Goal: Transaction & Acquisition: Purchase product/service

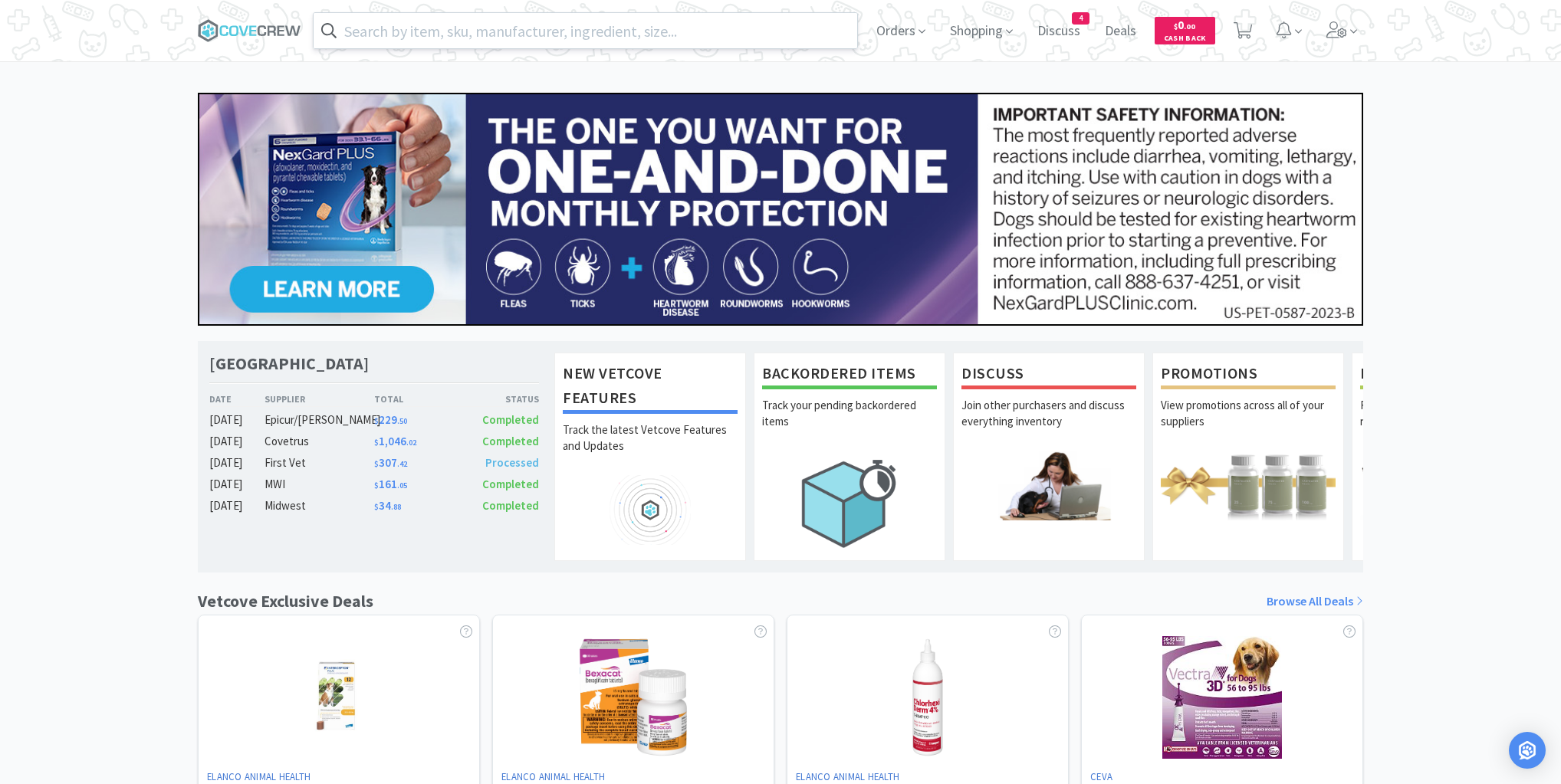
click at [502, 29] on input "text" at bounding box center [586, 31] width 543 height 35
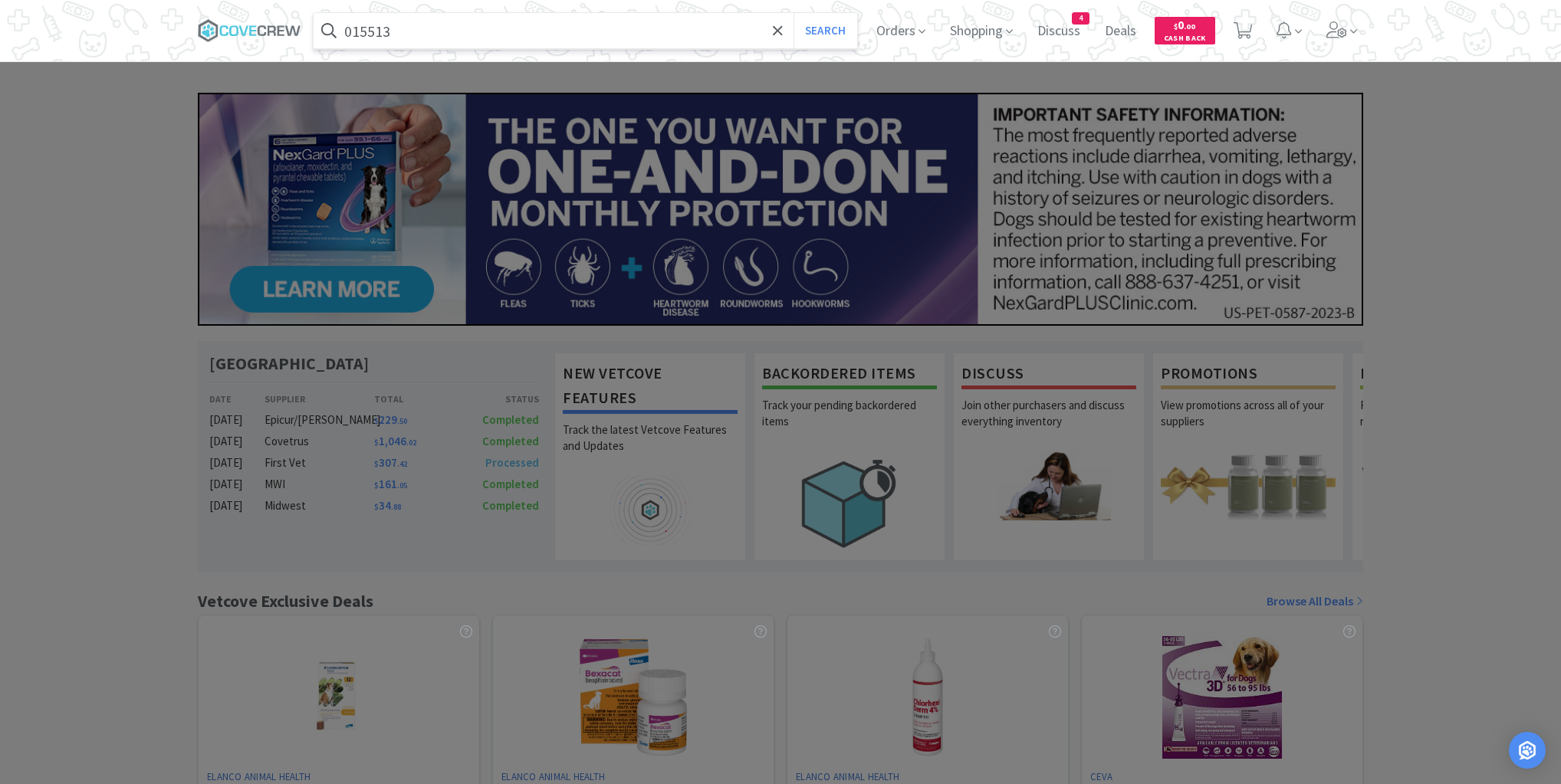
click at [794, 13] on button "Search" at bounding box center [825, 31] width 64 height 35
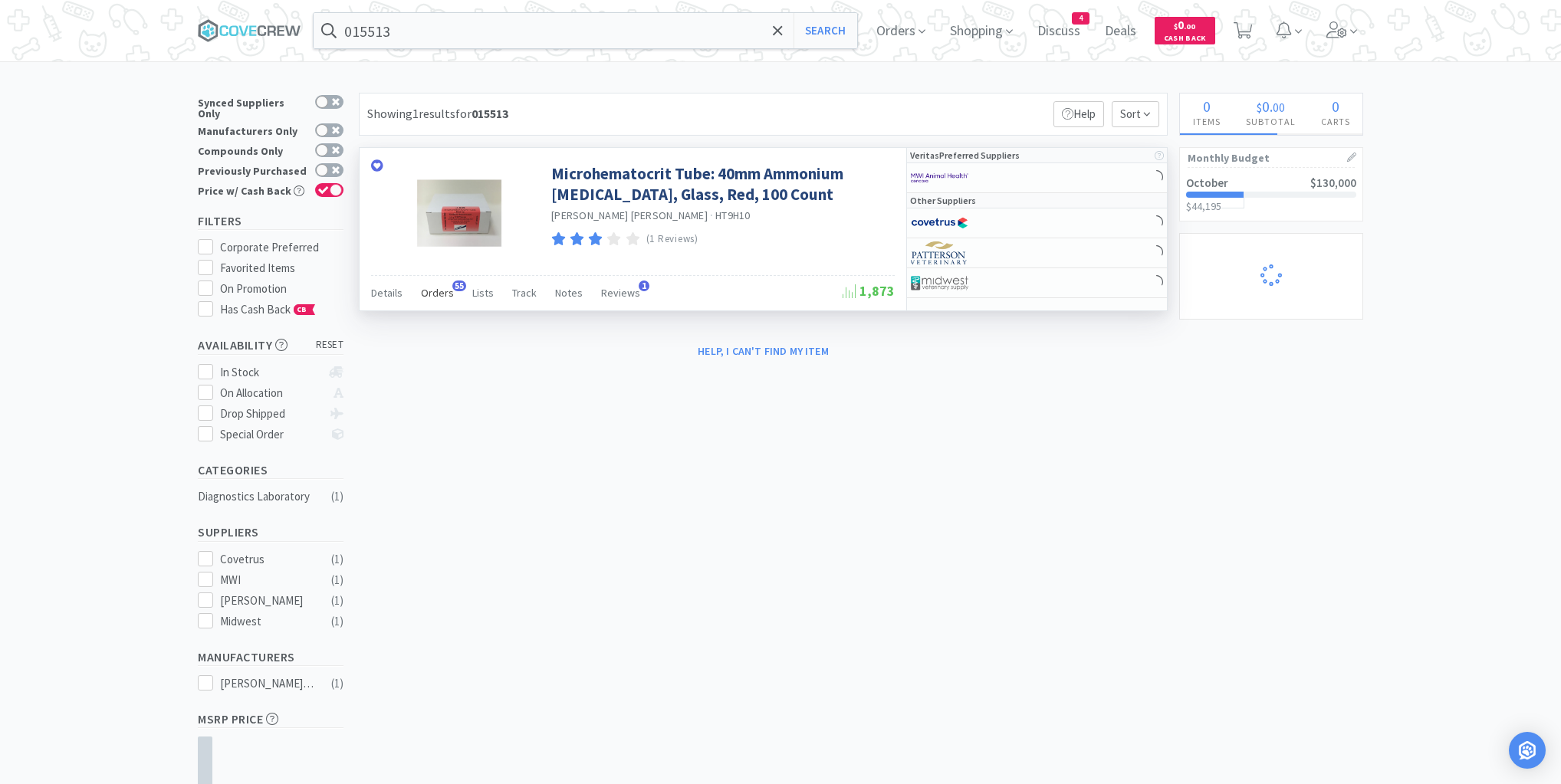
click at [431, 293] on span "Orders" at bounding box center [437, 293] width 33 height 14
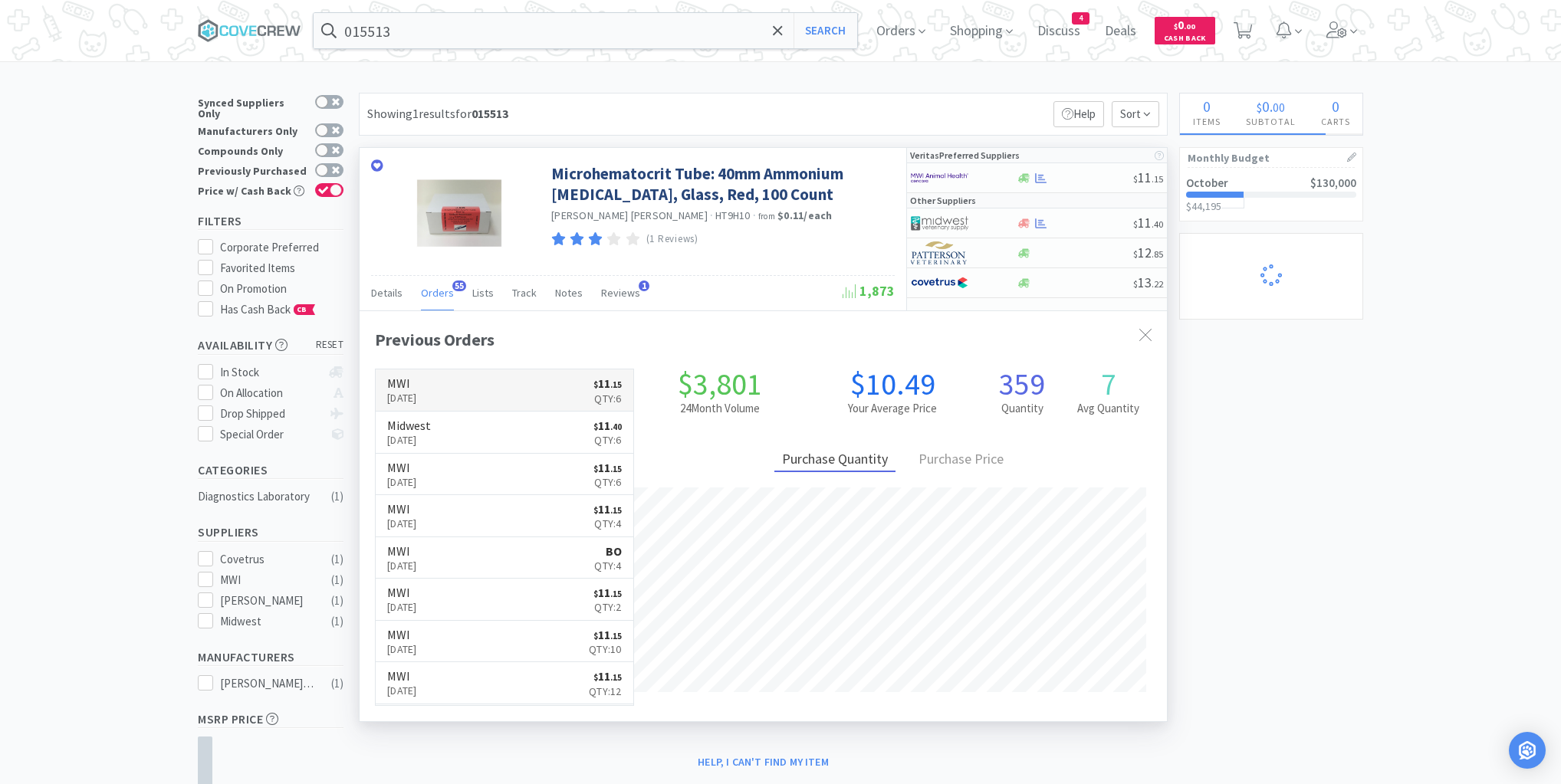
scroll to position [411, 807]
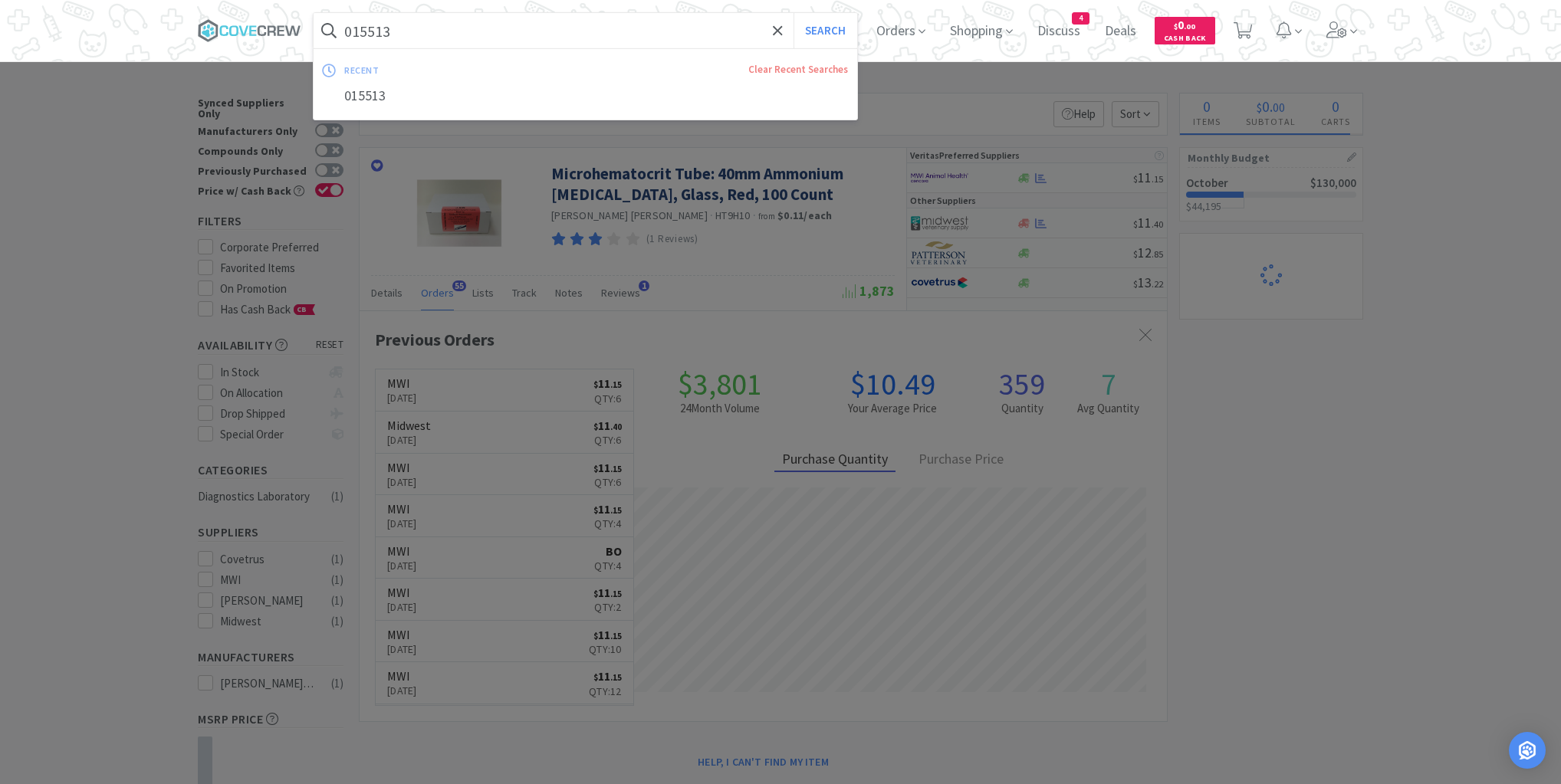
drag, startPoint x: 447, startPoint y: 30, endPoint x: 447, endPoint y: 44, distance: 14.0
click at [447, 30] on input "015513" at bounding box center [586, 31] width 543 height 35
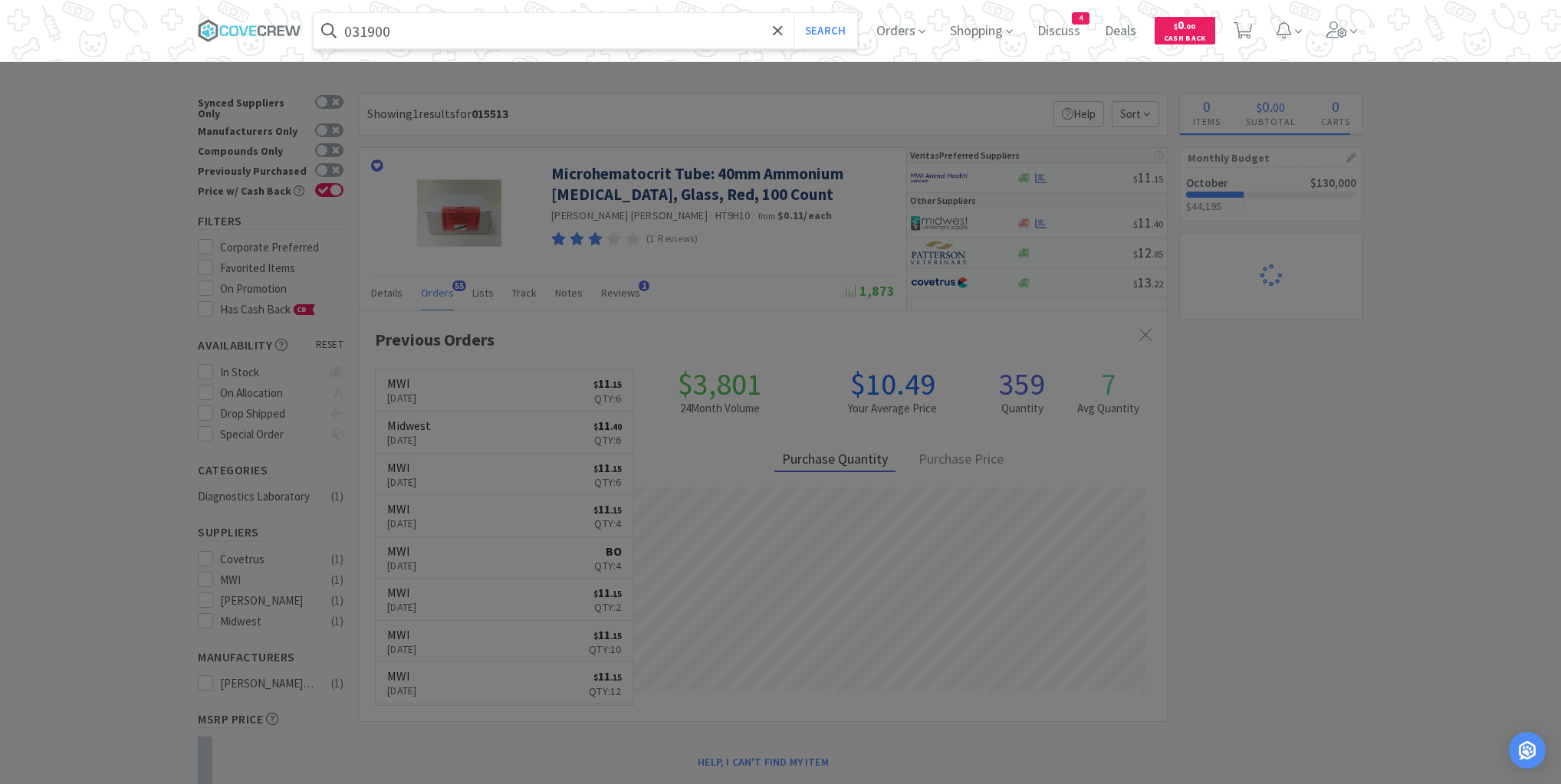
type input "031900"
click at [794, 13] on button "Search" at bounding box center [825, 31] width 64 height 35
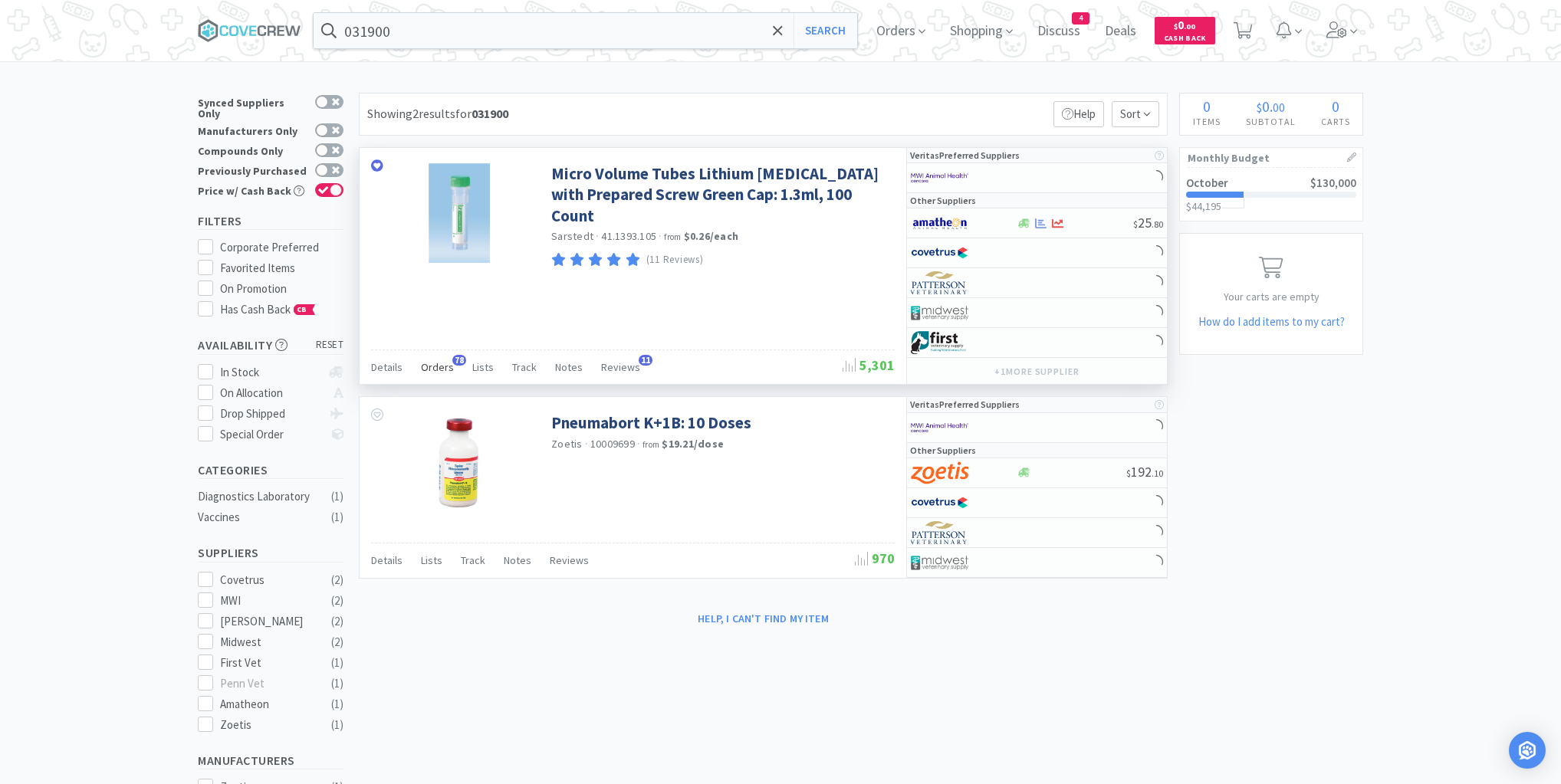
click at [438, 362] on span "Orders" at bounding box center [437, 367] width 33 height 14
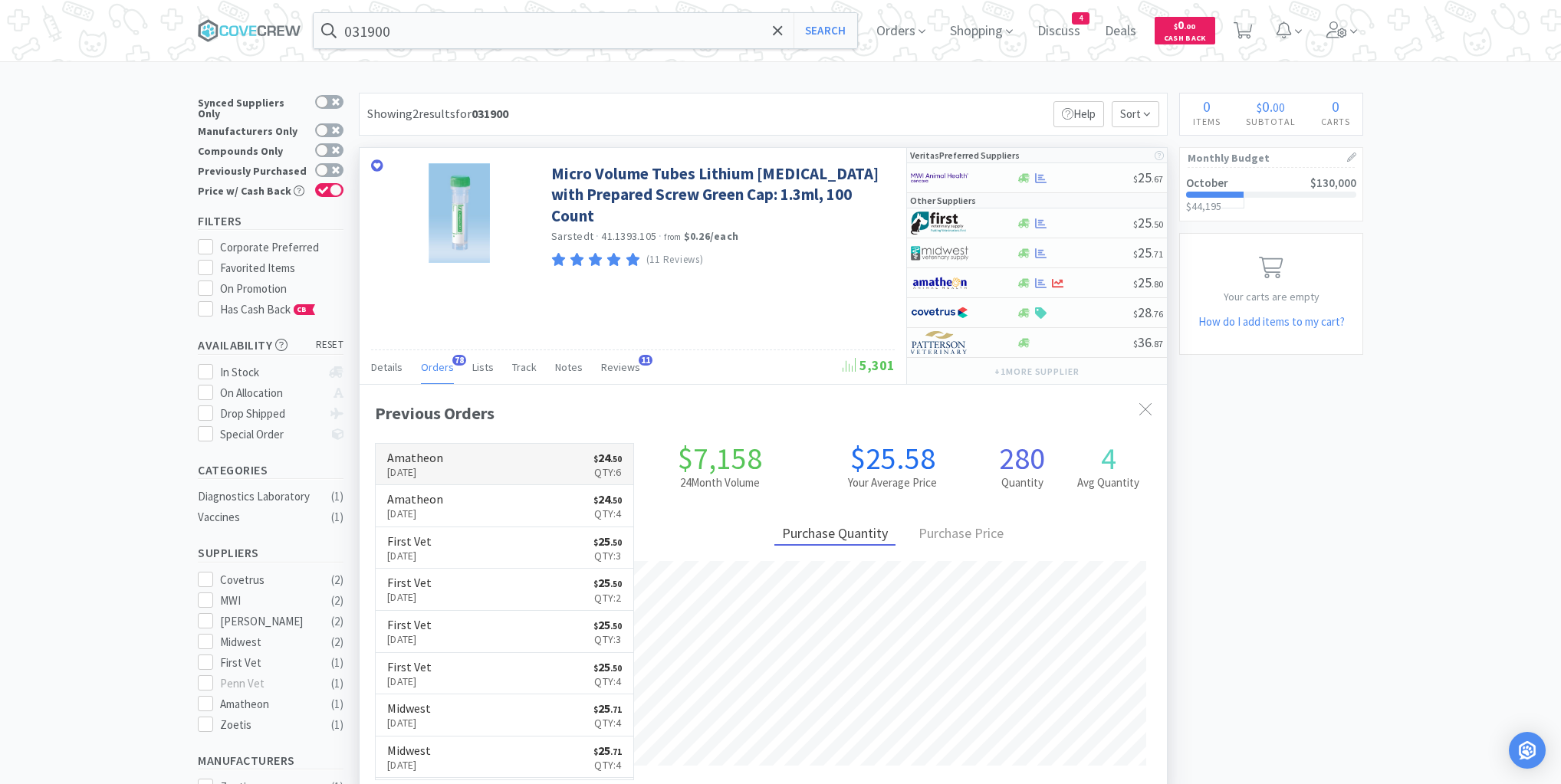
scroll to position [411, 807]
click at [530, 462] on link "Amatheon [DATE] $ 24 . 50 Qty: 6" at bounding box center [505, 465] width 258 height 42
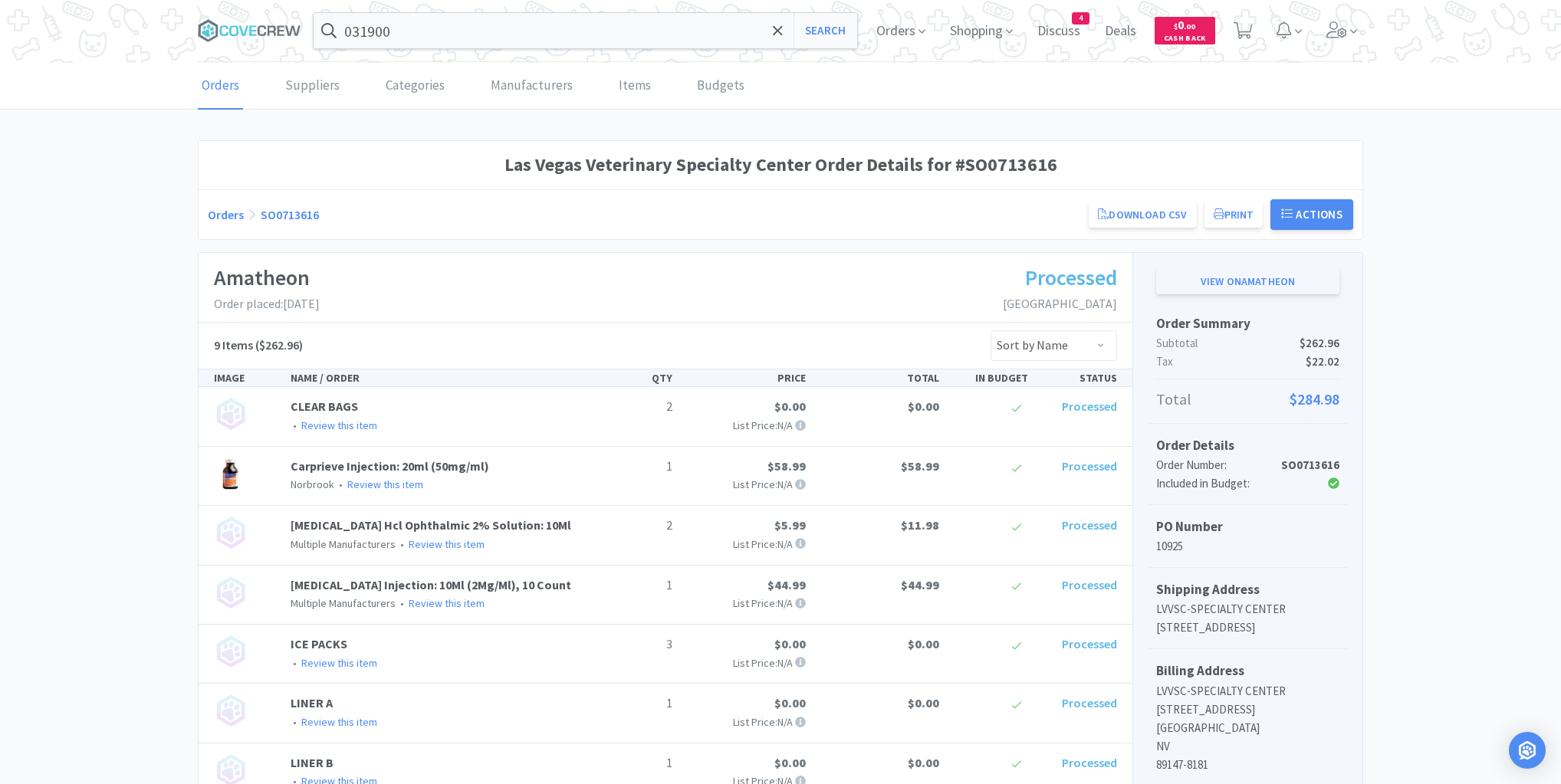
click at [1237, 278] on link "View on Amatheon" at bounding box center [1248, 282] width 183 height 26
click at [820, 31] on button "Search" at bounding box center [825, 31] width 64 height 35
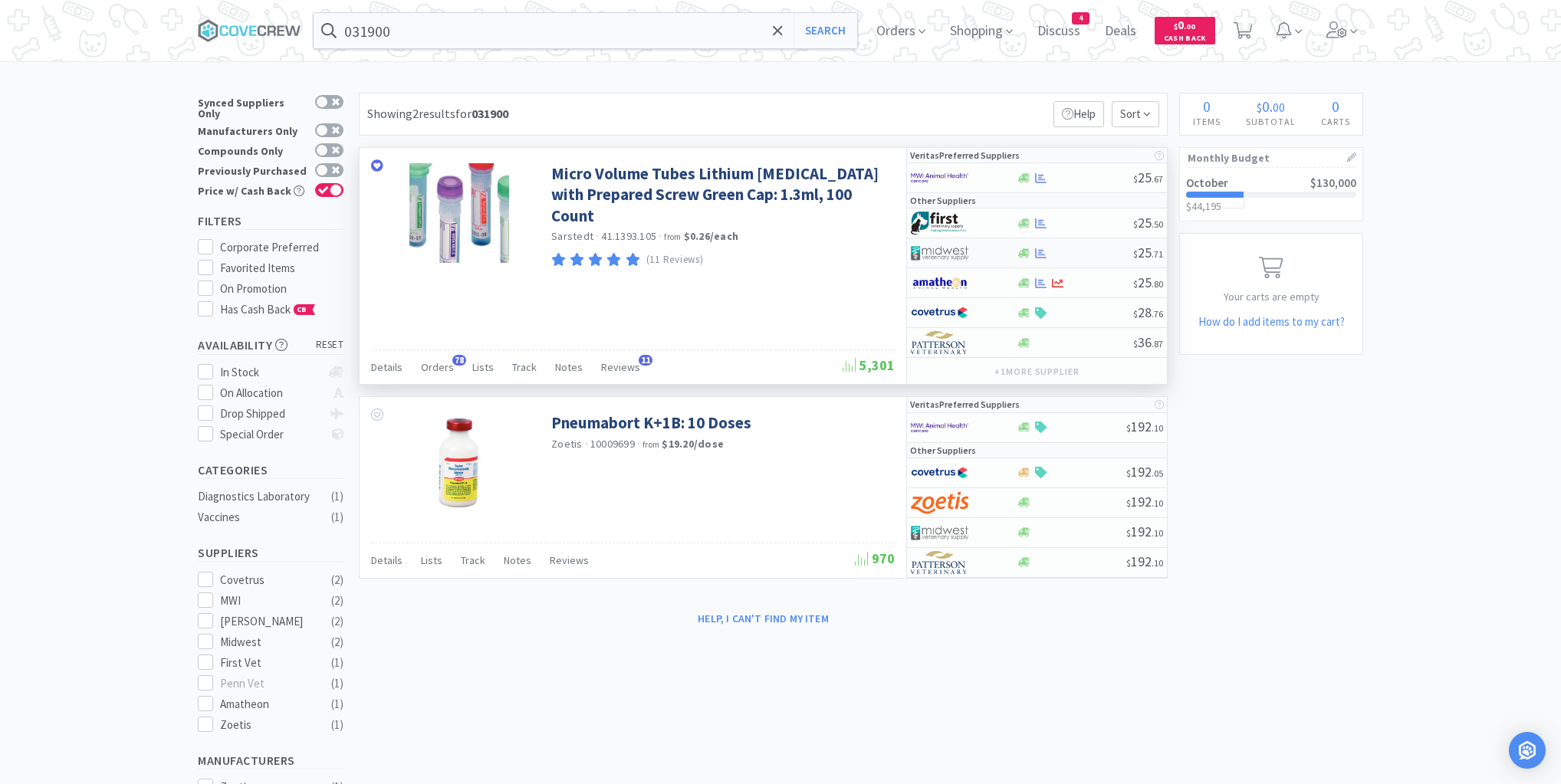
click at [1092, 251] on div at bounding box center [1074, 253] width 117 height 12
select select "1"
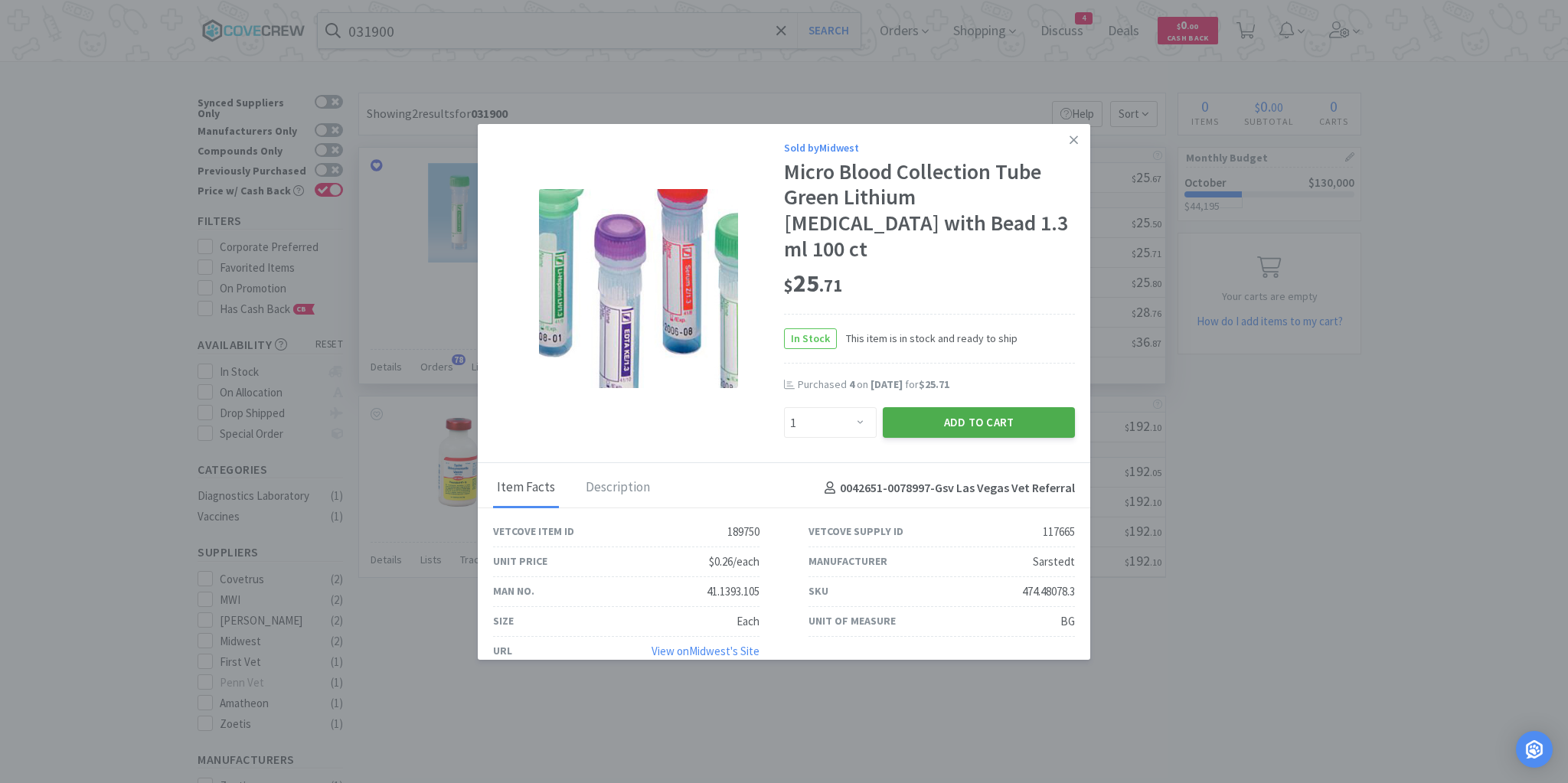
click at [966, 408] on button "Add to Cart" at bounding box center [979, 423] width 192 height 31
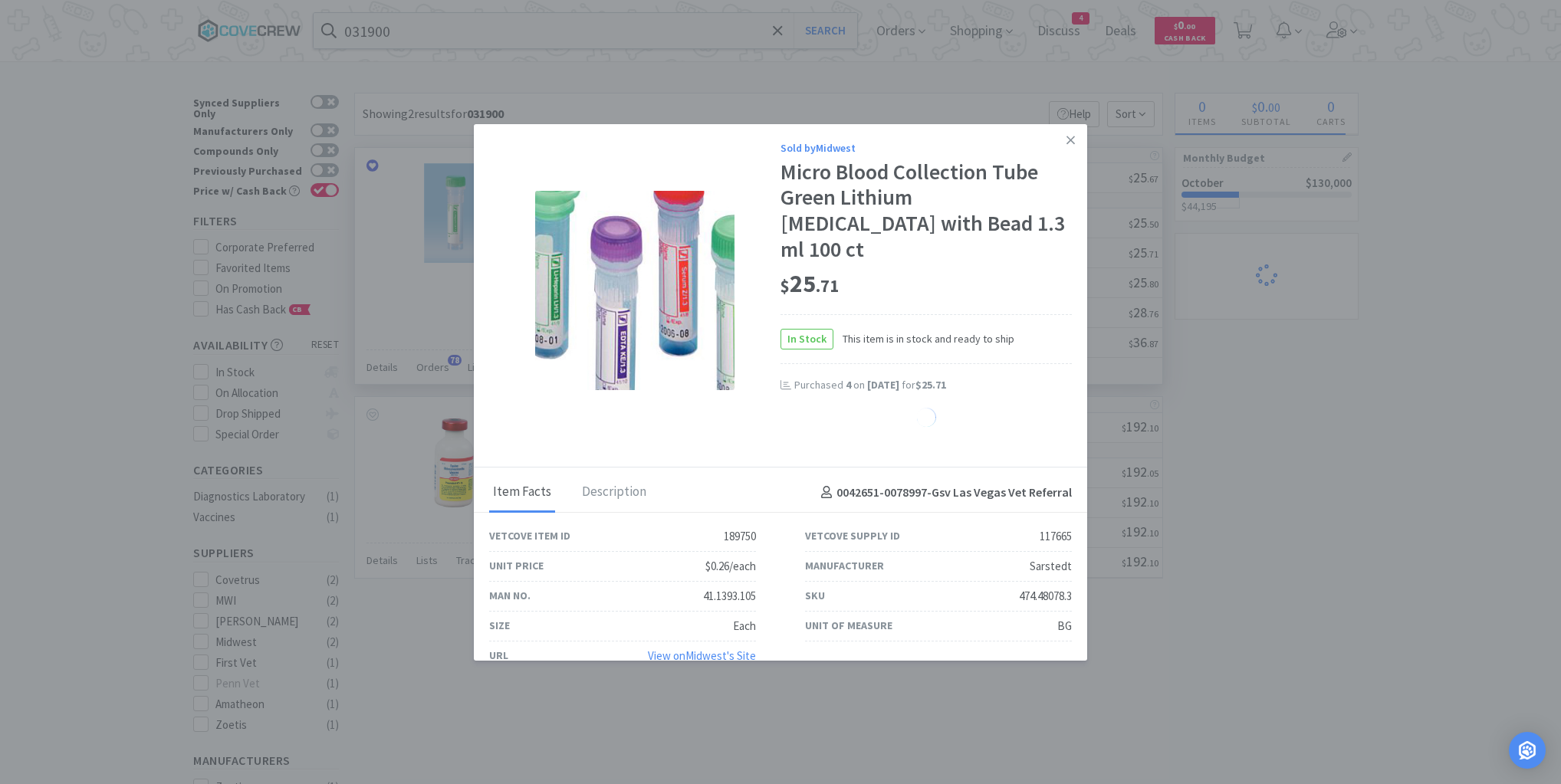
select select "1"
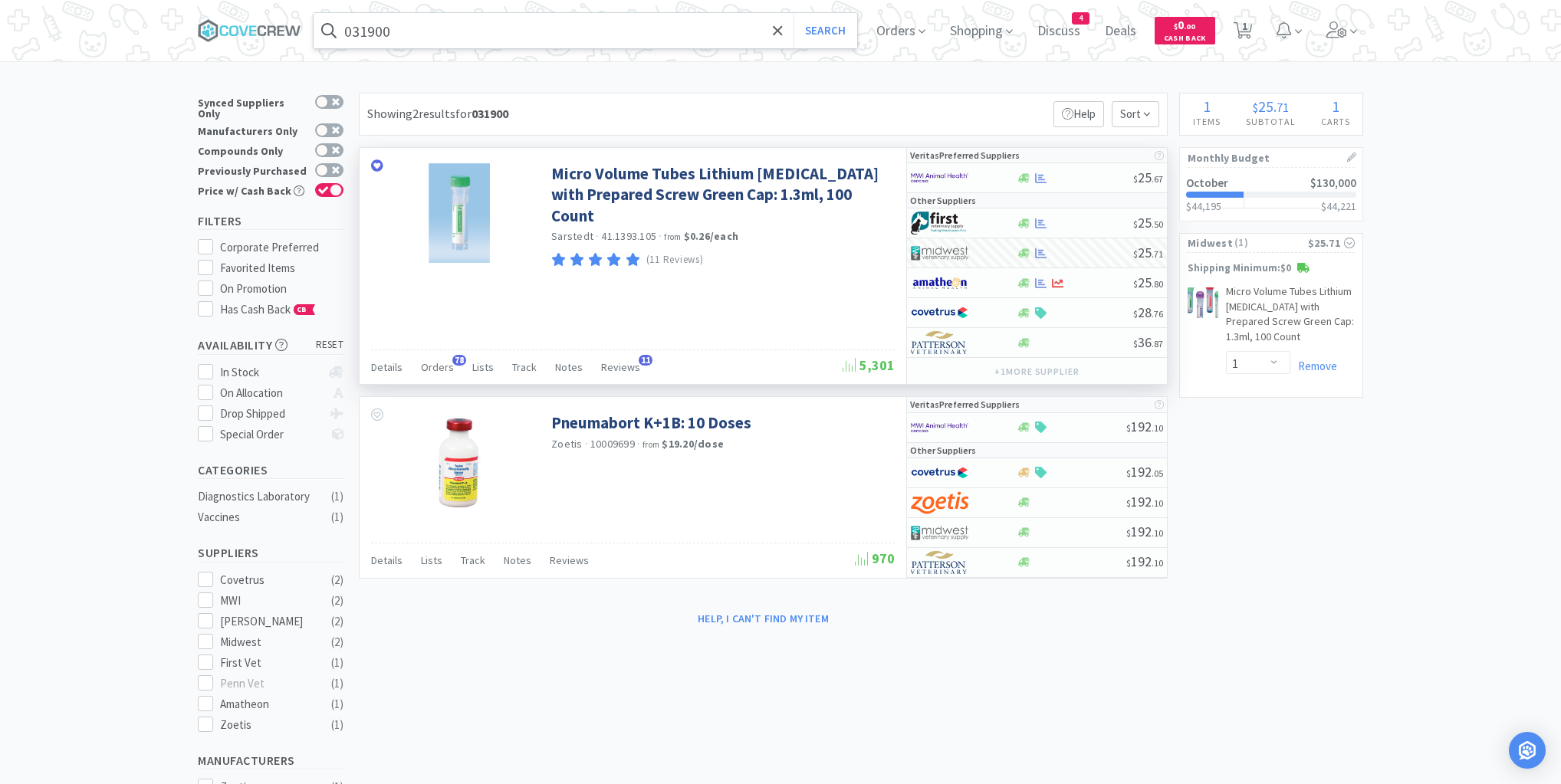
drag, startPoint x: 629, startPoint y: 21, endPoint x: 623, endPoint y: 45, distance: 24.7
click at [629, 23] on input "031900" at bounding box center [586, 31] width 543 height 35
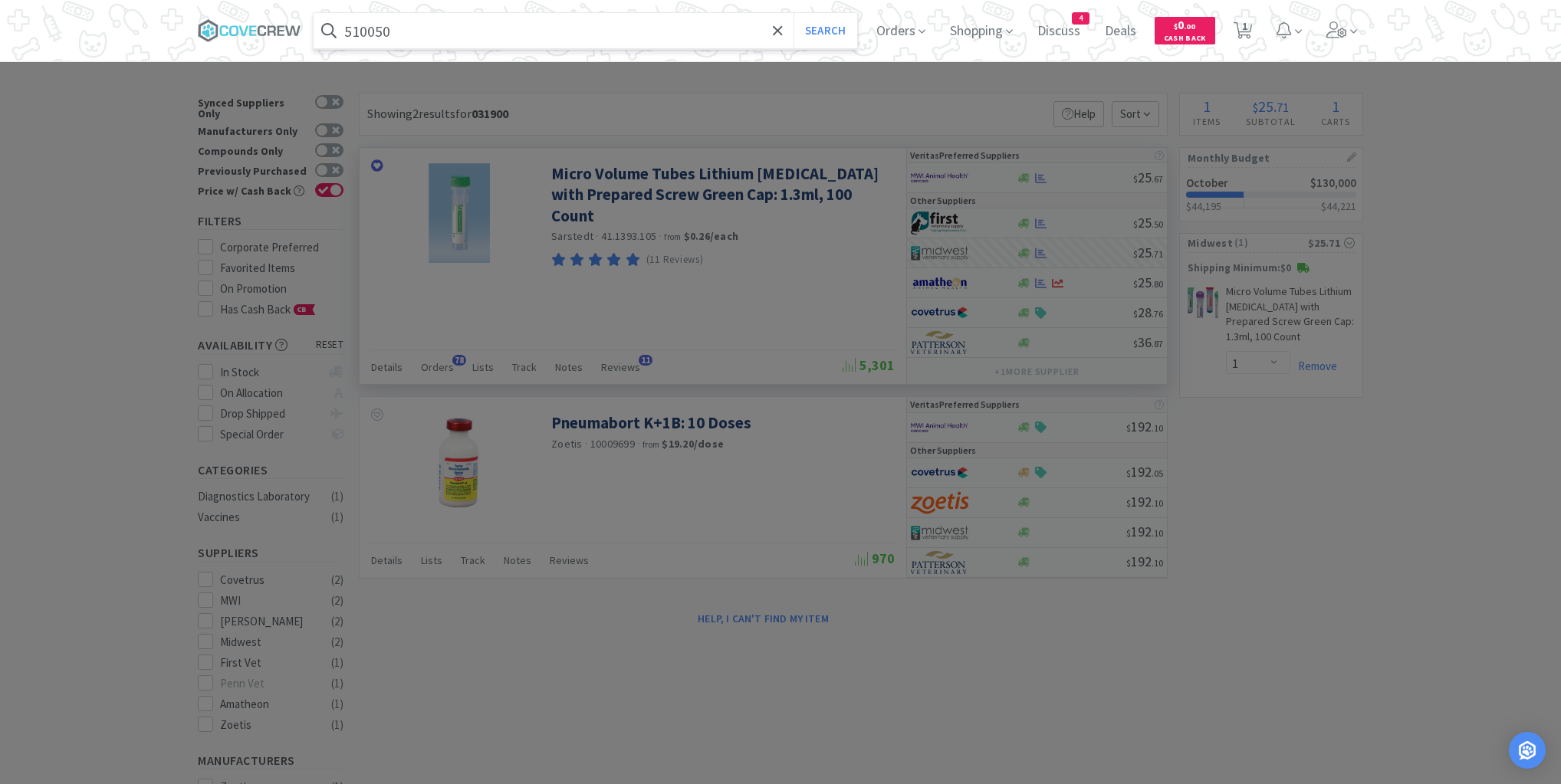
type input "510050"
click at [794, 13] on button "Search" at bounding box center [825, 31] width 64 height 35
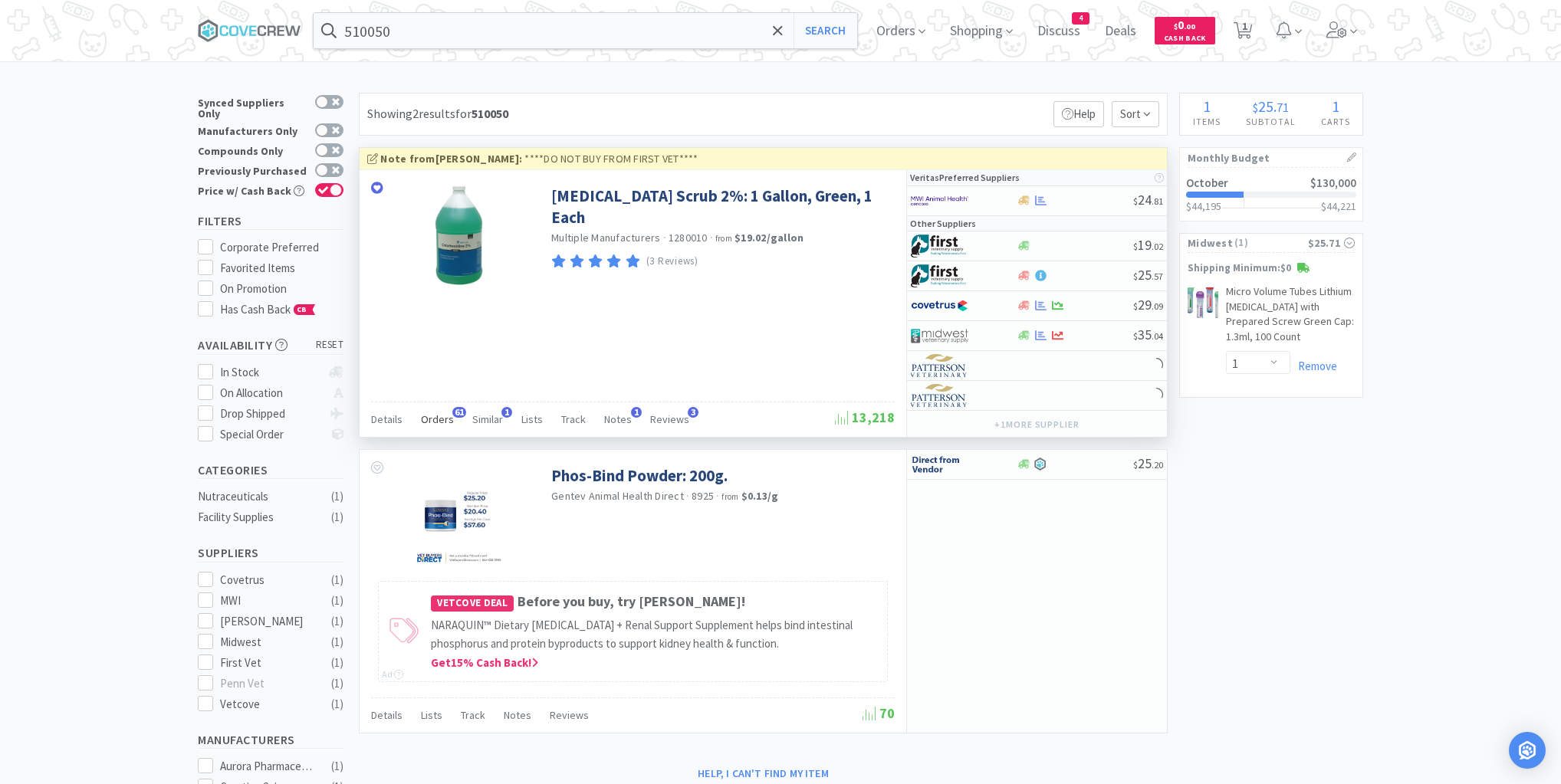
click at [441, 418] on span "Orders" at bounding box center [437, 420] width 33 height 14
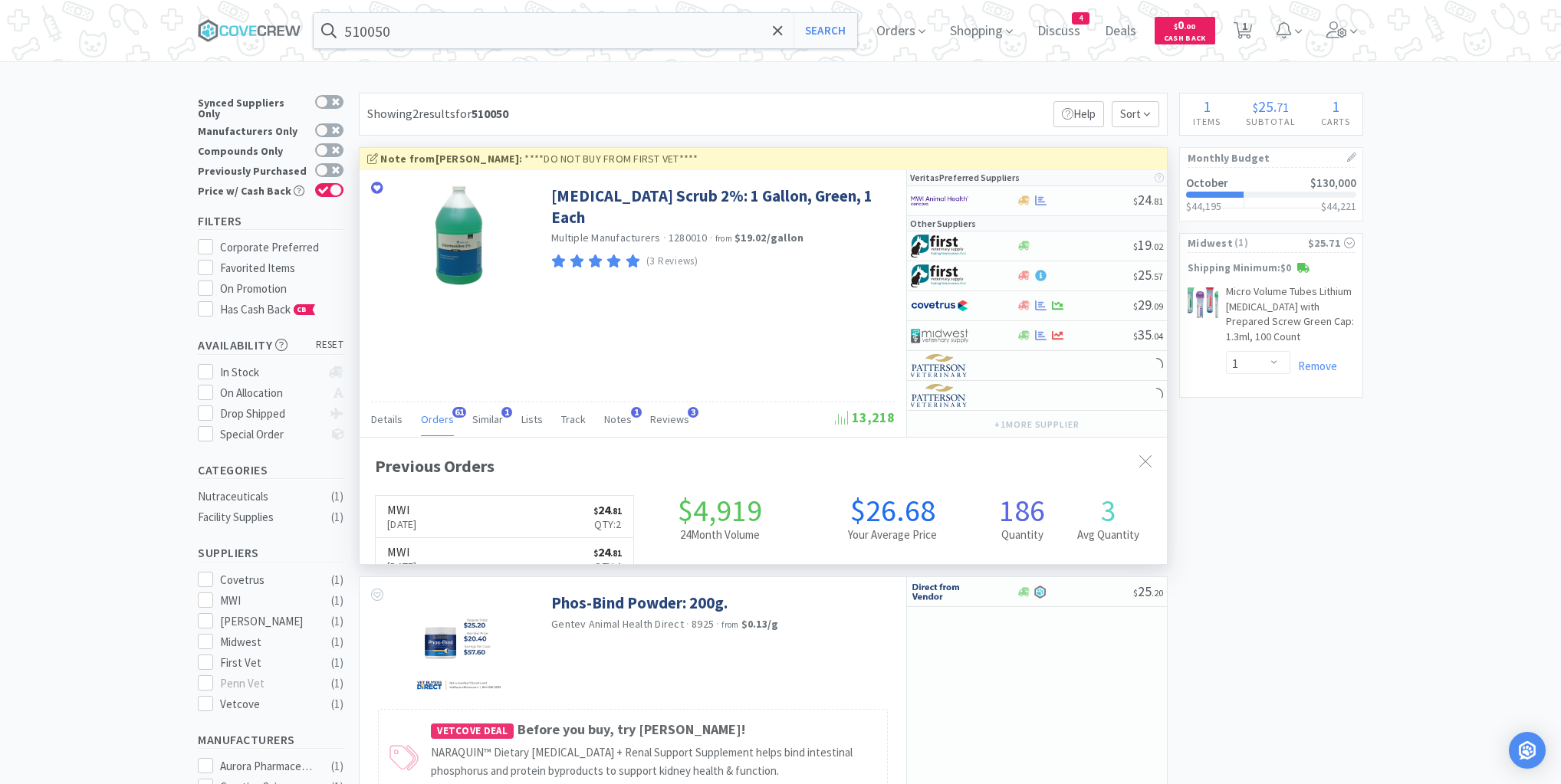
scroll to position [411, 807]
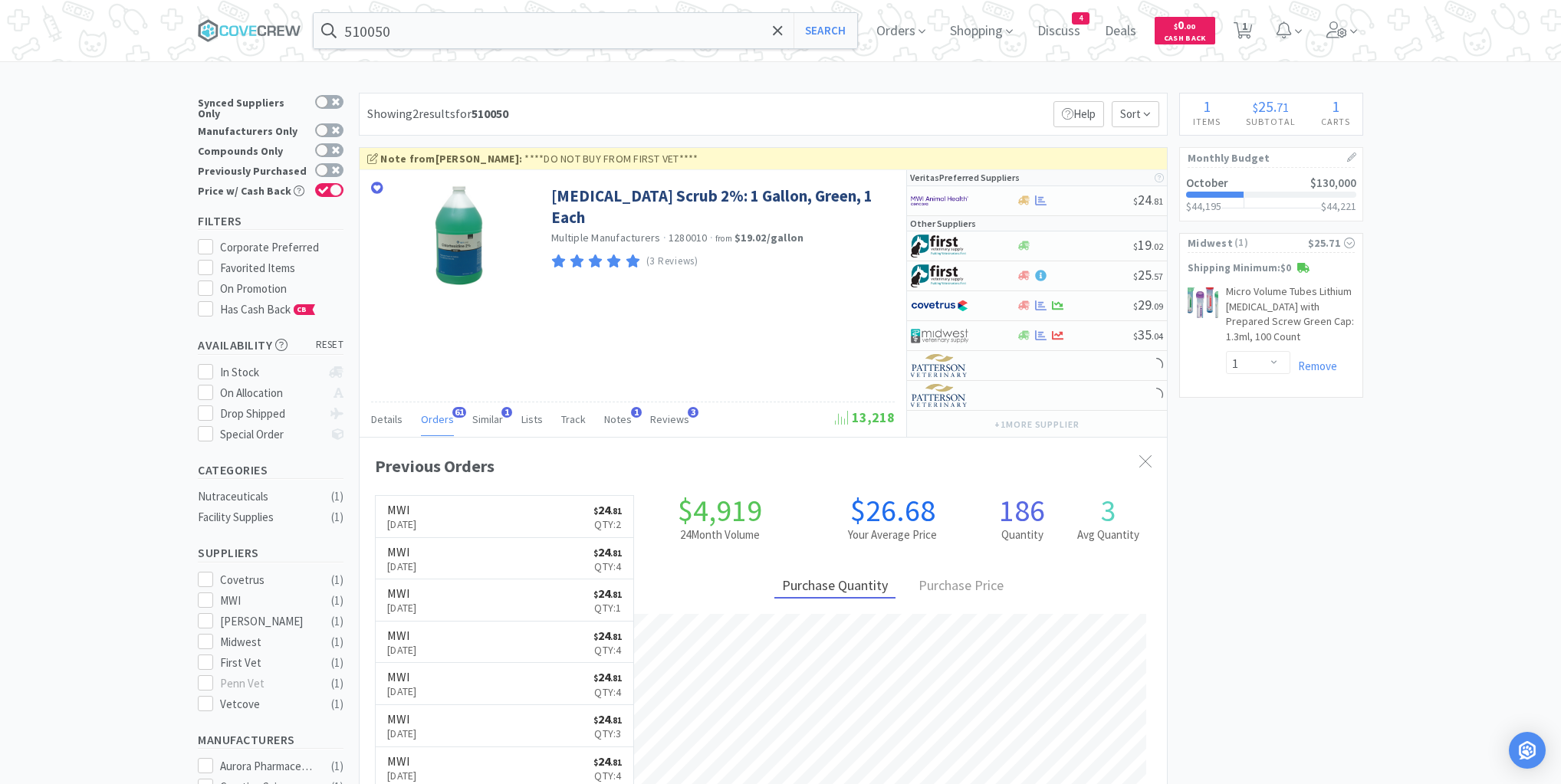
click at [495, 517] on link "MWI [DATE] $ 24 . 81 Qty: 2" at bounding box center [505, 516] width 258 height 42
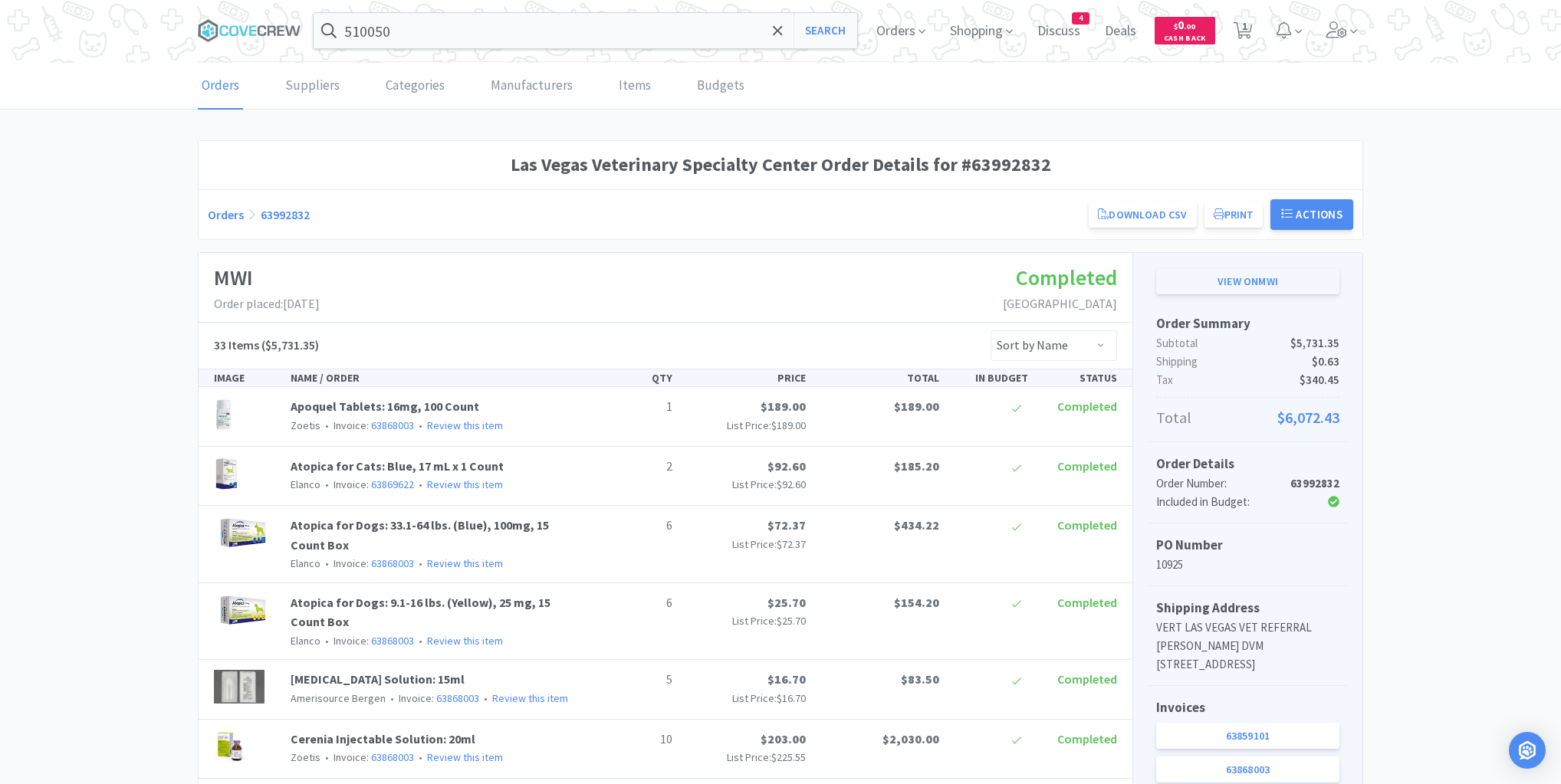
click at [1262, 279] on link "View on MWI" at bounding box center [1248, 282] width 183 height 26
click at [825, 36] on button "Search" at bounding box center [825, 31] width 64 height 35
select select "1"
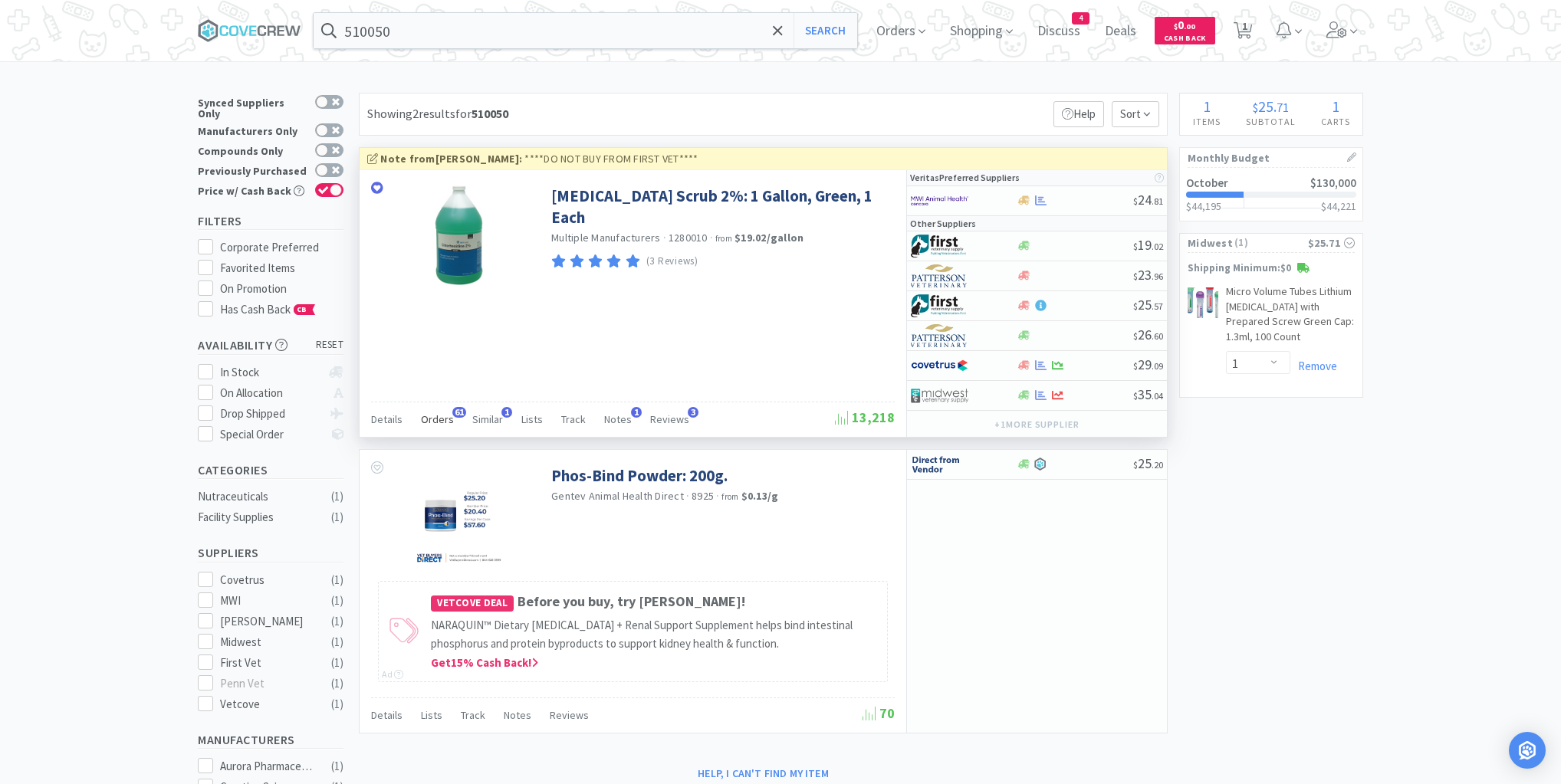
click at [439, 417] on span "Orders" at bounding box center [437, 420] width 33 height 14
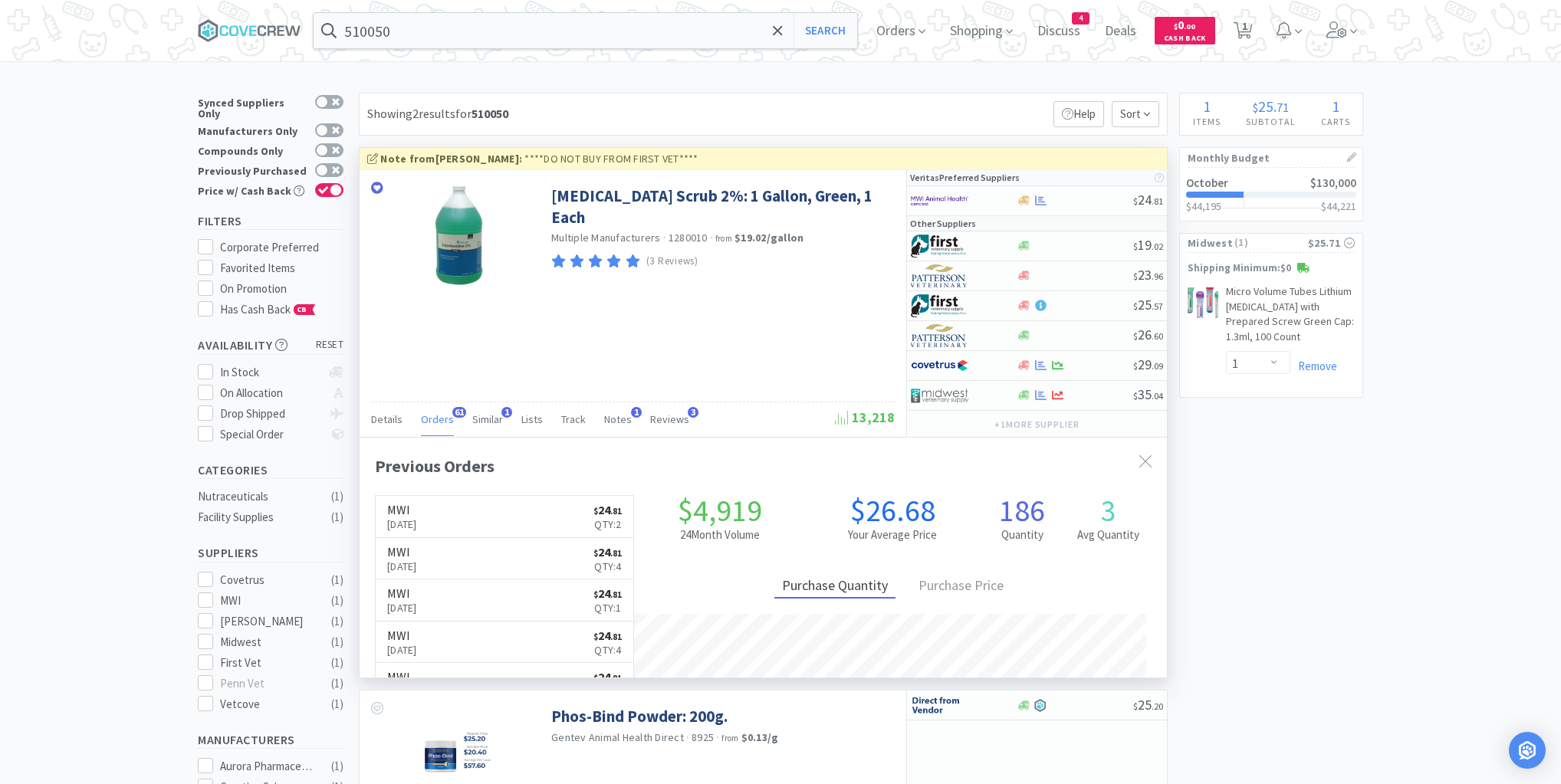
scroll to position [411, 807]
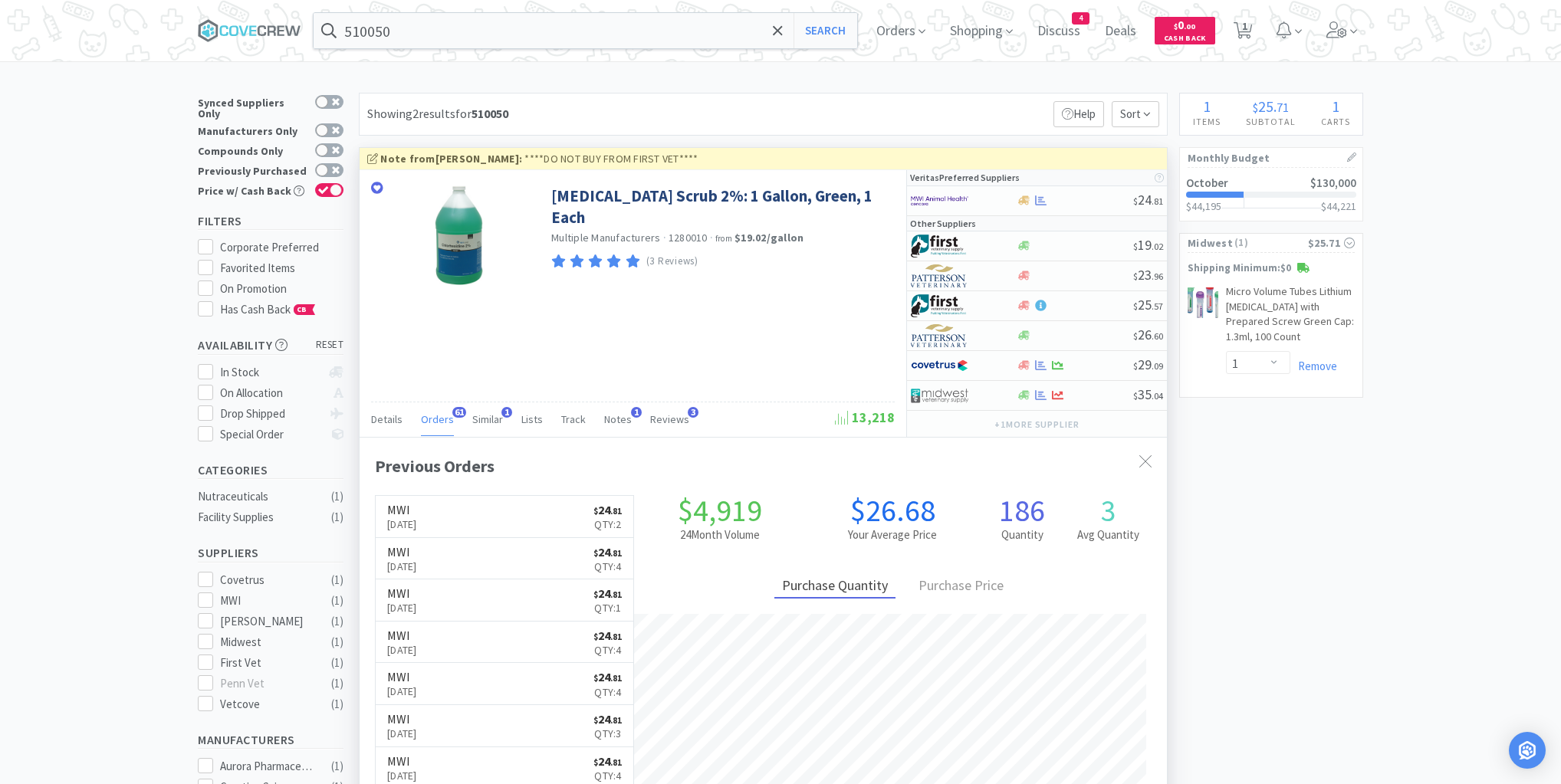
click at [437, 417] on span "Orders" at bounding box center [437, 420] width 33 height 14
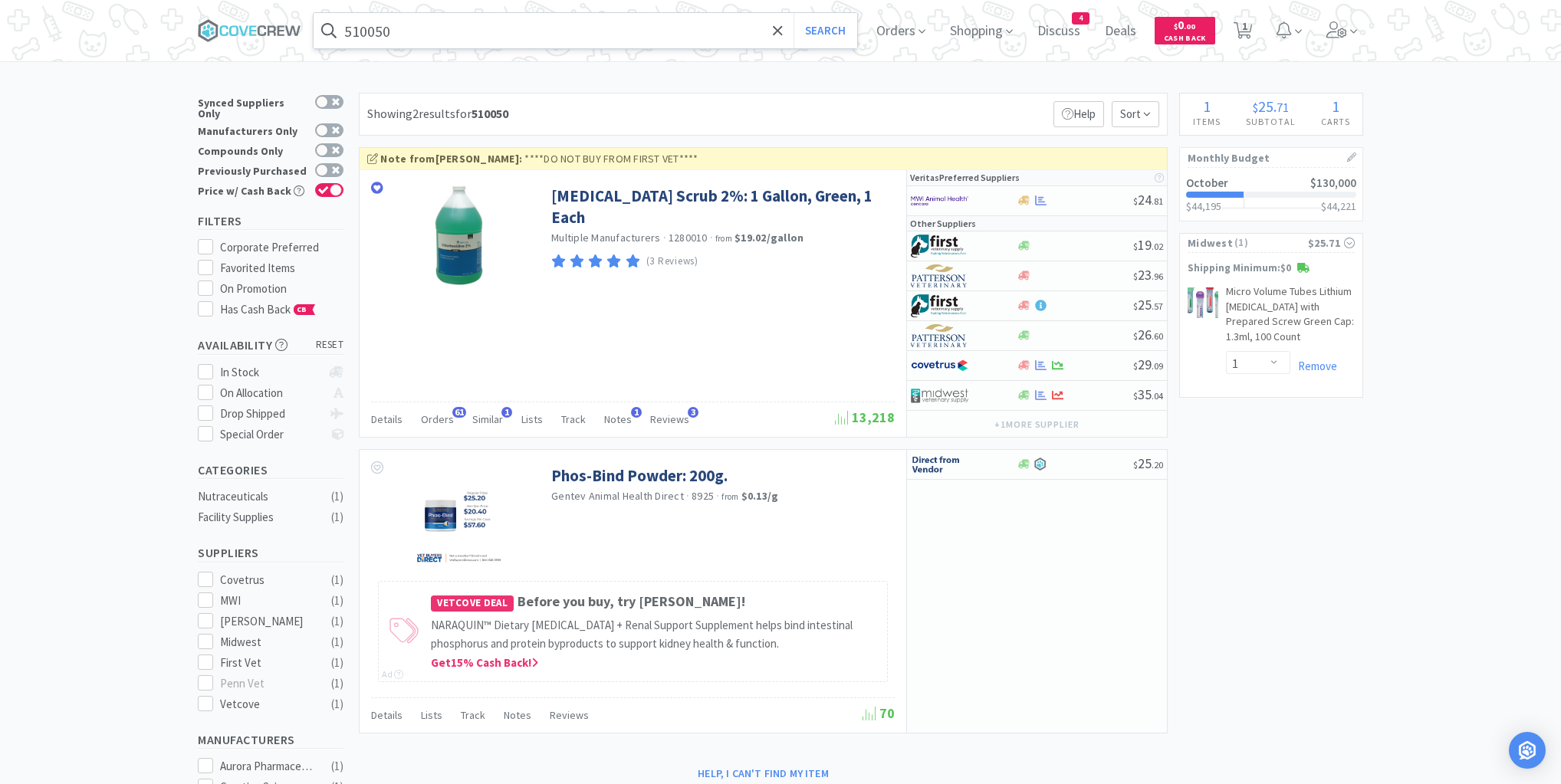
click at [430, 31] on input "510050" at bounding box center [586, 31] width 543 height 35
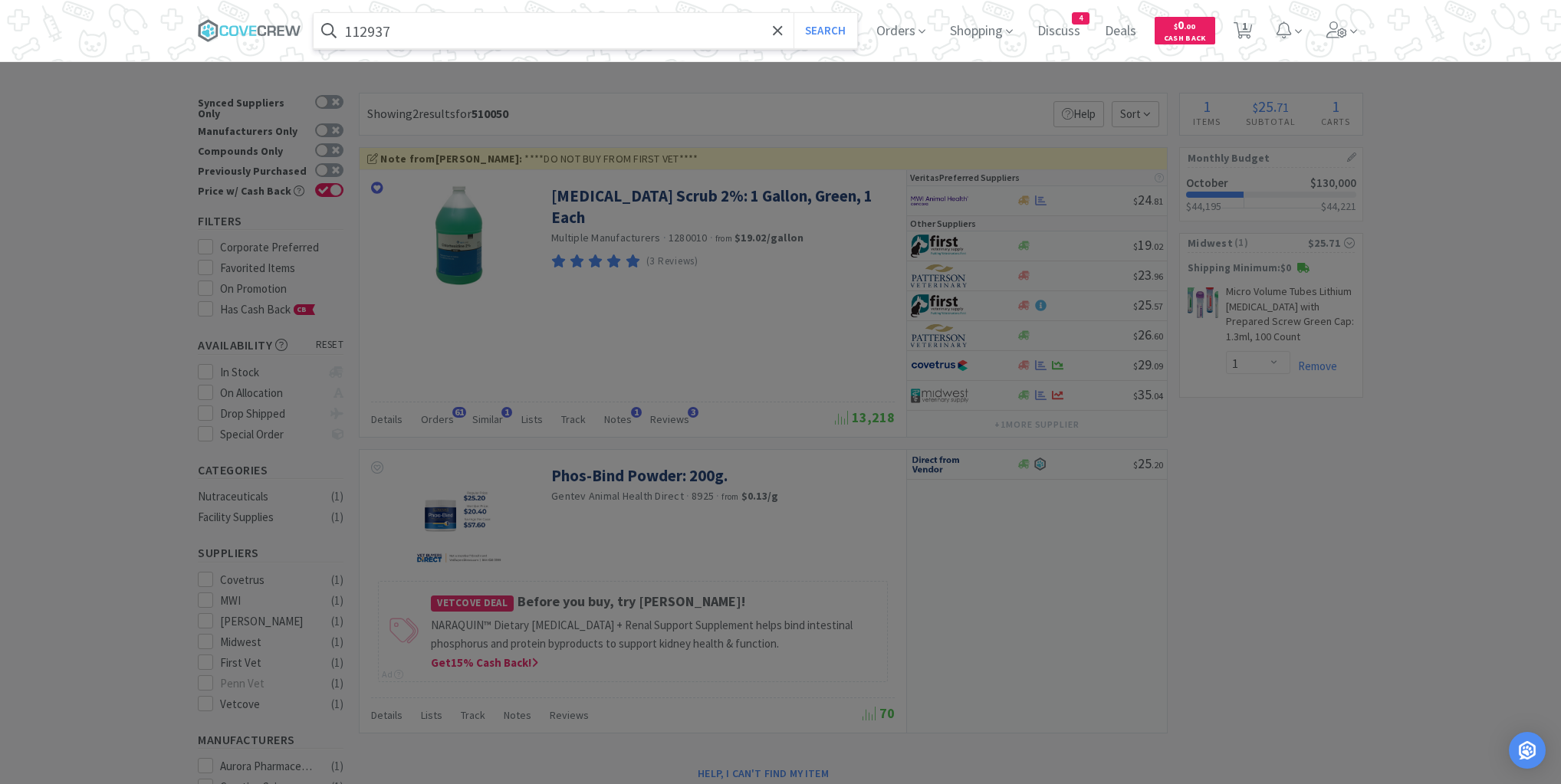
type input "112937"
click at [794, 13] on button "Search" at bounding box center [825, 31] width 64 height 35
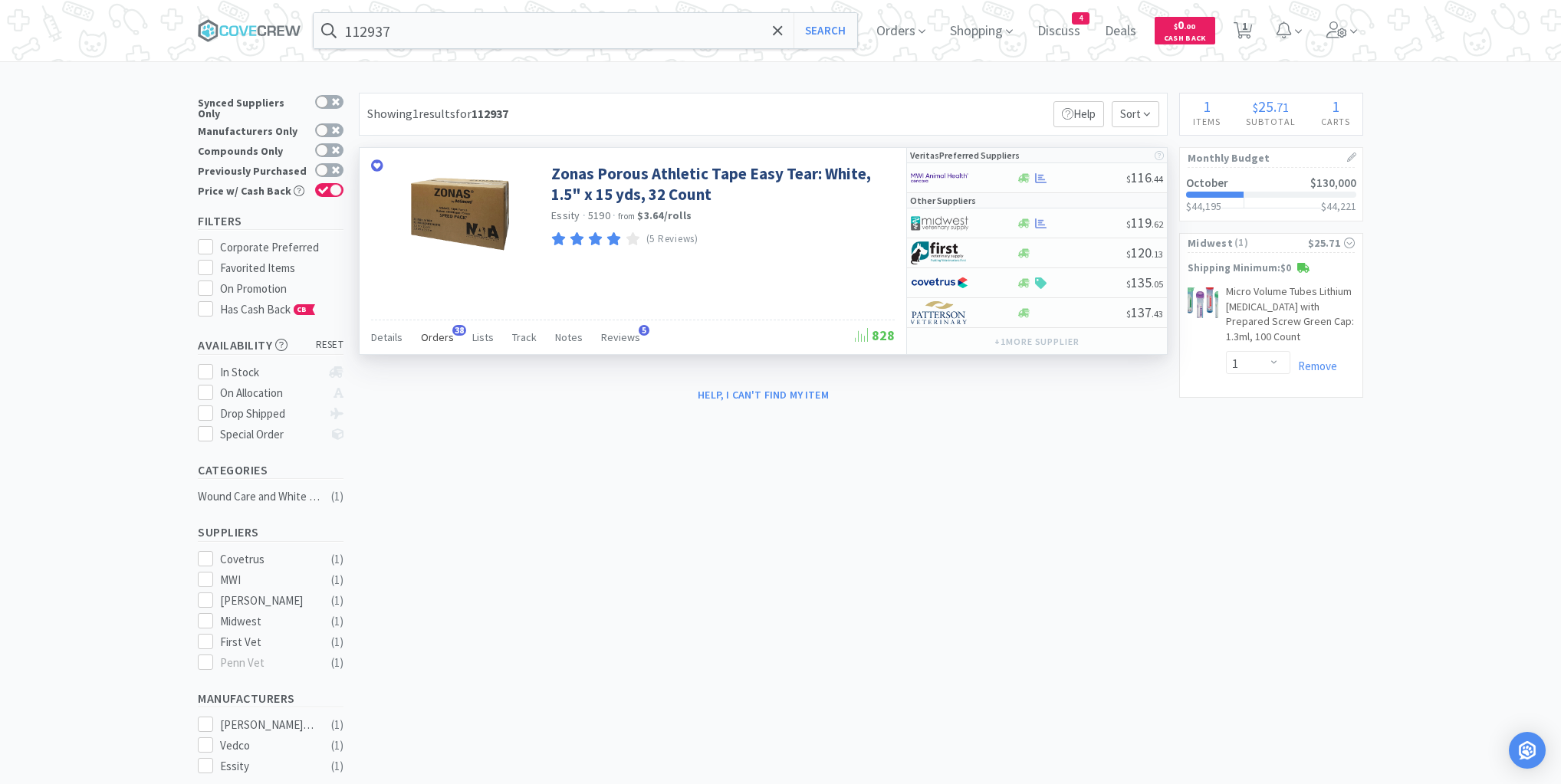
click at [439, 336] on span "Orders" at bounding box center [437, 338] width 33 height 14
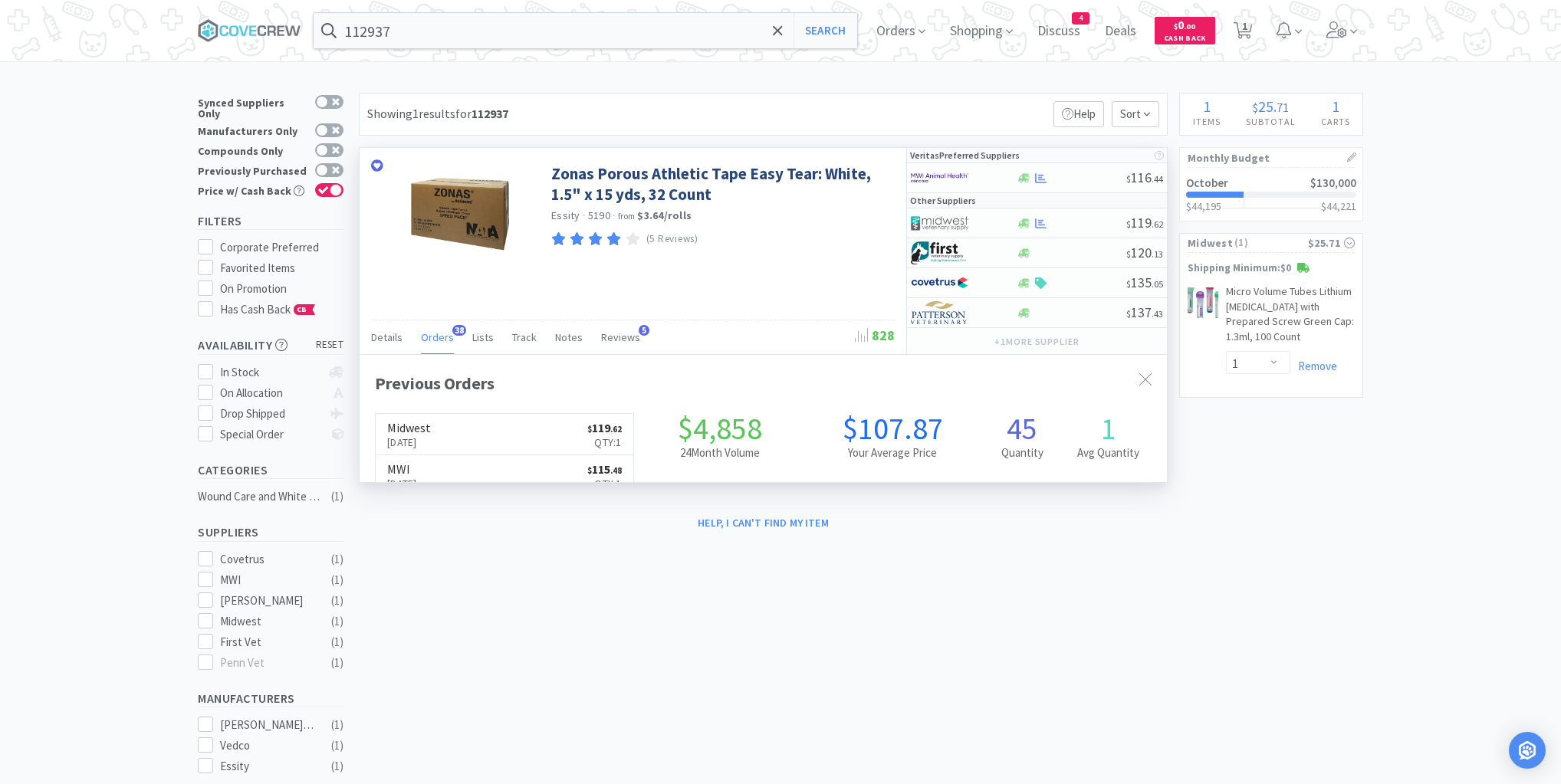
scroll to position [411, 807]
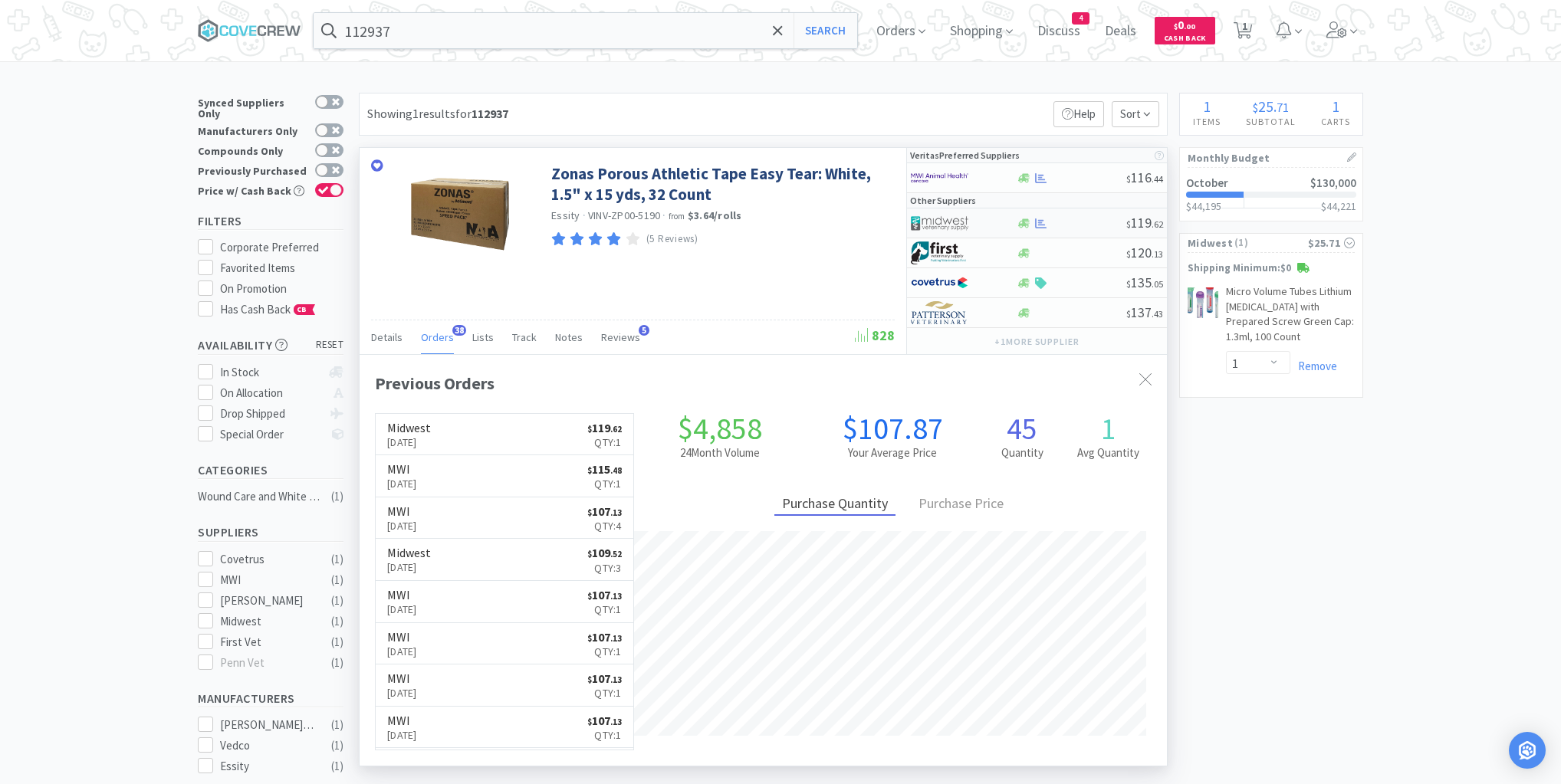
click at [1089, 225] on div at bounding box center [1071, 223] width 111 height 12
select select "1"
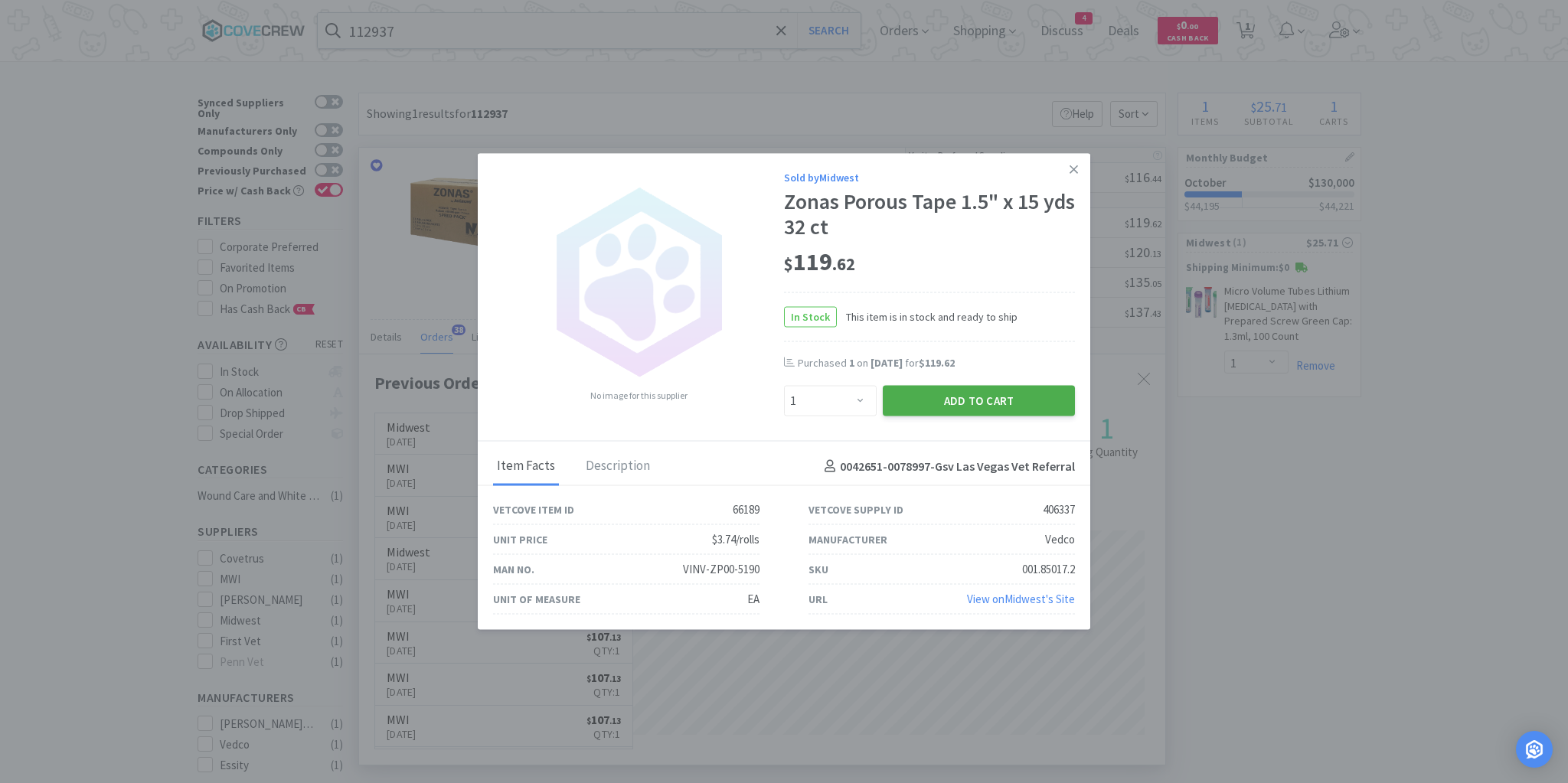
drag, startPoint x: 989, startPoint y: 404, endPoint x: 974, endPoint y: 408, distance: 15.5
click at [974, 408] on button "Add to Cart" at bounding box center [979, 401] width 192 height 31
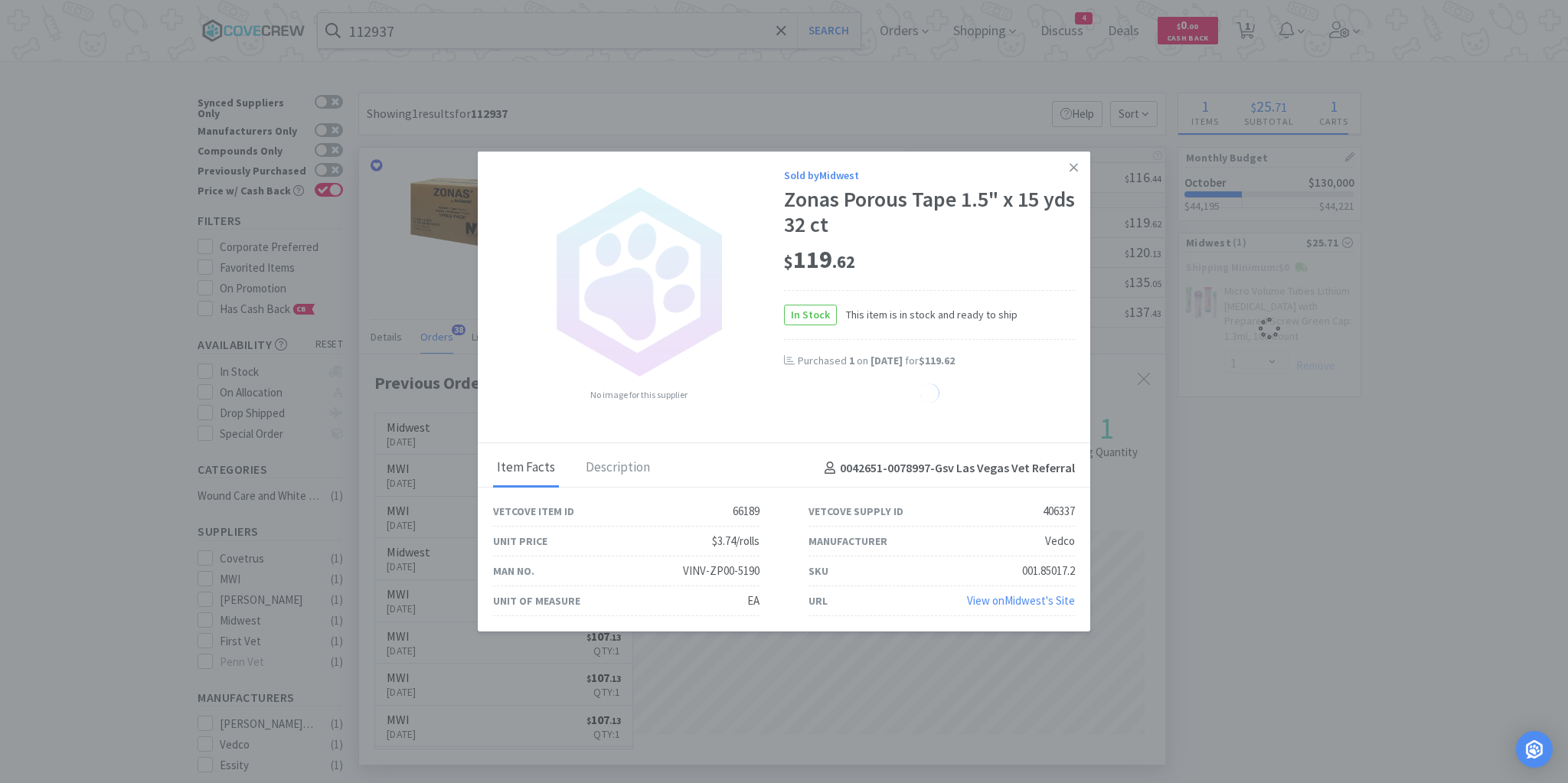
select select "1"
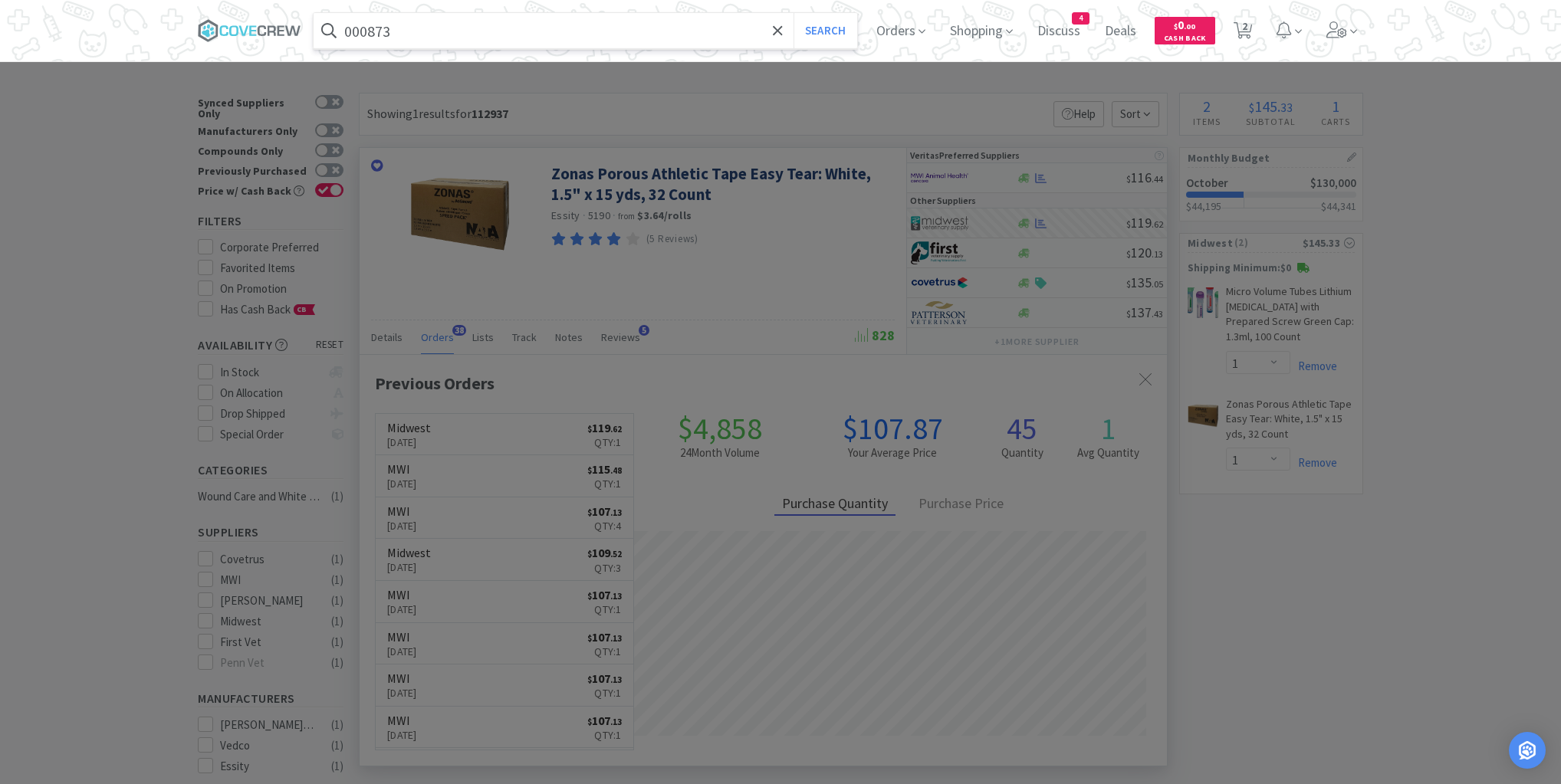
type input "000873"
click at [794, 13] on button "Search" at bounding box center [825, 31] width 64 height 35
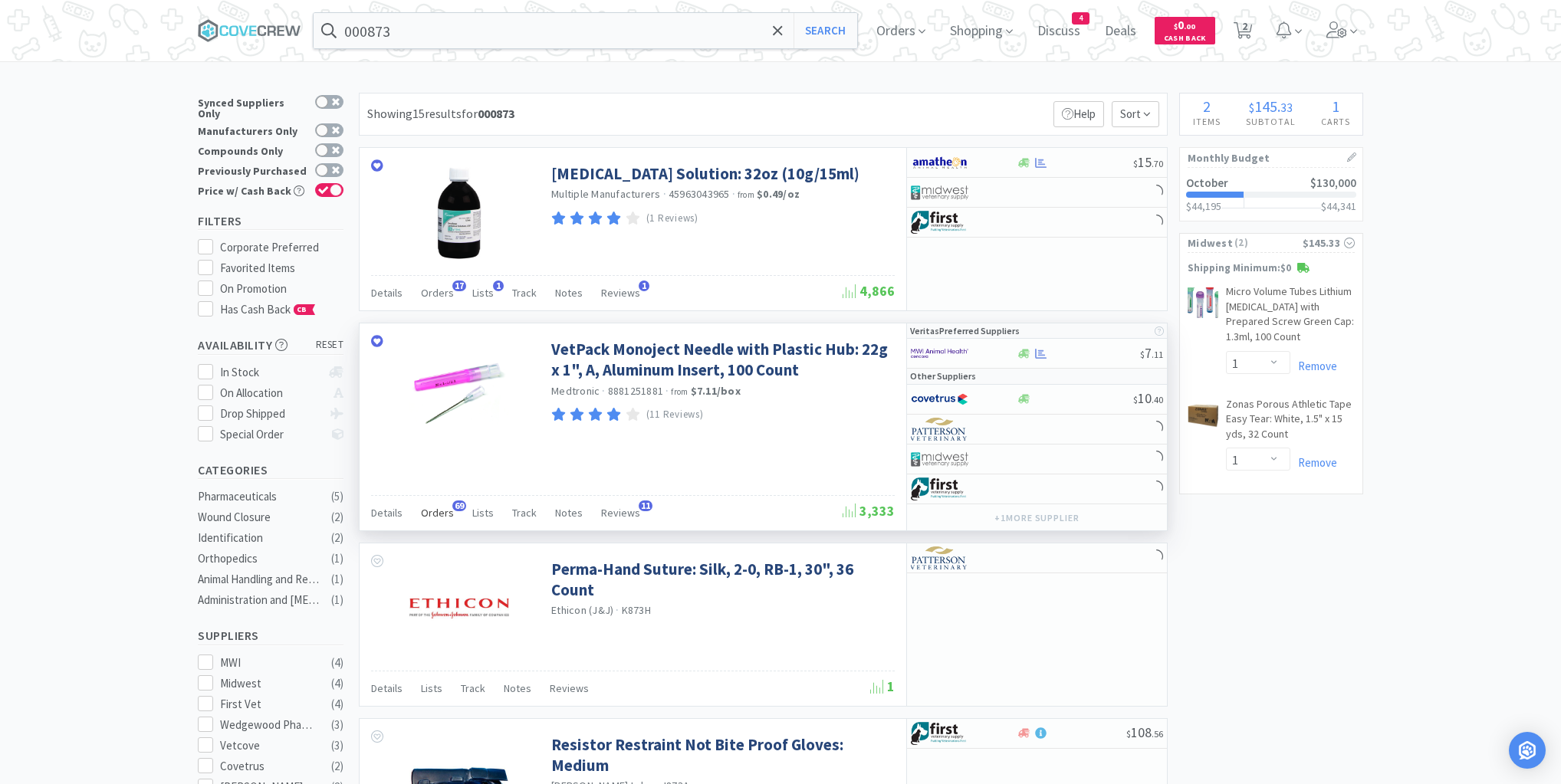
click at [435, 509] on span "Orders" at bounding box center [437, 512] width 33 height 14
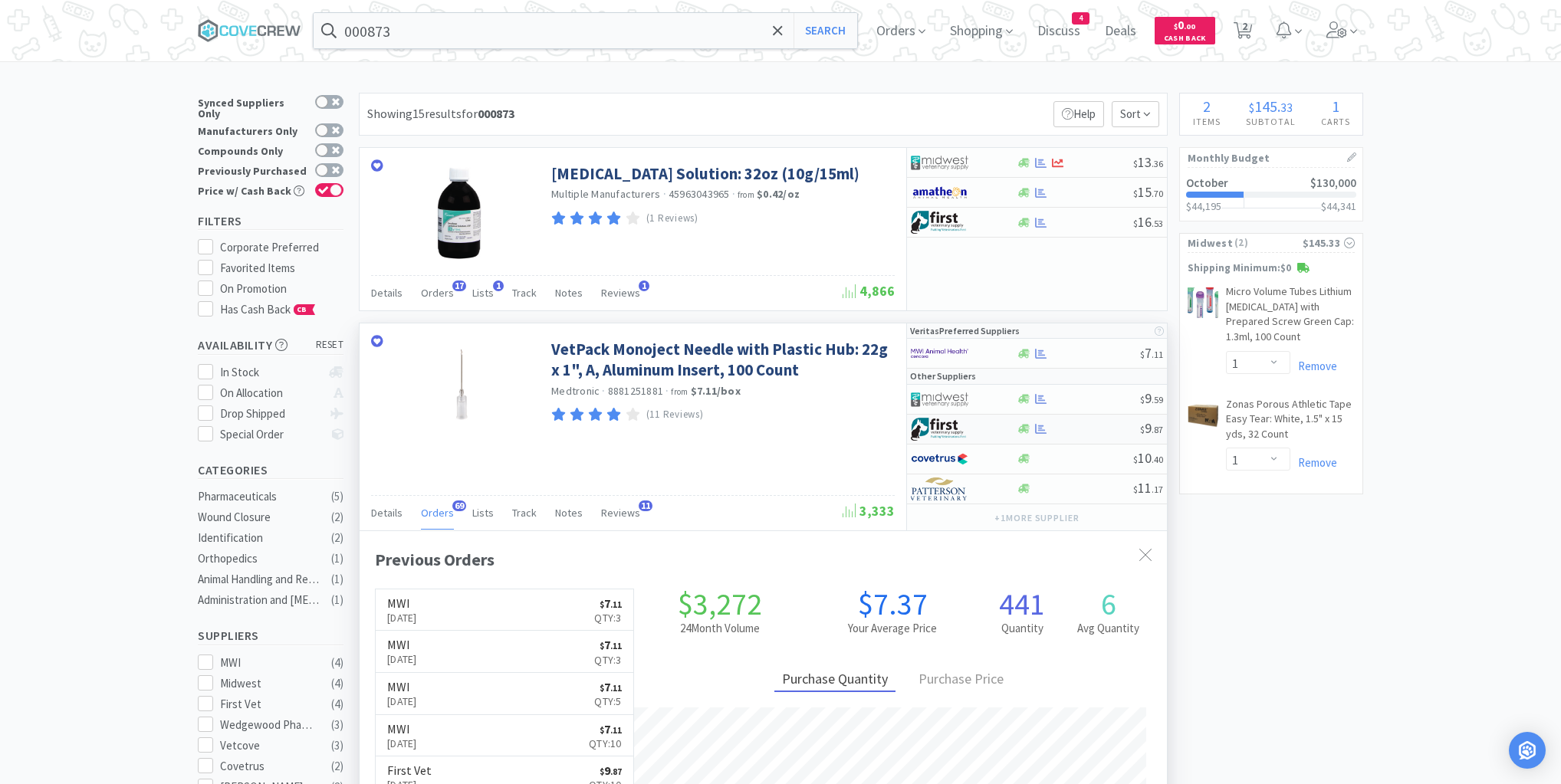
scroll to position [411, 807]
click at [1081, 403] on div at bounding box center [1078, 399] width 124 height 12
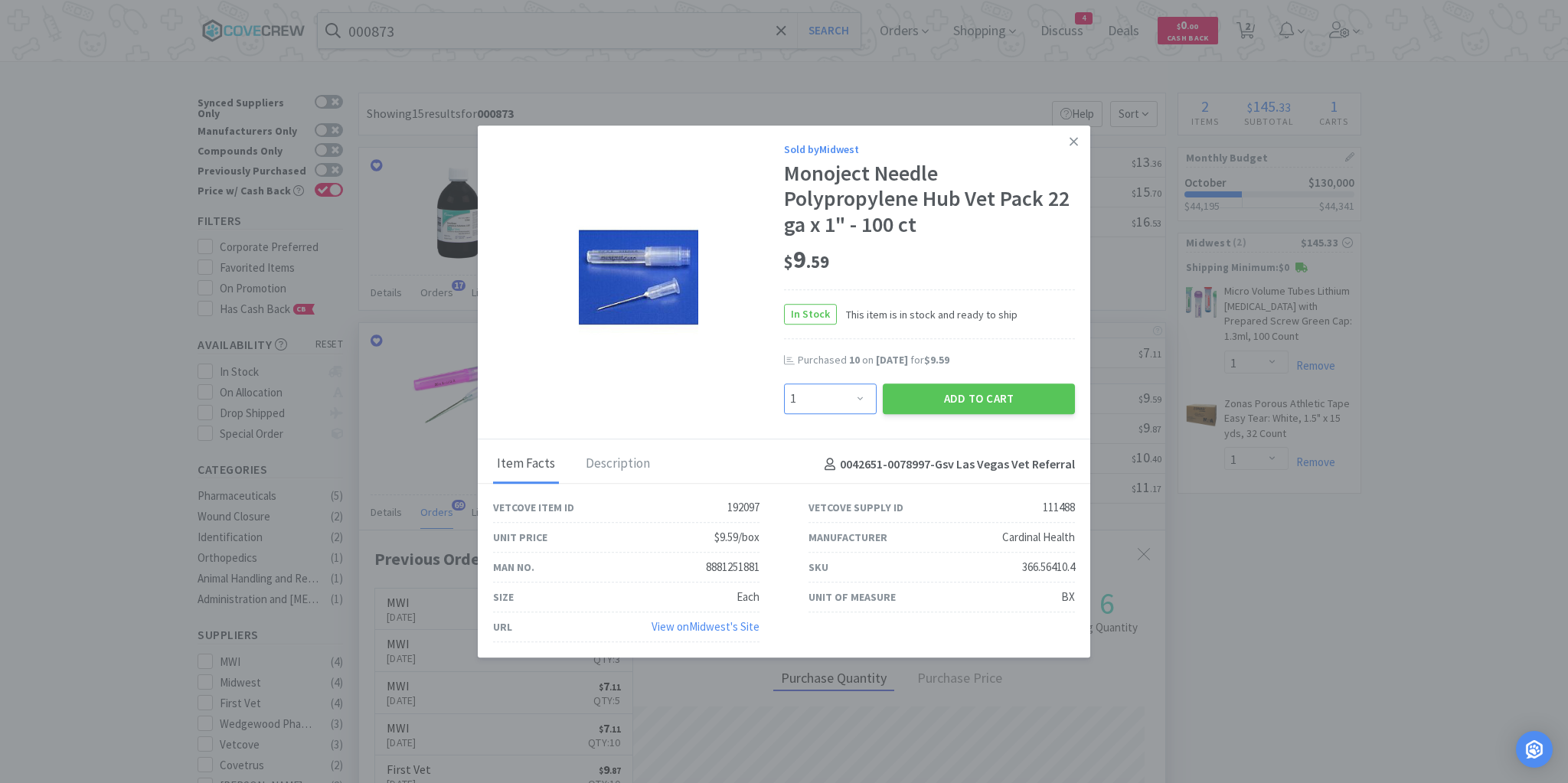
click at [864, 398] on select "Enter Quantity 1 2 3 4 5 6 7 8 9 10 11 12 13 14 15 16 17 18 19 20 Enter Quantity" at bounding box center [830, 399] width 93 height 31
select select "3"
click at [784, 384] on select "Enter Quantity 1 2 3 4 5 6 7 8 9 10 11 12 13 14 15 16 17 18 19 20 Enter Quantity" at bounding box center [830, 399] width 93 height 31
click at [969, 395] on button "Add to Cart" at bounding box center [979, 399] width 192 height 31
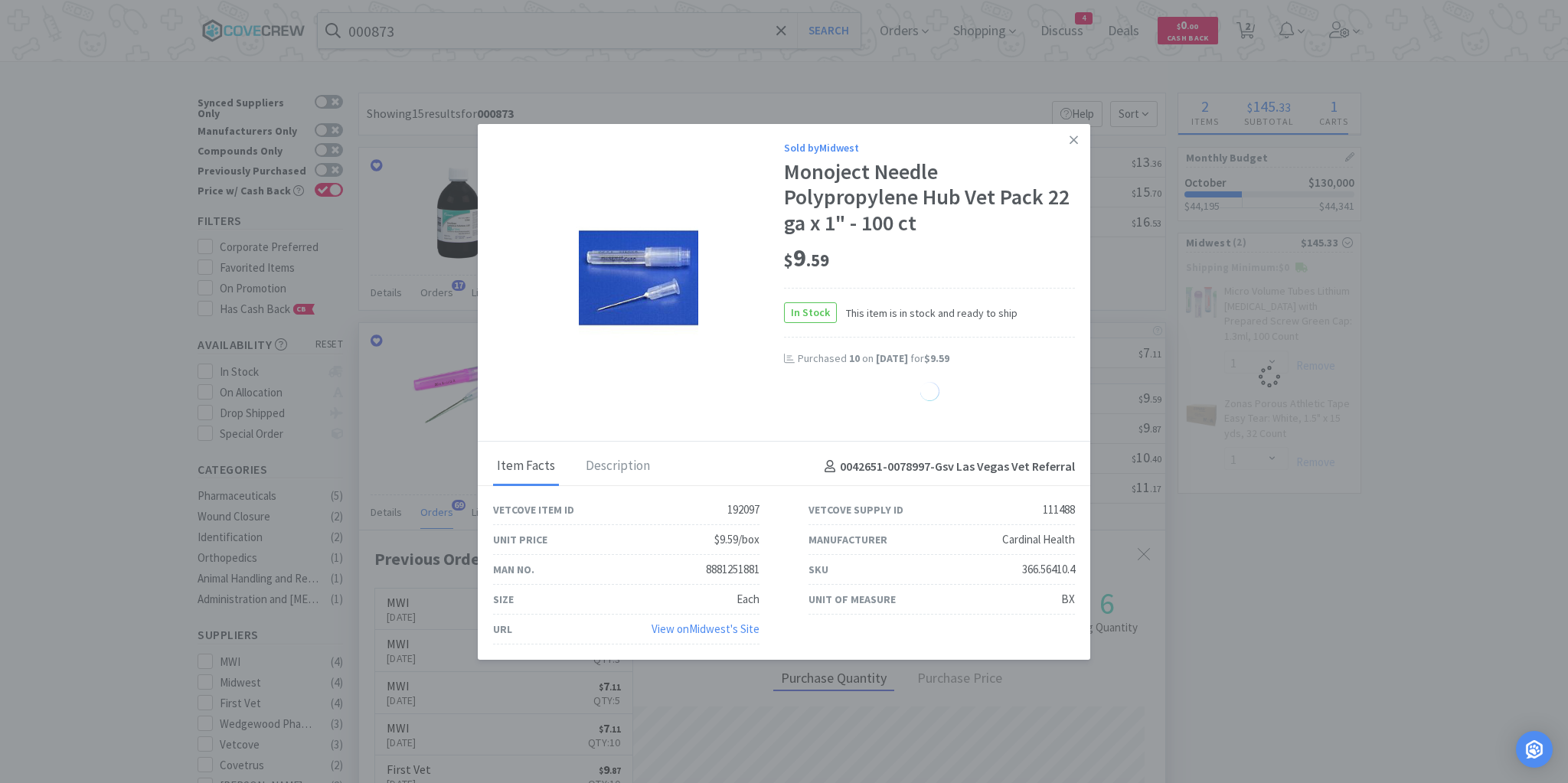
select select "3"
select select "1"
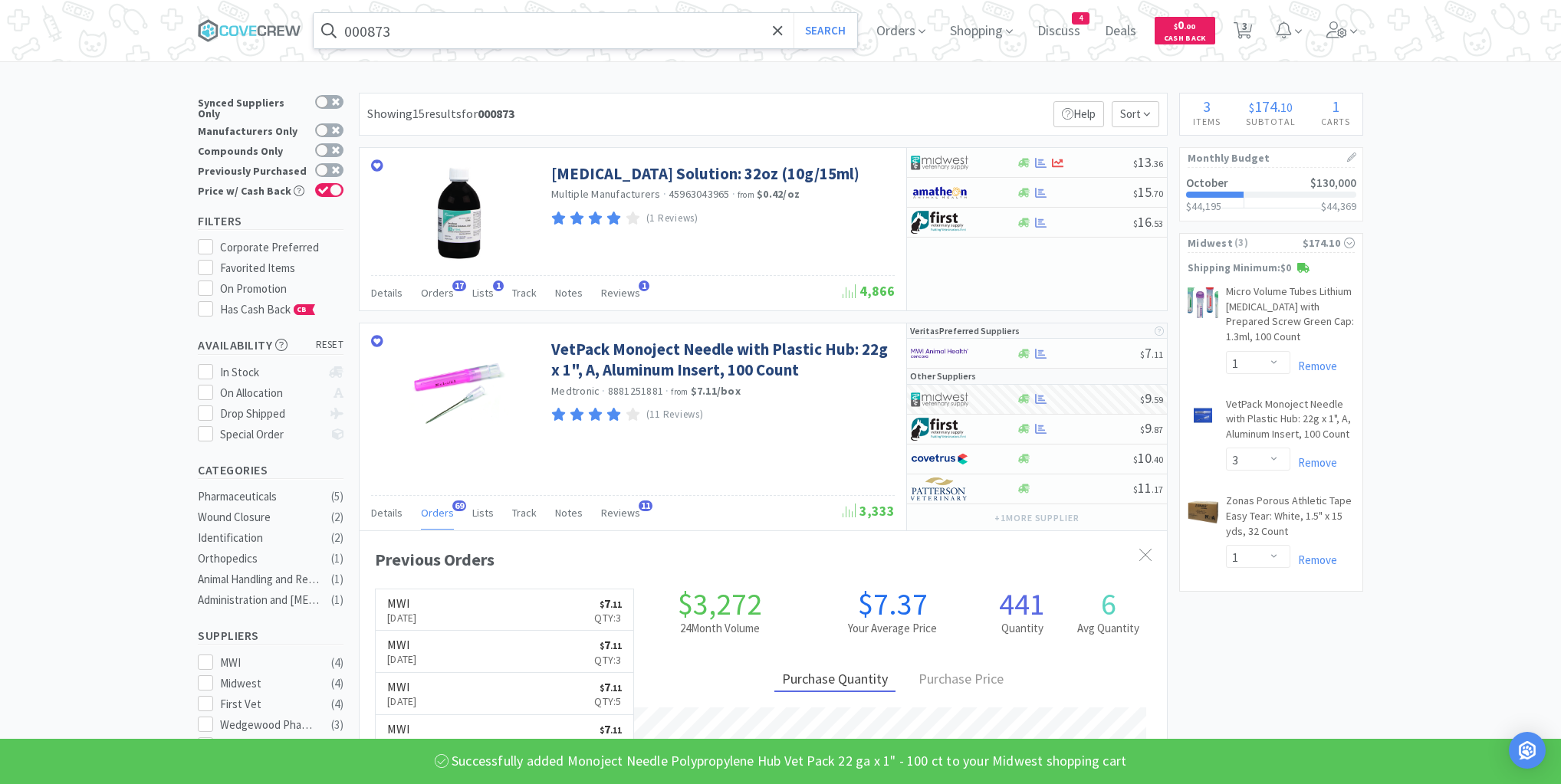
click at [543, 28] on input "000873" at bounding box center [586, 31] width 543 height 35
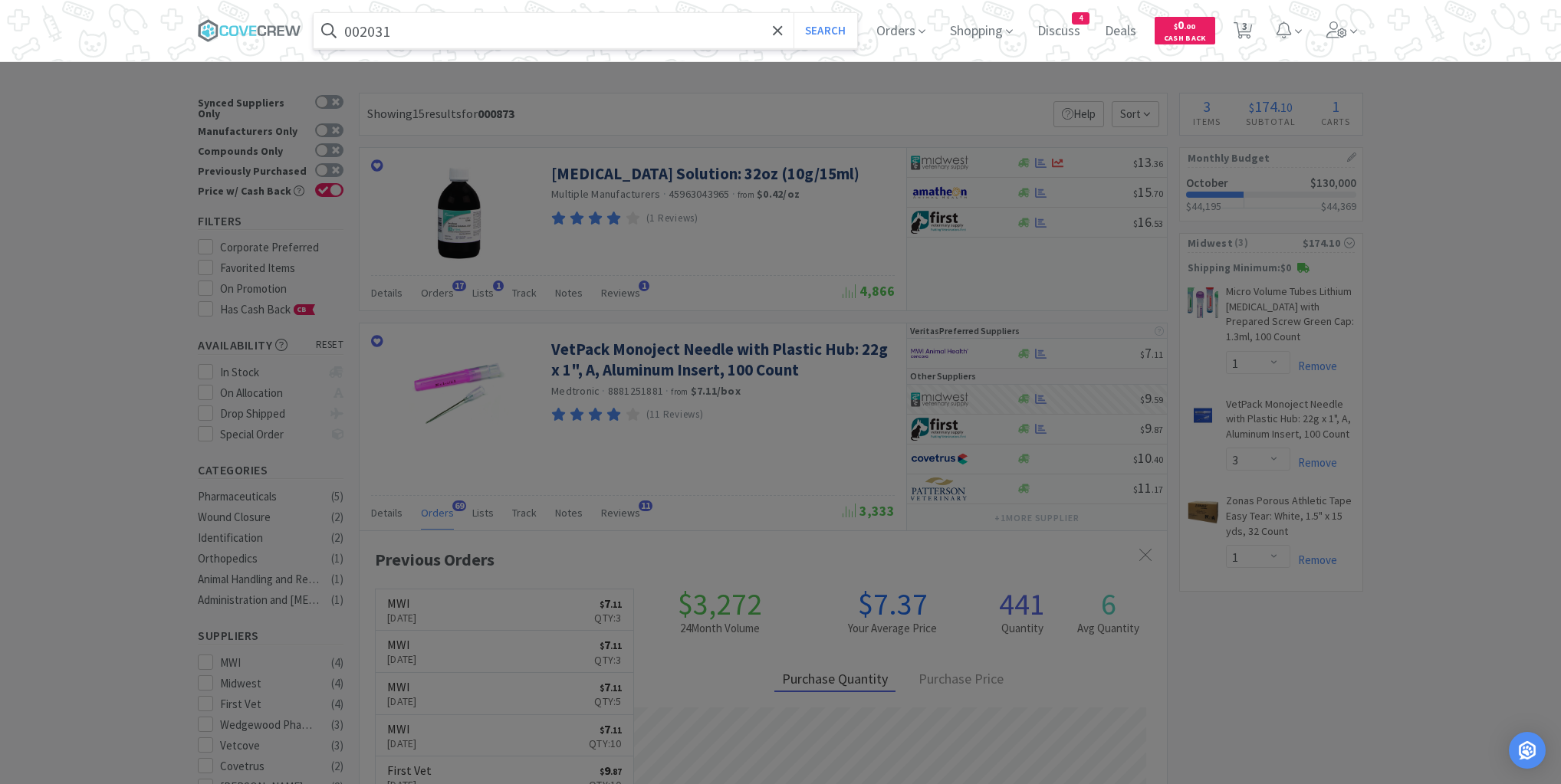
click at [794, 13] on button "Search" at bounding box center [825, 31] width 64 height 35
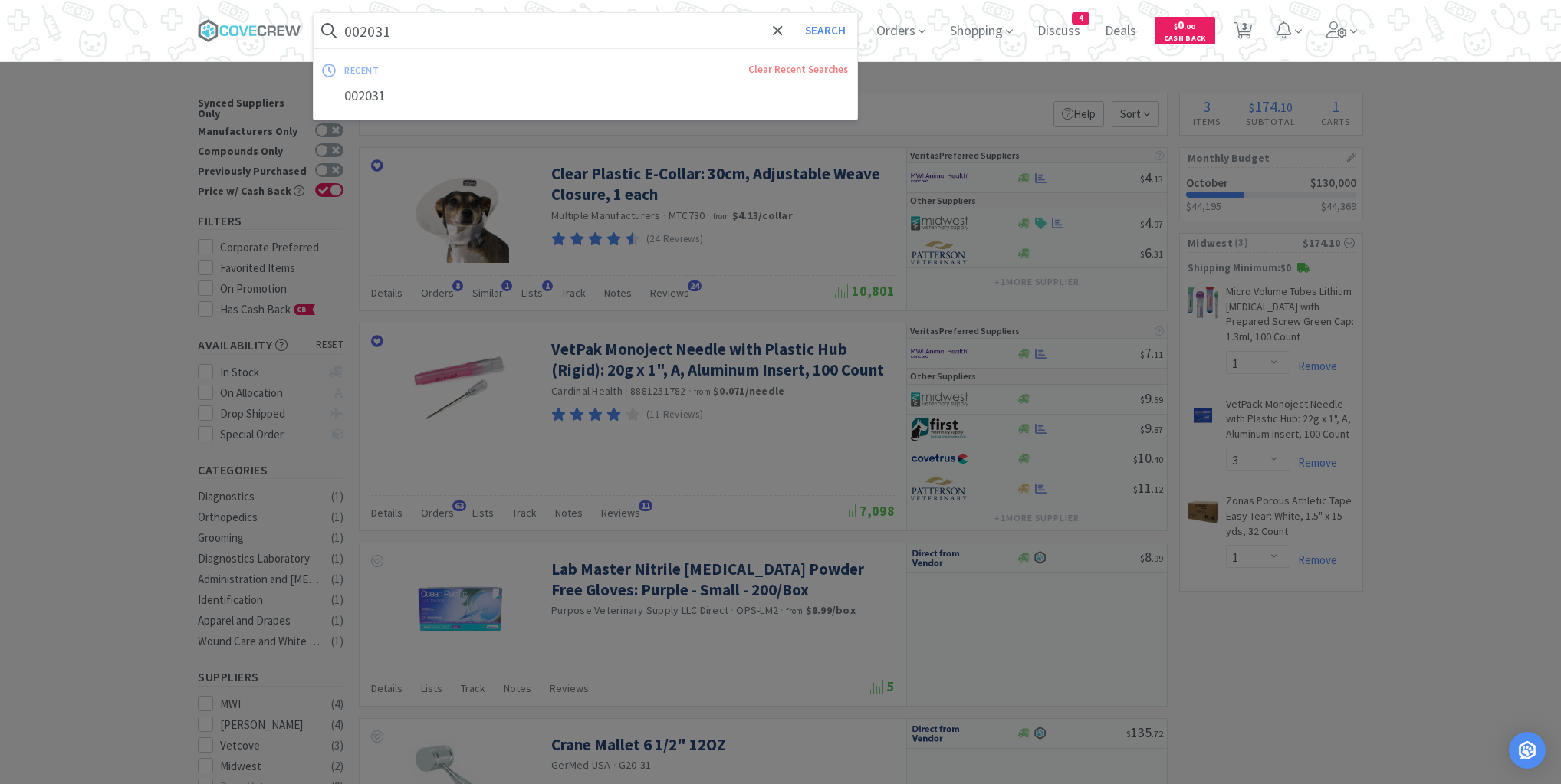
click at [527, 31] on input "002031" at bounding box center [586, 31] width 543 height 35
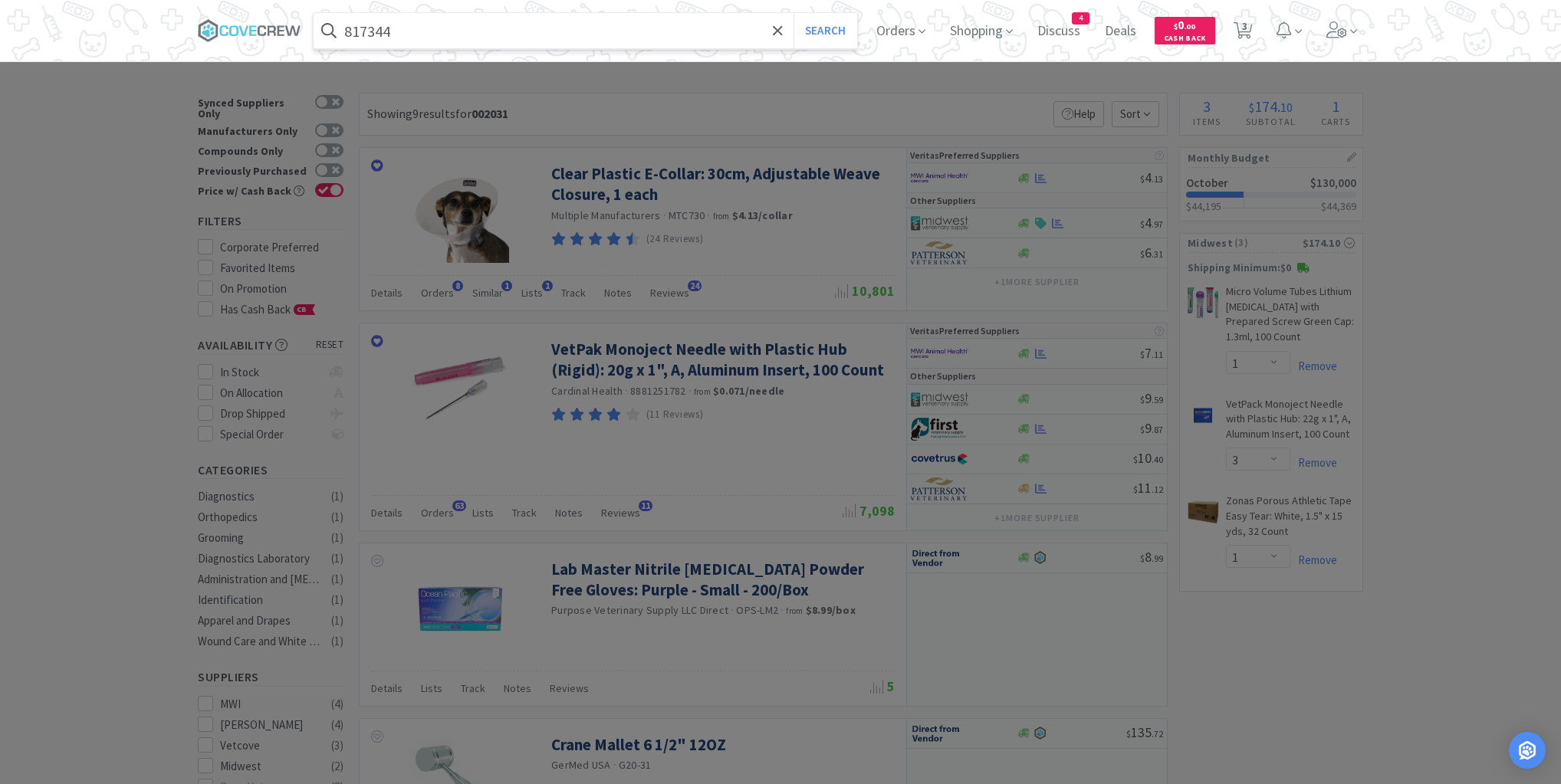
type input "817344"
click at [794, 13] on button "Search" at bounding box center [825, 31] width 64 height 35
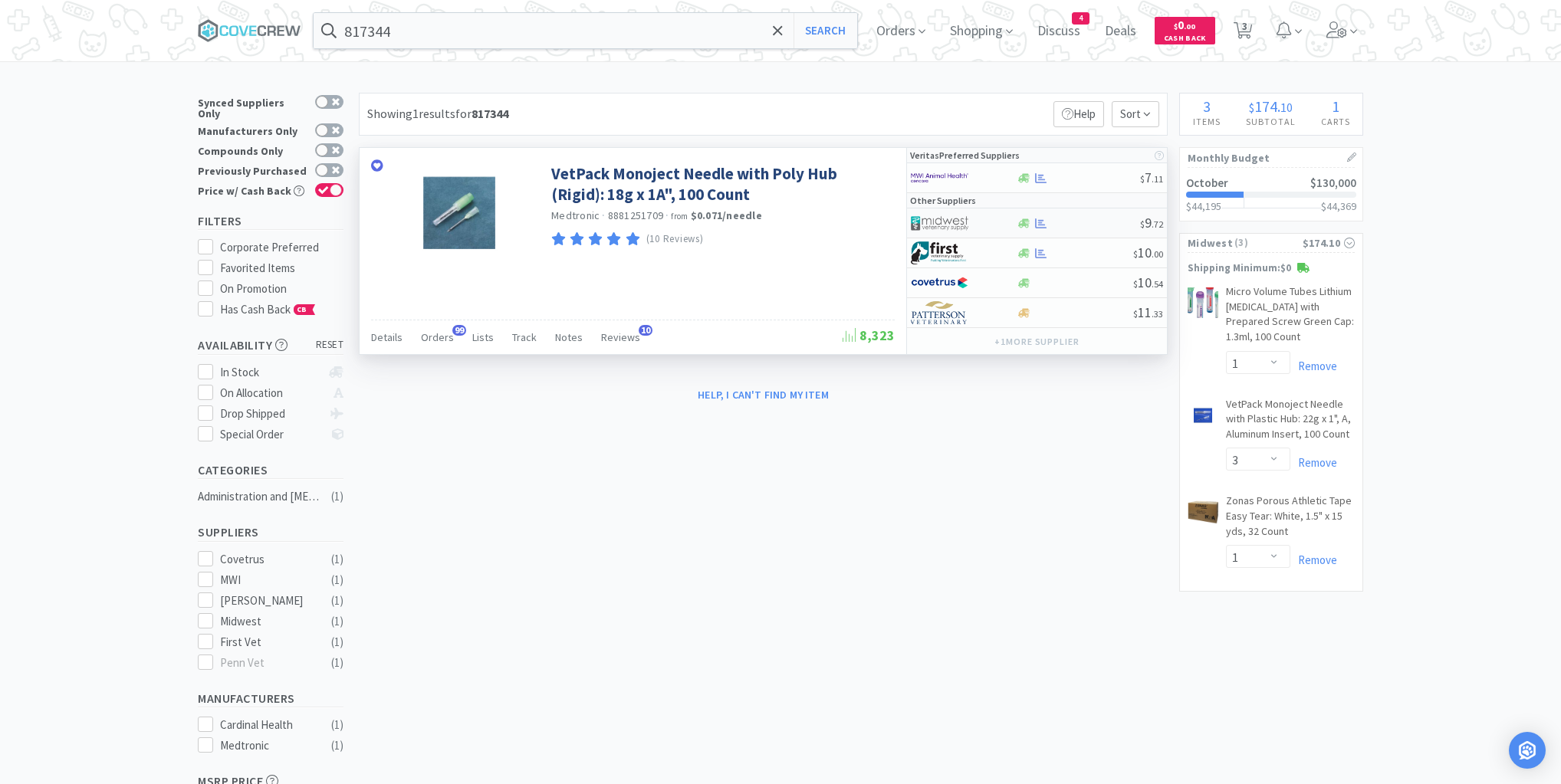
click at [1095, 222] on div at bounding box center [1078, 223] width 124 height 12
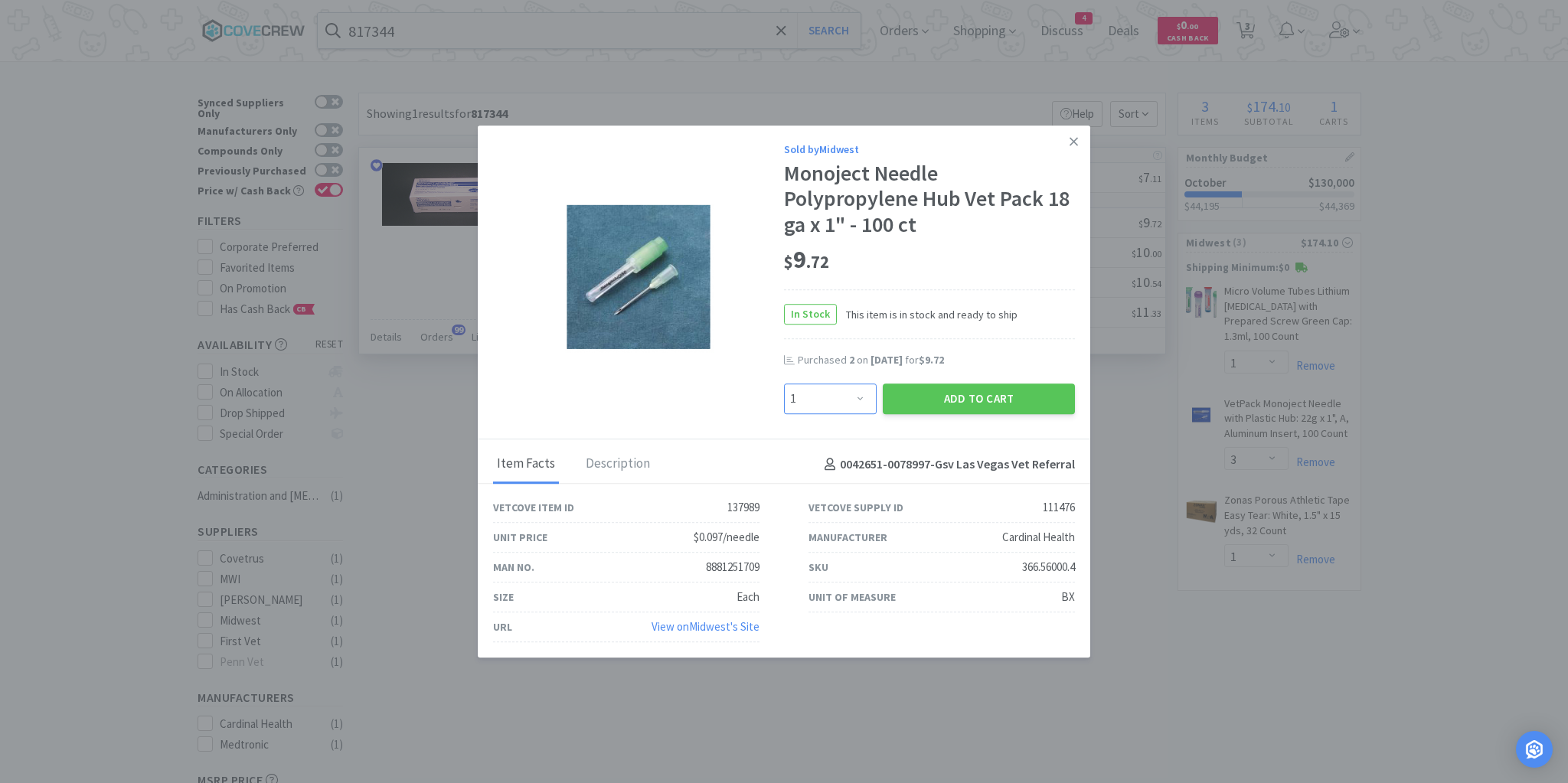
click at [863, 398] on select "Enter Quantity 1 2 3 4 5 6 7 8 9 10 11 12 13 14 15 16 17 18 19 20 Enter Quantity" at bounding box center [830, 399] width 93 height 31
select select "2"
click at [784, 384] on select "Enter Quantity 1 2 3 4 5 6 7 8 9 10 11 12 13 14 15 16 17 18 19 20 Enter Quantity" at bounding box center [830, 399] width 93 height 31
click at [963, 401] on button "Add to Cart" at bounding box center [979, 399] width 192 height 31
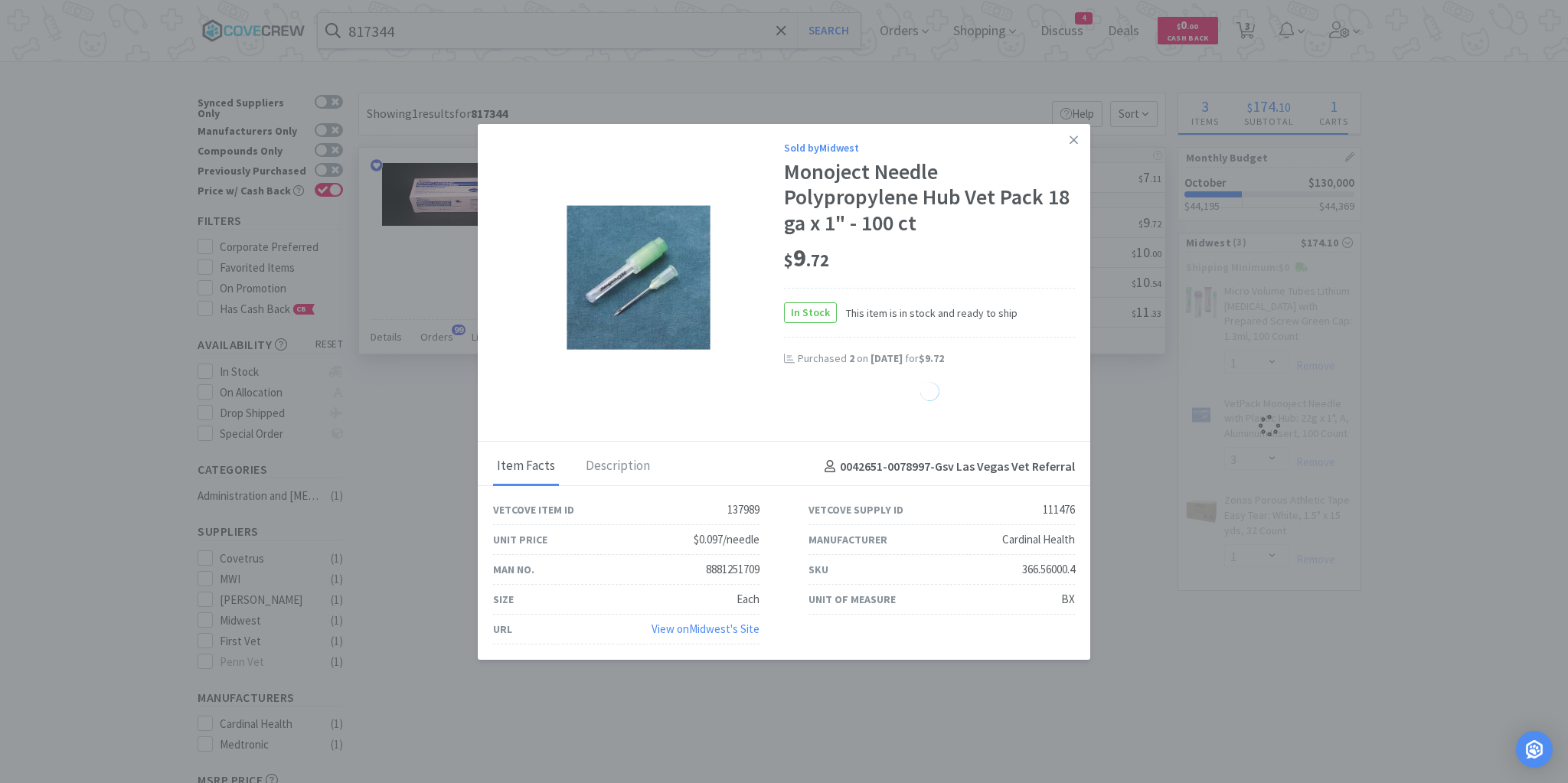
select select "2"
select select "1"
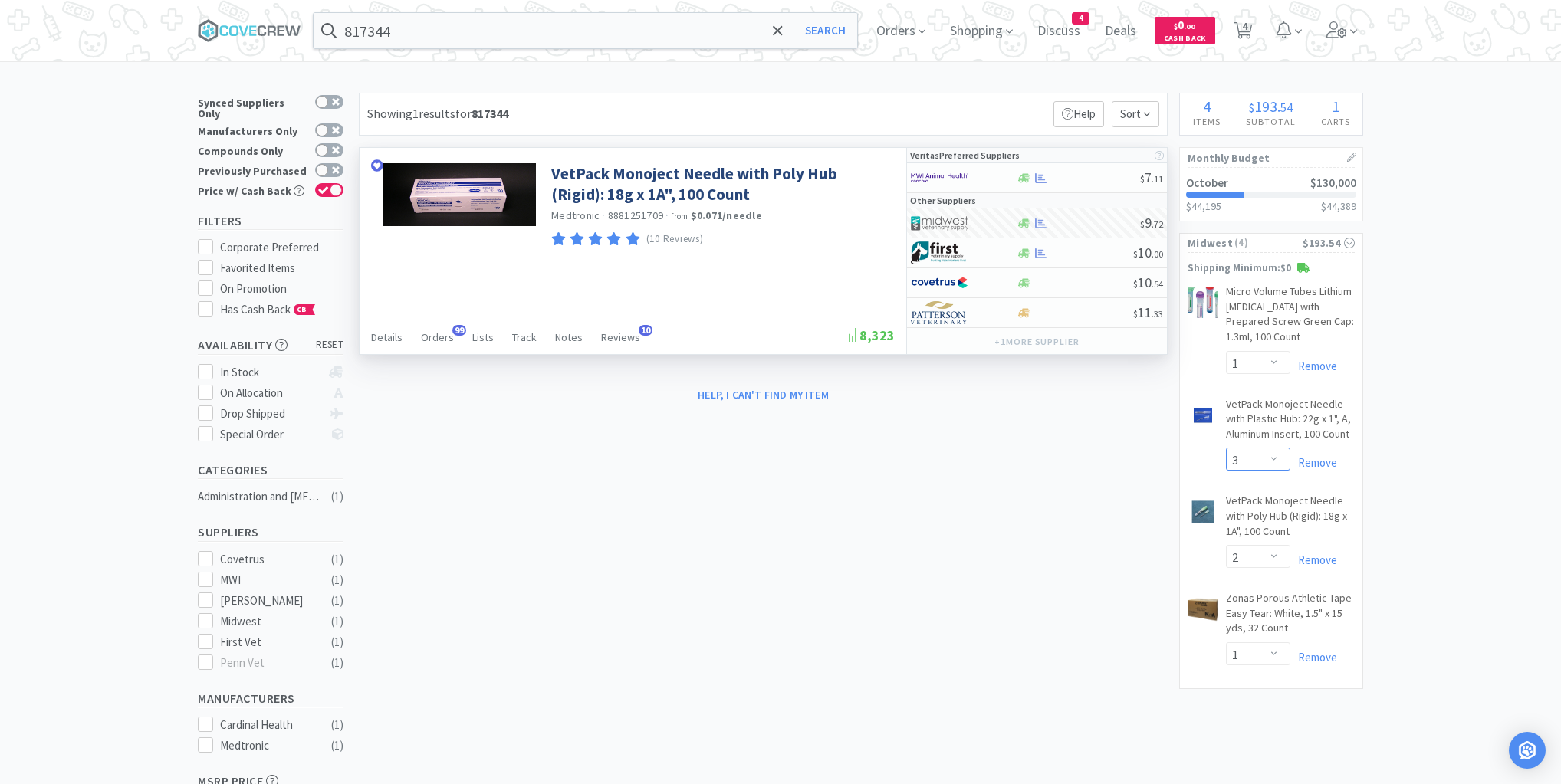
click at [1276, 456] on select "Enter Quantity 1 2 3 4 5 6 7 8 9 10 11 12 13 14 15 16 17 18 19 20 Enter Quantity" at bounding box center [1259, 459] width 64 height 23
click at [1226, 447] on select "Enter Quantity 1 2 3 4 5 6 7 8 9 10 11 12 13 14 15 16 17 18 19 20 Enter Quantity" at bounding box center [1259, 459] width 64 height 23
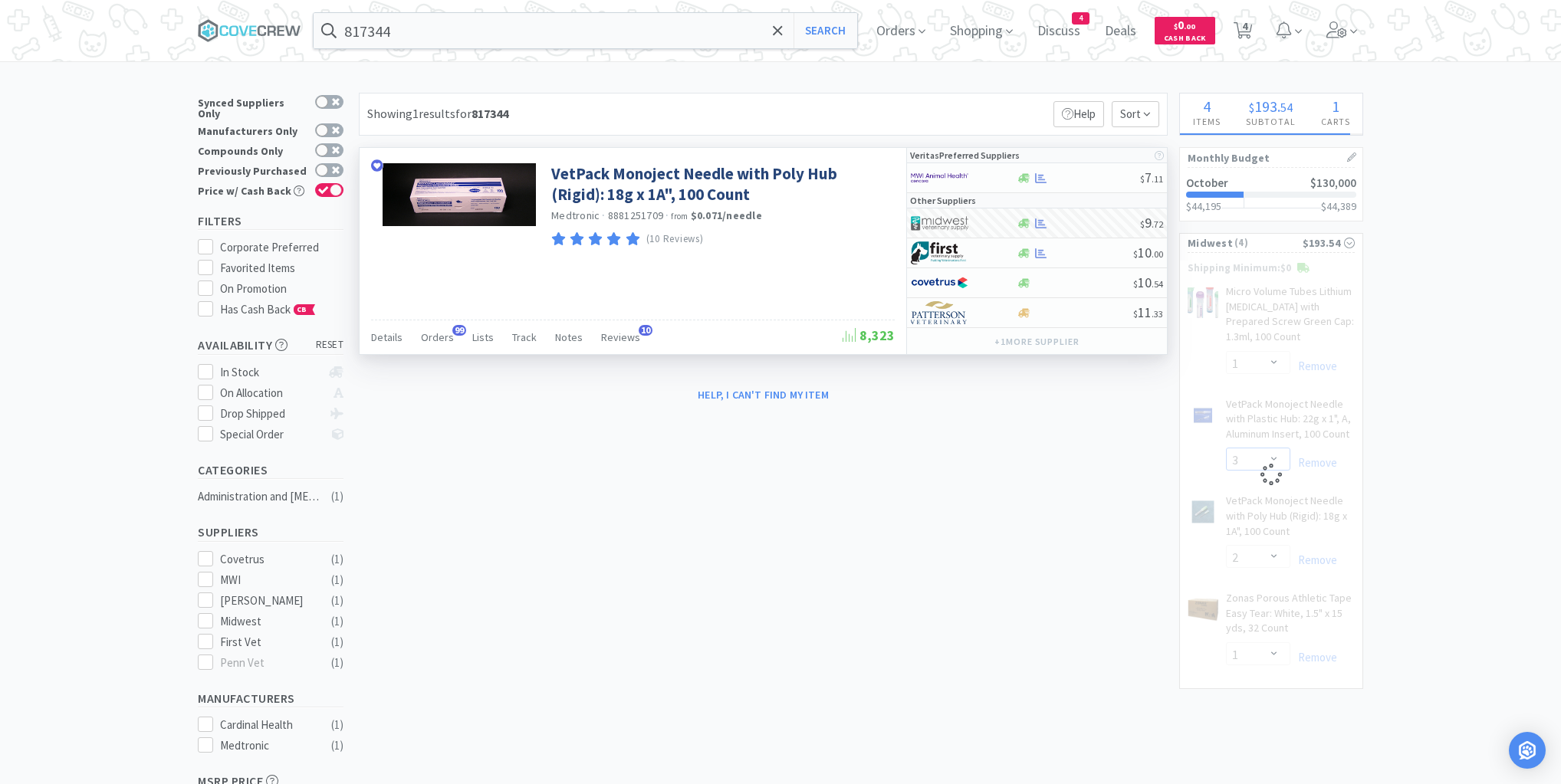
select select "5"
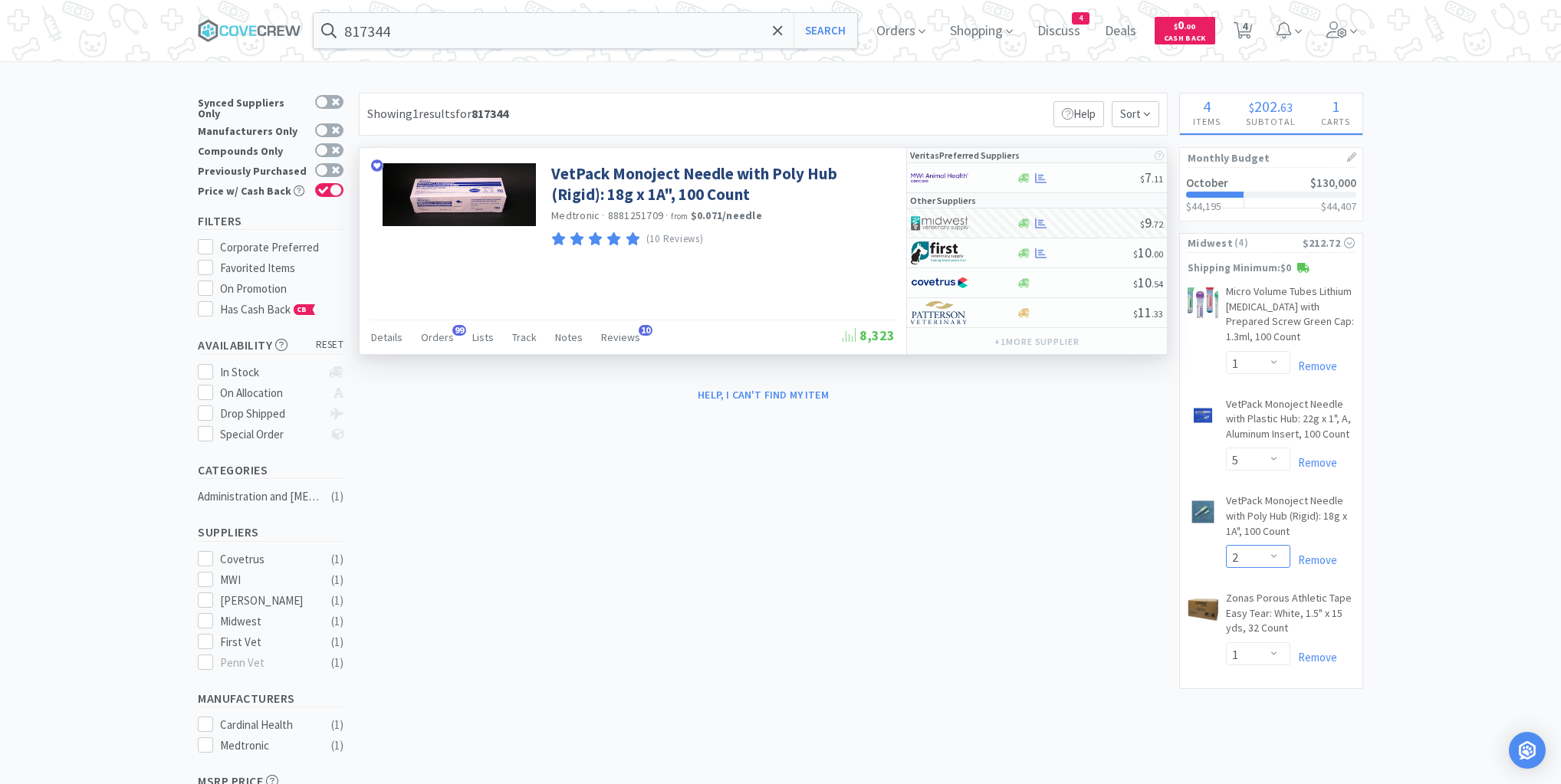
click at [1274, 555] on select "Enter Quantity 1 2 3 4 5 6 7 8 9 10 11 12 13 14 15 16 17 18 19 20 Enter Quantity" at bounding box center [1259, 556] width 64 height 23
click at [1226, 545] on select "Enter Quantity 1 2 3 4 5 6 7 8 9 10 11 12 13 14 15 16 17 18 19 20 Enter Quantity" at bounding box center [1259, 556] width 64 height 23
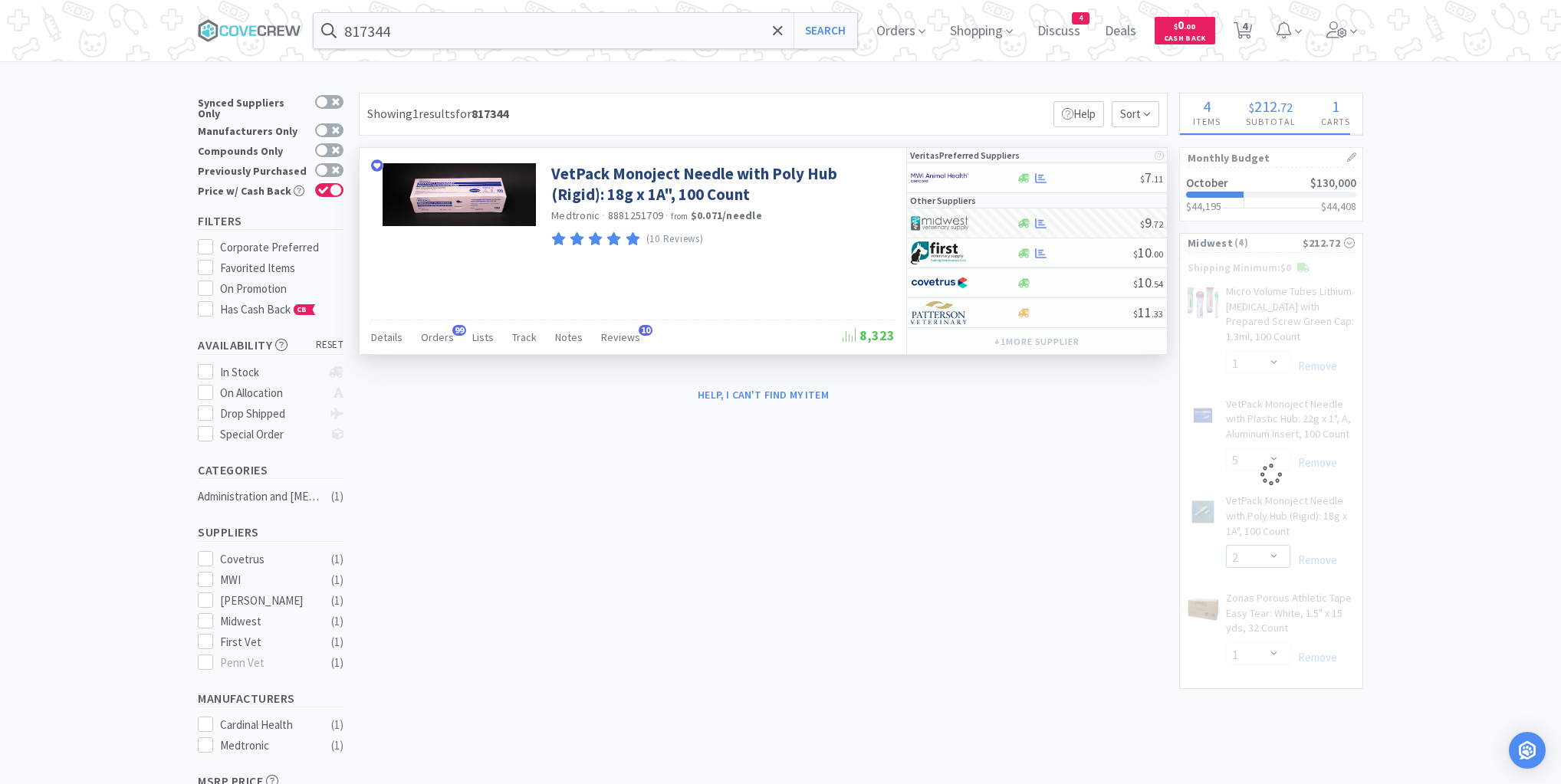
select select "5"
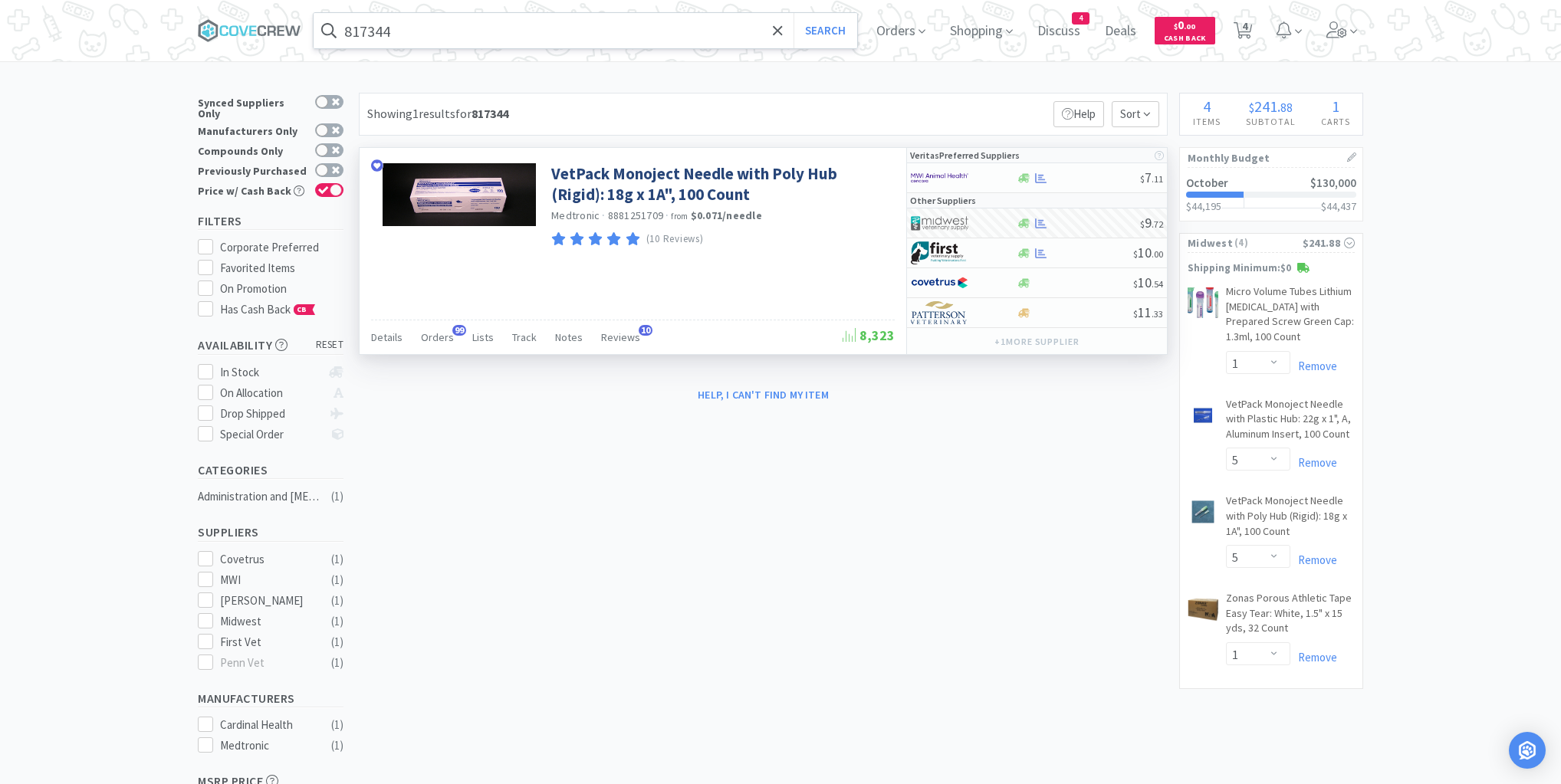
click at [740, 20] on input "817344" at bounding box center [586, 31] width 543 height 35
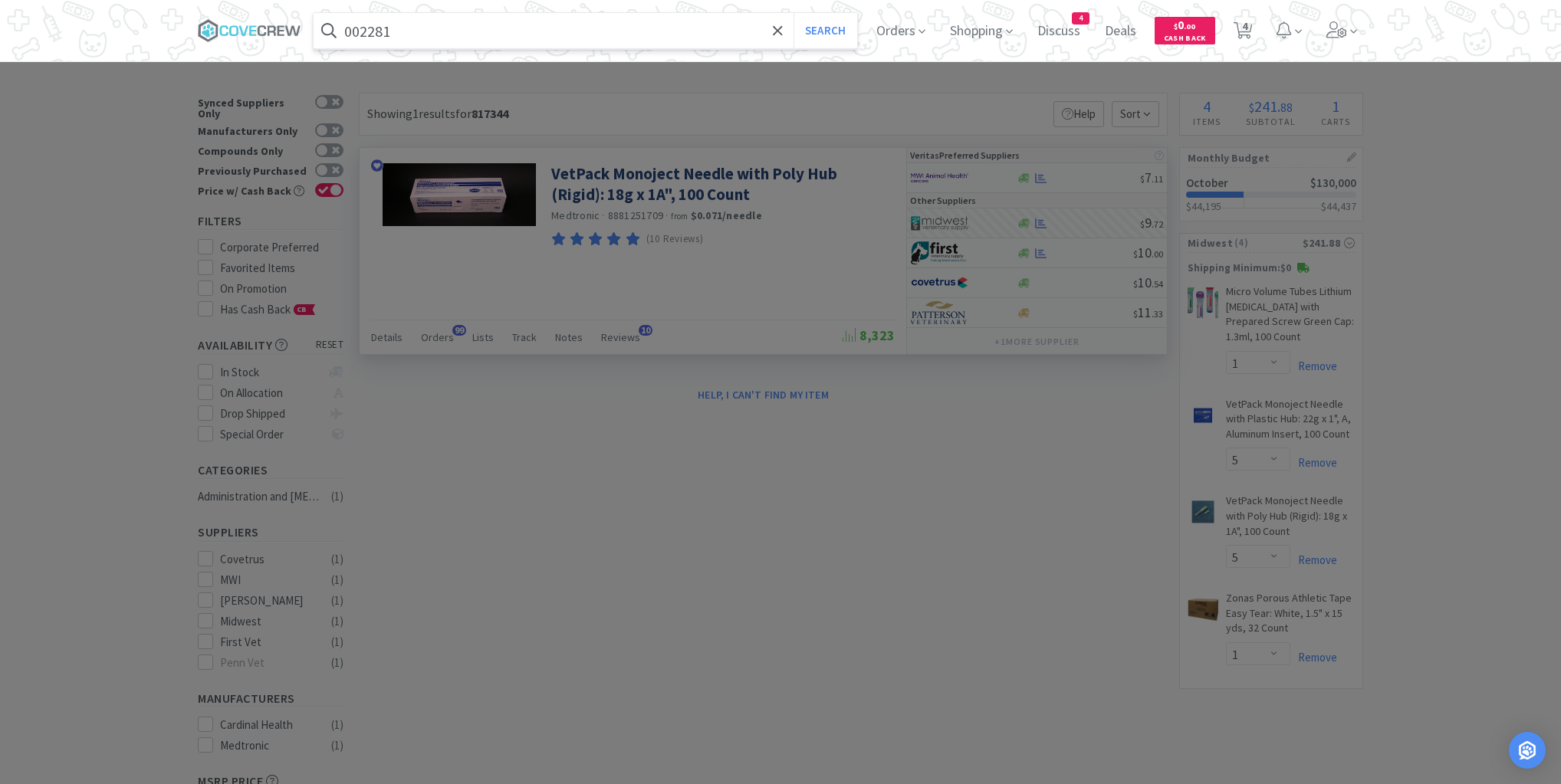
type input "002281"
click at [794, 13] on button "Search" at bounding box center [825, 31] width 64 height 35
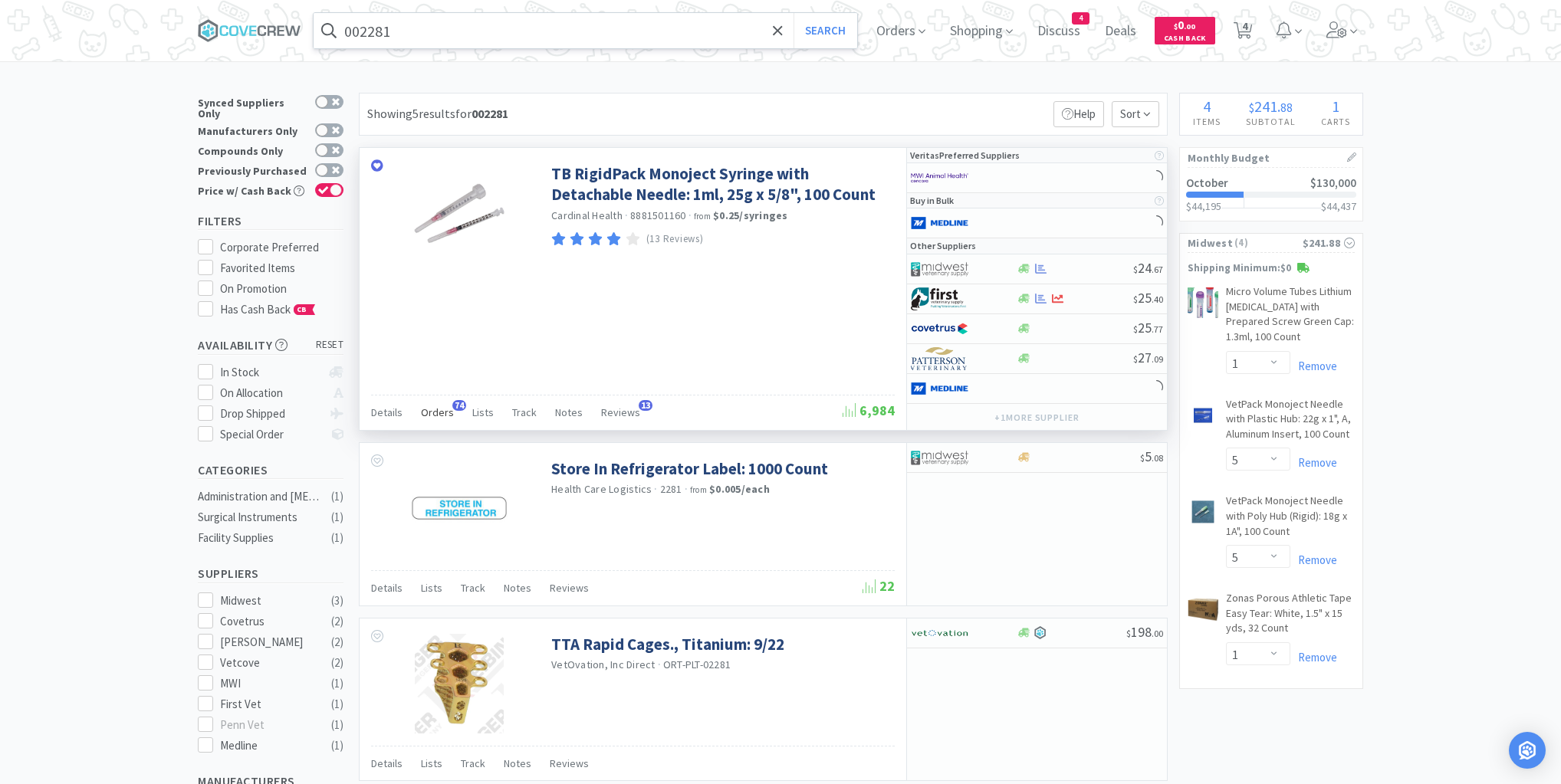
click at [440, 410] on span "Orders" at bounding box center [437, 413] width 33 height 14
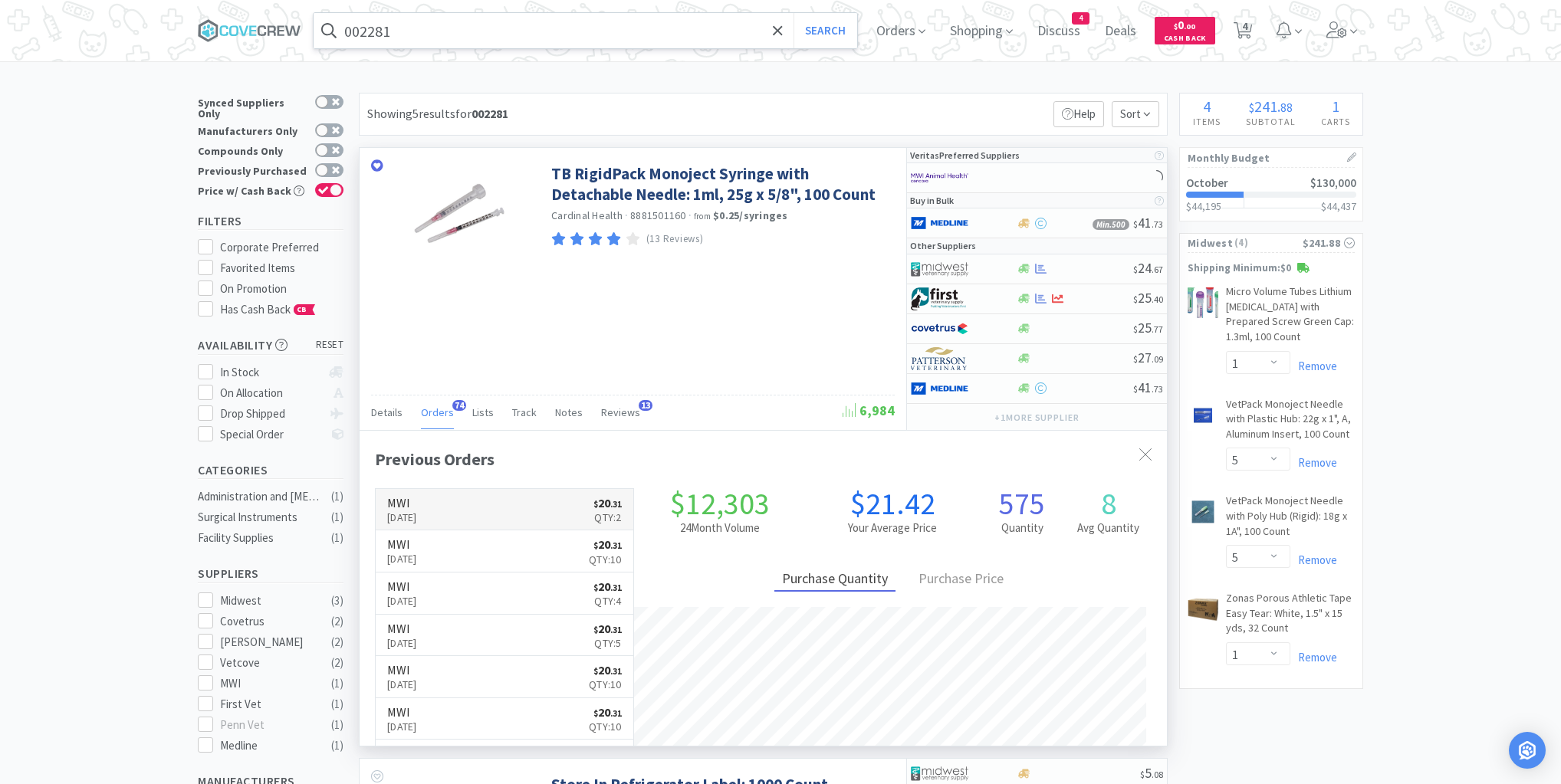
scroll to position [411, 807]
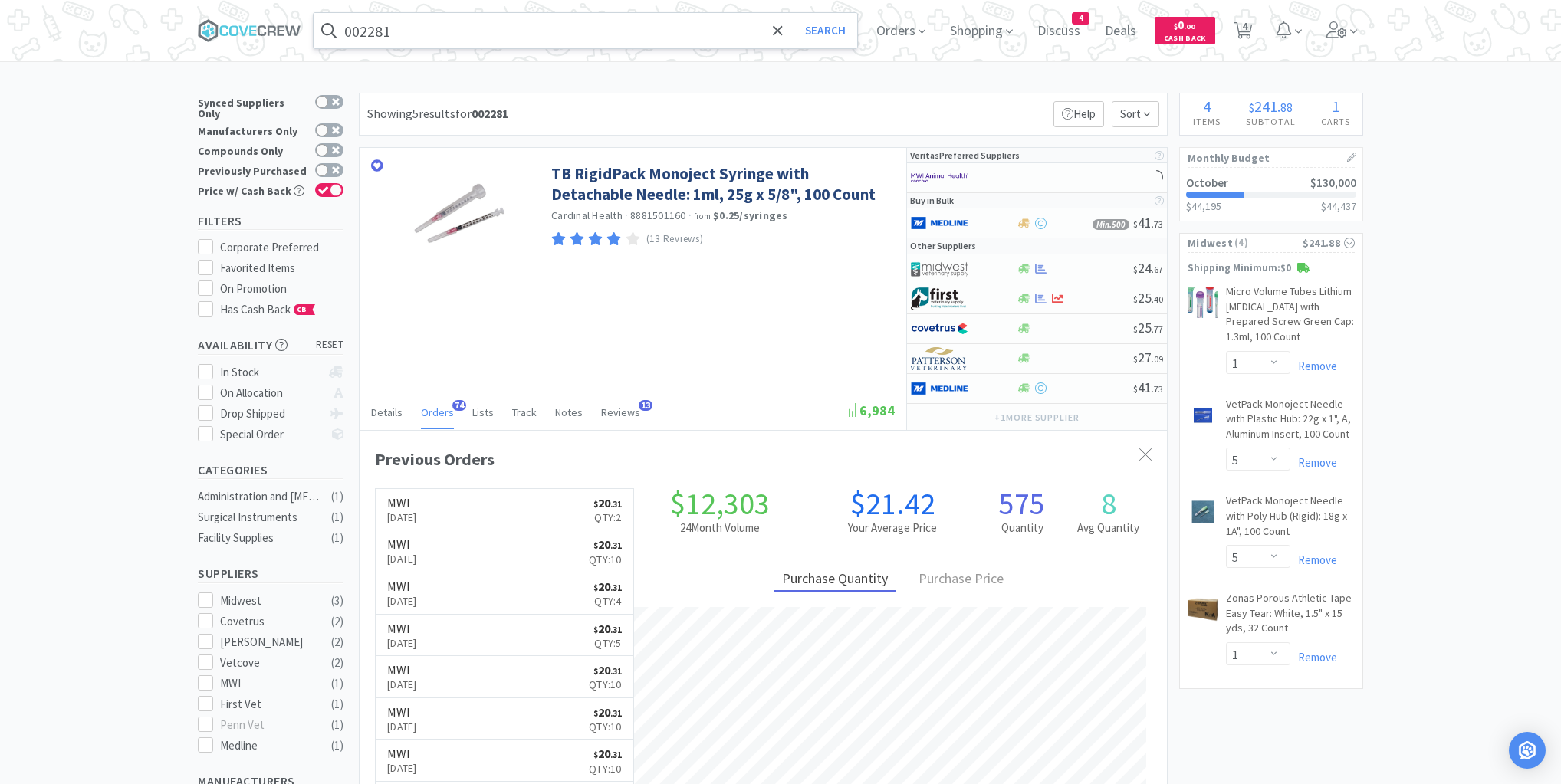
click at [518, 551] on link "MWI [DATE] $ 20 . 31 Qty: 10" at bounding box center [505, 551] width 258 height 42
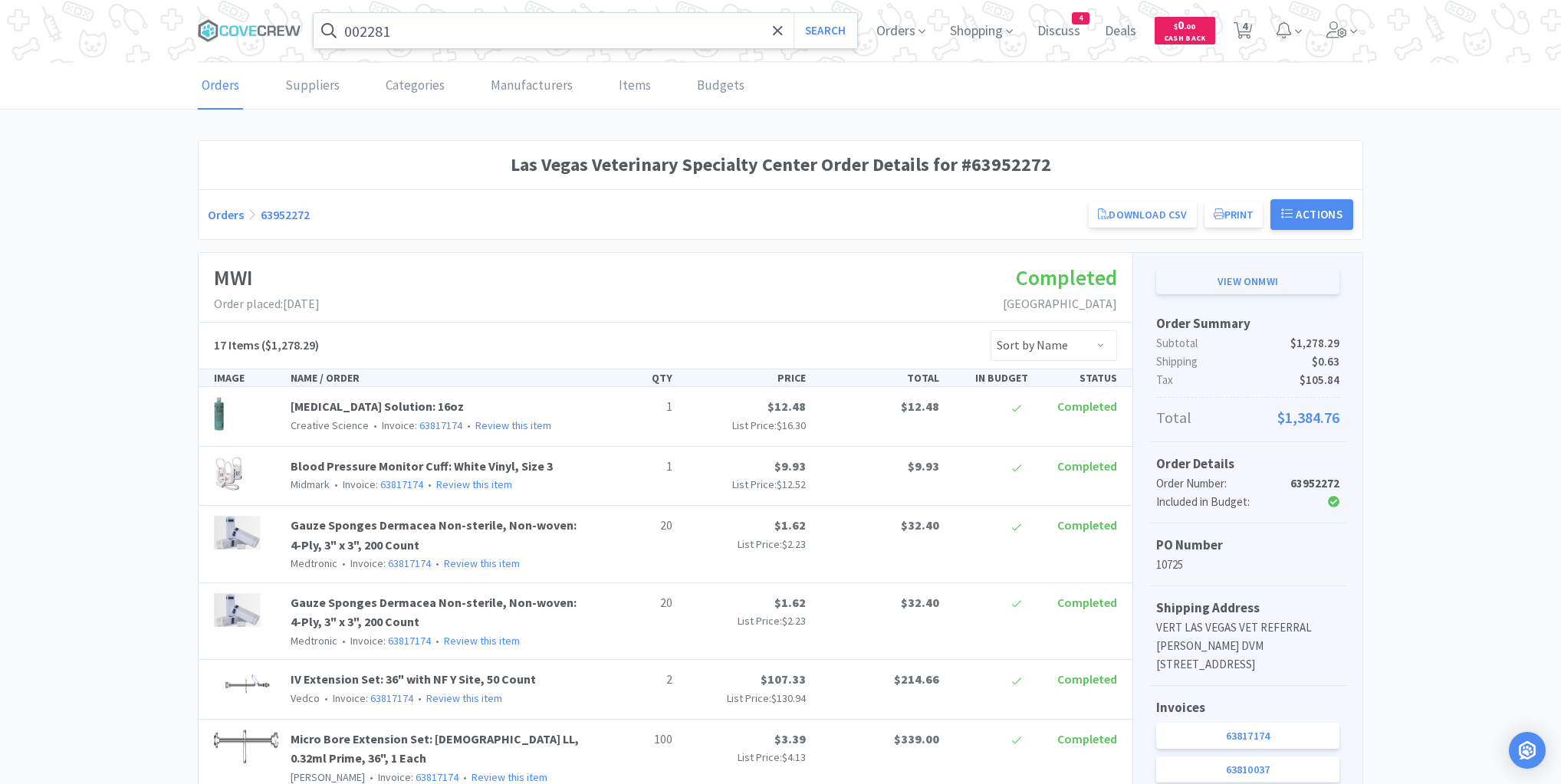
click at [1258, 283] on link "View on MWI" at bounding box center [1248, 282] width 183 height 26
click at [814, 31] on button "Search" at bounding box center [825, 31] width 64 height 35
select select "1"
select select "5"
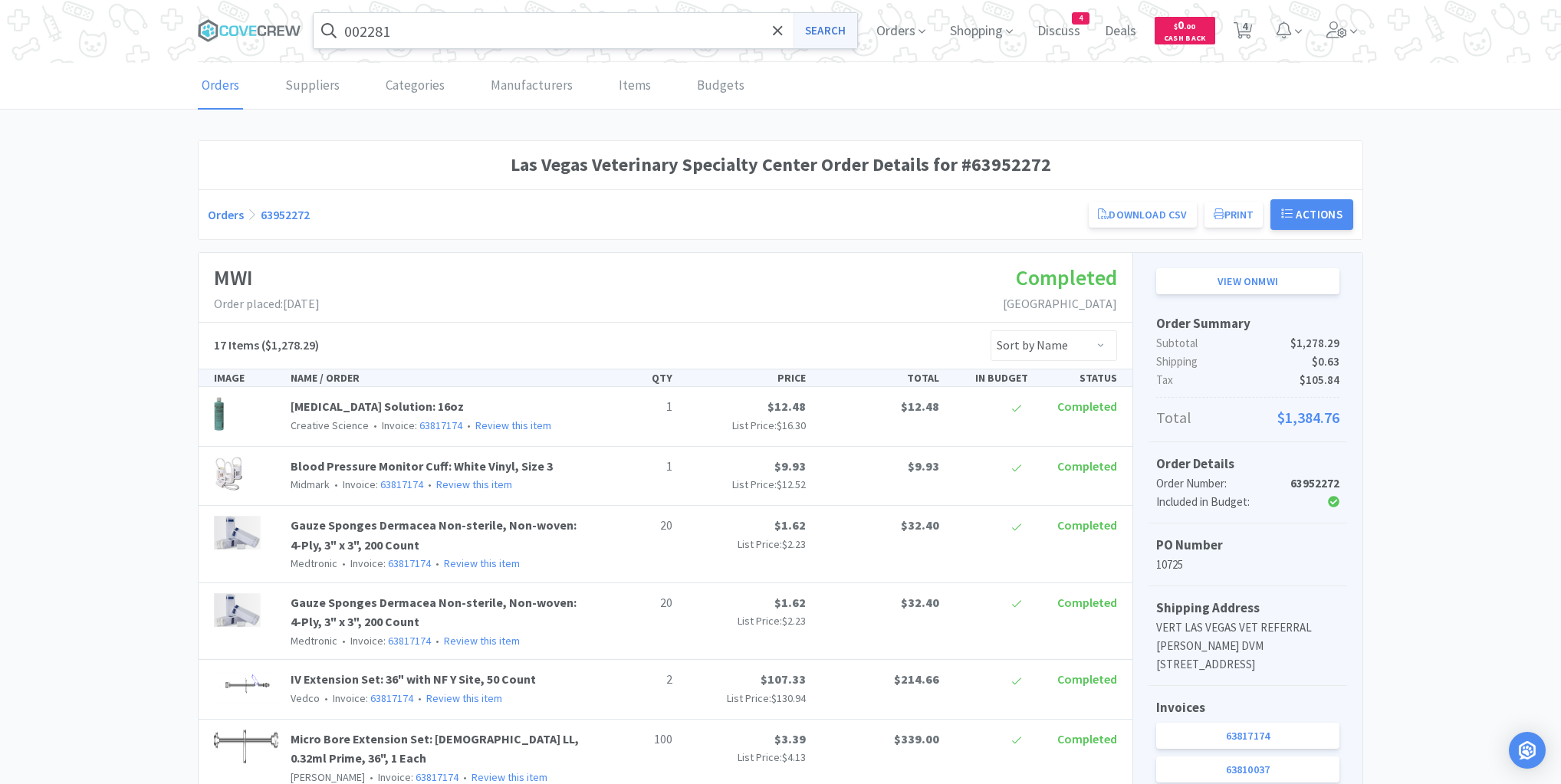
select select "1"
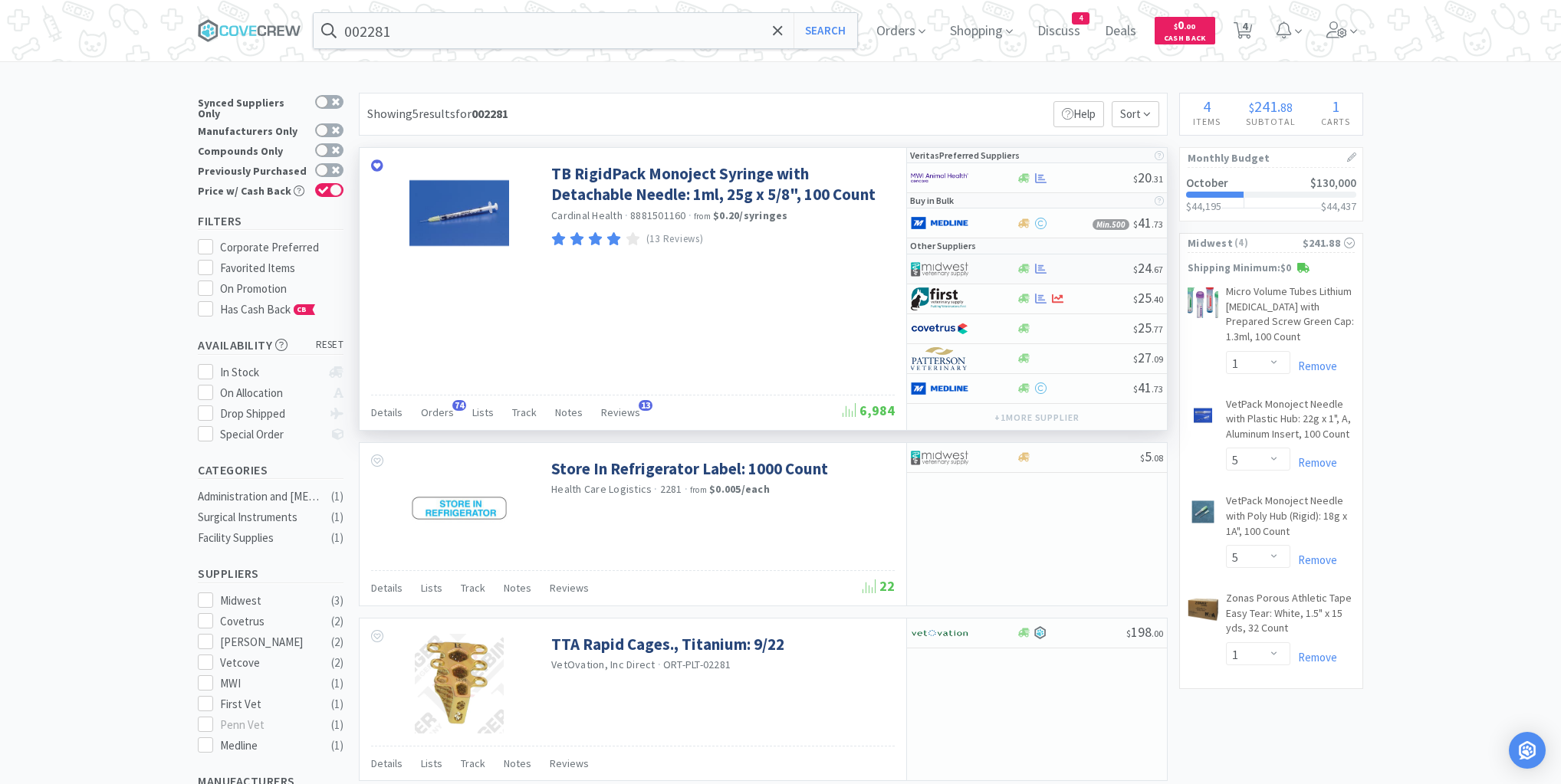
click at [1092, 264] on div at bounding box center [1074, 268] width 117 height 12
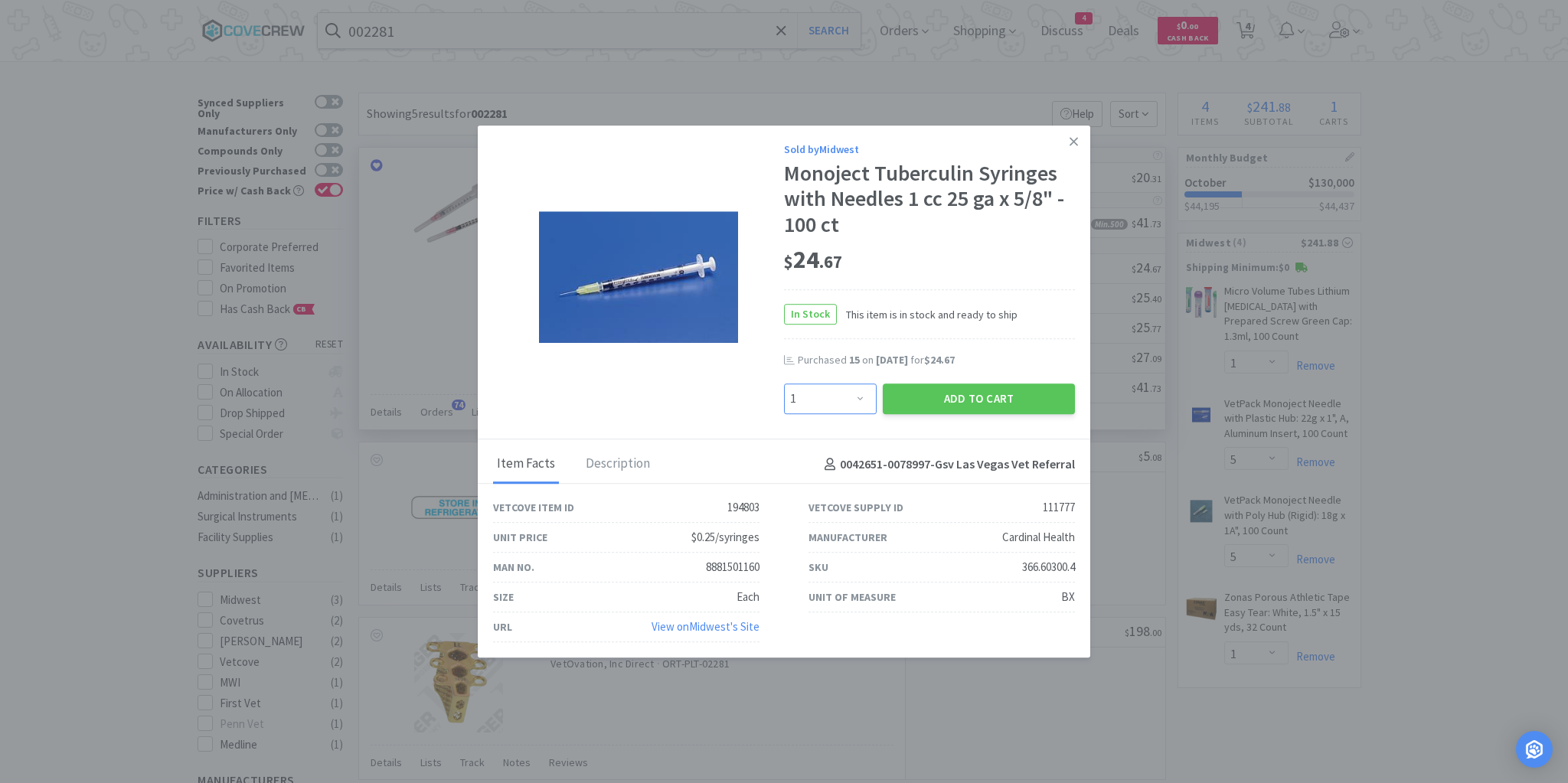
click at [862, 401] on select "Enter Quantity 1 2 3 4 5 6 7 8 9 10 11 12 13 14 15 16 17 18 19 20 Enter Quantity" at bounding box center [830, 399] width 93 height 31
select select "6"
click at [784, 384] on select "Enter Quantity 1 2 3 4 5 6 7 8 9 10 11 12 13 14 15 16 17 18 19 20 Enter Quantity" at bounding box center [830, 399] width 93 height 31
click at [956, 392] on button "Add to Cart" at bounding box center [979, 399] width 192 height 31
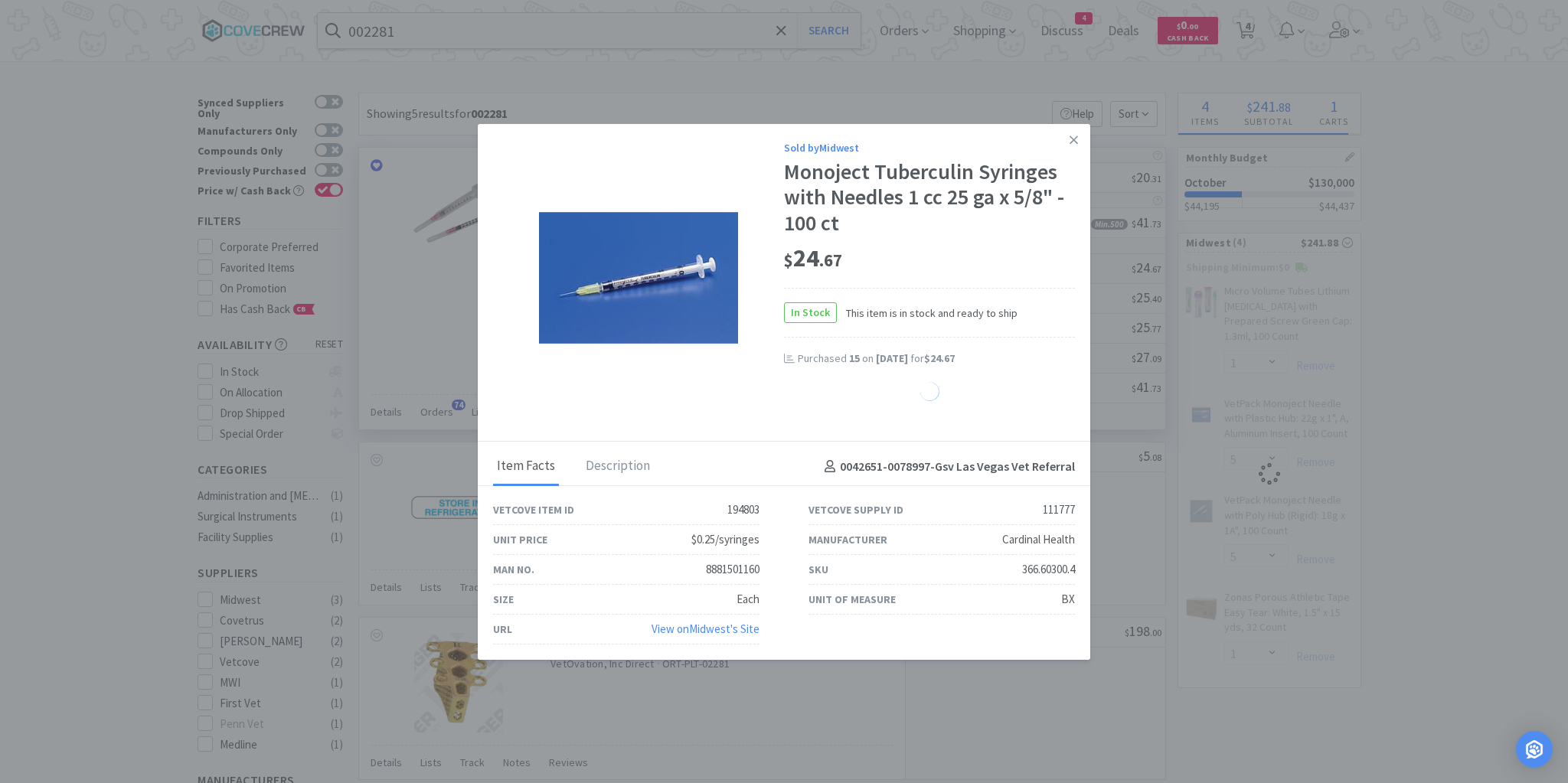
select select "6"
select select "5"
select select "1"
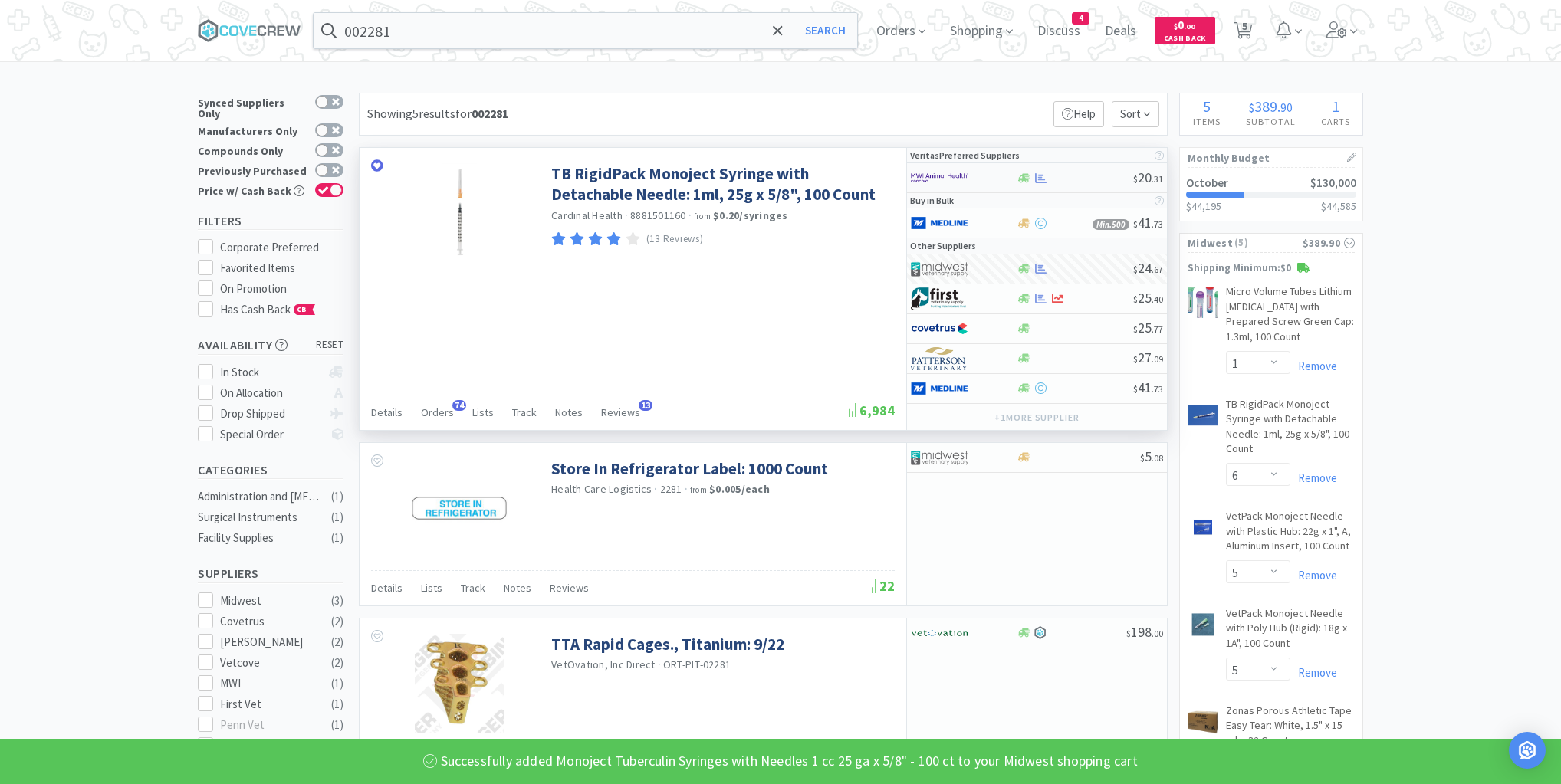
click at [1058, 179] on div at bounding box center [1074, 178] width 117 height 12
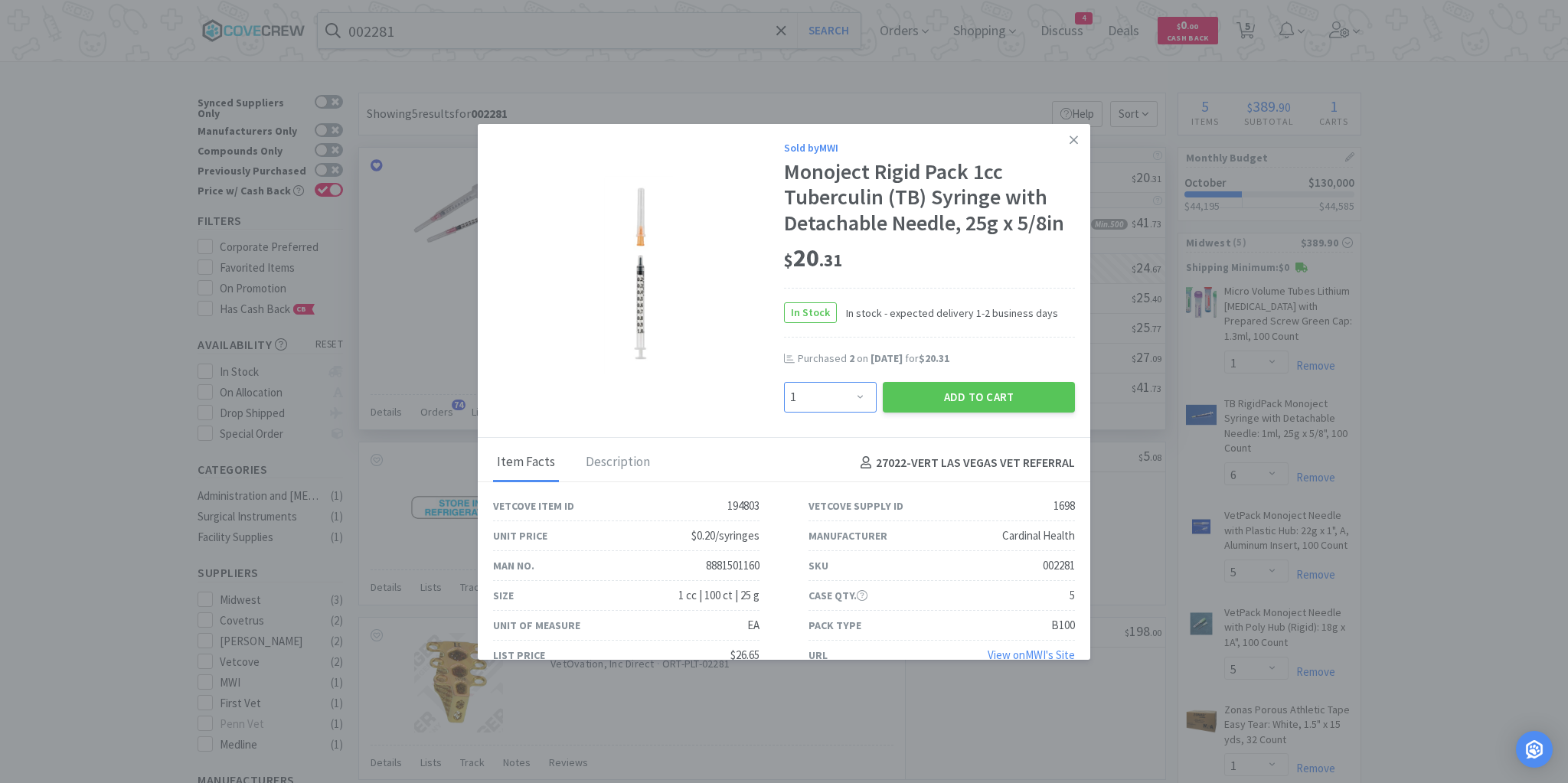
click at [855, 398] on select "Enter Quantity 1 2 3 4 5 6 7 8 9 10 11 12 13 14 15 16 17 18 19 20 Enter Quantity" at bounding box center [830, 398] width 93 height 31
select select "12"
click at [784, 382] on select "Enter Quantity 1 2 3 4 5 6 7 8 9 10 11 12 13 14 15 16 17 18 19 20 Enter Quantity" at bounding box center [830, 398] width 93 height 31
click at [968, 395] on button "Add to Cart" at bounding box center [979, 398] width 192 height 31
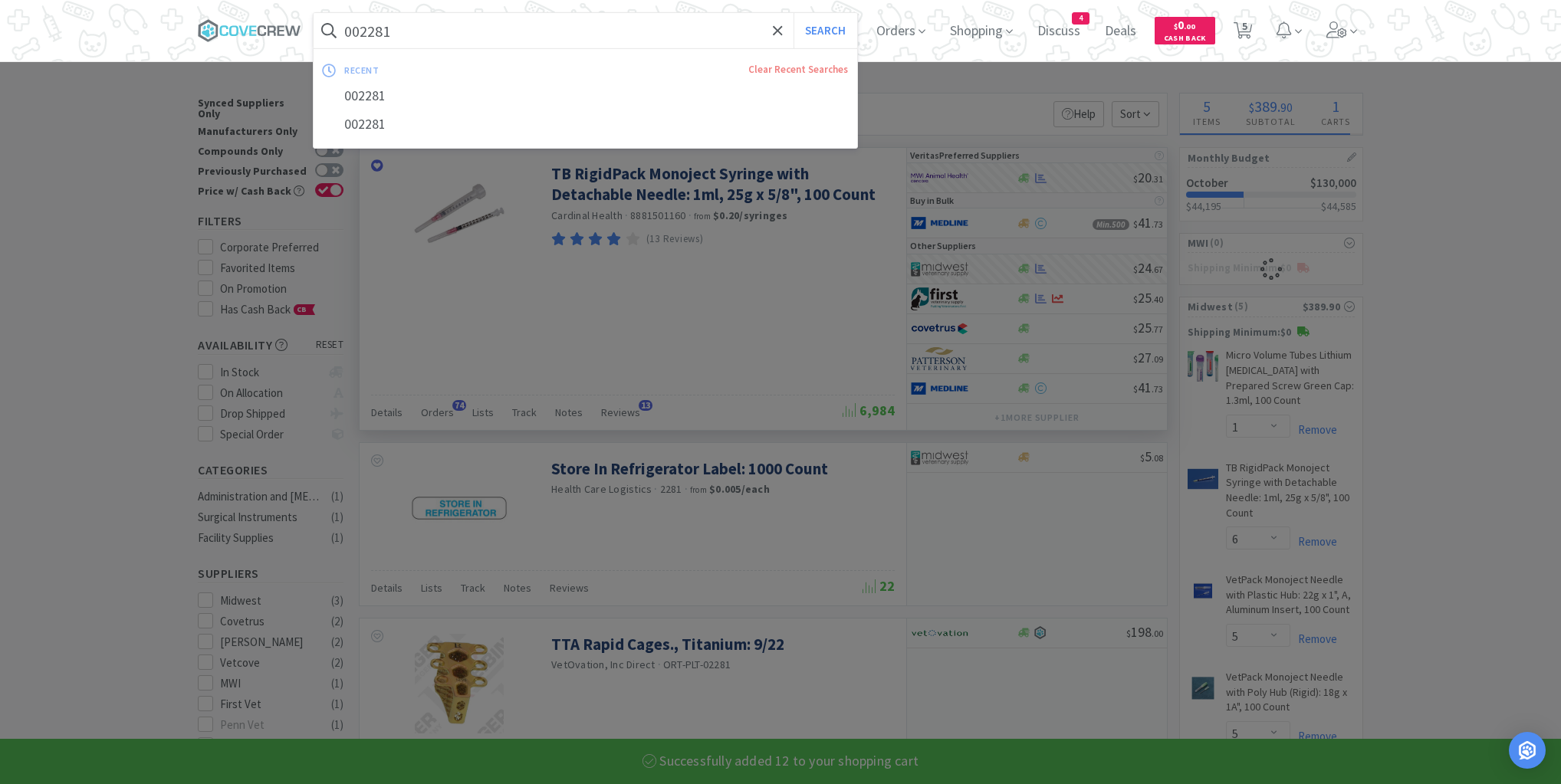
click at [664, 28] on input "002281" at bounding box center [586, 31] width 543 height 35
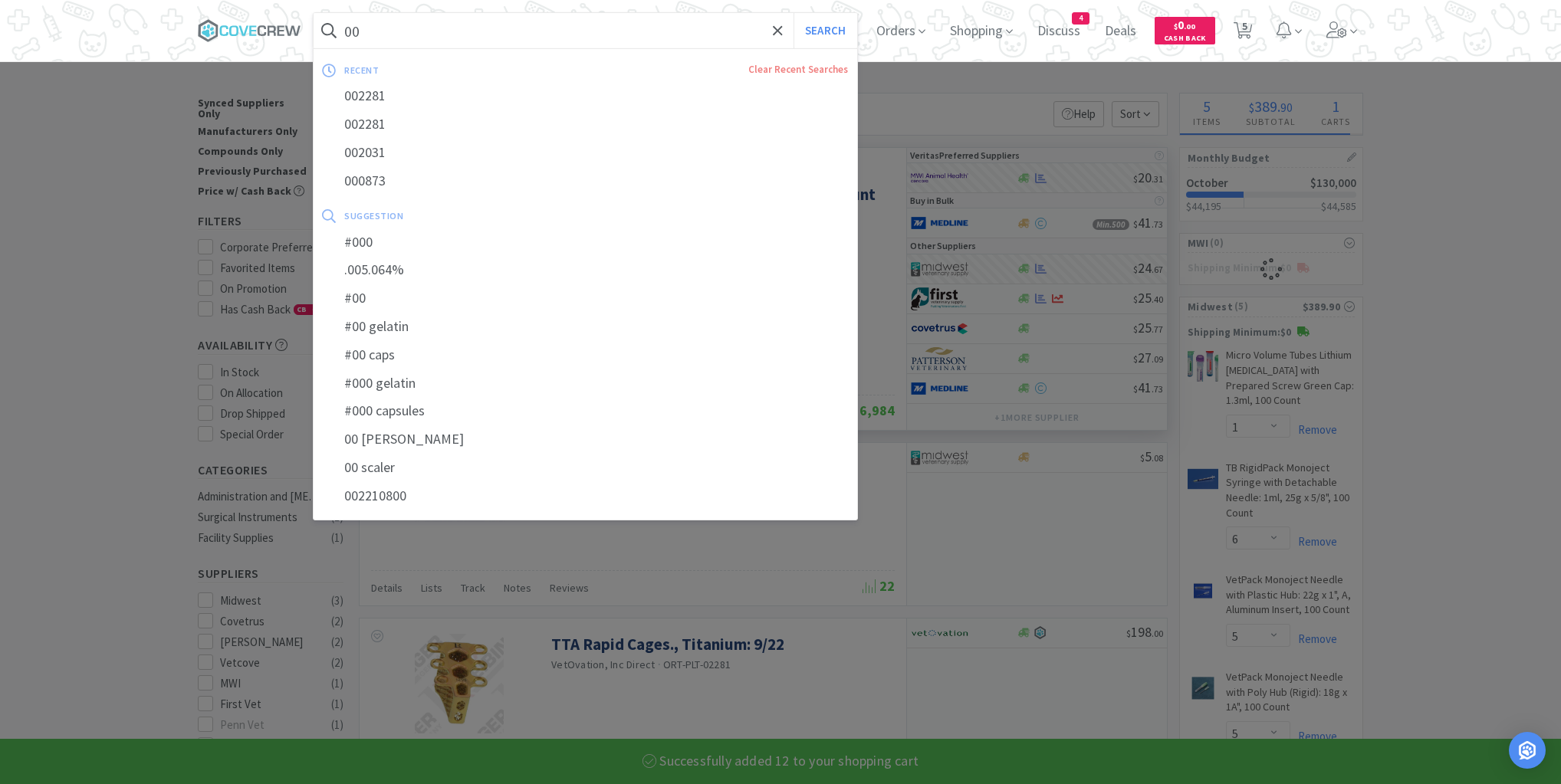
type input "001"
select select "12"
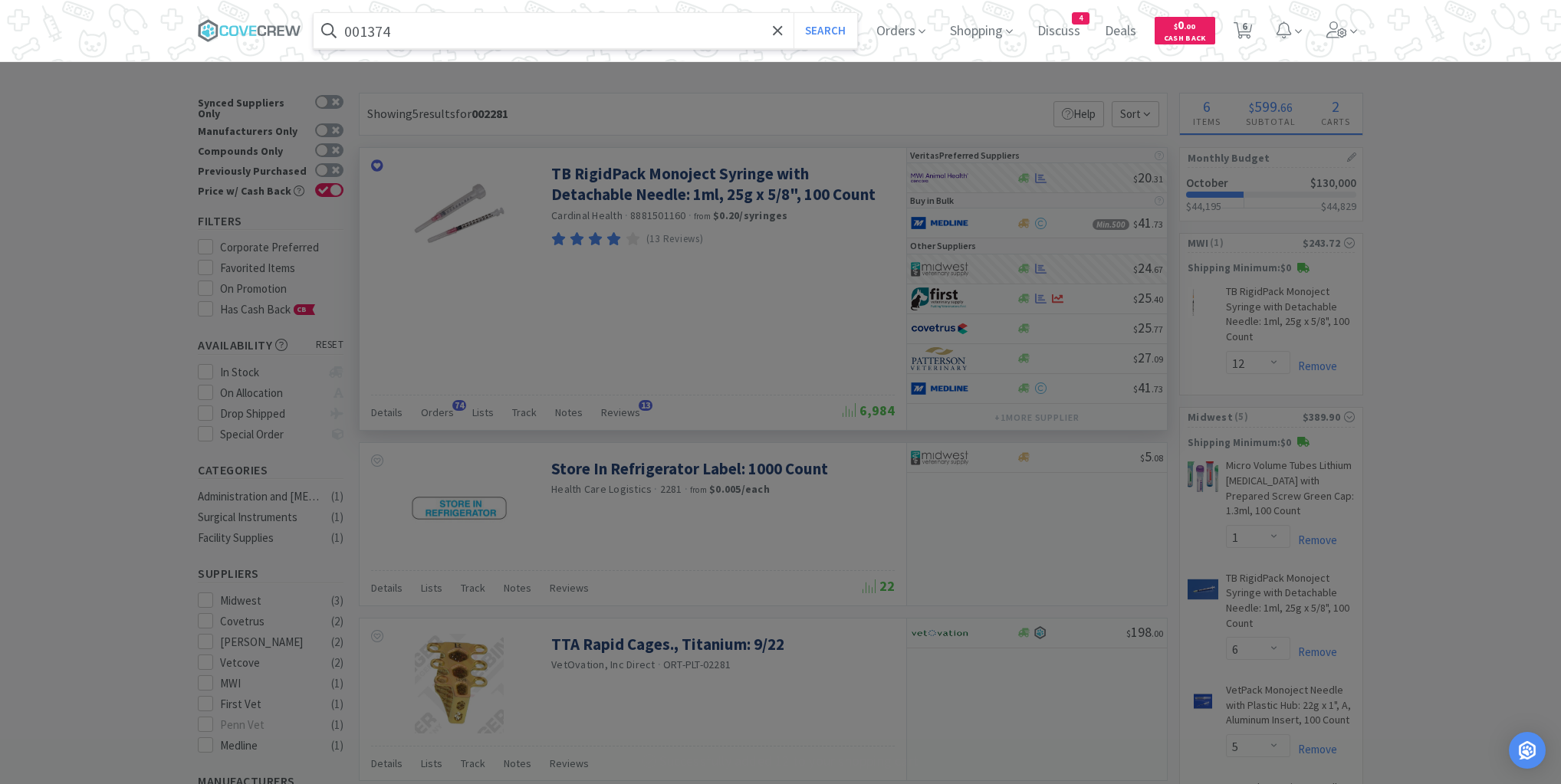
type input "001374"
click at [794, 13] on button "Search" at bounding box center [825, 31] width 64 height 35
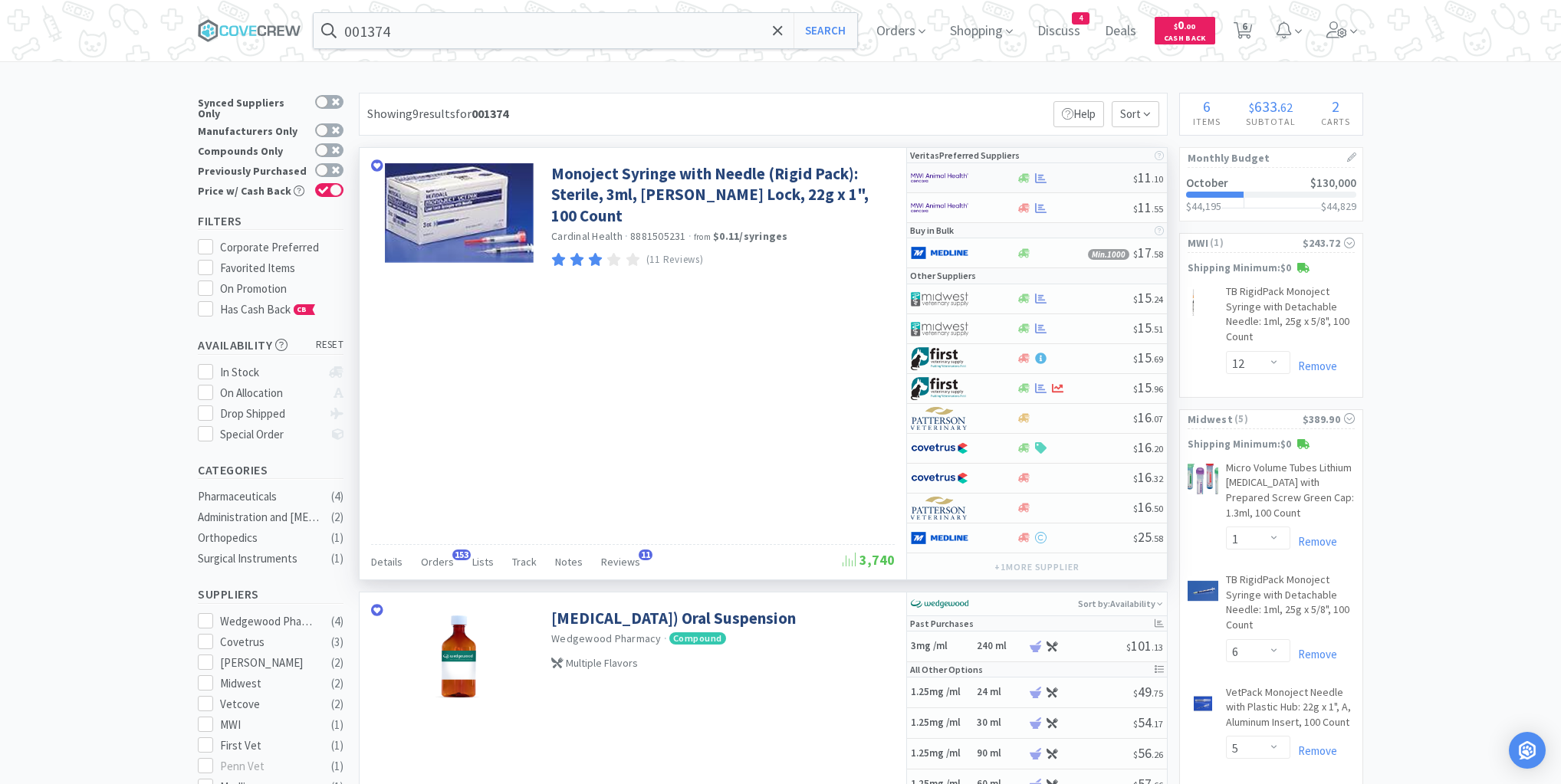
click at [1079, 174] on div at bounding box center [1074, 178] width 117 height 12
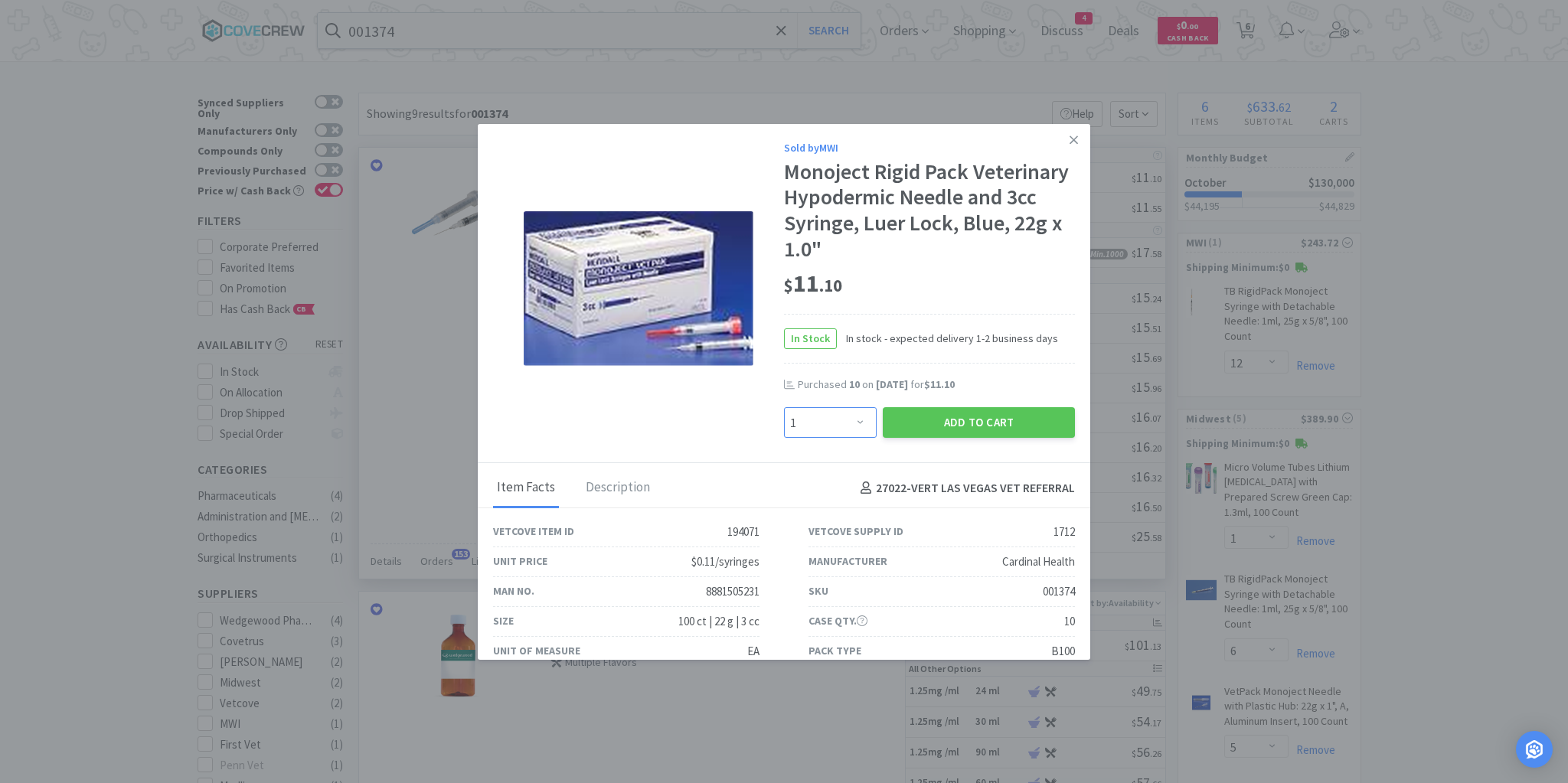
click at [851, 418] on select "Enter Quantity 1 2 3 4 5 6 7 8 9 10 11 12 13 14 15 16 17 18 19 20 Enter Quantity" at bounding box center [830, 423] width 93 height 31
select select "10"
click at [784, 408] on select "Enter Quantity 1 2 3 4 5 6 7 8 9 10 11 12 13 14 15 16 17 18 19 20 Enter Quantity" at bounding box center [830, 423] width 93 height 31
click at [977, 423] on button "Add to Cart" at bounding box center [979, 423] width 192 height 31
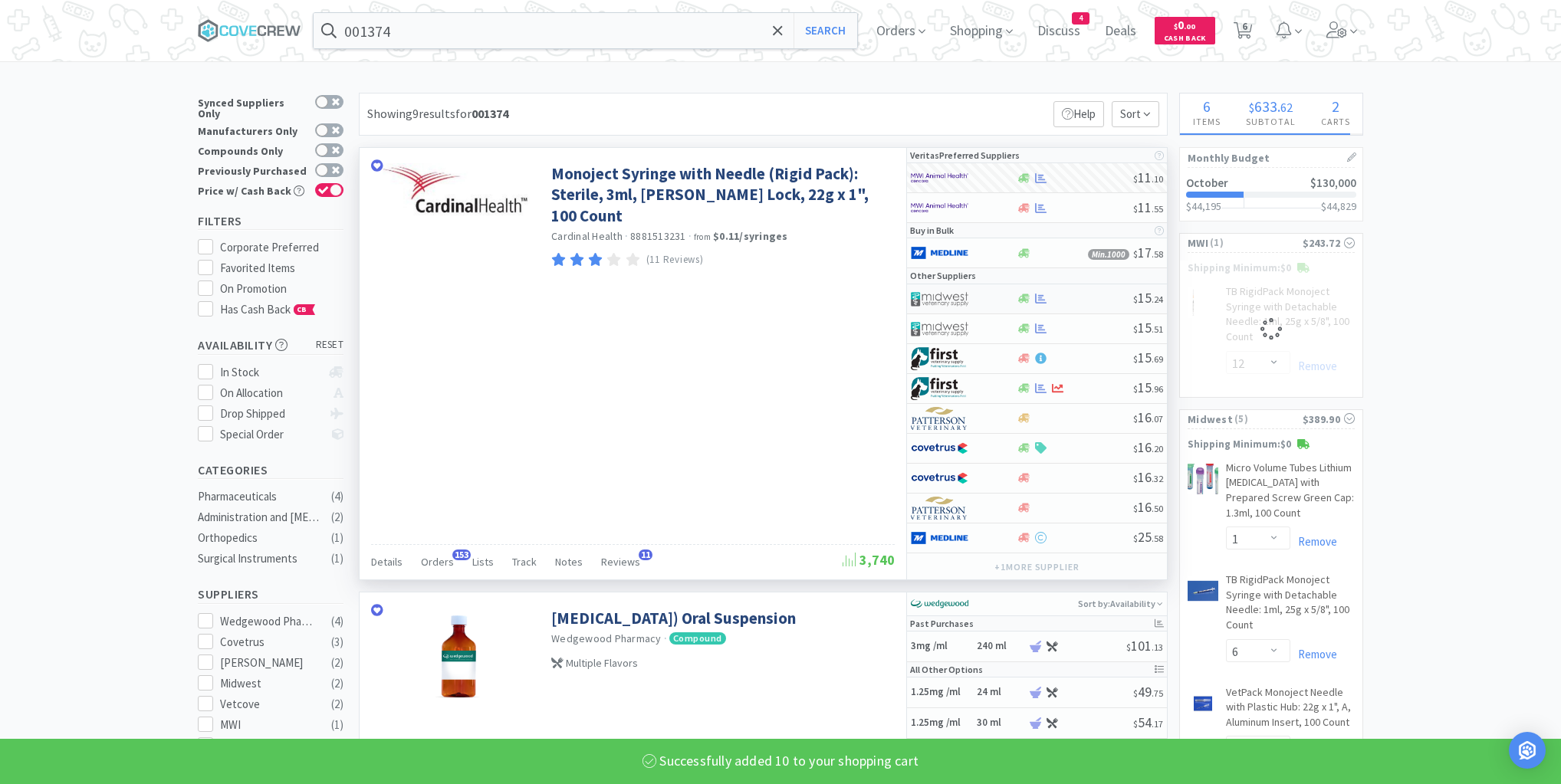
click at [997, 302] on div at bounding box center [963, 299] width 105 height 26
select select "1"
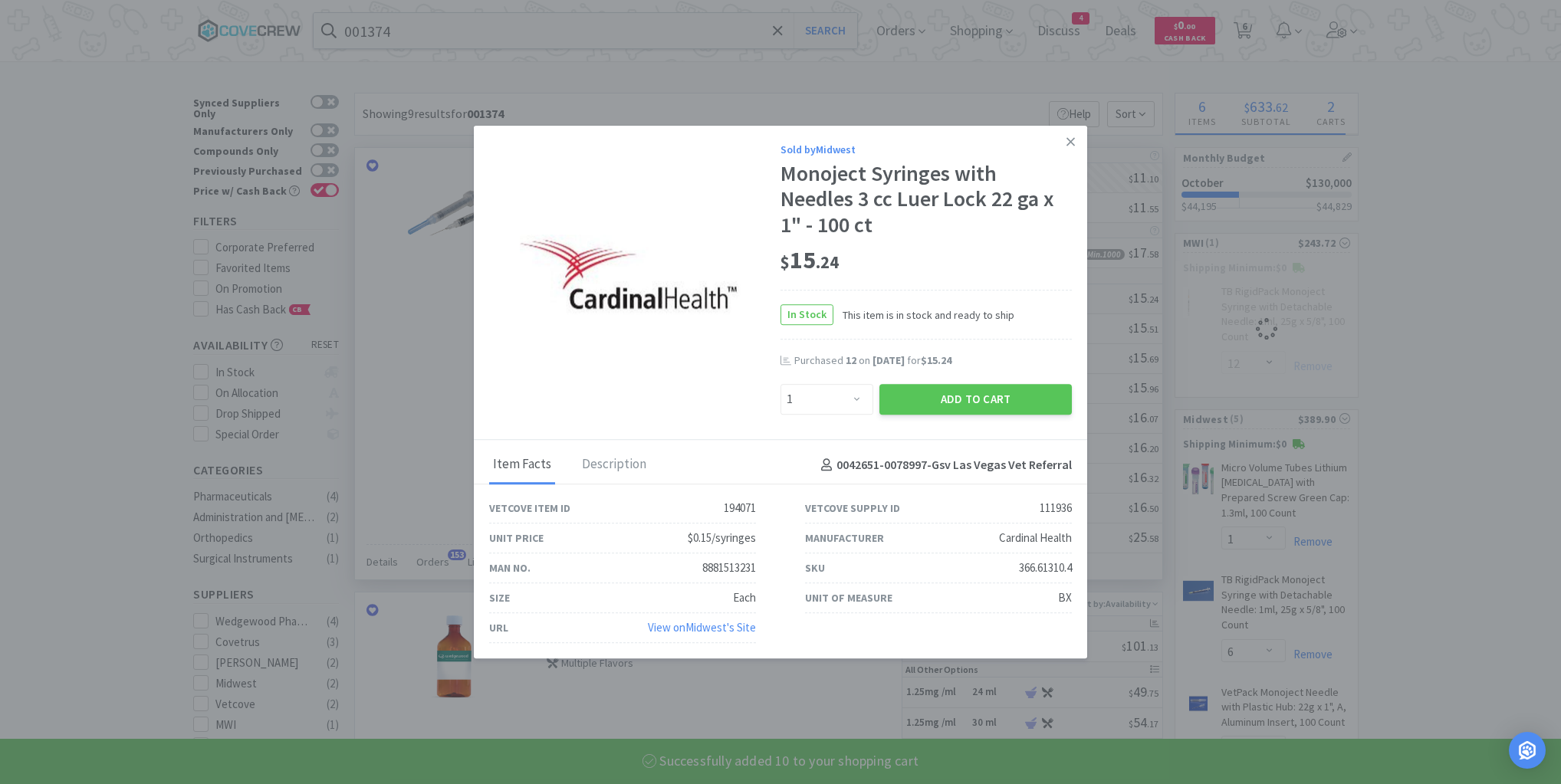
select select "10"
select select "12"
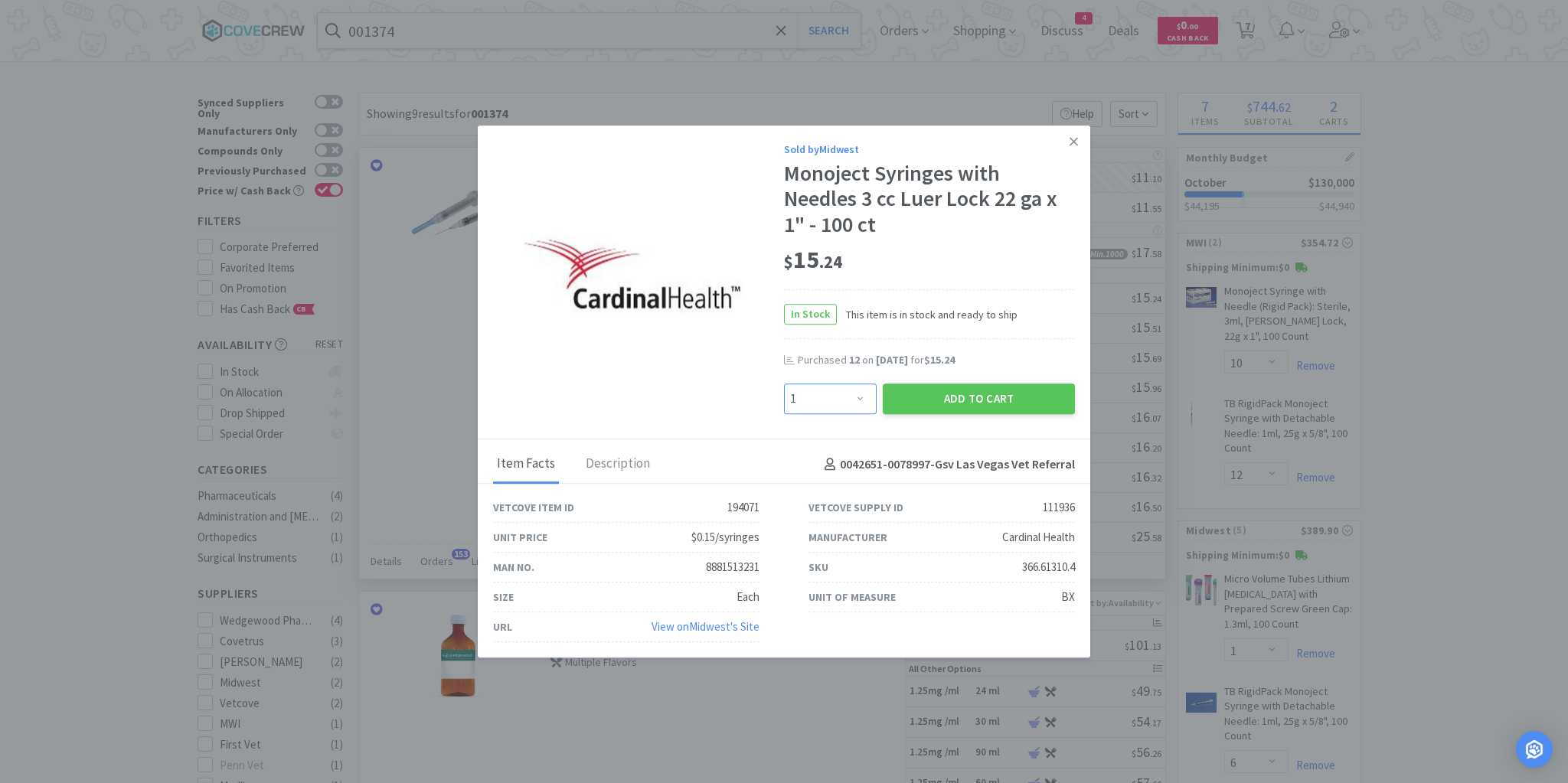
click at [858, 400] on select "Enter Quantity 1 2 3 4 5 6 7 8 9 10 11 12 13 14 15 16 17 18 19 20 Enter Quantity" at bounding box center [830, 399] width 93 height 31
select select "10"
click at [784, 384] on select "Enter Quantity 1 2 3 4 5 6 7 8 9 10 11 12 13 14 15 16 17 18 19 20 Enter Quantity" at bounding box center [830, 399] width 93 height 31
click at [971, 392] on button "Add to Cart" at bounding box center [979, 399] width 192 height 31
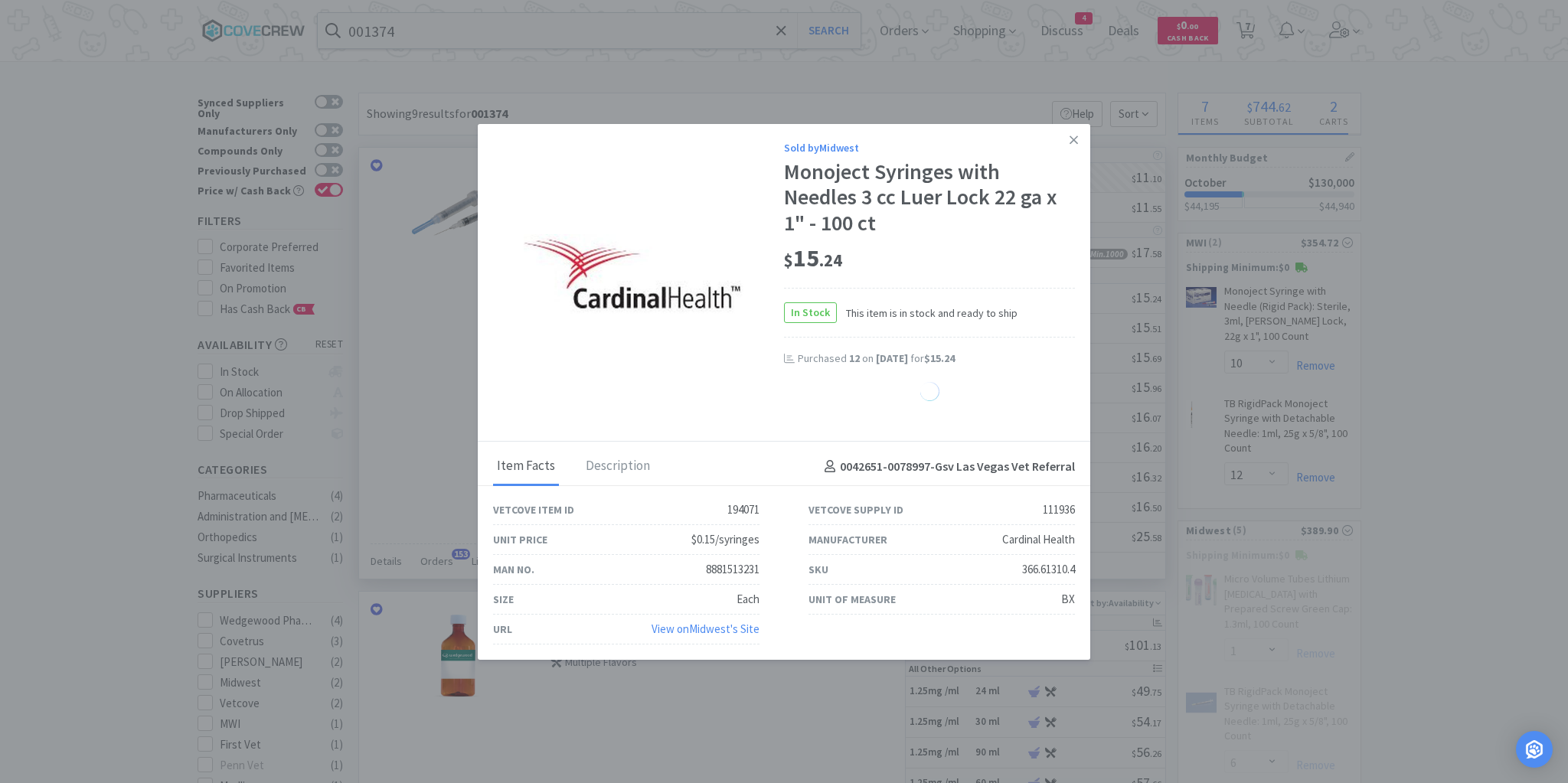
select select "10"
select select "6"
select select "5"
select select "1"
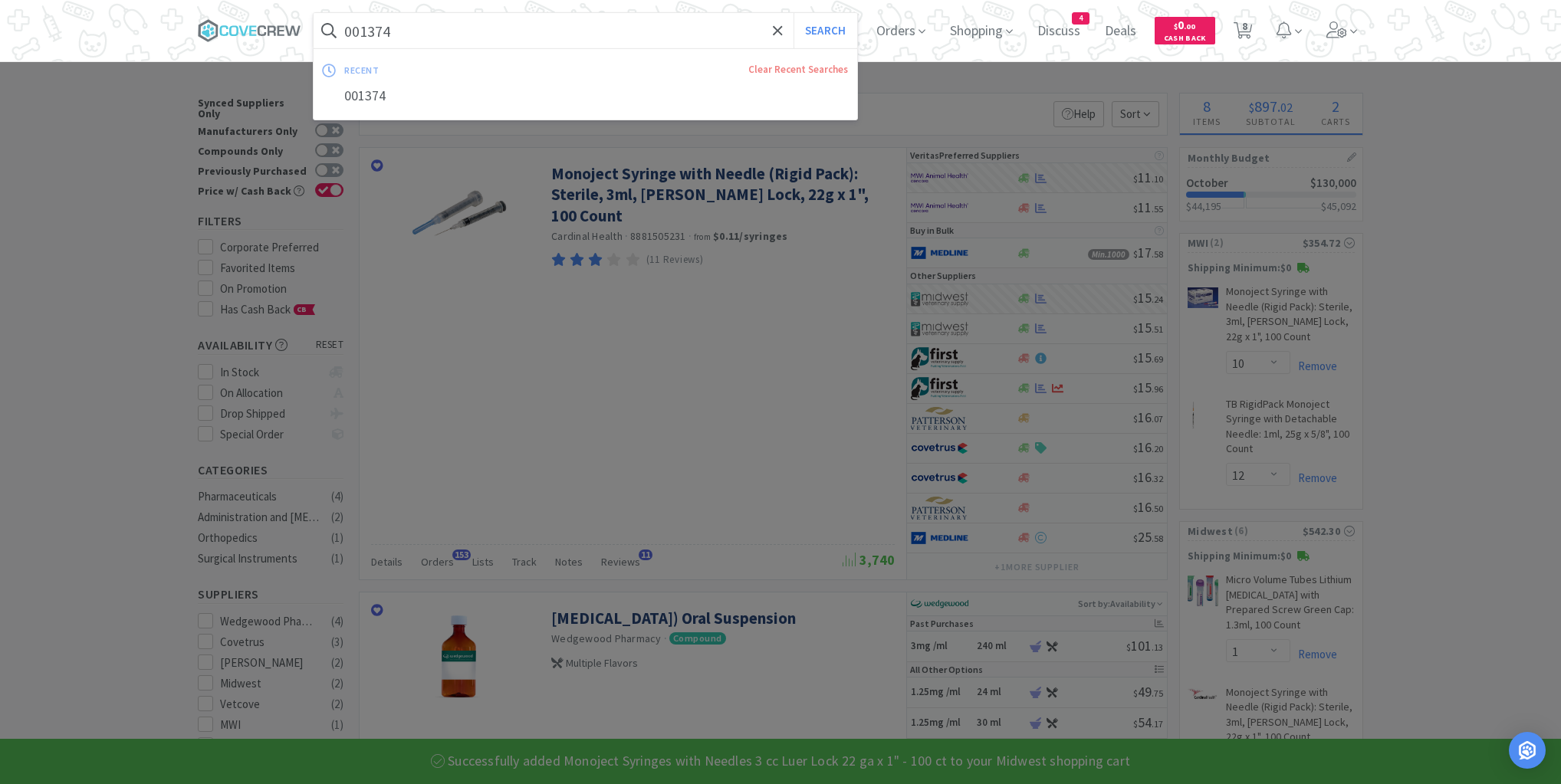
click at [653, 35] on input "001374" at bounding box center [586, 31] width 543 height 35
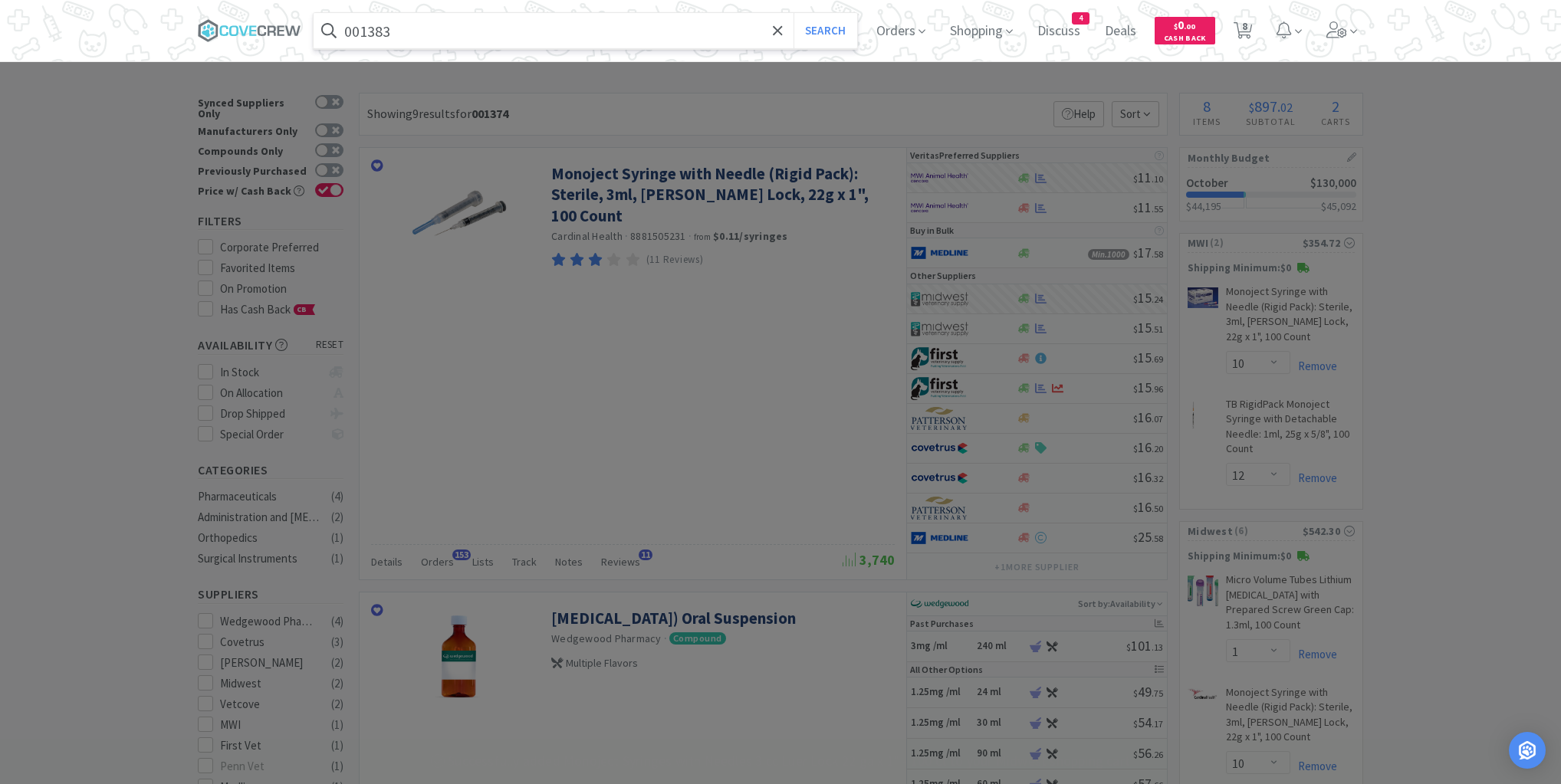
type input "001383"
click at [794, 13] on button "Search" at bounding box center [825, 31] width 64 height 35
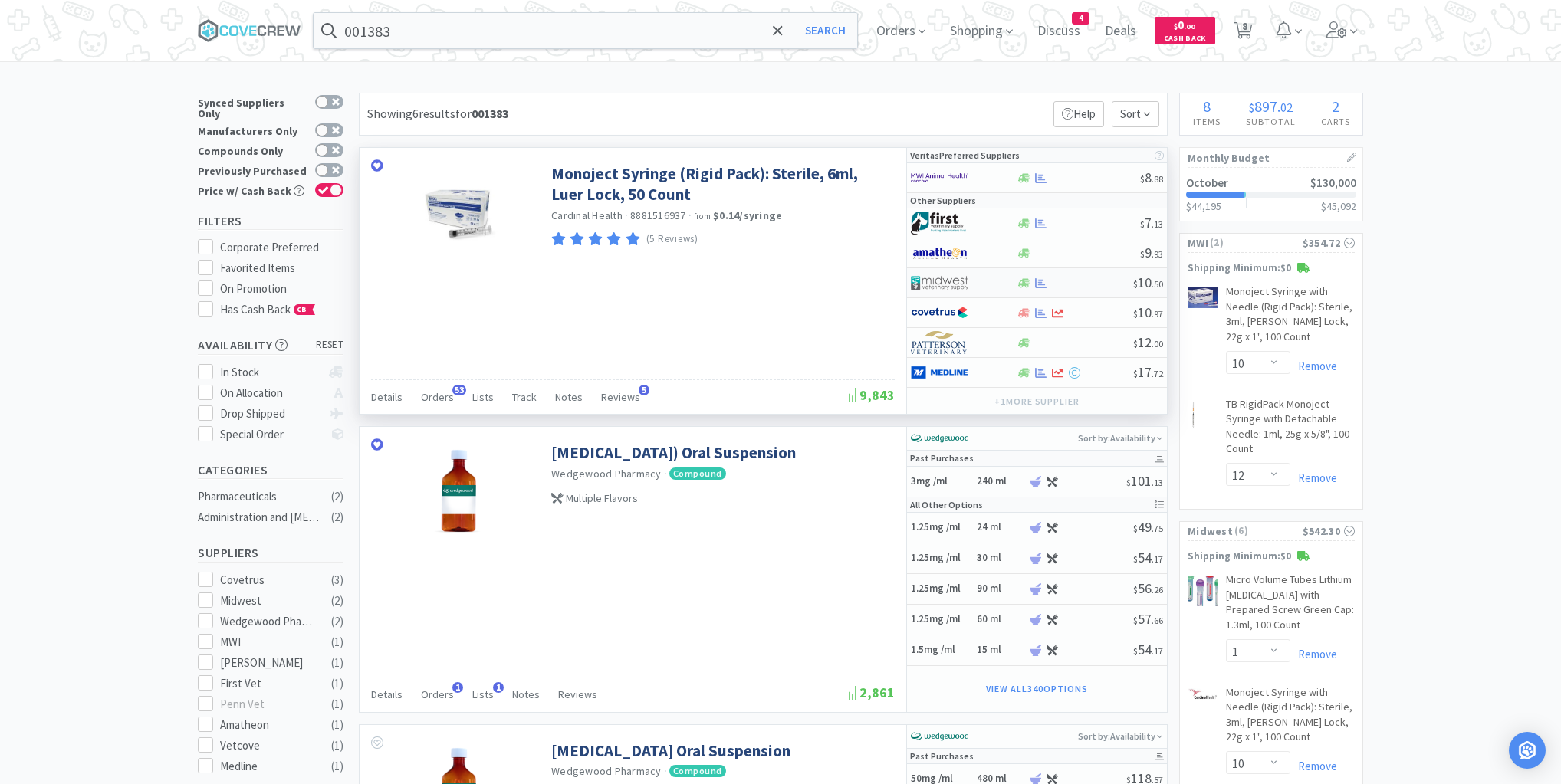
click at [1086, 285] on div at bounding box center [1074, 283] width 117 height 12
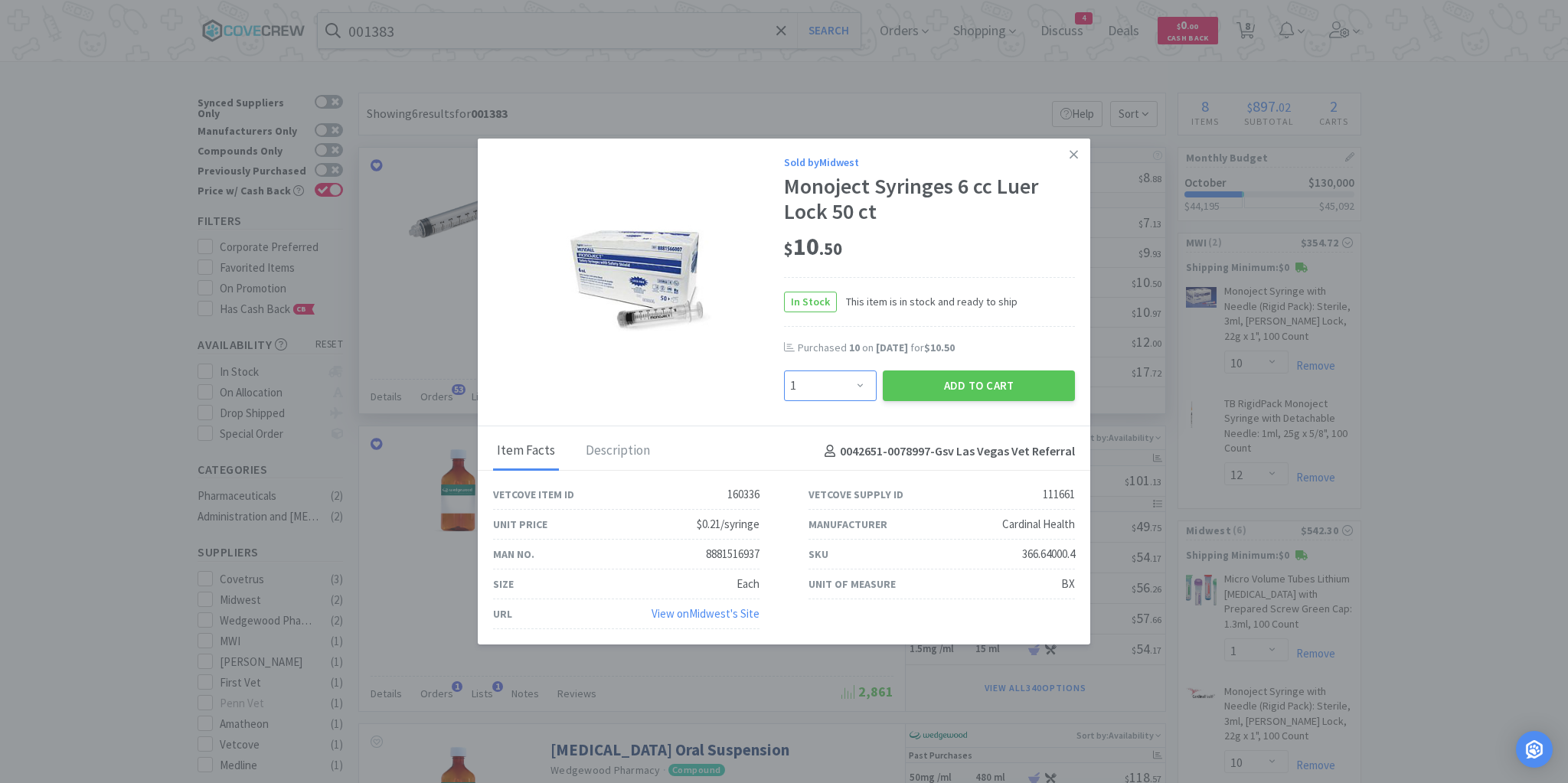
click at [860, 385] on select "Enter Quantity 1 2 3 4 5 6 7 8 9 10 11 12 13 14 15 16 17 18 19 20 Enter Quantity" at bounding box center [830, 386] width 93 height 31
select select "4"
click at [784, 372] on select "Enter Quantity 1 2 3 4 5 6 7 8 9 10 11 12 13 14 15 16 17 18 19 20 Enter Quantity" at bounding box center [830, 386] width 93 height 31
click at [990, 382] on button "Add to Cart" at bounding box center [979, 386] width 192 height 31
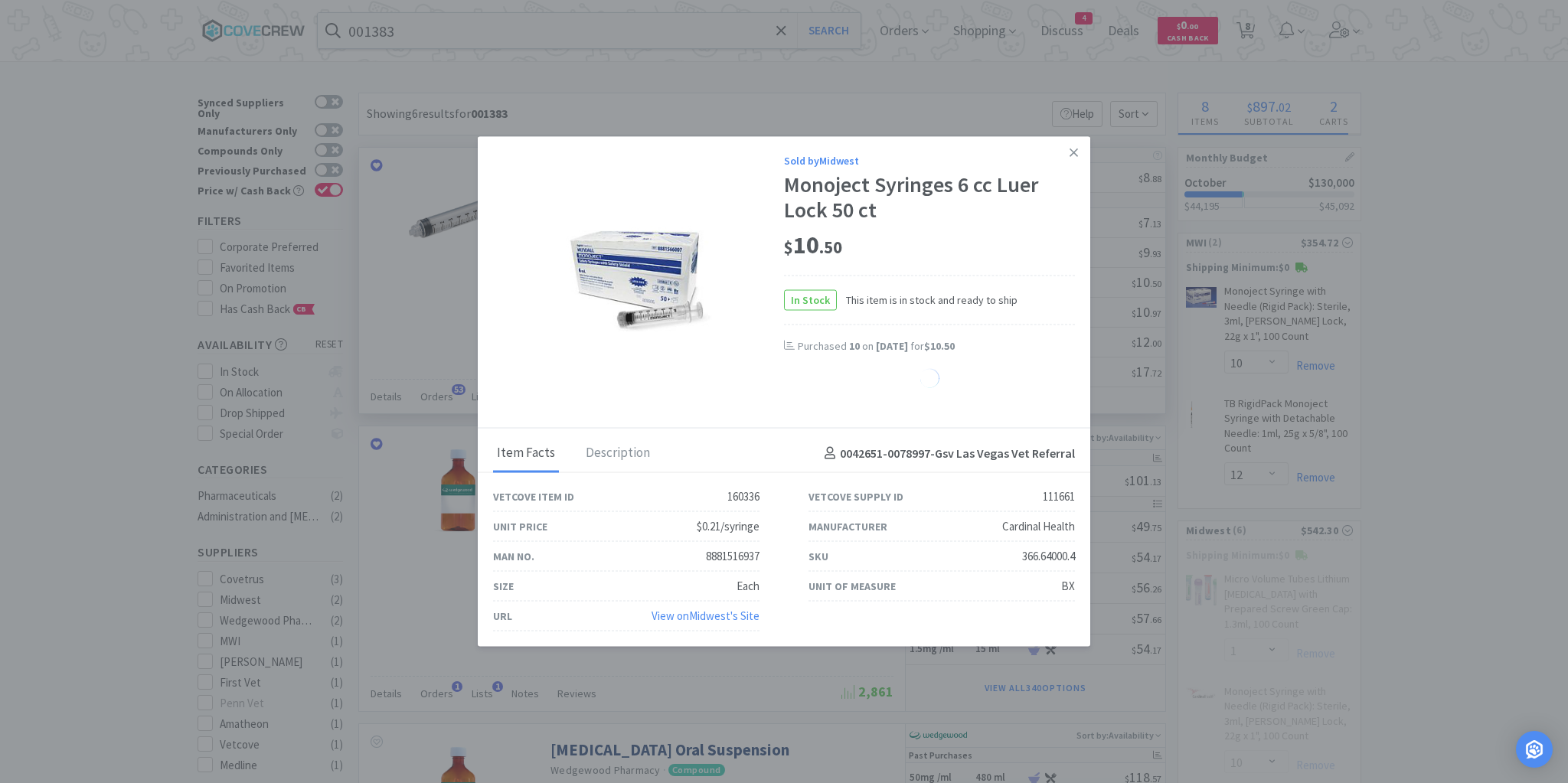
select select "4"
select select "10"
select select "6"
select select "5"
select select "1"
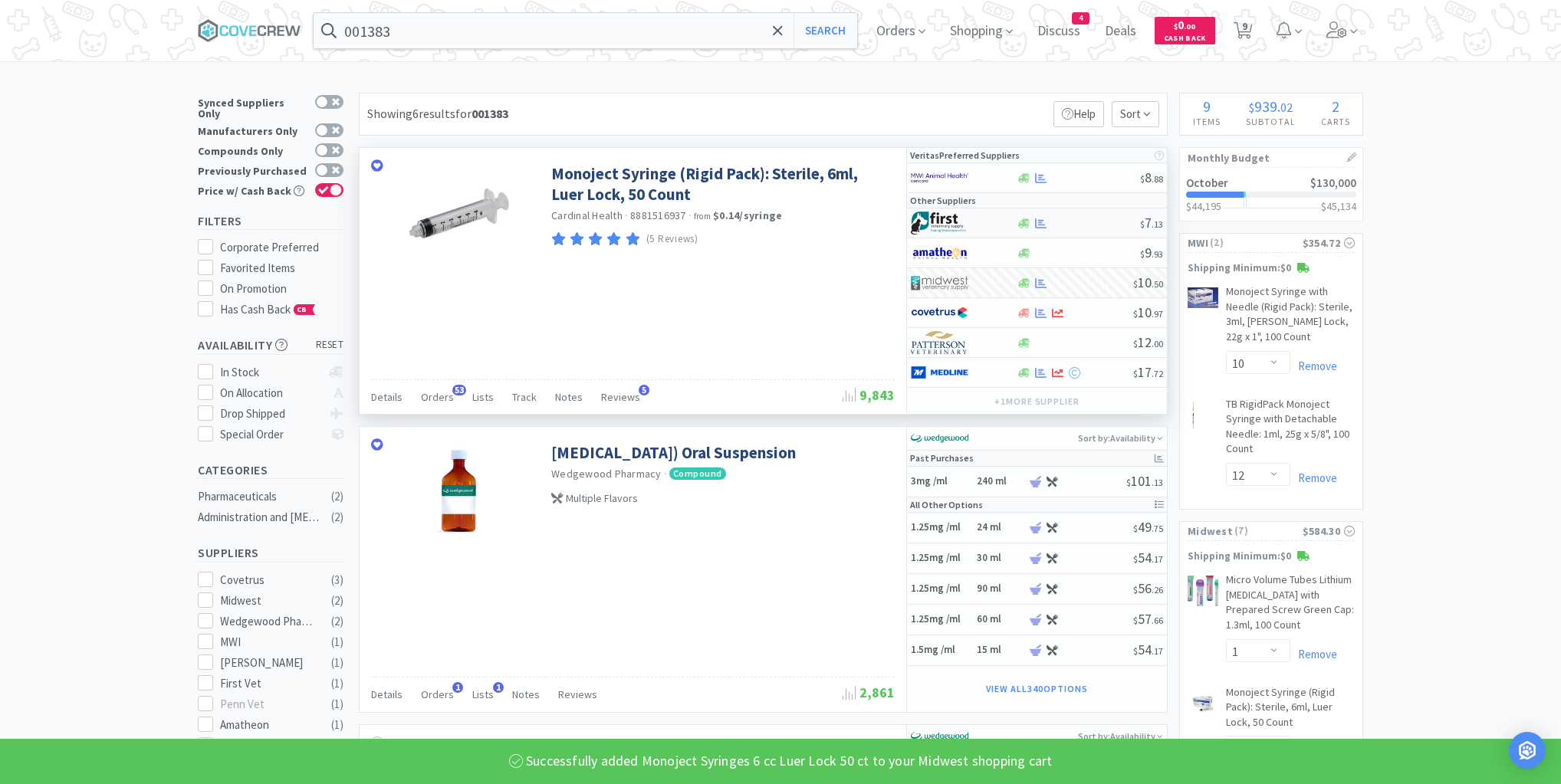
click at [1065, 223] on div at bounding box center [1078, 223] width 124 height 12
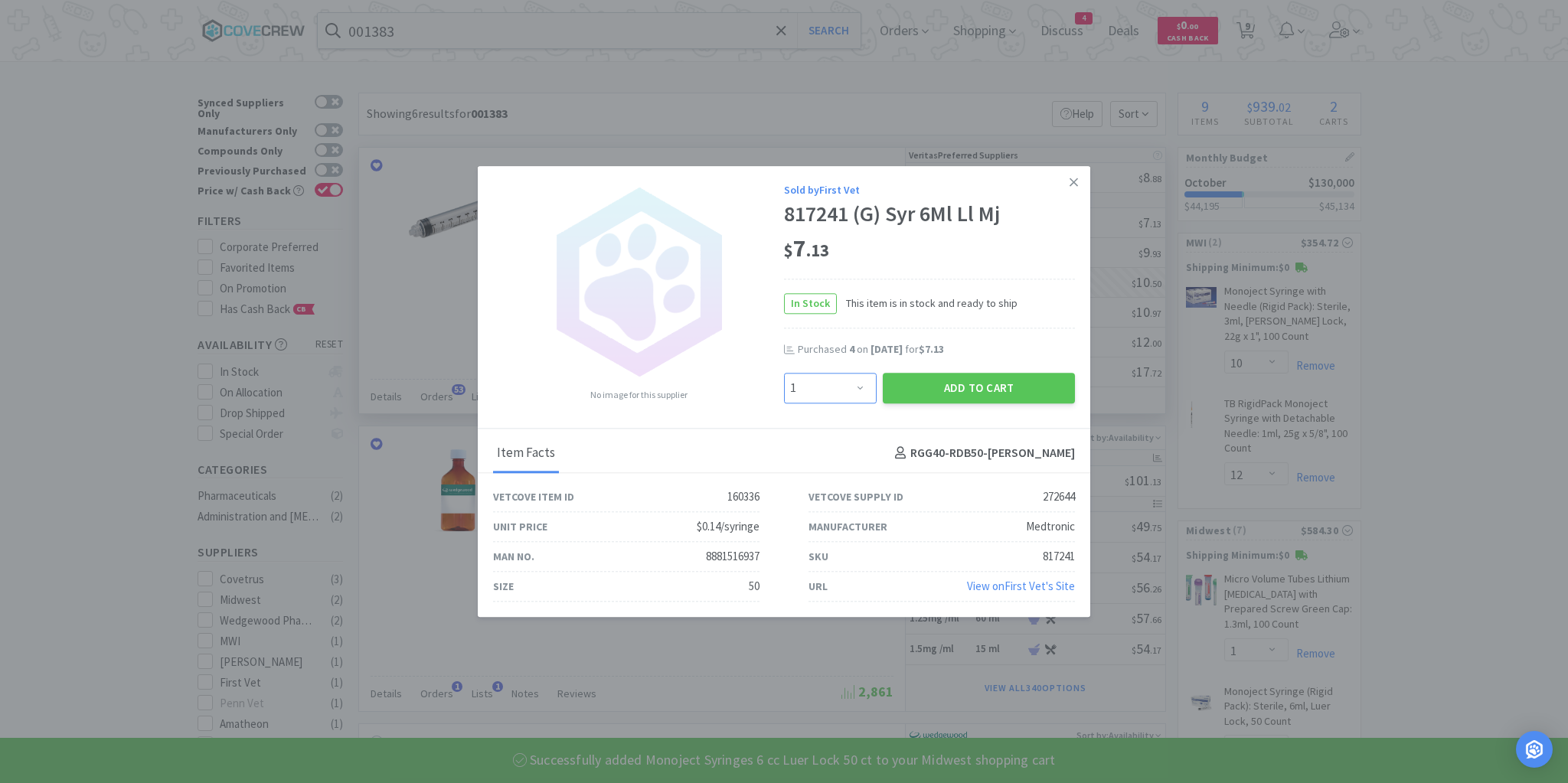
click at [858, 392] on select "Enter Quantity 1 2 3 4 5 6 7 8 9 10 11 12 13 14 15 16 17 18 19 20 Enter Quantity" at bounding box center [830, 388] width 93 height 31
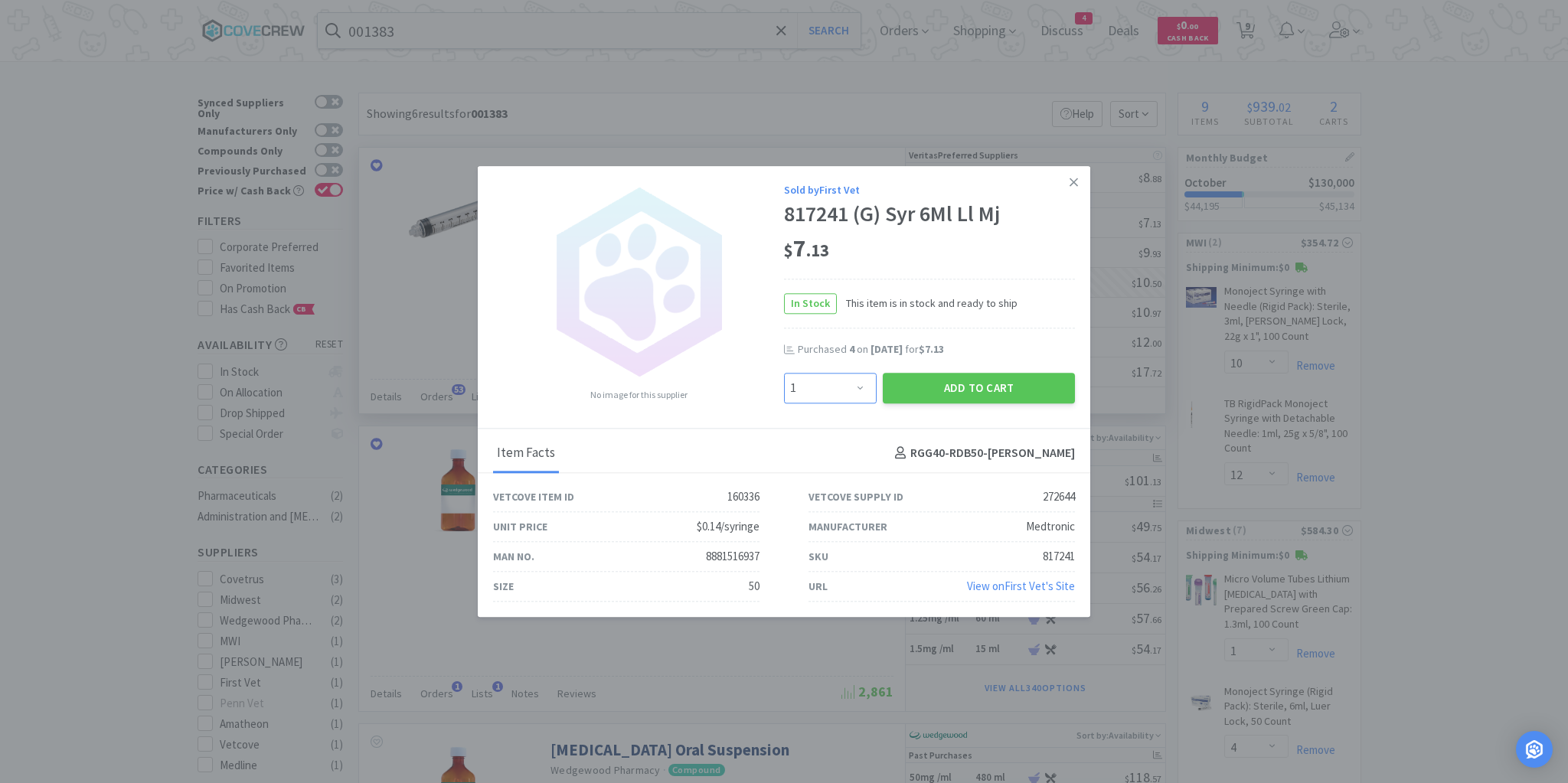
select select "8"
click at [784, 373] on select "Enter Quantity 1 2 3 4 5 6 7 8 9 10 11 12 13 14 15 16 17 18 19 20 Enter Quantity" at bounding box center [830, 388] width 93 height 31
click at [963, 379] on button "Add to Cart" at bounding box center [979, 388] width 192 height 31
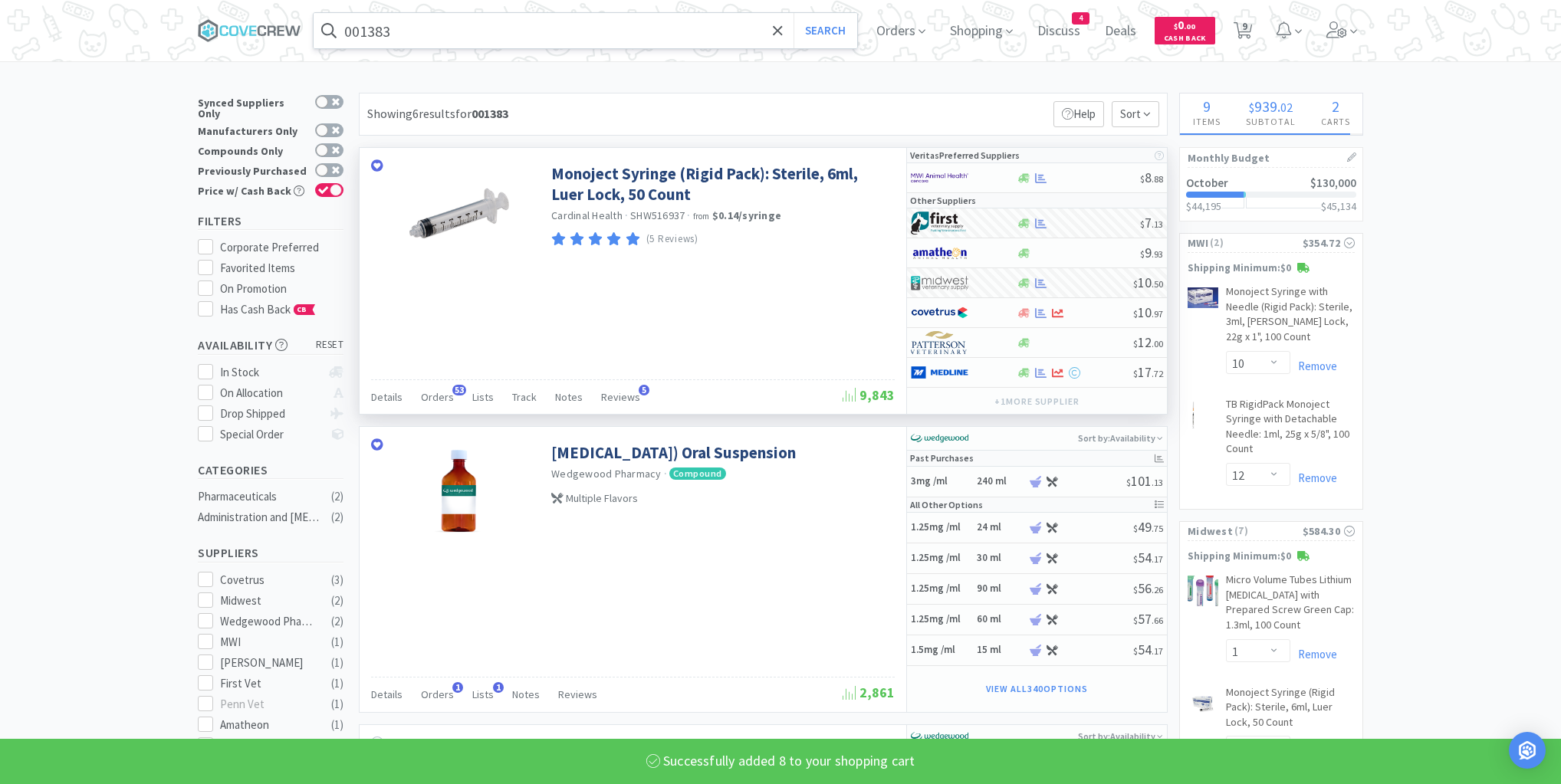
click at [675, 26] on input "001383" at bounding box center [586, 31] width 543 height 35
select select "8"
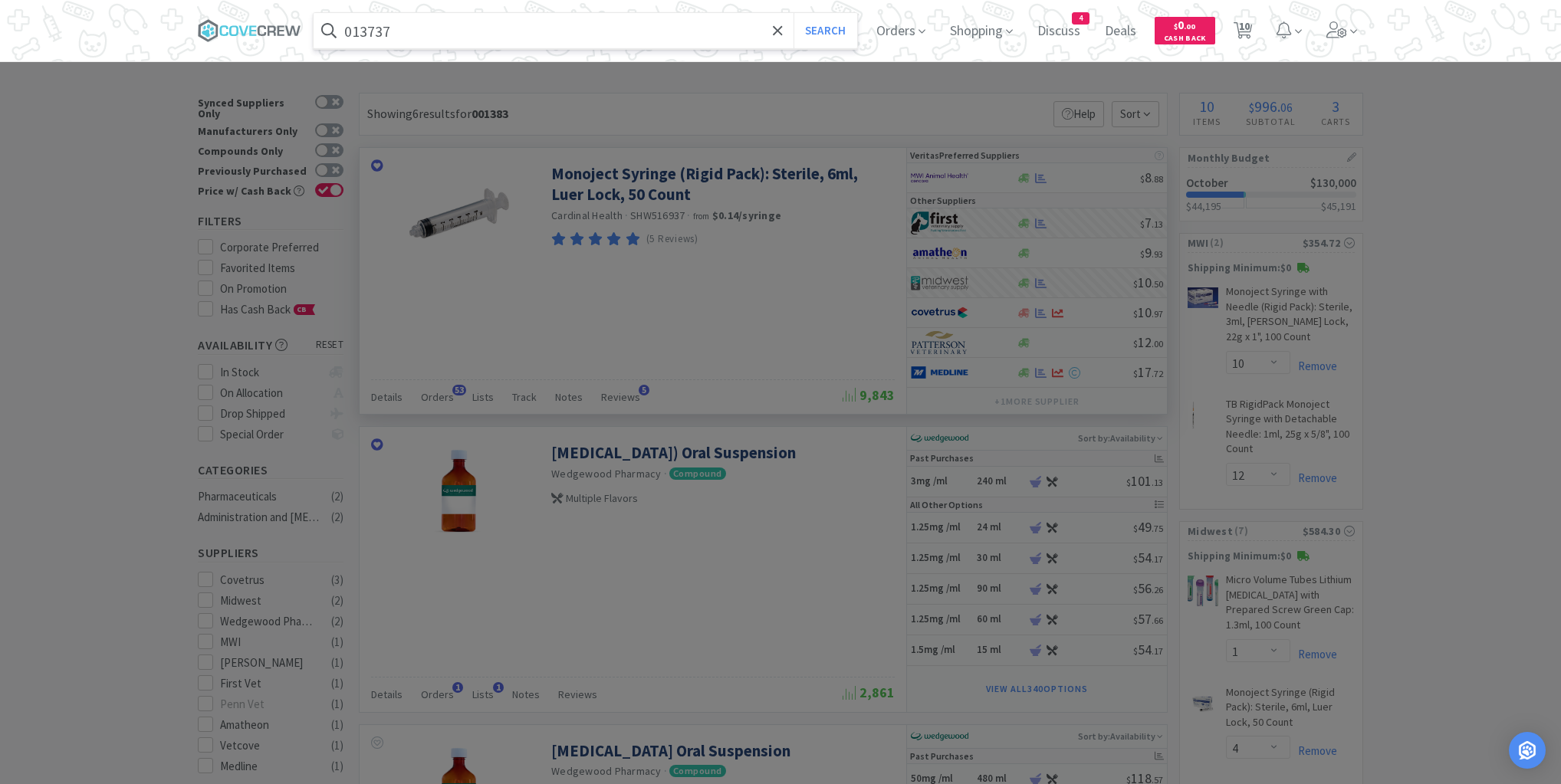
type input "013737"
click at [794, 13] on button "Search" at bounding box center [825, 31] width 64 height 35
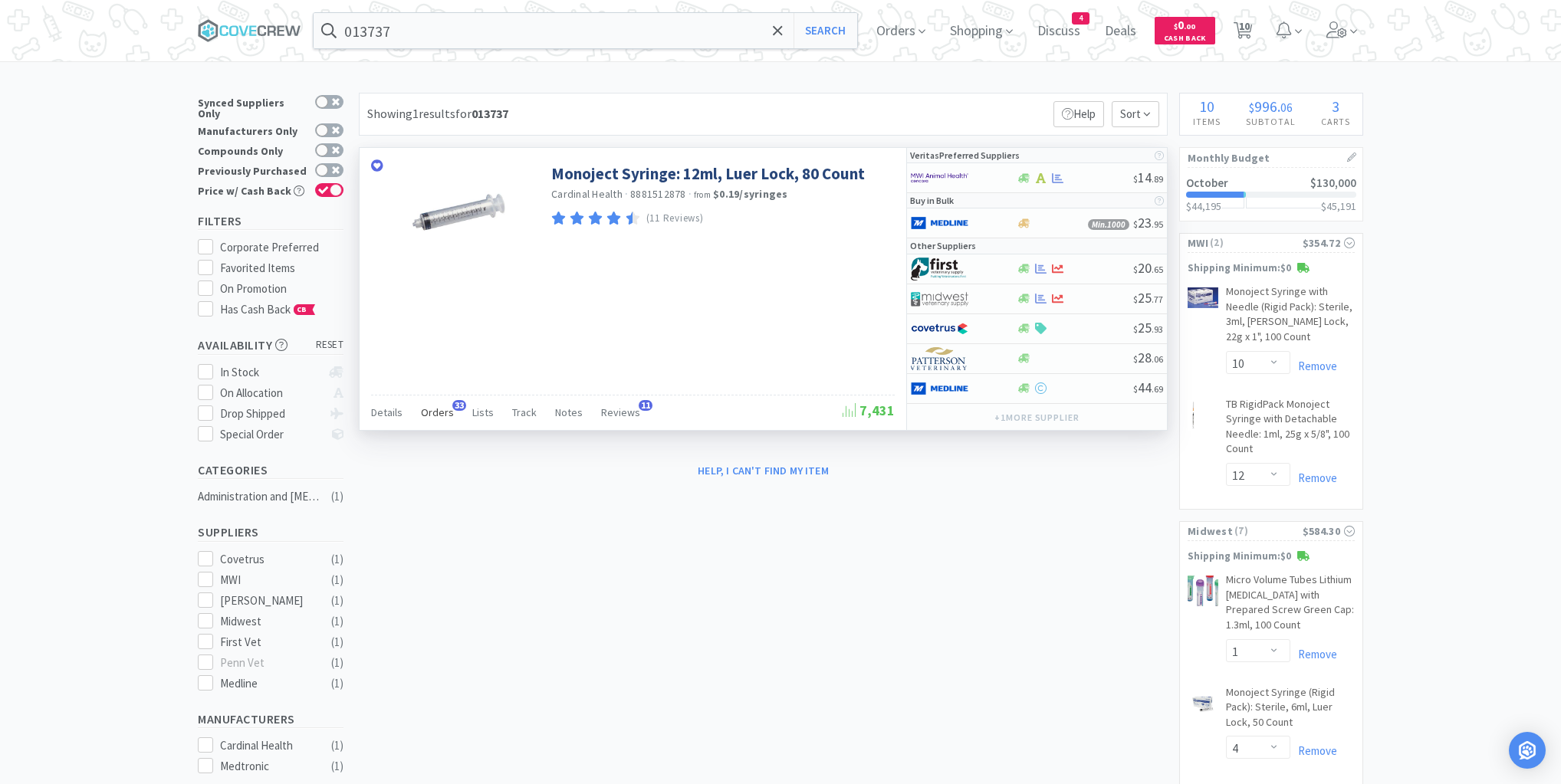
click at [440, 411] on span "Orders" at bounding box center [437, 413] width 33 height 14
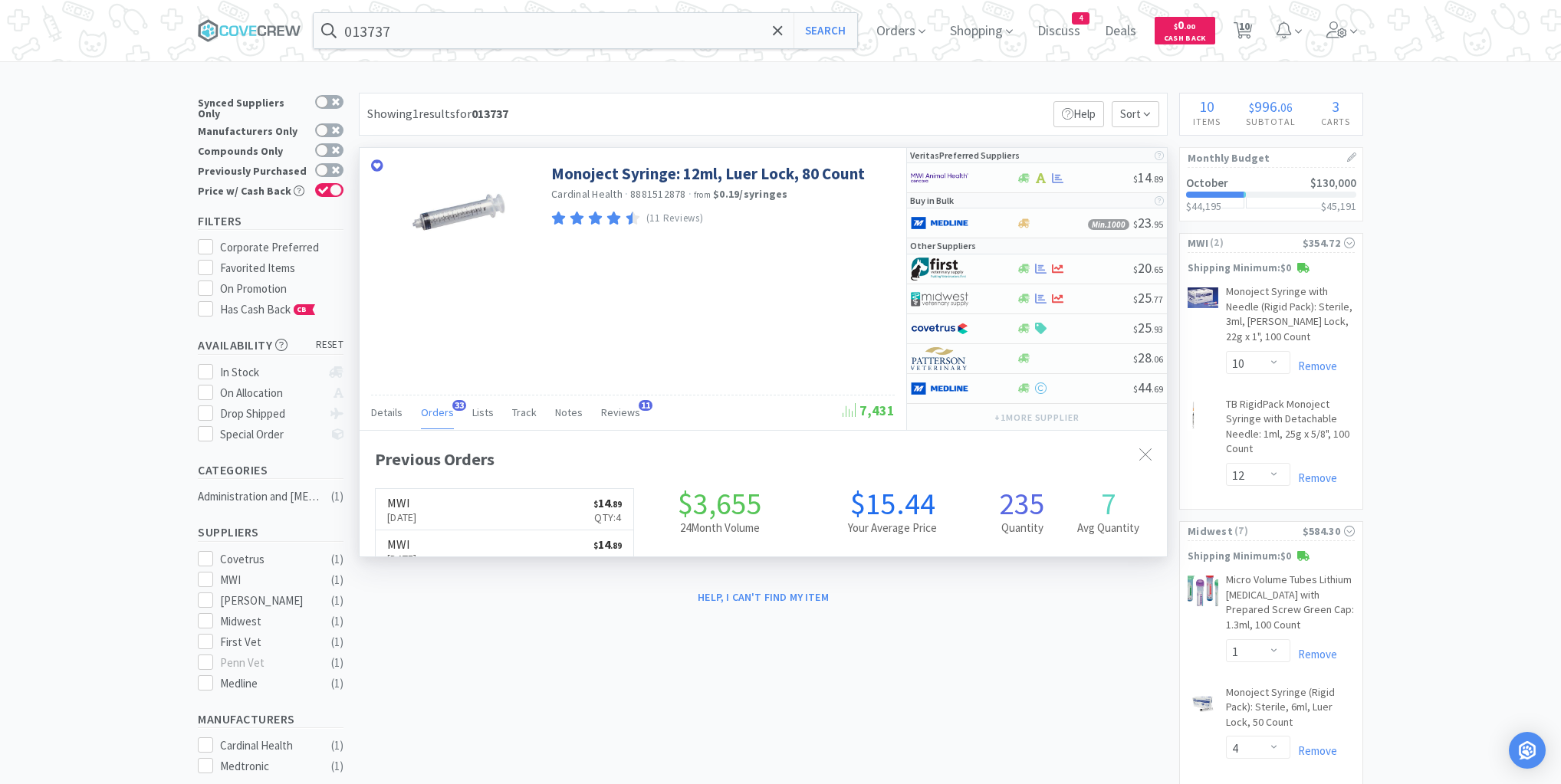
scroll to position [411, 807]
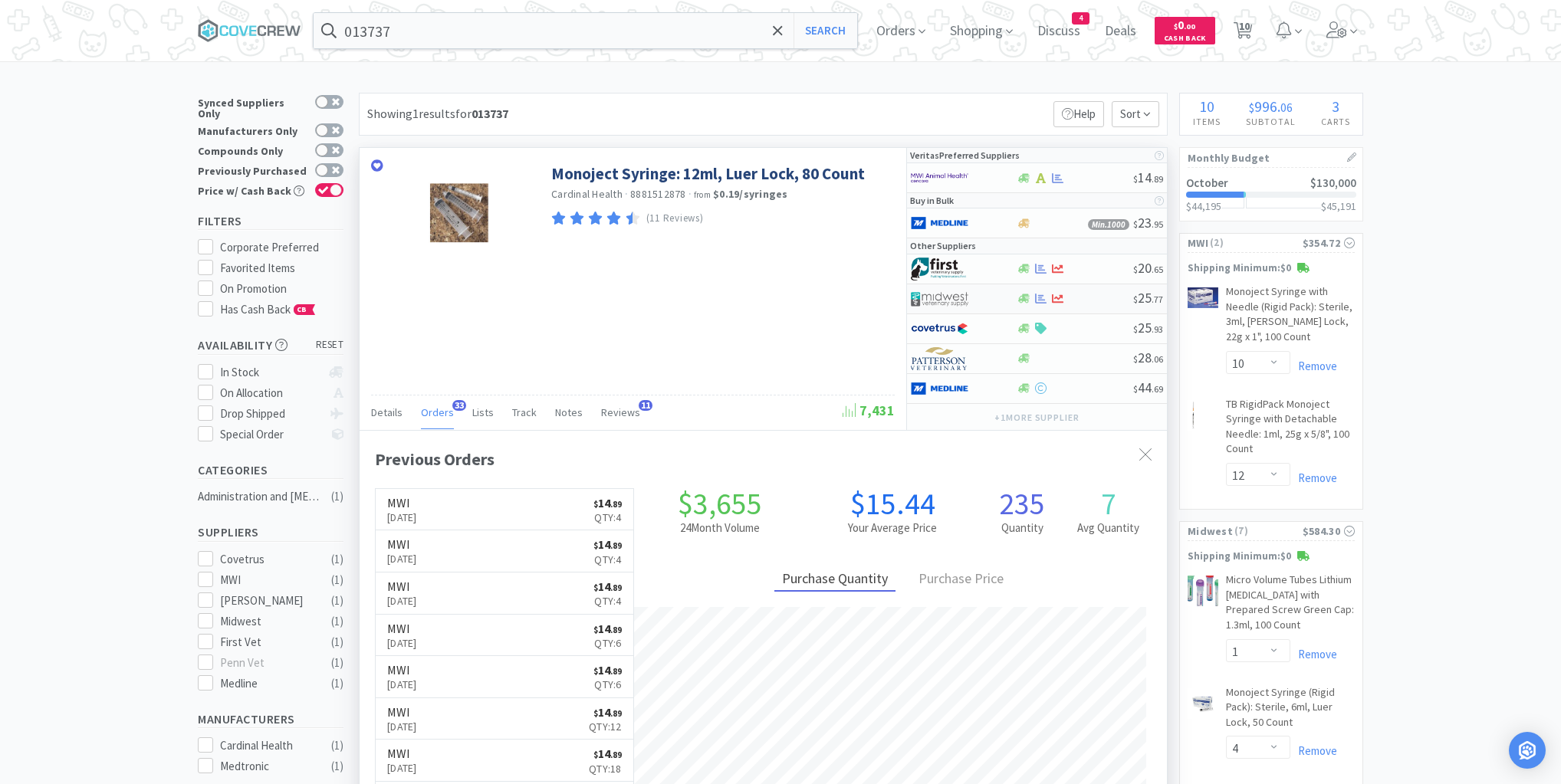
click at [1083, 295] on div at bounding box center [1074, 298] width 117 height 12
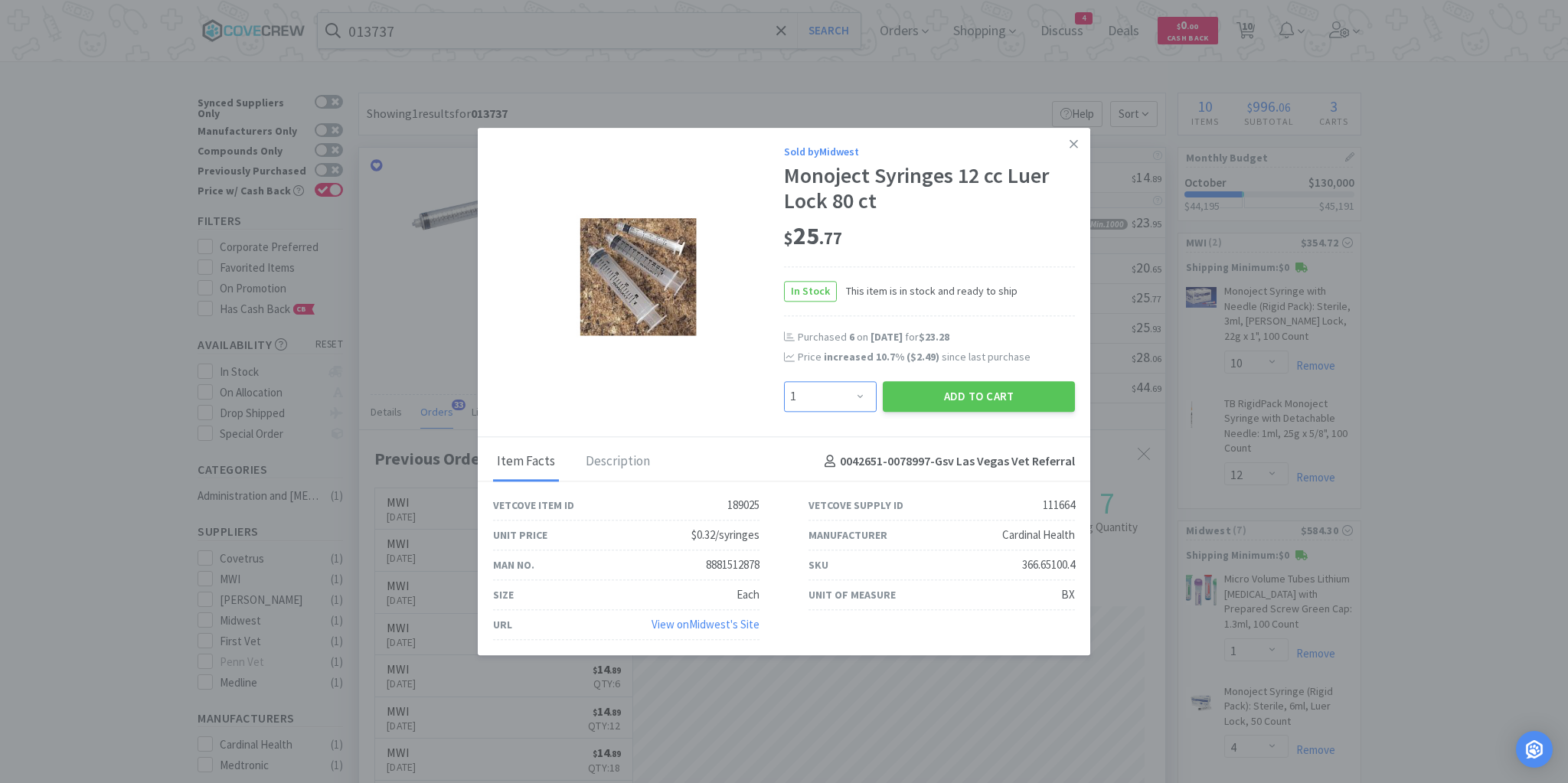
click at [861, 395] on select "Enter Quantity 1 2 3 4 5 6 7 8 9 10 11 12 13 14 15 16 17 18 19 20 Enter Quantity" at bounding box center [830, 397] width 93 height 31
select select "3"
click at [784, 382] on select "Enter Quantity 1 2 3 4 5 6 7 8 9 10 11 12 13 14 15 16 17 18 19 20 Enter Quantity" at bounding box center [830, 397] width 93 height 31
click at [965, 403] on button "Add to Cart" at bounding box center [979, 397] width 192 height 31
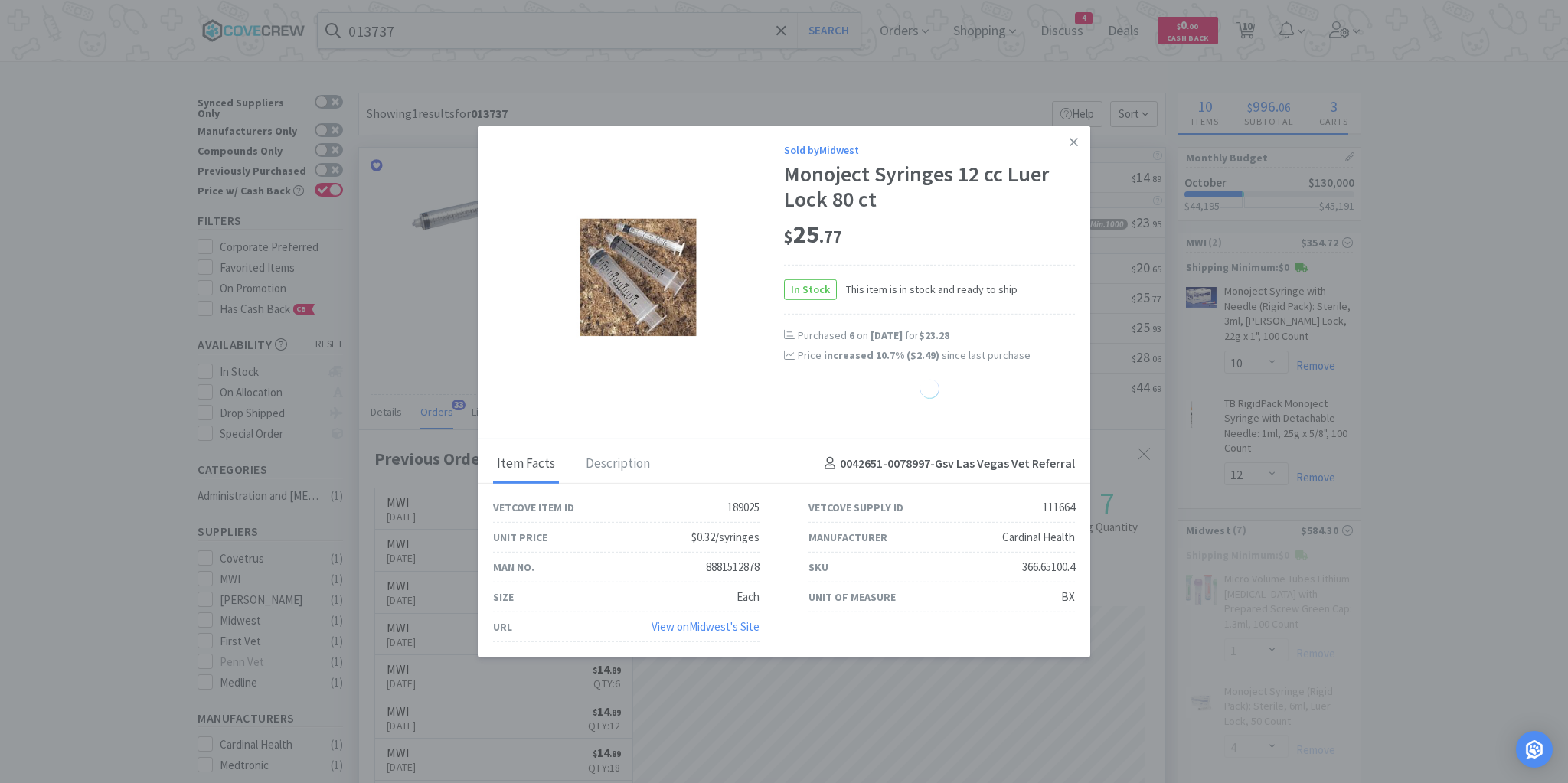
select select "3"
select select "6"
select select "5"
select select "1"
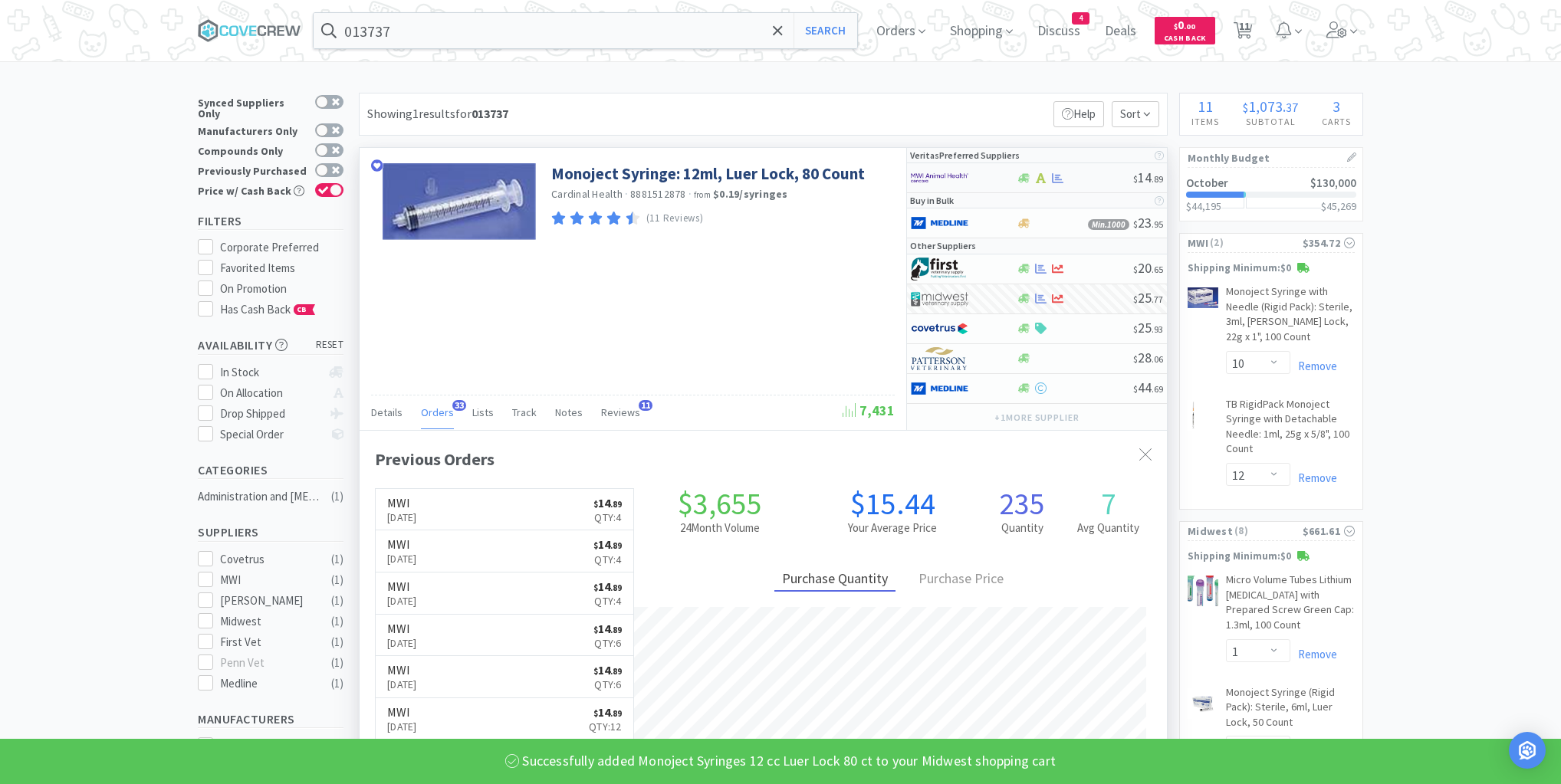
click at [1084, 179] on div at bounding box center [1074, 178] width 117 height 12
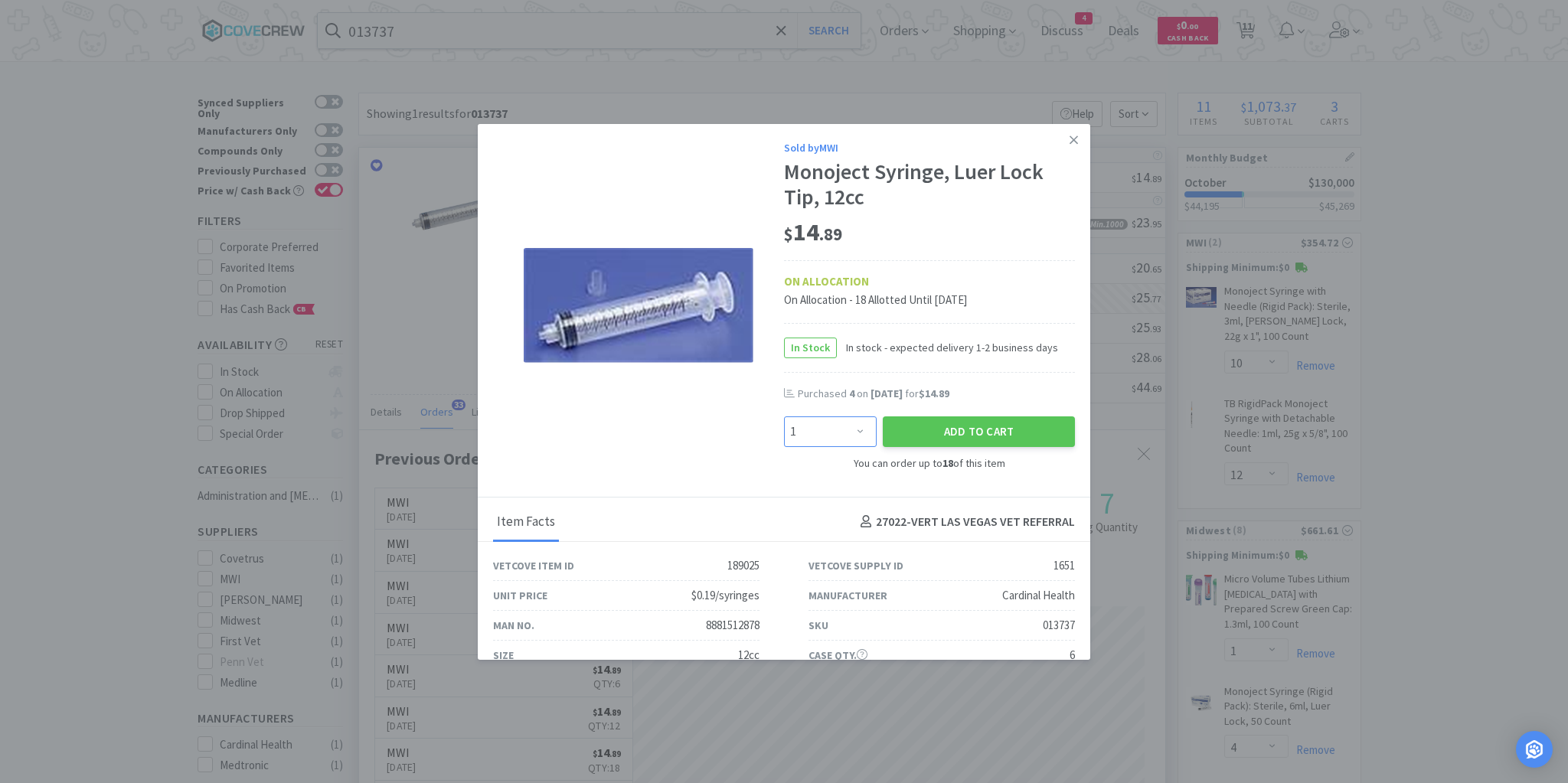
click at [857, 427] on select "Enter Quantity 1 2 3 4 5 6 7 8 9 10 11 12 13 14 15 16 17 18 Enter Quantity" at bounding box center [830, 432] width 93 height 31
select select "4"
click at [784, 417] on select "Enter Quantity 1 2 3 4 5 6 7 8 9 10 11 12 13 14 15 16 17 18 Enter Quantity" at bounding box center [830, 432] width 93 height 31
click at [995, 431] on button "Add to Cart" at bounding box center [979, 432] width 192 height 31
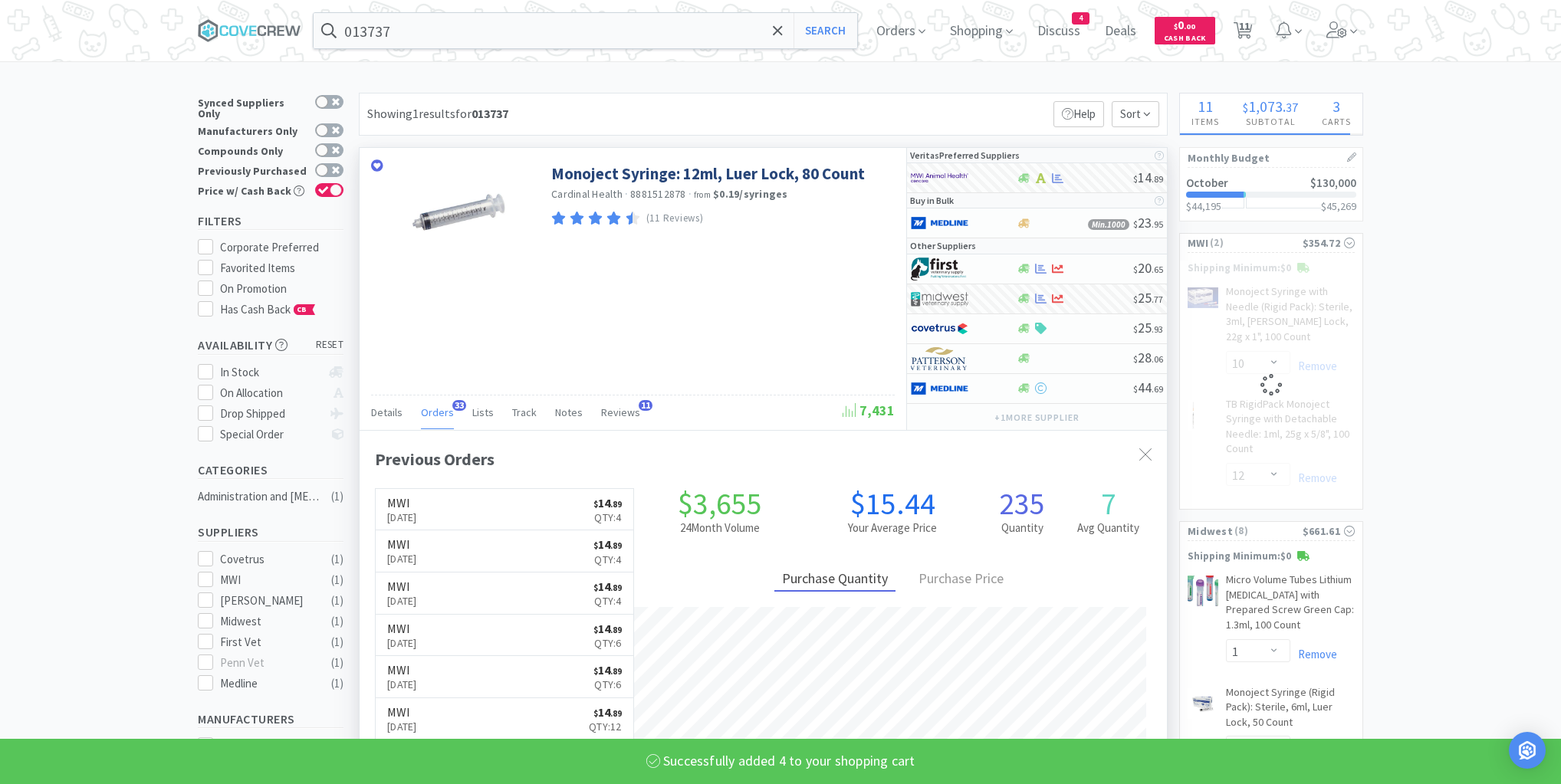
select select "4"
select select "12"
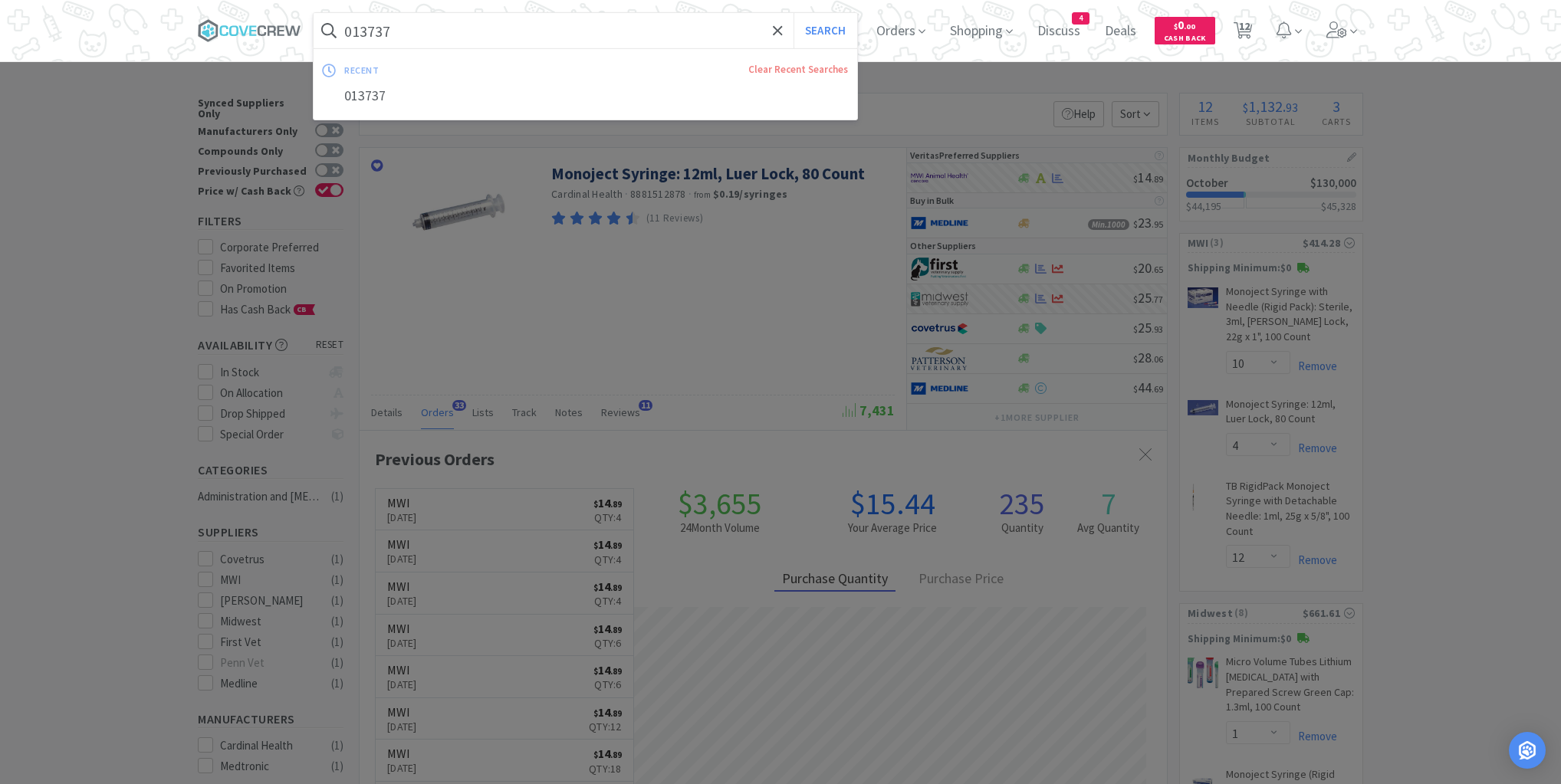
click at [681, 23] on input "013737" at bounding box center [586, 31] width 543 height 35
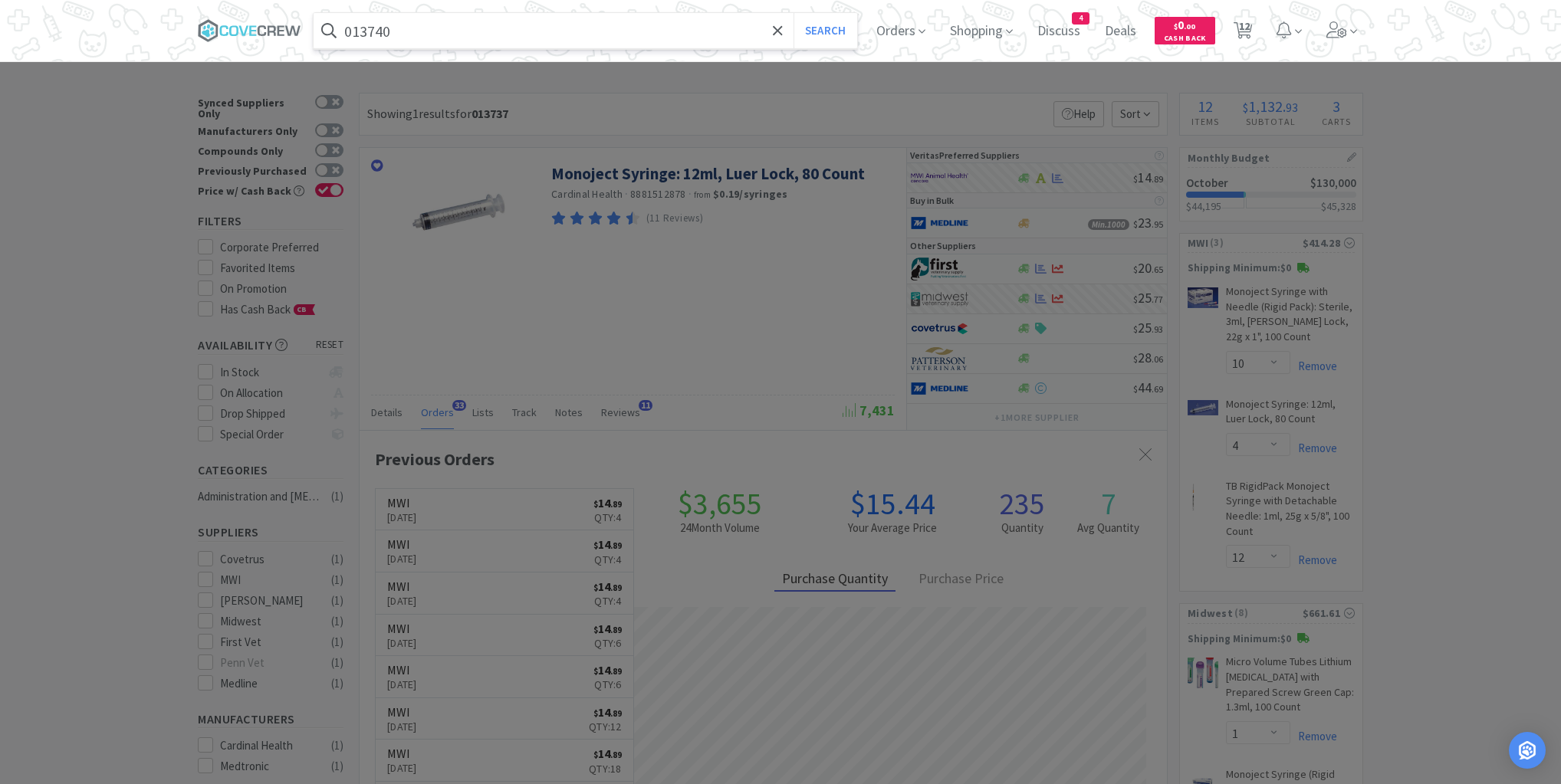
type input "013740"
click at [794, 13] on button "Search" at bounding box center [825, 31] width 64 height 35
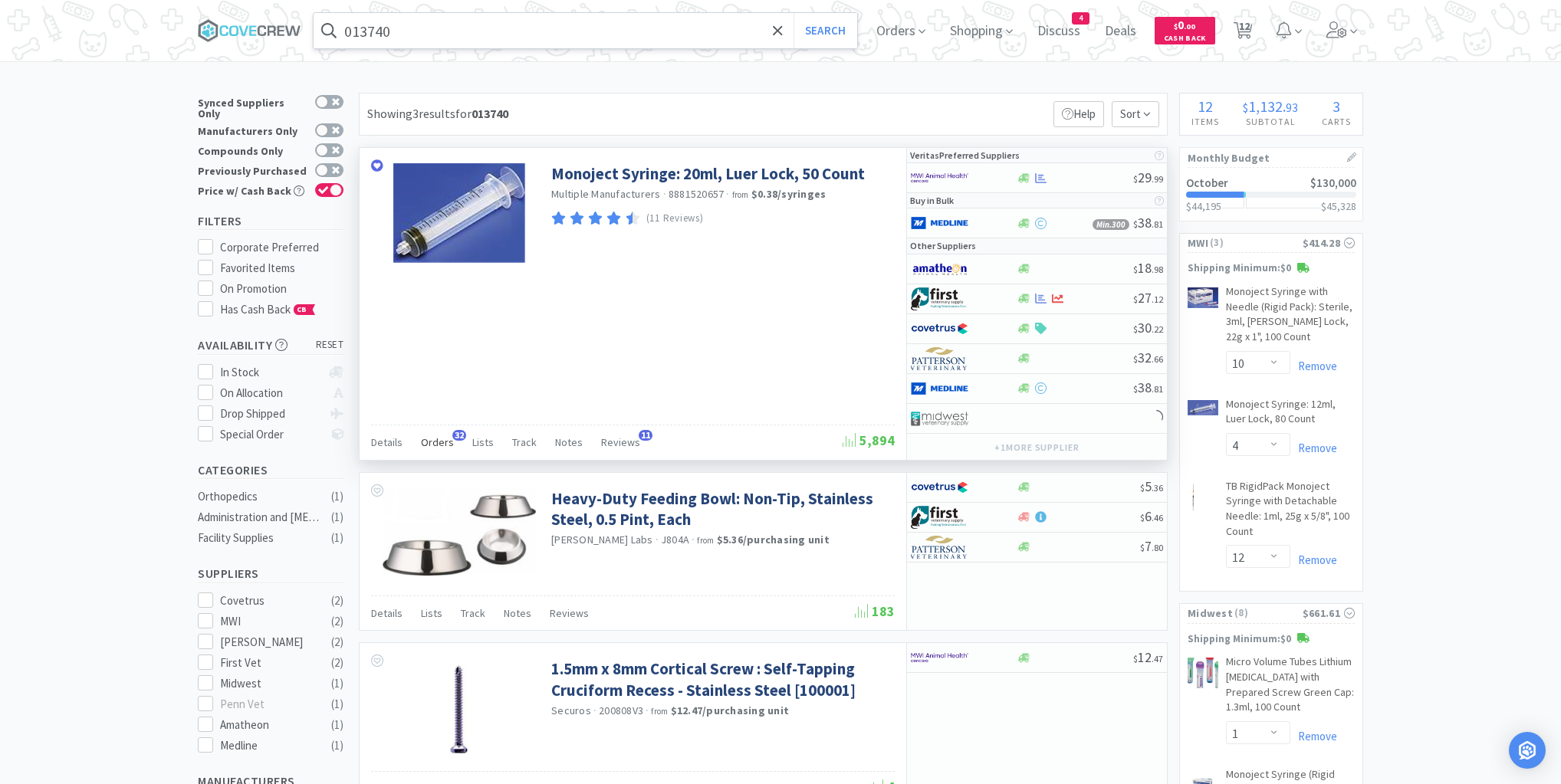
click at [436, 442] on span "Orders" at bounding box center [437, 443] width 33 height 14
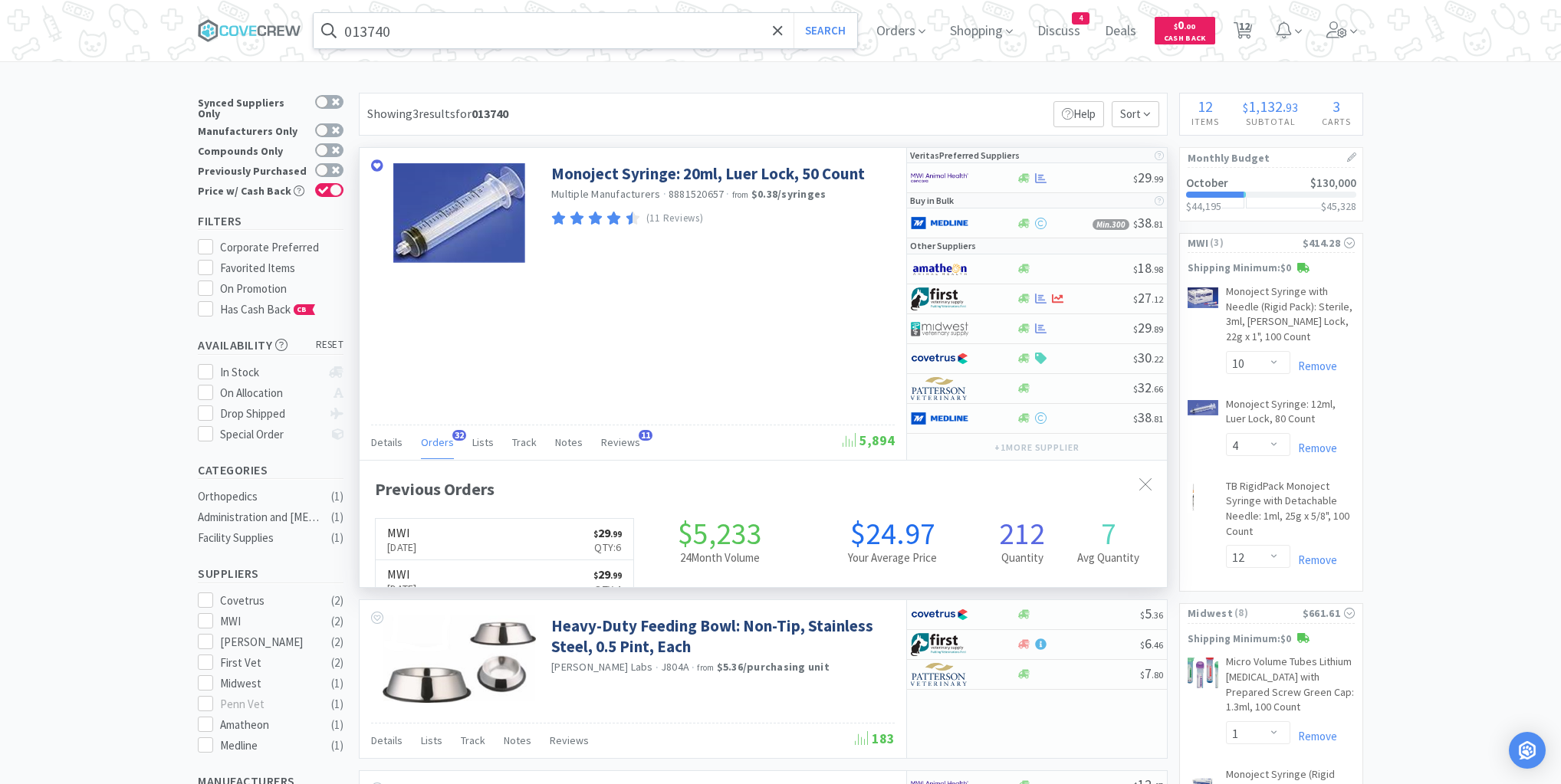
scroll to position [411, 807]
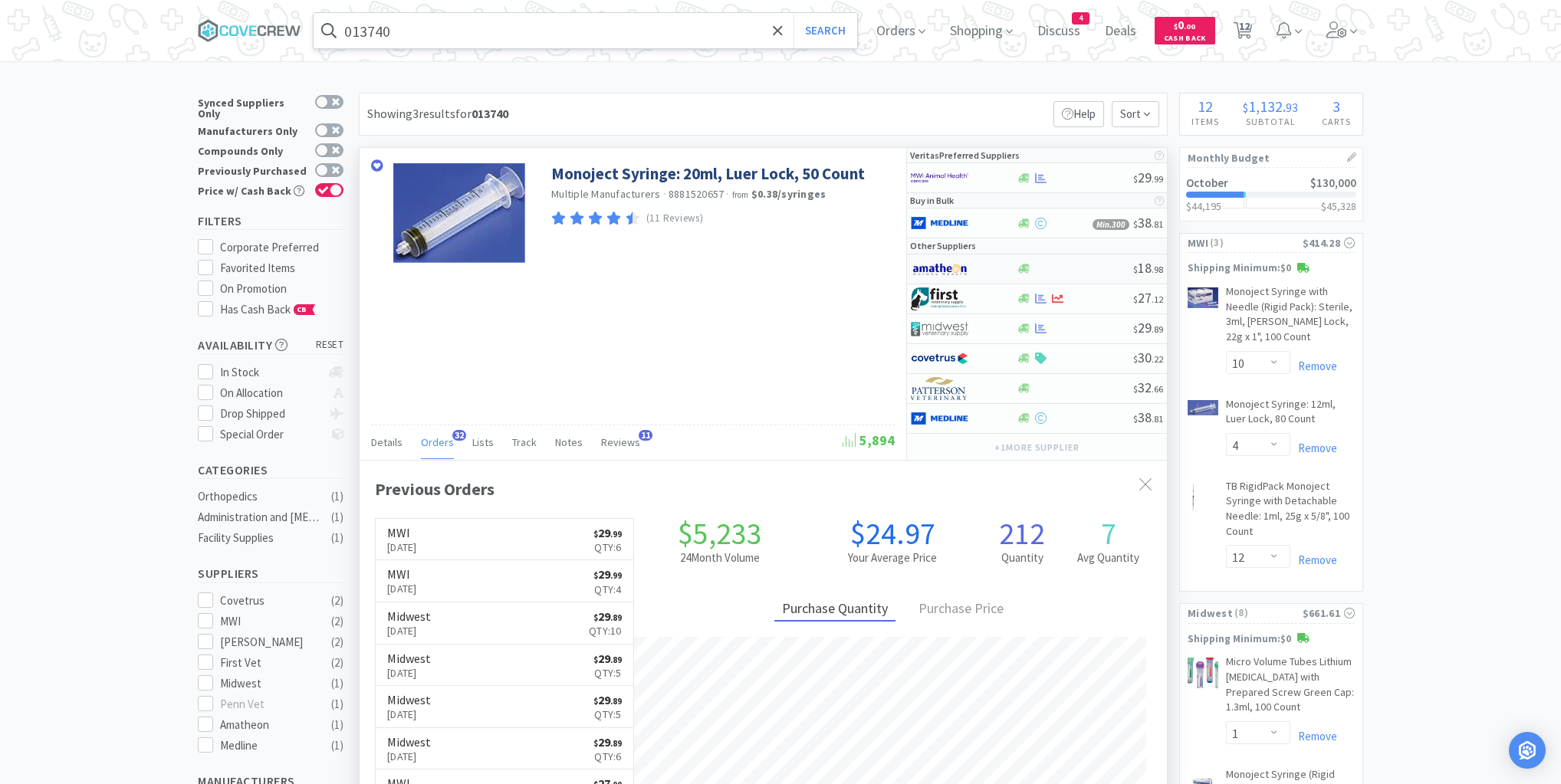
click at [1077, 264] on div at bounding box center [1074, 268] width 117 height 12
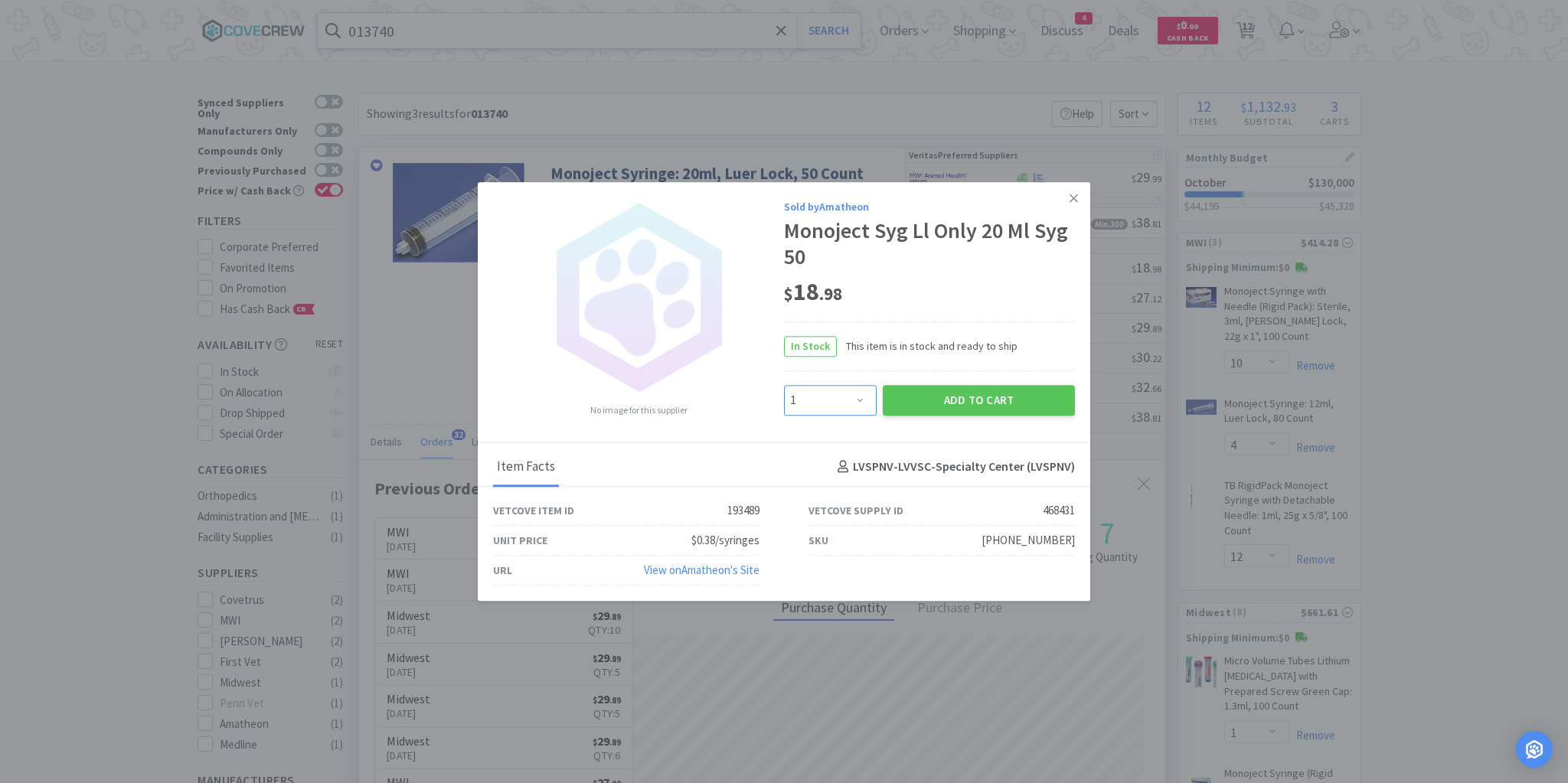
click at [864, 401] on select "Enter Quantity 1 2 3 4 5 6 7 8 9 10 11 12 13 14 15 16 17 18 19 20 Enter Quantity" at bounding box center [830, 401] width 93 height 31
select select "10"
click at [784, 386] on select "Enter Quantity 1 2 3 4 5 6 7 8 9 10 11 12 13 14 15 16 17 18 19 20 Enter Quantity" at bounding box center [830, 401] width 93 height 31
click at [994, 404] on button "Add to Cart" at bounding box center [979, 401] width 192 height 31
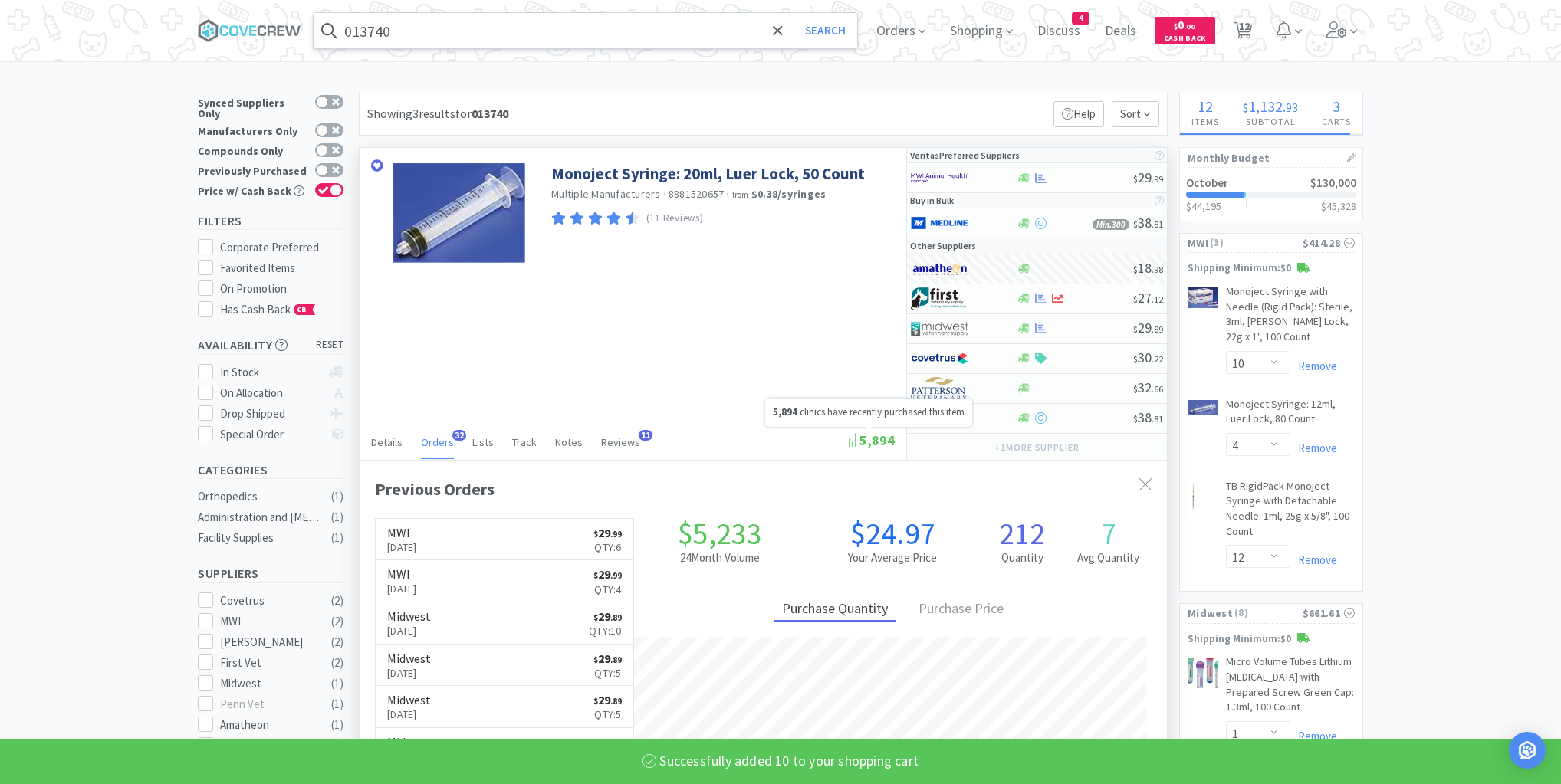
select select "10"
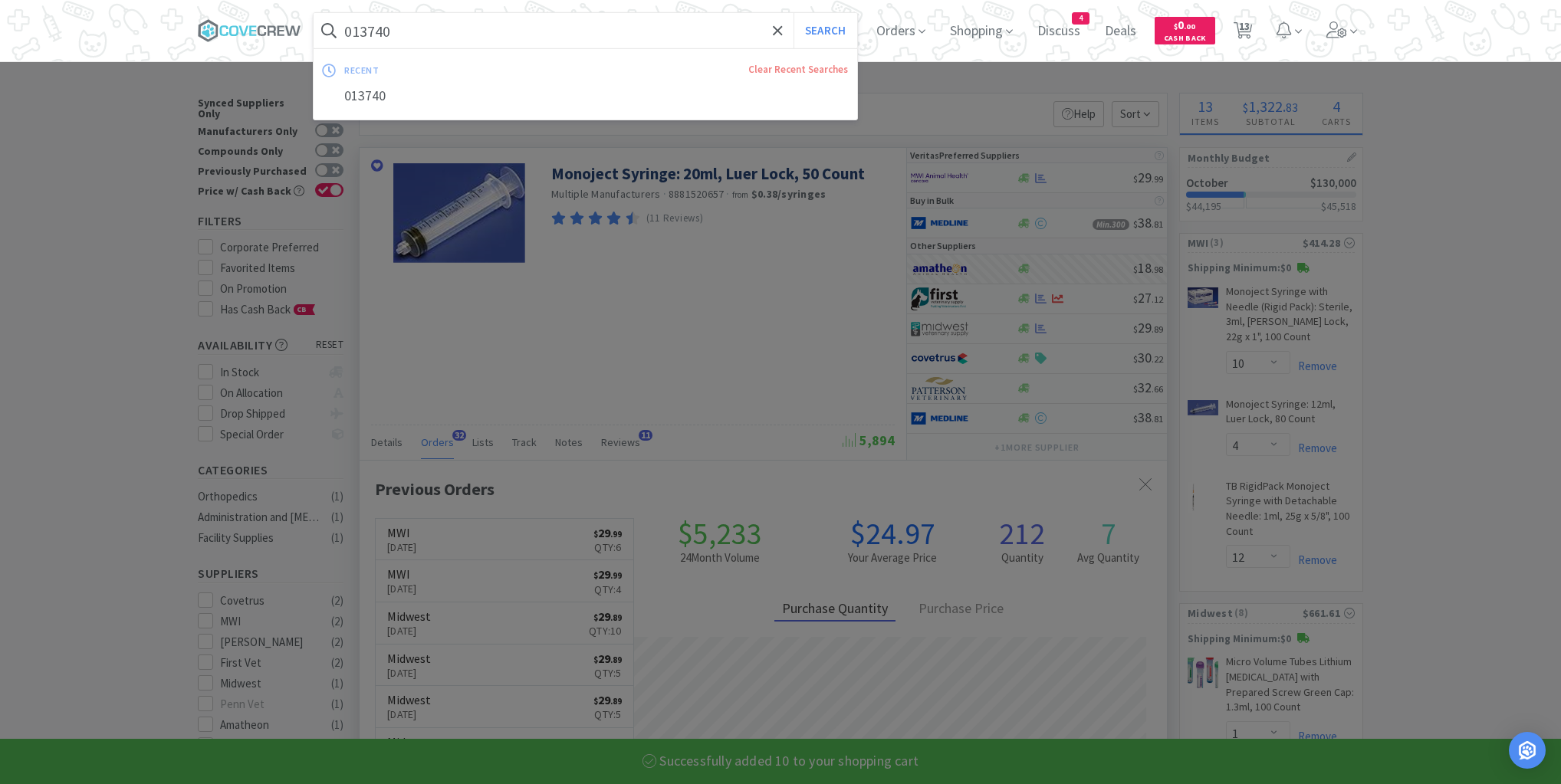
click at [653, 34] on input "013740" at bounding box center [586, 31] width 543 height 35
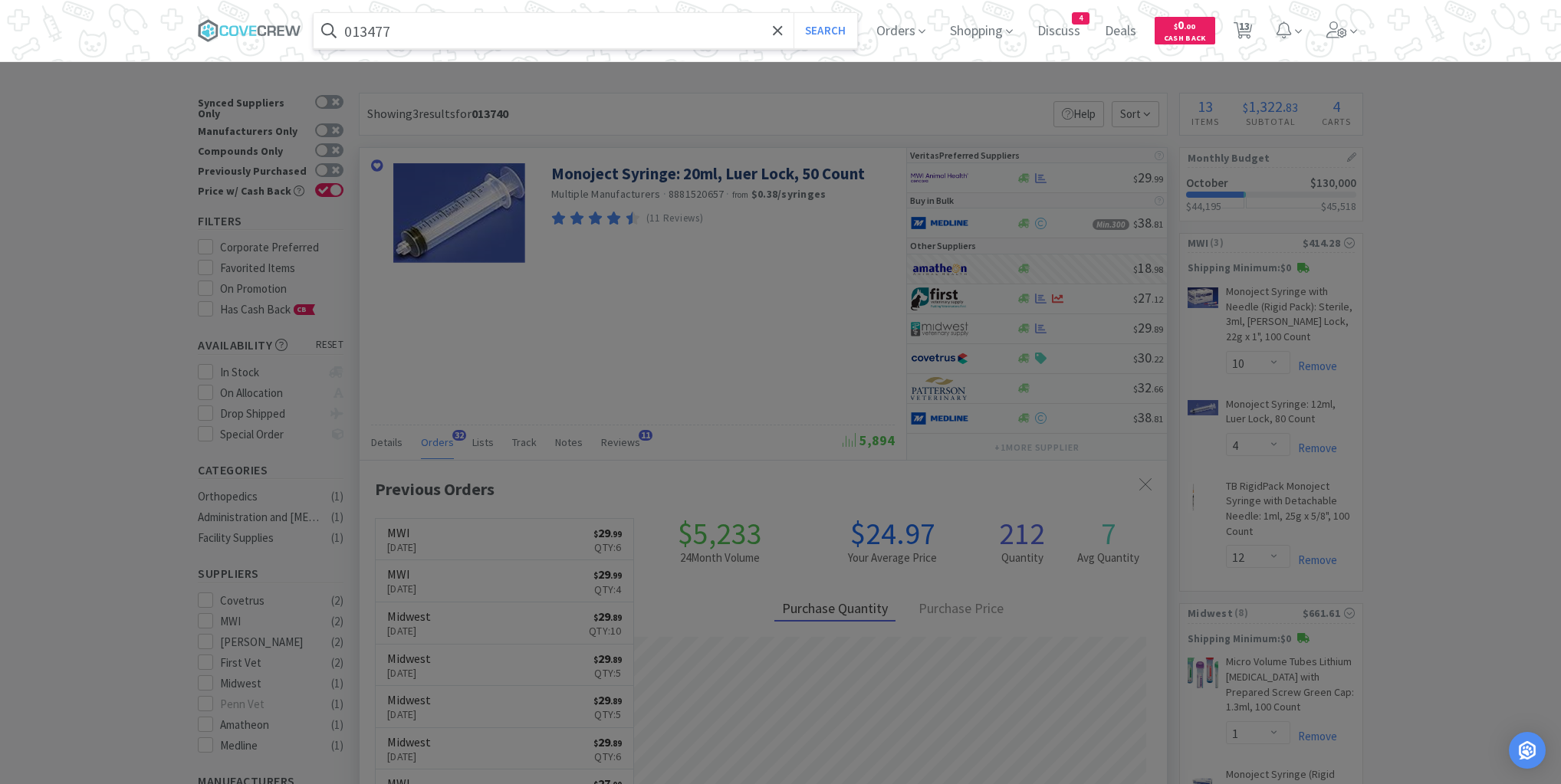
click at [794, 13] on button "Search" at bounding box center [825, 31] width 64 height 35
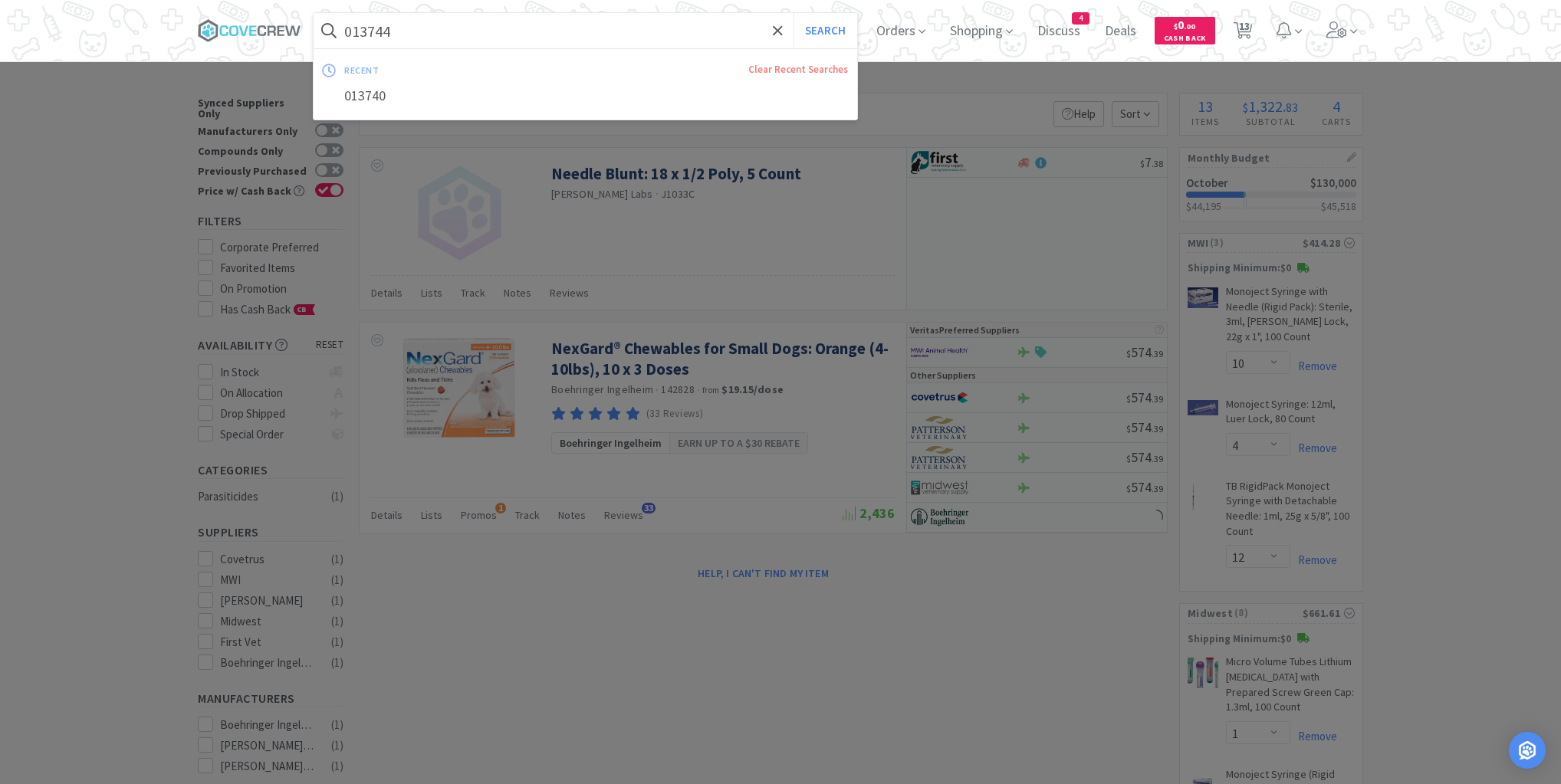
type input "013744"
click at [794, 13] on button "Search" at bounding box center [825, 31] width 64 height 35
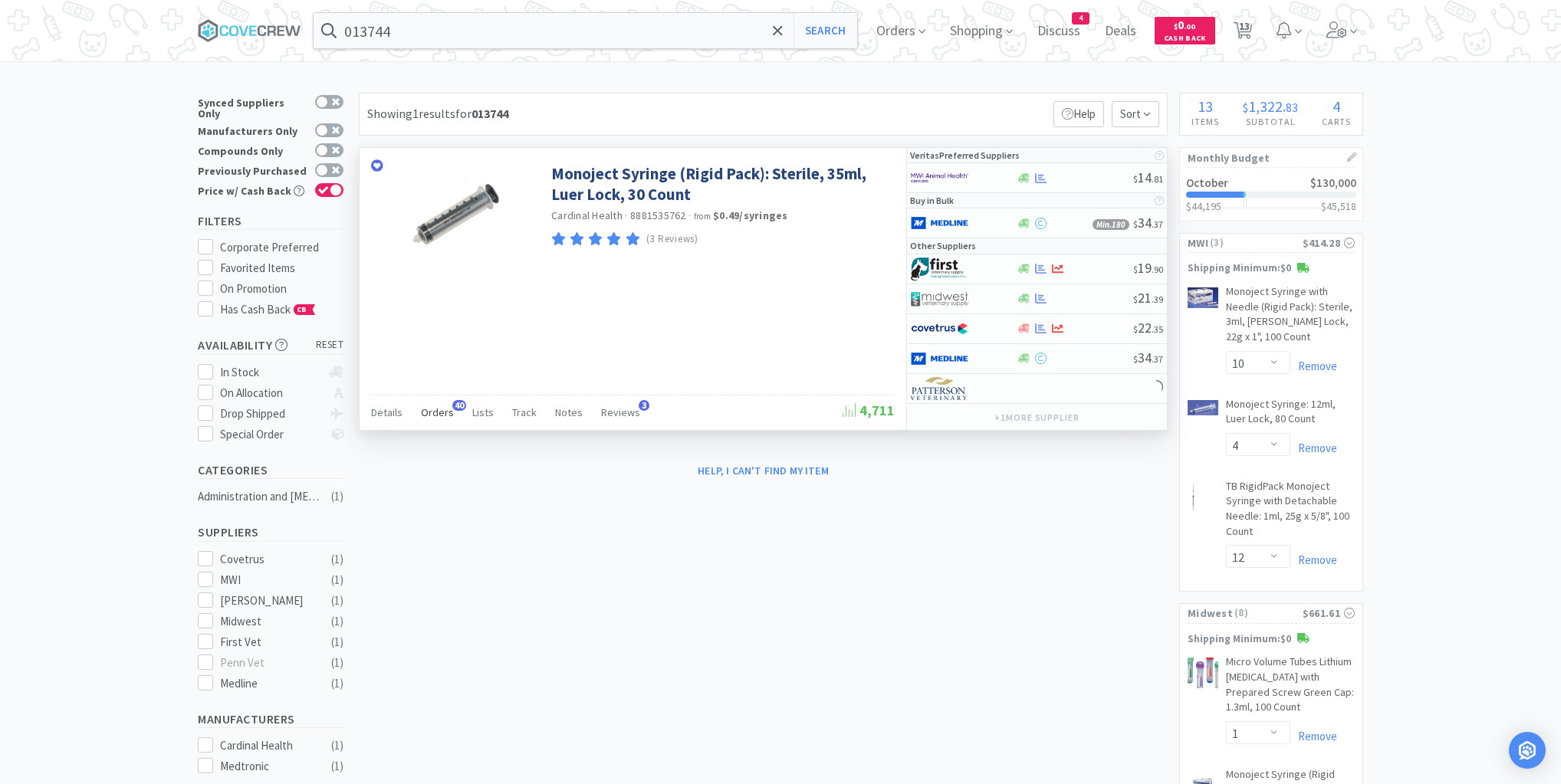
click at [438, 407] on span "Orders" at bounding box center [437, 413] width 33 height 14
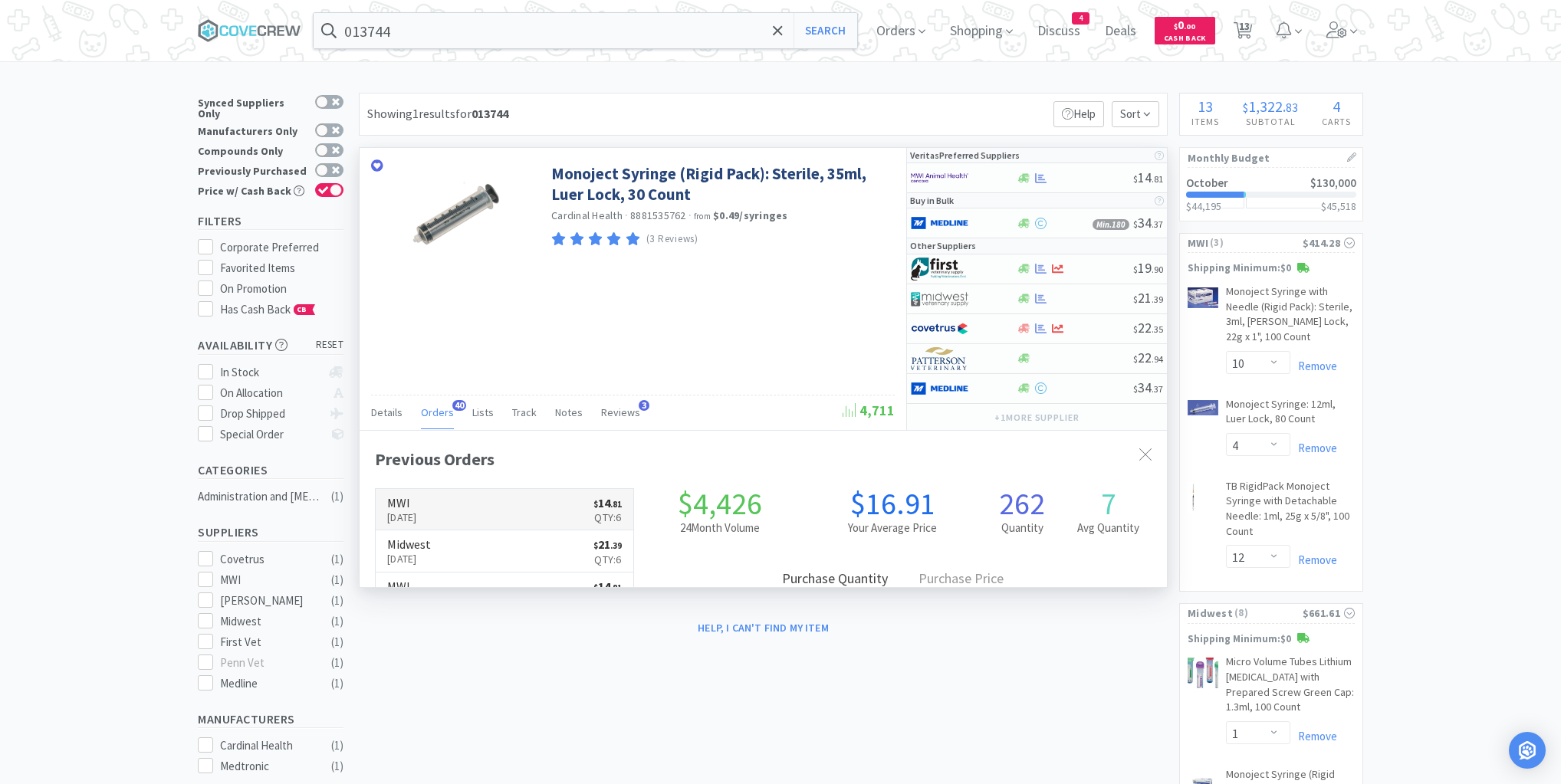
scroll to position [411, 807]
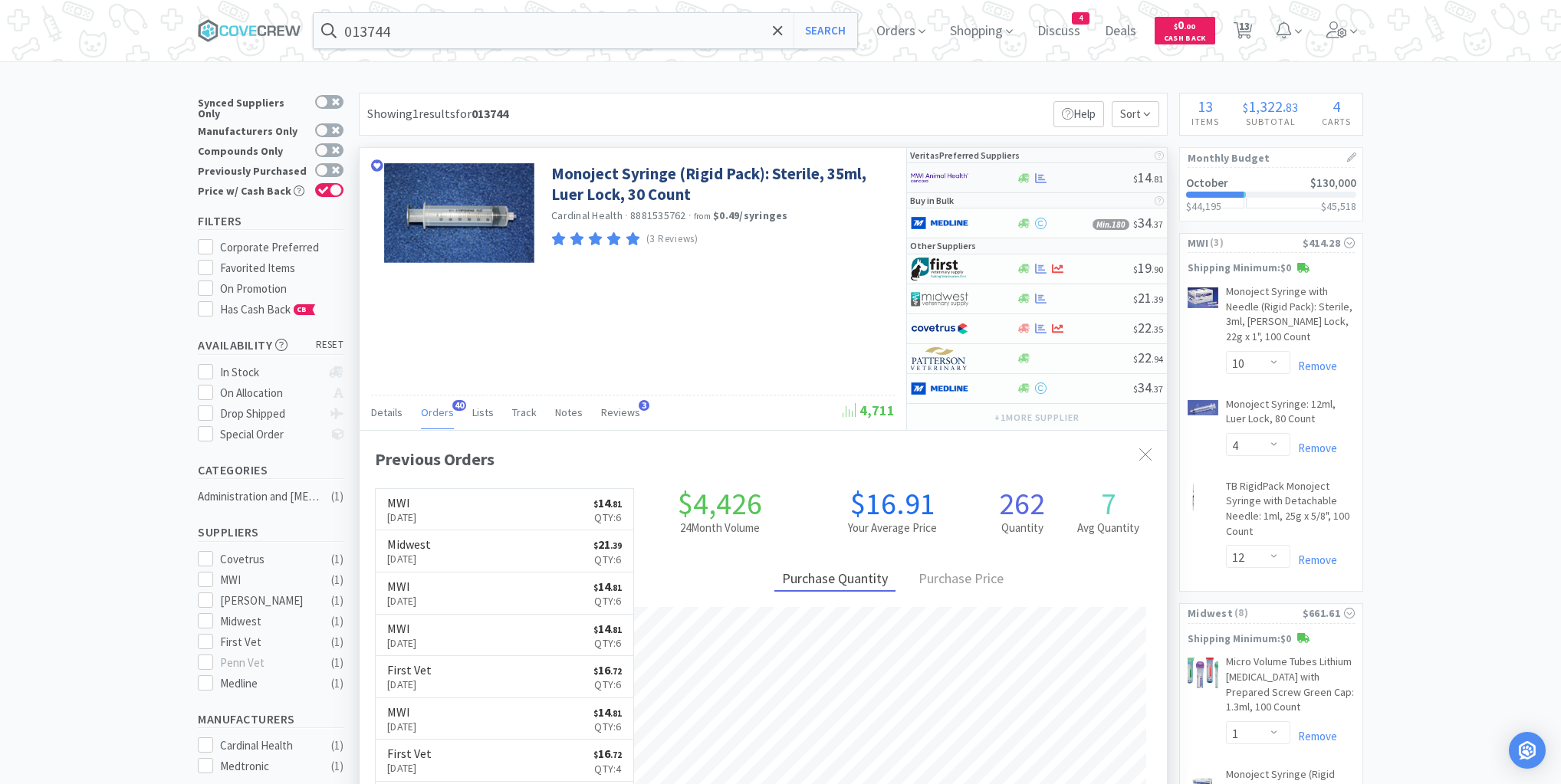
click at [1068, 175] on div at bounding box center [1074, 178] width 117 height 12
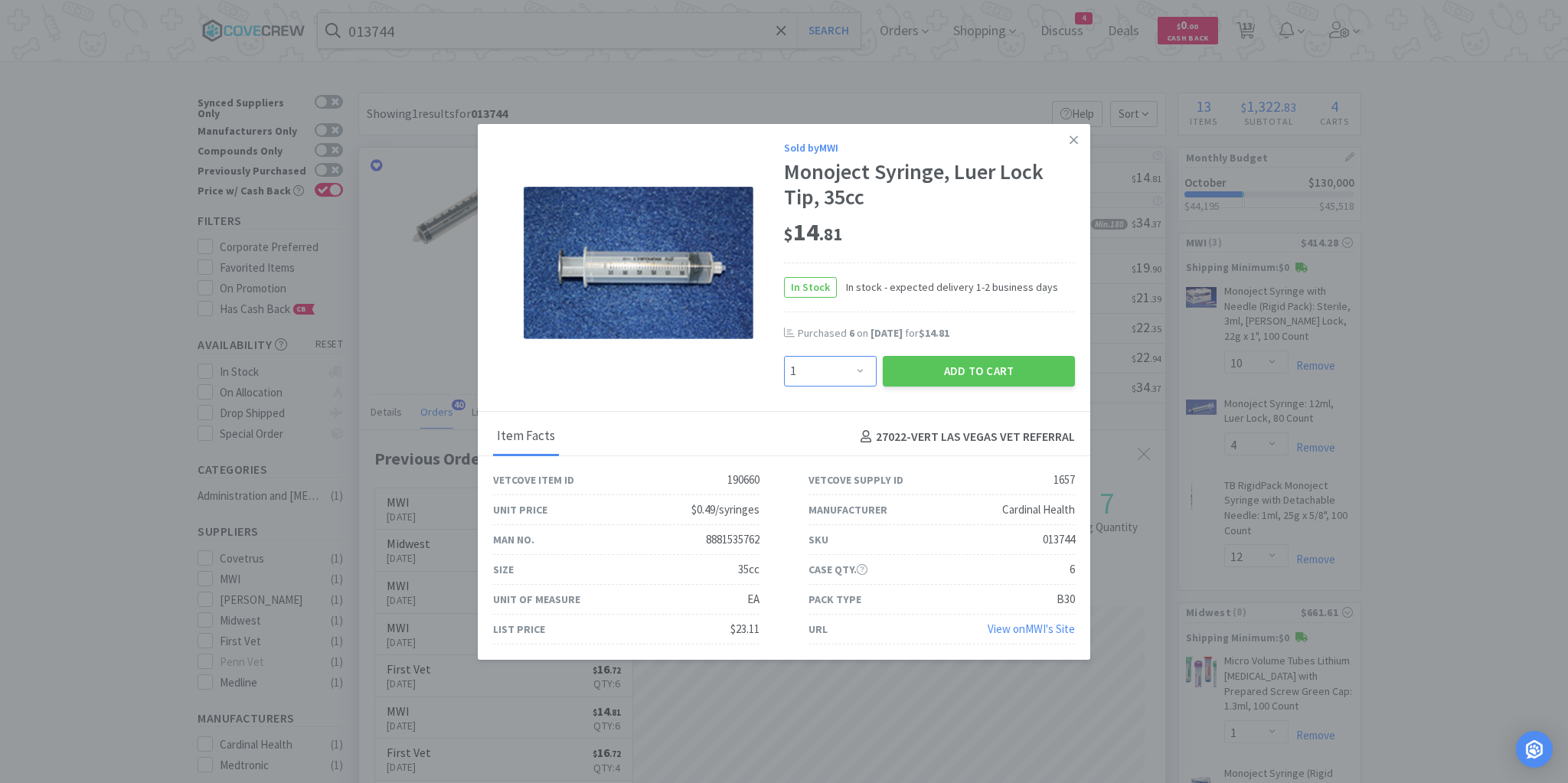
click at [862, 371] on select "Enter Quantity 1 2 3 4 5 6 7 8 9 10 11 12 13 14 15 16 17 18 19 20 Enter Quantity" at bounding box center [830, 372] width 93 height 31
select select "6"
click at [784, 356] on select "Enter Quantity 1 2 3 4 5 6 7 8 9 10 11 12 13 14 15 16 17 18 19 20 Enter Quantity" at bounding box center [830, 372] width 93 height 31
click at [967, 369] on button "Add to Cart" at bounding box center [979, 372] width 192 height 31
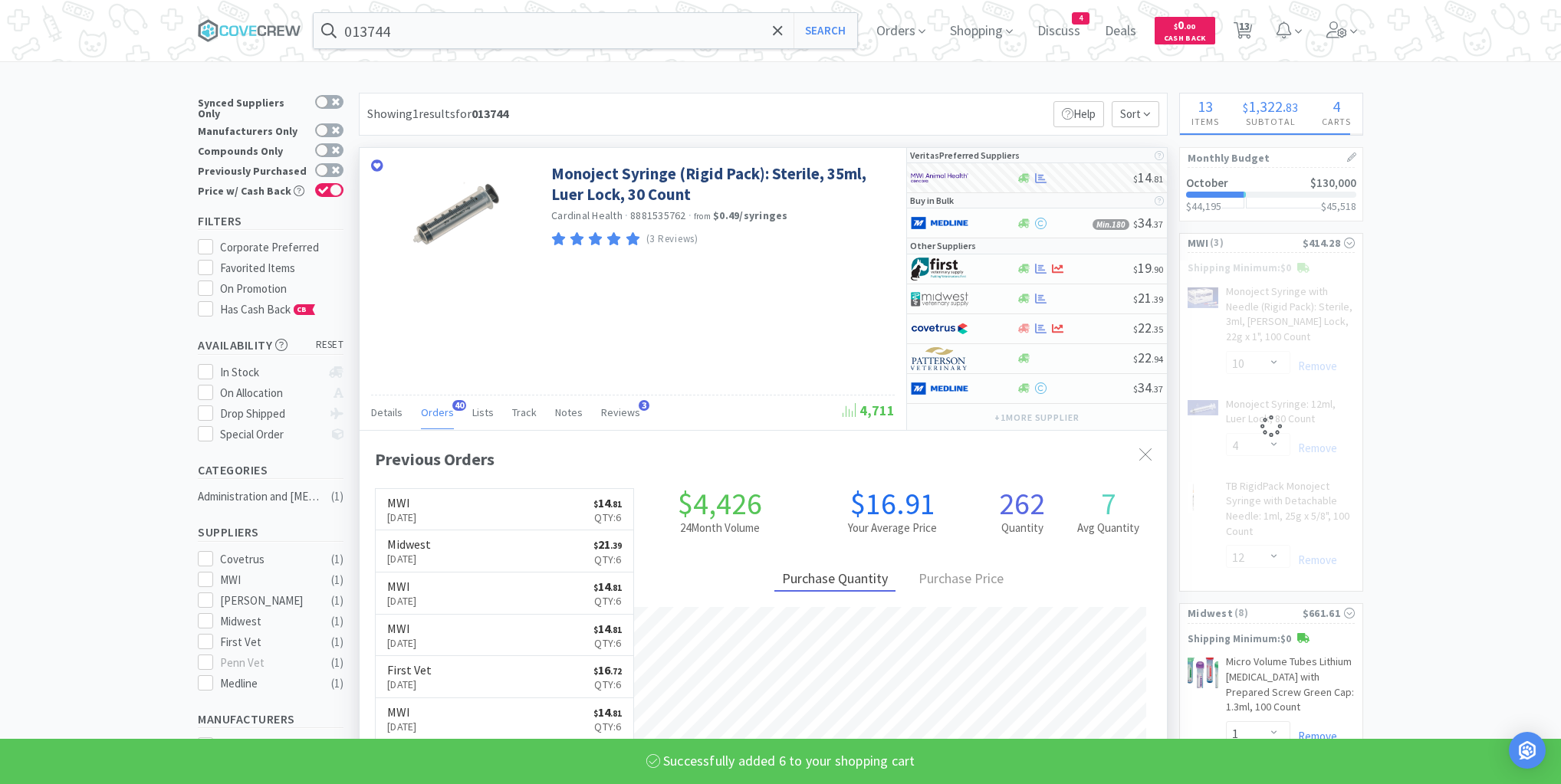
select select "6"
select select "10"
select select "4"
select select "12"
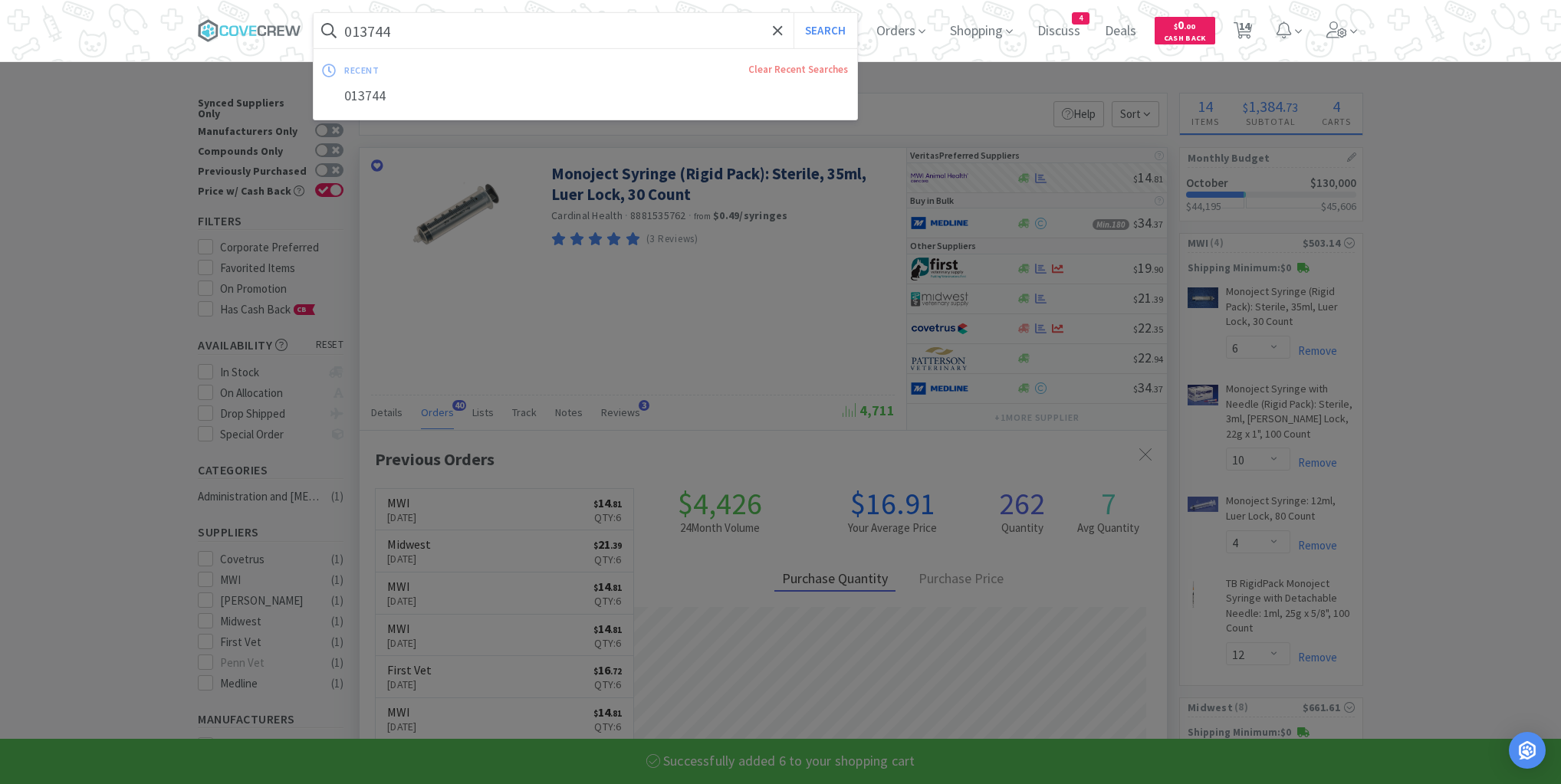
click at [727, 23] on input "013744" at bounding box center [586, 31] width 543 height 35
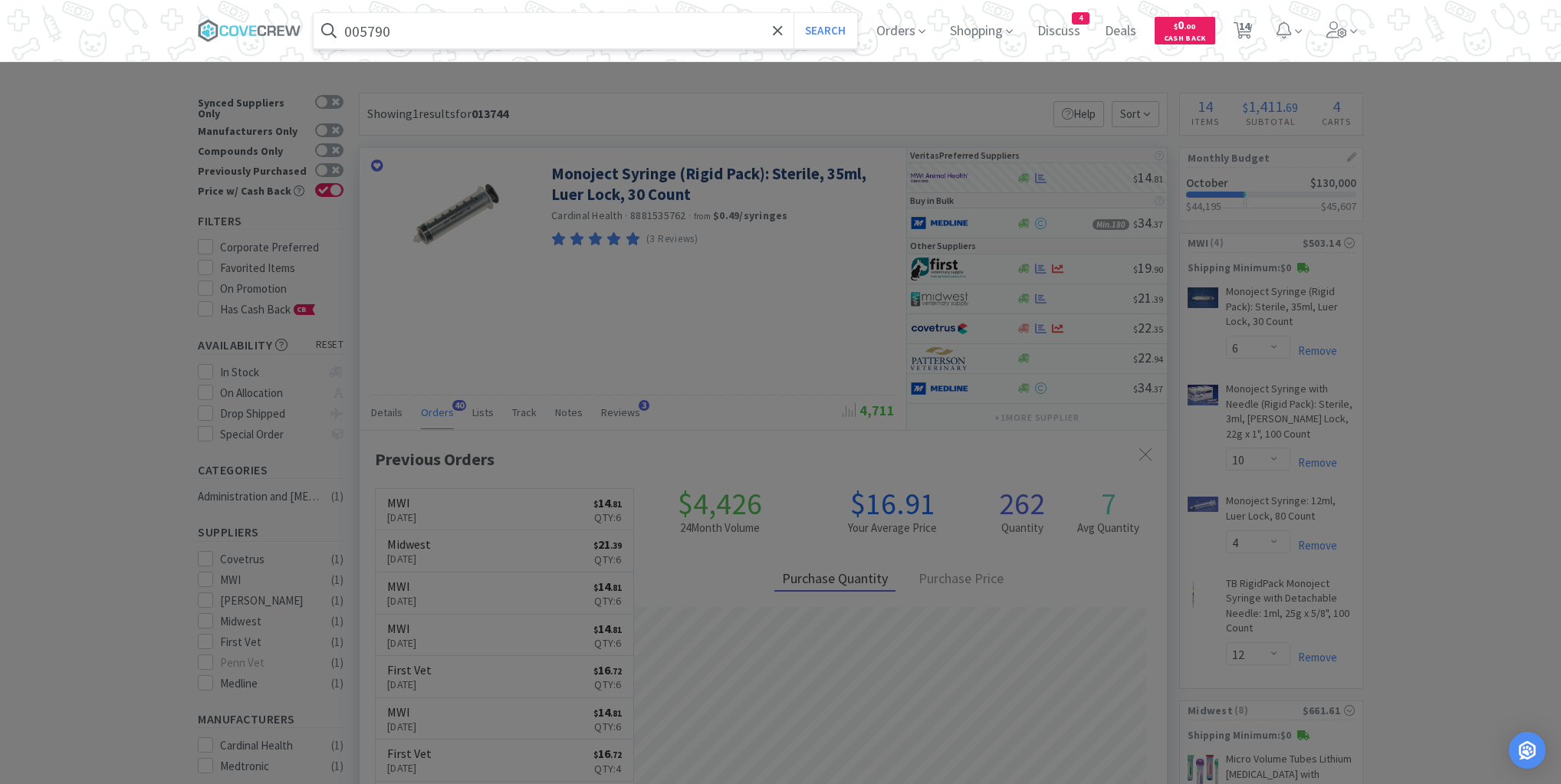
type input "005790"
click at [794, 13] on button "Search" at bounding box center [825, 31] width 64 height 35
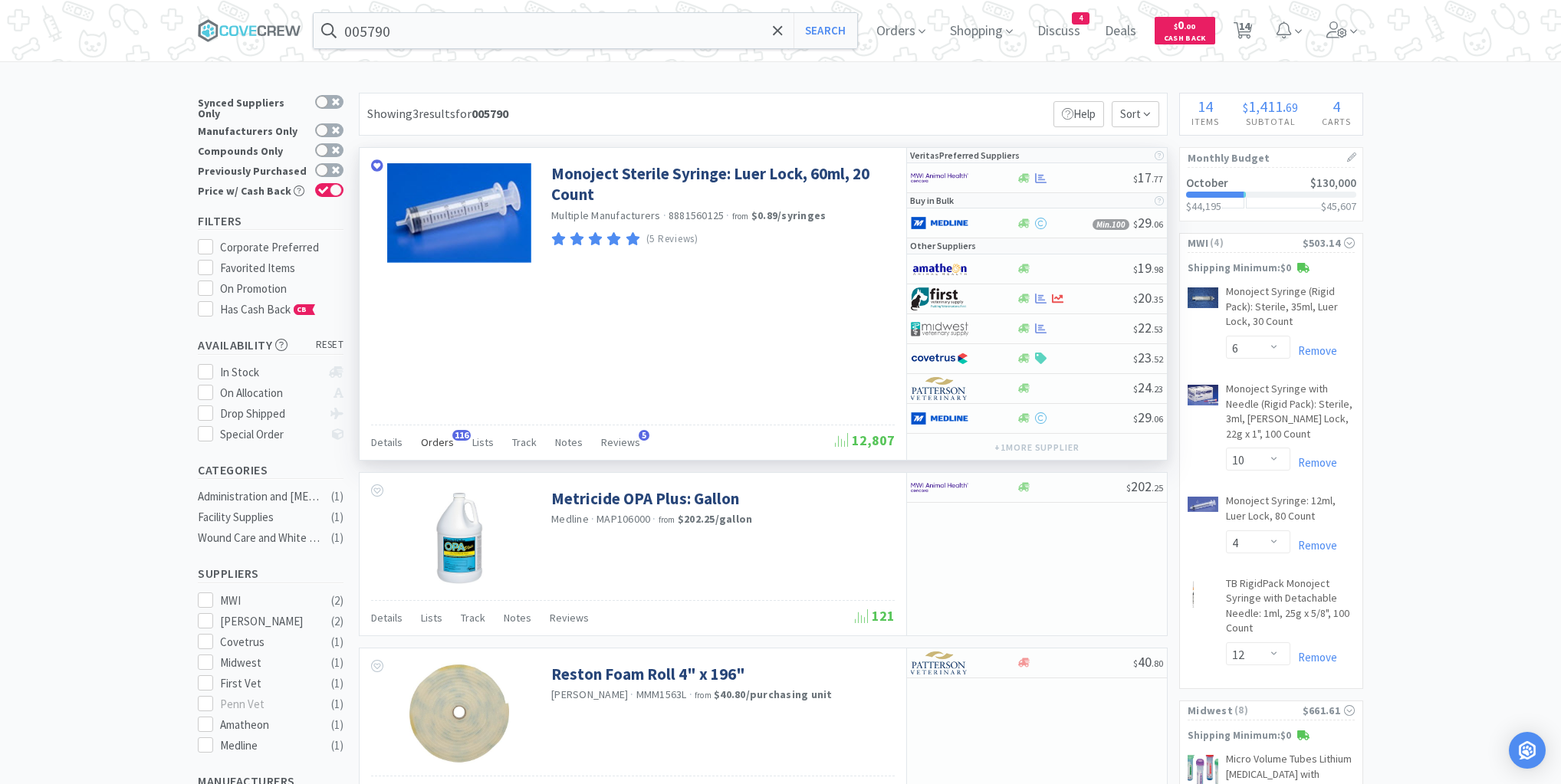
click at [438, 442] on span "Orders" at bounding box center [437, 443] width 33 height 14
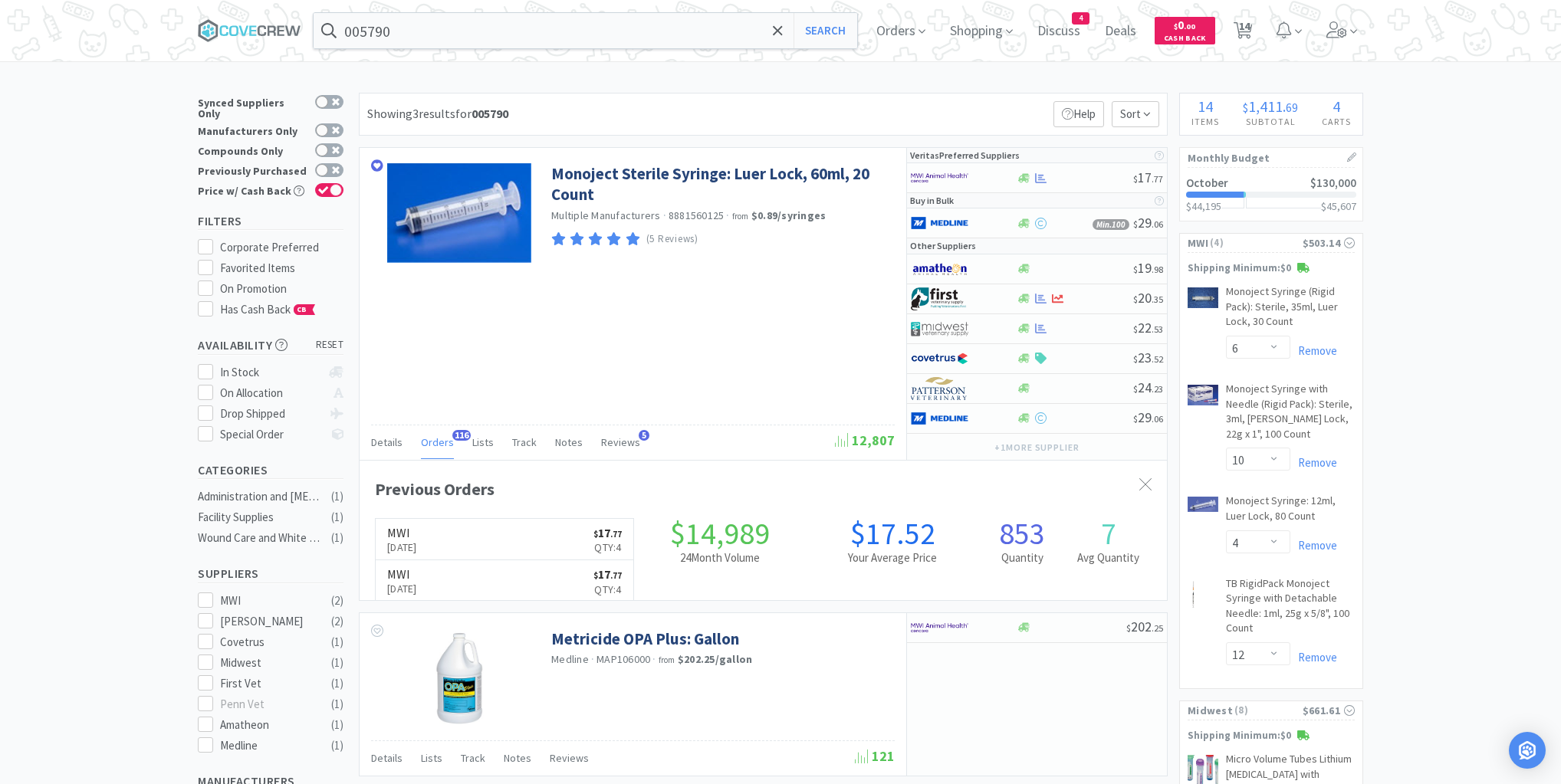
scroll to position [411, 807]
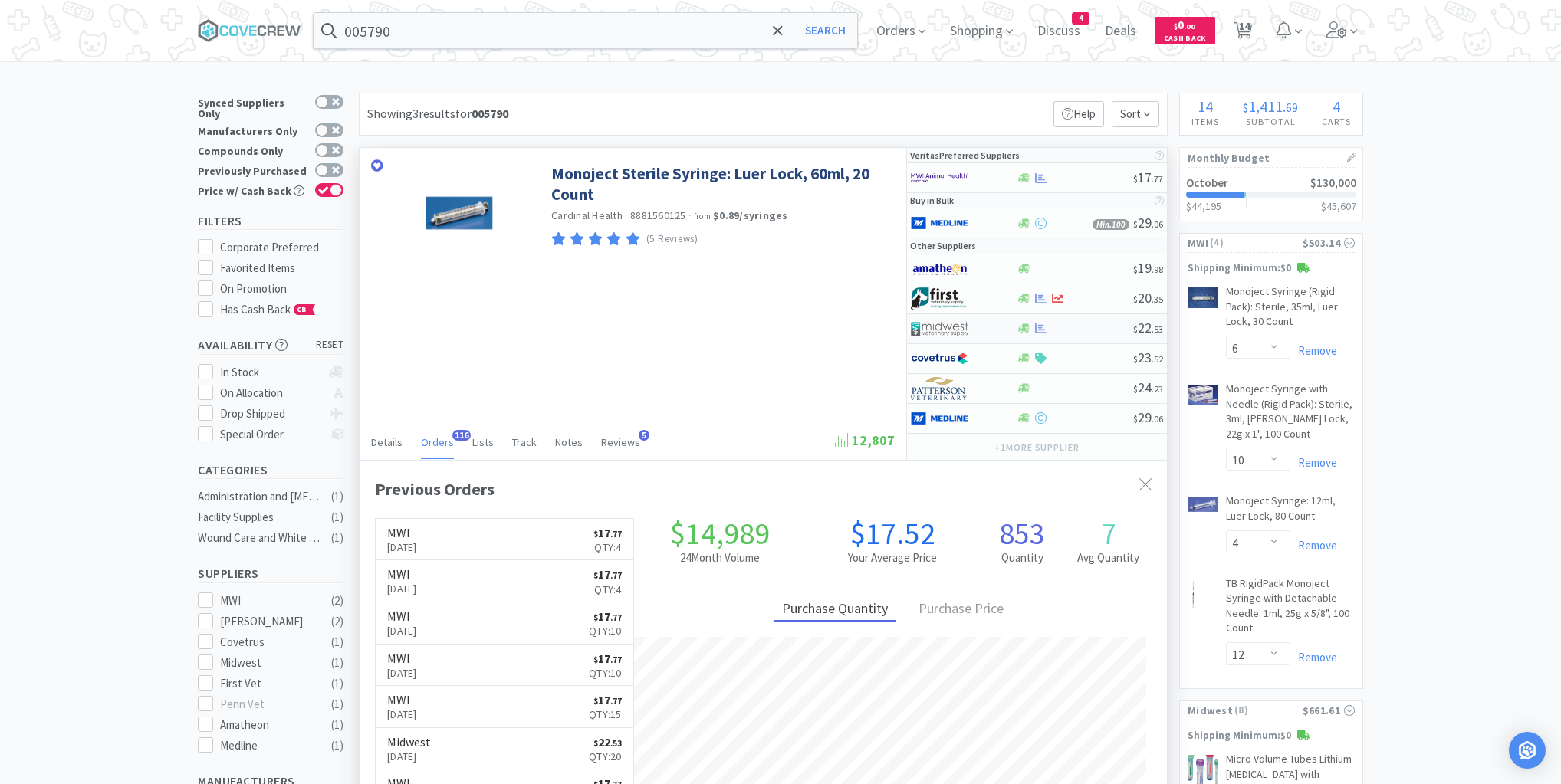
click at [1091, 326] on div at bounding box center [1074, 328] width 117 height 12
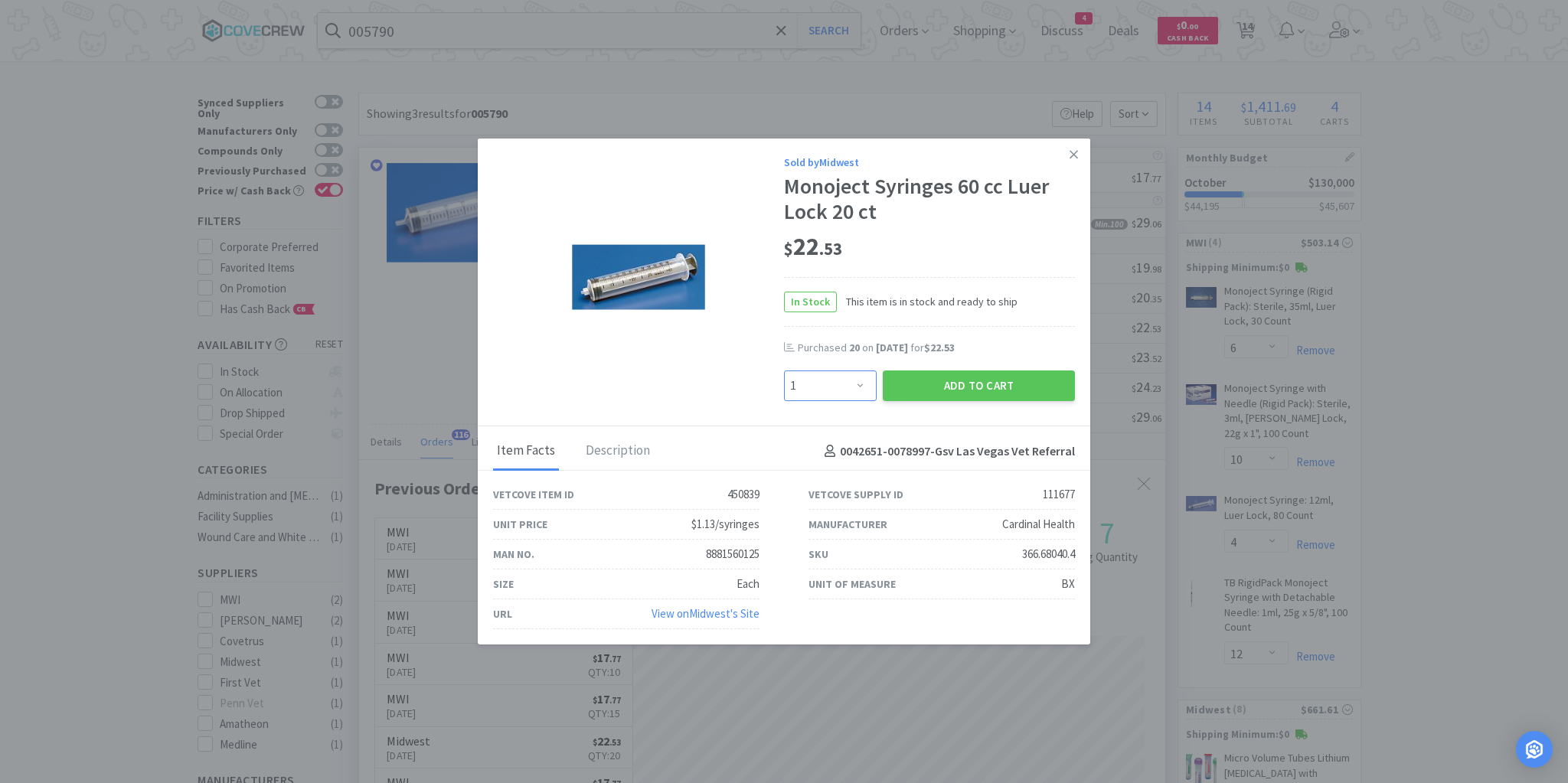
click at [864, 386] on select "Enter Quantity 1 2 3 4 5 6 7 8 9 10 11 12 13 14 15 16 17 18 19 20 Enter Quantity" at bounding box center [830, 386] width 93 height 31
select select "3"
click at [784, 372] on select "Enter Quantity 1 2 3 4 5 6 7 8 9 10 11 12 13 14 15 16 17 18 19 20 Enter Quantity" at bounding box center [830, 386] width 93 height 31
click at [996, 383] on button "Add to Cart" at bounding box center [979, 386] width 192 height 31
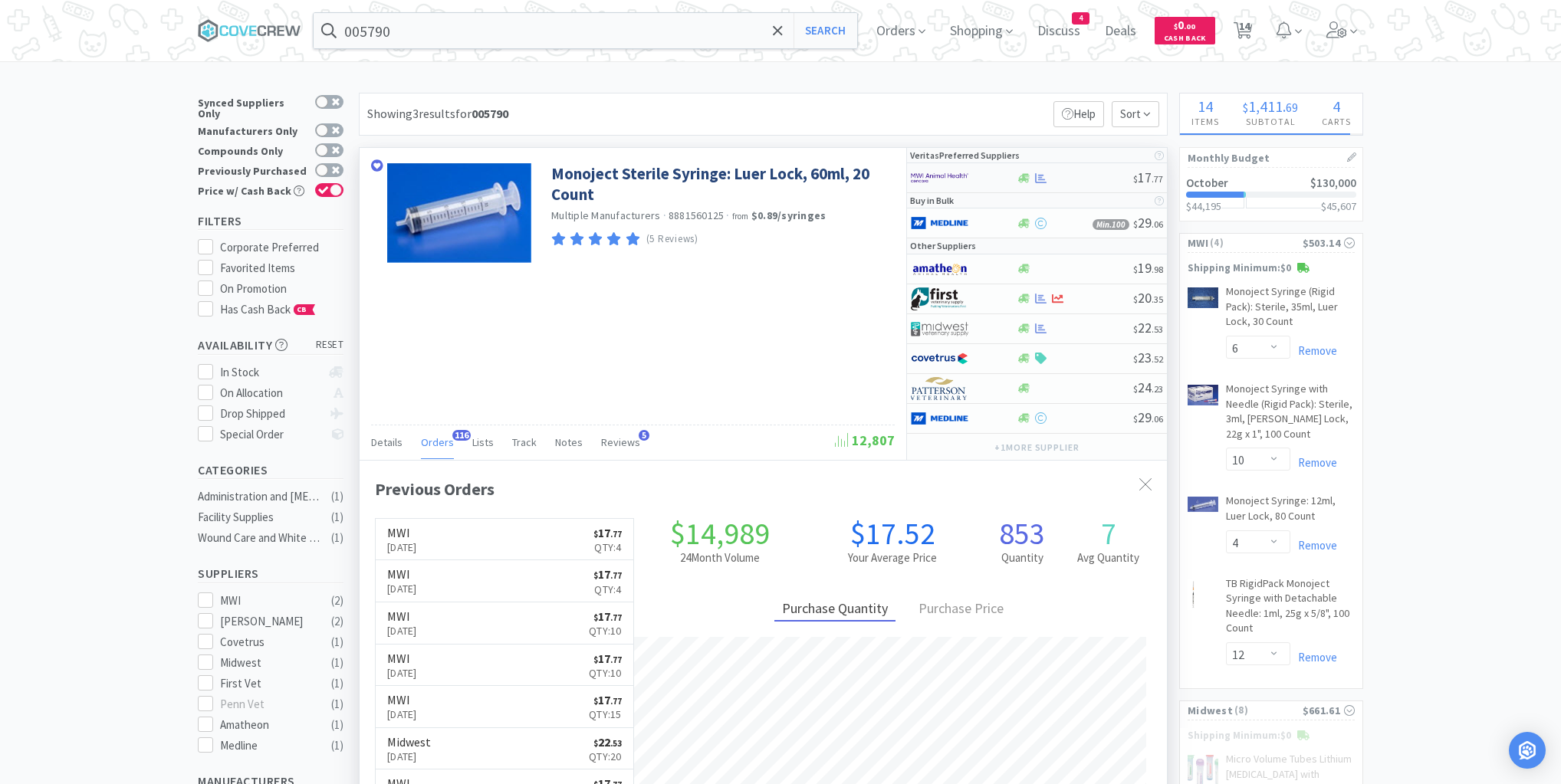
click at [1094, 177] on div at bounding box center [1074, 178] width 117 height 12
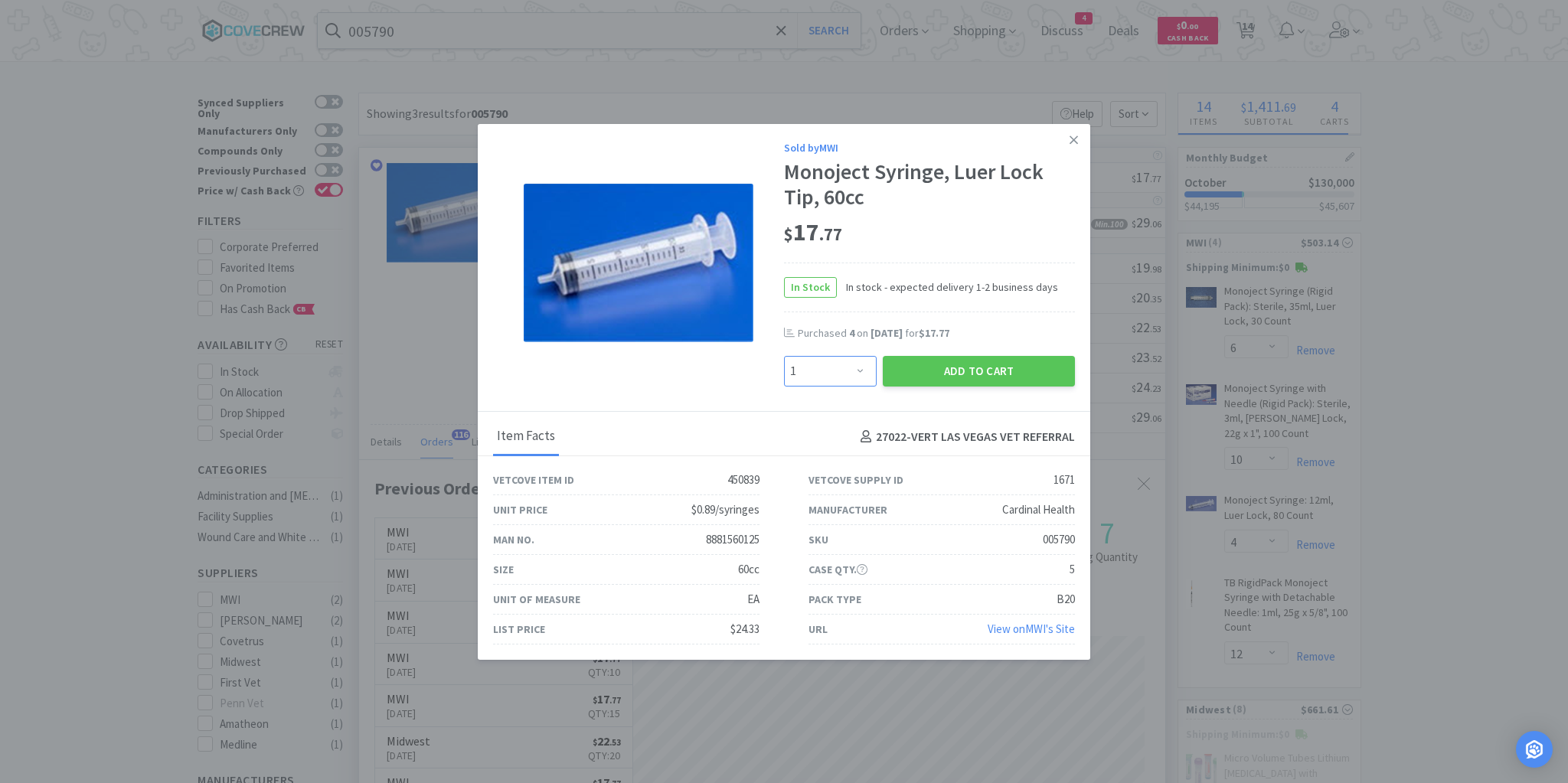
click at [865, 372] on select "Enter Quantity 1 2 3 4 5 6 7 8 9 10 11 12 13 14 15 16 17 18 19 20 Enter Quantity" at bounding box center [830, 372] width 93 height 31
select select "5"
click at [784, 356] on select "Enter Quantity 1 2 3 4 5 6 7 8 9 10 11 12 13 14 15 16 17 18 19 20 Enter Quantity" at bounding box center [830, 372] width 93 height 31
click at [946, 369] on button "Add to Cart" at bounding box center [979, 372] width 192 height 31
select select "3"
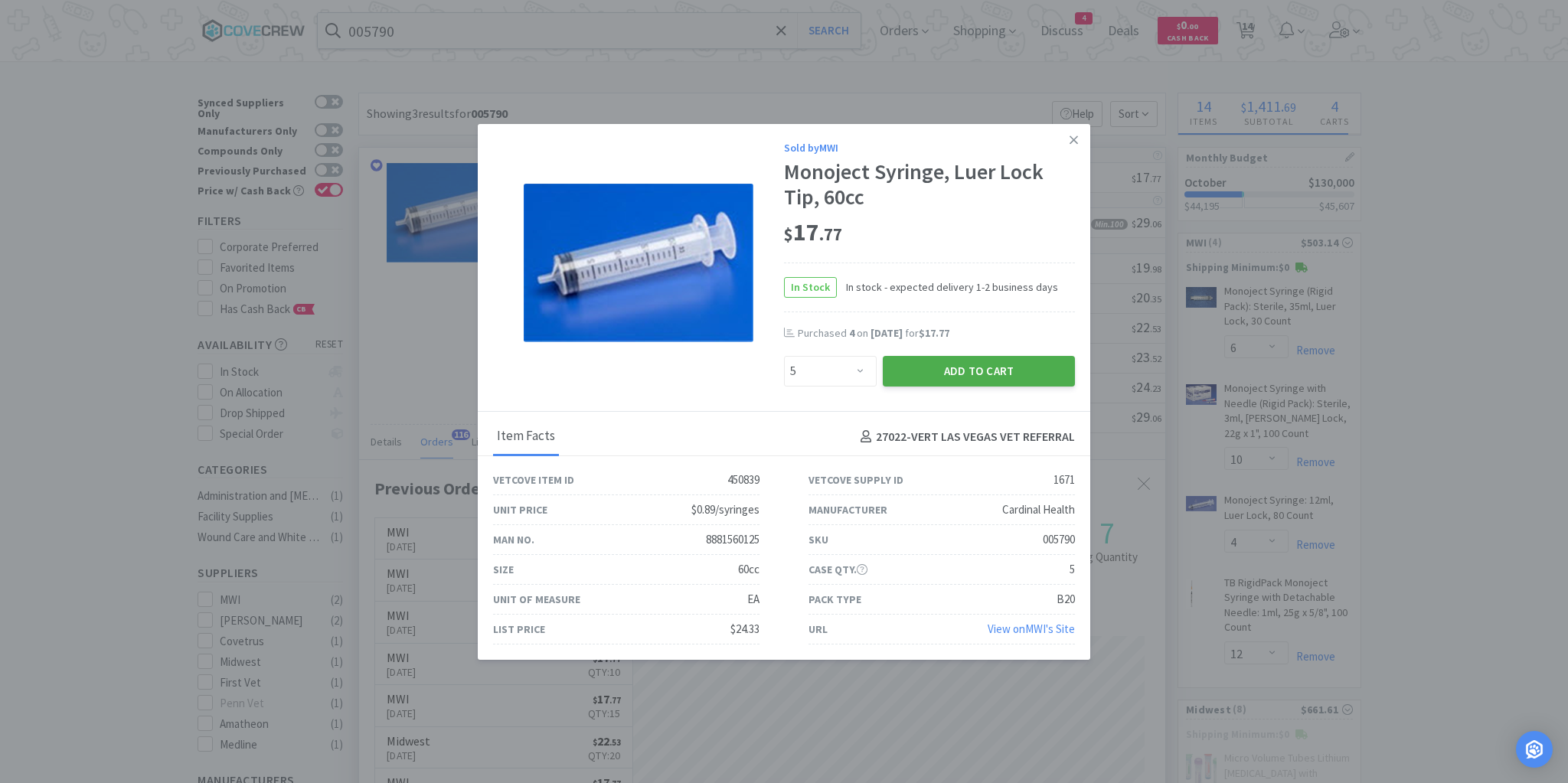
select select "4"
select select "10"
select select "3"
select select "6"
select select "5"
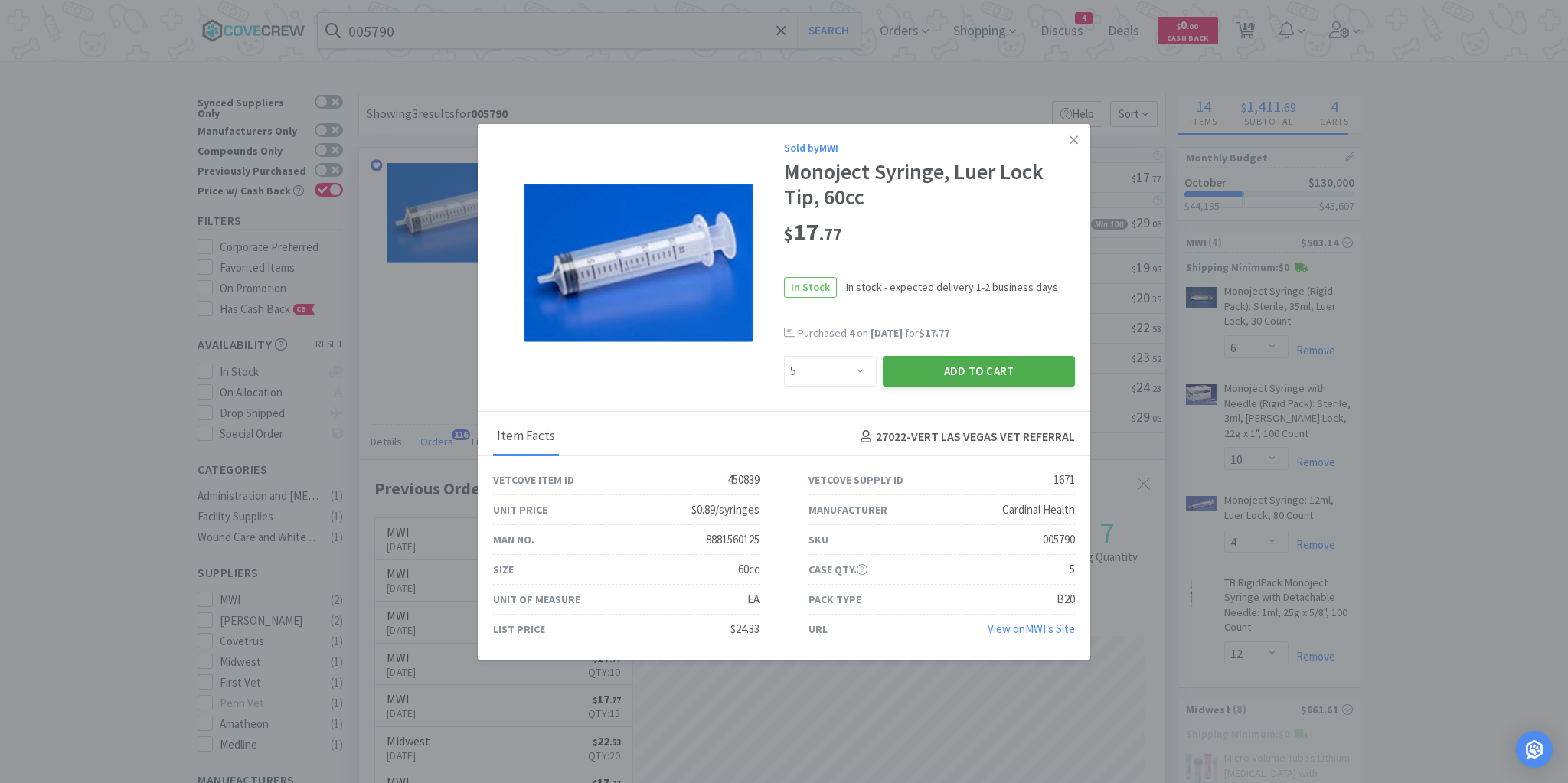
select select "1"
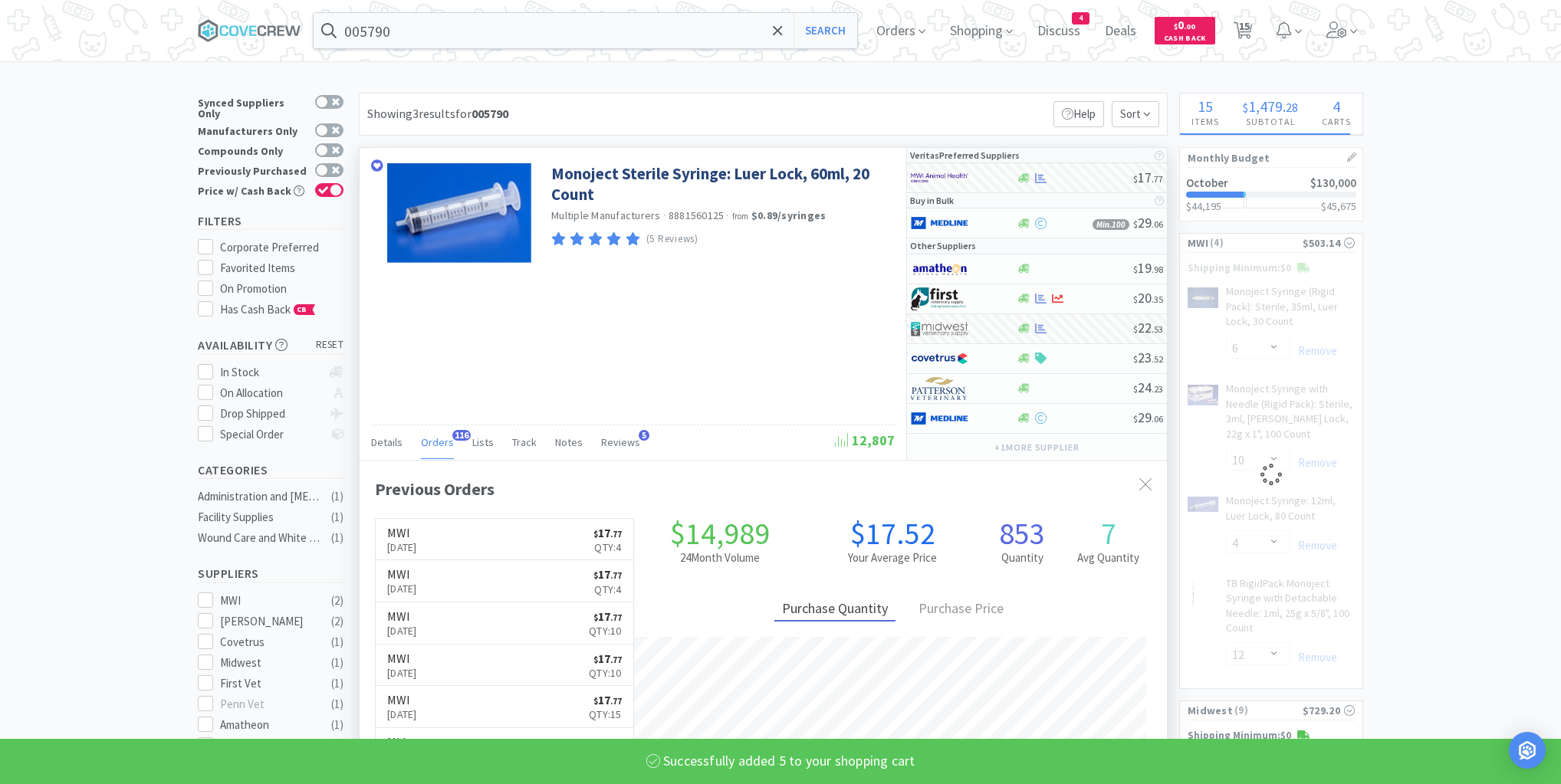
select select "5"
select select "6"
select select "10"
select select "4"
select select "12"
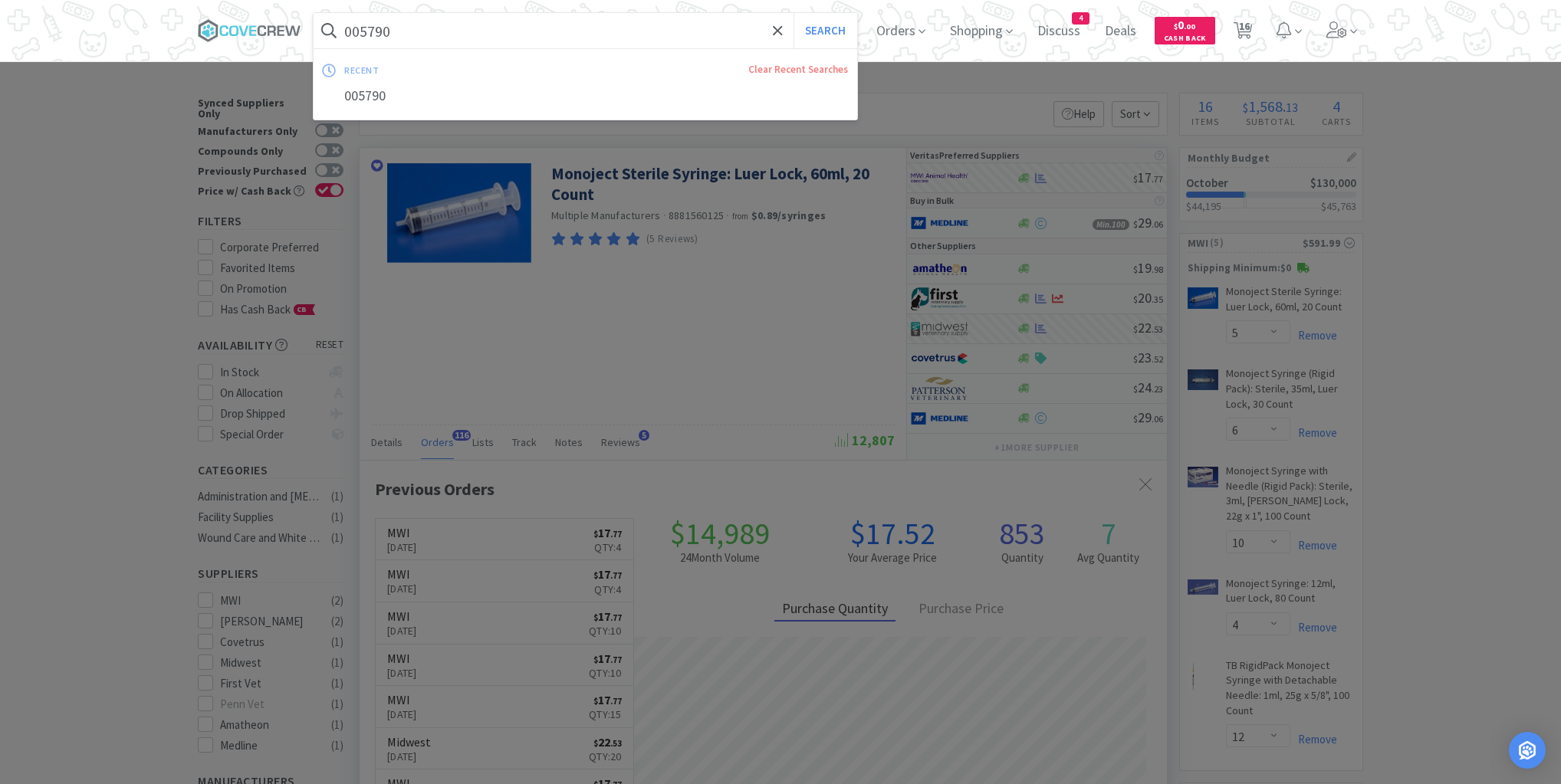
click at [743, 36] on input "005790" at bounding box center [586, 31] width 543 height 35
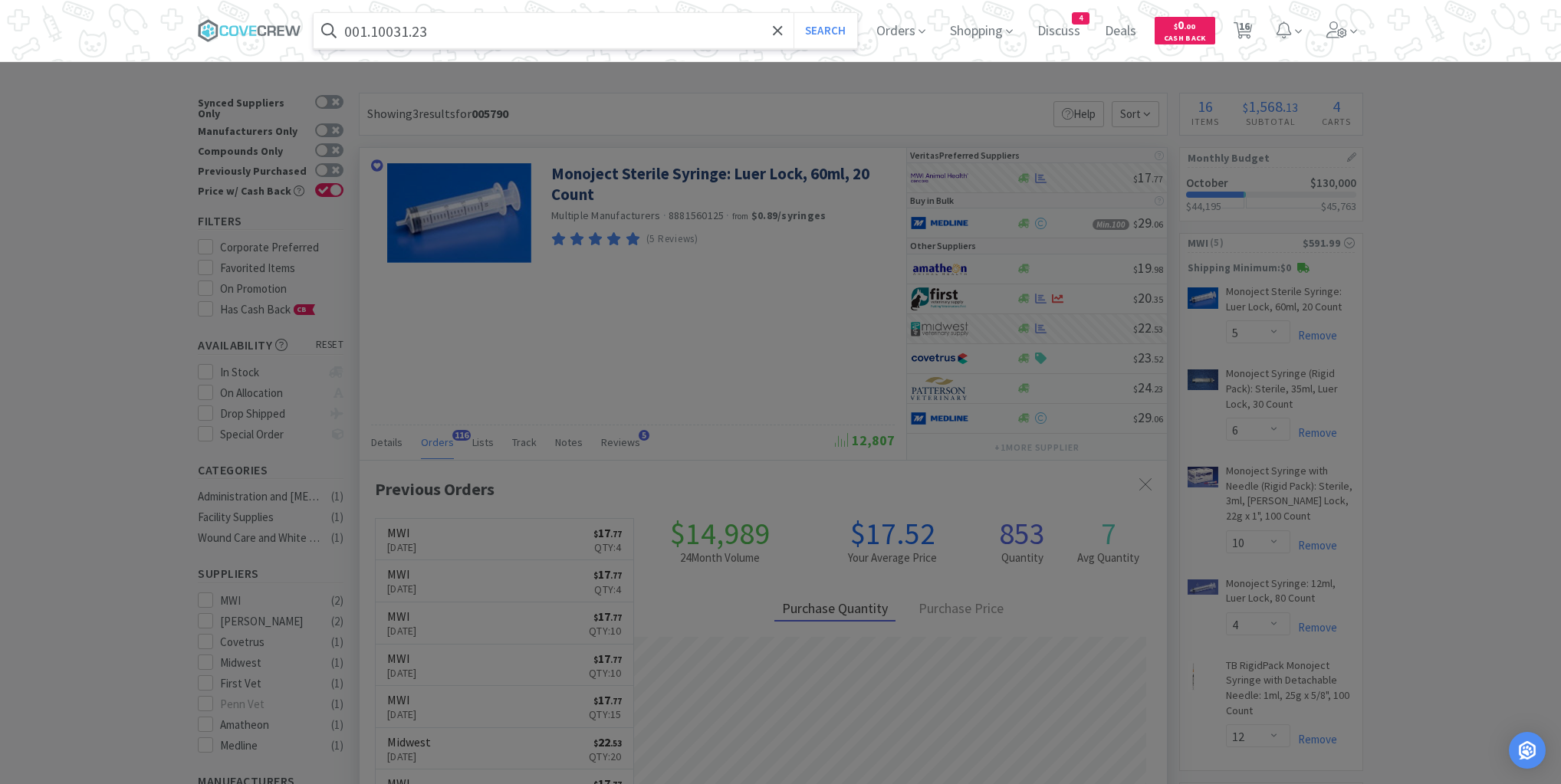
click at [794, 13] on button "Search" at bounding box center [825, 31] width 64 height 35
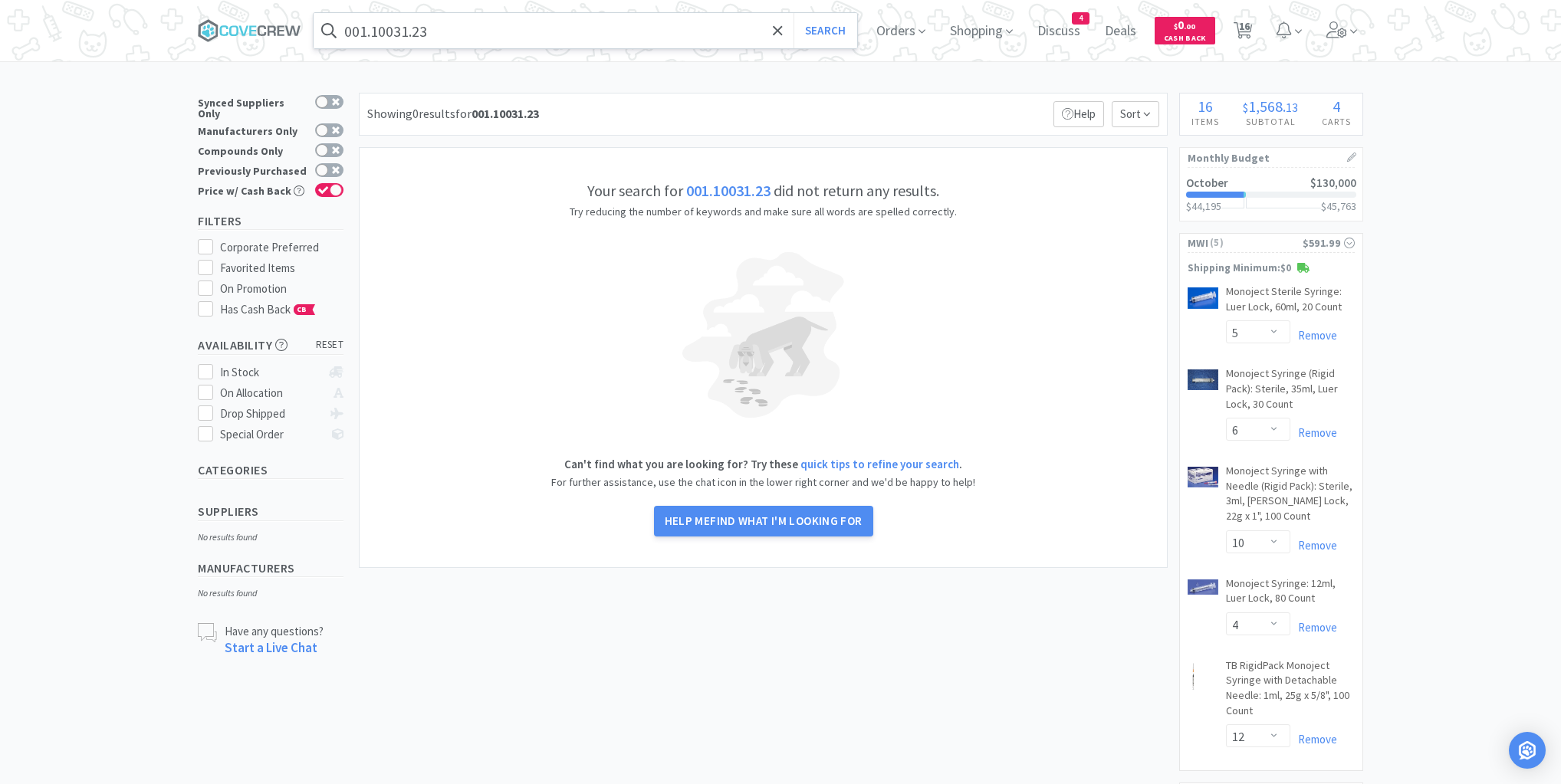
drag, startPoint x: 736, startPoint y: 30, endPoint x: 732, endPoint y: 46, distance: 16.5
click at [736, 31] on input "001.10031.23" at bounding box center [586, 31] width 543 height 35
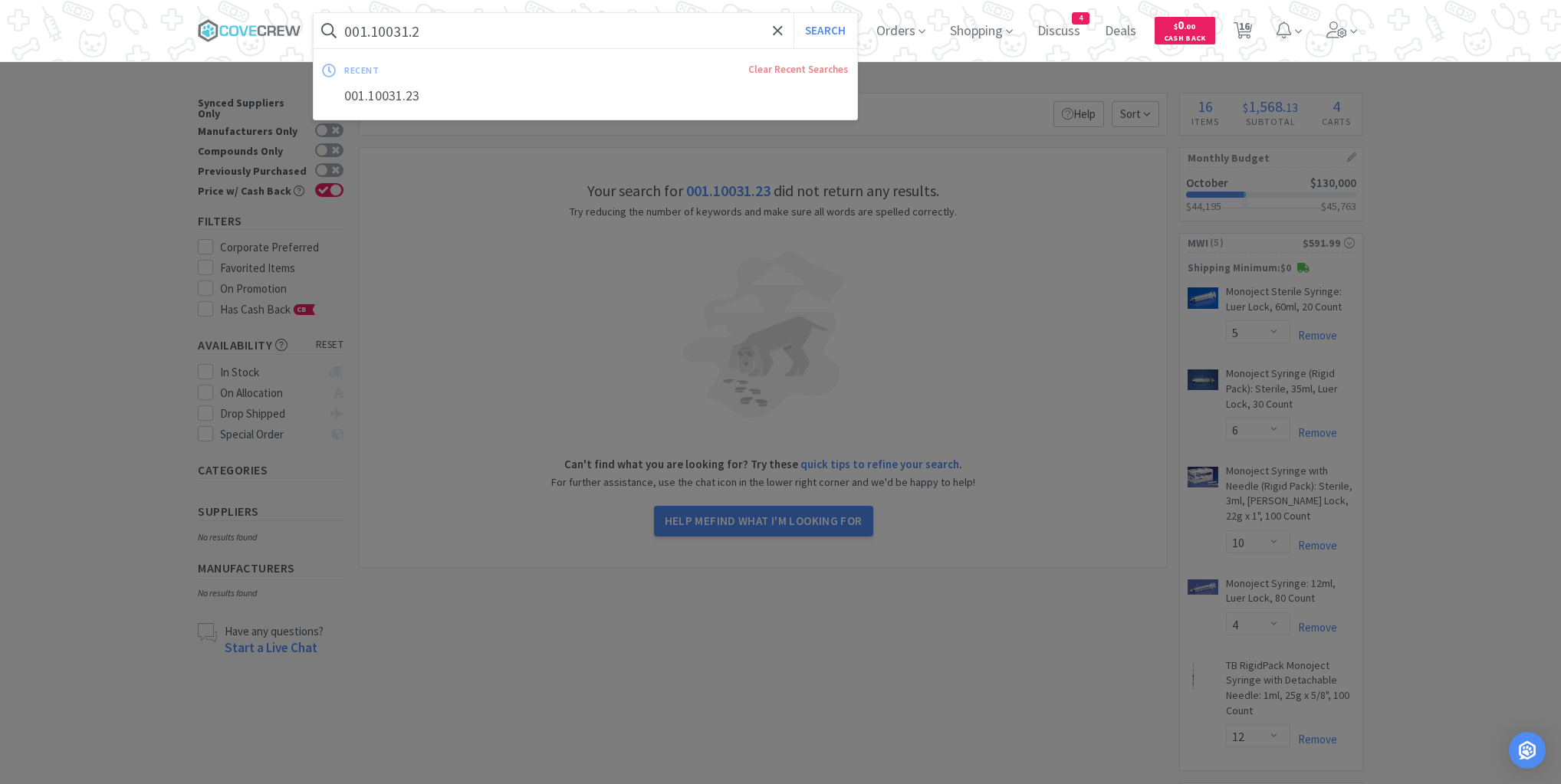
type input "001.10031.2"
click at [794, 13] on button "Search" at bounding box center [825, 31] width 64 height 35
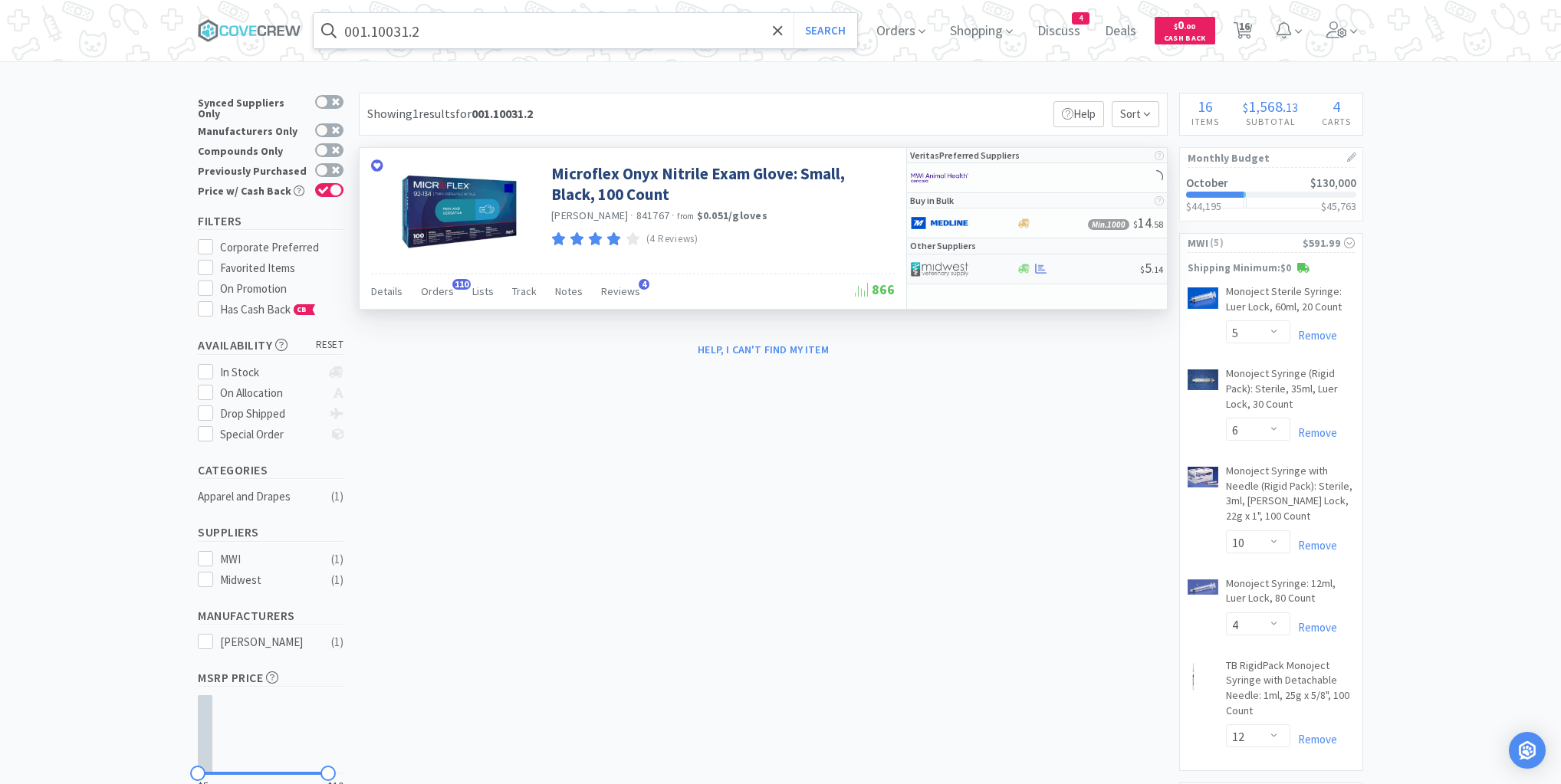
click at [1094, 268] on div at bounding box center [1078, 268] width 124 height 12
select select "1"
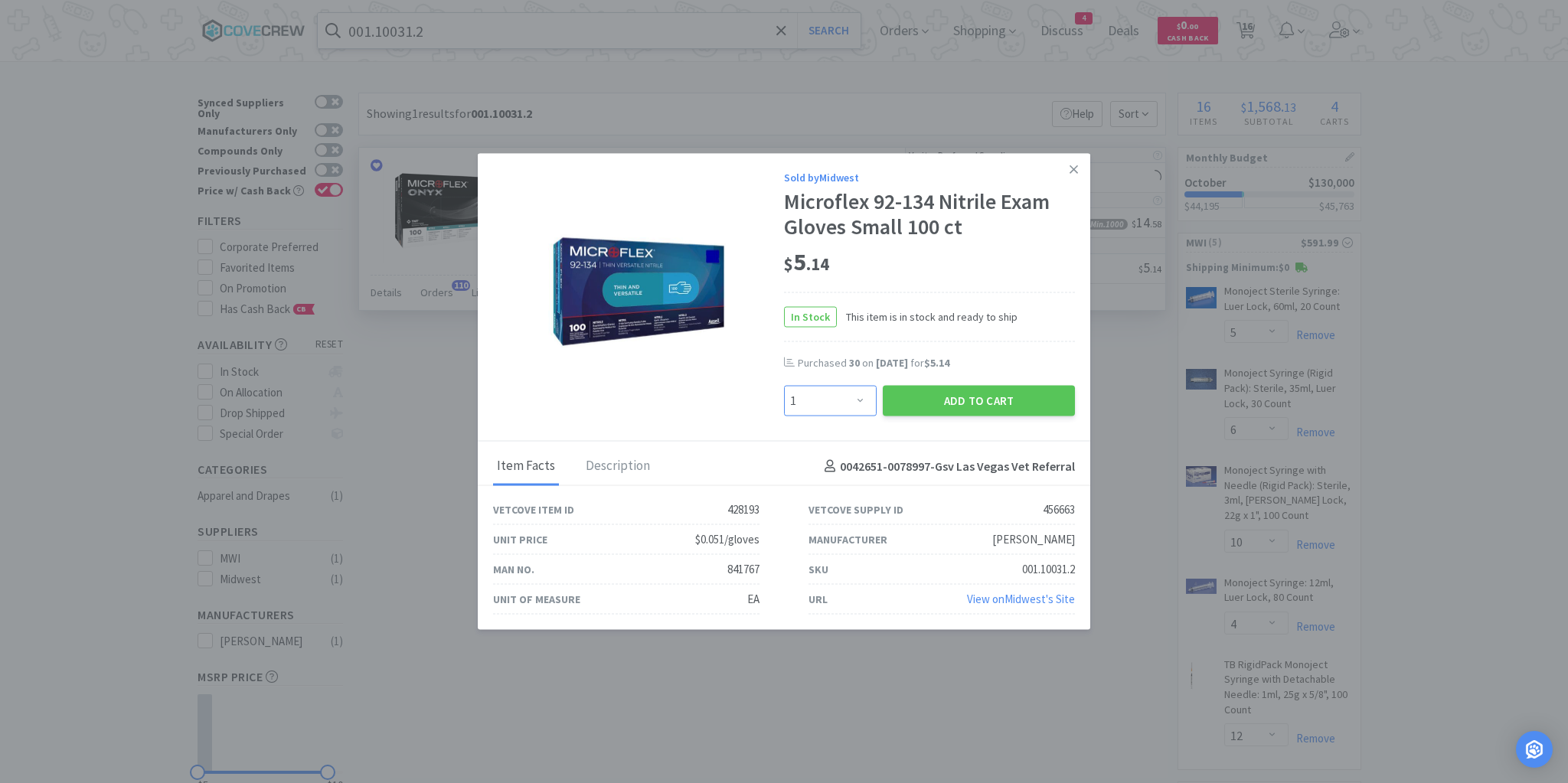
click at [859, 402] on select "Enter Quantity 1 2 3 4 5 6 7 8 9 10 11 12 13 14 15 16 17 18 19 20 Enter Quantity" at bounding box center [830, 401] width 93 height 31
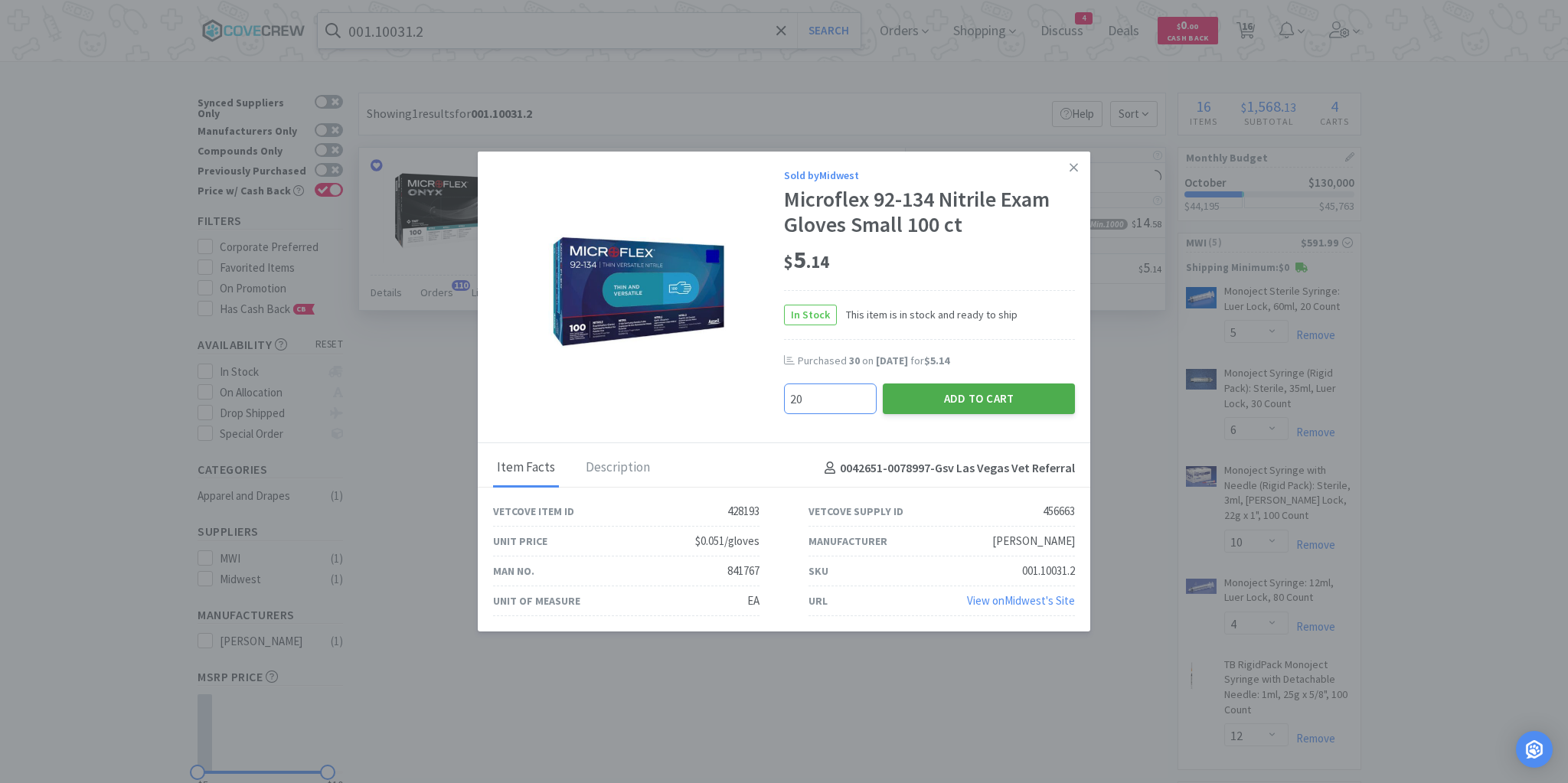
type input "20"
click at [940, 395] on button "Add to Cart" at bounding box center [979, 399] width 192 height 31
select select "20"
select select "3"
select select "4"
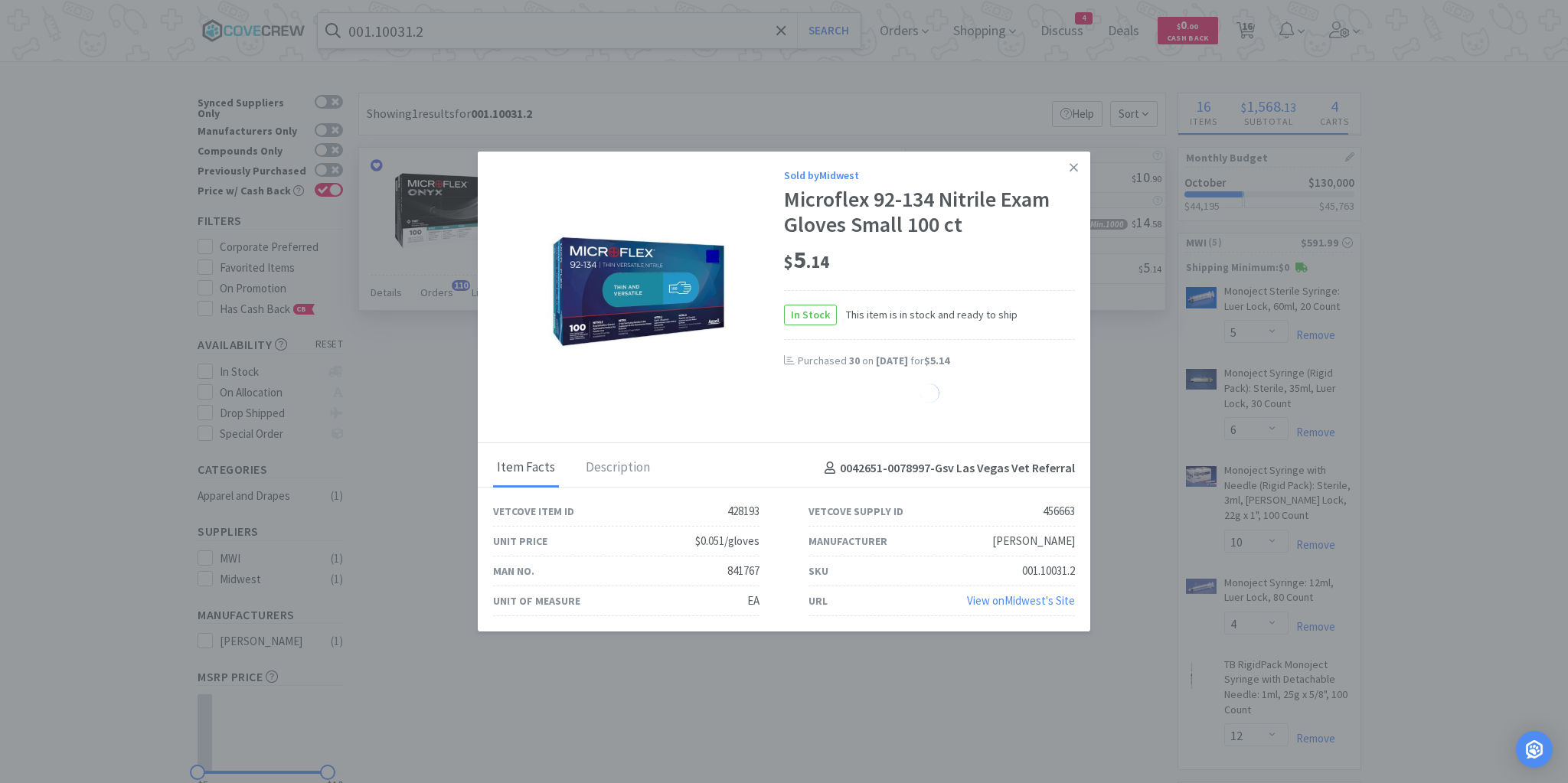
select select "10"
select select "3"
select select "6"
select select "5"
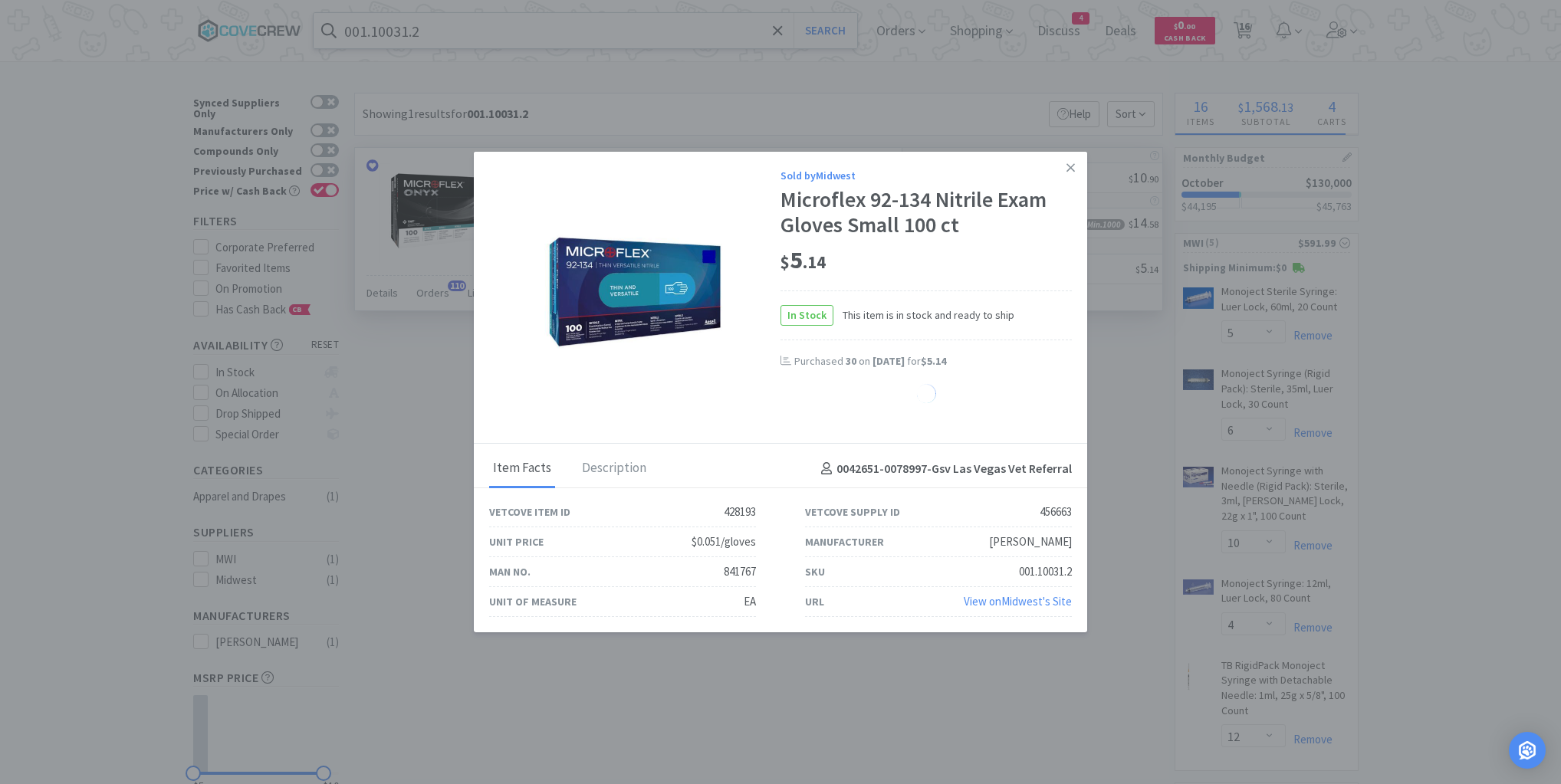
select select "1"
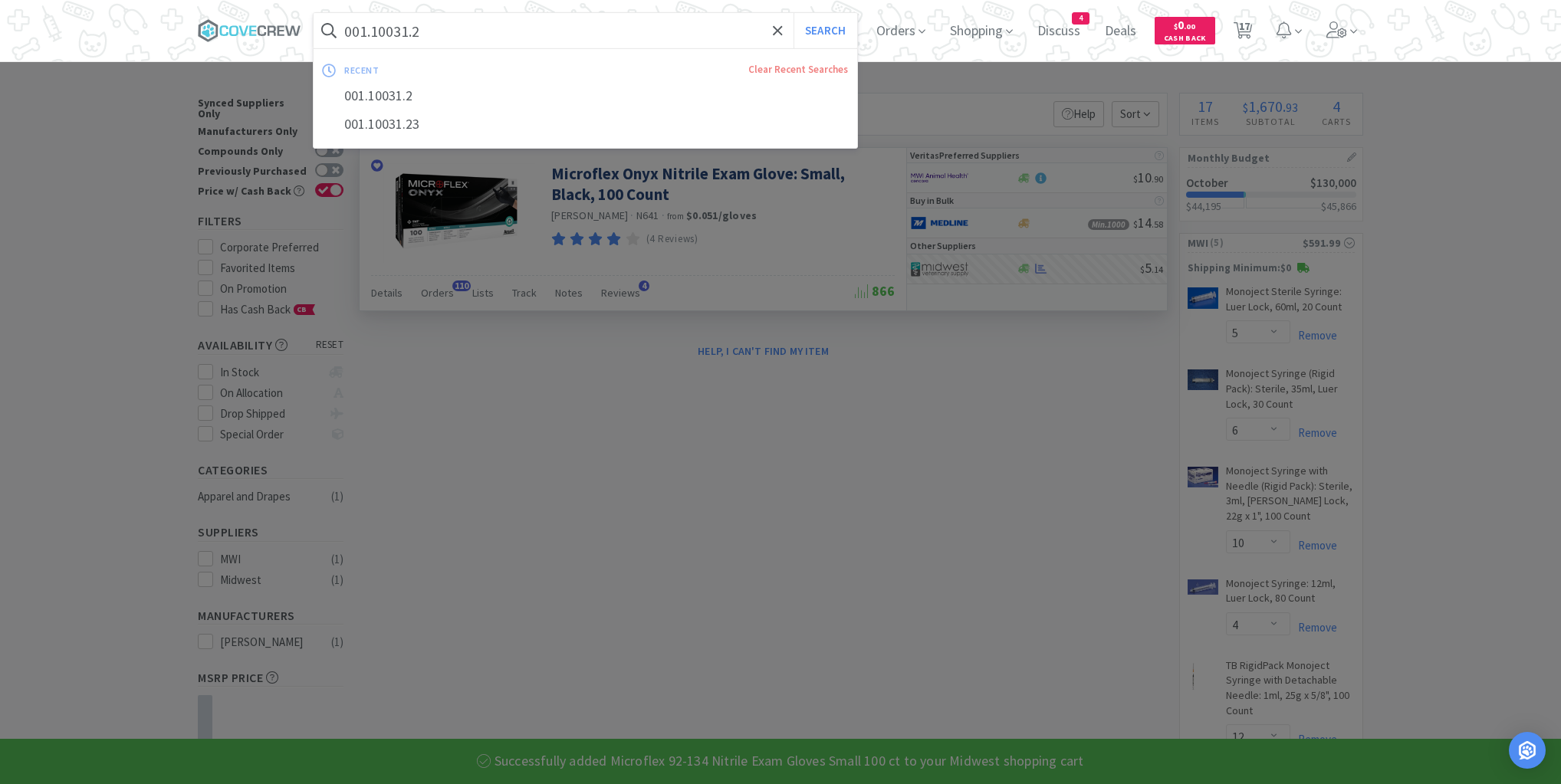
click at [727, 25] on input "001.10031.2" at bounding box center [586, 31] width 543 height 35
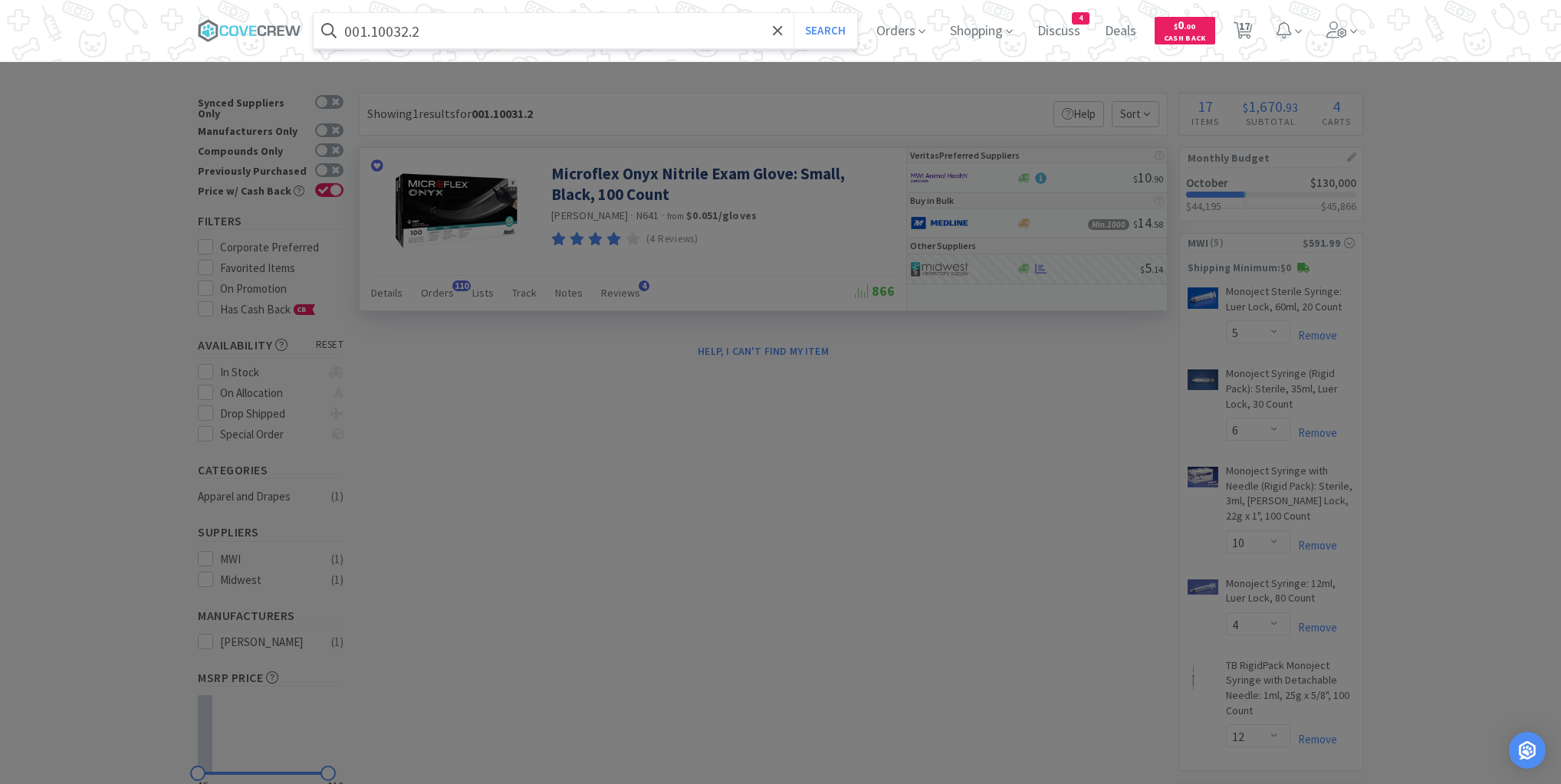
type input "001.10032.2"
click at [794, 13] on button "Search" at bounding box center [825, 31] width 64 height 35
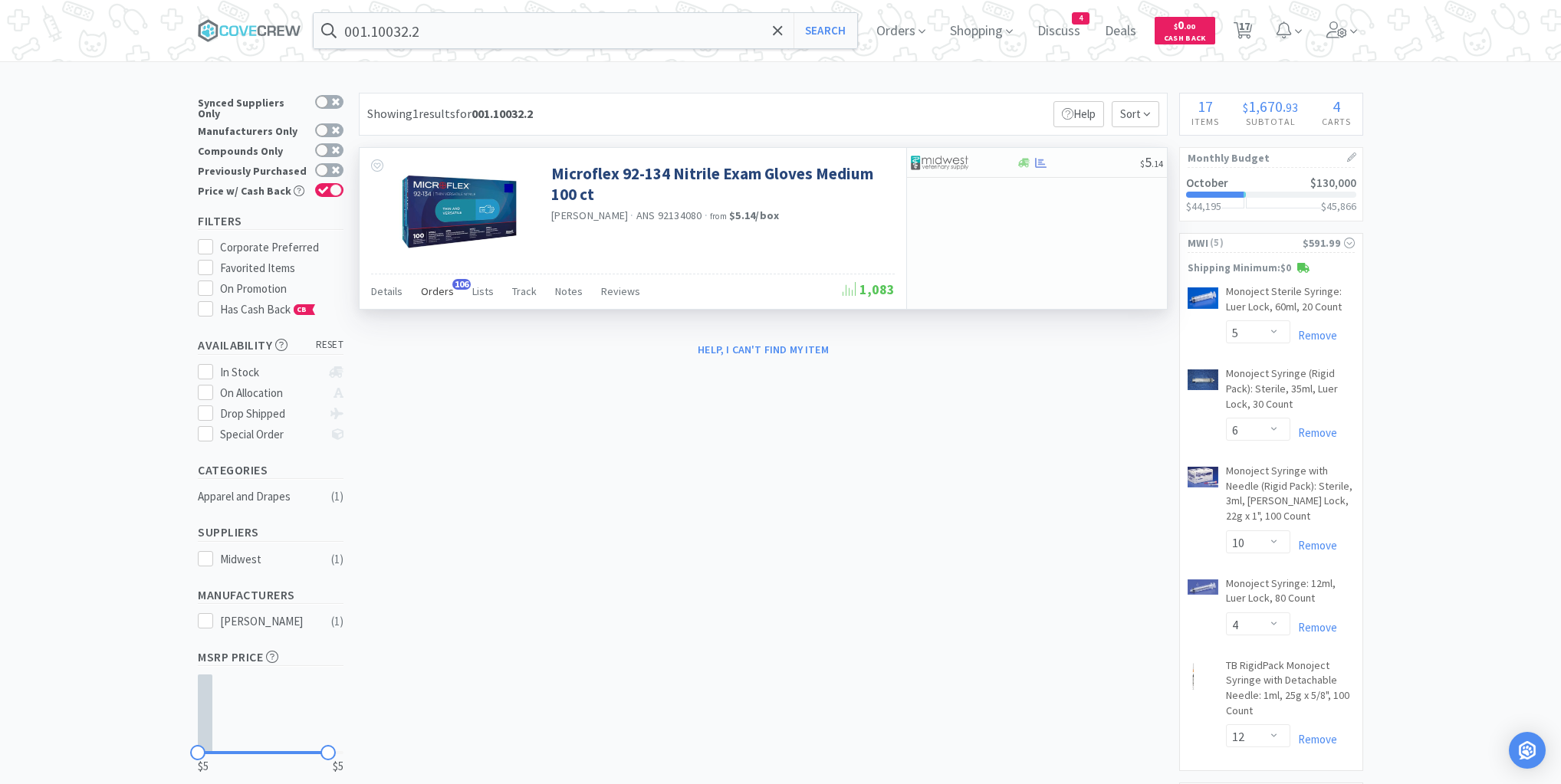
click at [441, 292] on span "Orders" at bounding box center [437, 292] width 33 height 14
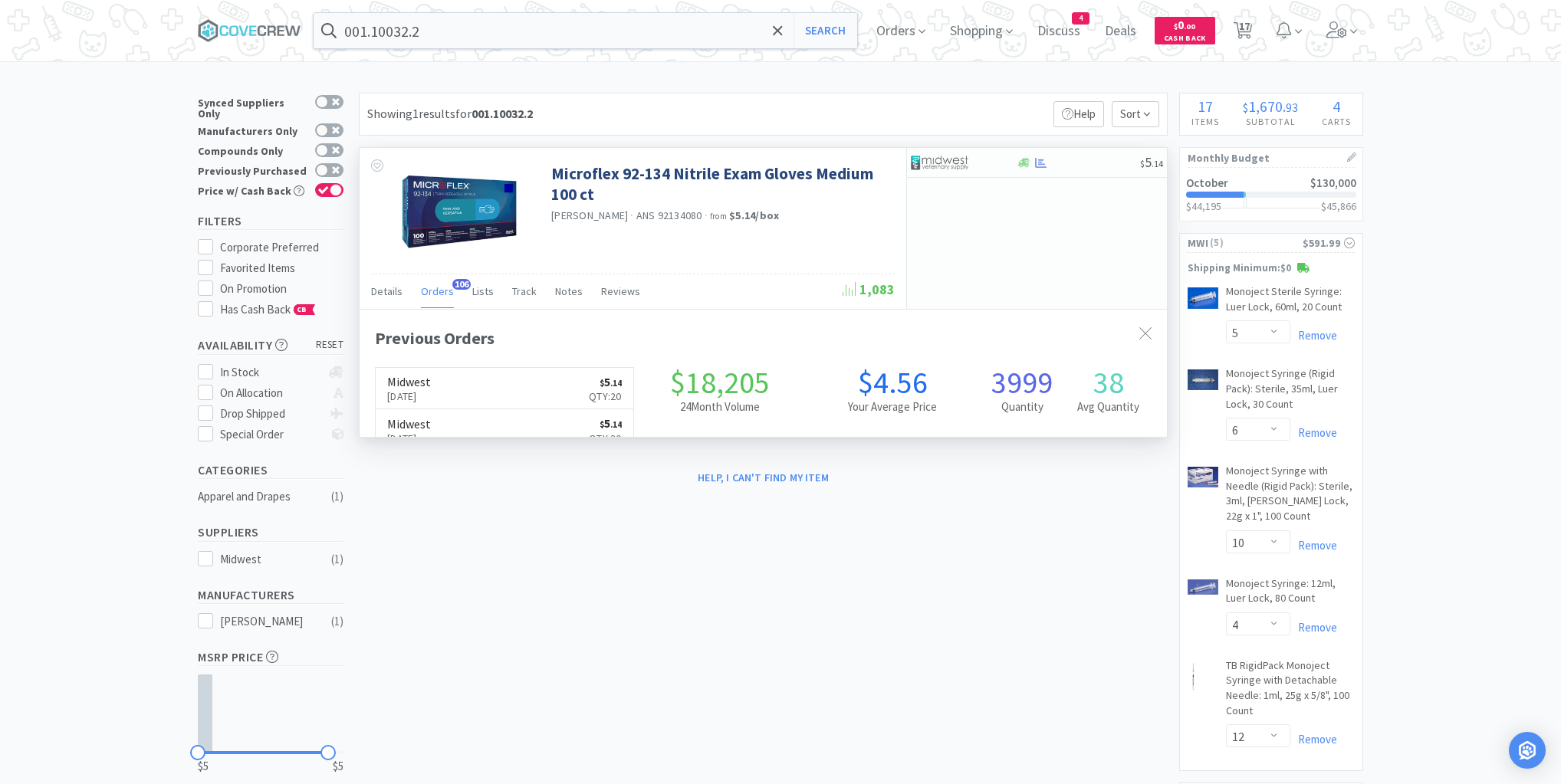
scroll to position [411, 807]
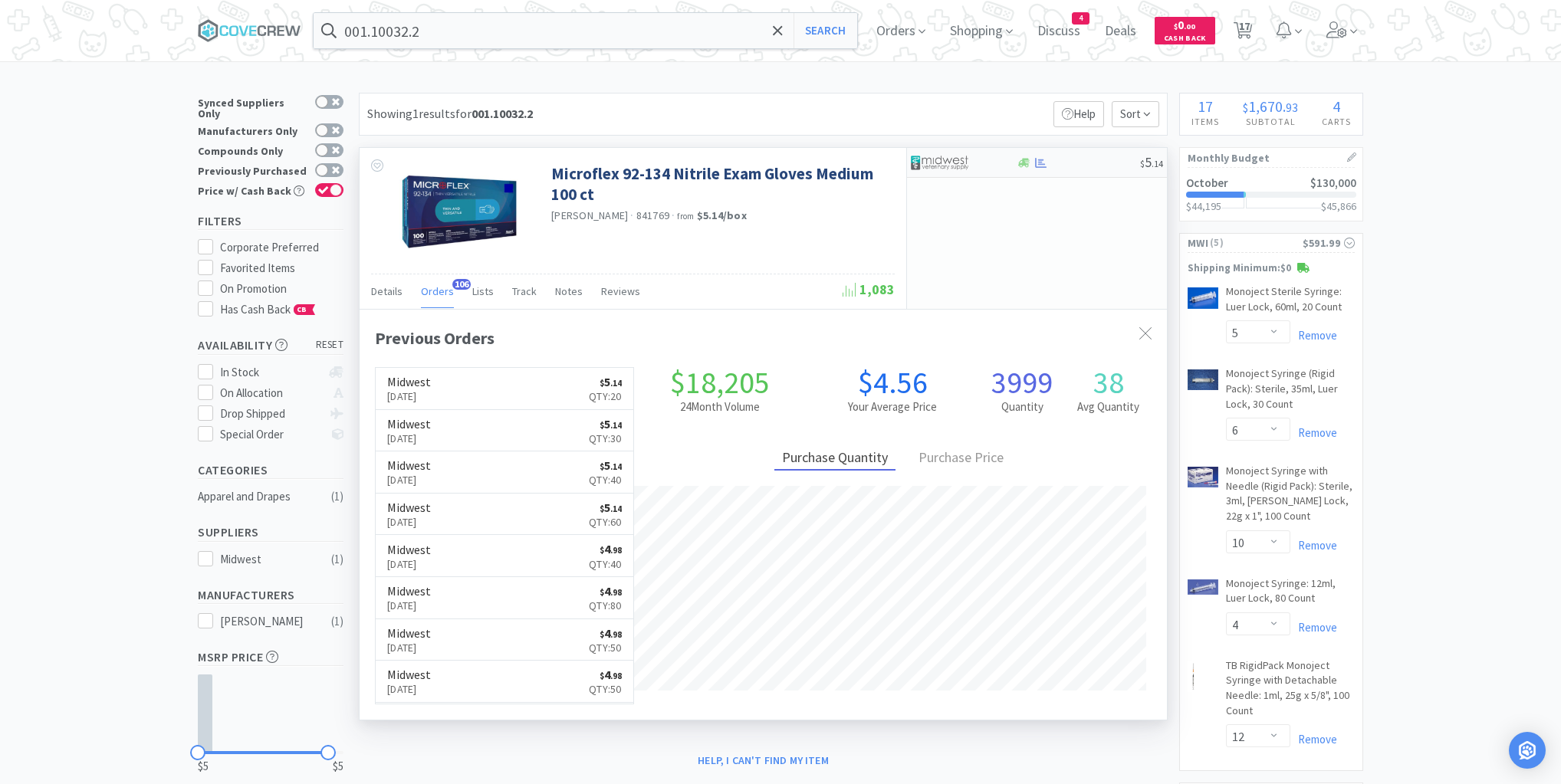
click at [1091, 163] on div at bounding box center [1078, 163] width 124 height 12
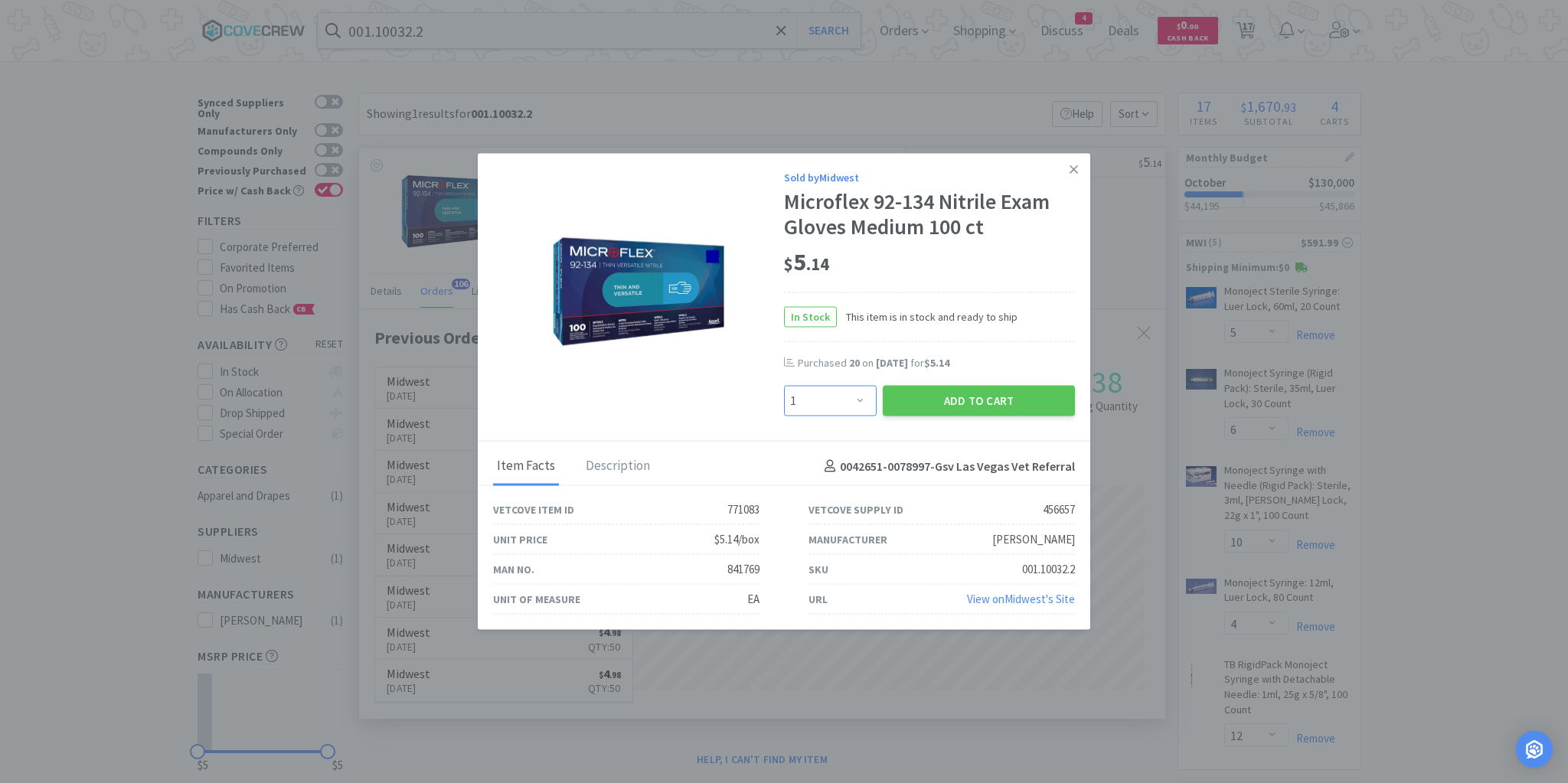
click at [860, 401] on select "Enter Quantity 1 2 3 4 5 6 7 8 9 10 11 12 13 14 15 16 17 18 19 20 Enter Quantity" at bounding box center [830, 401] width 93 height 31
select select "20"
click at [784, 386] on select "Enter Quantity 1 2 3 4 5 6 7 8 9 10 11 12 13 14 15 16 17 18 19 20 Enter Quantity" at bounding box center [830, 401] width 93 height 31
click at [956, 405] on button "Add to Cart" at bounding box center [979, 401] width 192 height 31
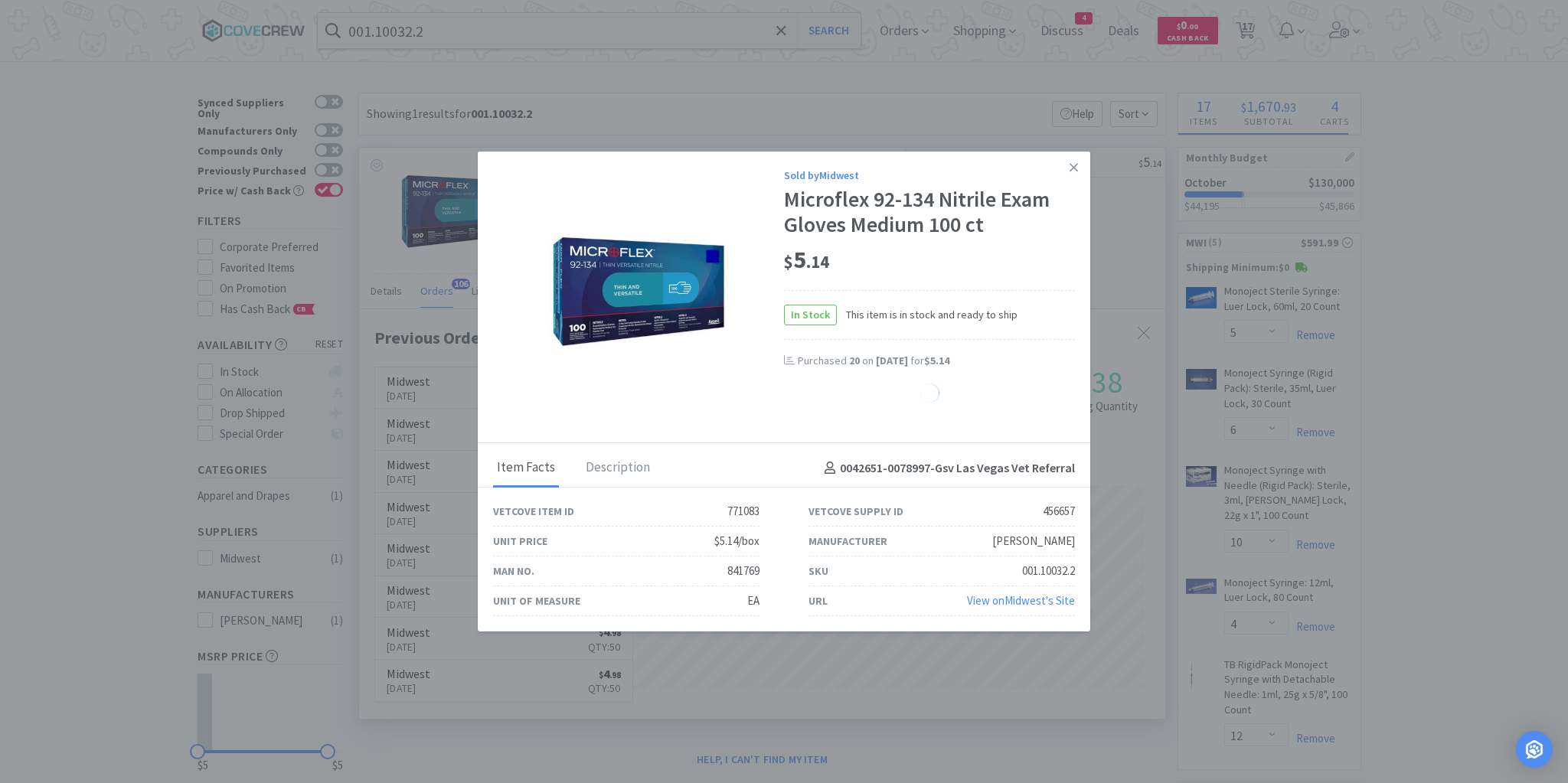
select select "20"
select select "3"
select select "4"
select select "10"
select select "3"
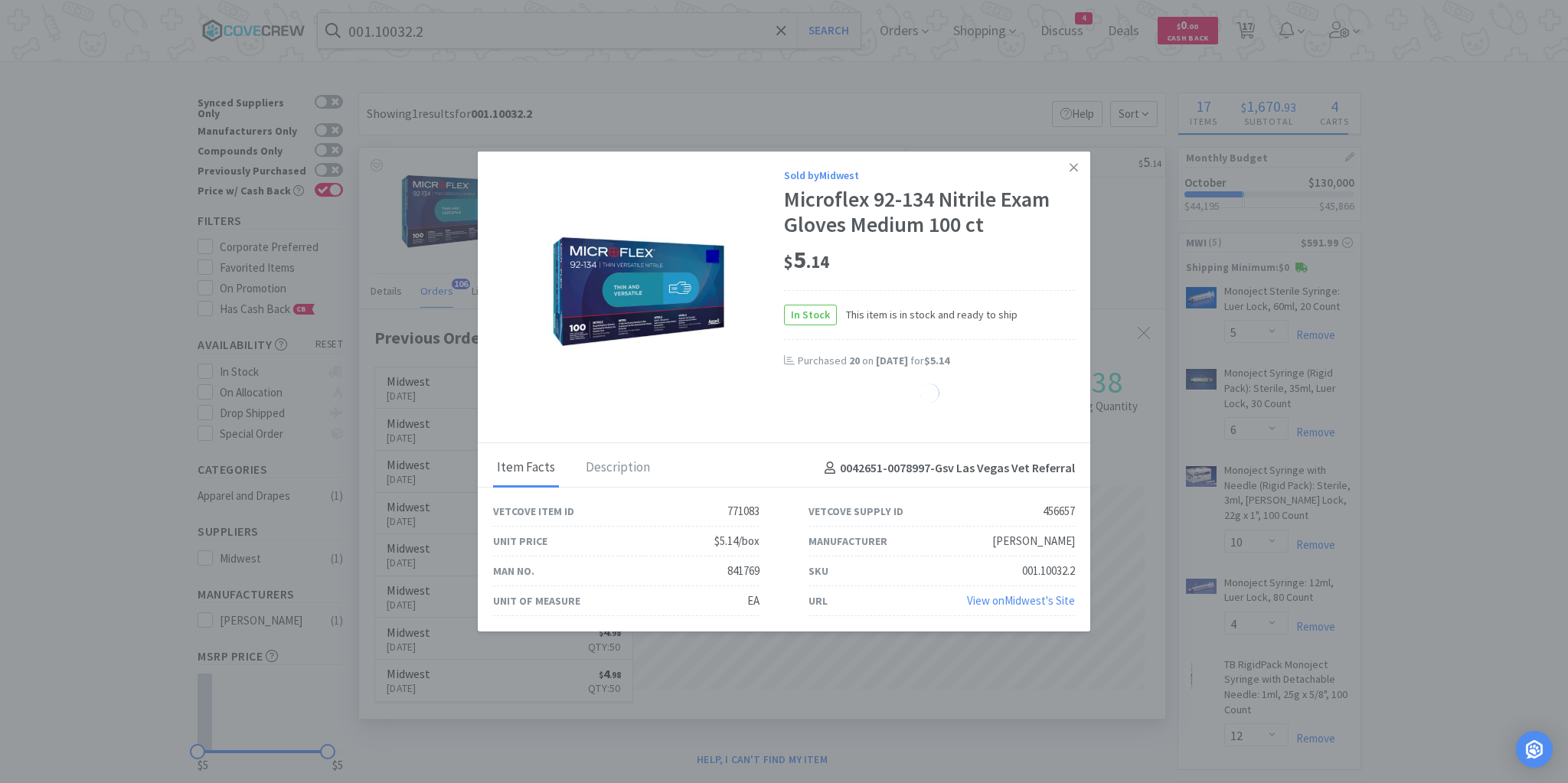
select select "6"
select select "5"
select select "1"
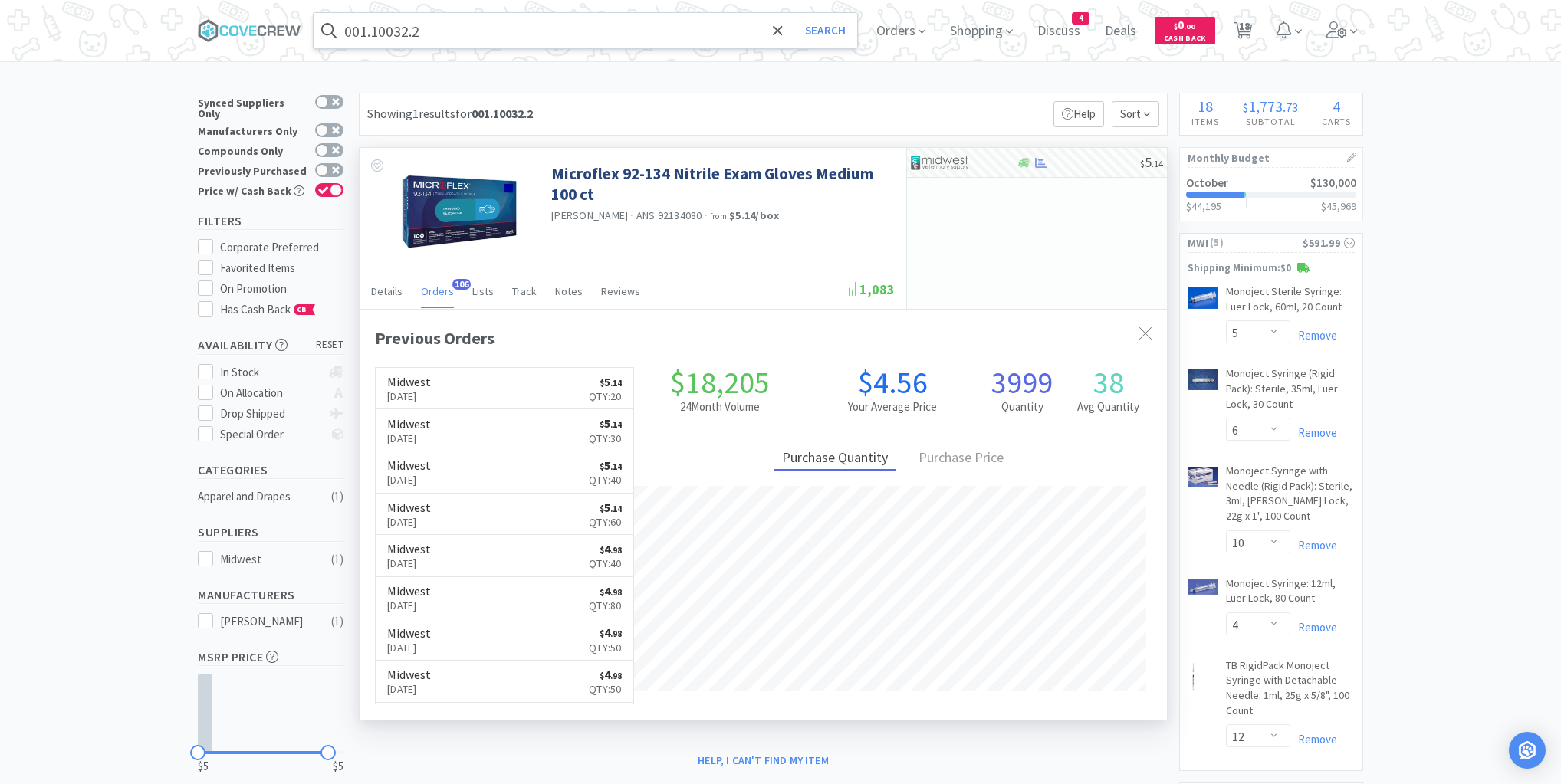
click at [708, 34] on input "001.10032.2" at bounding box center [586, 31] width 543 height 35
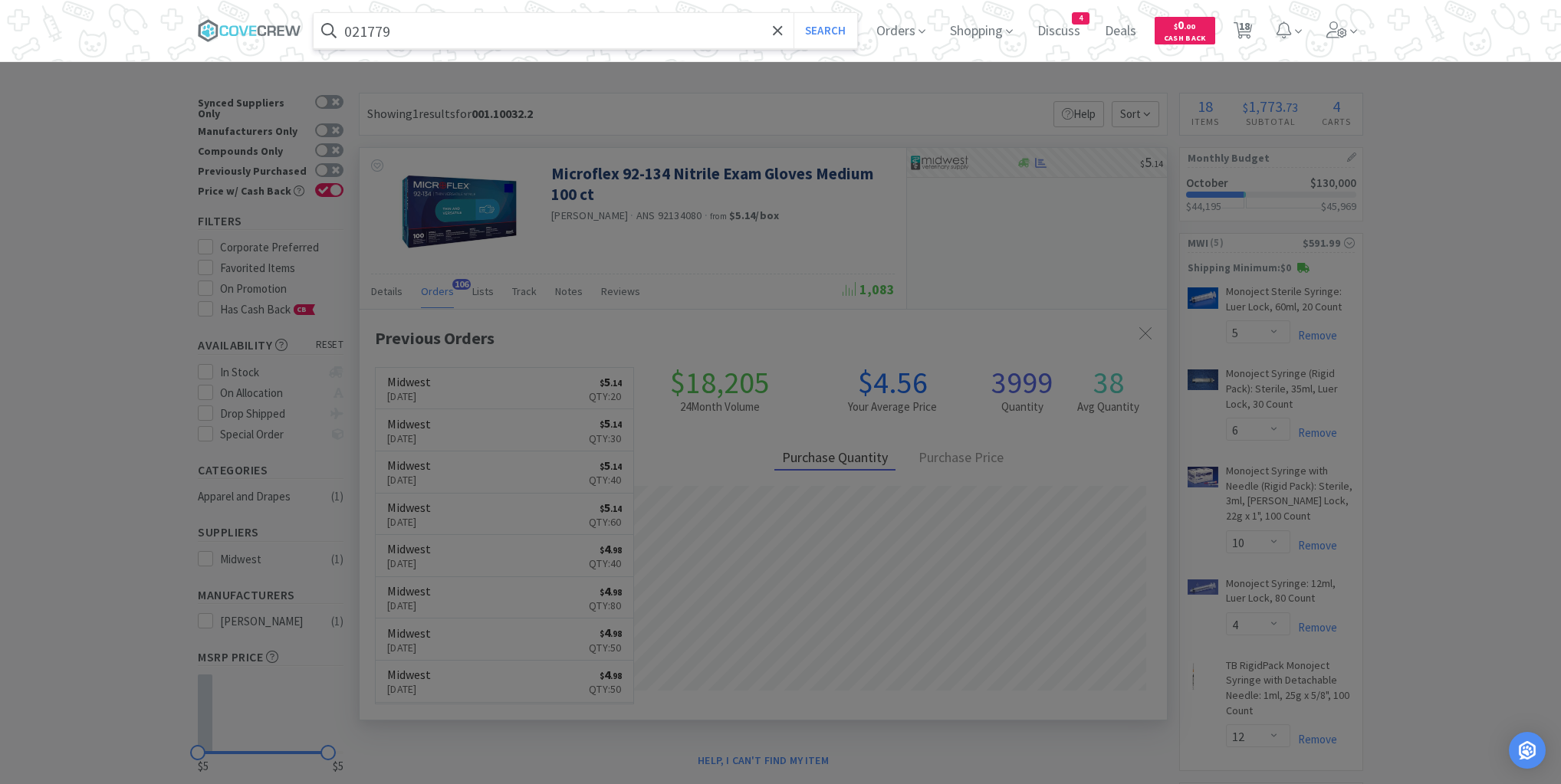
type input "021779"
click at [794, 13] on button "Search" at bounding box center [825, 31] width 64 height 35
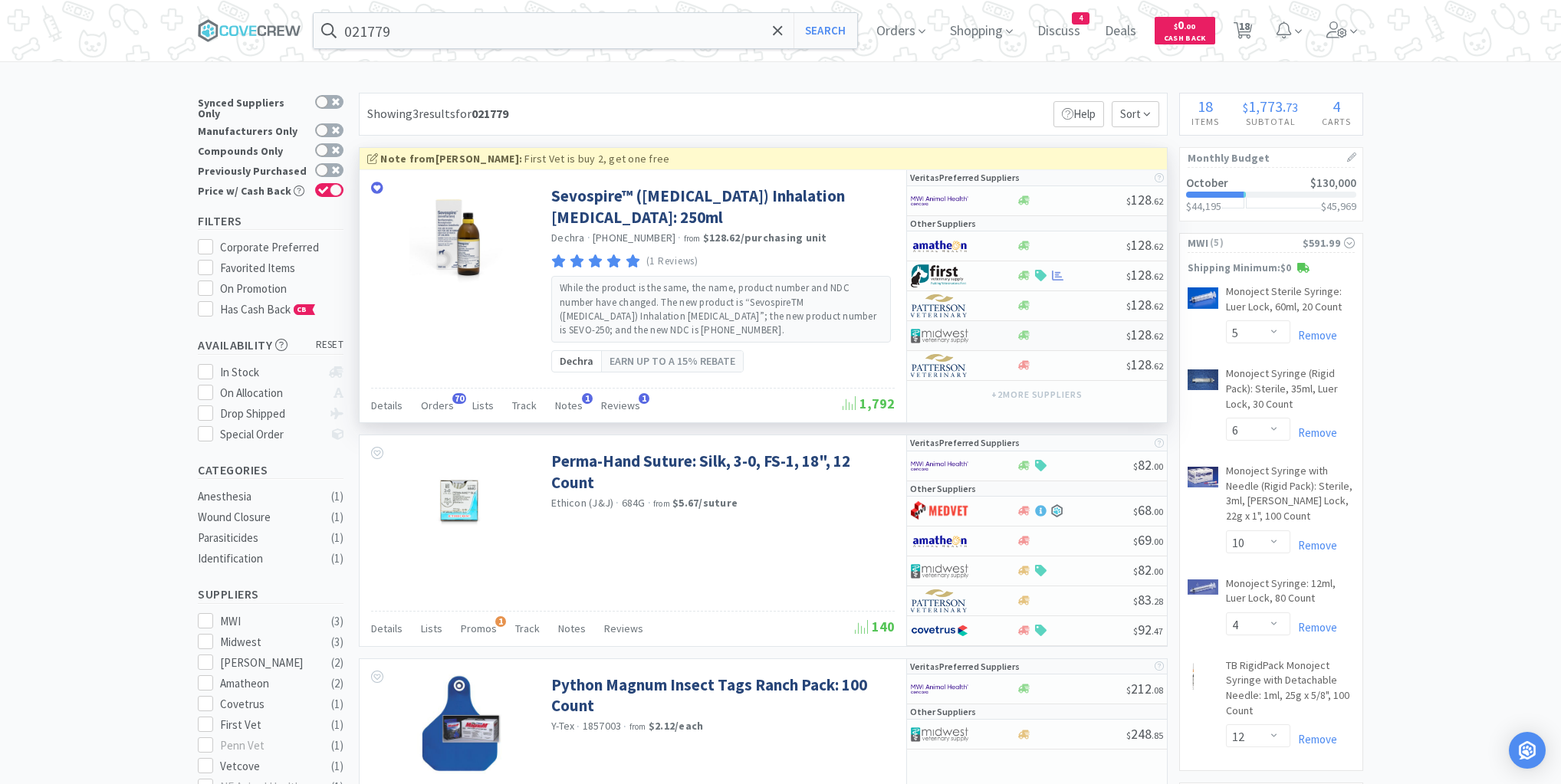
click at [1083, 333] on div at bounding box center [1071, 335] width 111 height 12
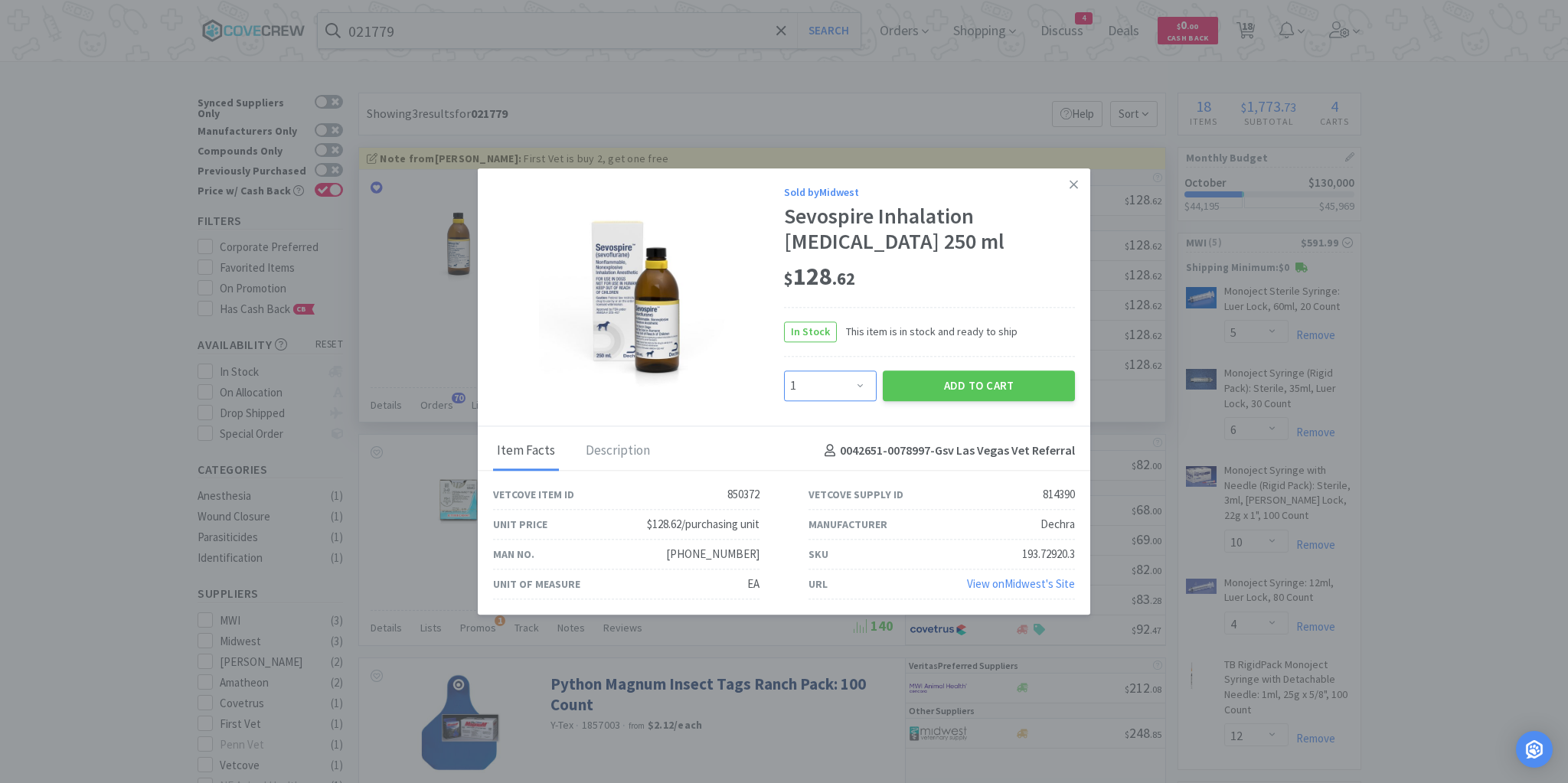
click at [861, 387] on select "Enter Quantity 1 2 3 4 5 6 7 8 9 10 11 12 13 14 15 16 17 18 19 20 Enter Quantity" at bounding box center [830, 386] width 93 height 31
select select "4"
click at [784, 371] on select "Enter Quantity 1 2 3 4 5 6 7 8 9 10 11 12 13 14 15 16 17 18 19 20 Enter Quantity" at bounding box center [830, 386] width 93 height 31
click at [979, 383] on button "Add to Cart" at bounding box center [979, 386] width 192 height 31
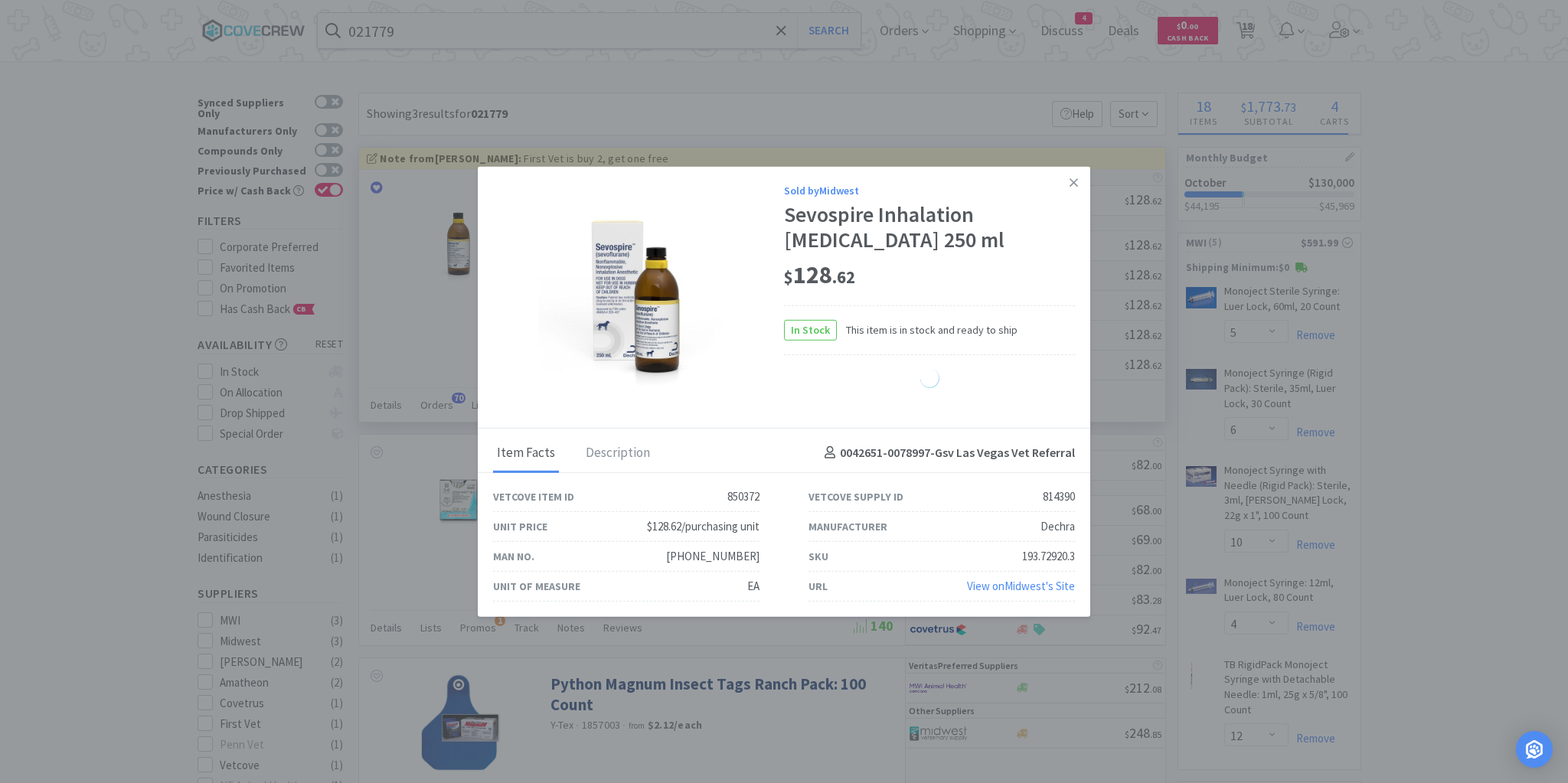
select select "4"
select select "6"
select select "5"
select select "1"
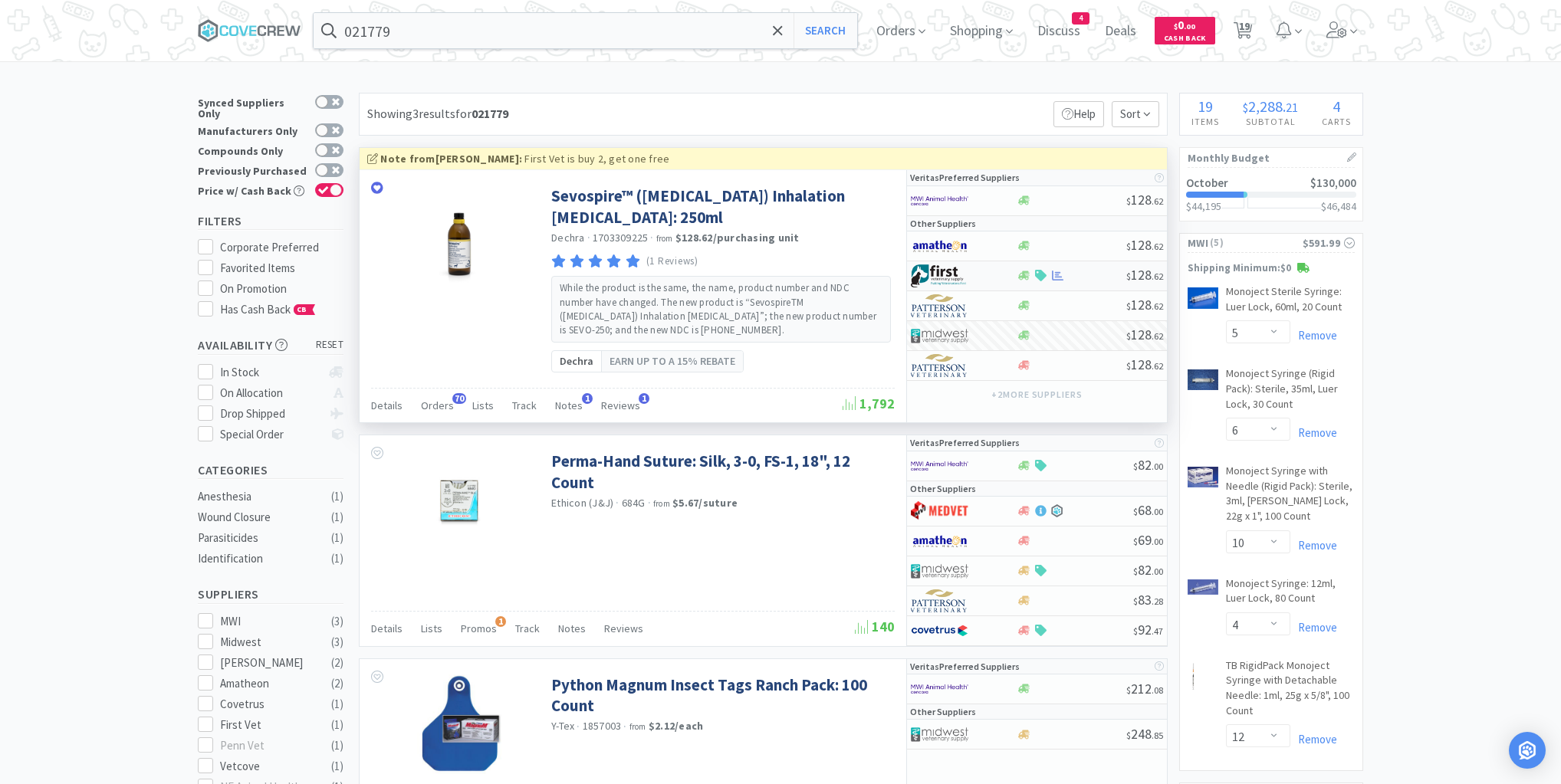
click at [1099, 274] on div at bounding box center [1071, 275] width 111 height 12
select select "1"
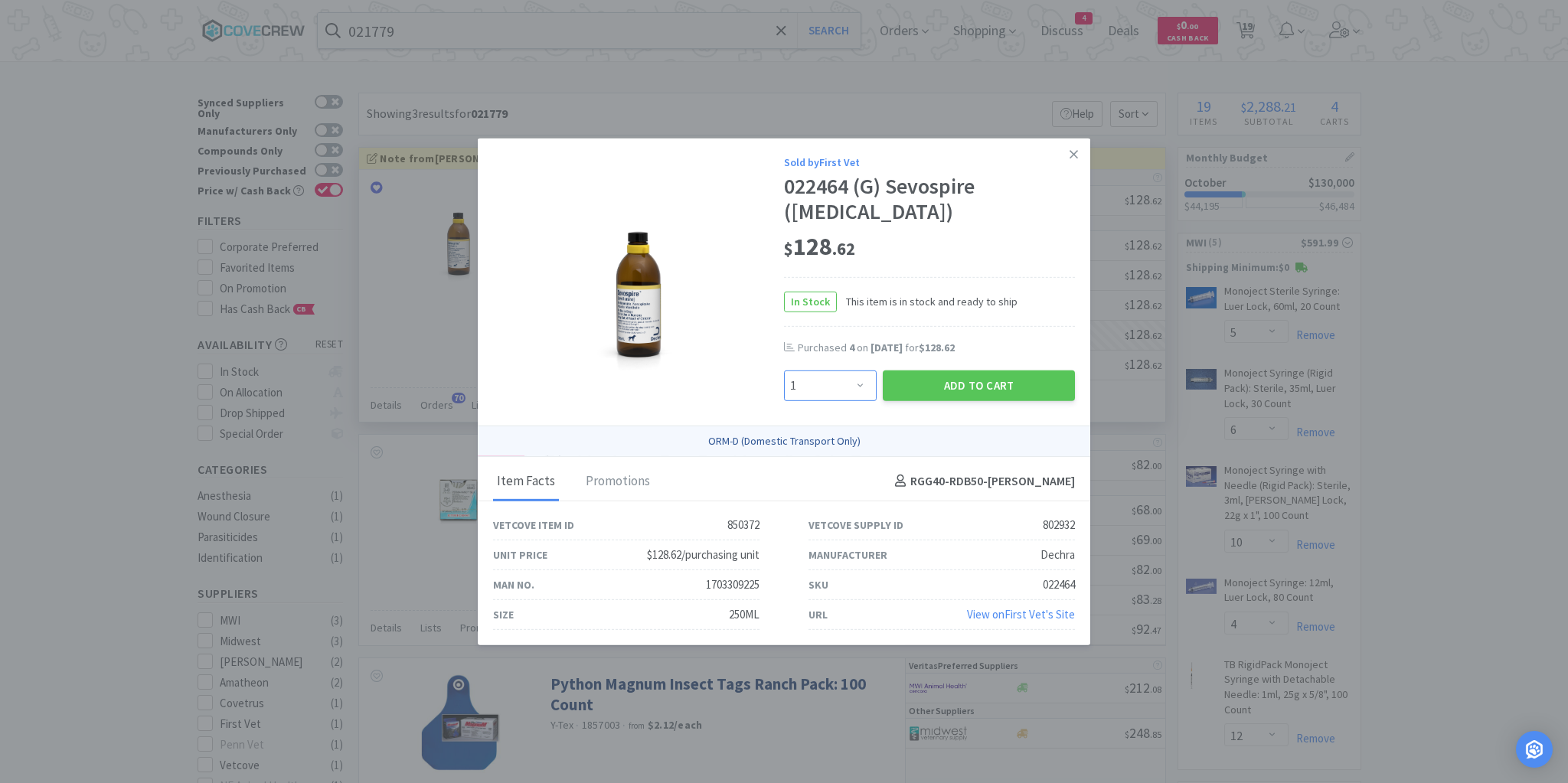
click at [862, 386] on select "Enter Quantity 1 2 3 4 5 6 7 8 9 10 11 12 13 14 15 16 17 18 19 20 Enter Quantity" at bounding box center [830, 386] width 93 height 31
click at [1017, 233] on div "$ 128 . 62" at bounding box center [930, 247] width 291 height 32
click at [1070, 148] on icon at bounding box center [1074, 154] width 8 height 14
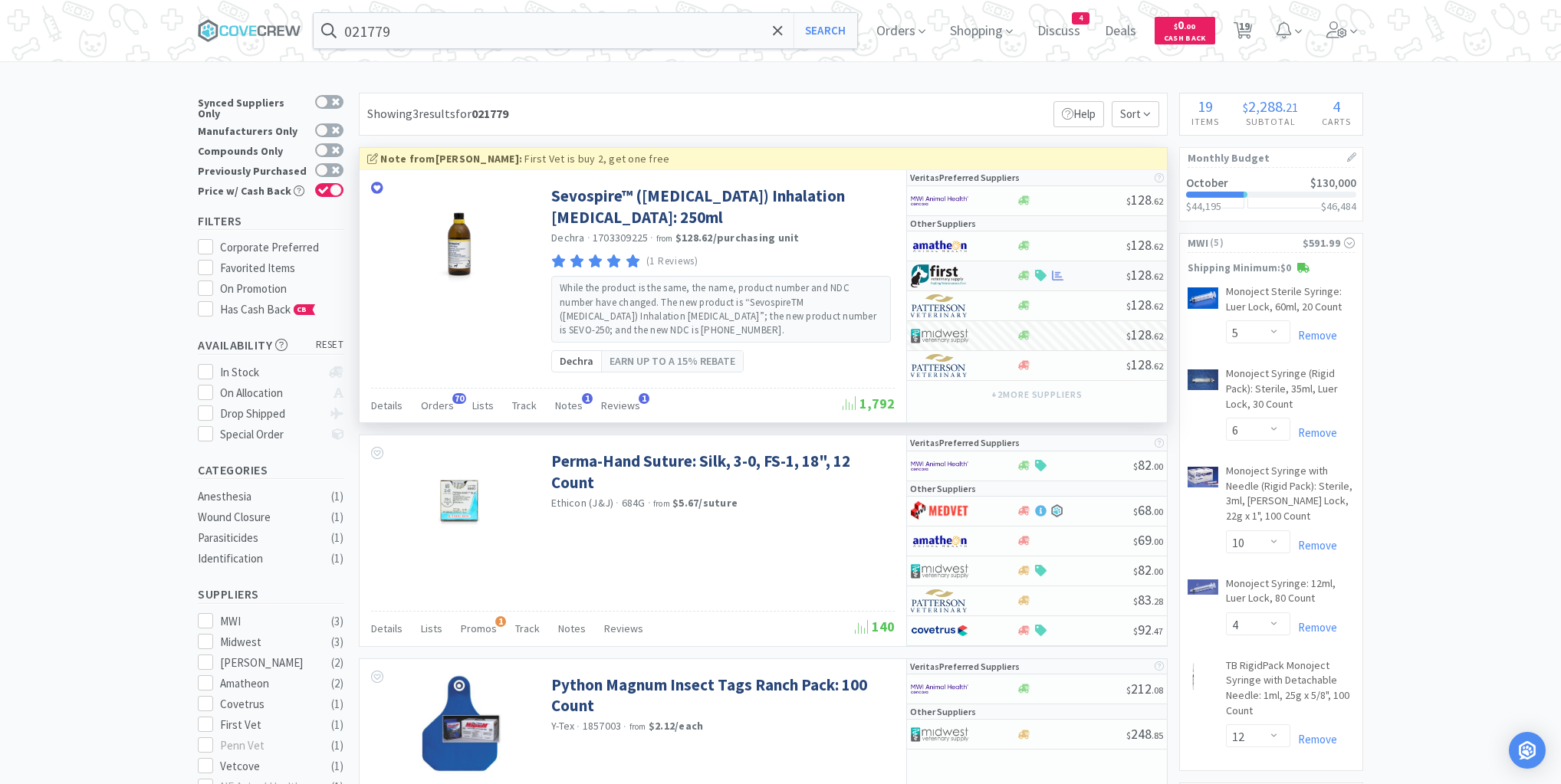
click at [1077, 276] on div at bounding box center [1071, 275] width 111 height 12
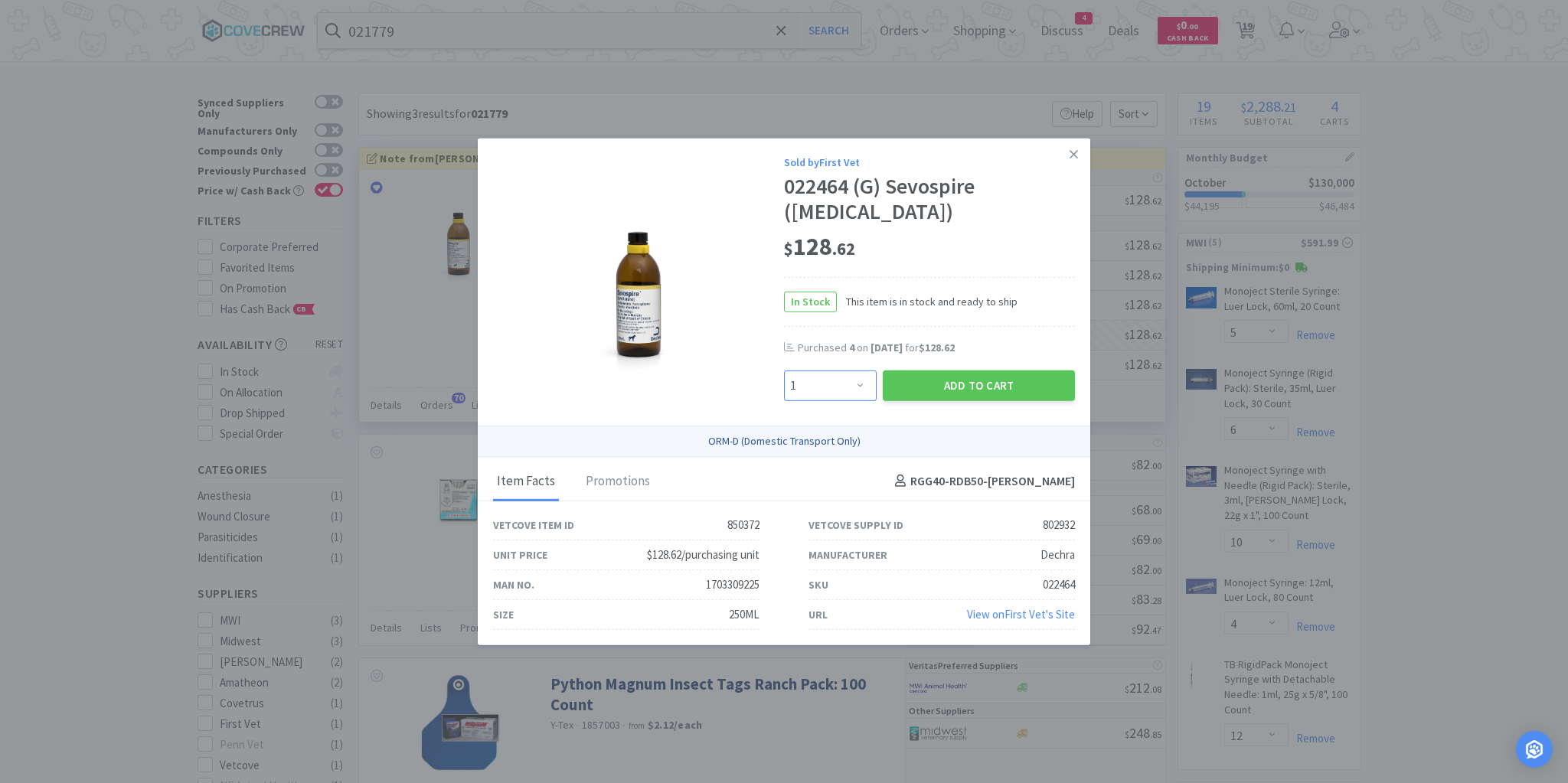
click at [866, 384] on select "Enter Quantity 1 2 3 4 5 6 7 8 9 10 11 12 13 14 15 16 17 18 19 20 Enter Quantity" at bounding box center [830, 386] width 93 height 31
select select "6"
click at [784, 371] on select "Enter Quantity 1 2 3 4 5 6 7 8 9 10 11 12 13 14 15 16 17 18 19 20 Enter Quantity" at bounding box center [830, 386] width 93 height 31
click at [974, 380] on button "Add to Cart" at bounding box center [979, 386] width 192 height 31
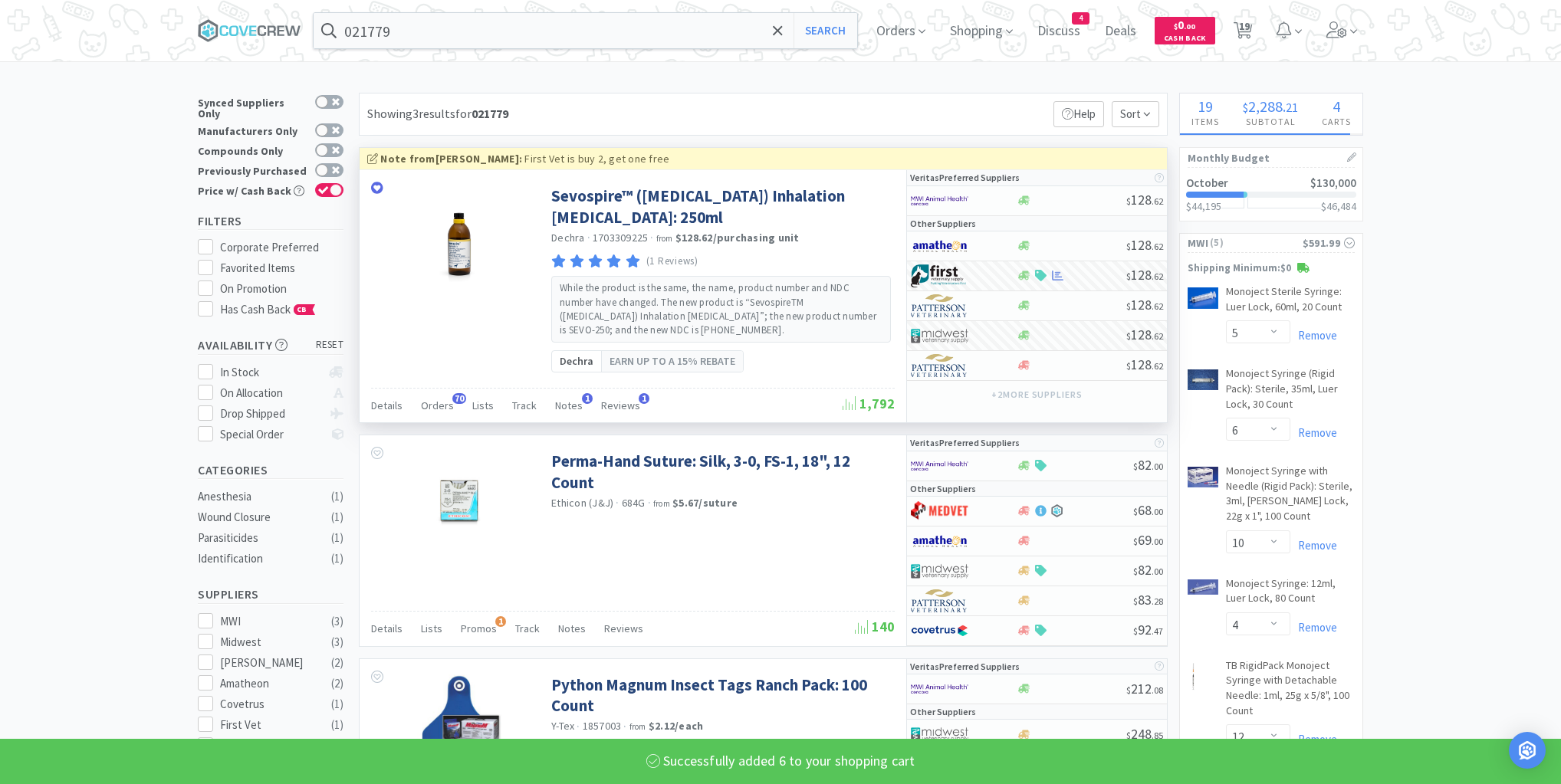
select select "6"
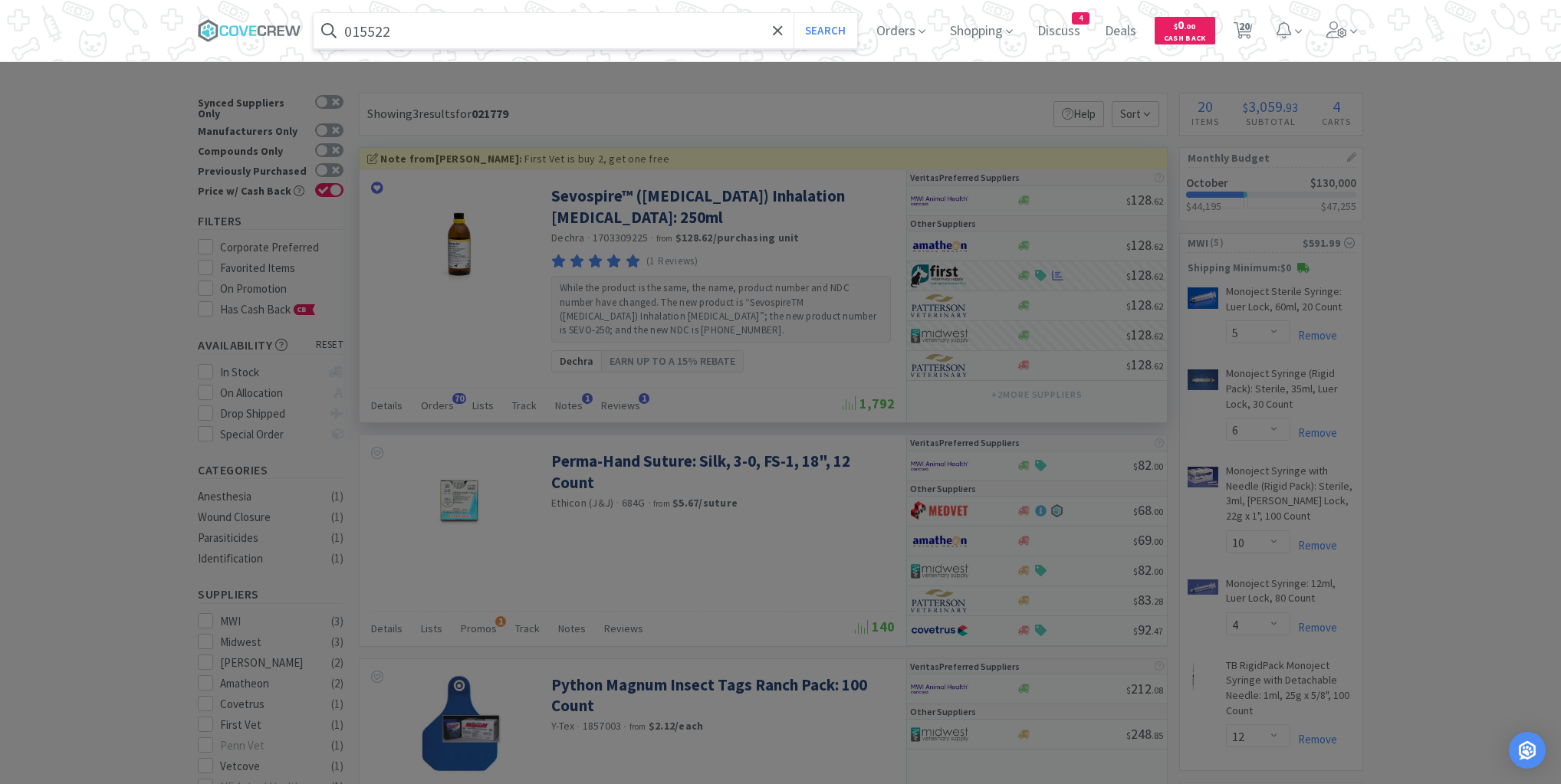
type input "015522"
click at [794, 13] on button "Search" at bounding box center [825, 31] width 64 height 35
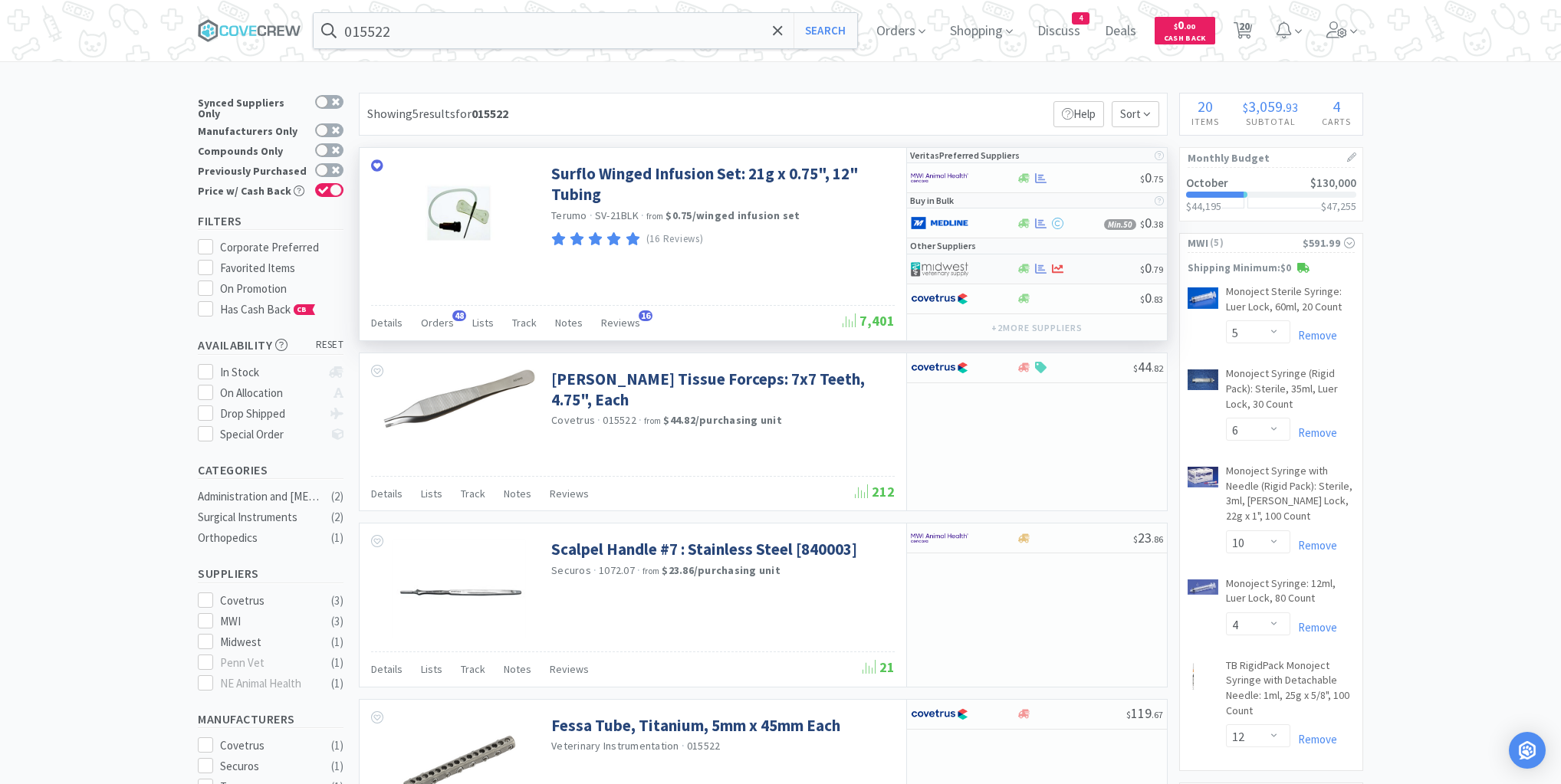
click at [1087, 267] on div at bounding box center [1078, 268] width 124 height 12
select select "1"
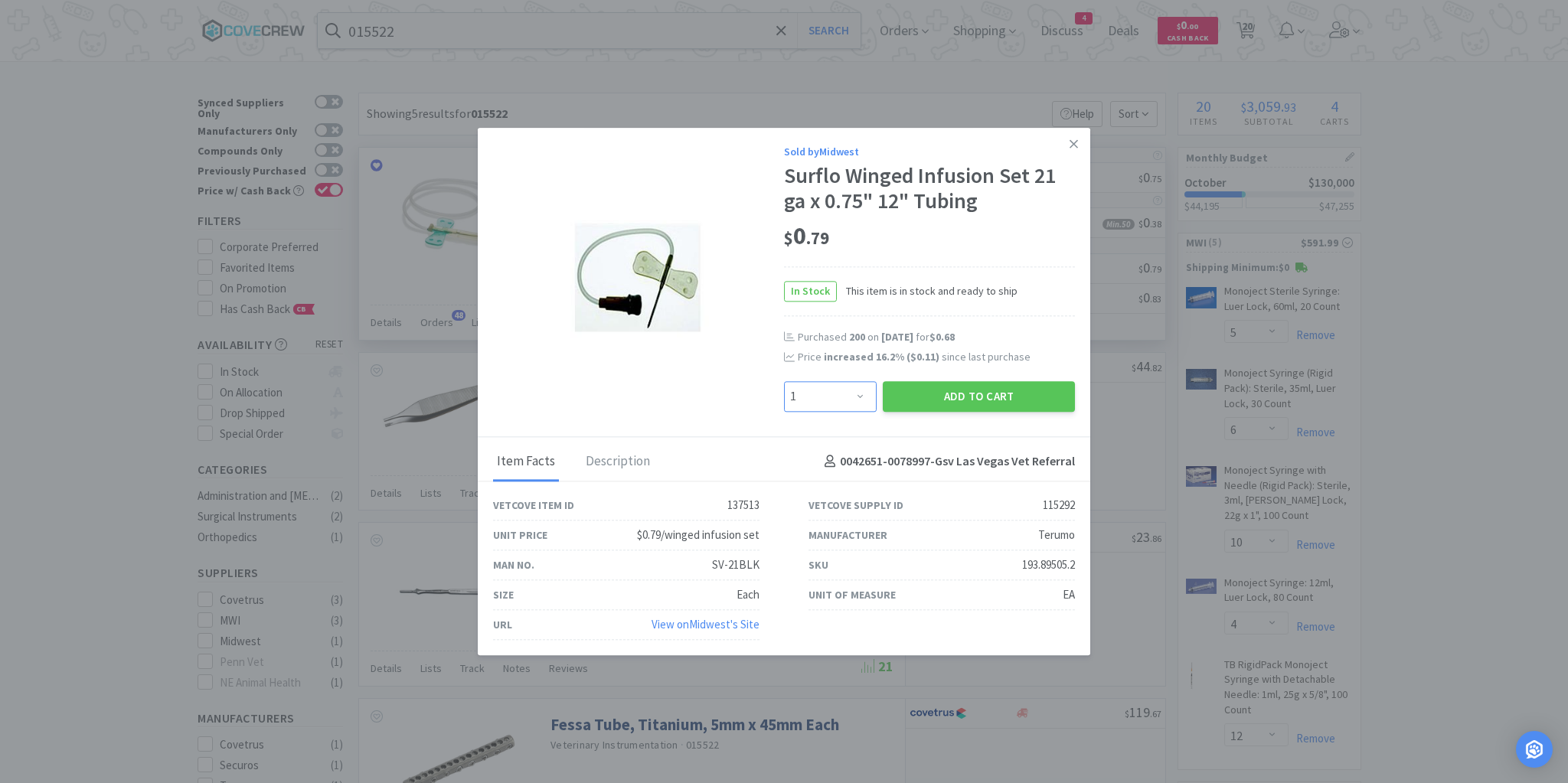
click at [864, 398] on select "Enter Quantity 1 2 3 4 5 6 7 8 9 10 11 12 13 14 15 16 17 18 19 20 Enter Quantity" at bounding box center [830, 397] width 93 height 31
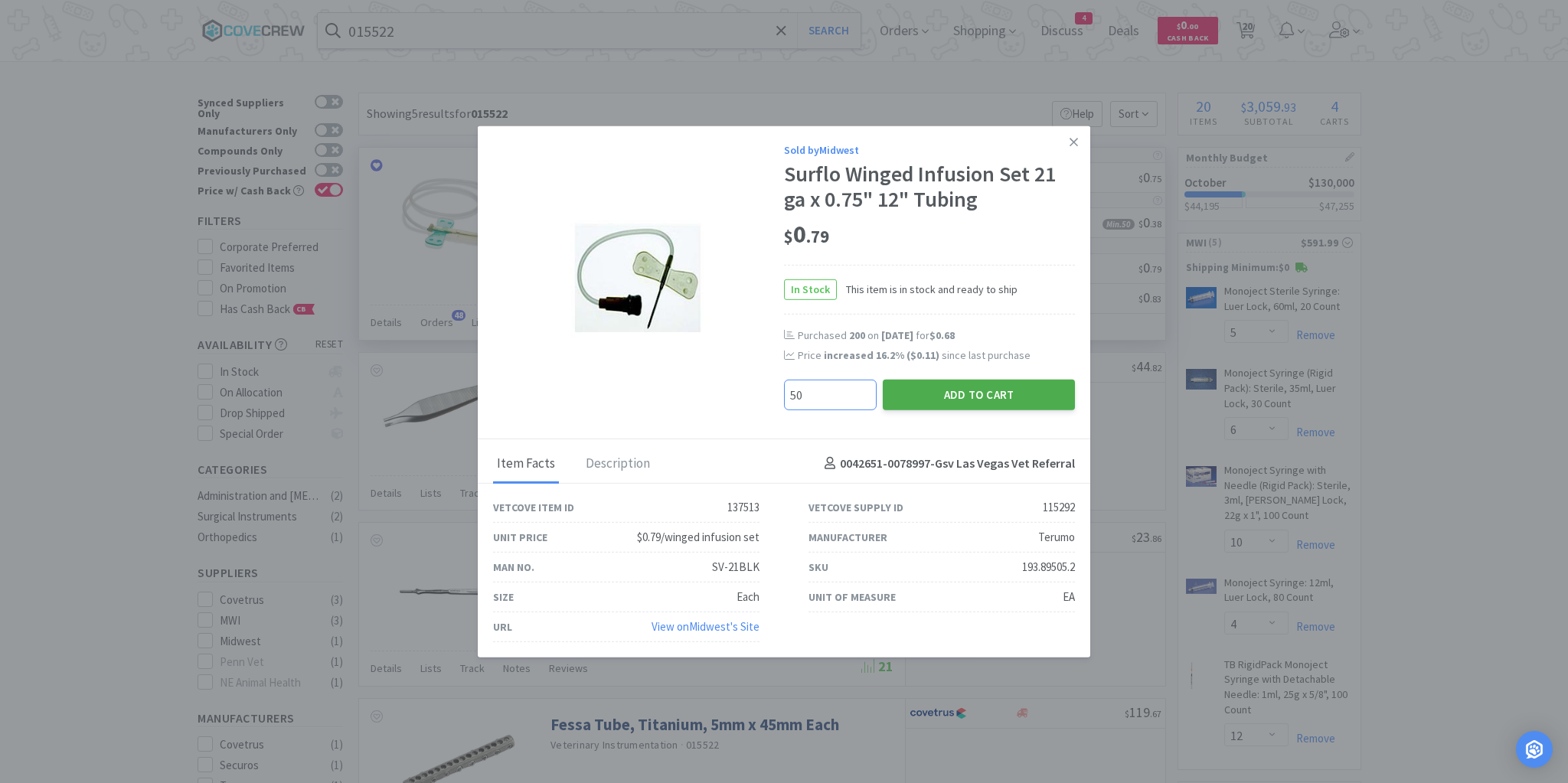
type input "50"
click at [999, 388] on button "Add to Cart" at bounding box center [979, 395] width 192 height 31
select select "6"
select select "5"
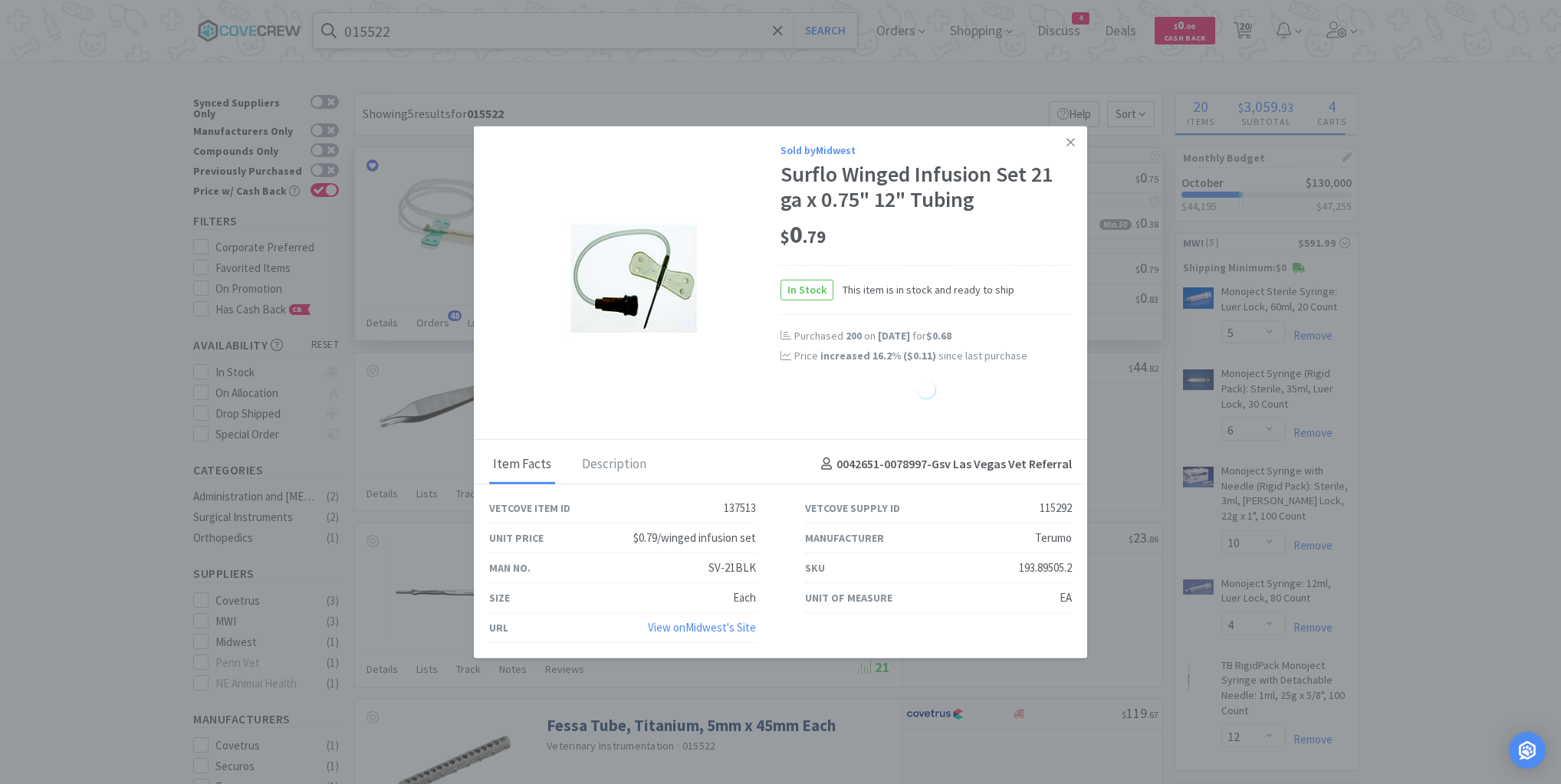
select select "50"
select select "1"
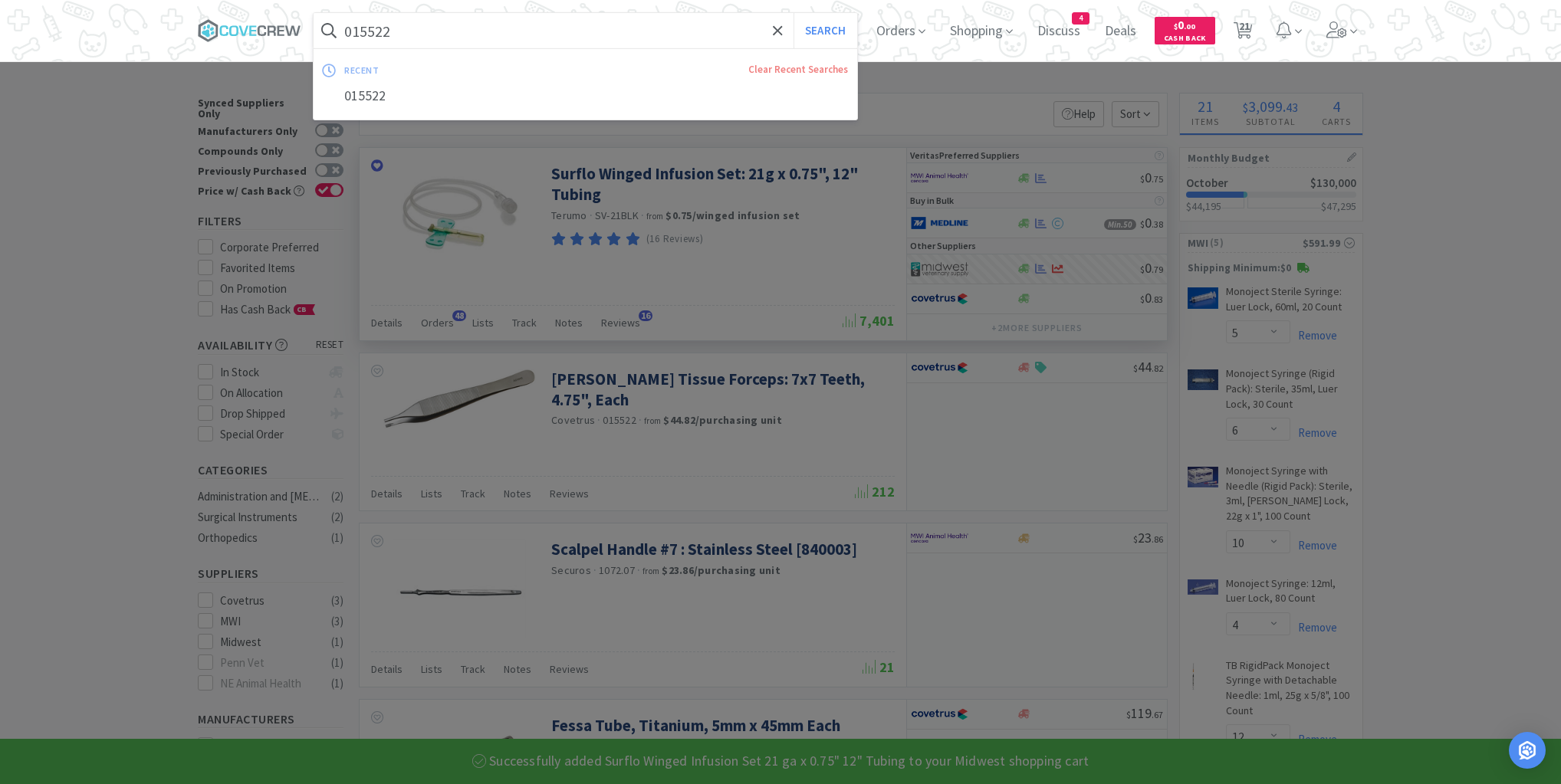
click at [524, 30] on input "015522" at bounding box center [586, 31] width 543 height 35
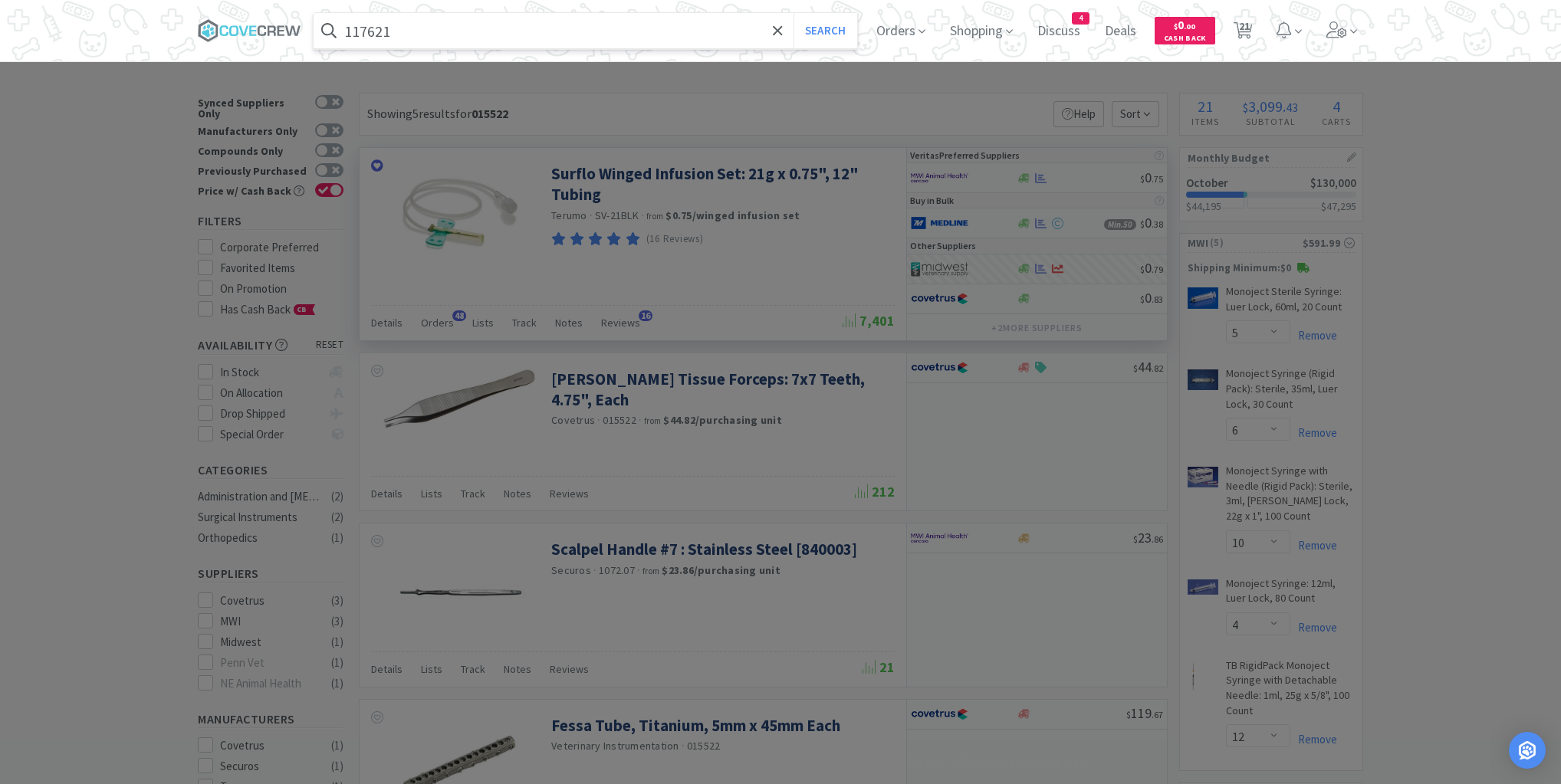
click at [794, 13] on button "Search" at bounding box center [825, 31] width 64 height 35
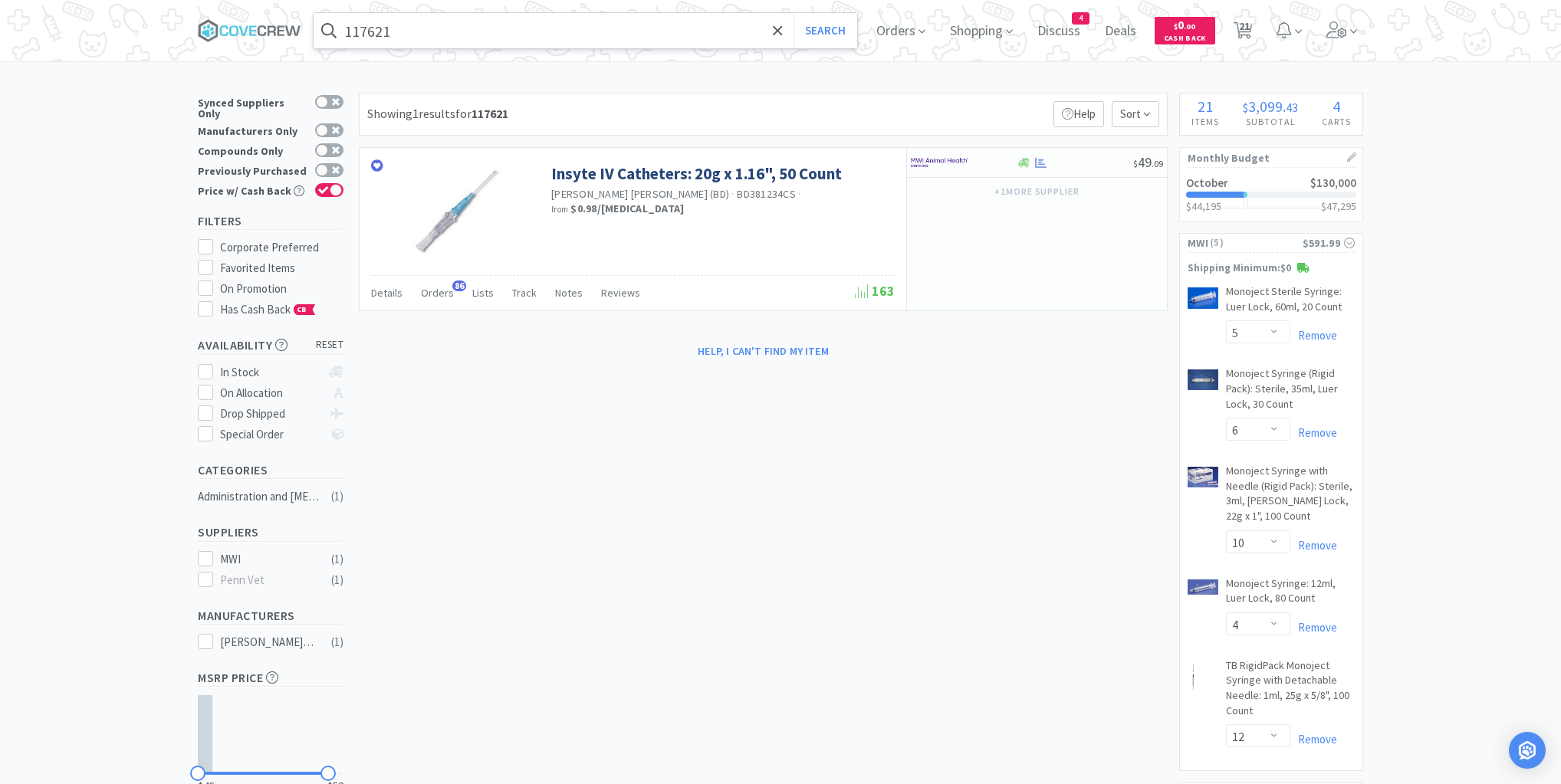
click at [658, 37] on input "117621" at bounding box center [586, 31] width 543 height 35
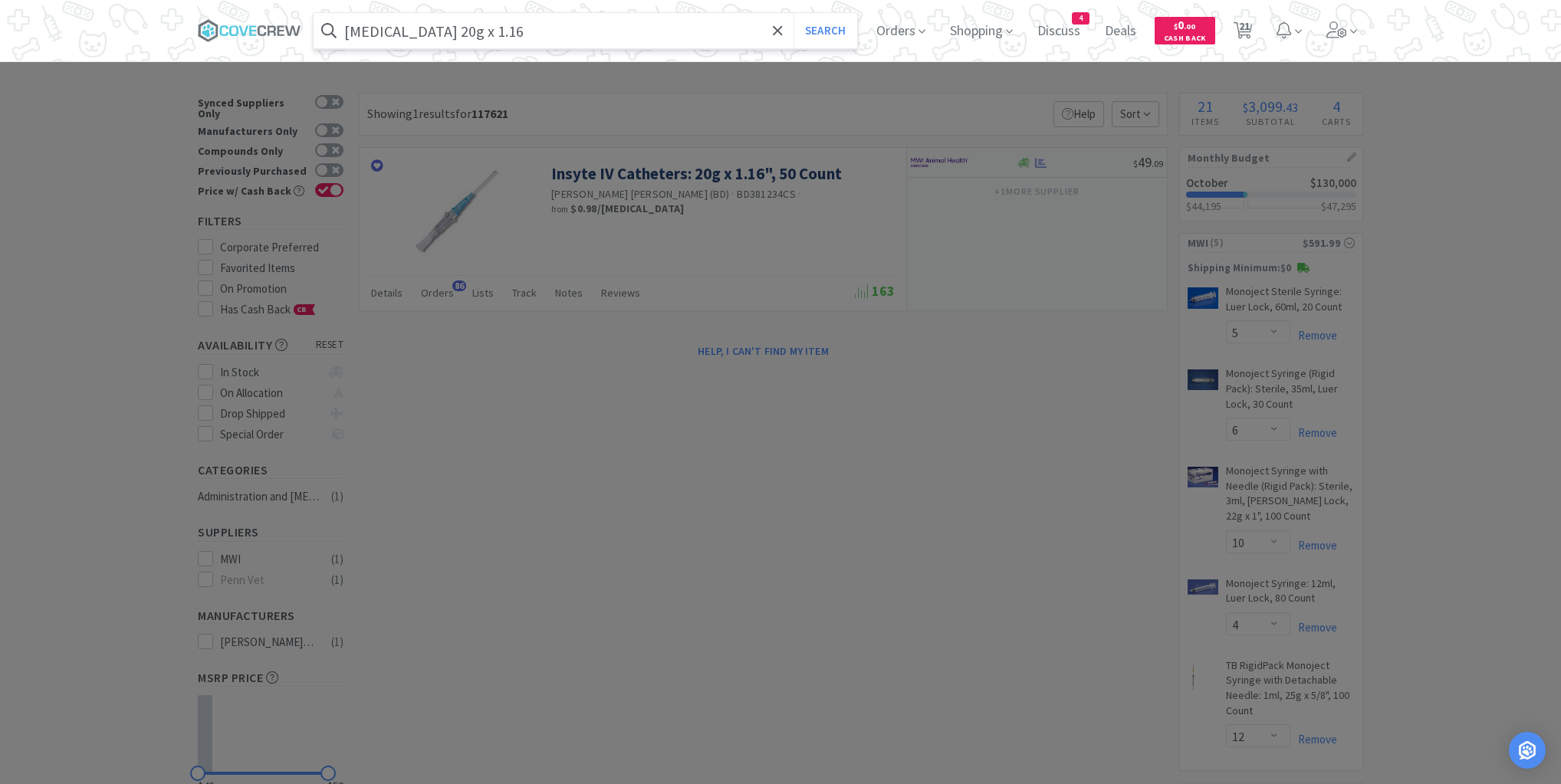
type input "[MEDICAL_DATA] 20g x 1.16"
click at [794, 13] on button "Search" at bounding box center [825, 31] width 64 height 35
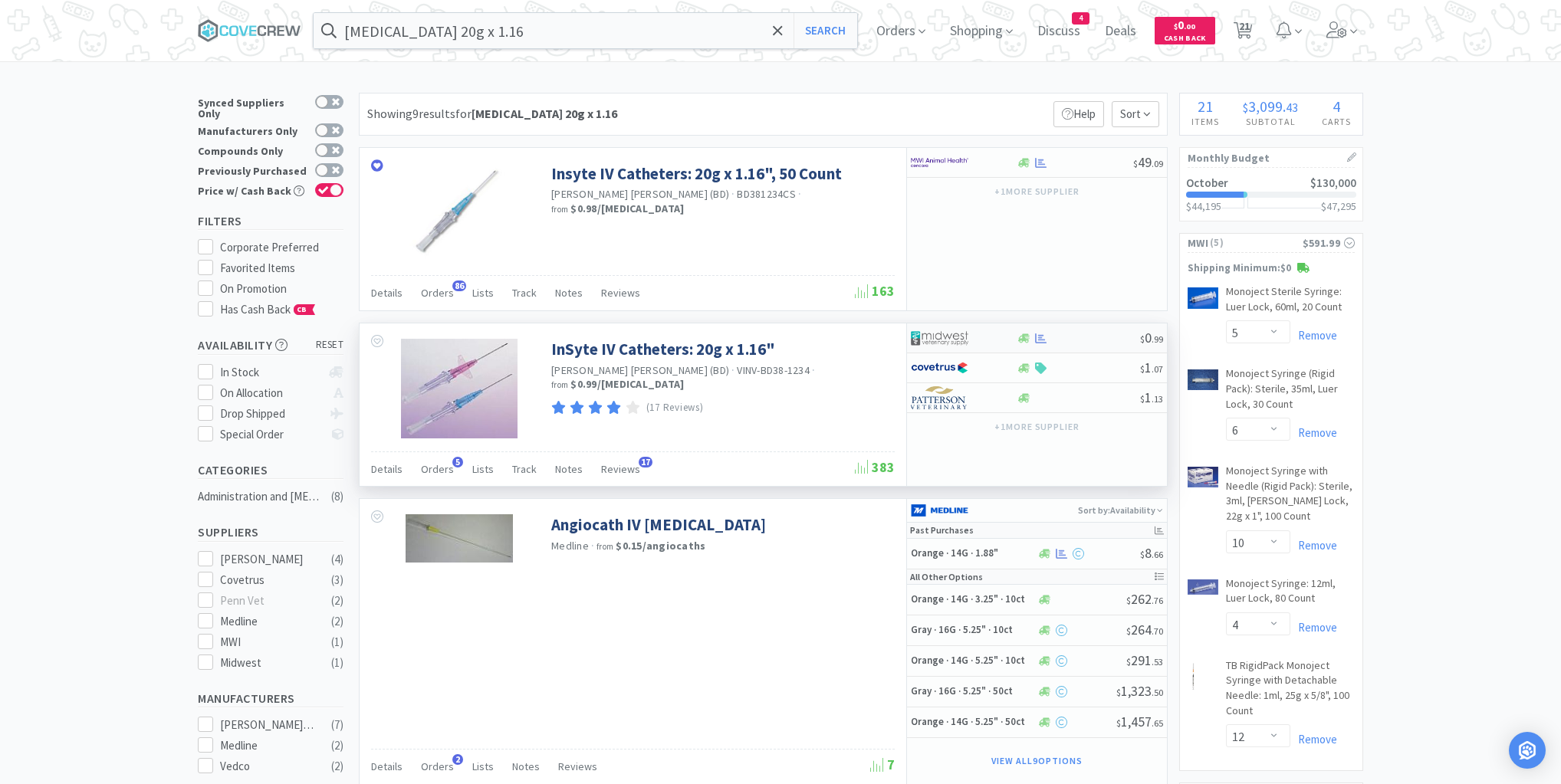
click at [1094, 334] on div at bounding box center [1078, 338] width 124 height 12
select select "1"
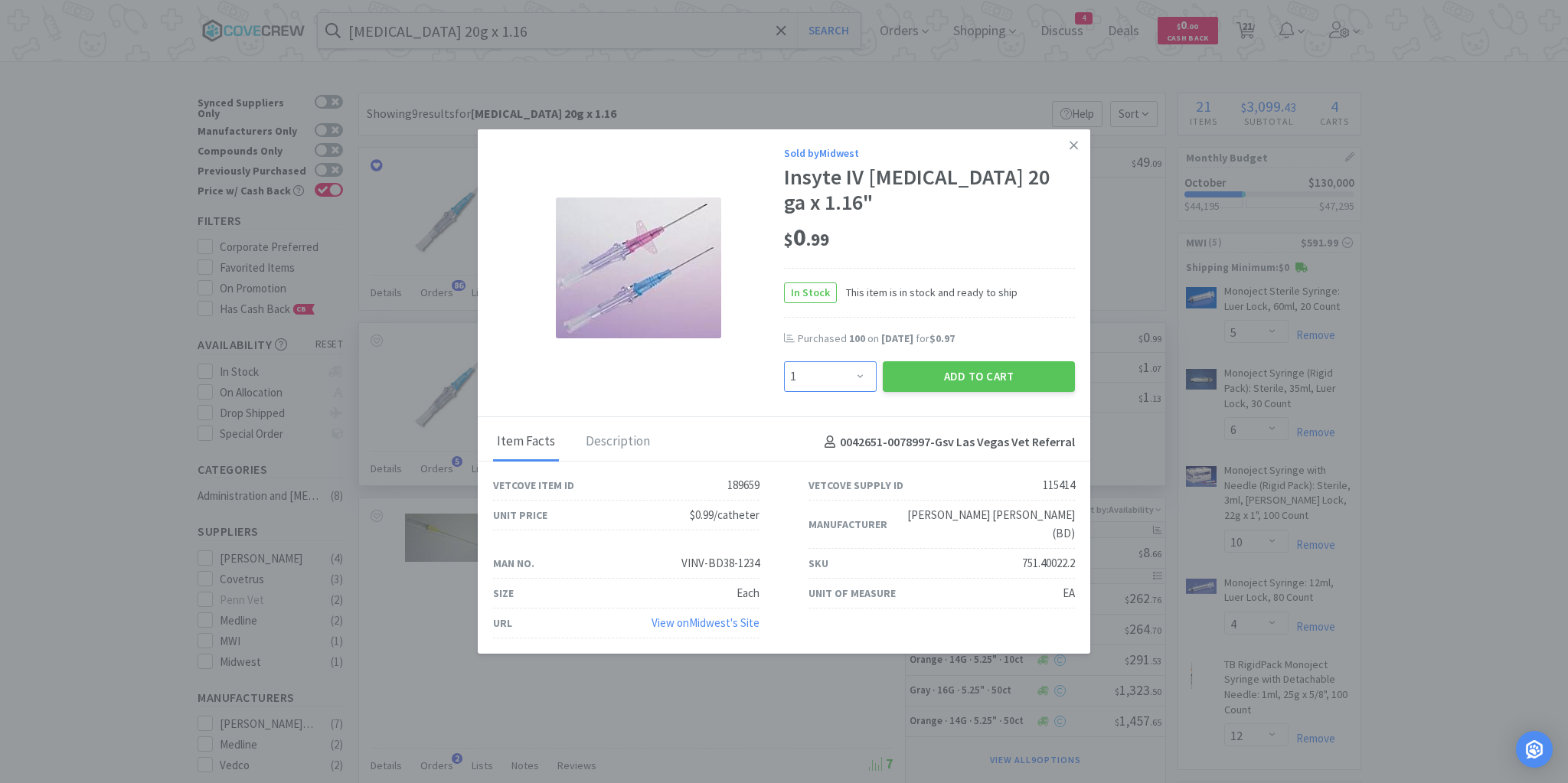
click at [861, 375] on select "Enter Quantity 1 2 3 4 5 6 7 8 9 10 11 12 13 14 15 16 17 18 19 20 Enter Quantity" at bounding box center [830, 377] width 93 height 31
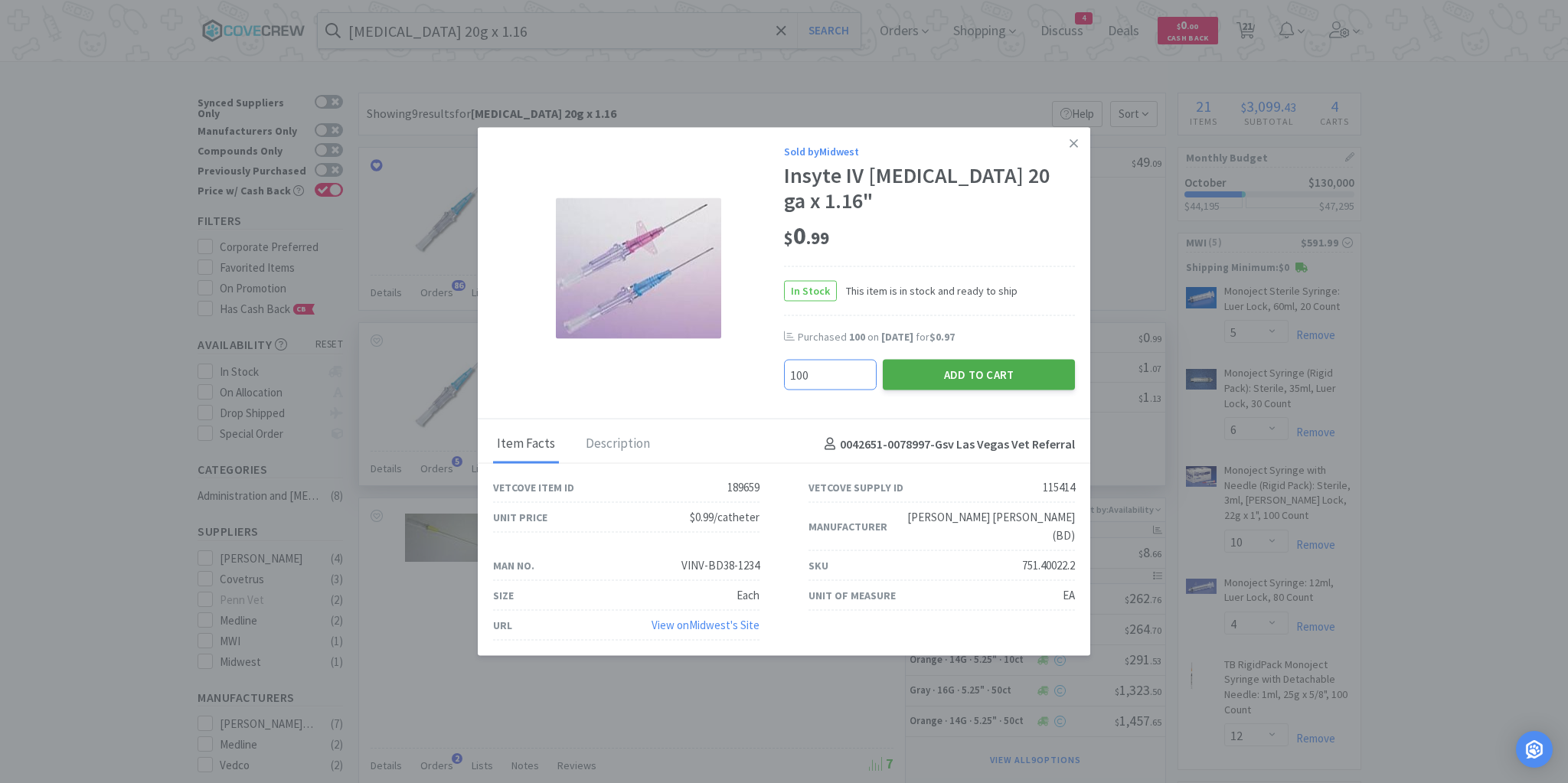
type input "100"
click at [956, 369] on button "Add to Cart" at bounding box center [979, 375] width 192 height 31
select select "1"
select select "20"
select select "3"
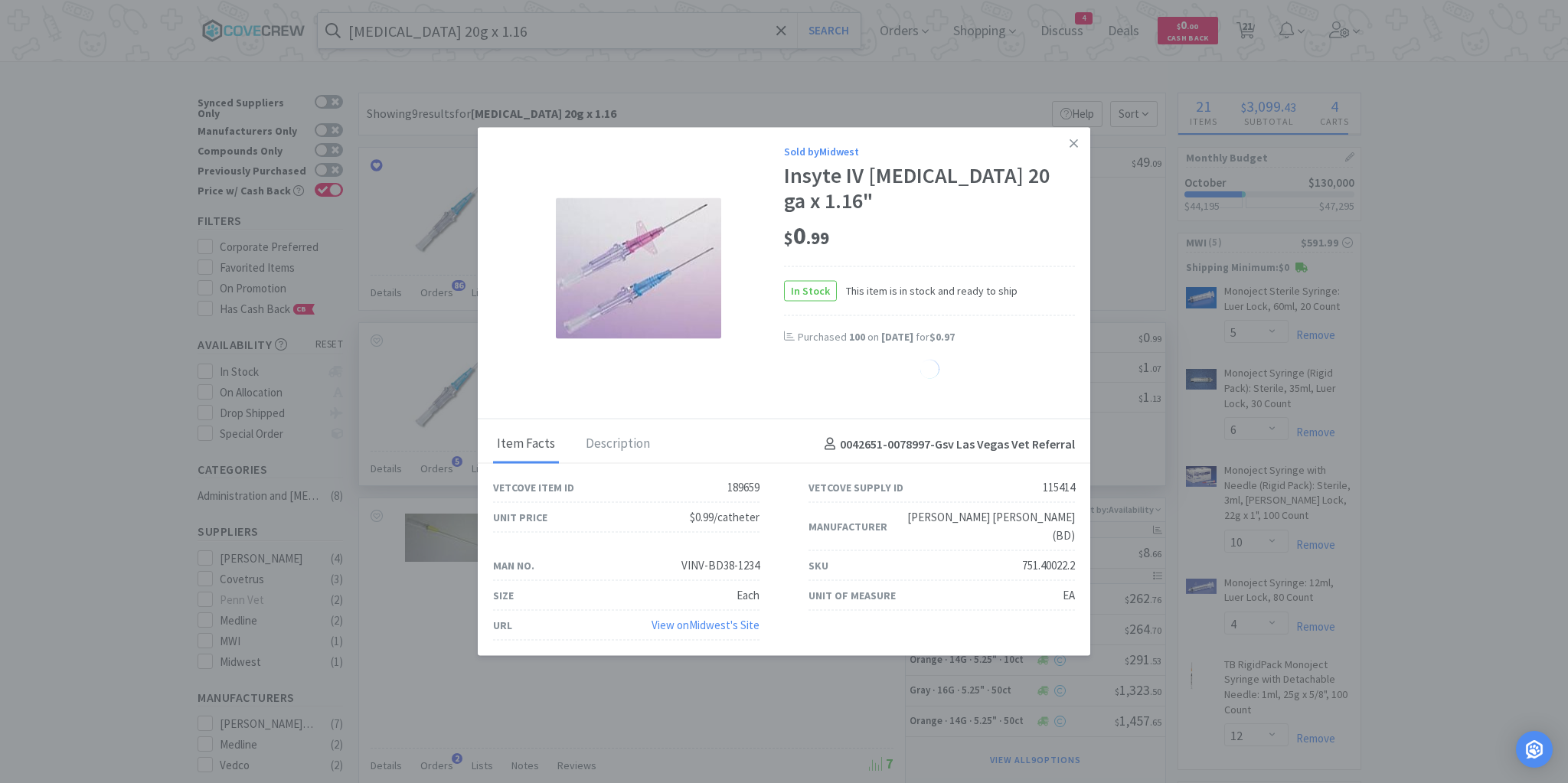
select select "4"
select select "10"
select select "3"
select select "4"
select select "6"
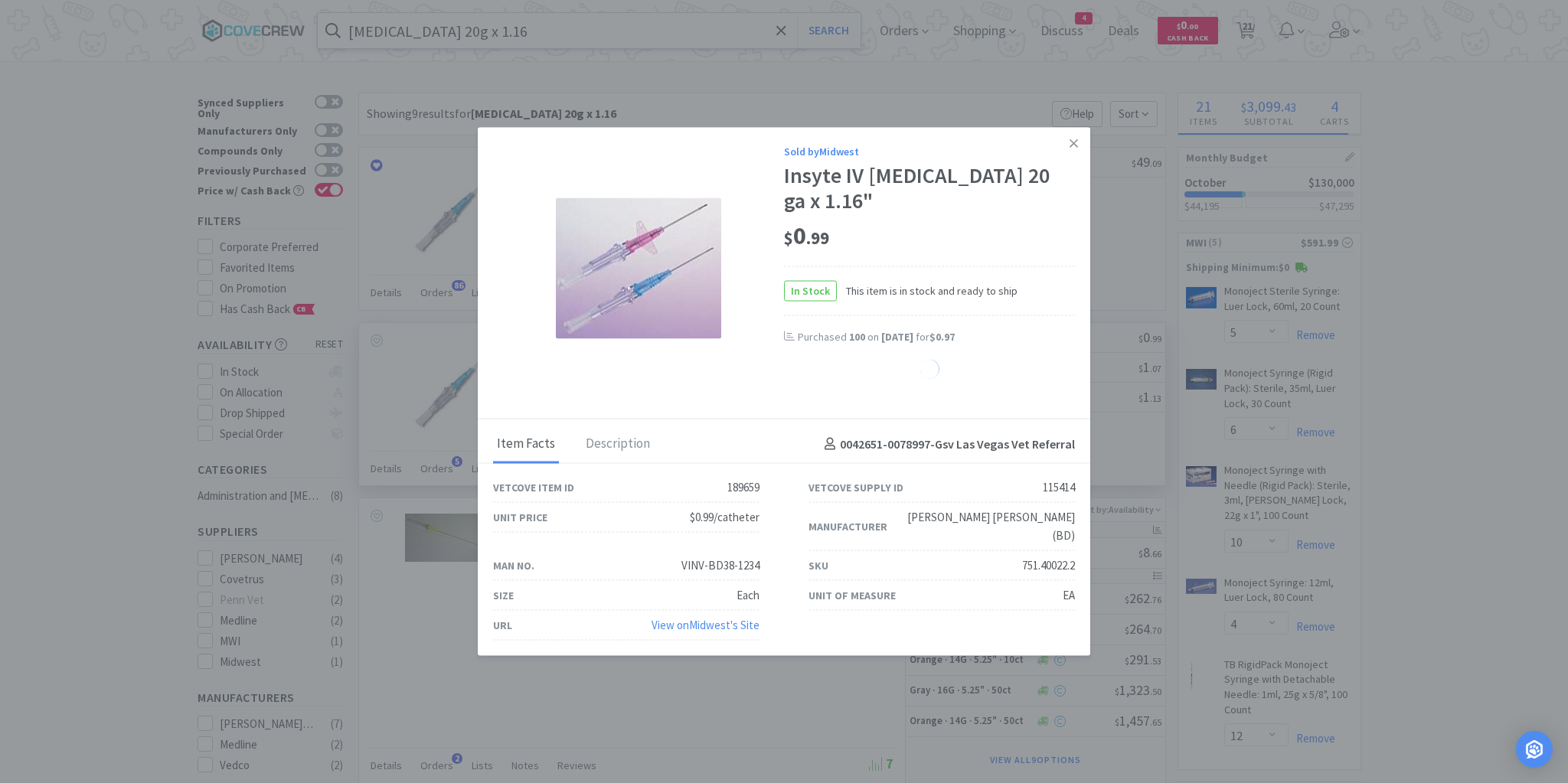
select select "5"
select select "100"
select select "50"
select select "1"
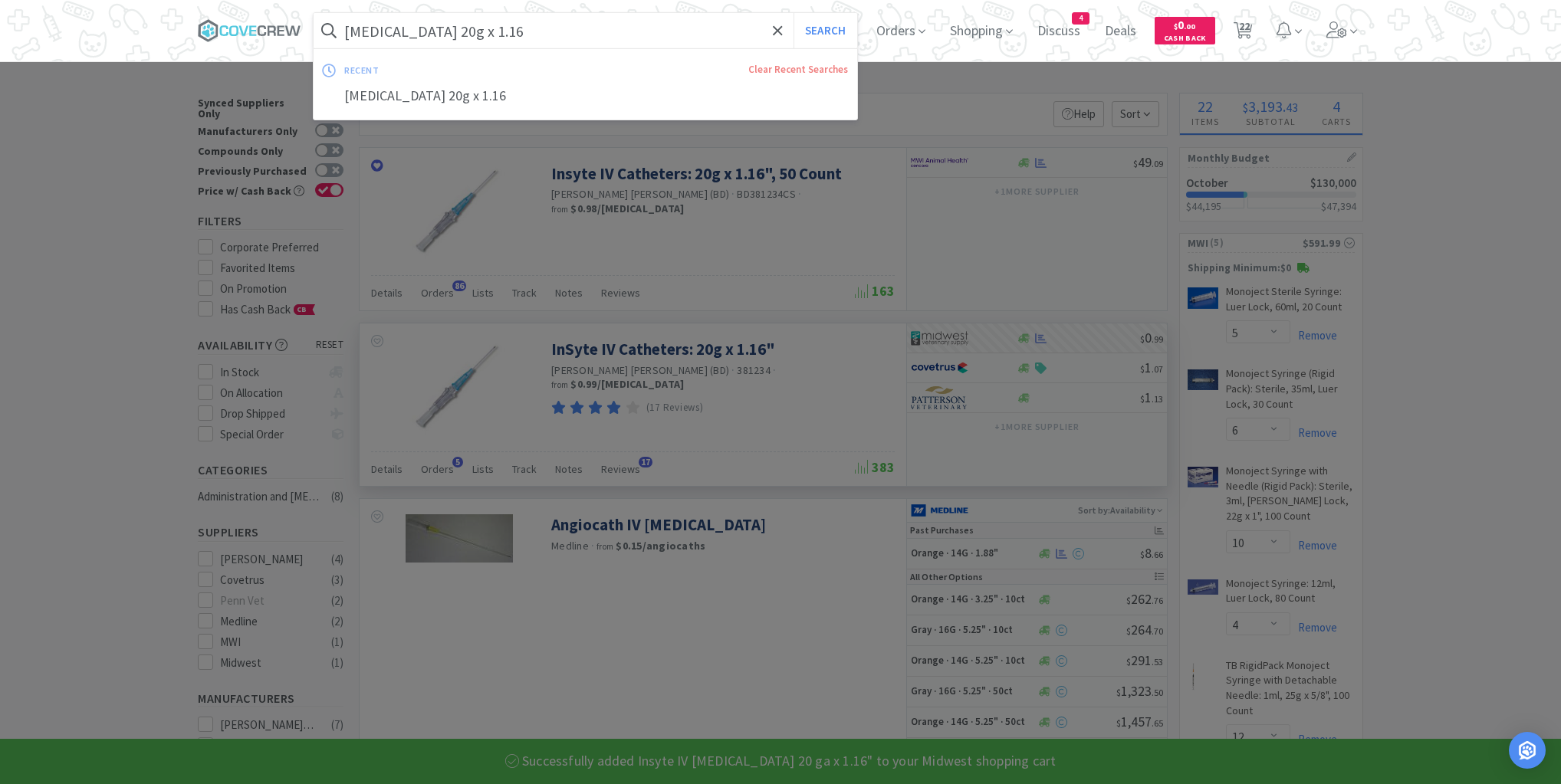
drag, startPoint x: 655, startPoint y: 22, endPoint x: 644, endPoint y: 38, distance: 19.4
click at [655, 23] on input "[MEDICAL_DATA] 20g x 1.16" at bounding box center [586, 31] width 543 height 35
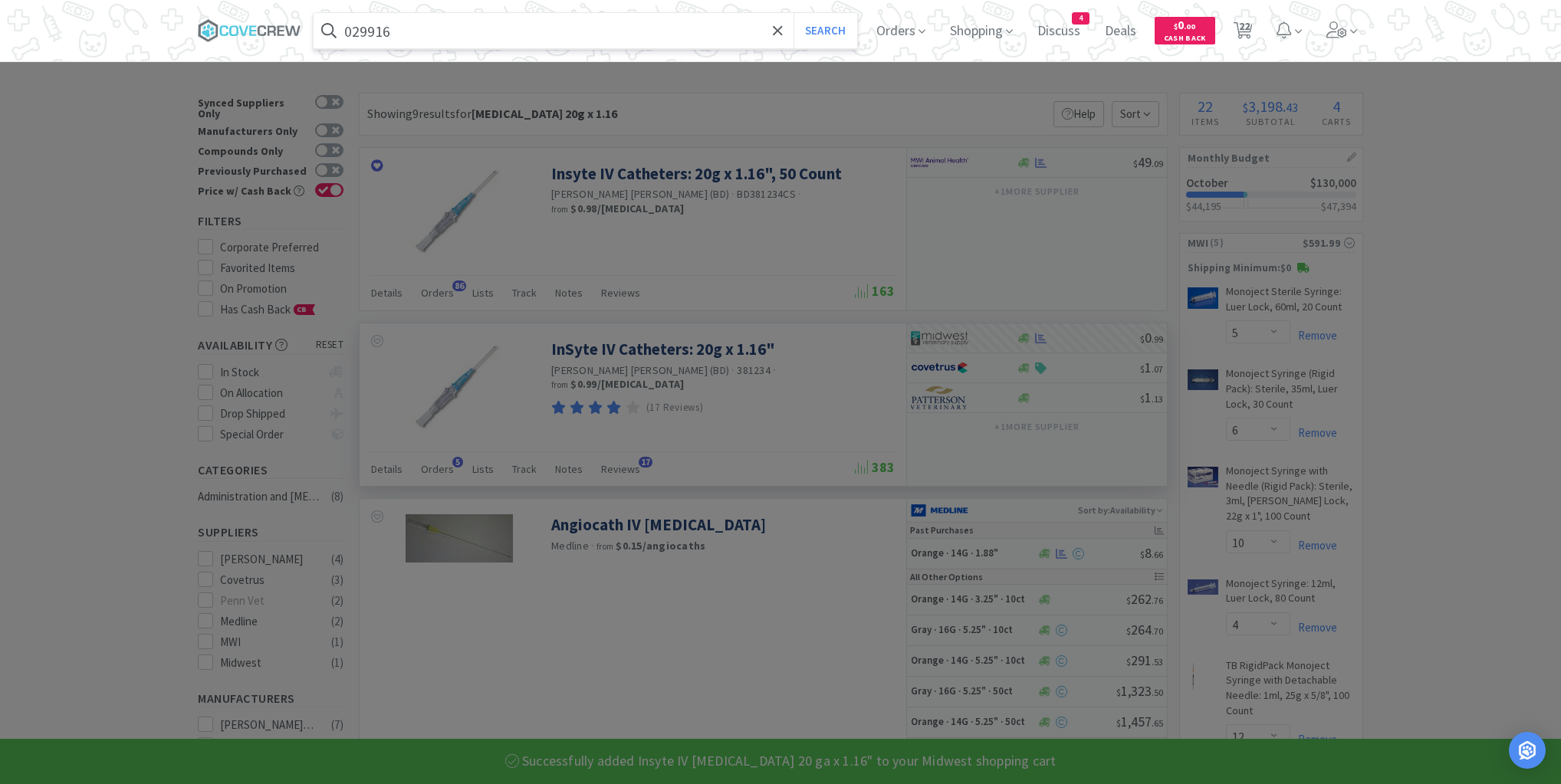
type input "029916"
click at [794, 13] on button "Search" at bounding box center [825, 31] width 64 height 35
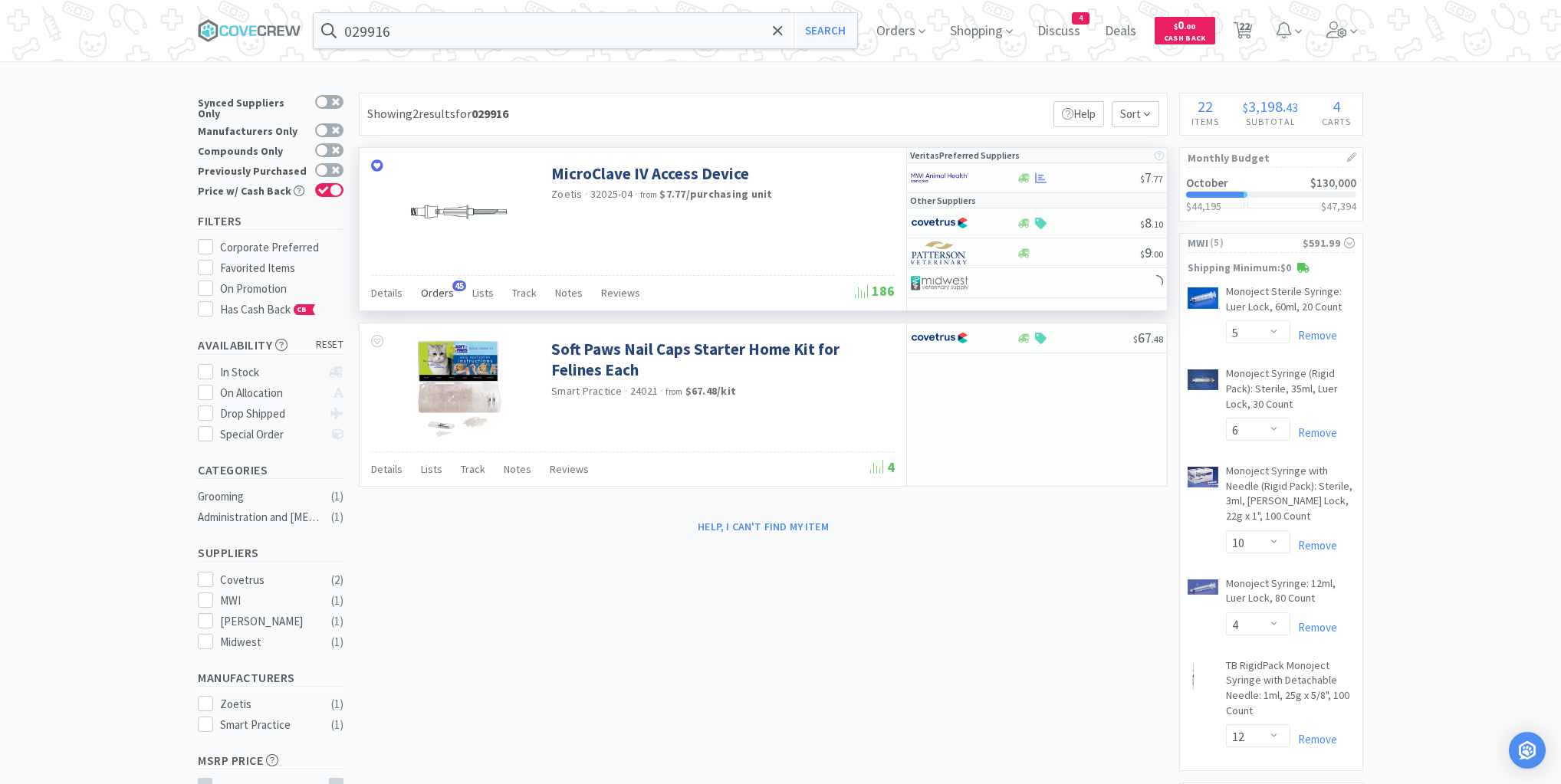
click at [439, 295] on span "Orders" at bounding box center [437, 293] width 33 height 14
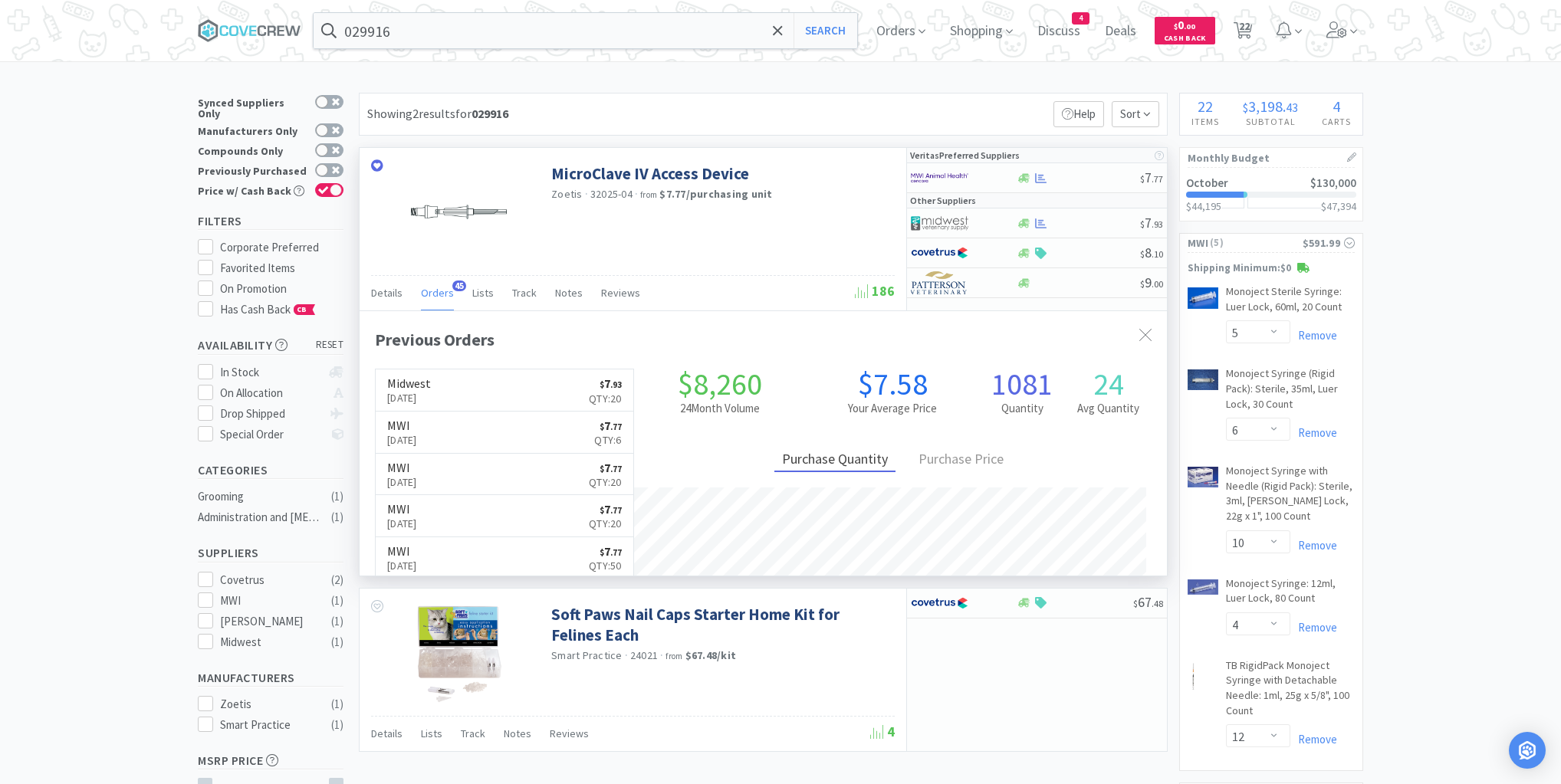
scroll to position [411, 807]
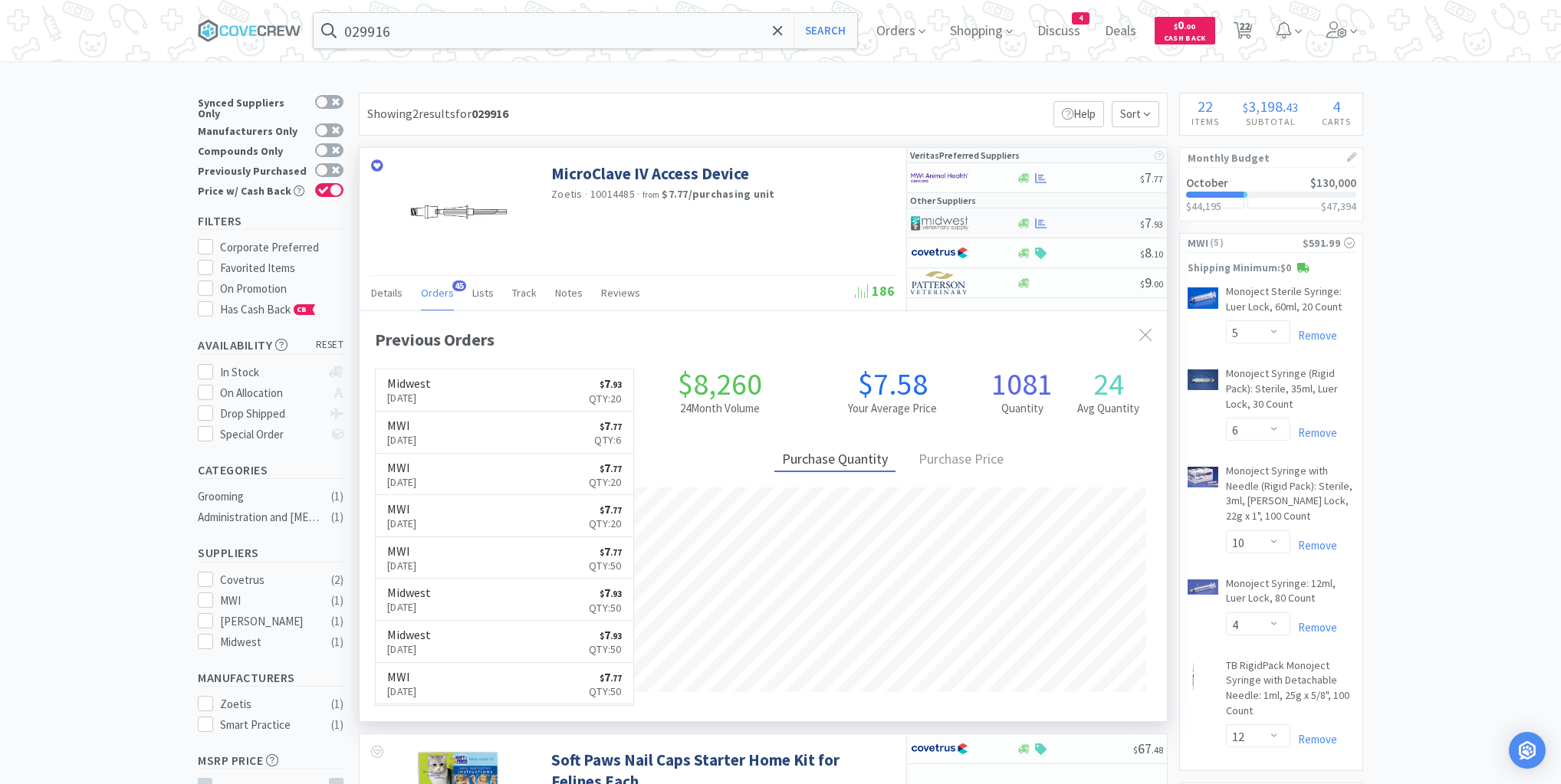
click at [1083, 222] on div at bounding box center [1078, 223] width 124 height 12
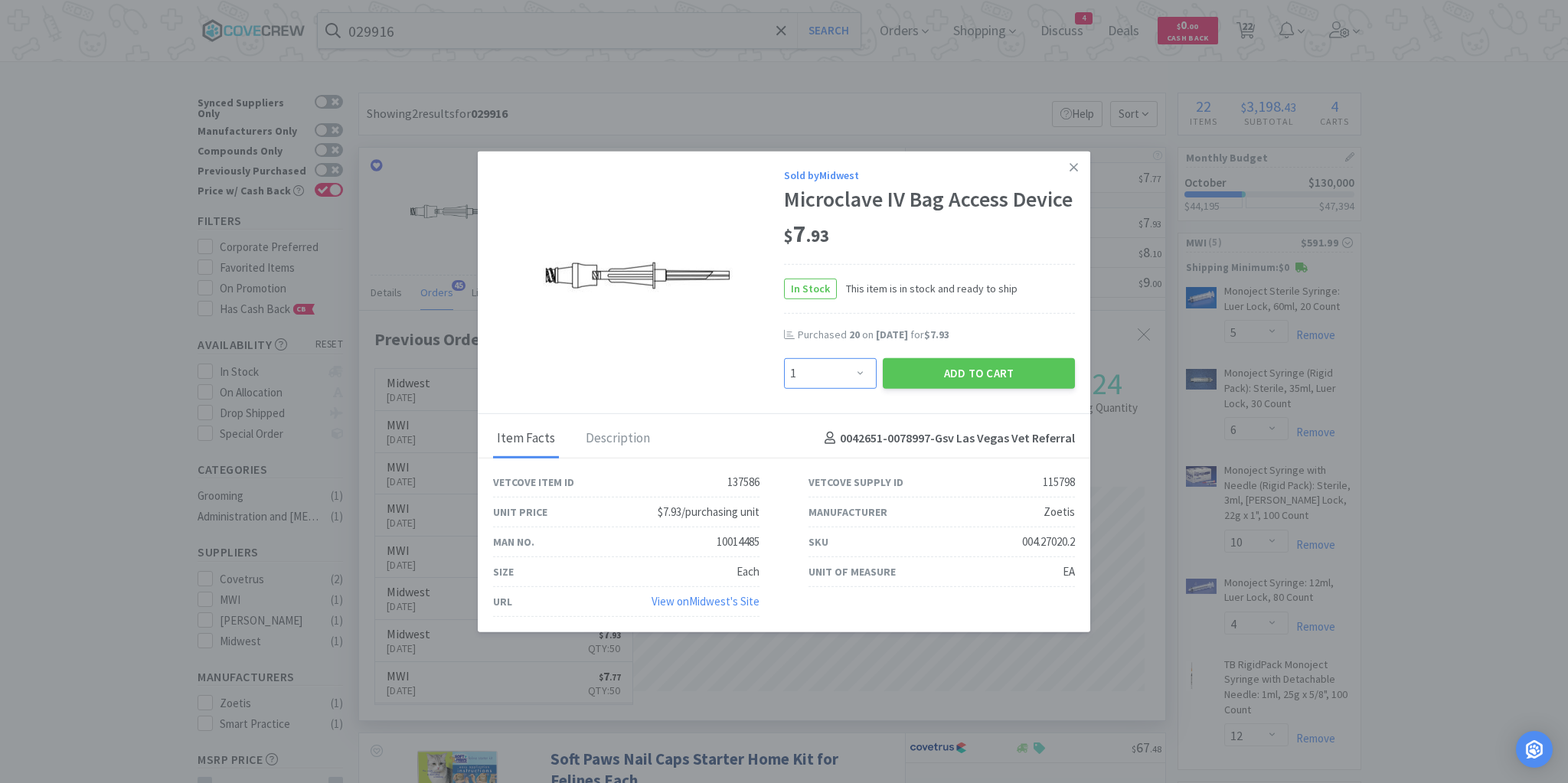
click at [859, 378] on select "Enter Quantity 1 2 3 4 5 6 7 8 9 10 11 12 13 14 15 16 17 18 19 20 Enter Quantity" at bounding box center [830, 373] width 93 height 31
select select "10"
click at [784, 359] on select "Enter Quantity 1 2 3 4 5 6 7 8 9 10 11 12 13 14 15 16 17 18 19 20 Enter Quantity" at bounding box center [830, 373] width 93 height 31
click at [956, 371] on button "Add to Cart" at bounding box center [979, 373] width 192 height 31
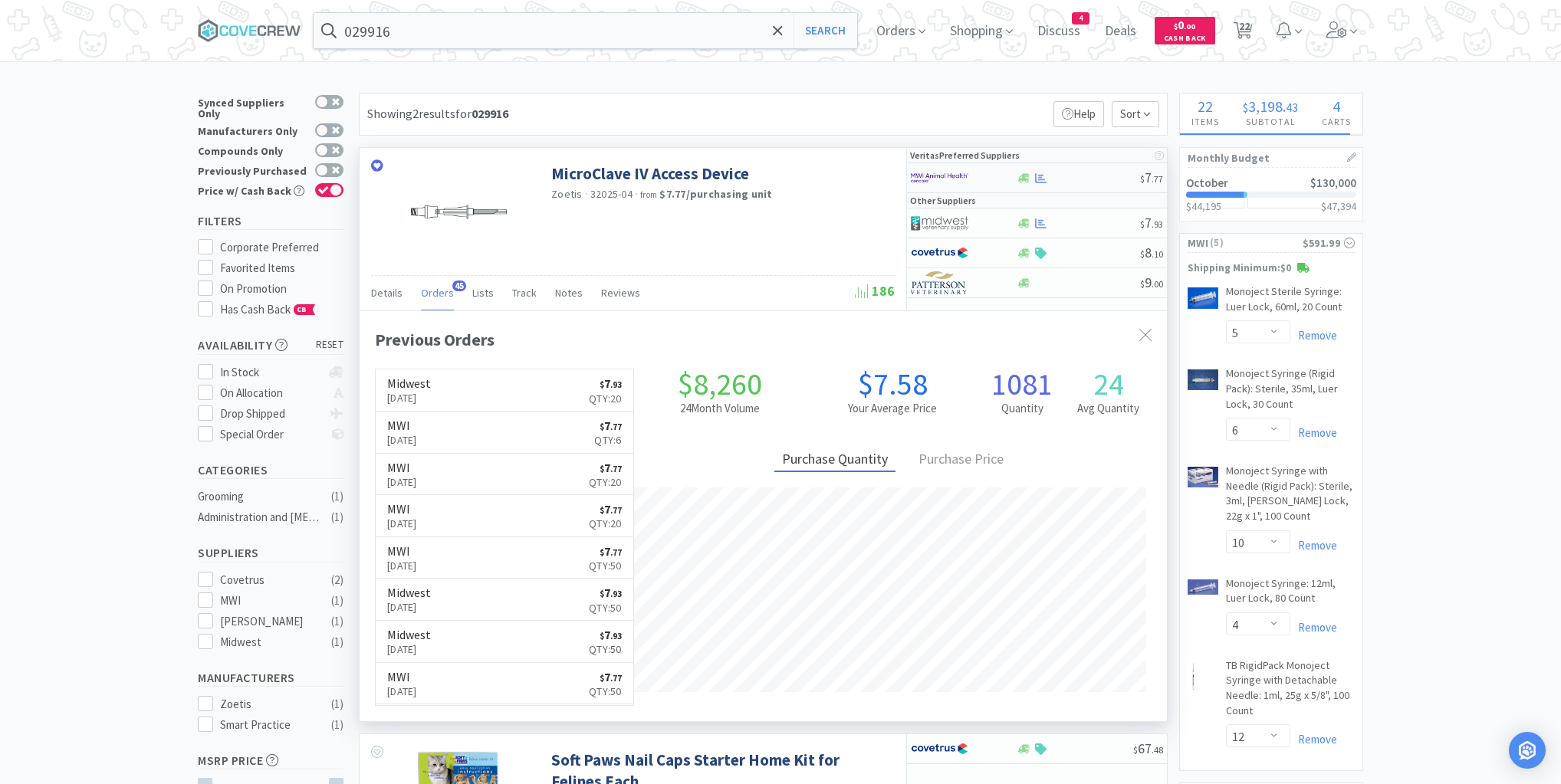
click at [1111, 178] on div at bounding box center [1078, 178] width 124 height 12
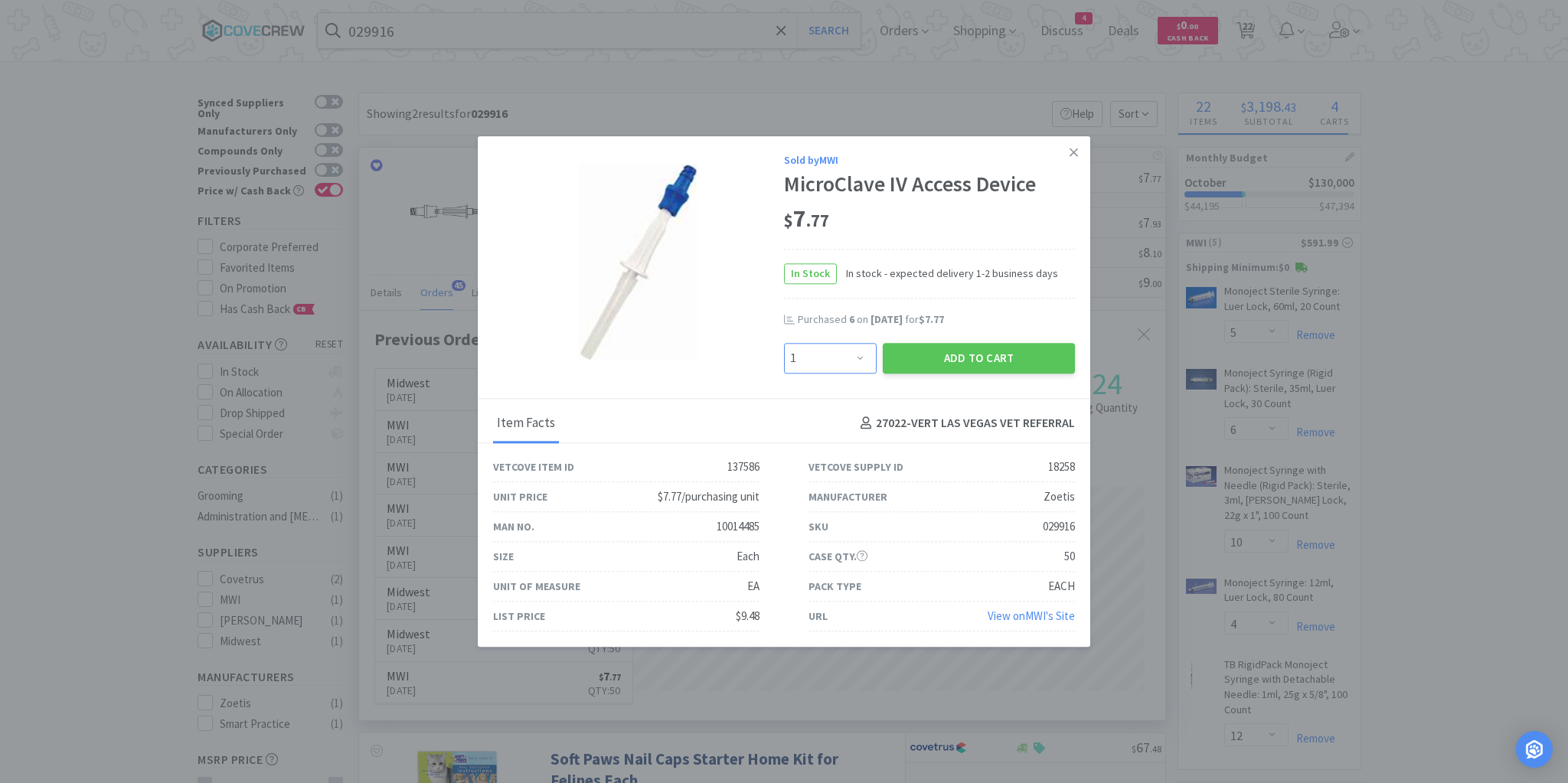
click at [858, 359] on select "Enter Quantity 1 2 3 4 5 6 7 8 9 10 11 12 13 14 15 16 17 18 19 20 Enter Quantity" at bounding box center [830, 359] width 93 height 31
select select "10"
click at [784, 343] on select "Enter Quantity 1 2 3 4 5 6 7 8 9 10 11 12 13 14 15 16 17 18 19 20 Enter Quantity" at bounding box center [830, 359] width 93 height 31
click at [973, 344] on button "Add to Cart" at bounding box center [979, 359] width 192 height 31
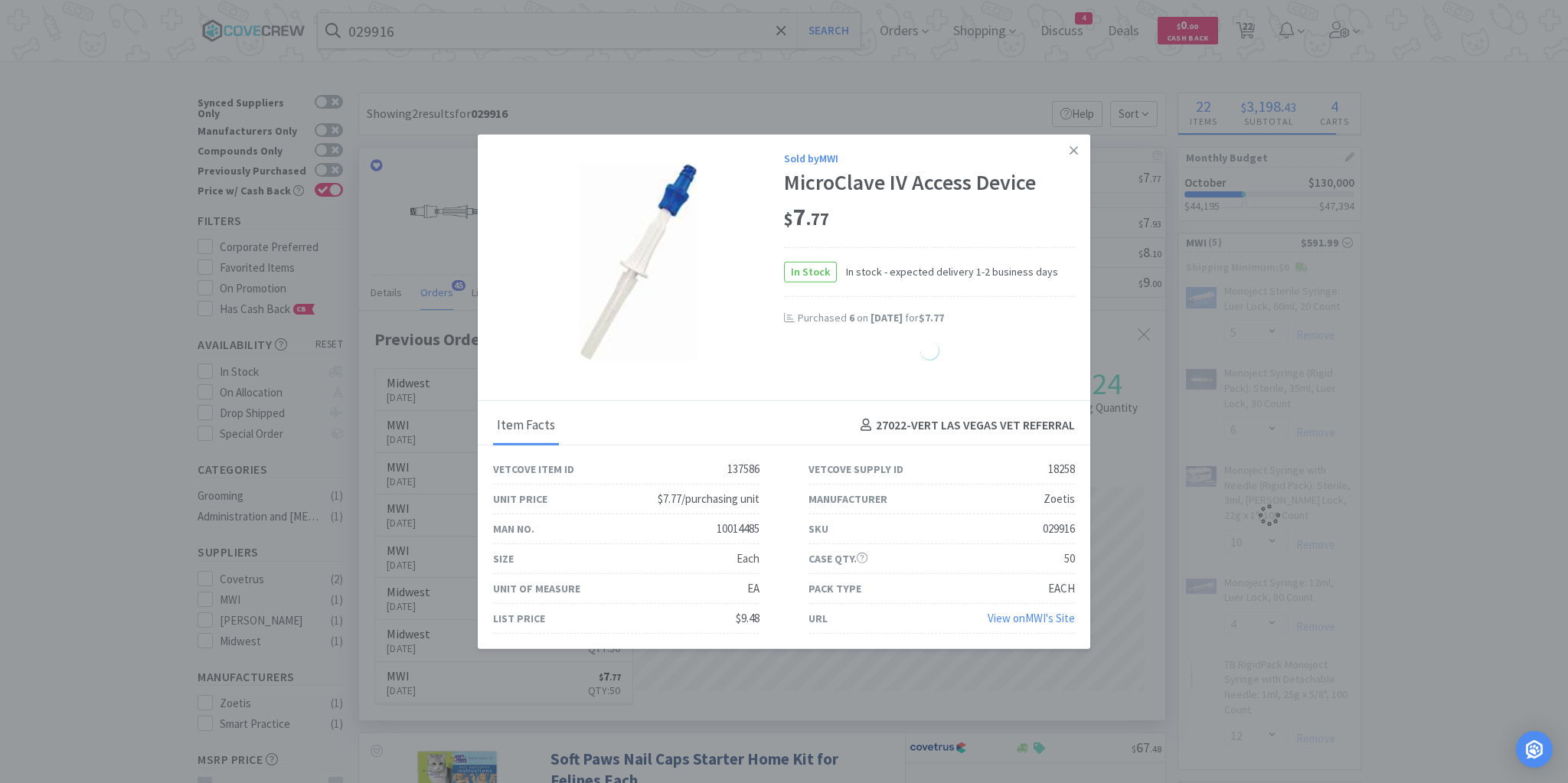
select select "10"
select select "20"
select select "3"
select select "4"
select select "10"
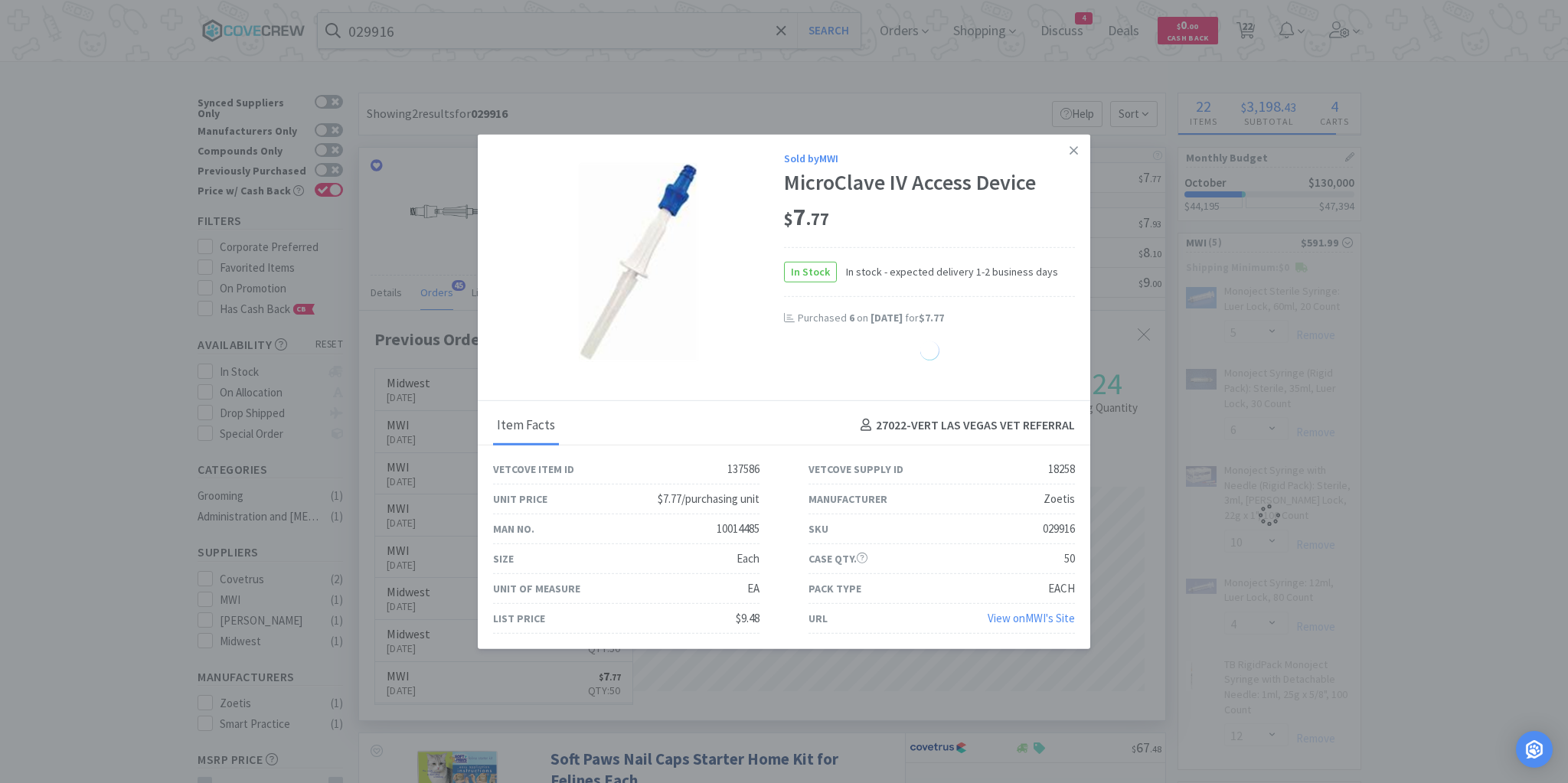
select select "3"
select select "4"
select select "6"
select select "5"
select select "50"
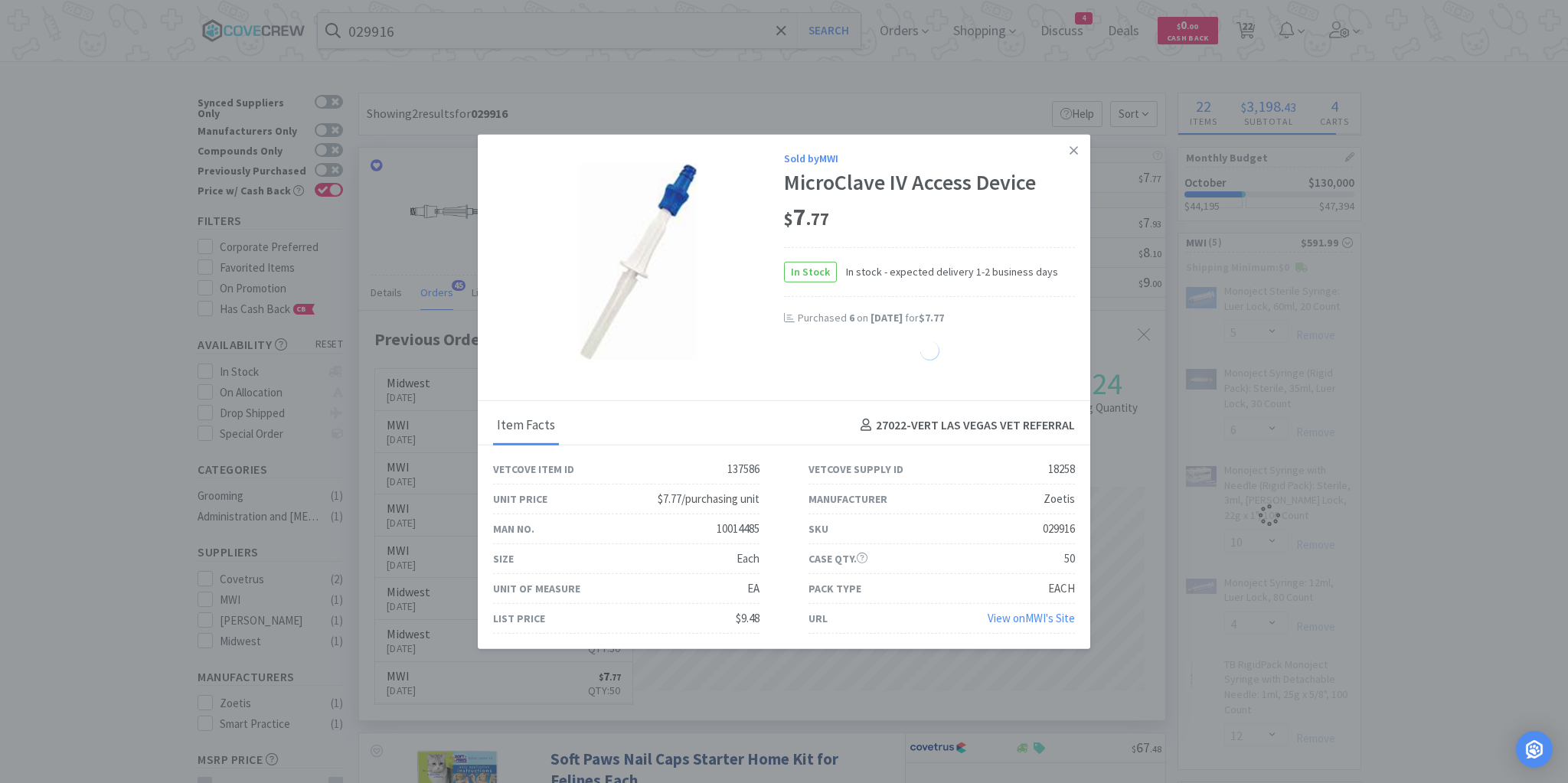
select select "1"
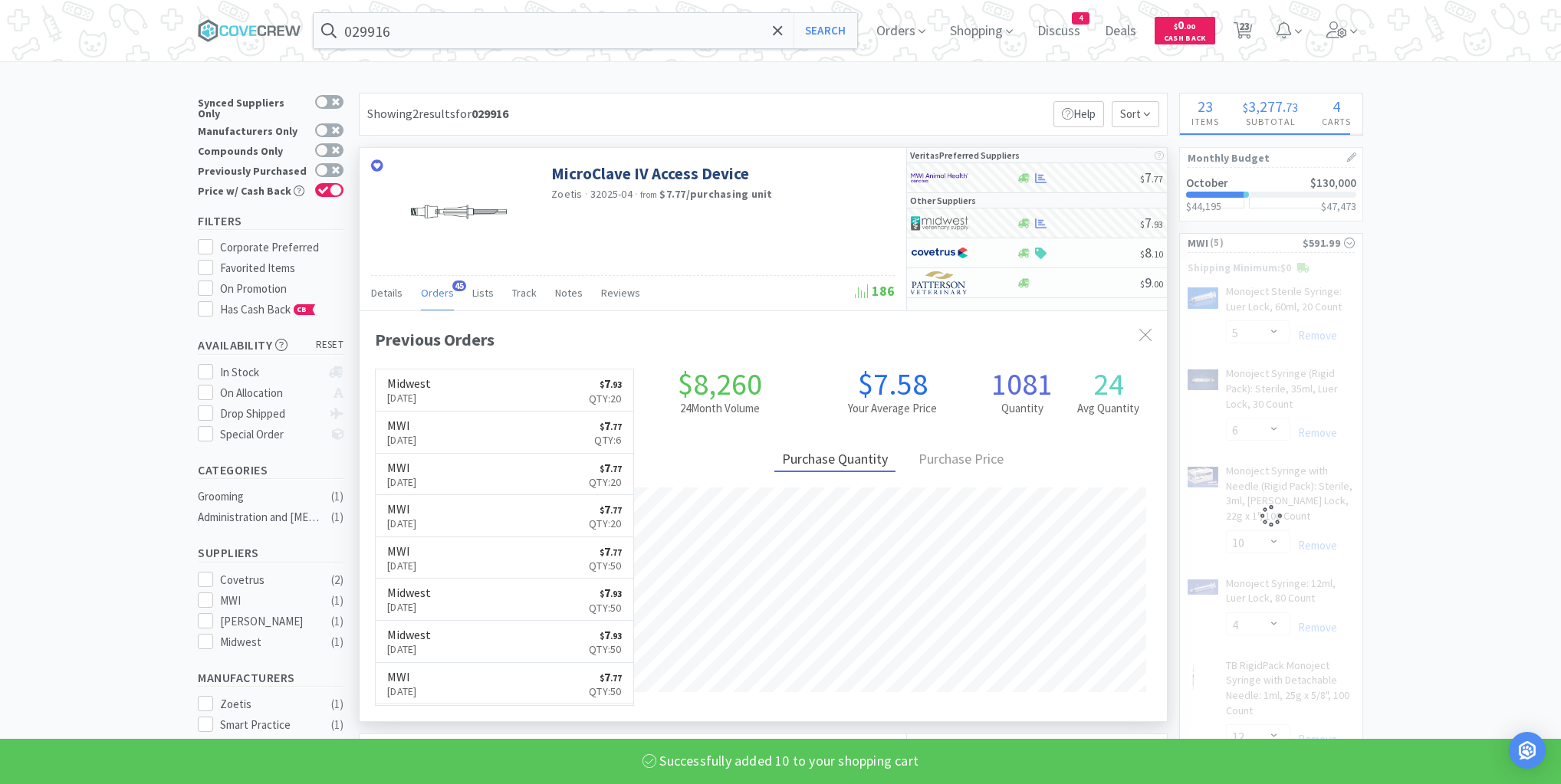
select select "10"
select select "5"
select select "6"
select select "10"
select select "4"
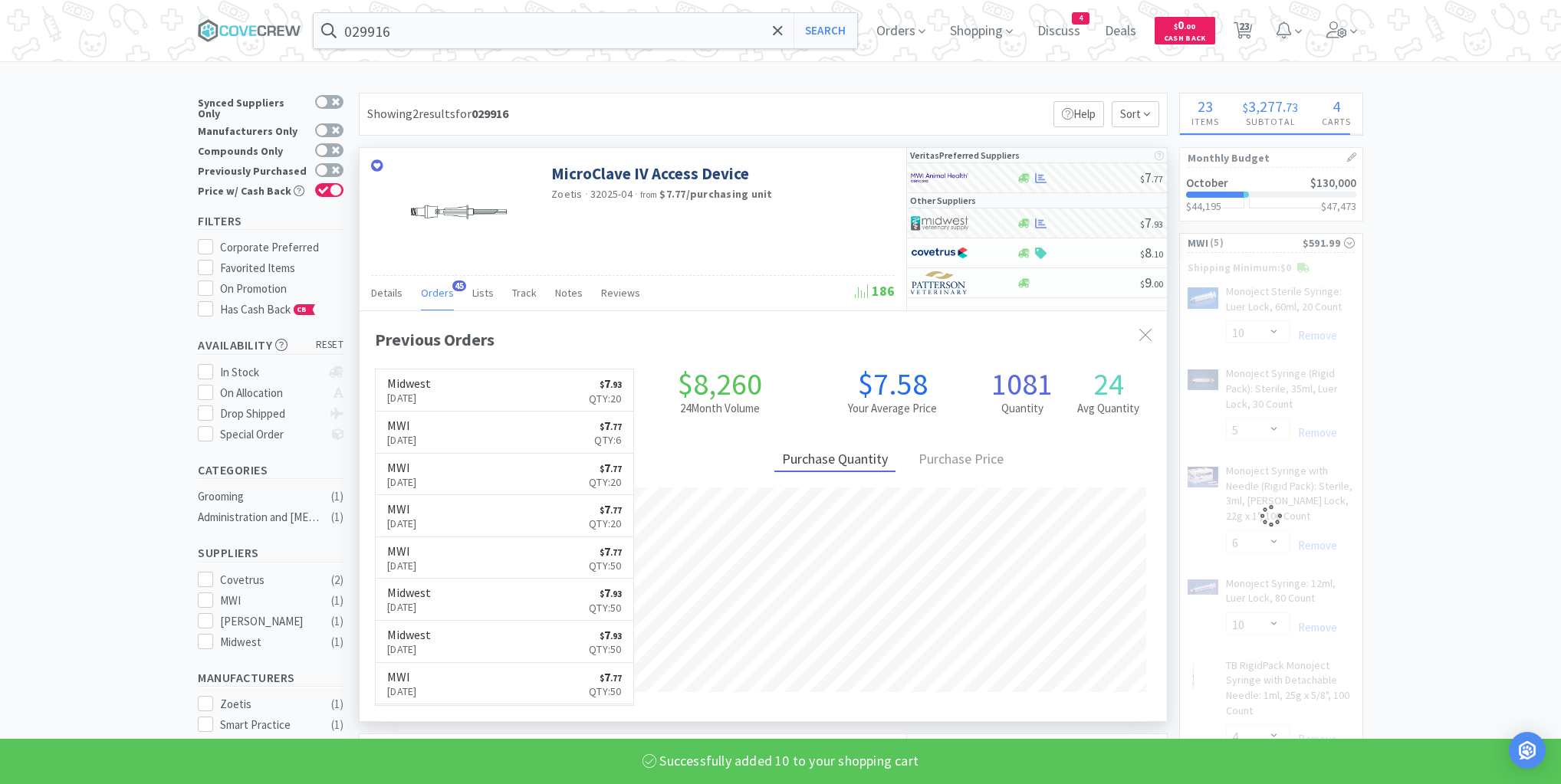
select select "12"
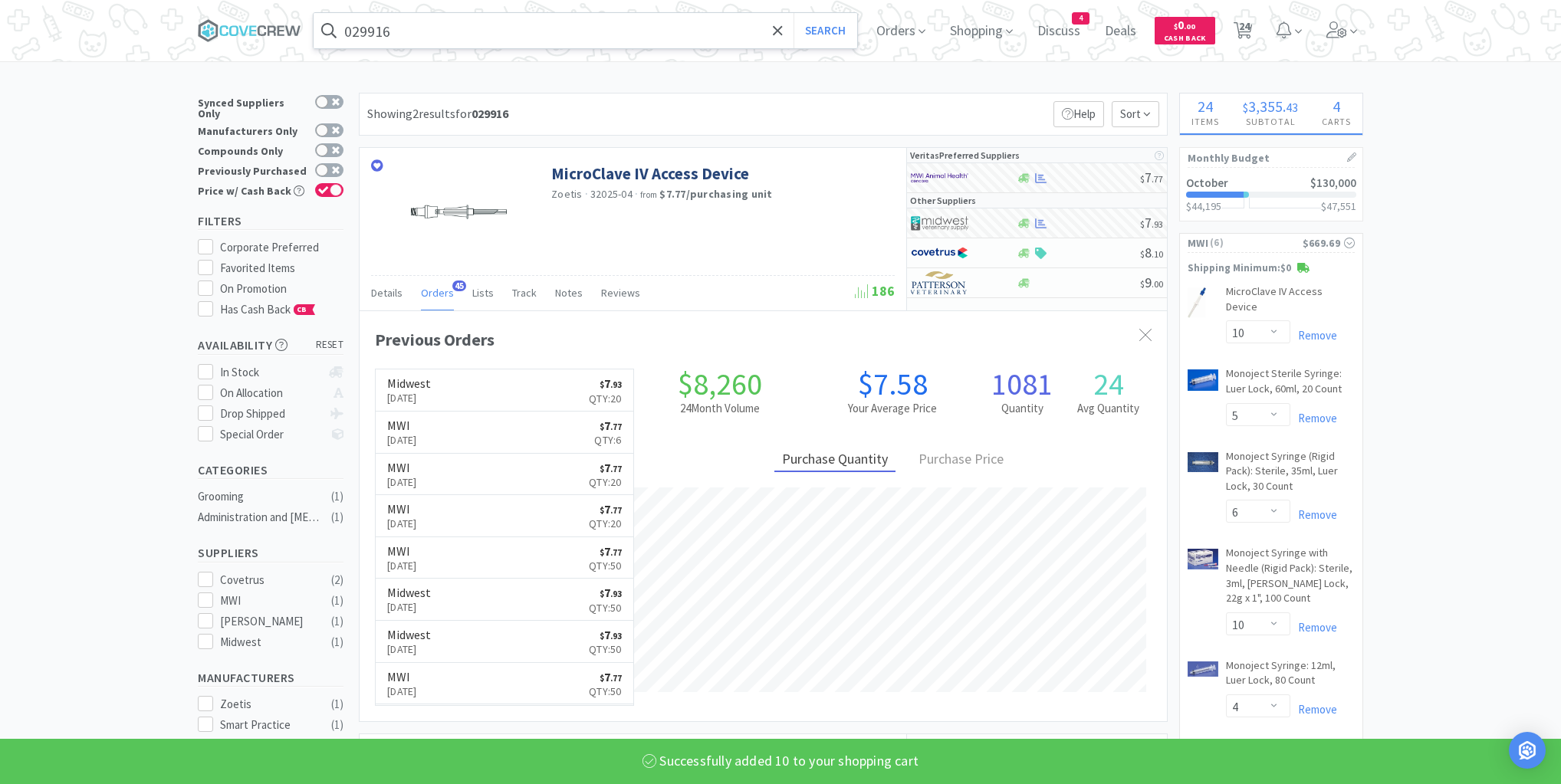
drag, startPoint x: 666, startPoint y: 28, endPoint x: 671, endPoint y: 37, distance: 10.3
click at [667, 28] on input "029916" at bounding box center [586, 31] width 543 height 35
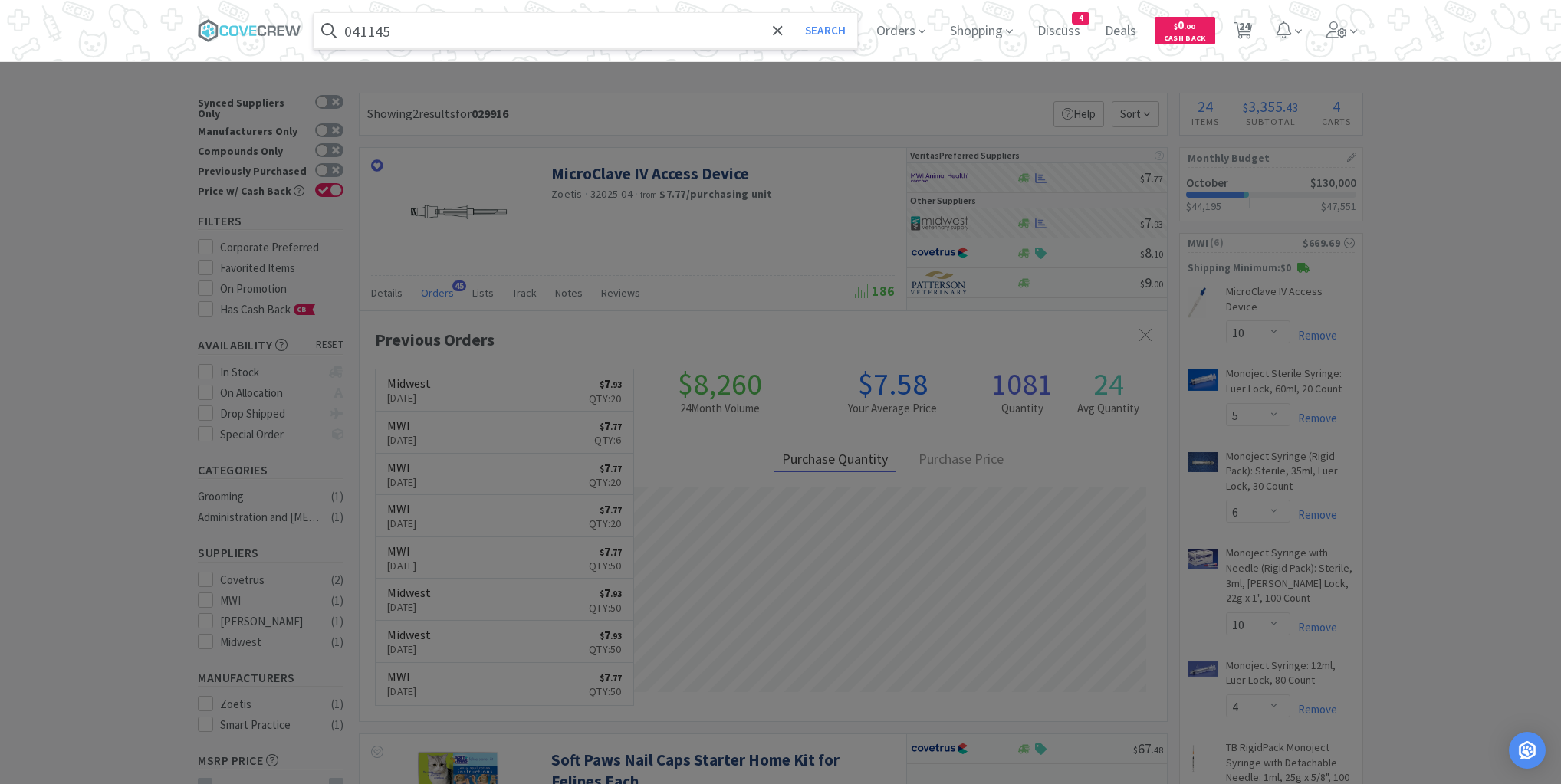
click at [794, 13] on button "Search" at bounding box center [825, 31] width 64 height 35
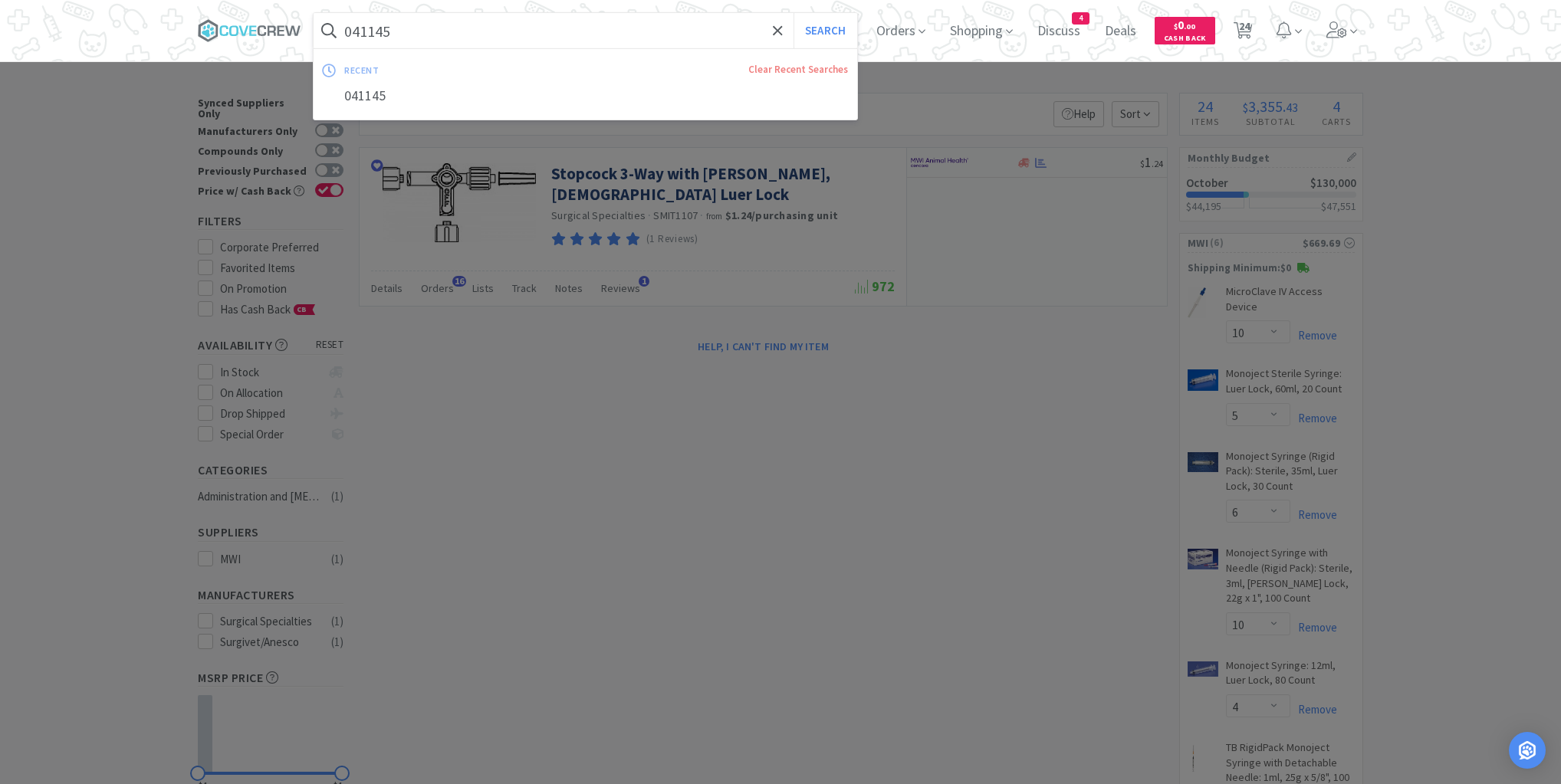
click at [430, 25] on input "041145" at bounding box center [586, 31] width 543 height 35
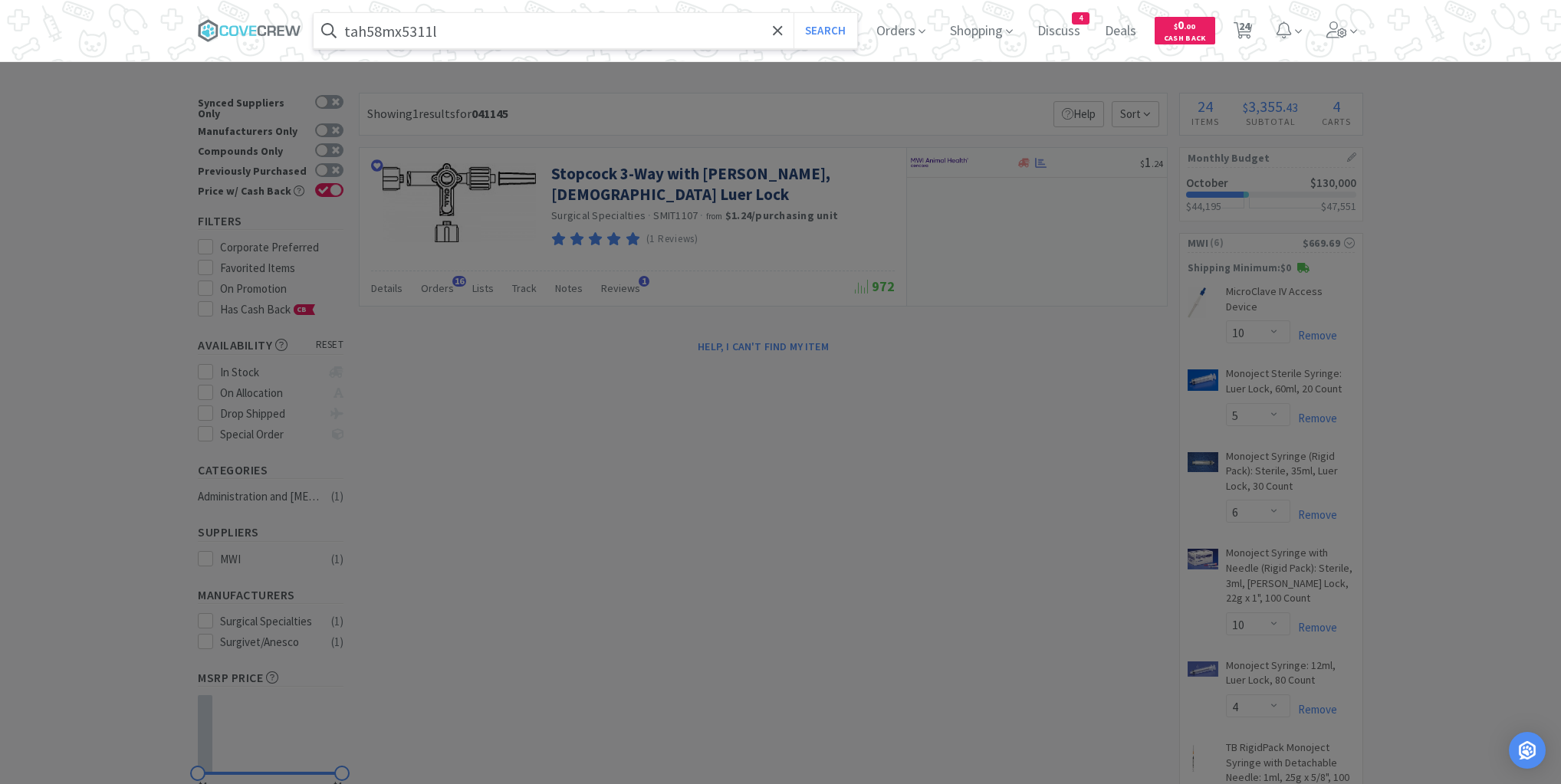
click at [794, 13] on button "Search" at bounding box center [825, 31] width 64 height 35
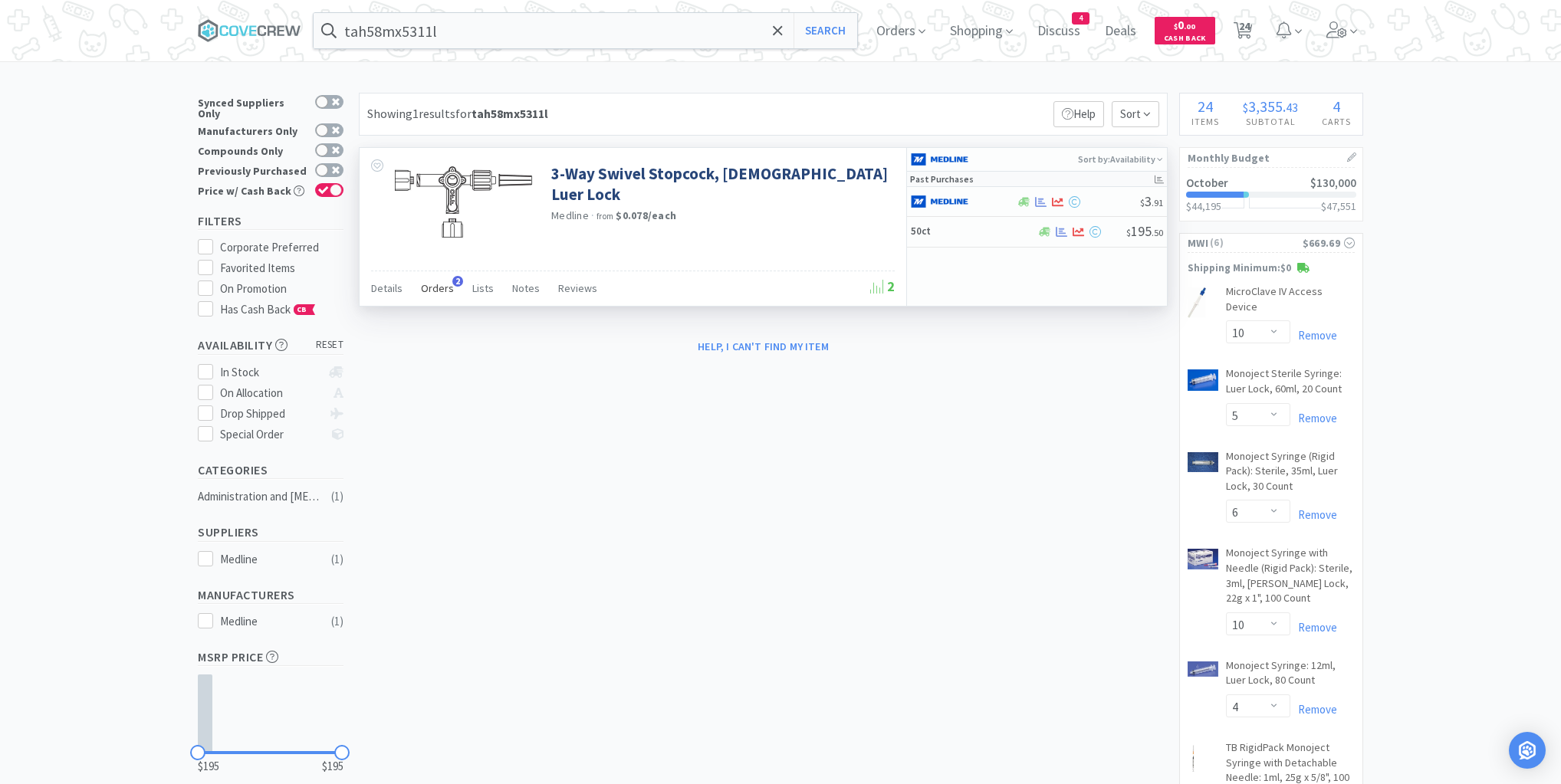
click at [443, 286] on span "Orders" at bounding box center [437, 288] width 33 height 14
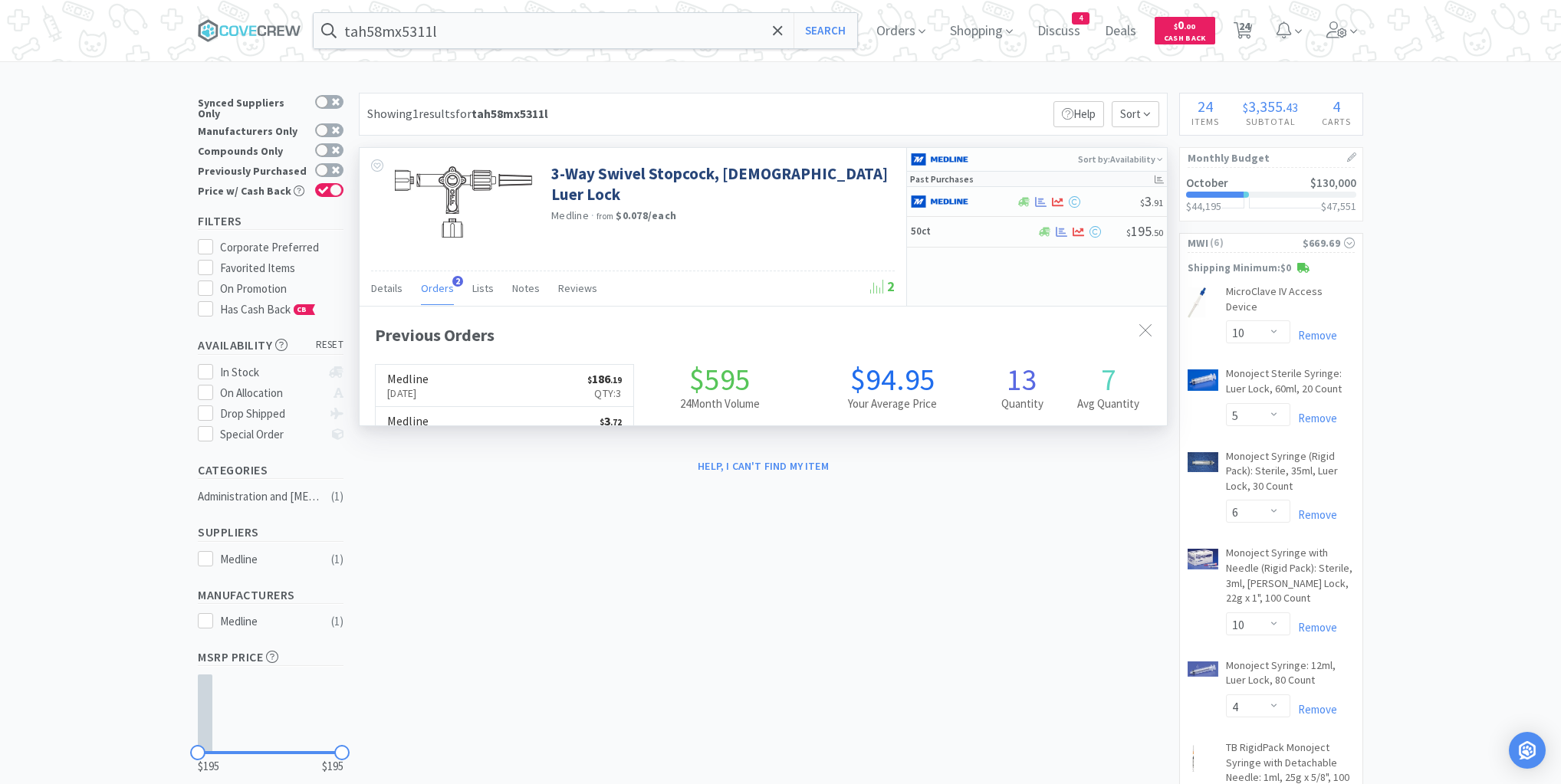
scroll to position [397, 807]
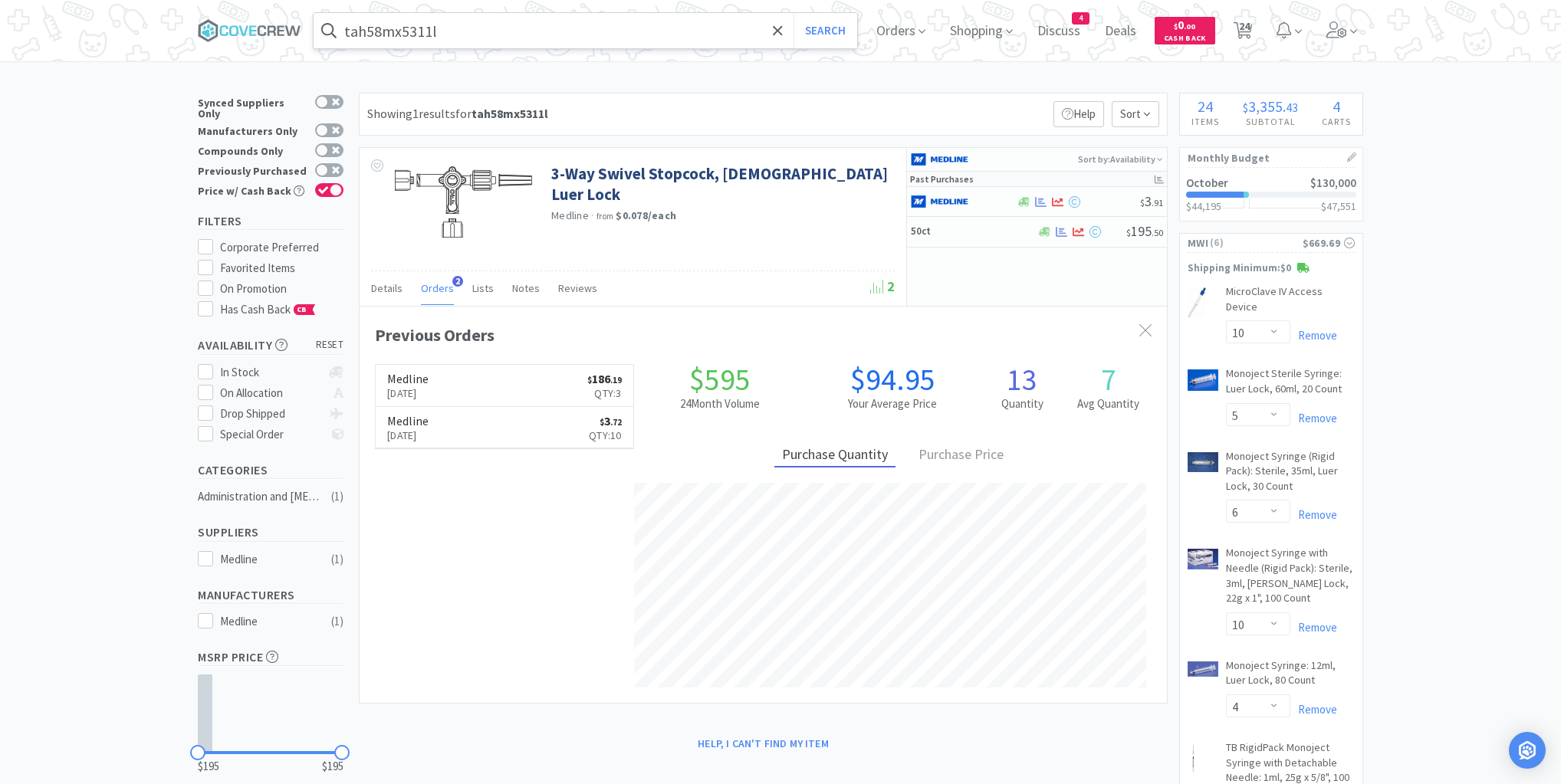
click at [516, 28] on input "tah58mx5311l" at bounding box center [586, 31] width 543 height 35
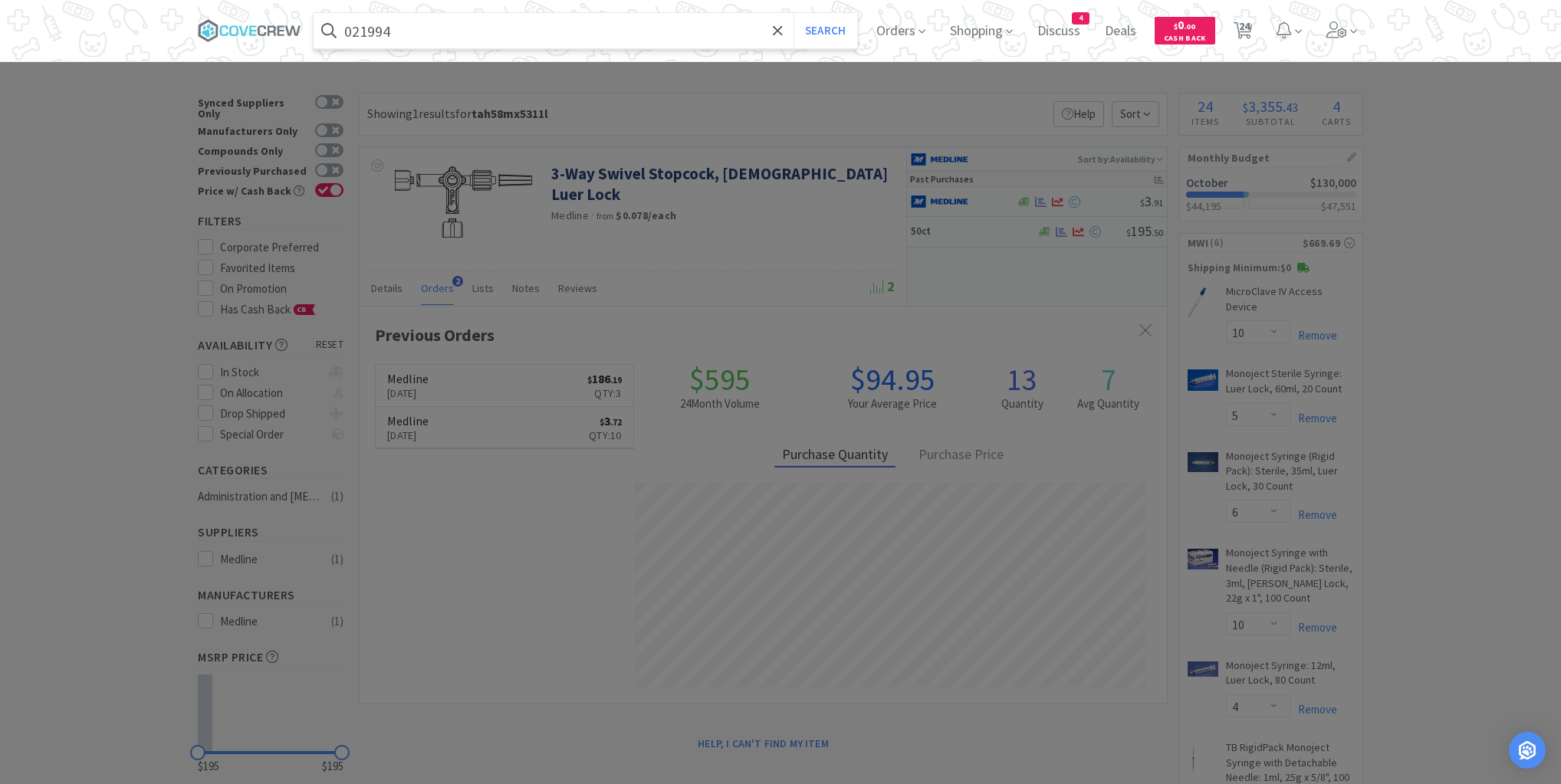
type input "021994"
click at [794, 13] on button "Search" at bounding box center [825, 31] width 64 height 35
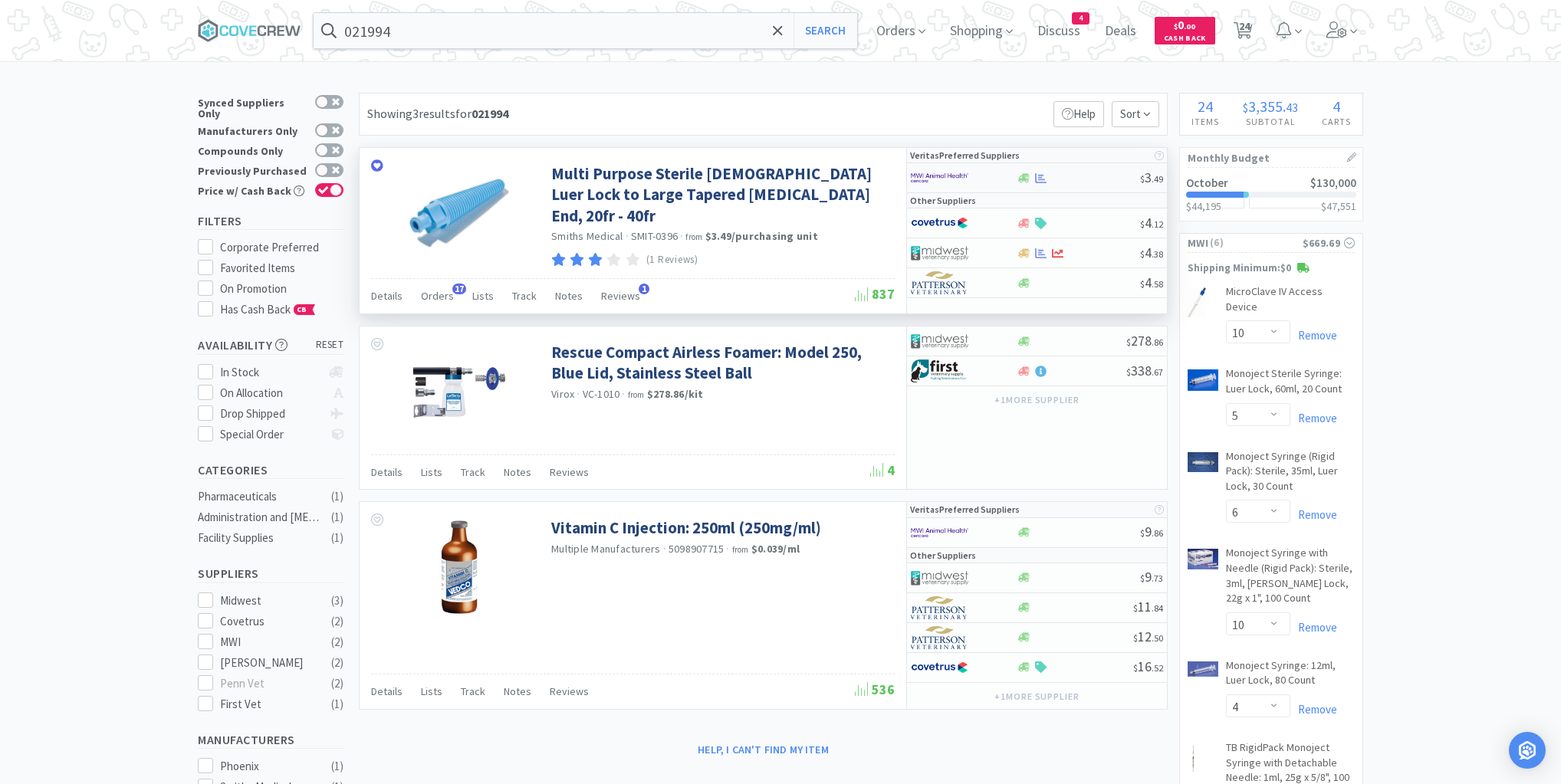
click at [1106, 183] on div "$ 3 . 49" at bounding box center [1037, 178] width 260 height 30
select select "1"
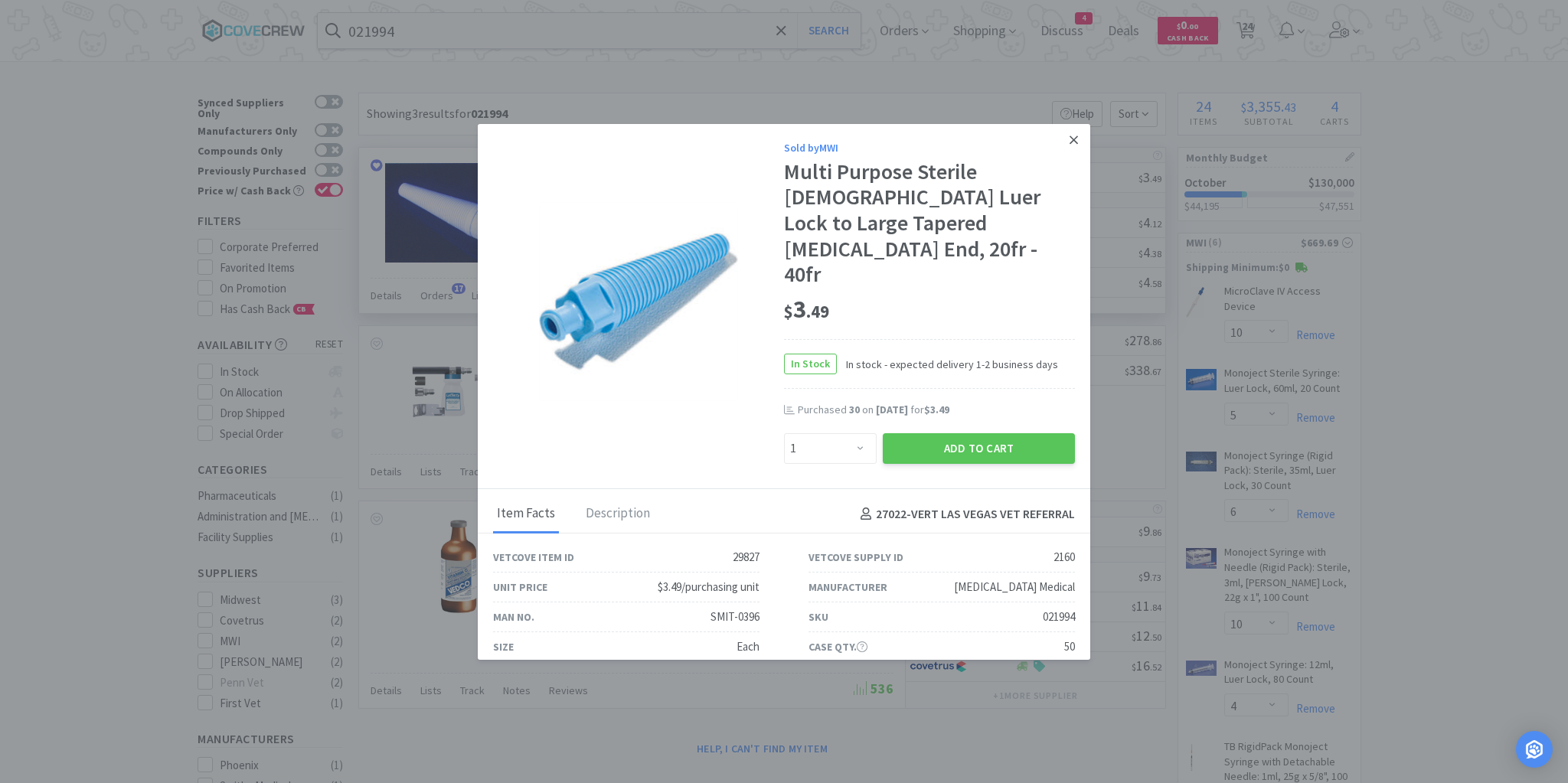
click at [1070, 136] on icon at bounding box center [1074, 139] width 8 height 8
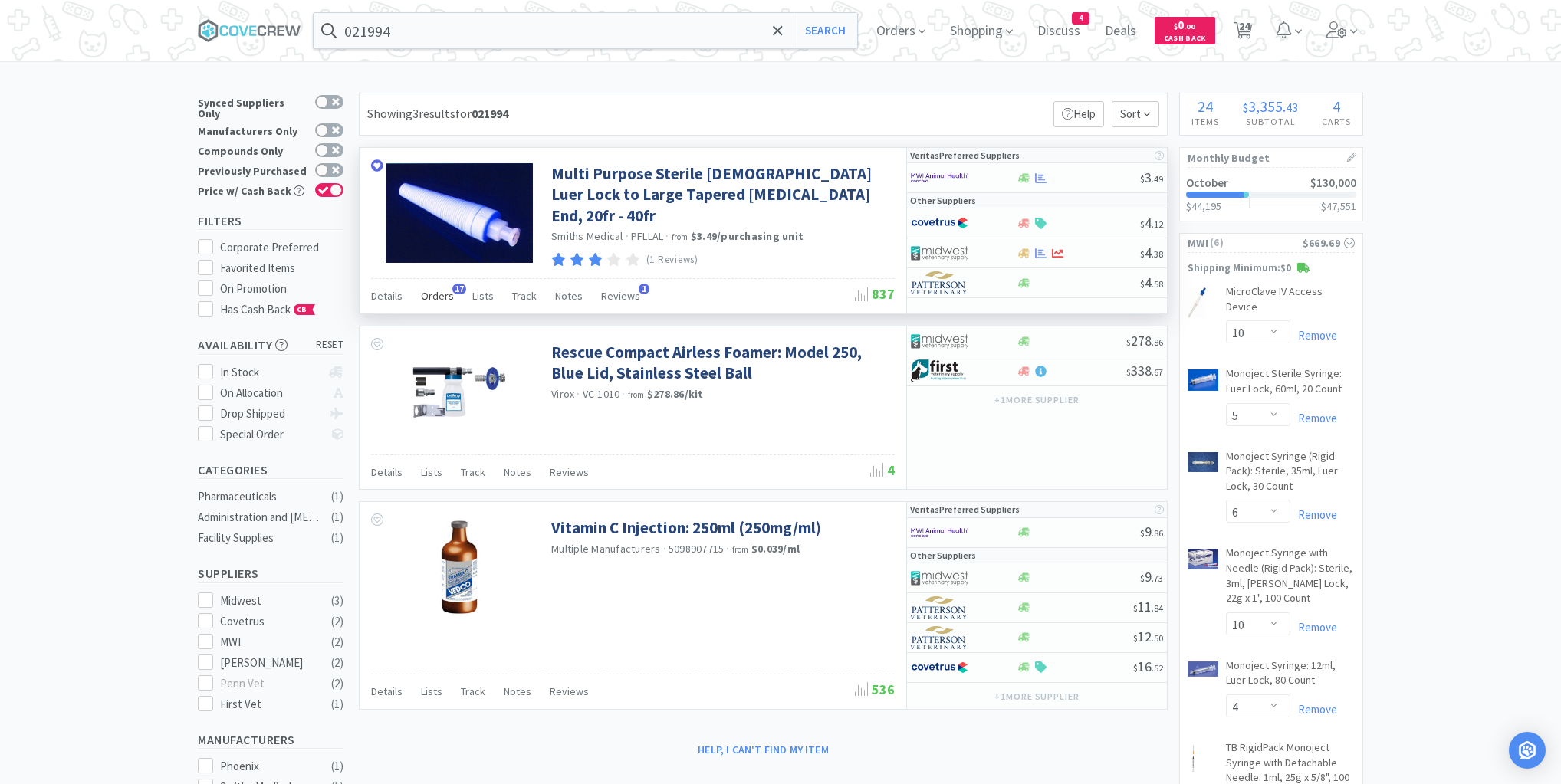
click at [436, 293] on span "Orders" at bounding box center [437, 296] width 33 height 14
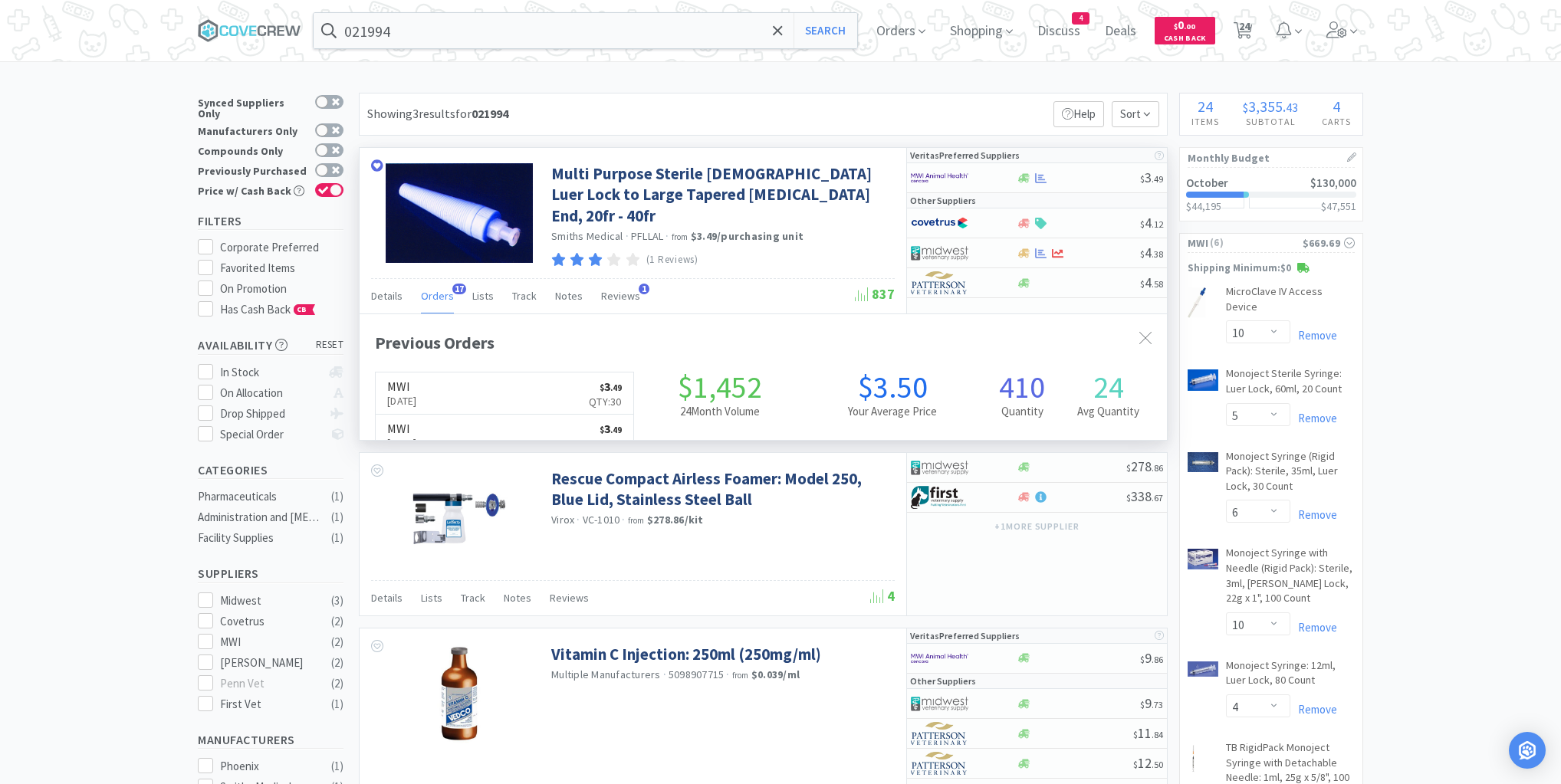
scroll to position [411, 807]
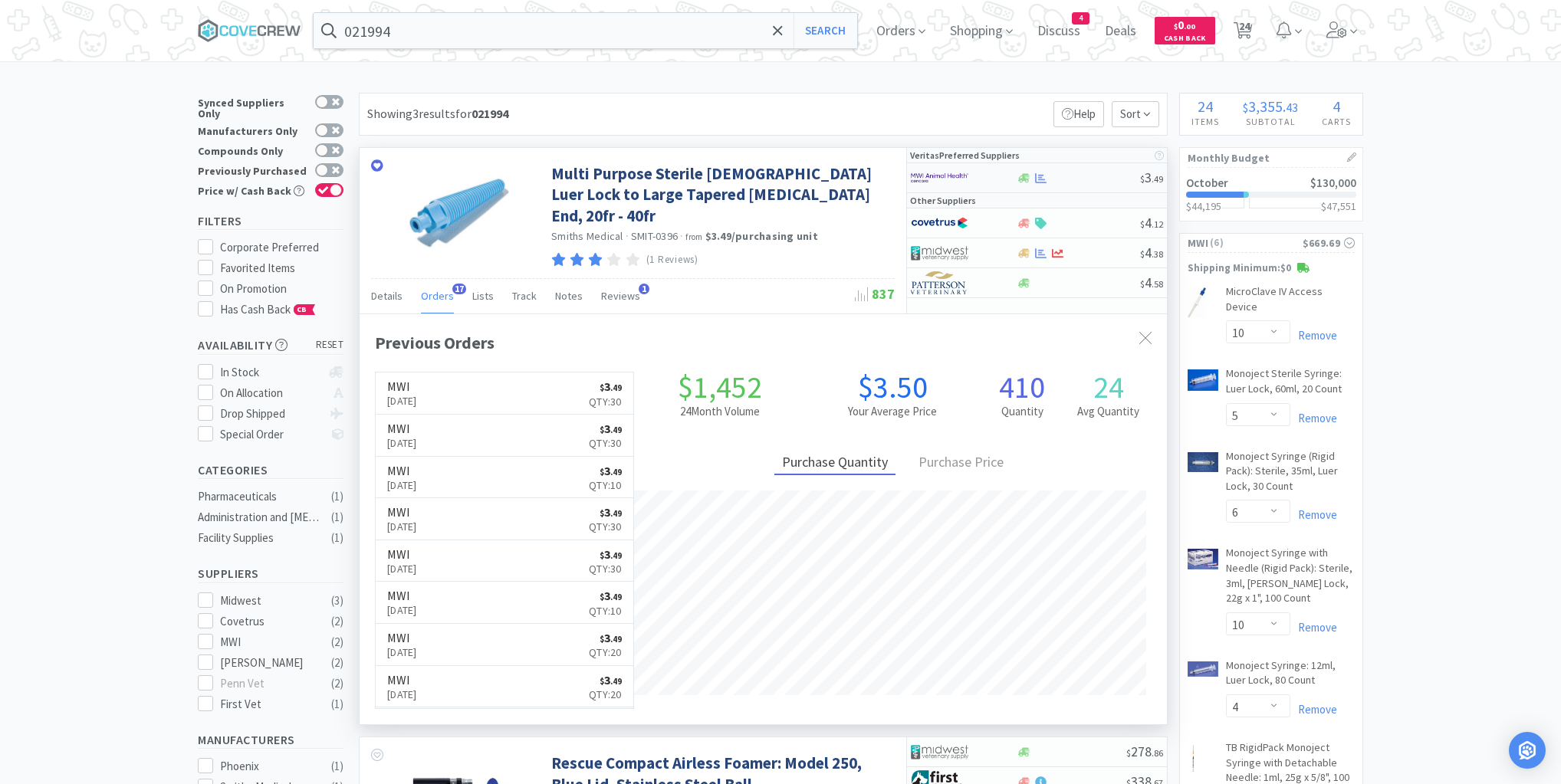
click at [1074, 180] on div at bounding box center [1078, 178] width 124 height 12
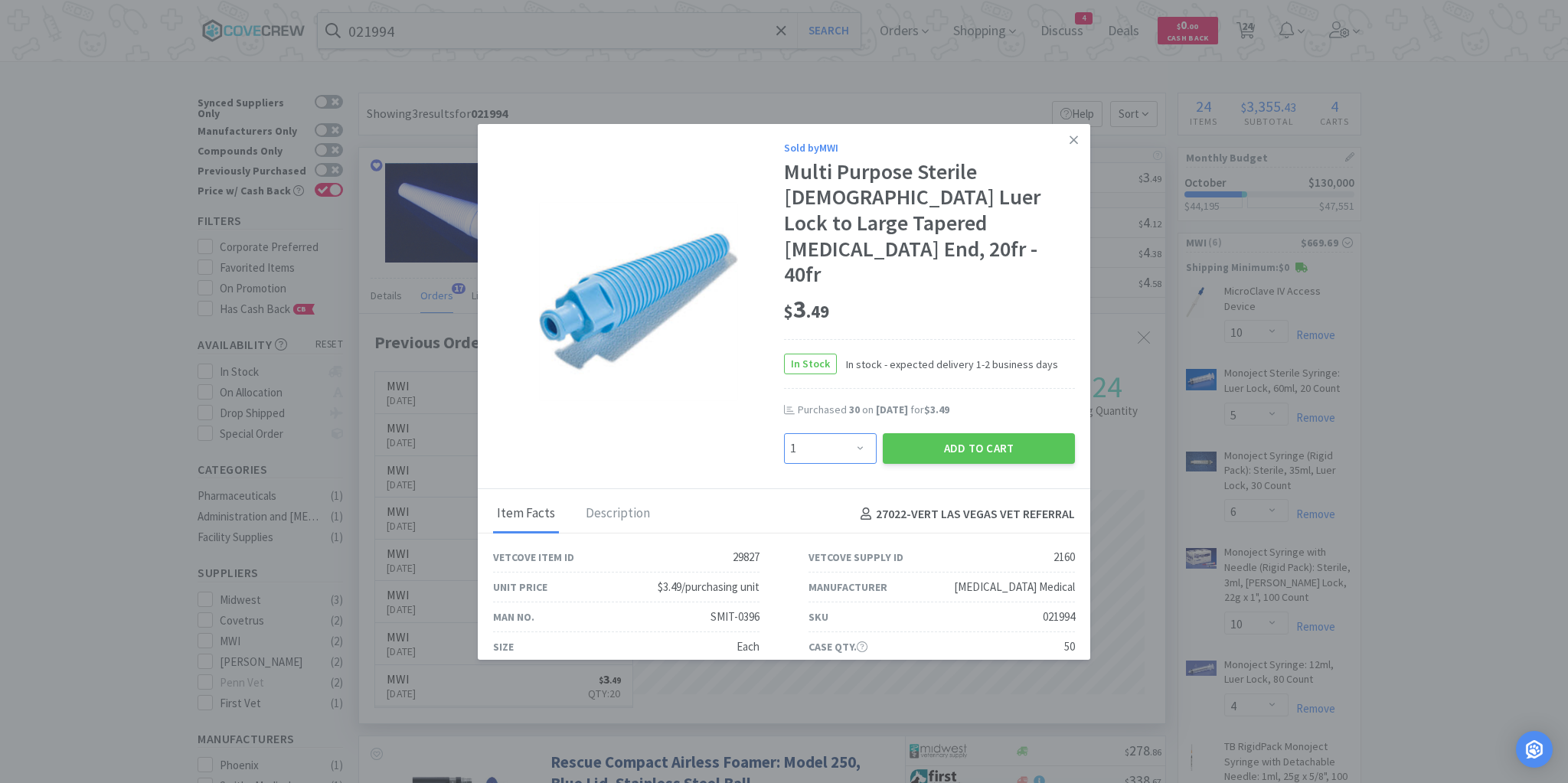
click at [855, 434] on select "Enter Quantity 1 2 3 4 5 6 7 8 9 10 11 12 13 14 15 16 17 18 19 20 Enter Quantity" at bounding box center [830, 449] width 93 height 31
select select "12"
click at [784, 434] on select "Enter Quantity 1 2 3 4 5 6 7 8 9 10 11 12 13 14 15 16 17 18 19 20 Enter Quantity" at bounding box center [830, 449] width 93 height 31
click at [958, 434] on button "Add to Cart" at bounding box center [979, 449] width 192 height 31
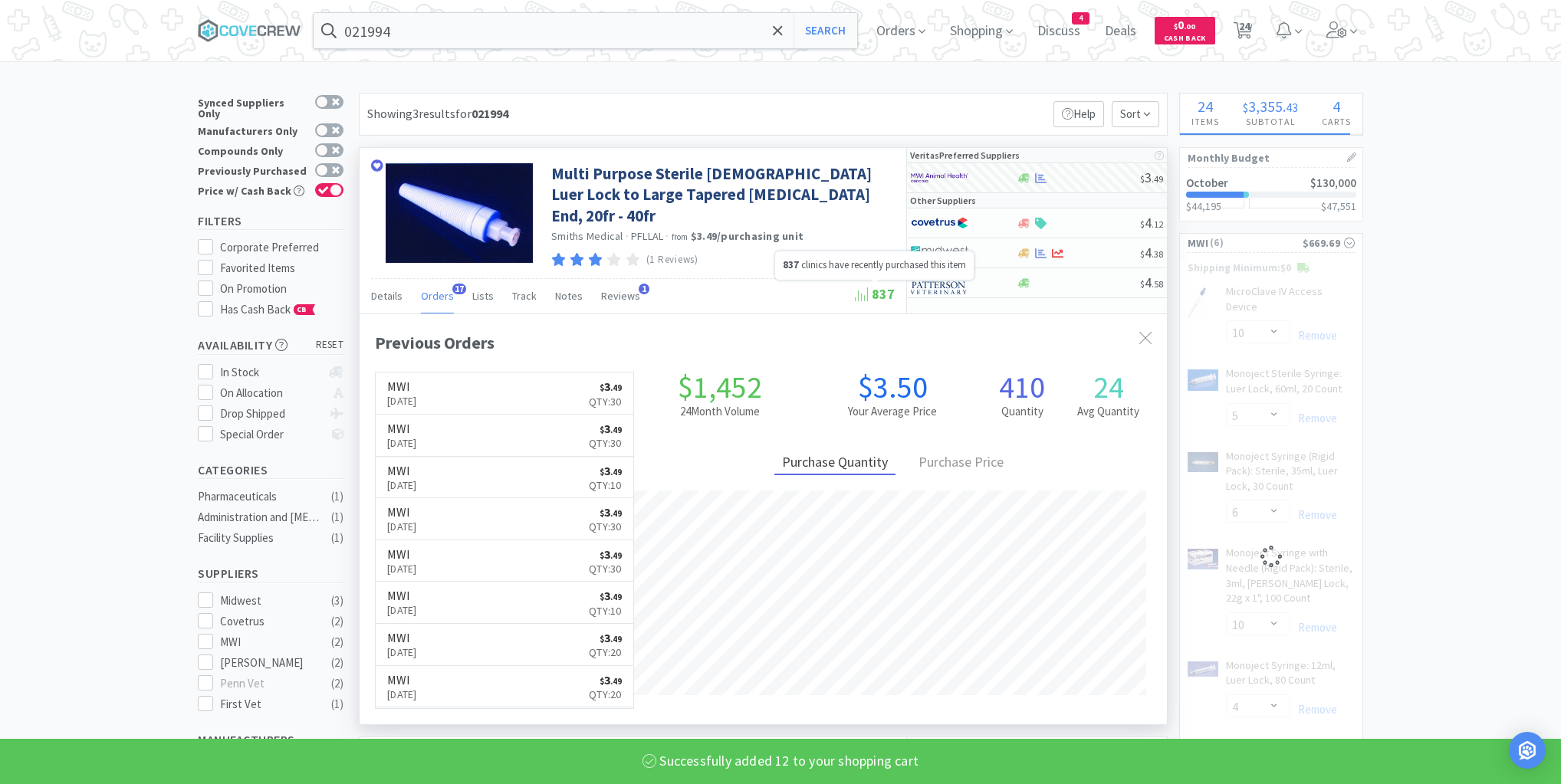
select select "12"
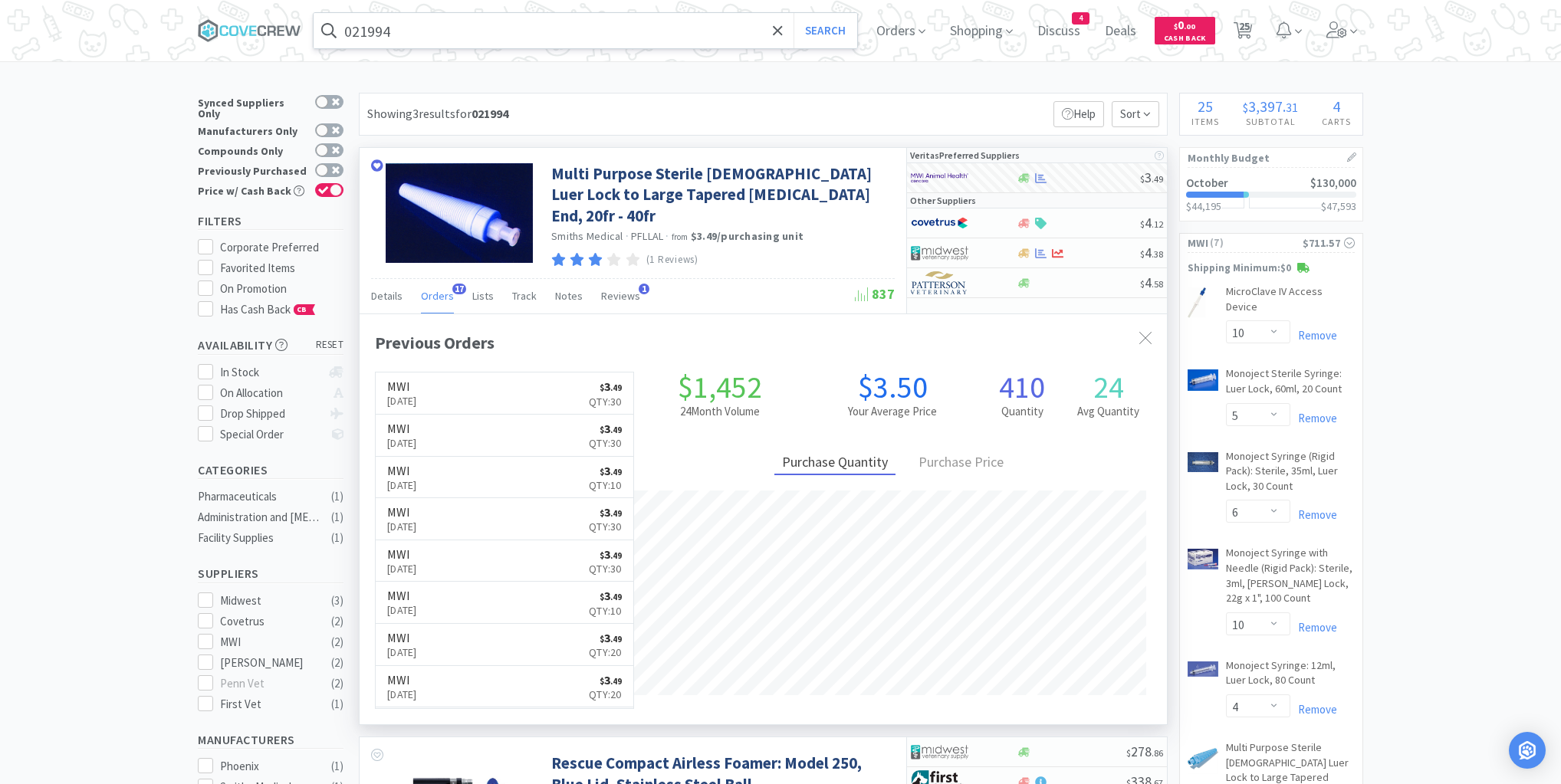
click at [676, 25] on input "021994" at bounding box center [586, 31] width 543 height 35
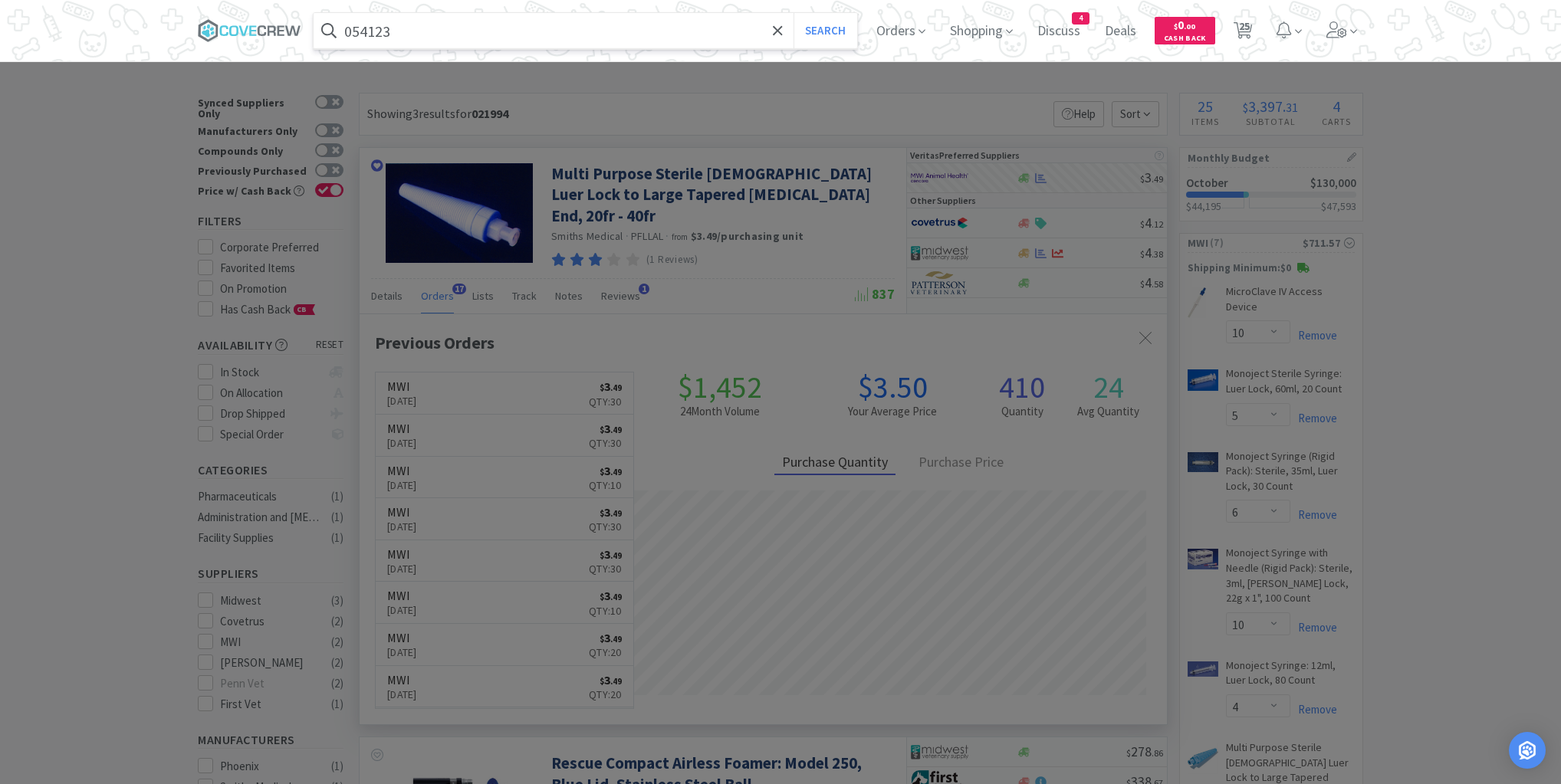
click at [794, 13] on button "Search" at bounding box center [825, 31] width 64 height 35
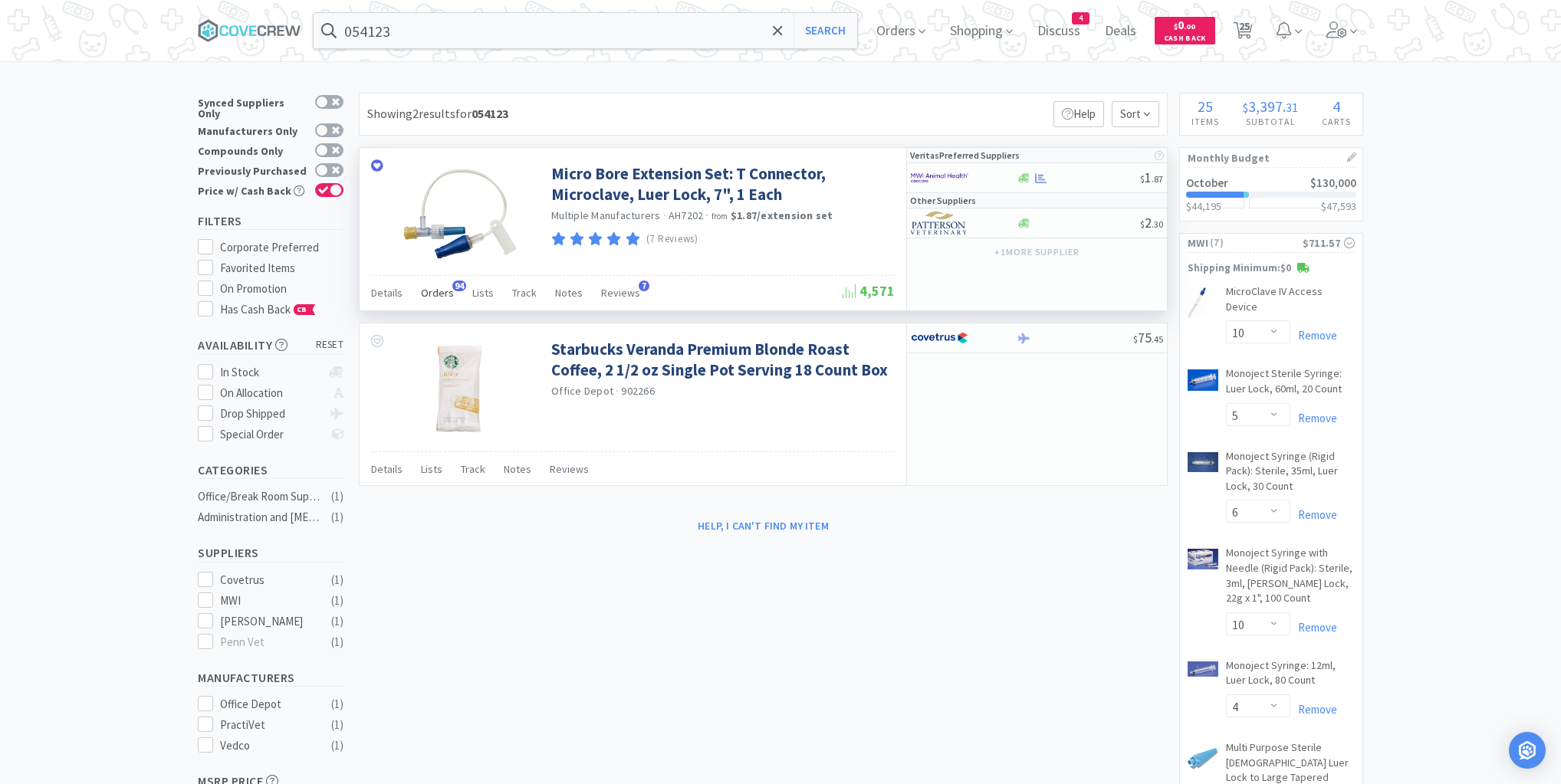
click at [436, 295] on span "Orders" at bounding box center [437, 293] width 33 height 14
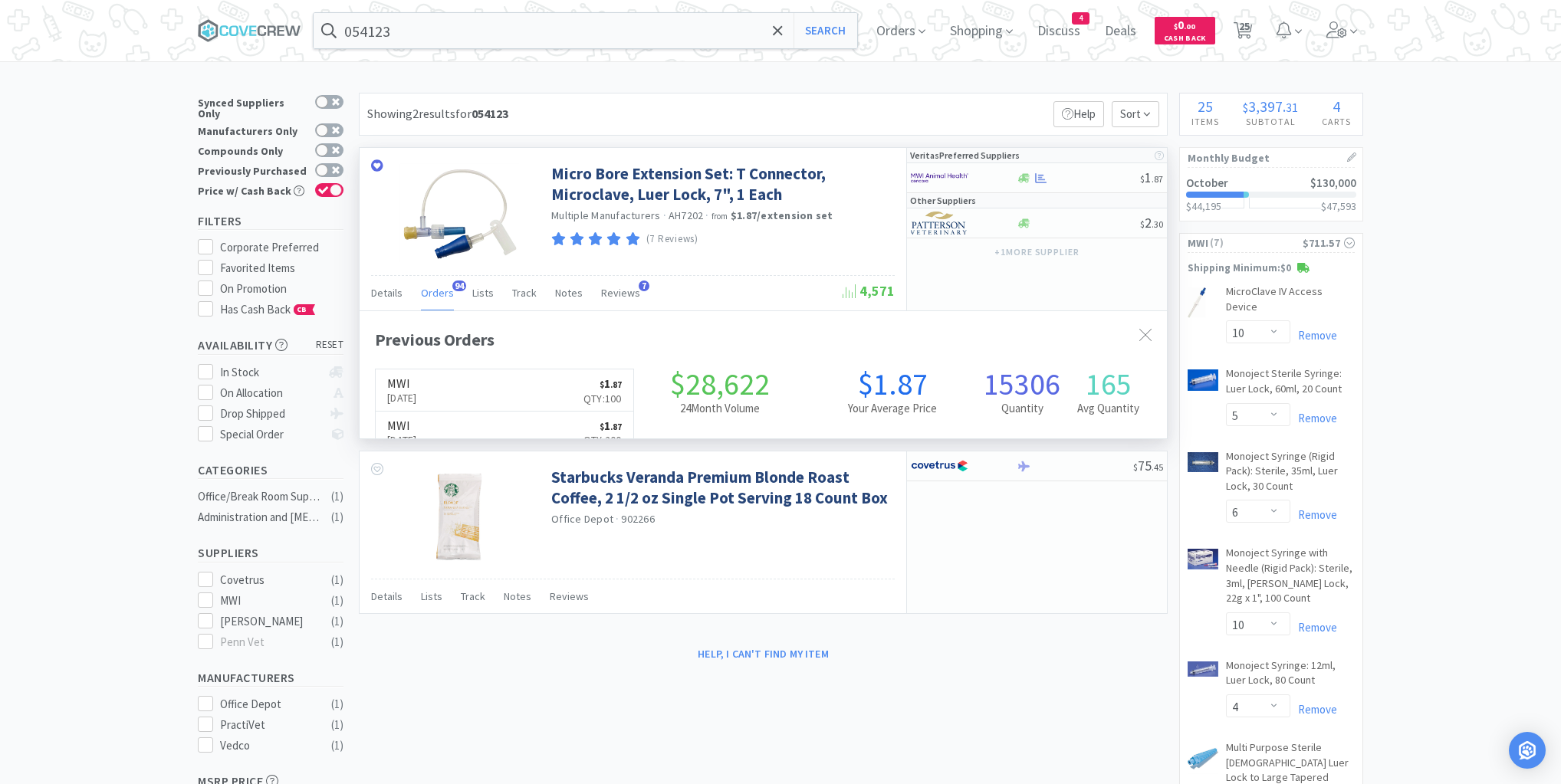
scroll to position [411, 807]
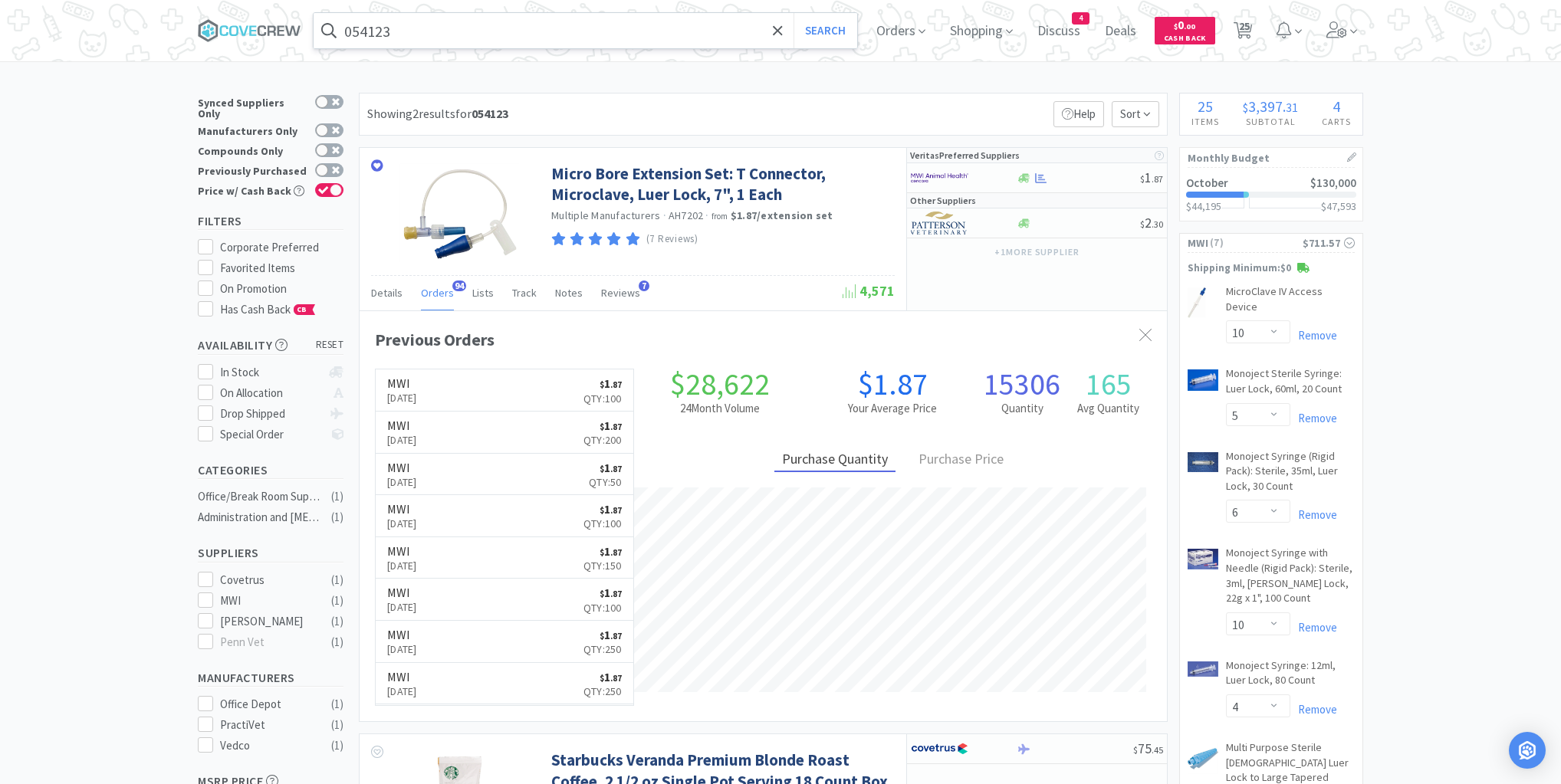
click at [477, 34] on input "054123" at bounding box center [586, 31] width 543 height 35
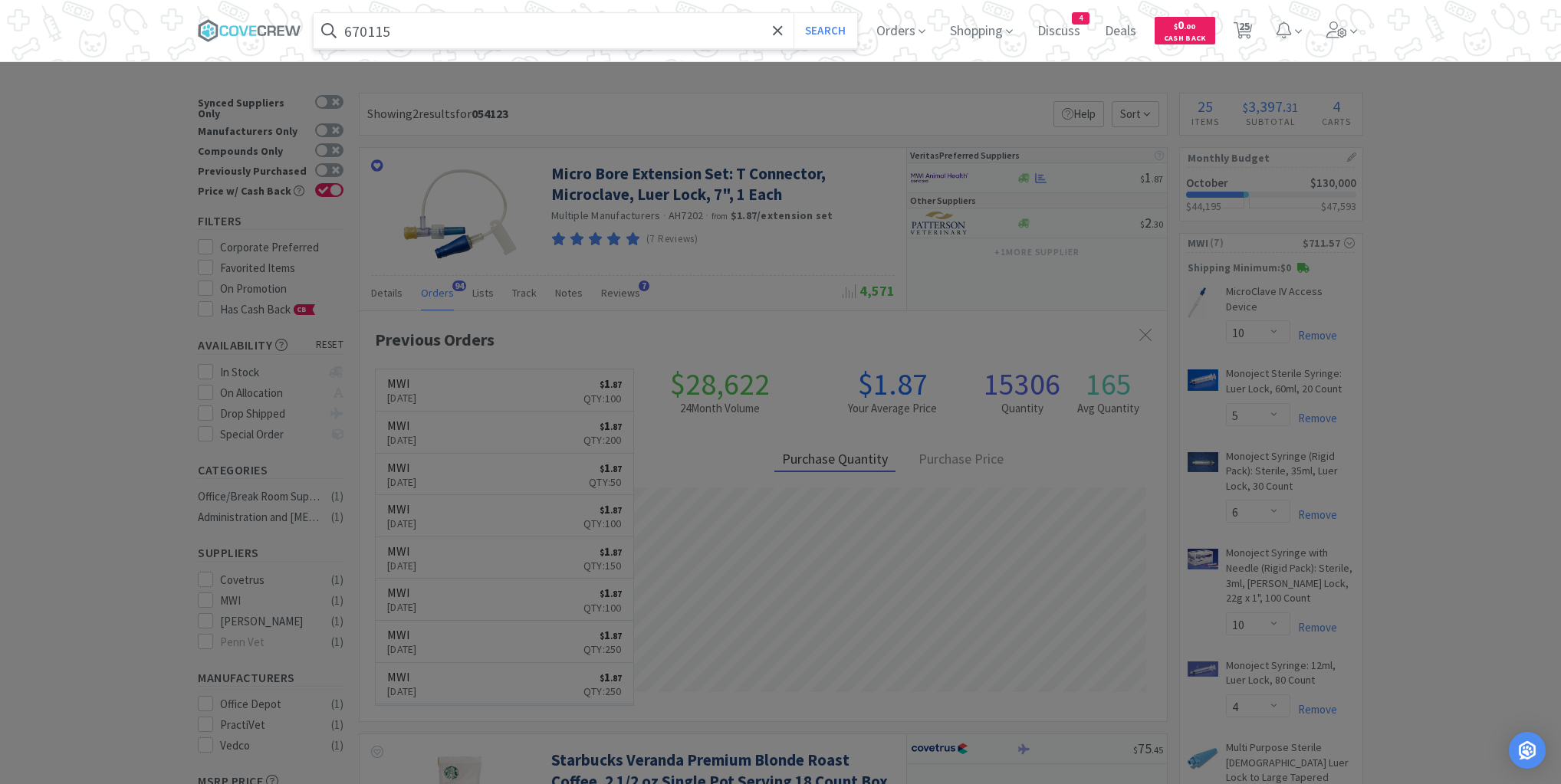
click at [794, 13] on button "Search" at bounding box center [825, 31] width 64 height 35
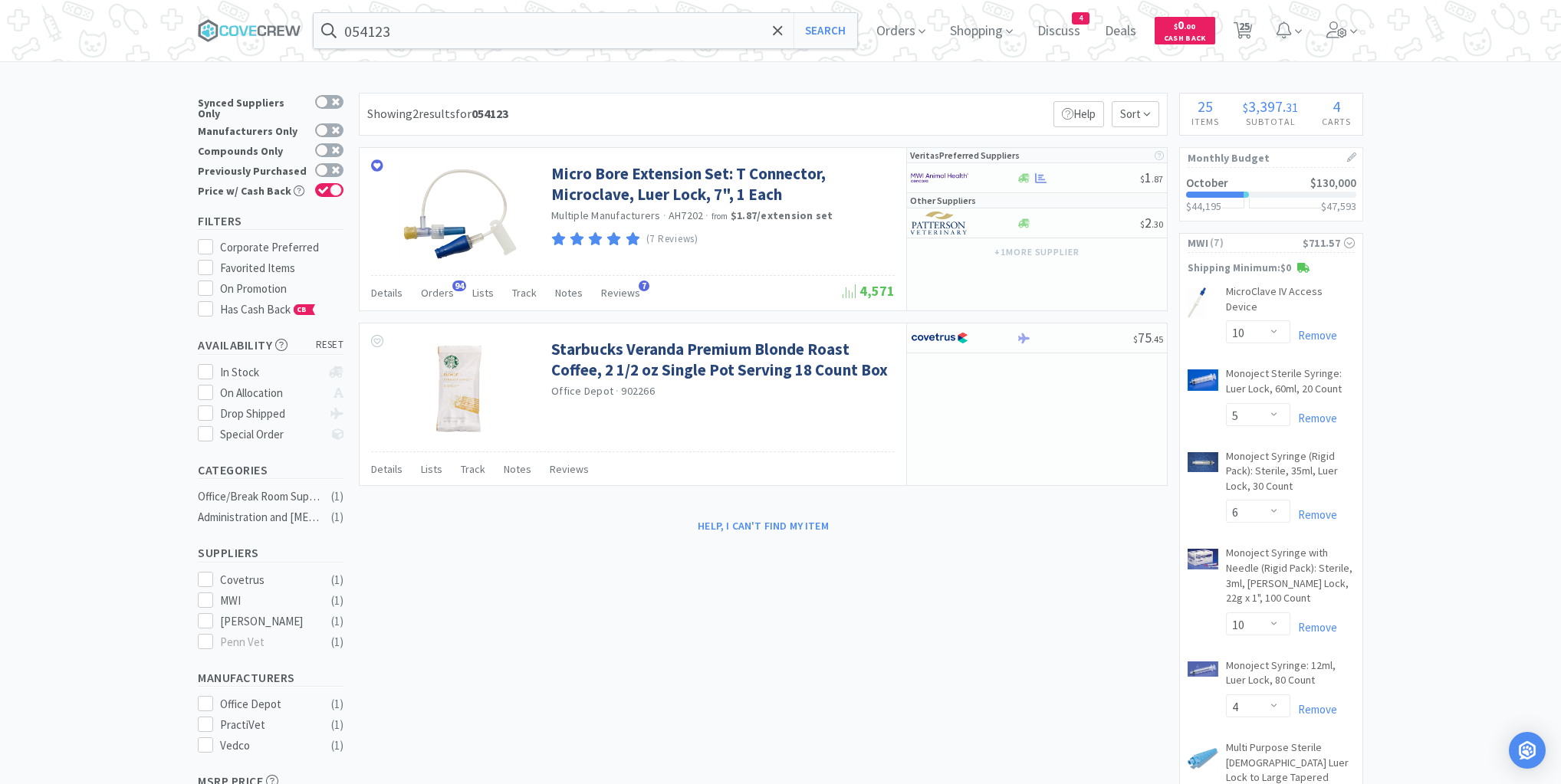
type input "670115"
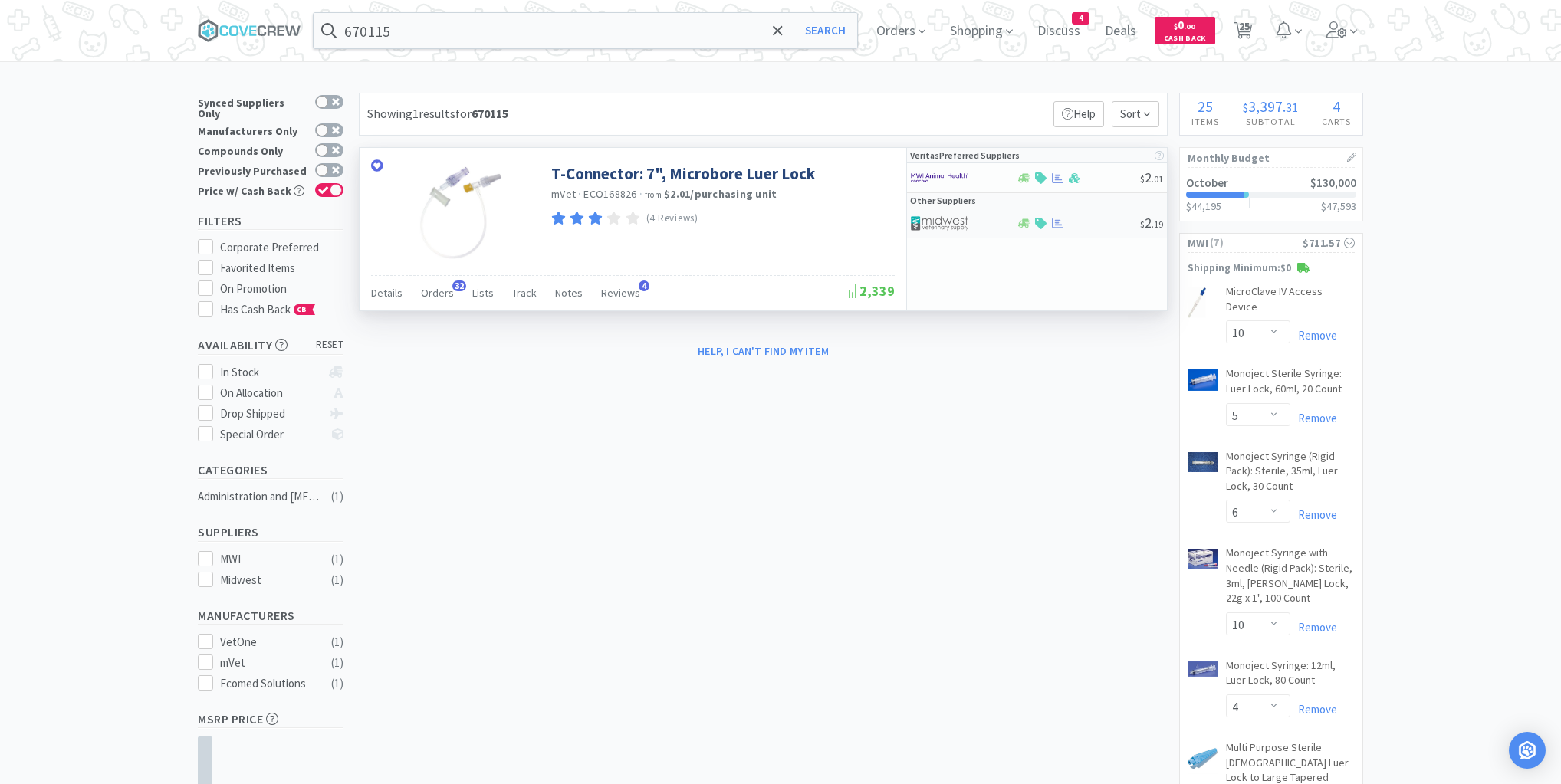
click at [1100, 226] on div at bounding box center [1078, 223] width 124 height 12
select select "1"
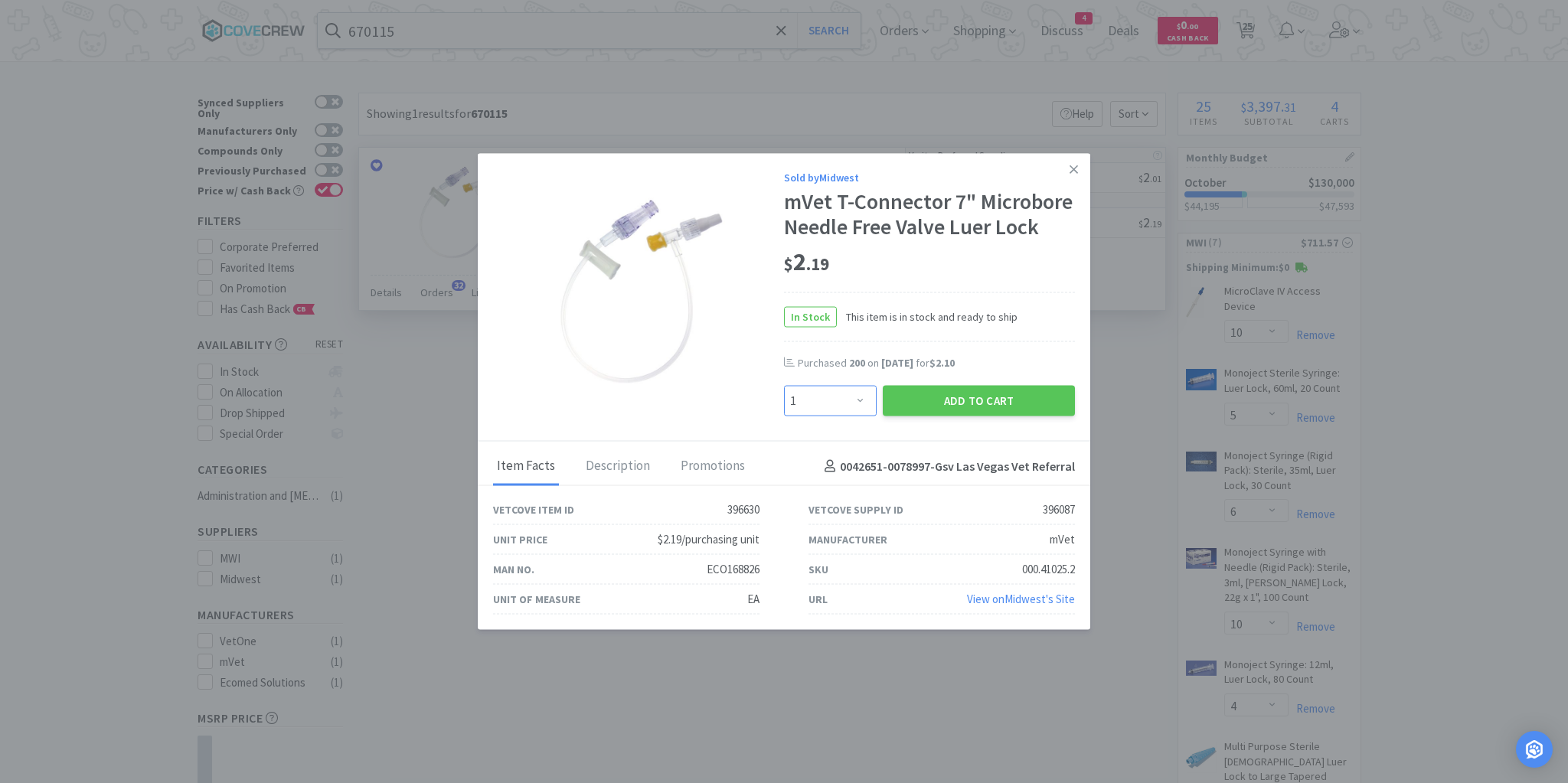
click at [859, 401] on select "Enter Quantity 1 2 3 4 5 6 7 8 9 10 11 12 13 14 15 16 17 18 19 20 Enter Quantity" at bounding box center [830, 401] width 93 height 31
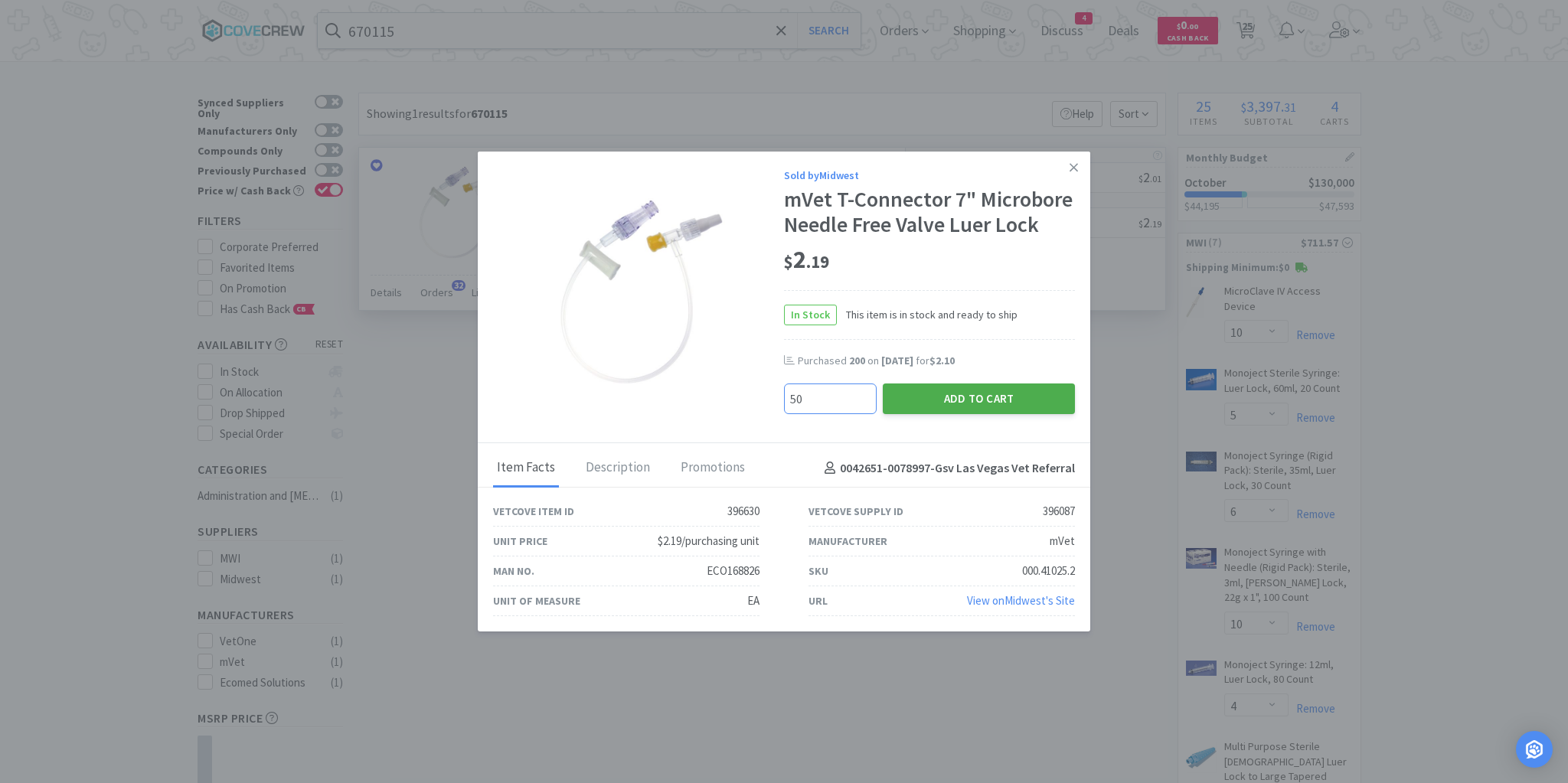
type input "50"
click at [920, 401] on button "Add to Cart" at bounding box center [979, 399] width 192 height 31
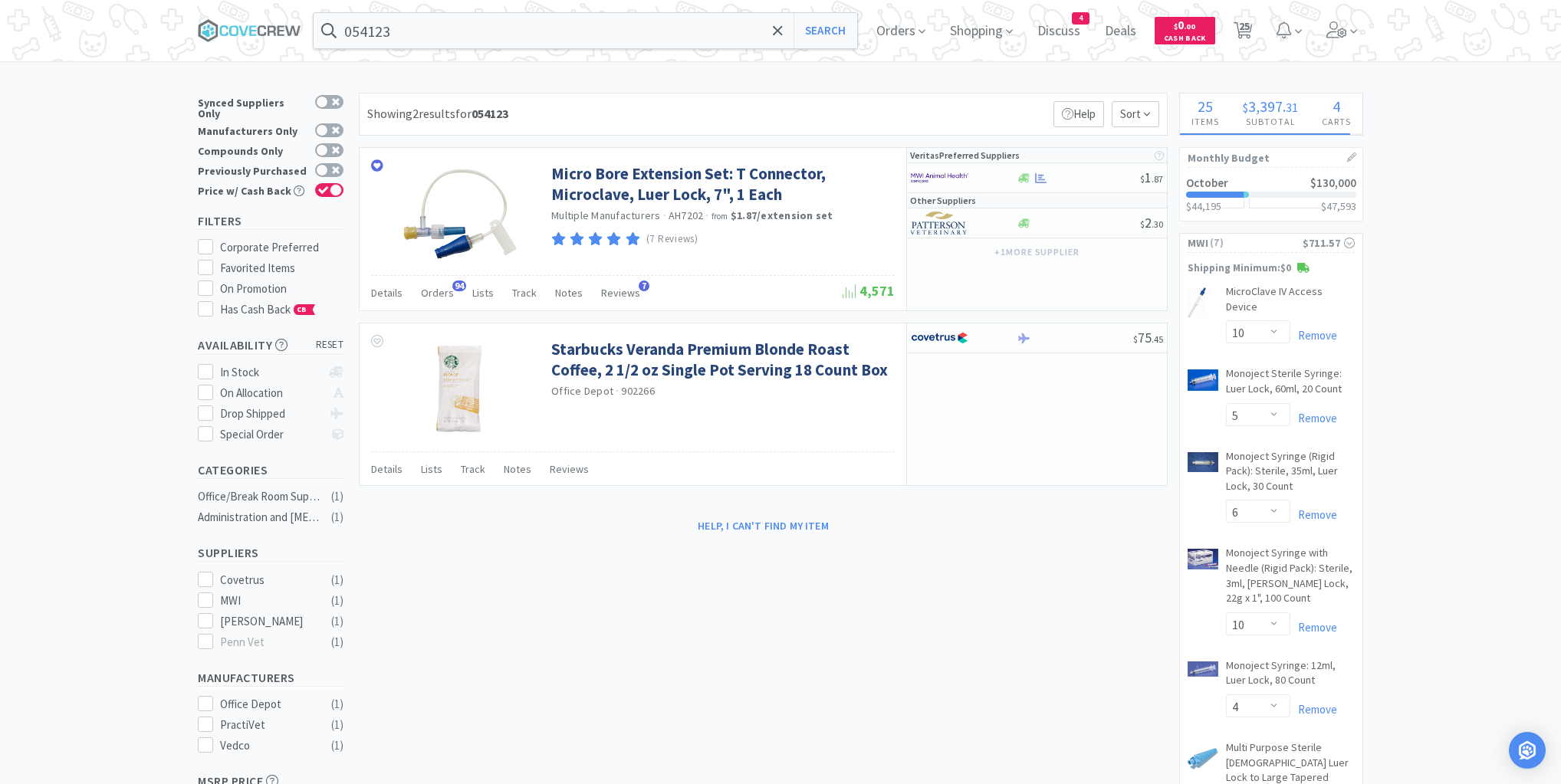
type input "021994"
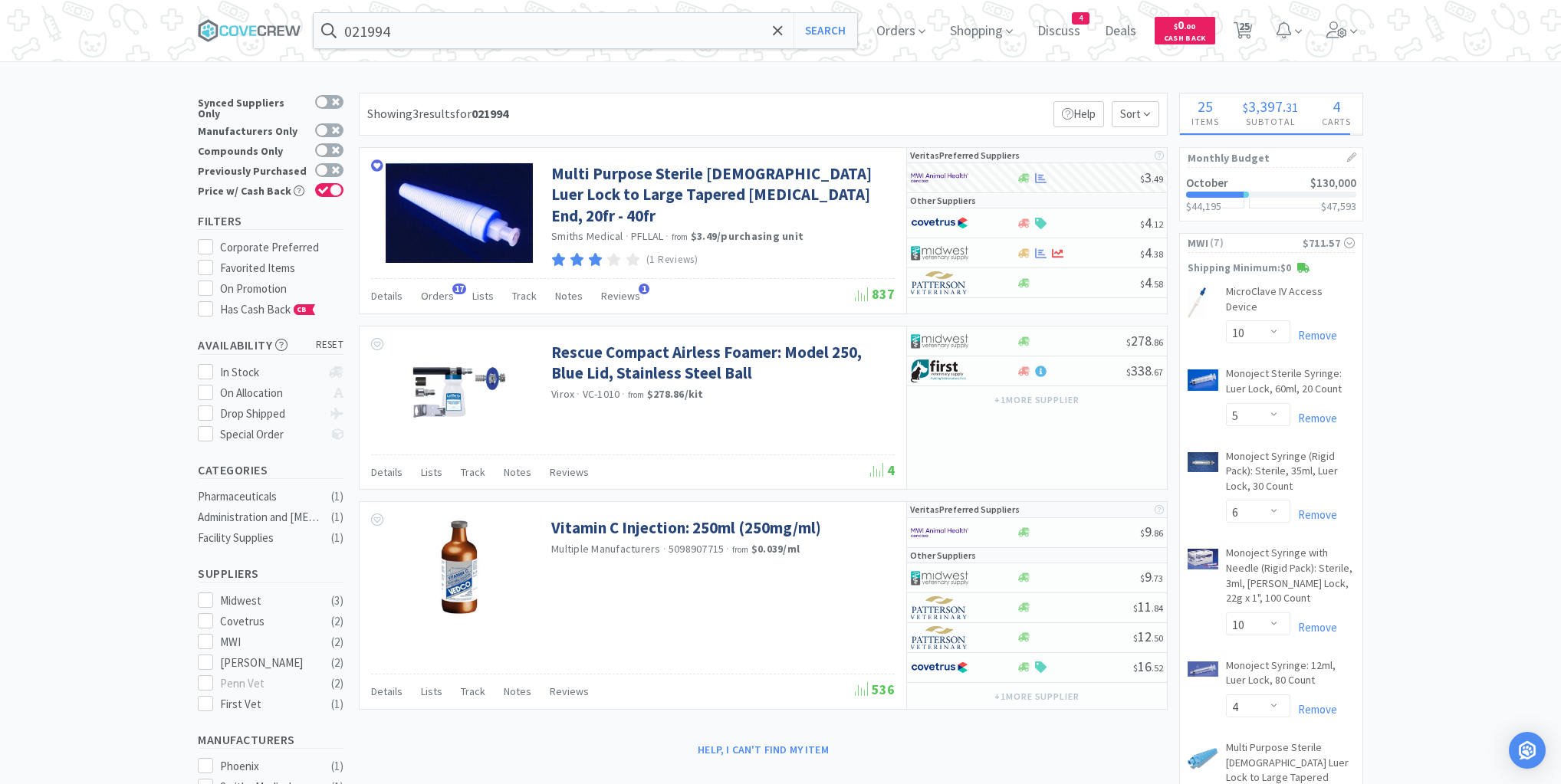
select select "6"
select select "5"
select select "50"
select select "1"
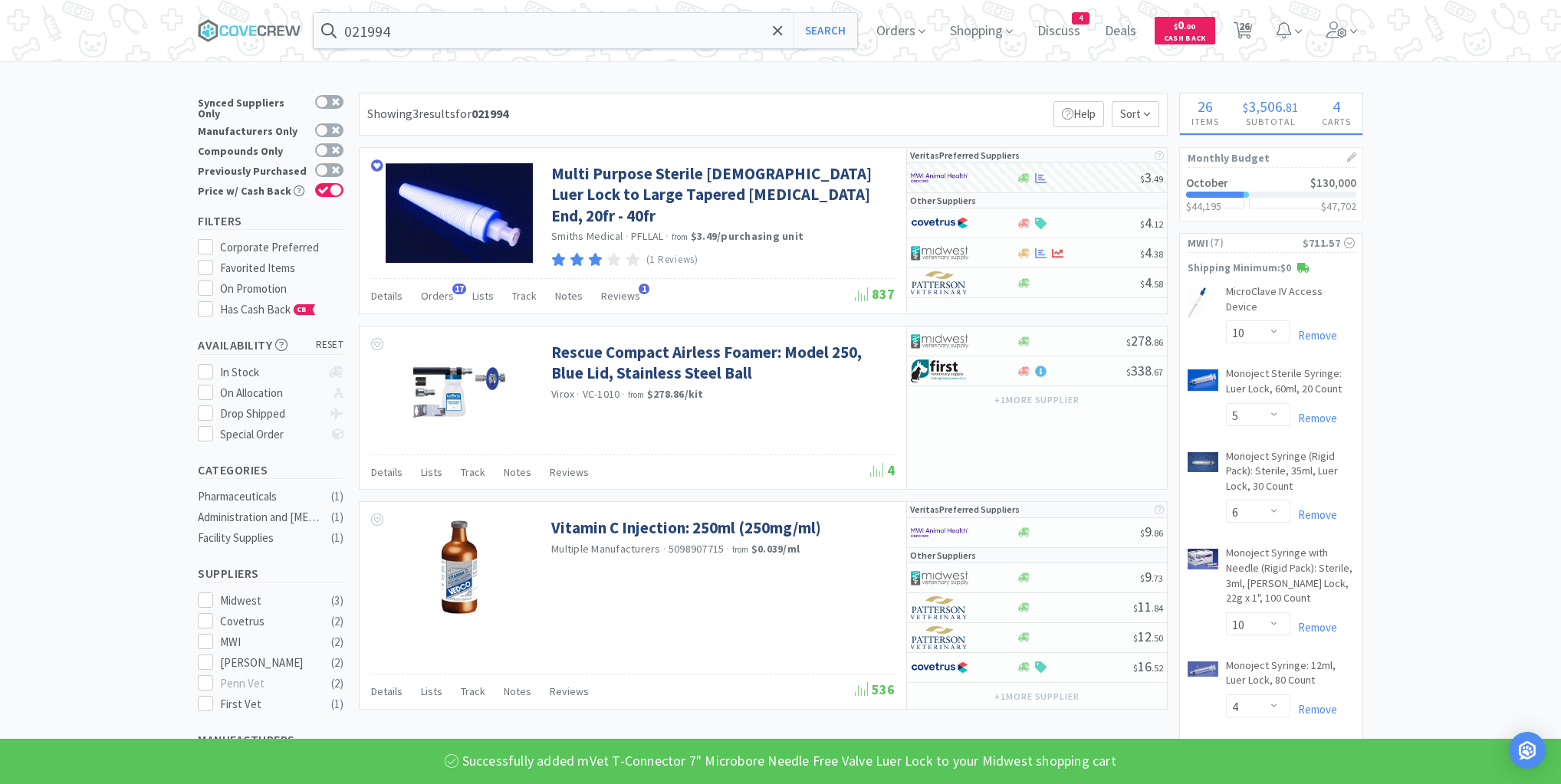
type input "054123"
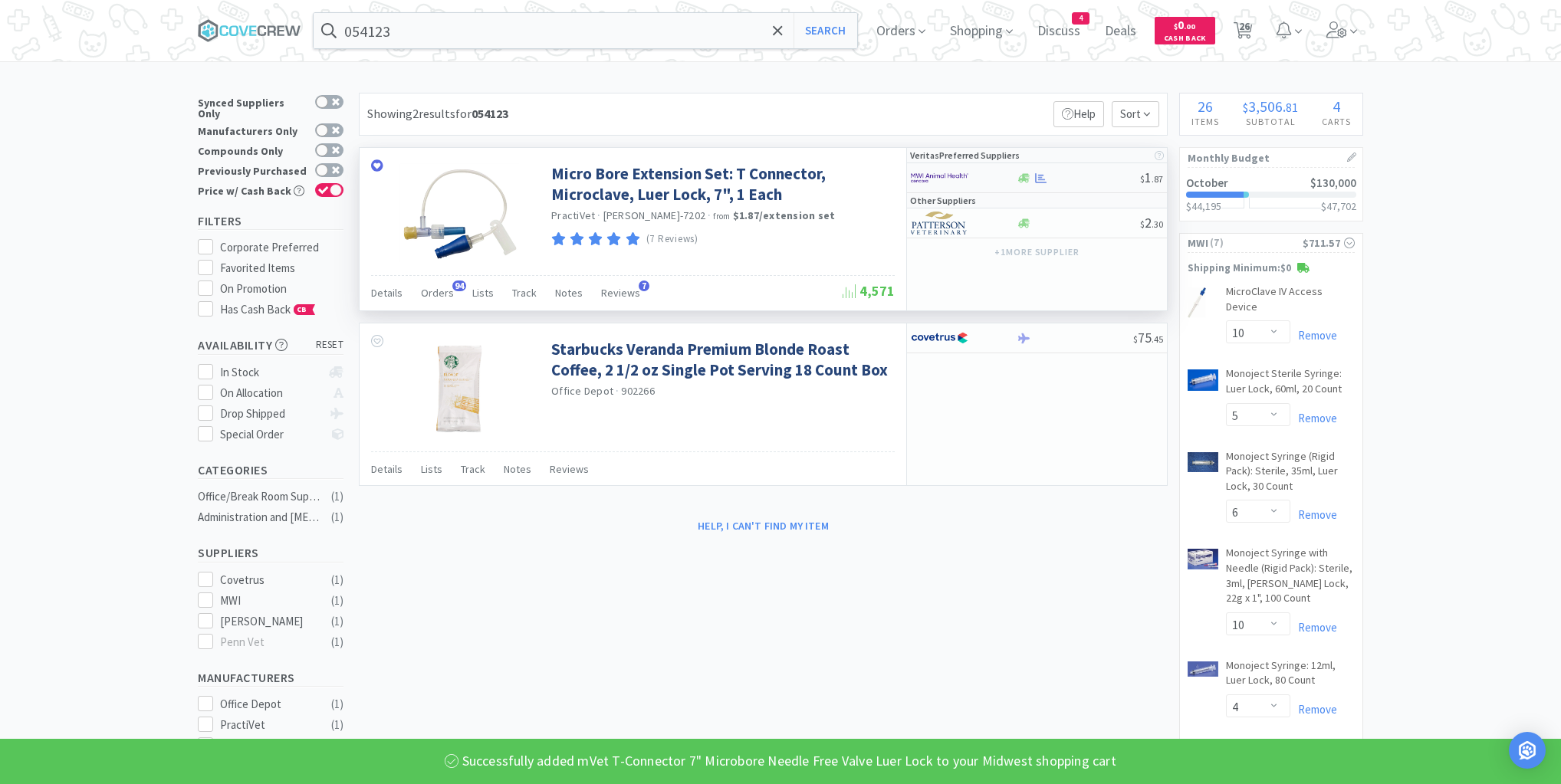
click at [1095, 183] on div "$ 1 . 87" at bounding box center [1037, 178] width 260 height 30
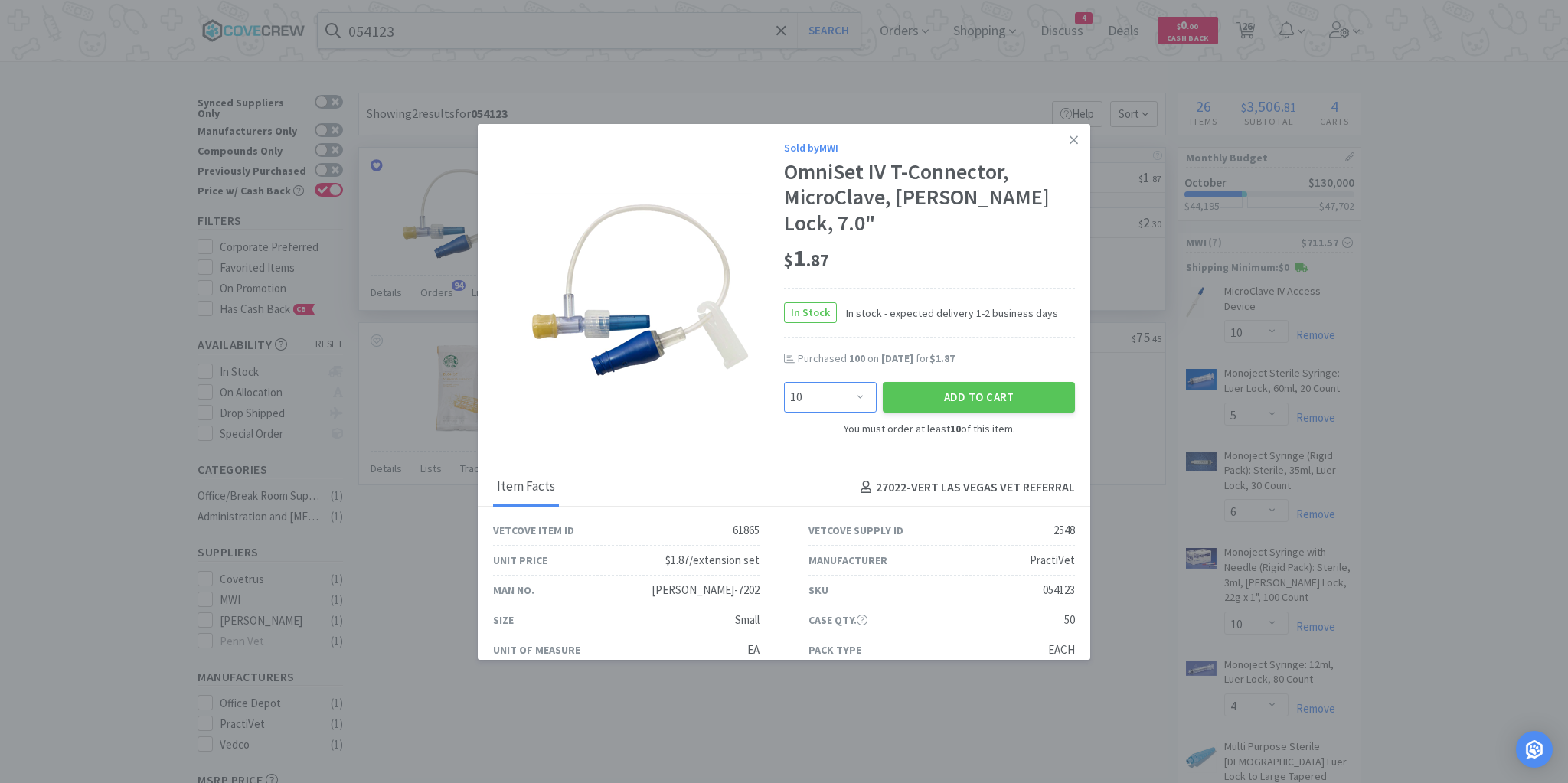
click at [858, 382] on select "Enter Quantity 10 20 30 40 50 60 70 80 90 100 110 120 130 140 150 160 170 180 1…" at bounding box center [830, 398] width 93 height 31
select select "100"
click at [784, 382] on select "Enter Quantity 10 20 30 40 50 60 70 80 90 100 110 120 130 140 150 160 170 180 1…" at bounding box center [830, 398] width 93 height 31
click at [954, 382] on button "Add to Cart" at bounding box center [979, 398] width 192 height 31
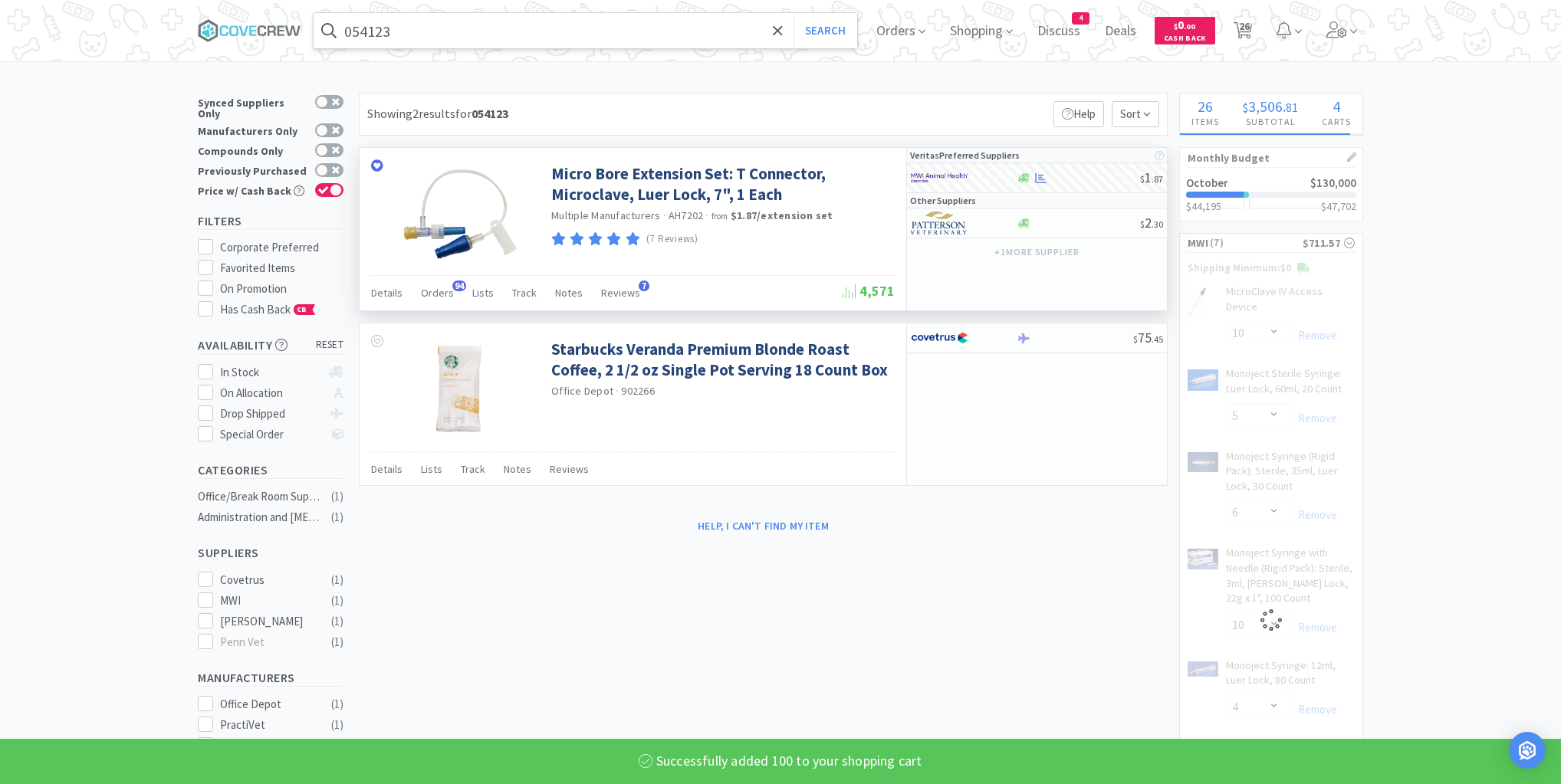
click at [710, 30] on input "054123" at bounding box center [586, 31] width 543 height 35
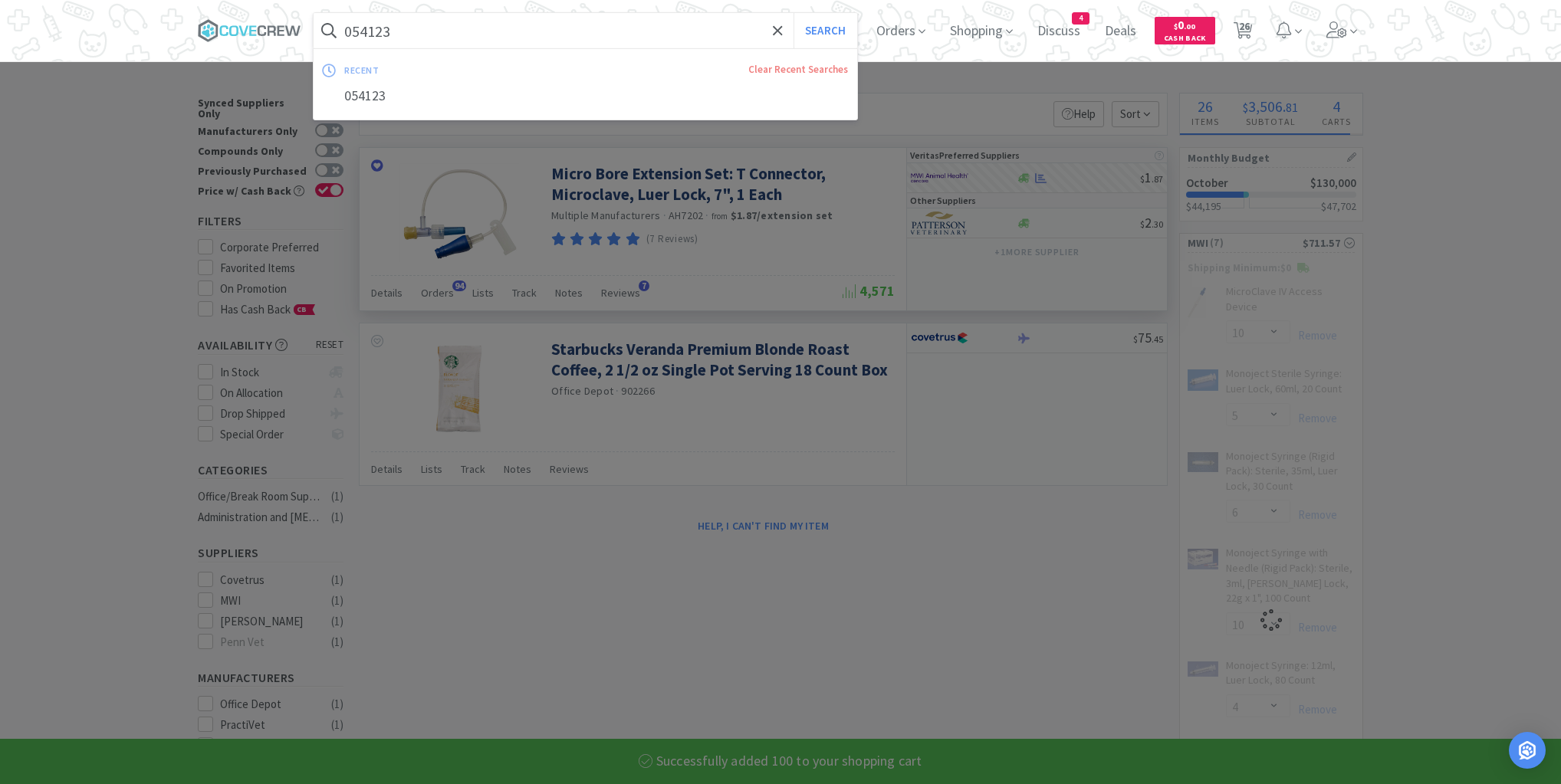
type input "2"
select select "10"
select select "5"
select select "6"
select select "10"
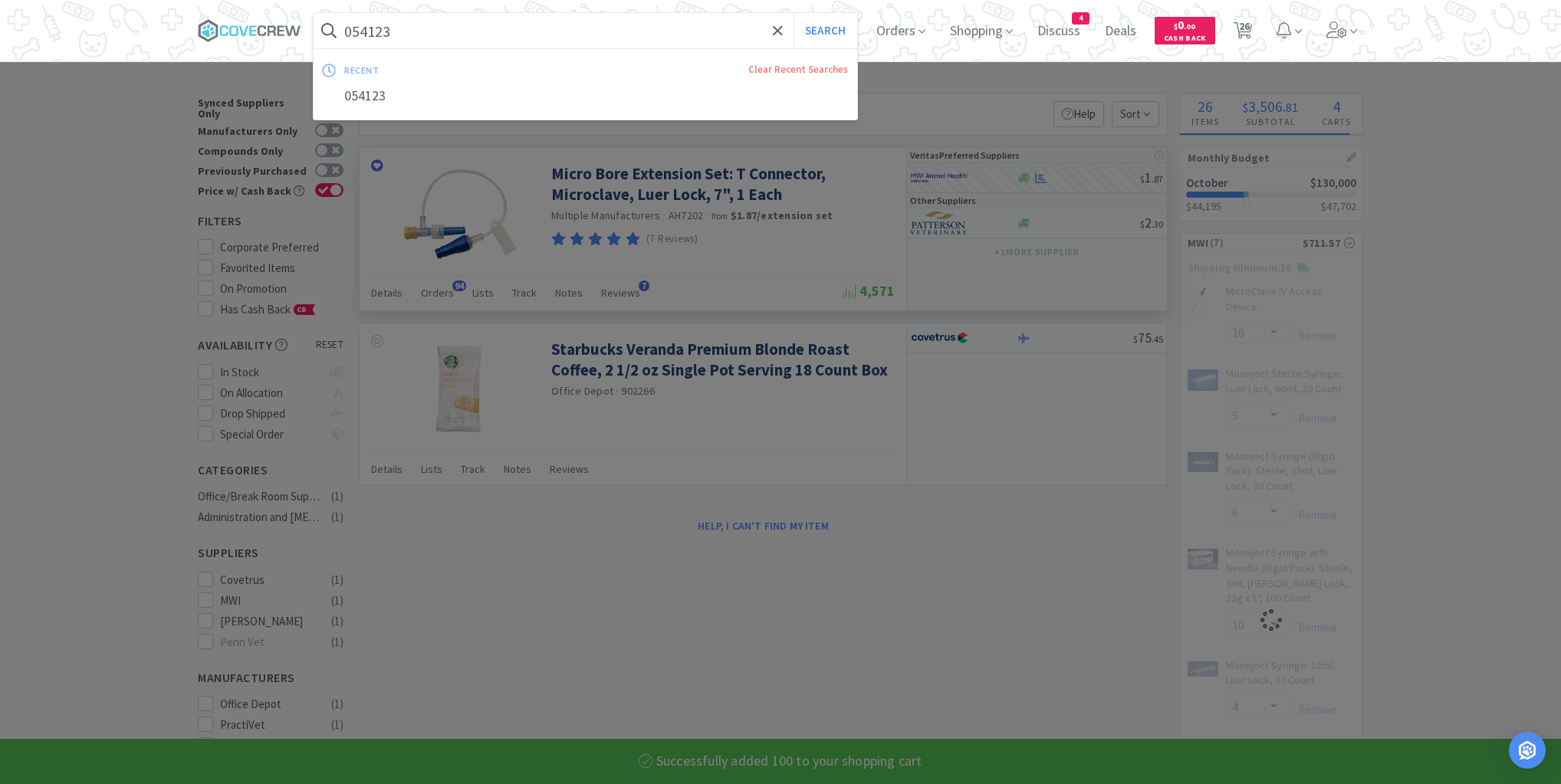
select select "4"
select select "100"
select select "12"
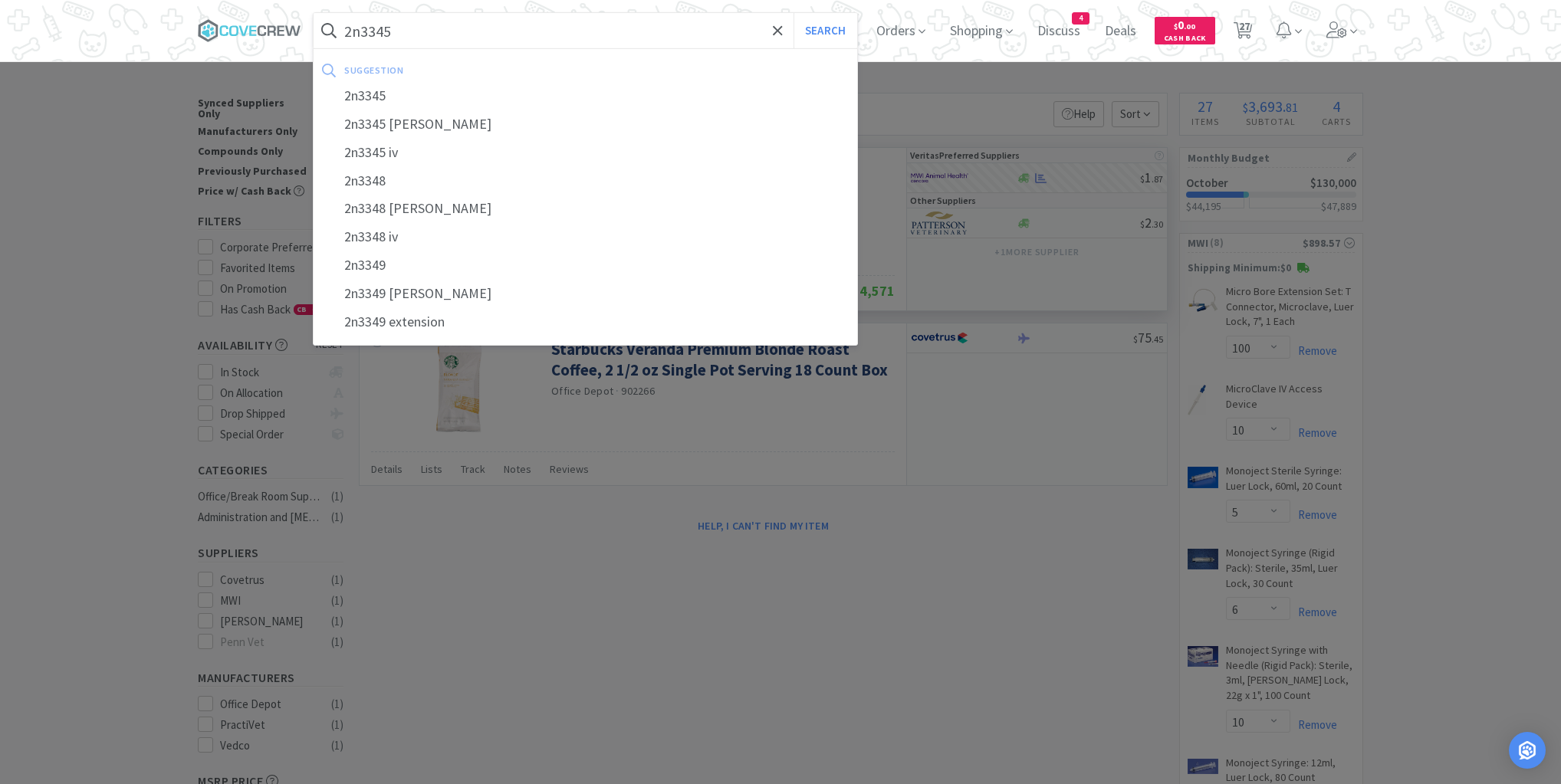
type input "2n3345"
click at [794, 13] on button "Search" at bounding box center [825, 31] width 64 height 35
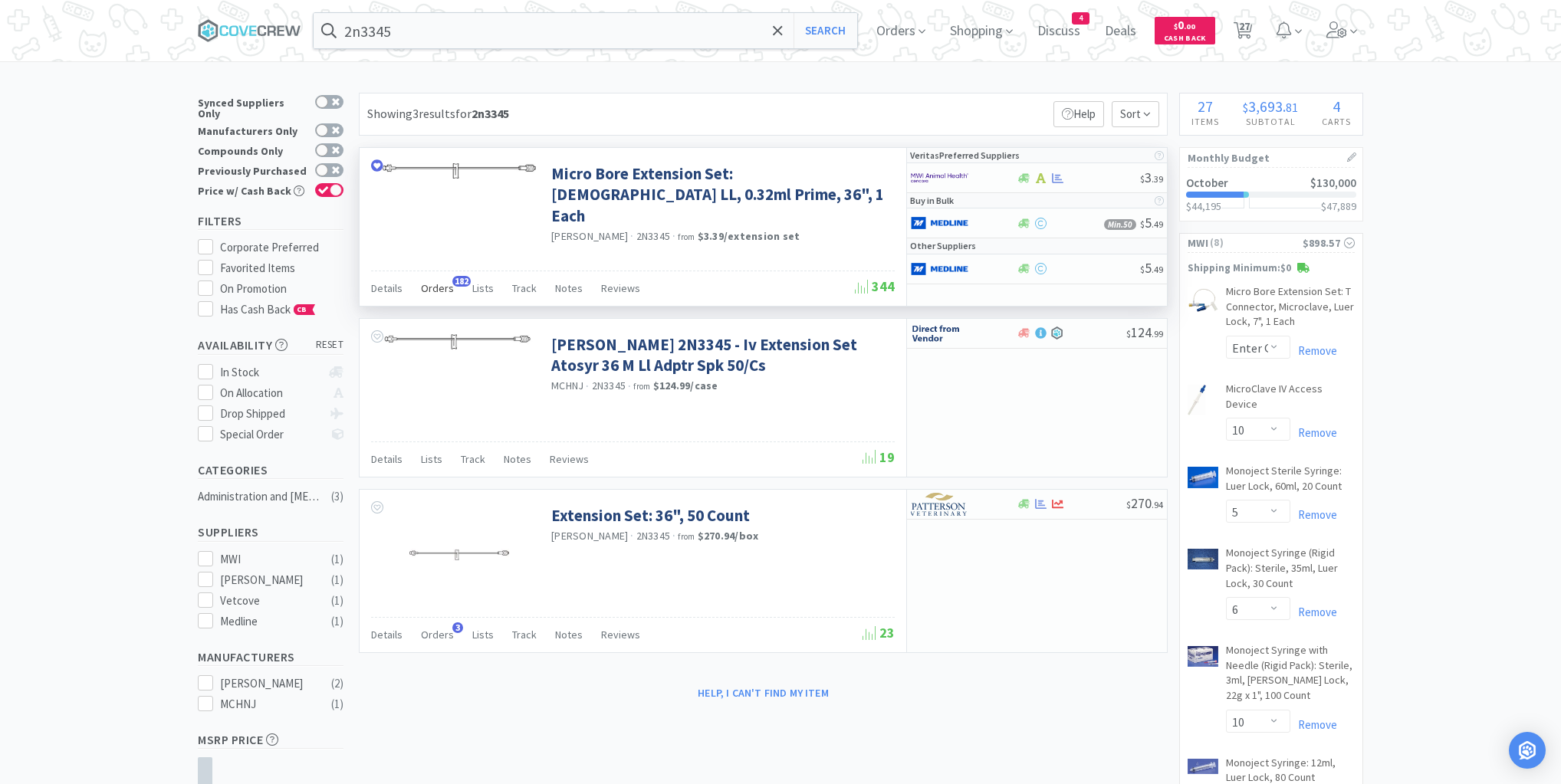
click at [436, 285] on span "Orders" at bounding box center [437, 288] width 33 height 14
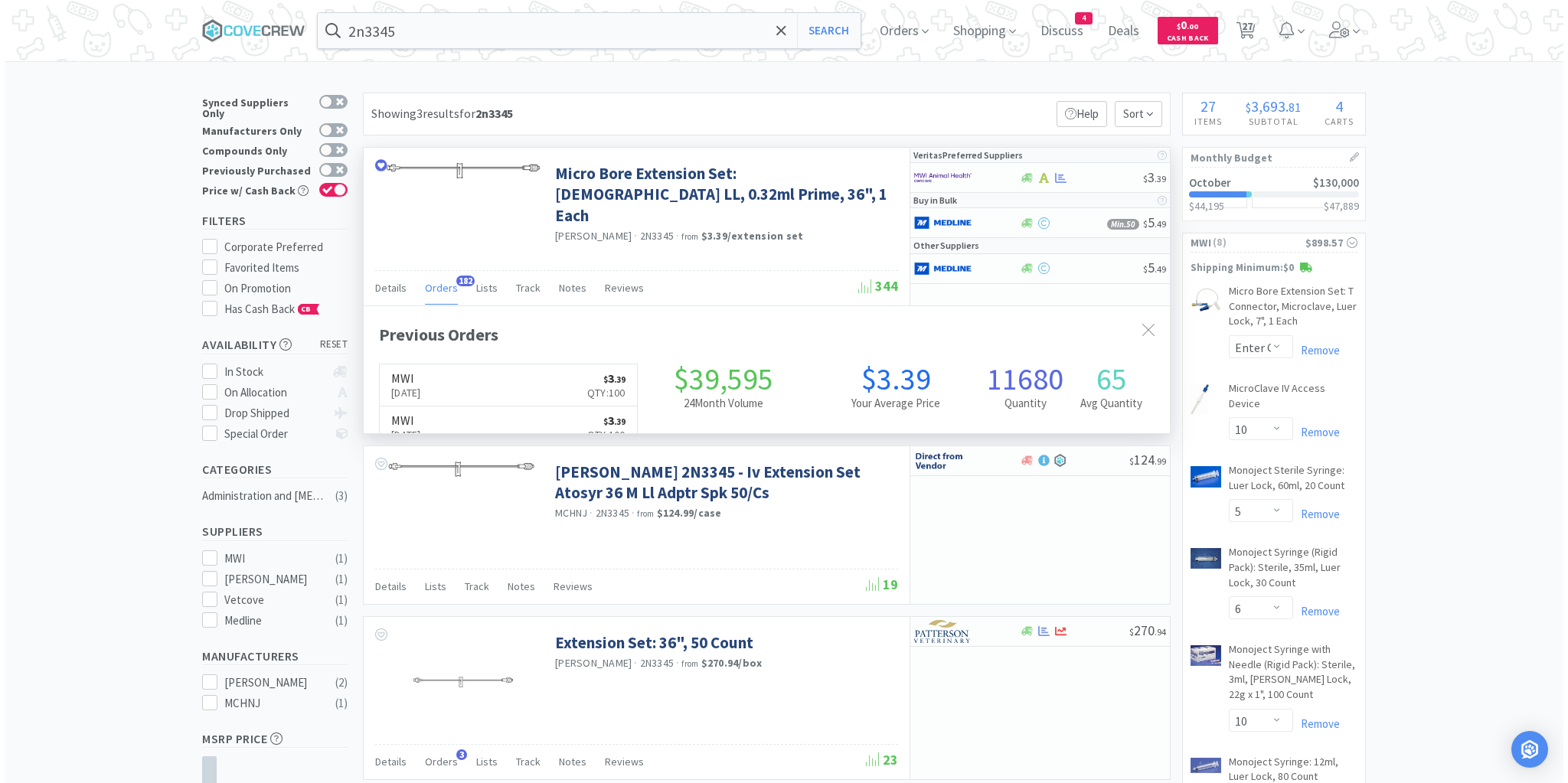
scroll to position [411, 806]
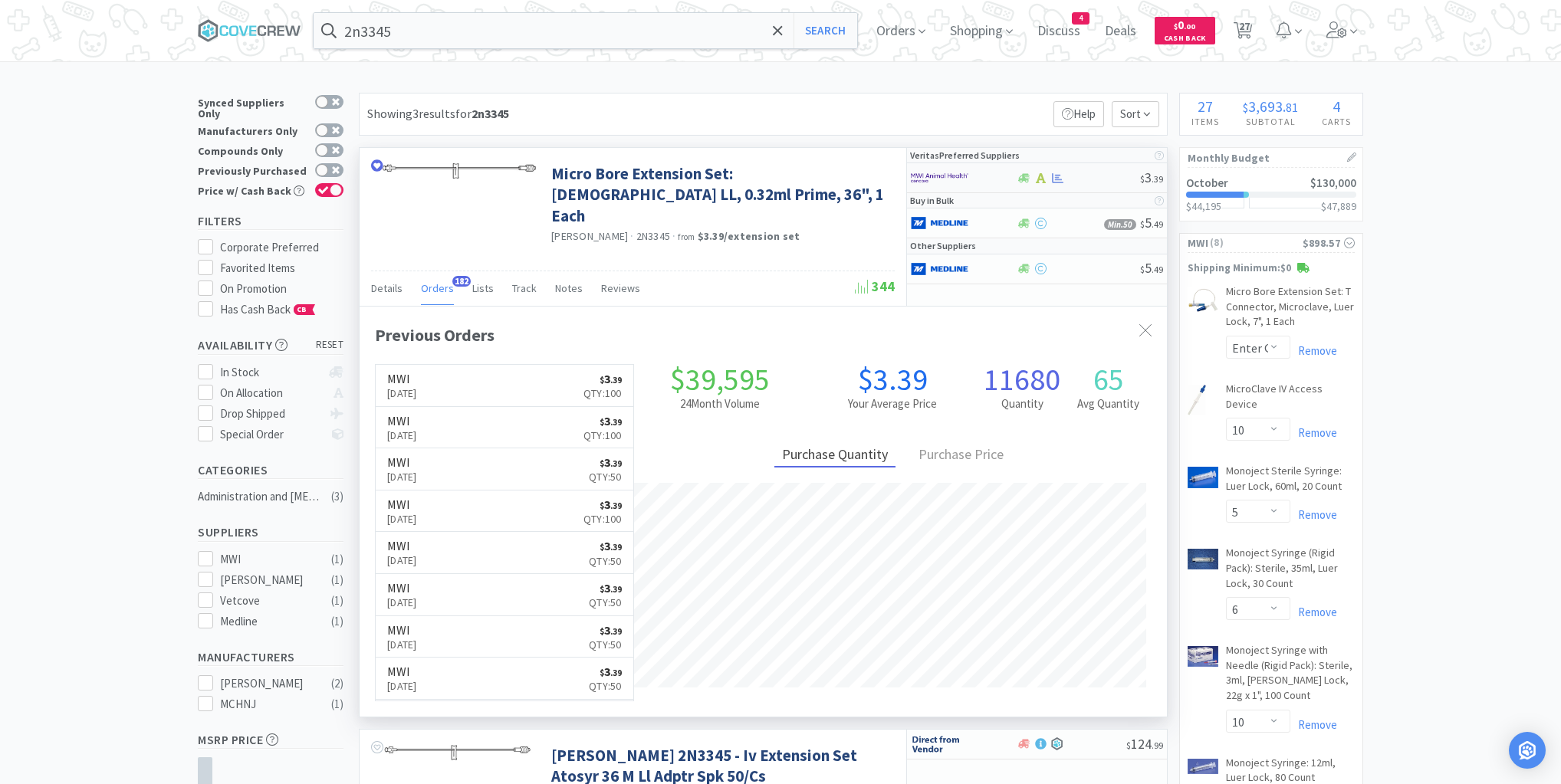
click at [1084, 175] on div at bounding box center [1078, 178] width 124 height 12
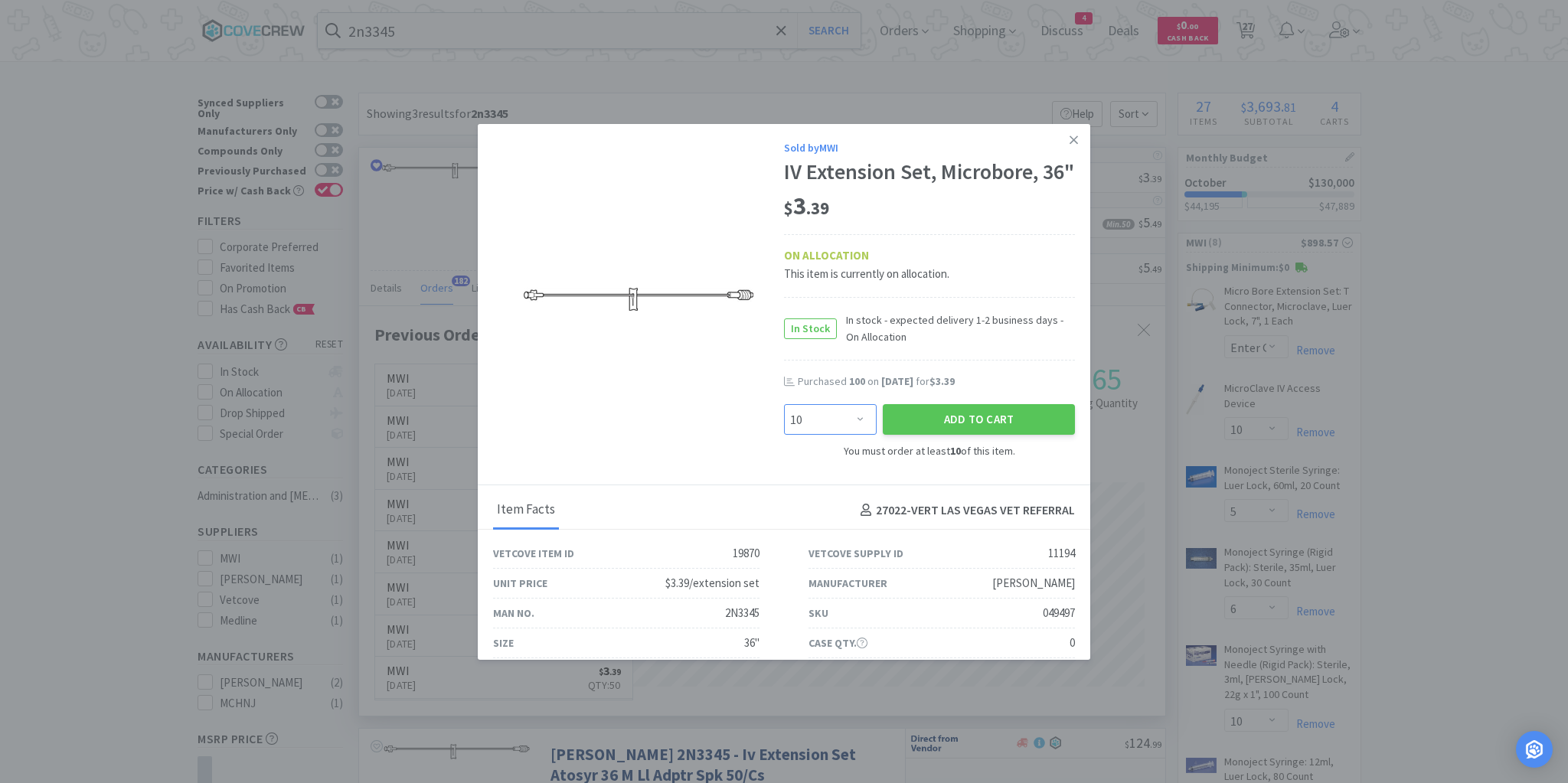
click at [851, 435] on select "Enter Quantity 10 20 30 40 50 60 70 80 90 100 110 120 130 140 150 160 170 180 1…" at bounding box center [830, 420] width 93 height 31
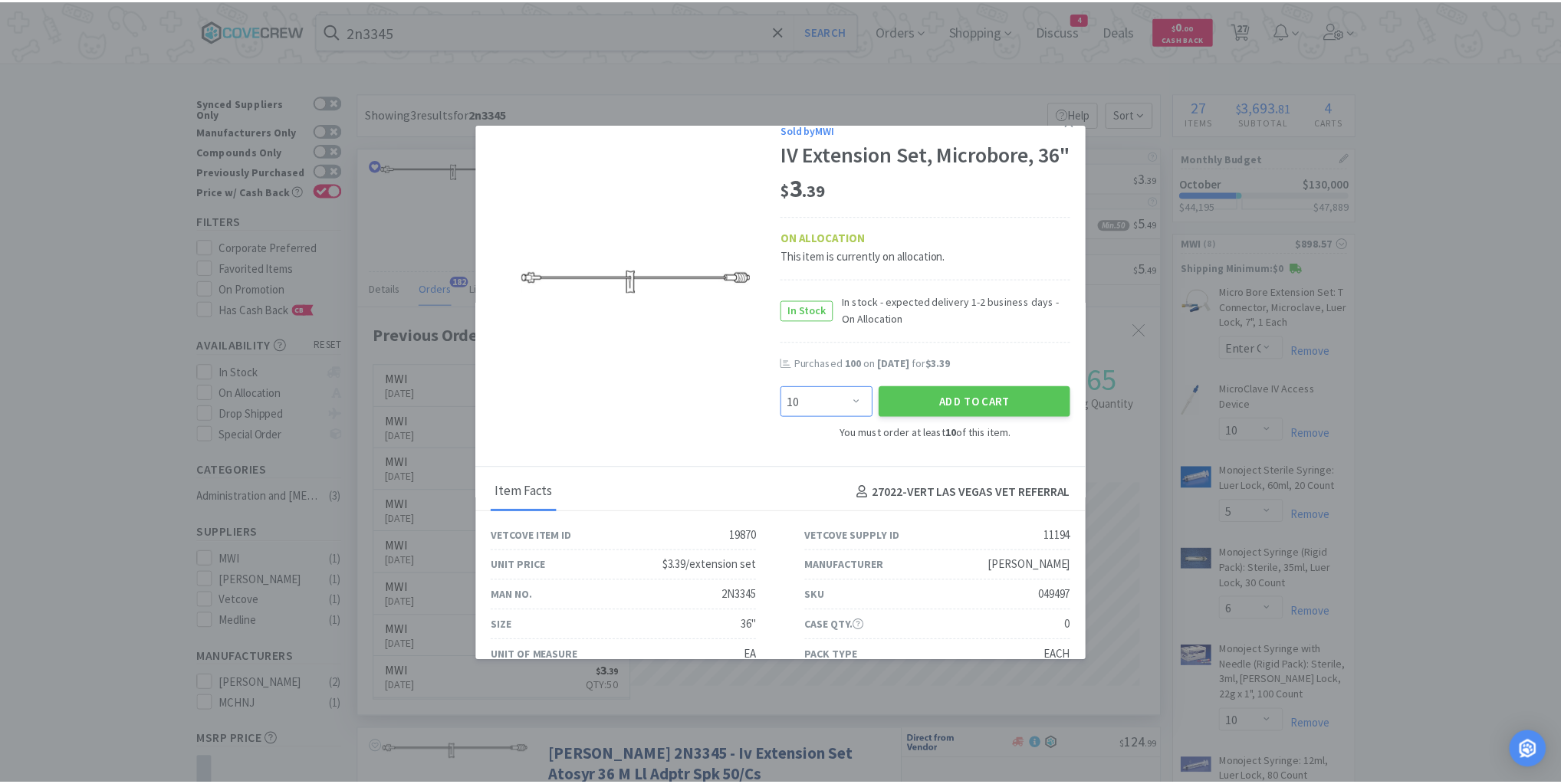
scroll to position [0, 0]
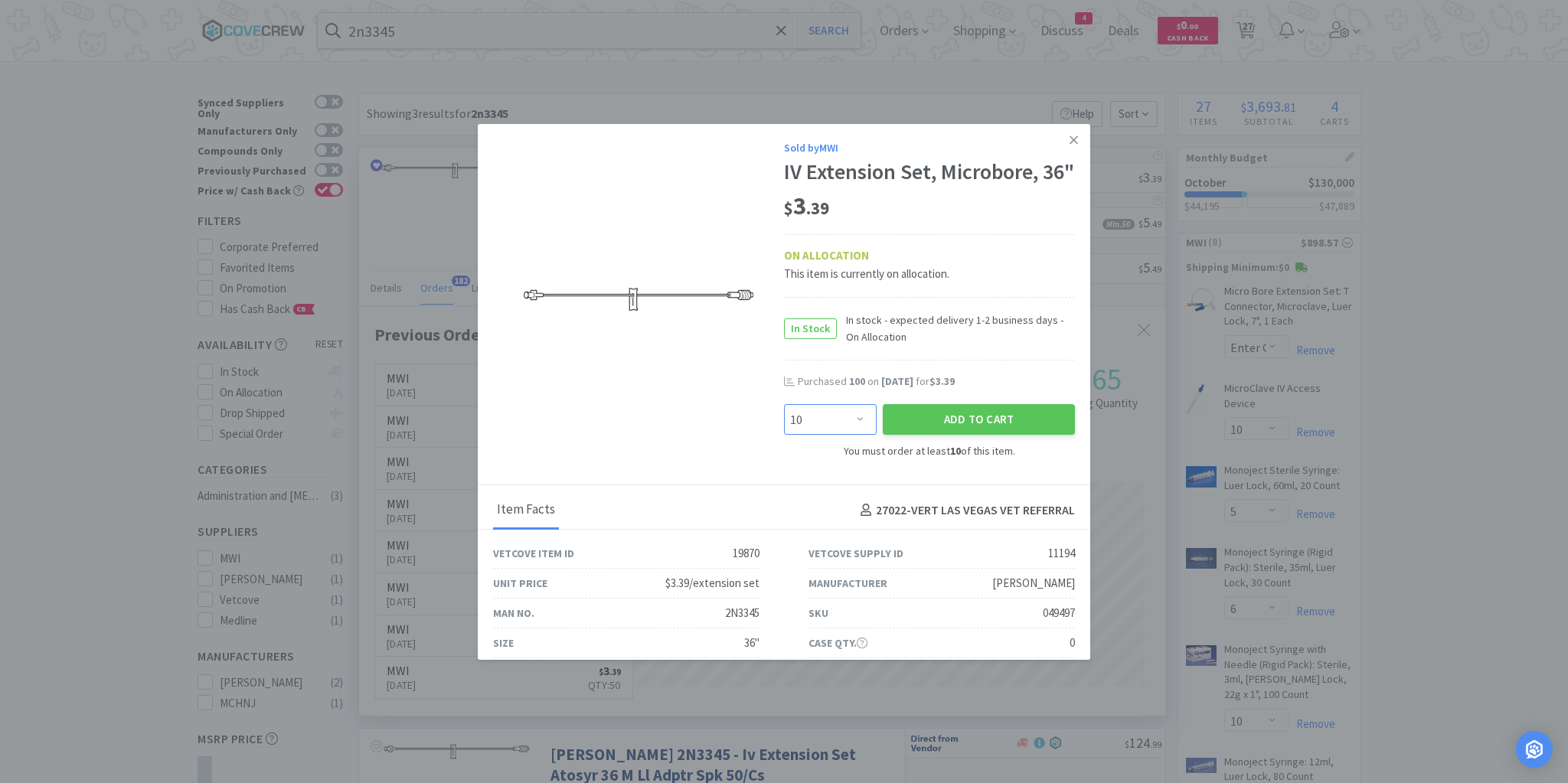
click at [858, 435] on select "Enter Quantity 10 20 30 40 50 60 70 80 90 100 110 120 130 140 150 160 170 180 1…" at bounding box center [830, 420] width 93 height 31
select select "200"
click at [784, 430] on select "Enter Quantity 10 20 30 40 50 60 70 80 90 100 110 120 130 140 150 160 170 180 1…" at bounding box center [830, 420] width 93 height 31
click at [959, 435] on button "Add to Cart" at bounding box center [979, 420] width 192 height 31
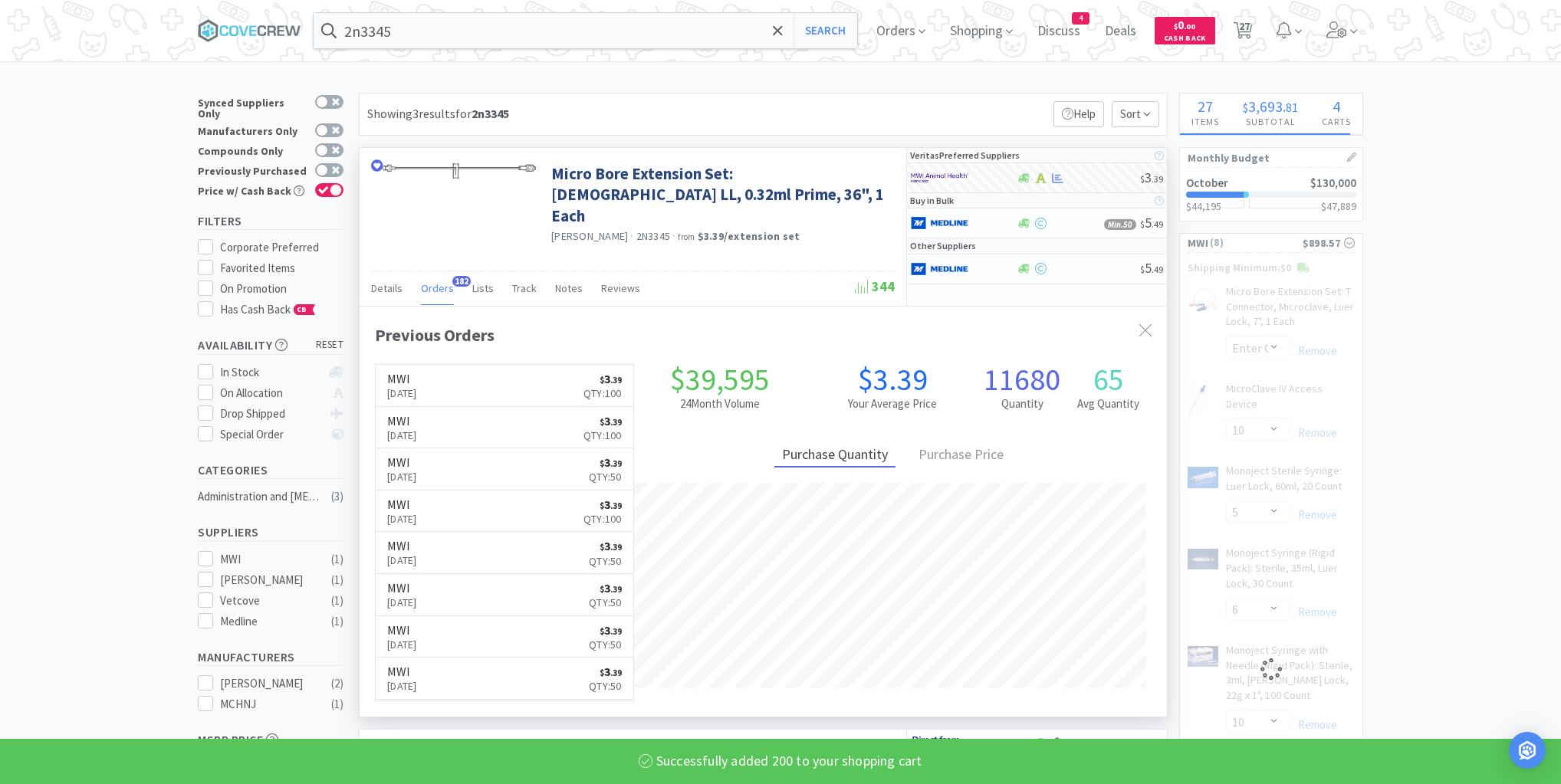
select select "200"
select select "10"
select select "5"
select select "6"
select select "10"
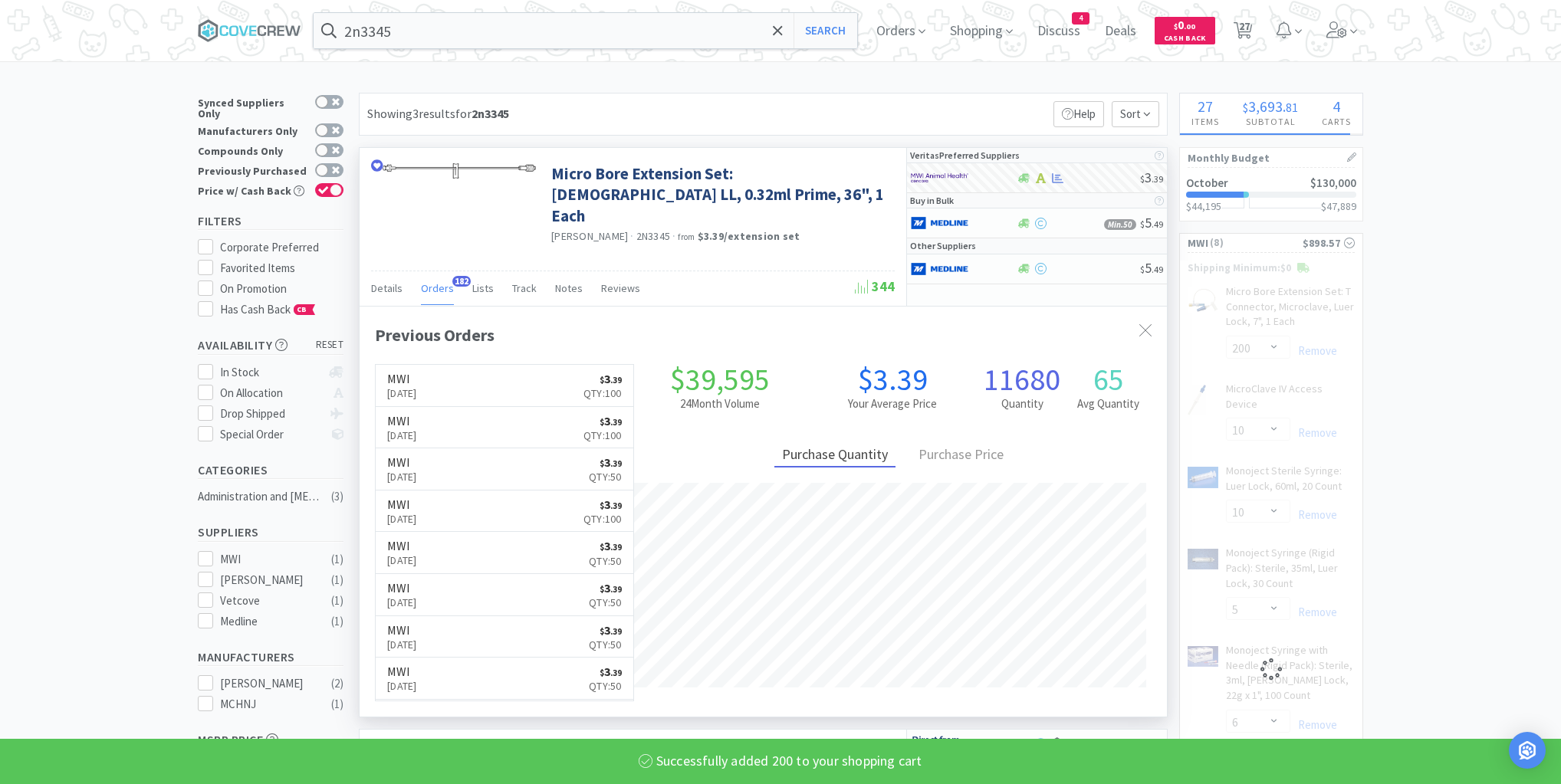
select select "4"
select select "100"
select select "12"
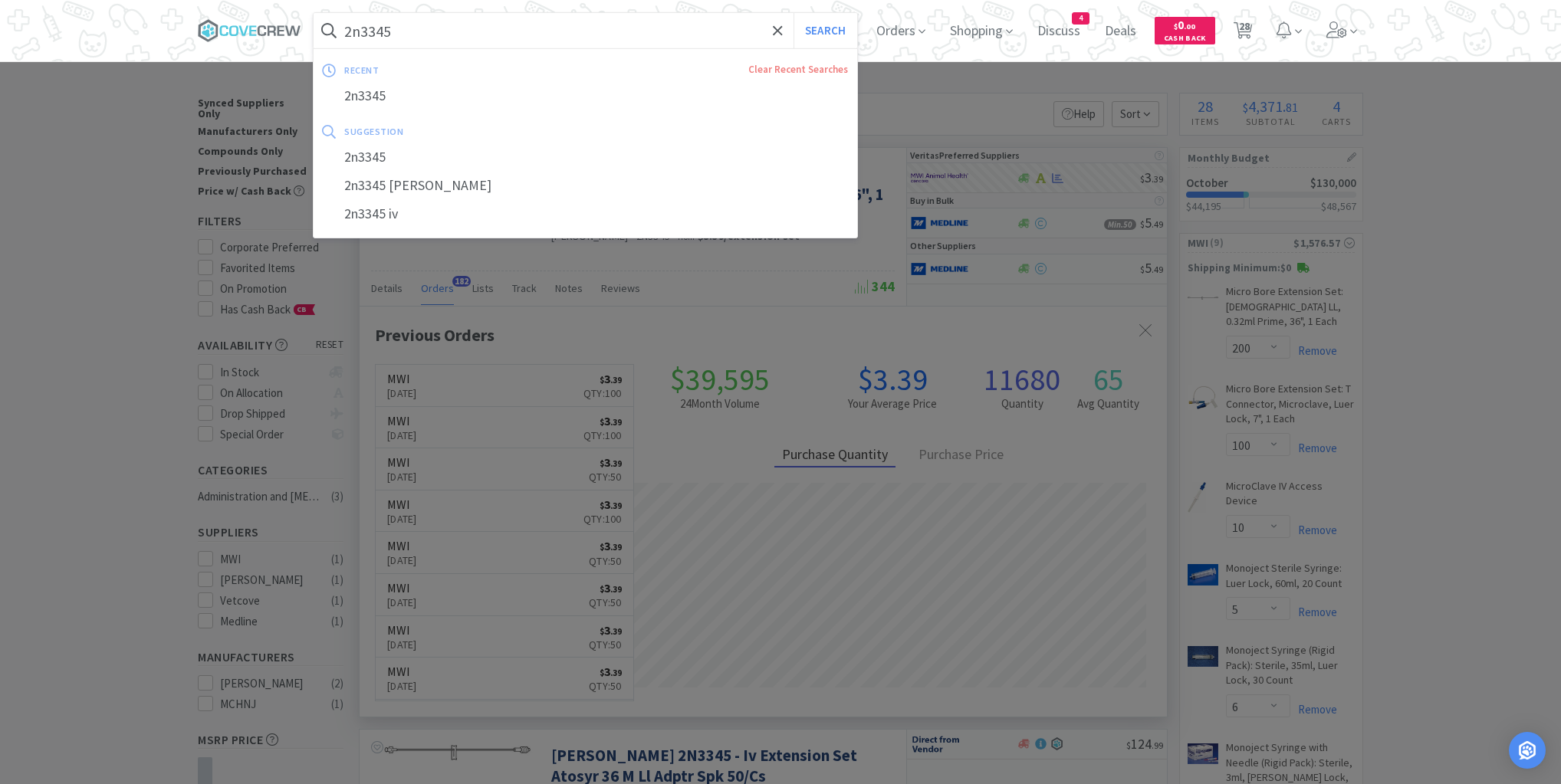
click at [560, 26] on input "2n3345" at bounding box center [586, 31] width 543 height 35
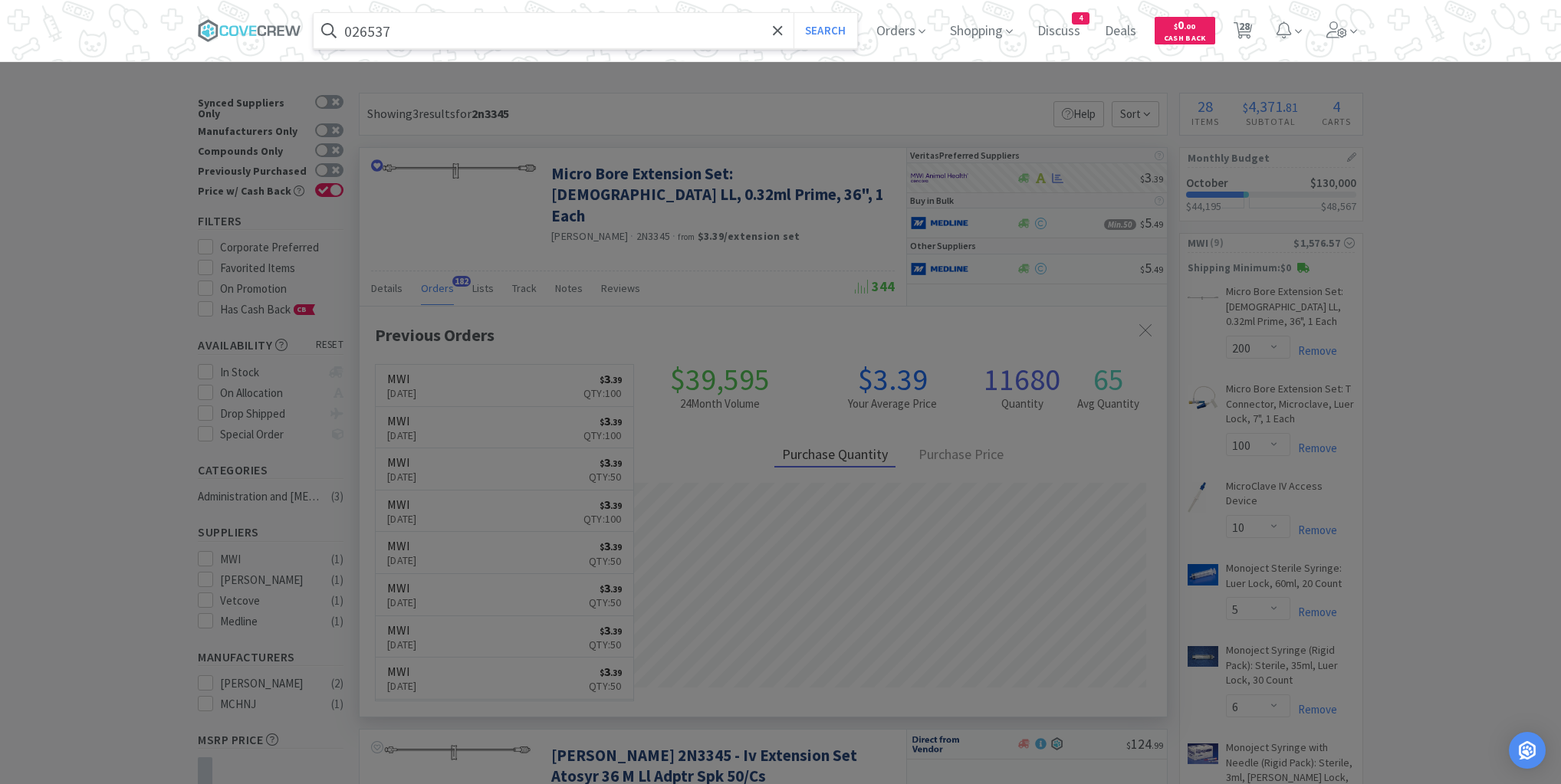
type input "026537"
click at [794, 13] on button "Search" at bounding box center [825, 31] width 64 height 35
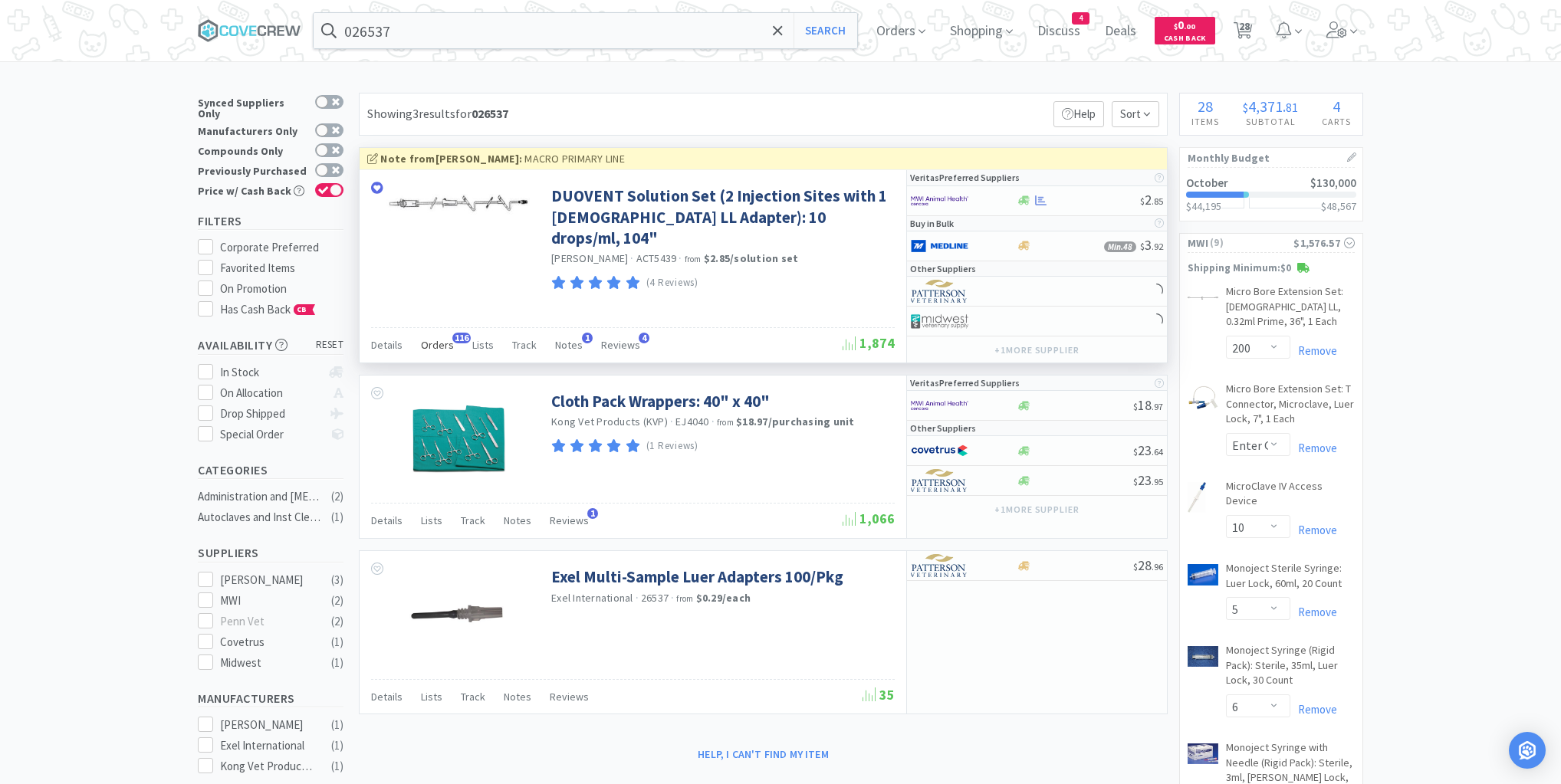
click at [441, 343] on span "Orders" at bounding box center [437, 345] width 33 height 14
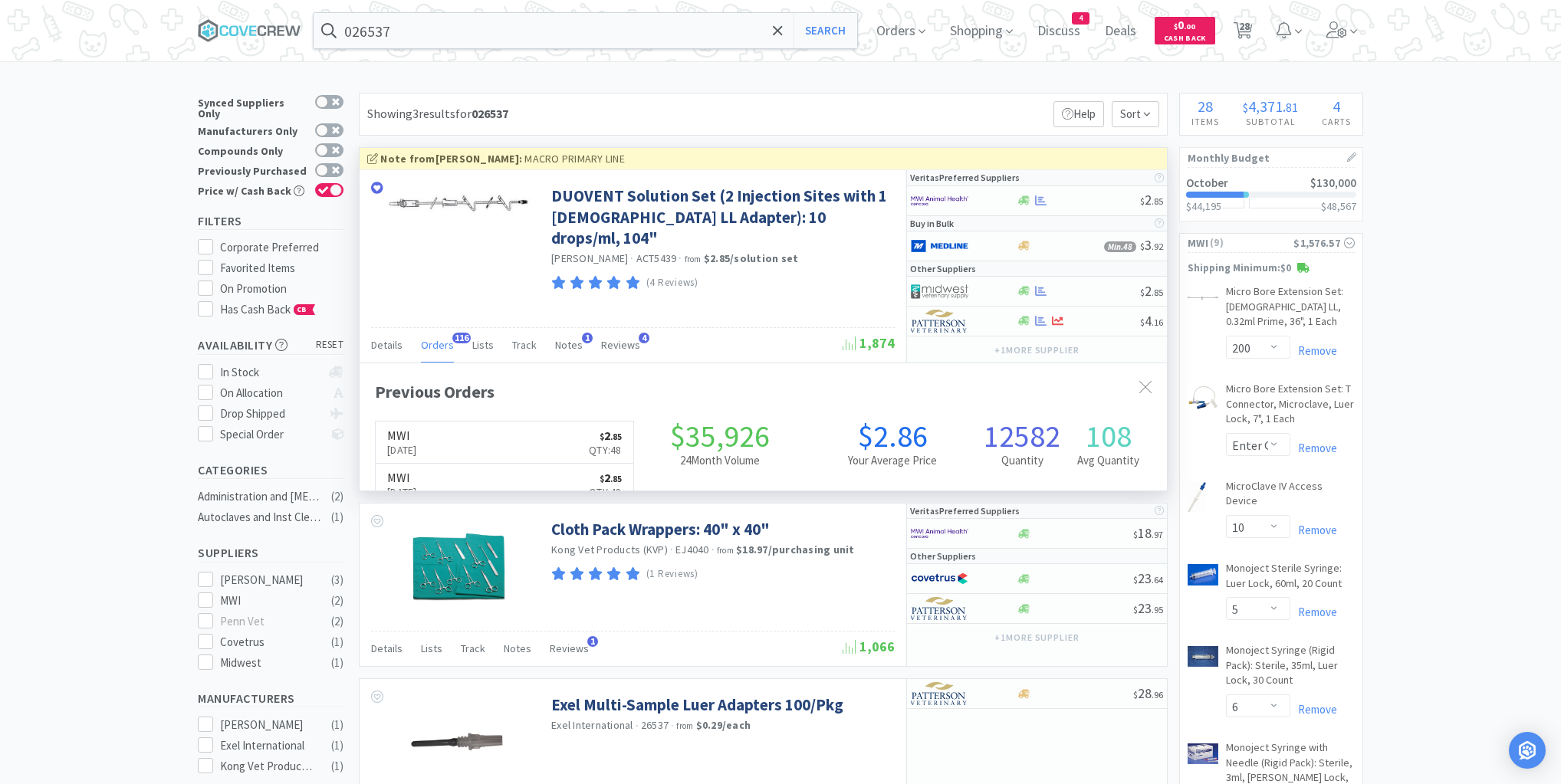
scroll to position [411, 807]
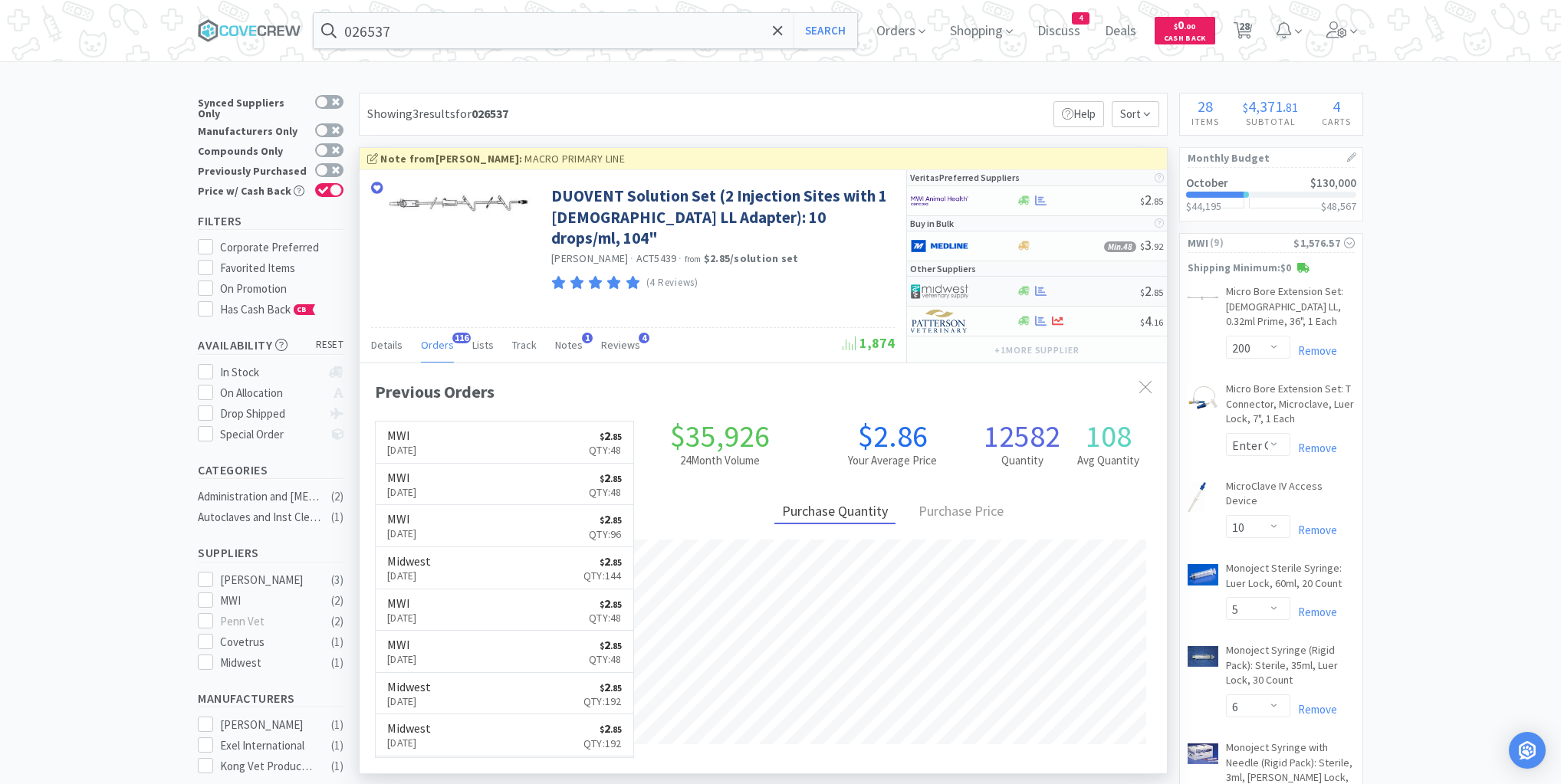
click at [1082, 292] on div at bounding box center [1078, 291] width 124 height 12
select select "1"
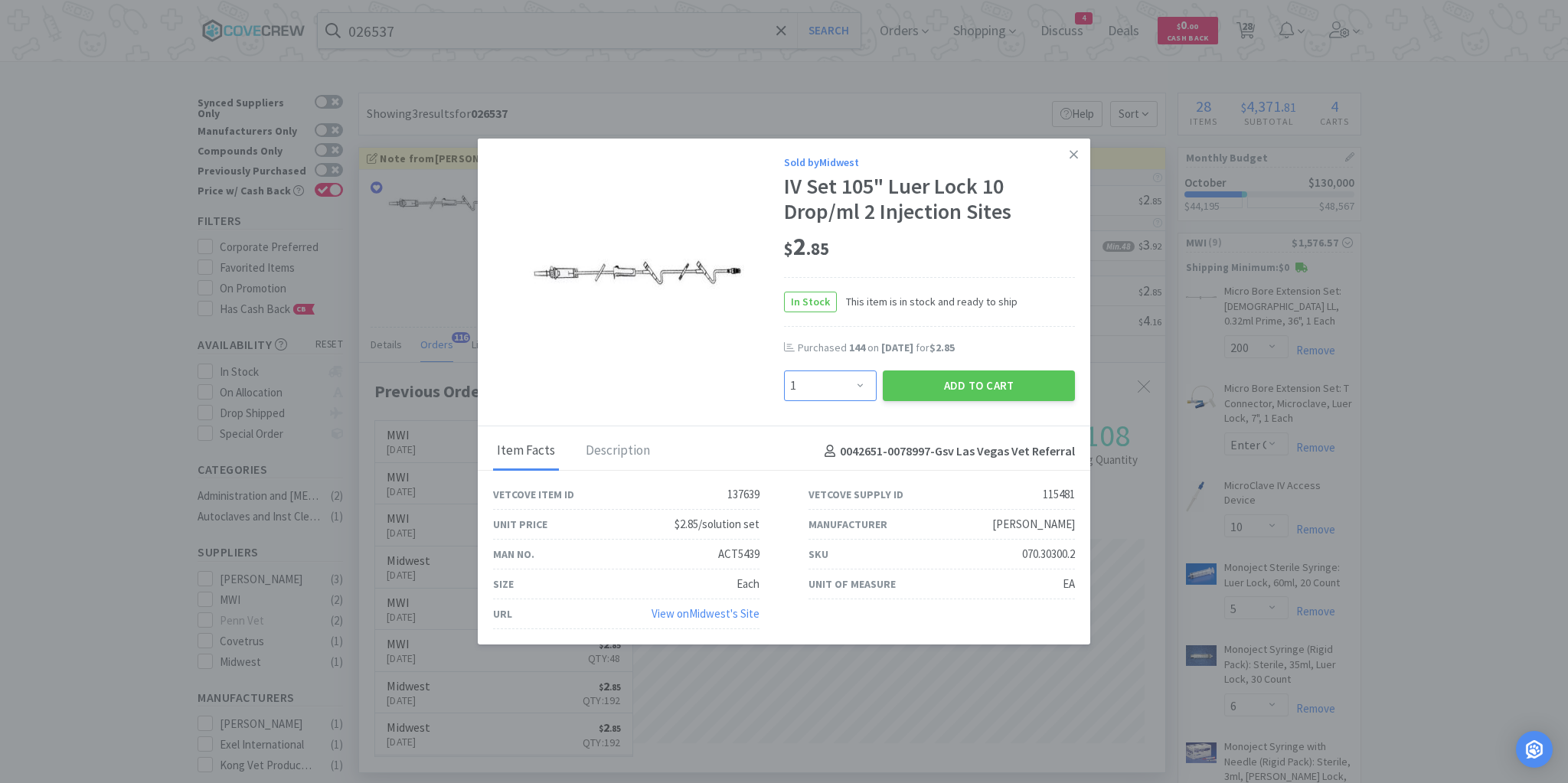
click at [863, 382] on select "Enter Quantity 1 2 3 4 5 6 7 8 9 10 11 12 13 14 15 16 17 18 19 20 Enter Quantity" at bounding box center [830, 386] width 93 height 31
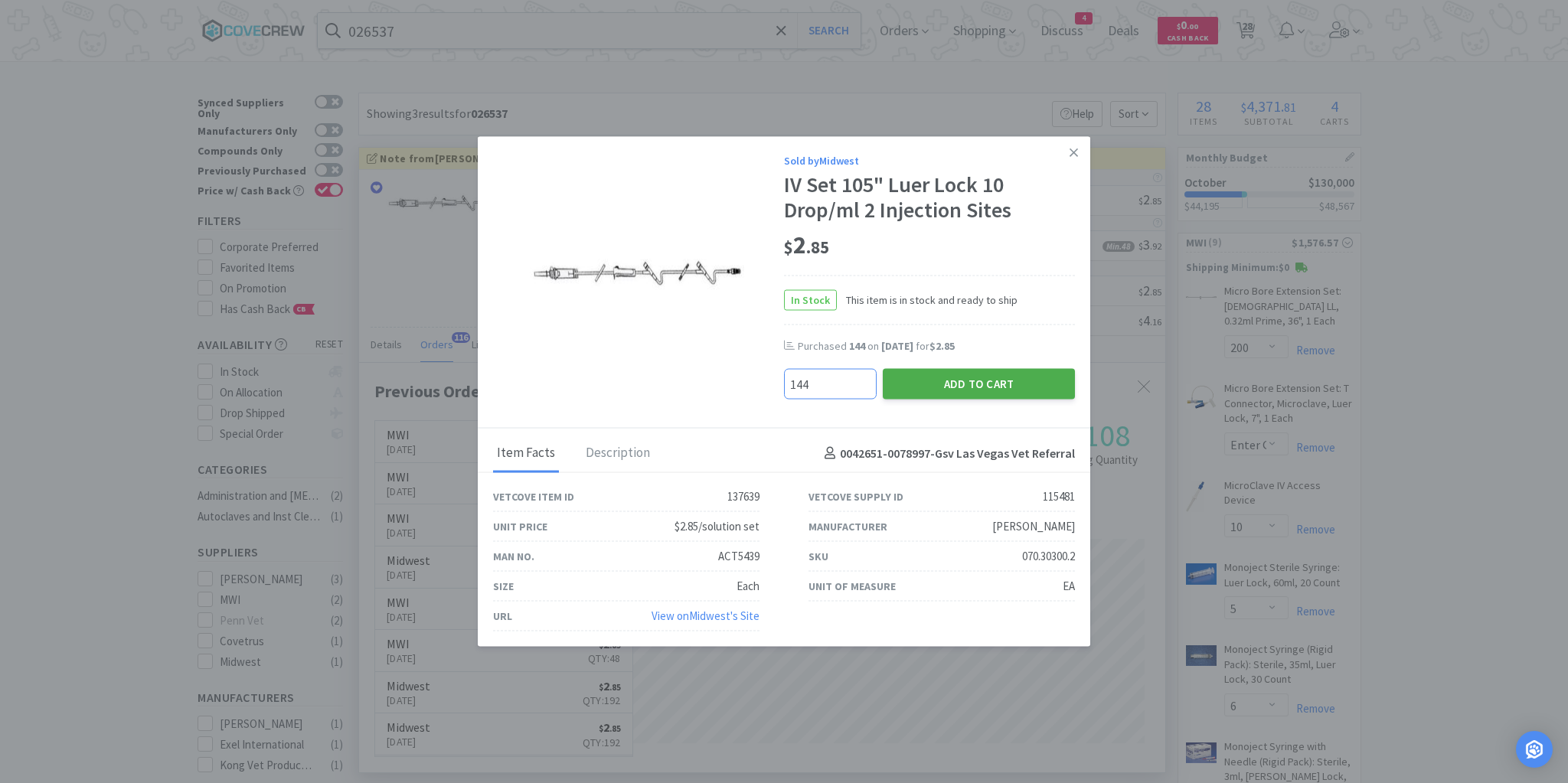
type input "144"
drag, startPoint x: 954, startPoint y: 377, endPoint x: 946, endPoint y: 374, distance: 8.5
click at [946, 374] on button "Add to Cart" at bounding box center [979, 385] width 192 height 31
select select "144"
select select "1"
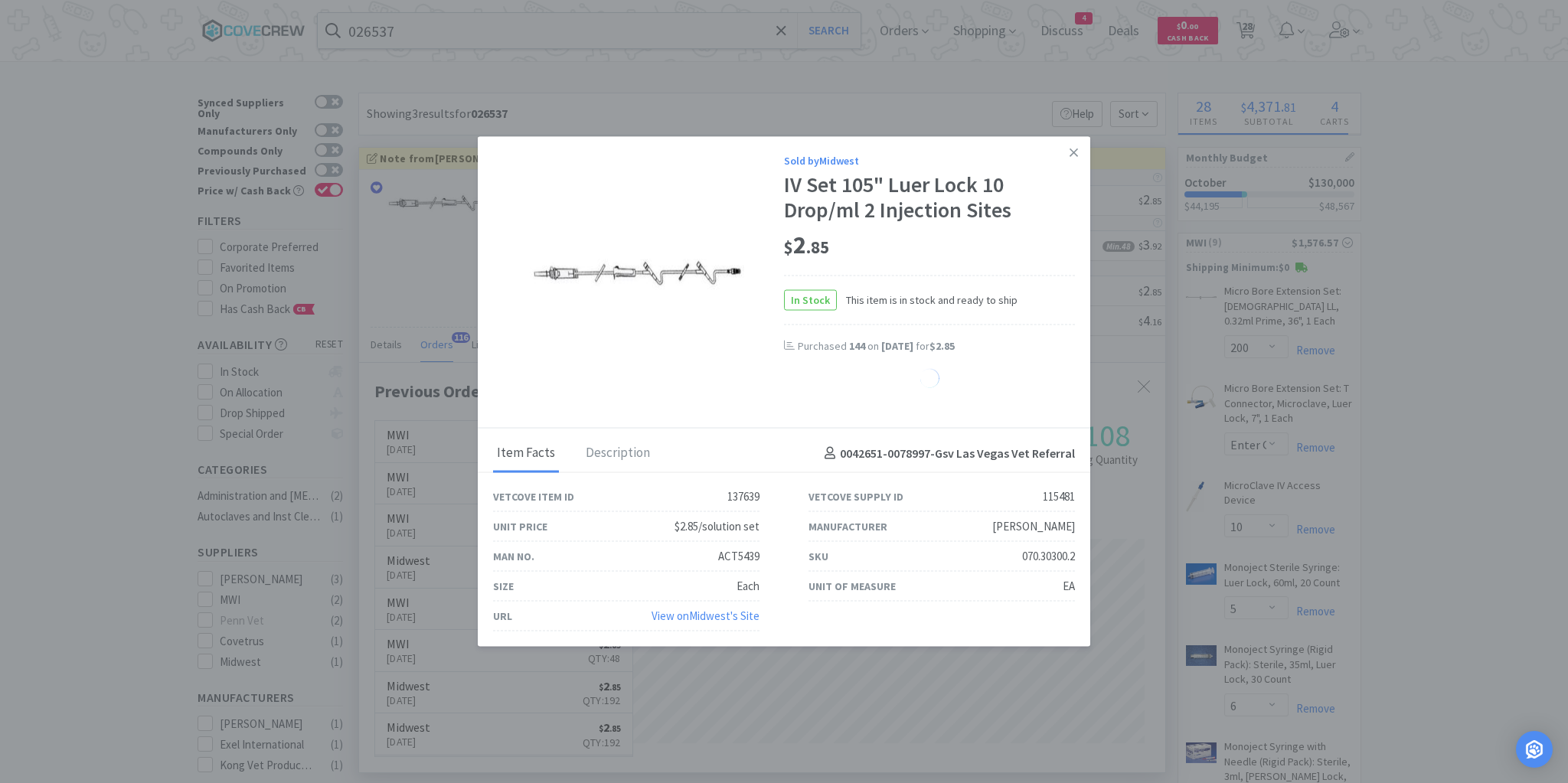
select select "10"
select select "20"
select select "3"
select select "4"
select select "10"
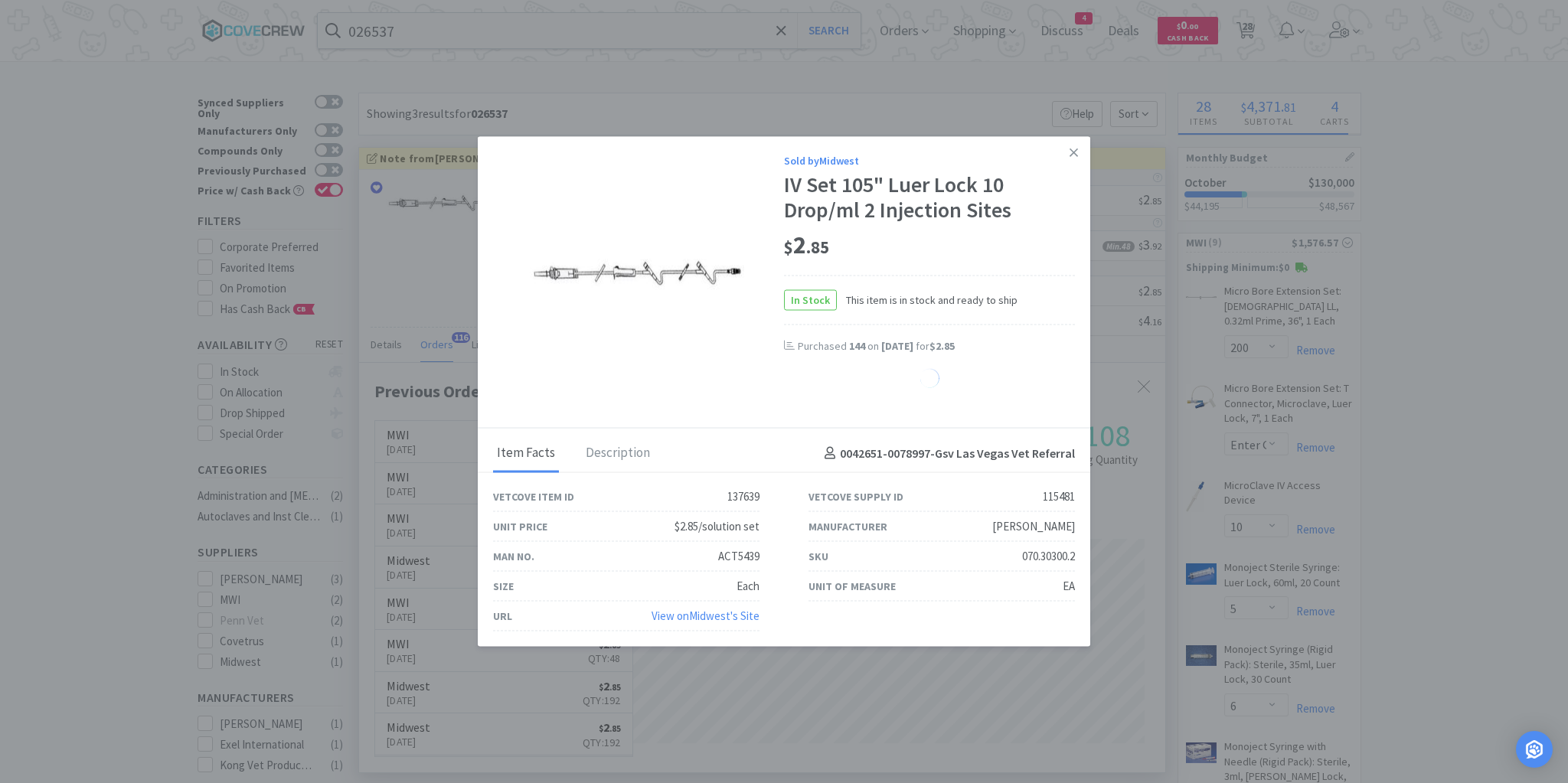
select select "3"
select select "4"
select select "6"
select select "5"
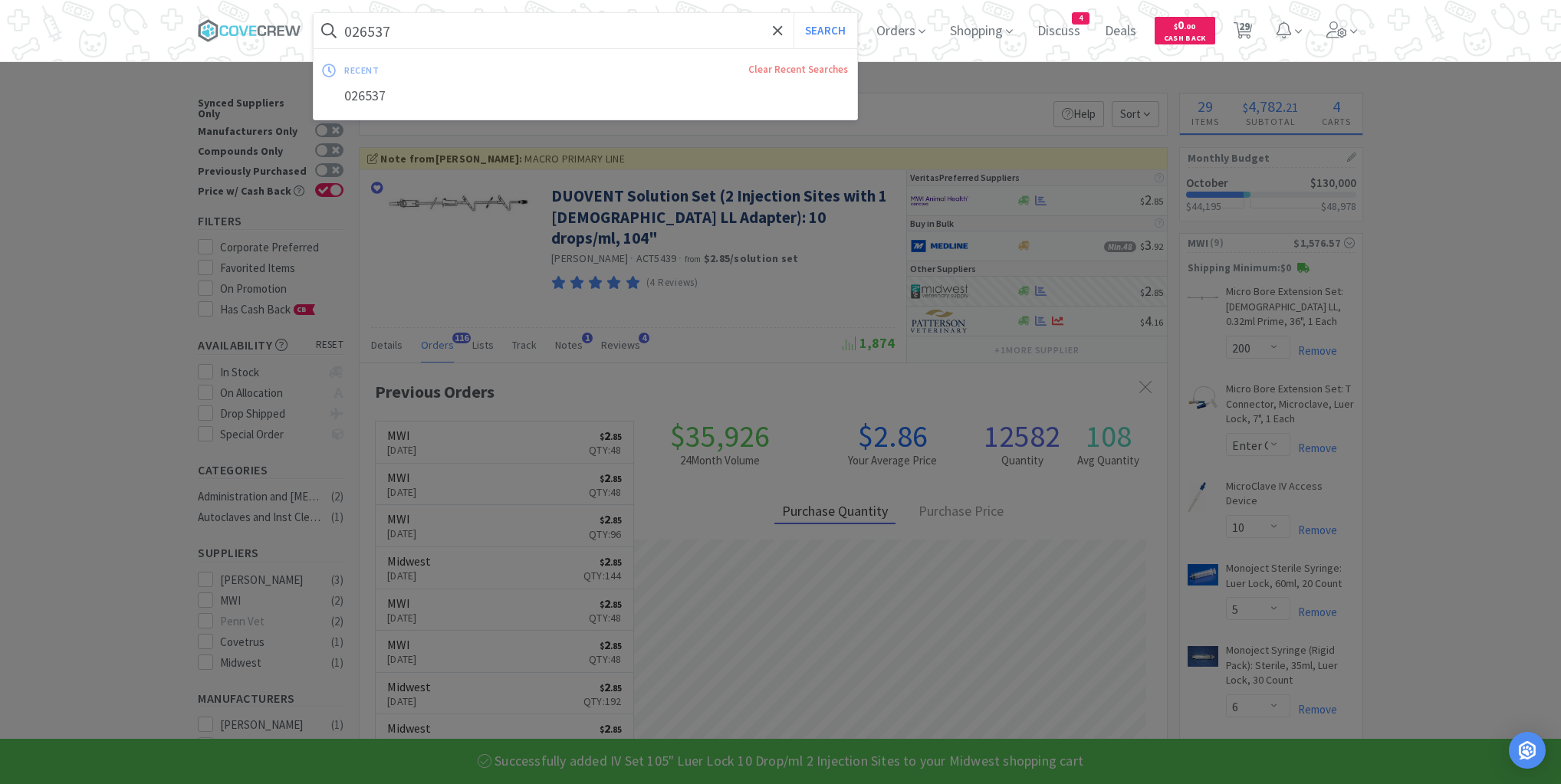
click at [669, 31] on input "026537" at bounding box center [586, 31] width 543 height 35
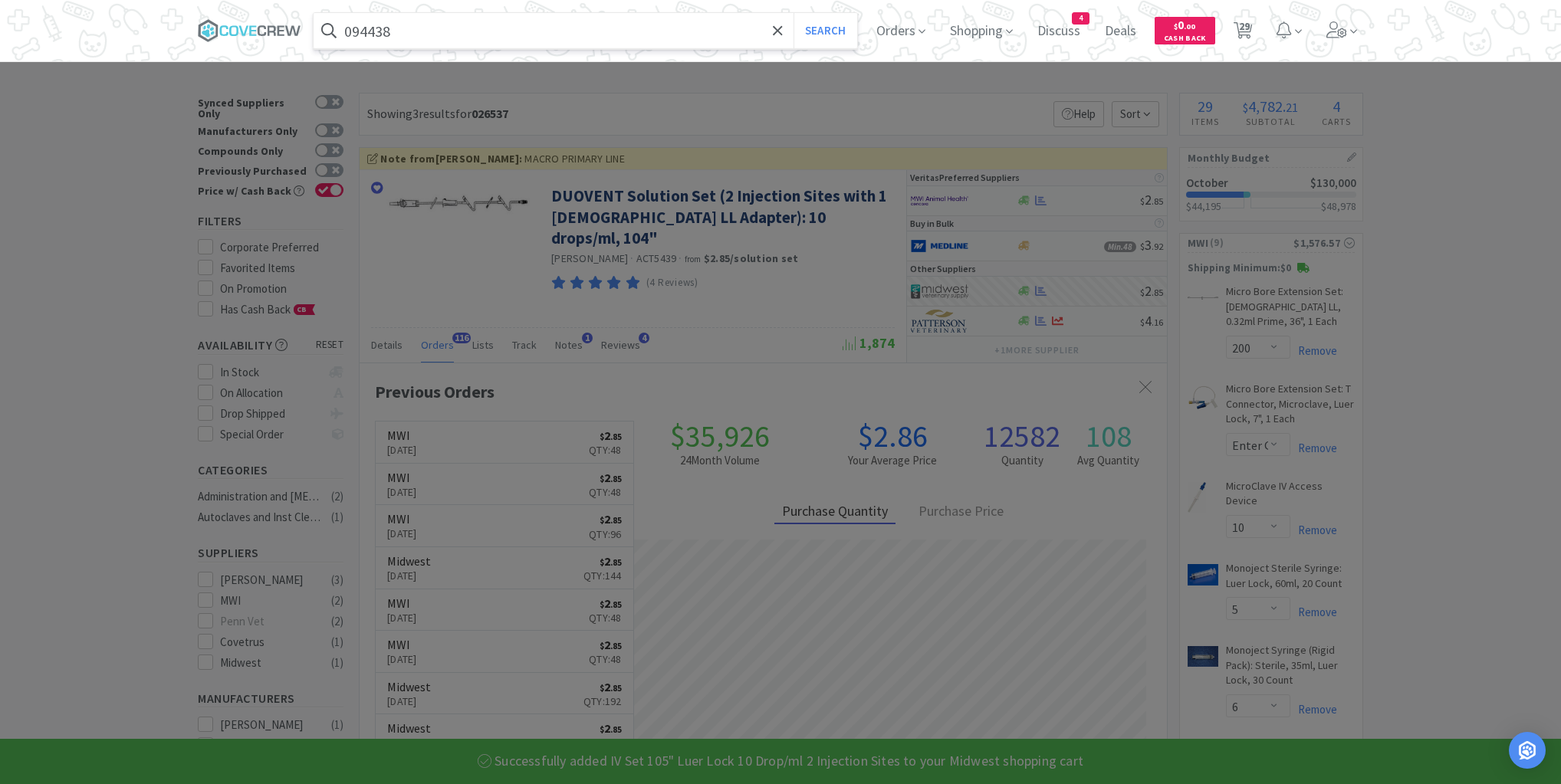
click at [794, 13] on button "Search" at bounding box center [825, 31] width 64 height 35
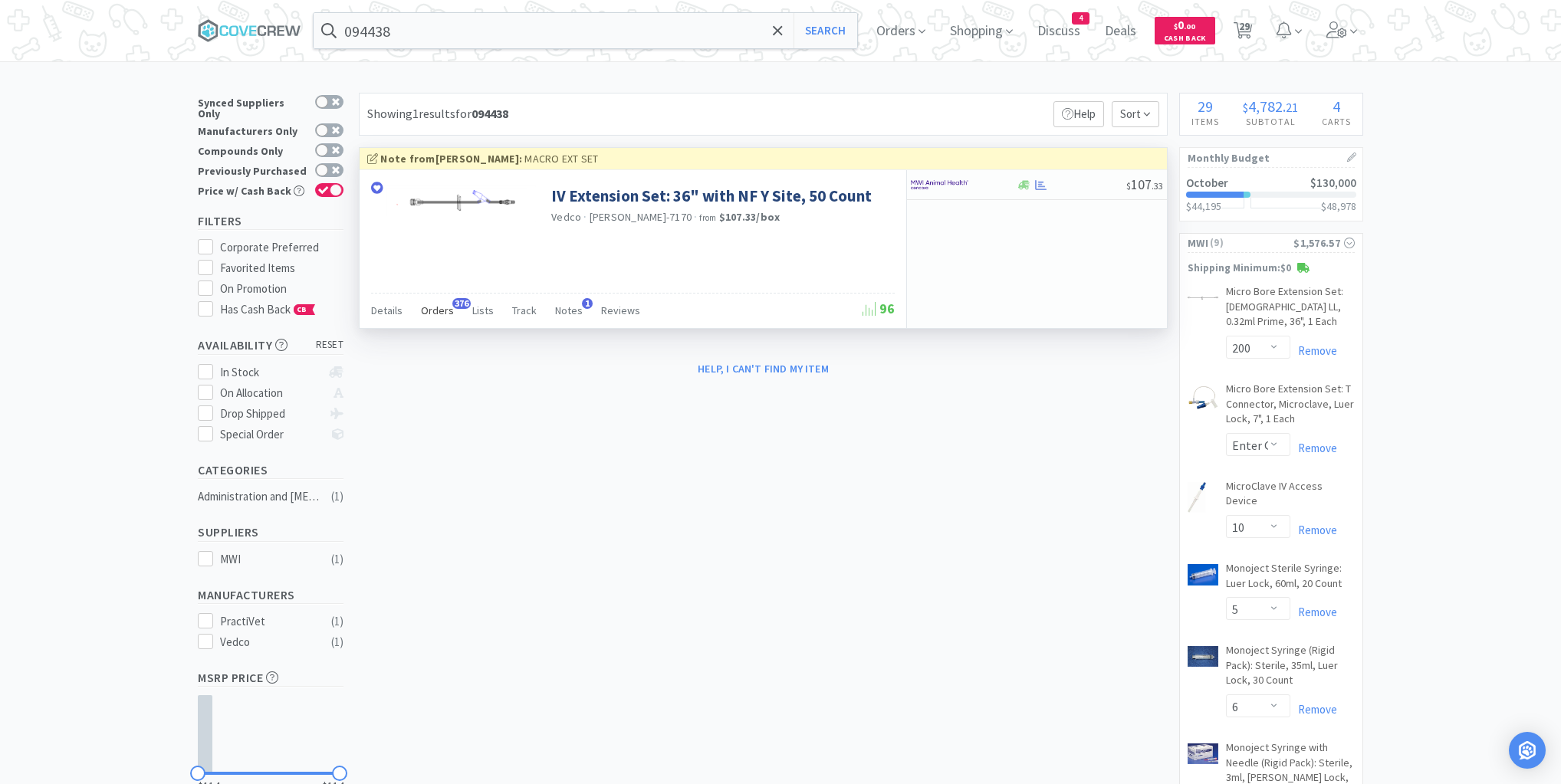
click at [431, 310] on span "Orders" at bounding box center [437, 311] width 33 height 14
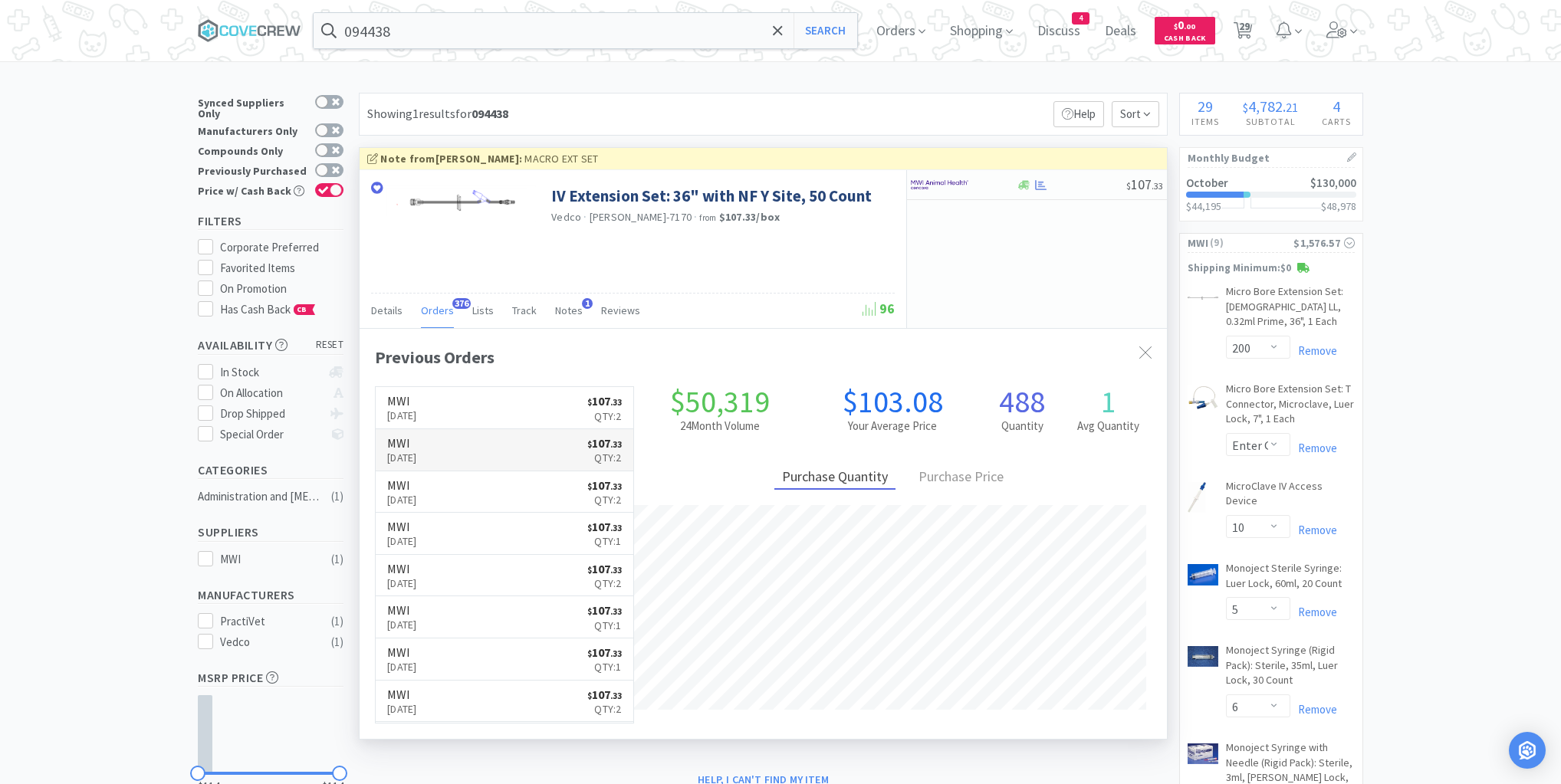
scroll to position [411, 807]
click at [1085, 184] on div at bounding box center [1071, 185] width 111 height 12
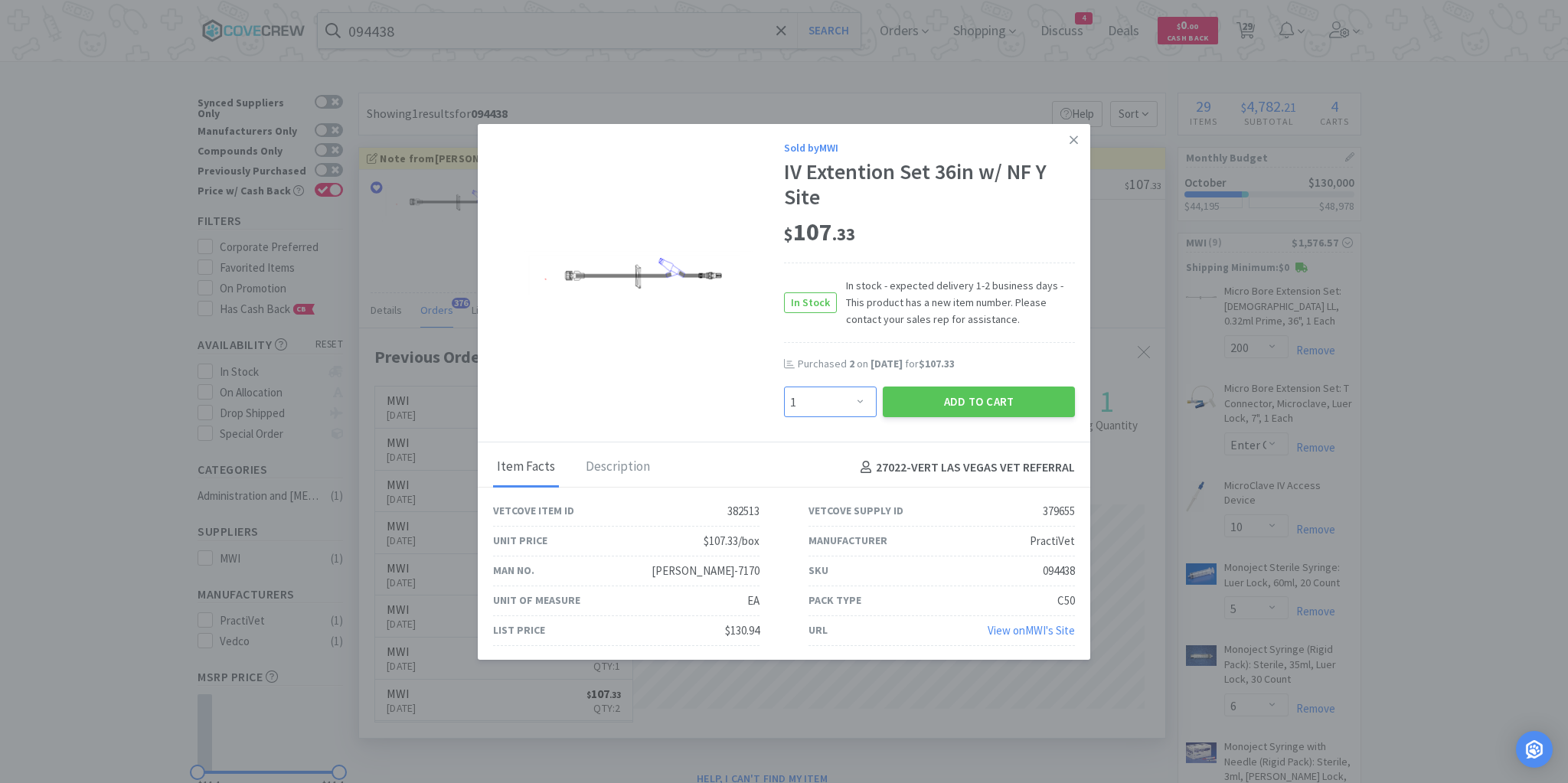
click at [864, 398] on select "Enter Quantity 1 2 3 4 5 6 7 8 9 10 11 12 13 14 15 16 17 18 19 20 Enter Quantity" at bounding box center [830, 402] width 93 height 31
click at [784, 387] on select "Enter Quantity 1 2 3 4 5 6 7 8 9 10 11 12 13 14 15 16 17 18 19 20 Enter Quantity" at bounding box center [830, 402] width 93 height 31
click at [991, 395] on button "Add to Cart" at bounding box center [979, 402] width 192 height 31
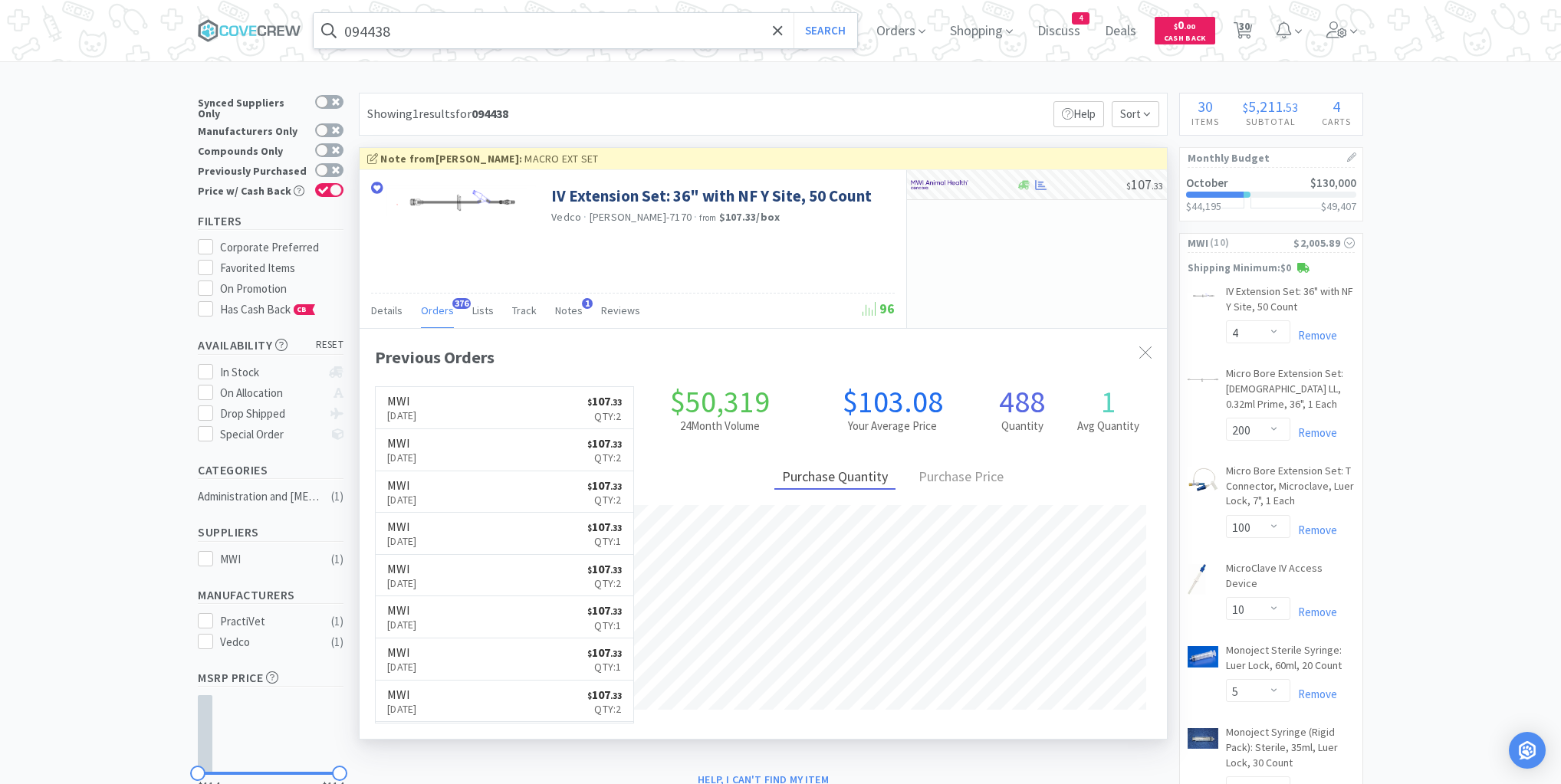
click at [736, 26] on input "094438" at bounding box center [586, 31] width 543 height 35
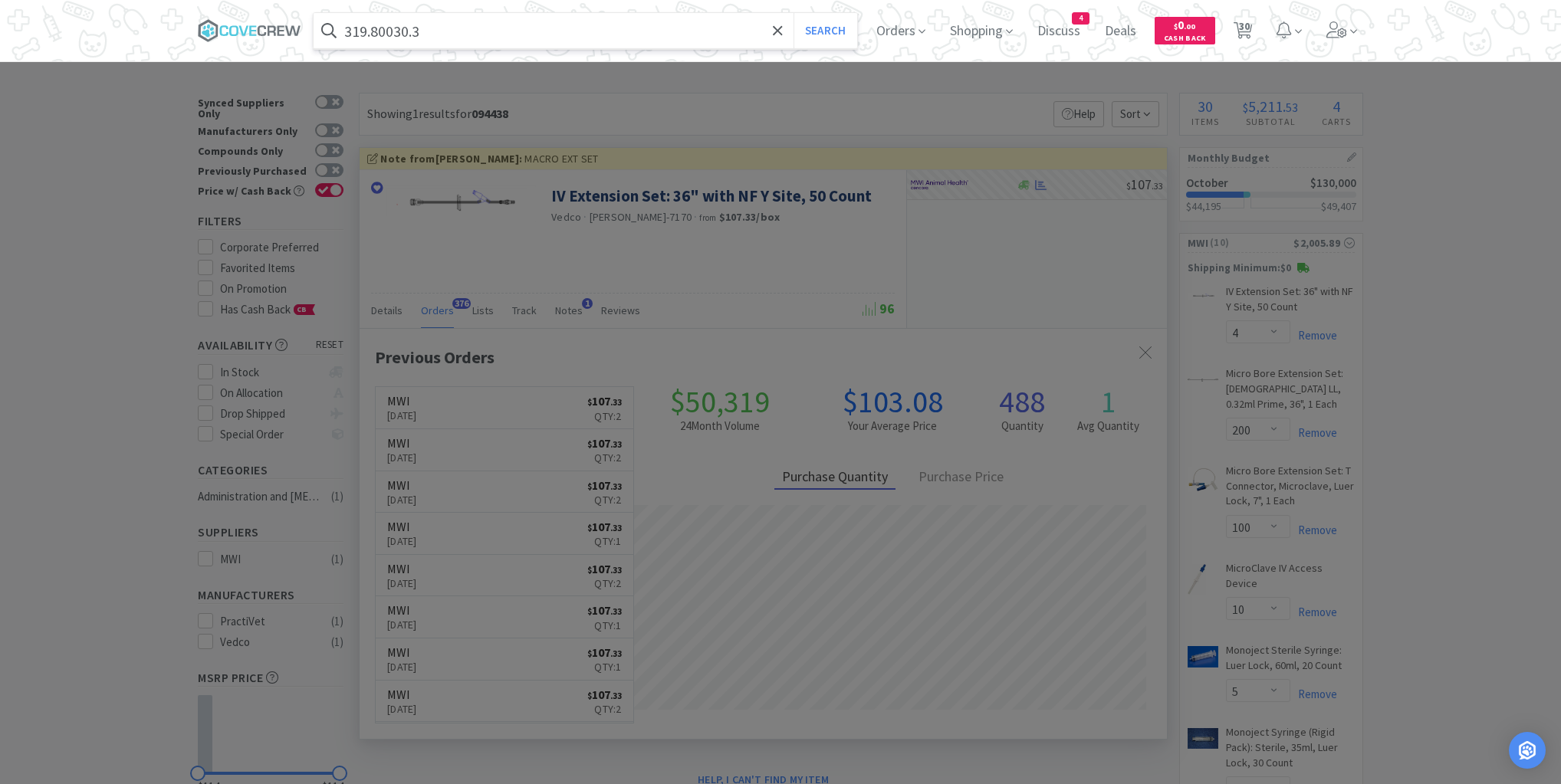
click at [794, 13] on button "Search" at bounding box center [825, 31] width 64 height 35
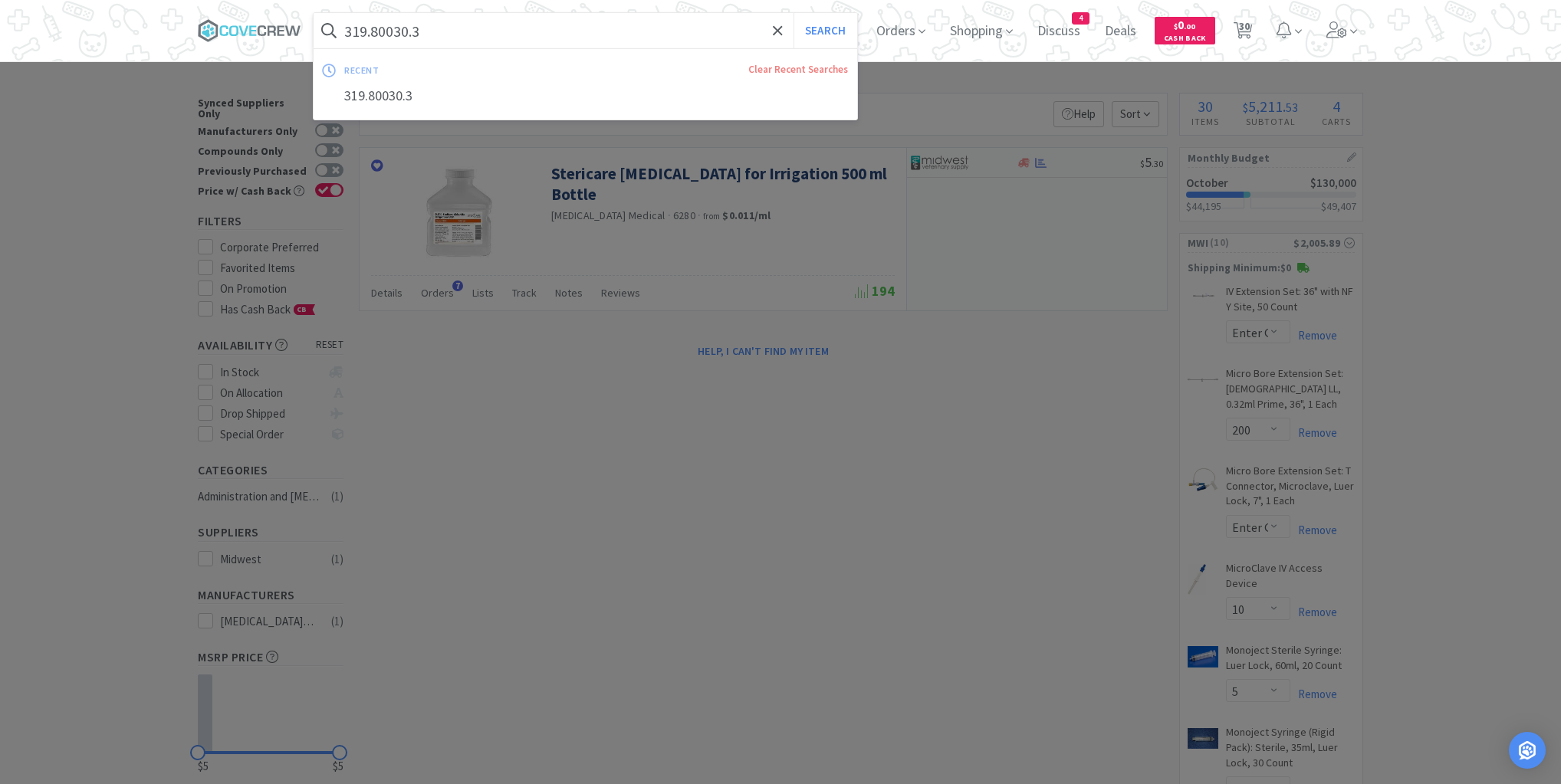
click at [543, 29] on input "319.80030.3" at bounding box center [586, 31] width 543 height 35
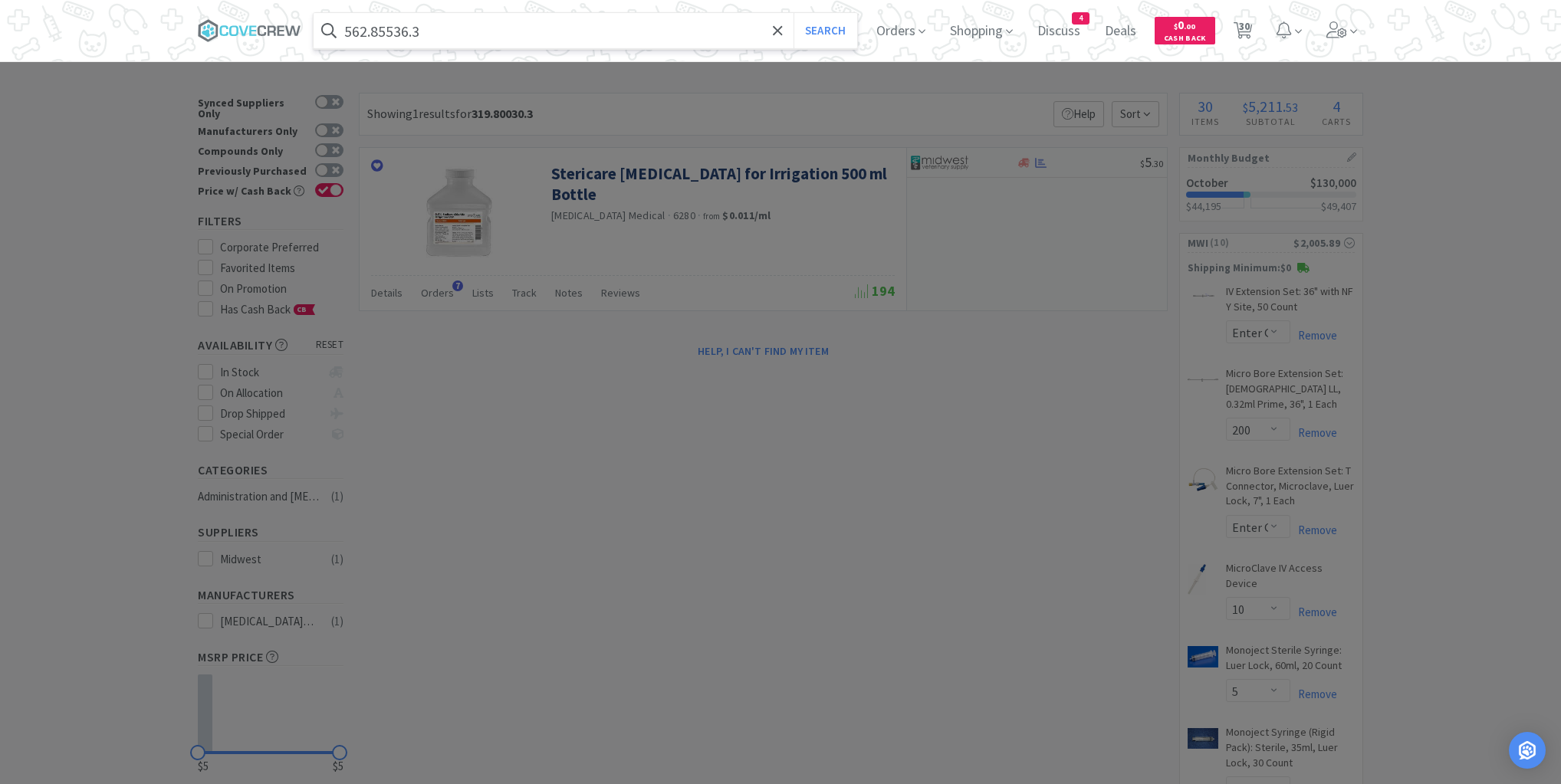
click at [794, 13] on button "Search" at bounding box center [825, 31] width 64 height 35
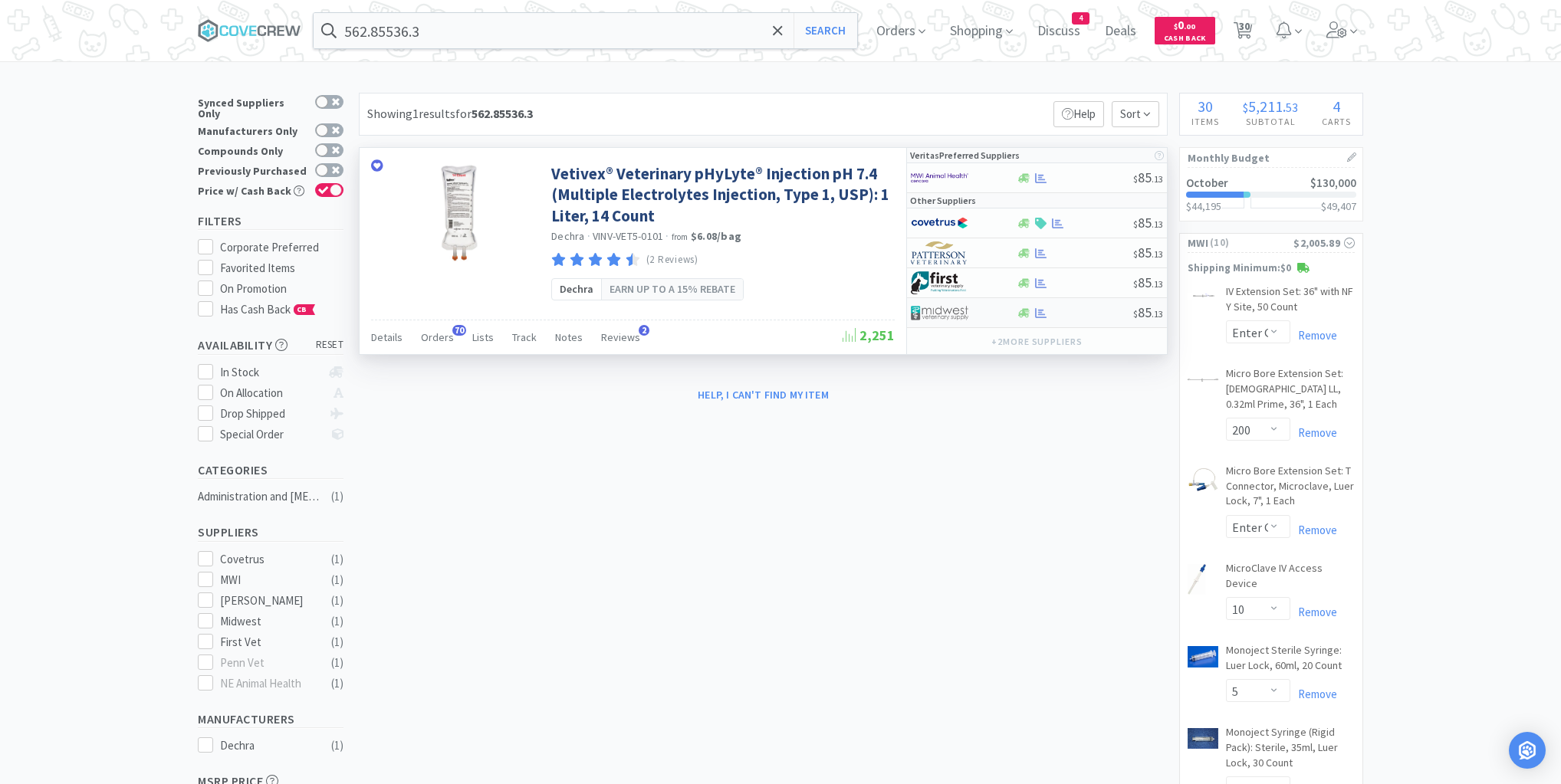
click at [1083, 318] on div "$ 85 . 13" at bounding box center [1037, 313] width 260 height 30
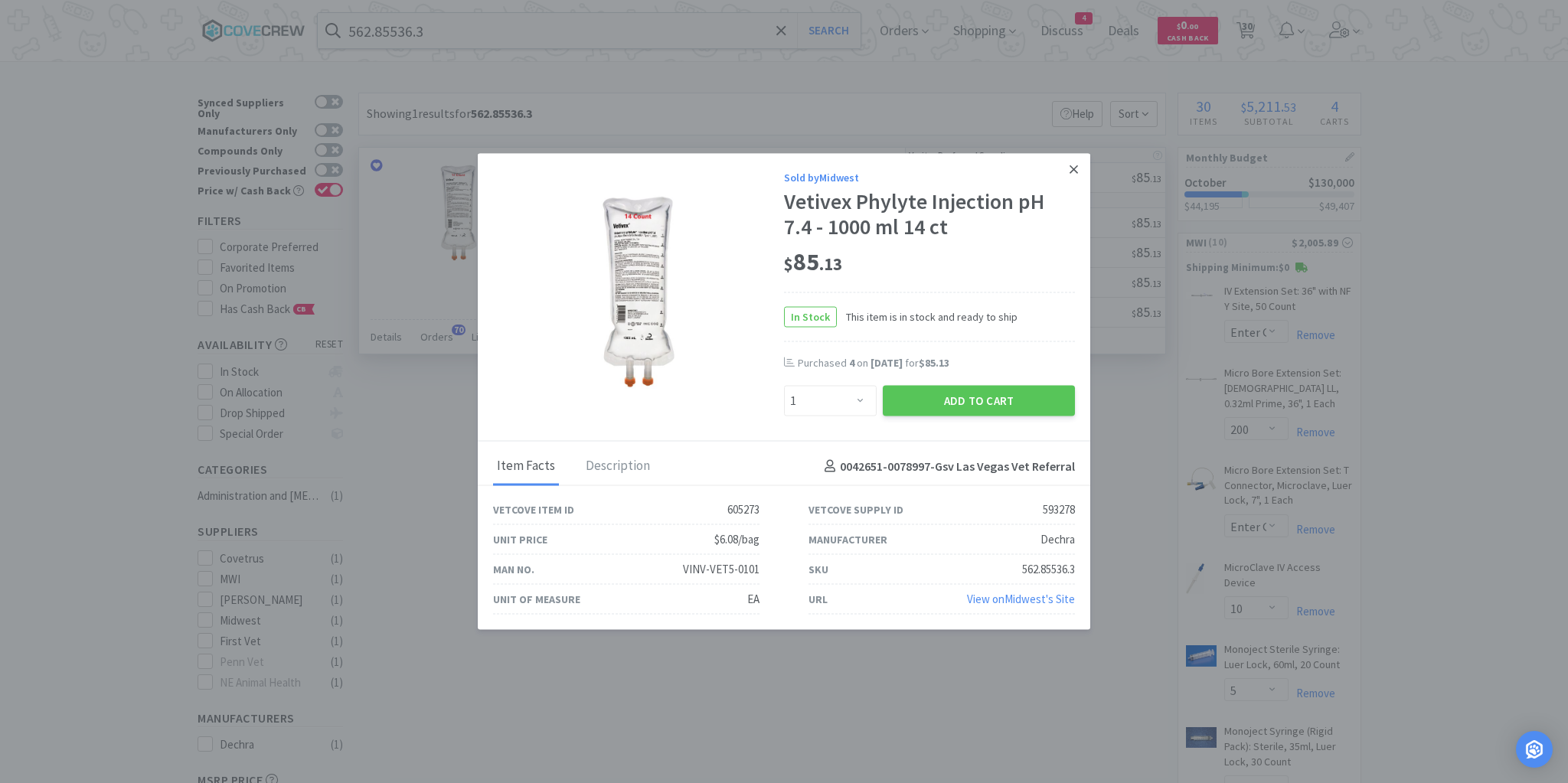
click at [1077, 170] on icon at bounding box center [1074, 169] width 8 height 14
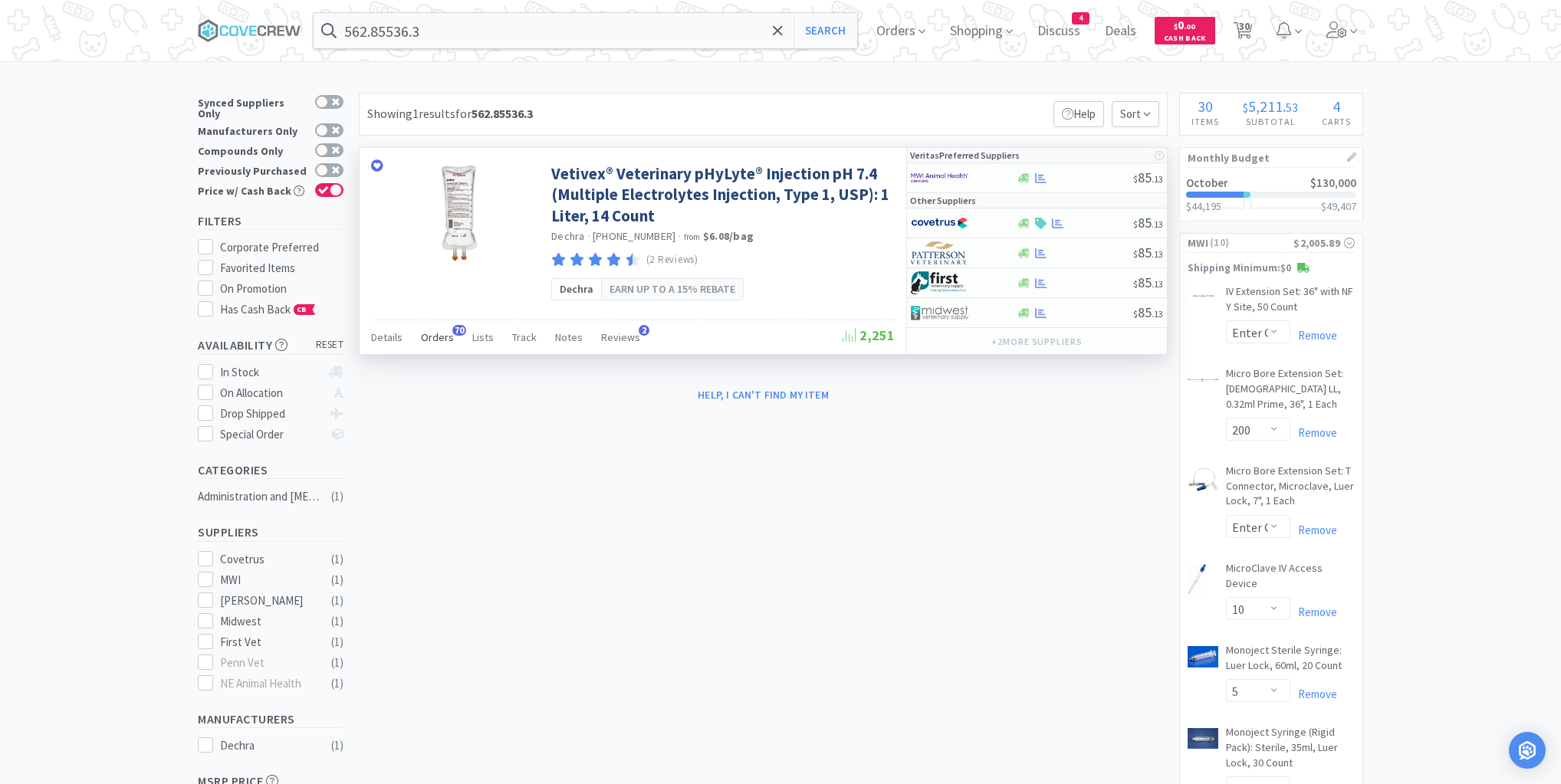
click at [439, 339] on span "Orders" at bounding box center [437, 338] width 33 height 14
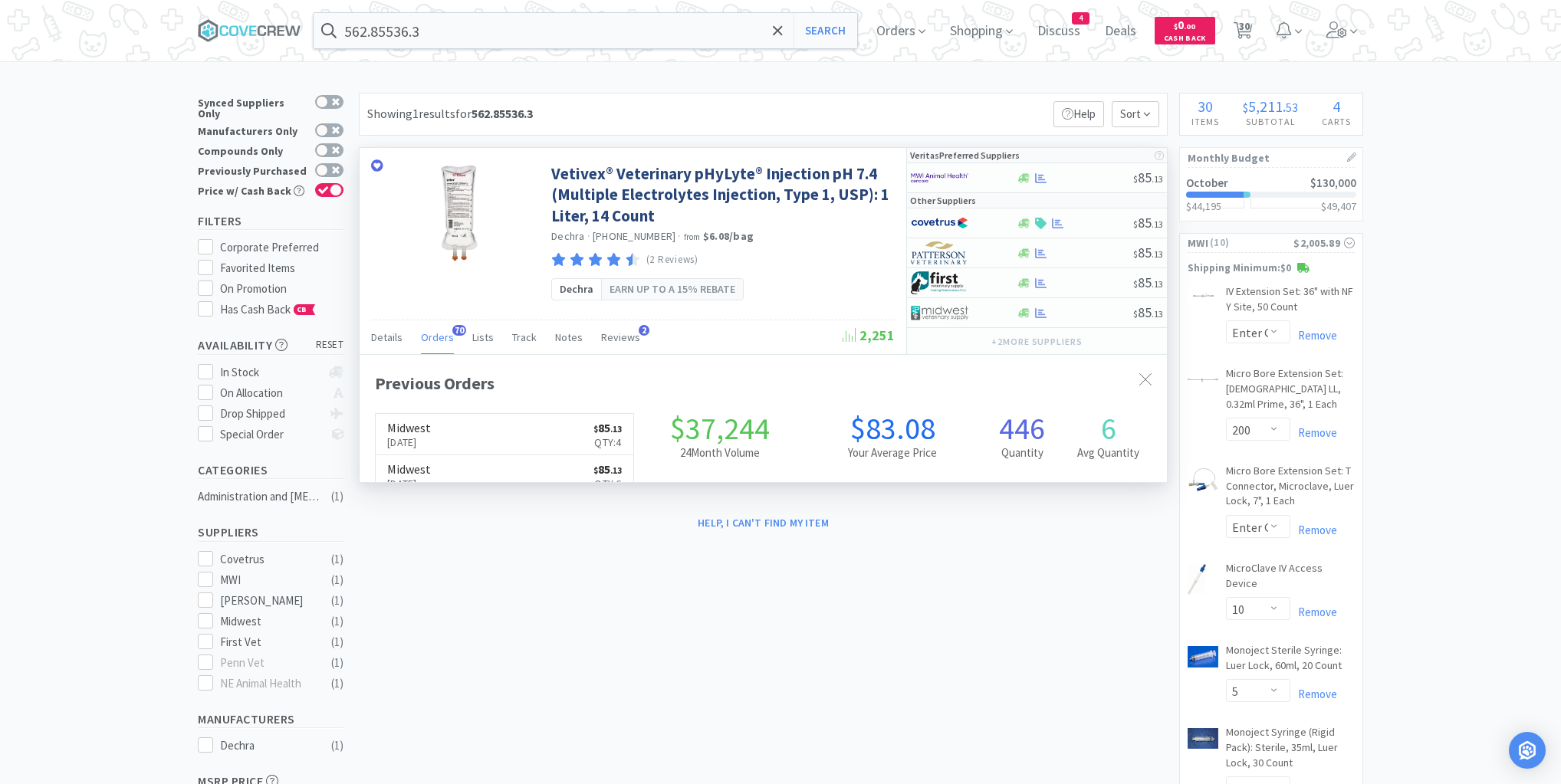
scroll to position [411, 807]
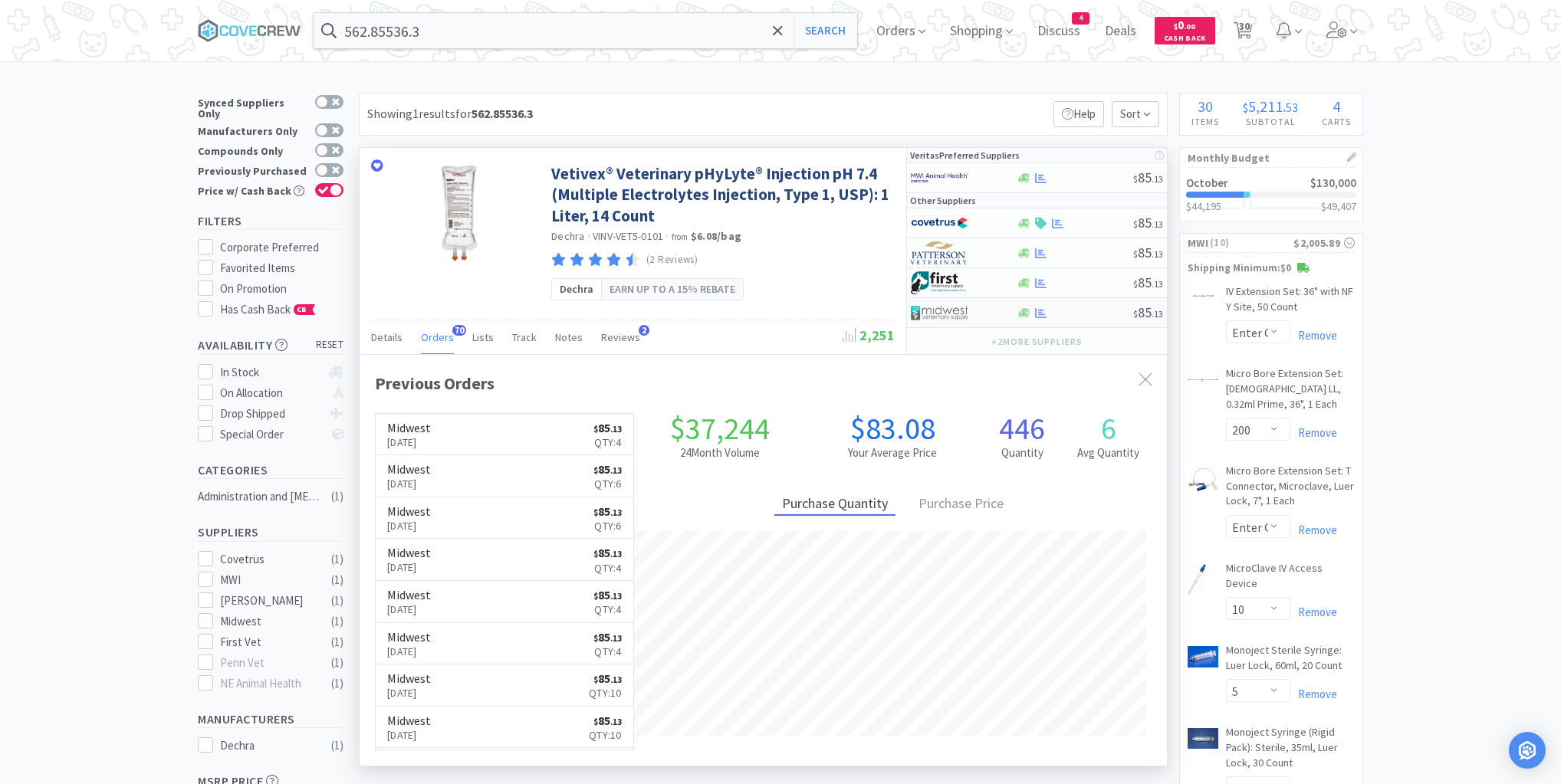
click at [1096, 308] on div at bounding box center [1074, 313] width 117 height 12
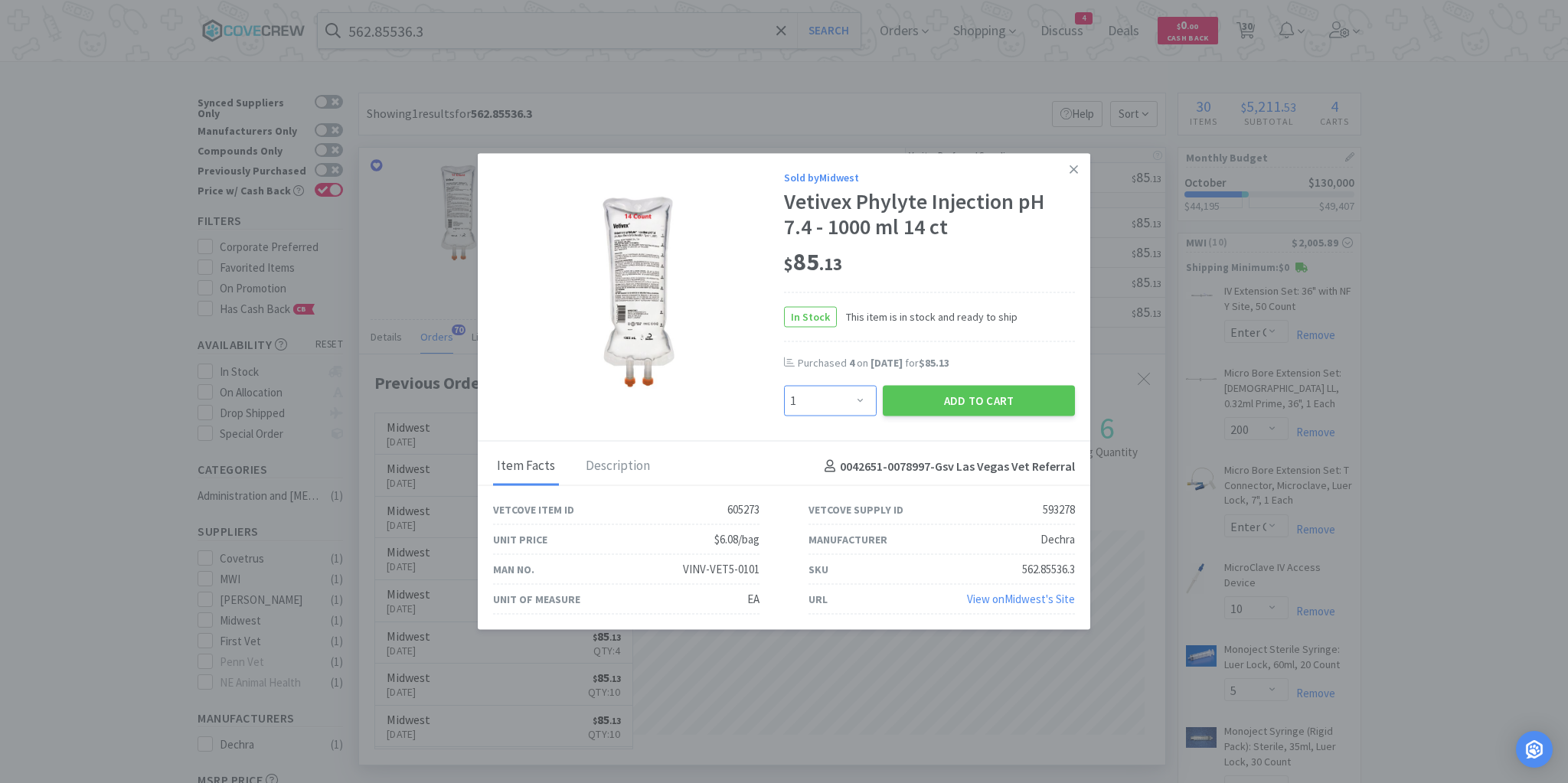
click at [862, 402] on select "Enter Quantity 1 2 3 4 5 6 7 8 9 10 11 12 13 14 15 16 17 18 19 20 Enter Quantity" at bounding box center [830, 401] width 93 height 31
click at [784, 386] on select "Enter Quantity 1 2 3 4 5 6 7 8 9 10 11 12 13 14 15 16 17 18 19 20 Enter Quantity" at bounding box center [830, 401] width 93 height 31
click at [986, 400] on button "Add to Cart" at bounding box center [979, 401] width 192 height 31
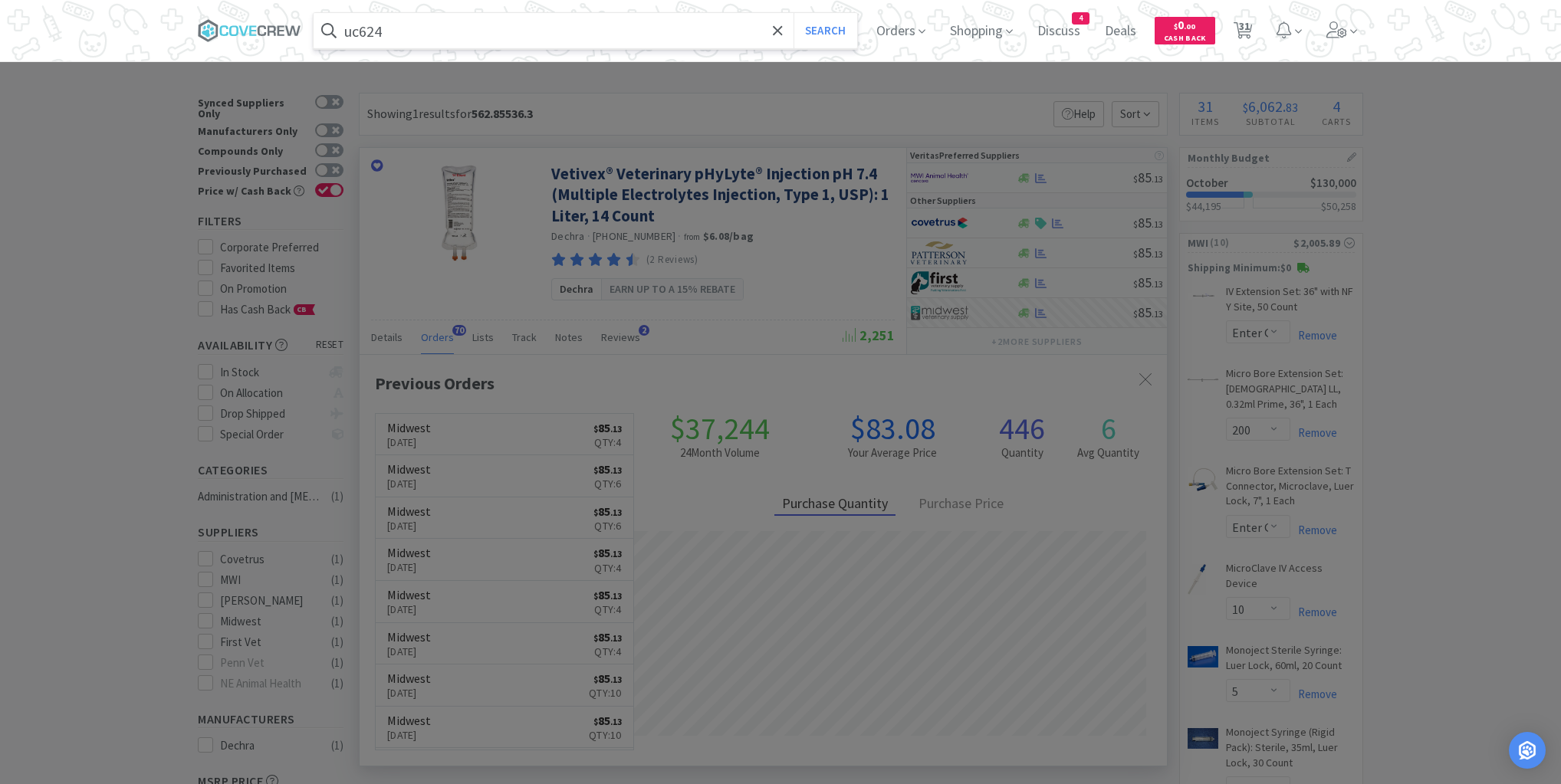
click at [794, 13] on button "Search" at bounding box center [825, 31] width 64 height 35
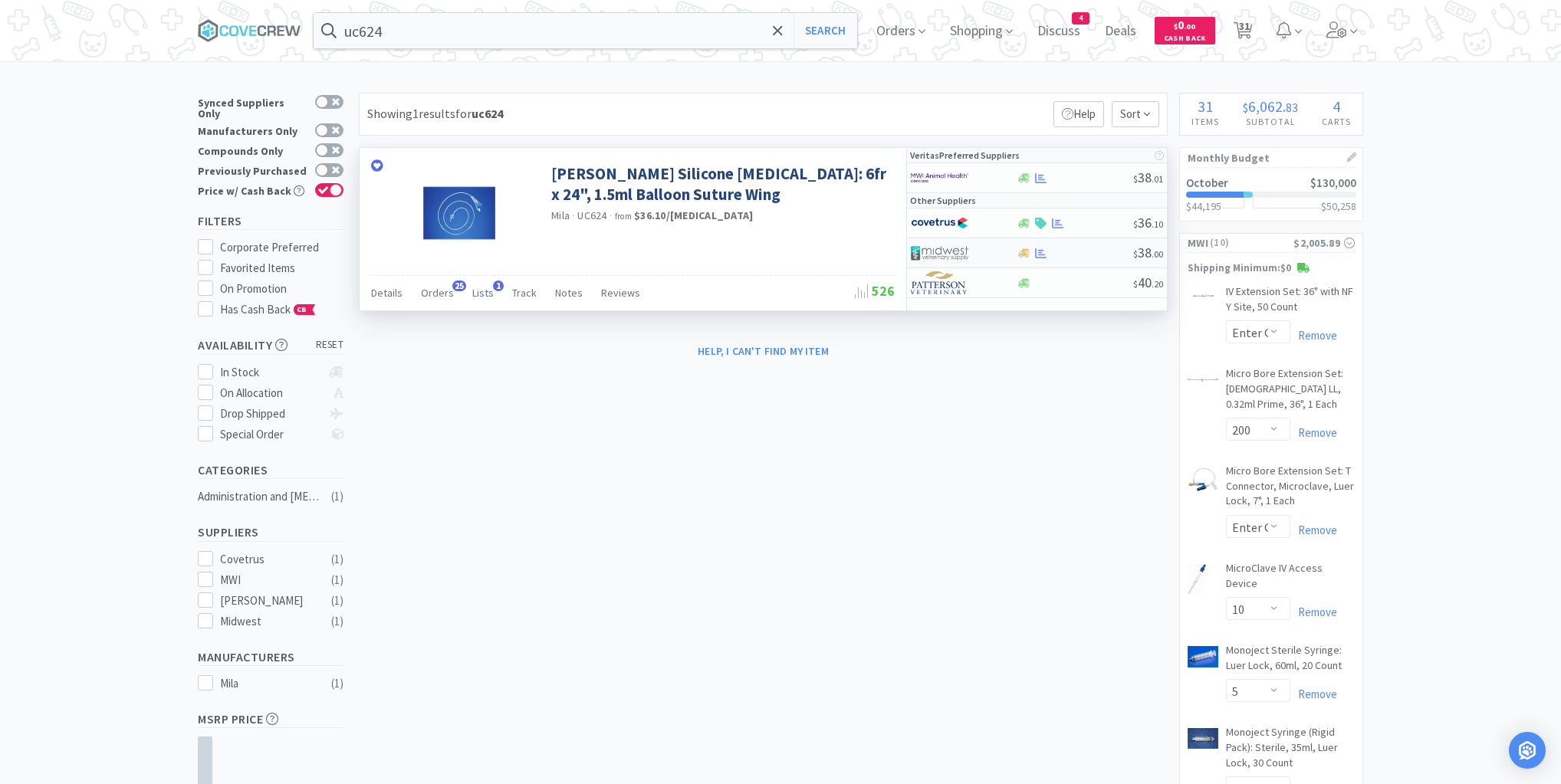
click at [1072, 255] on div at bounding box center [1074, 253] width 117 height 12
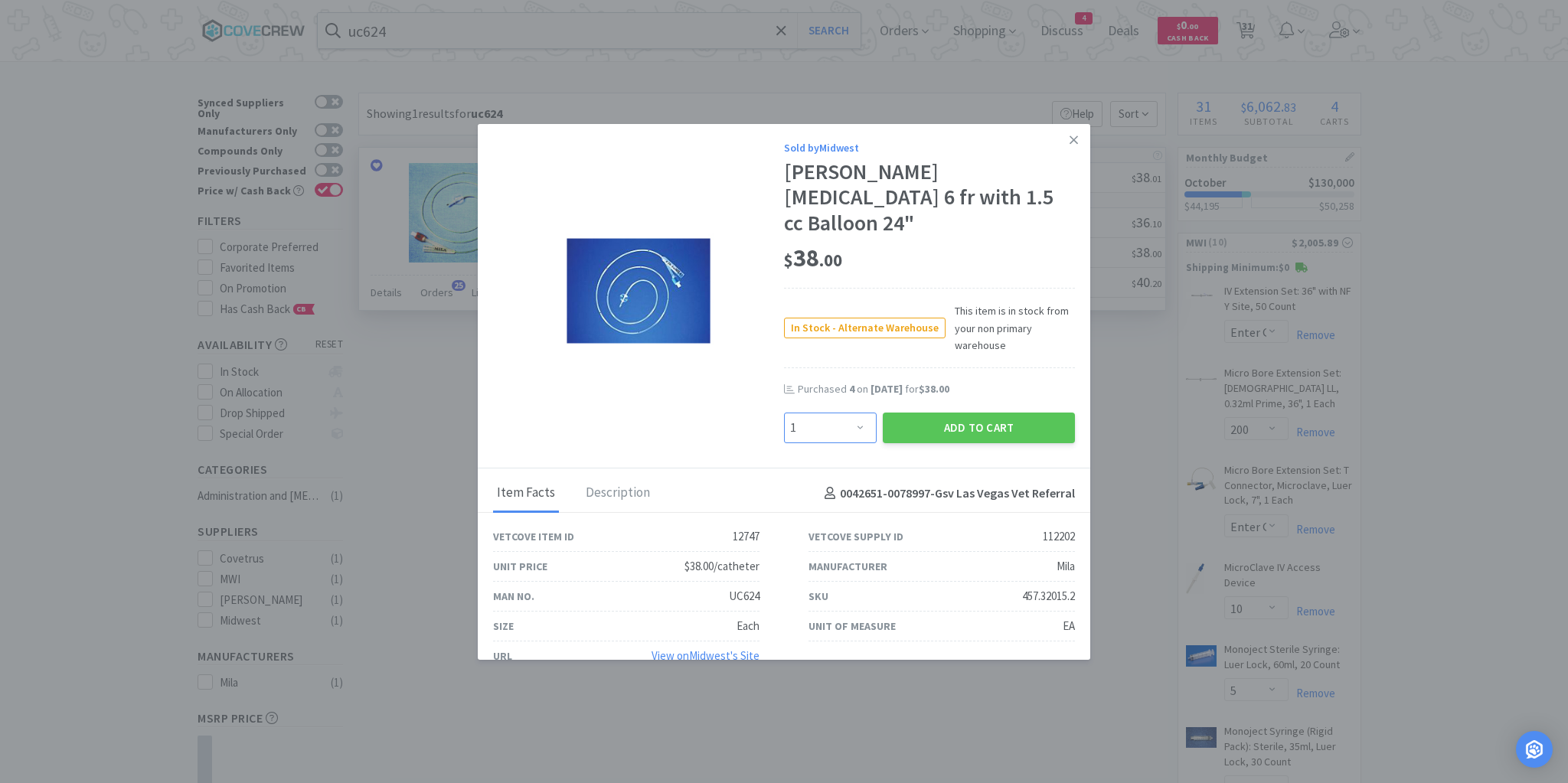
click at [859, 413] on select "Enter Quantity 1 2 3 4 5 6 7 8 9 10 11 12 13 14 15 16 17 18 19 20 Enter Quantity" at bounding box center [830, 428] width 93 height 31
drag, startPoint x: 393, startPoint y: 405, endPoint x: 395, endPoint y: 357, distance: 48.0
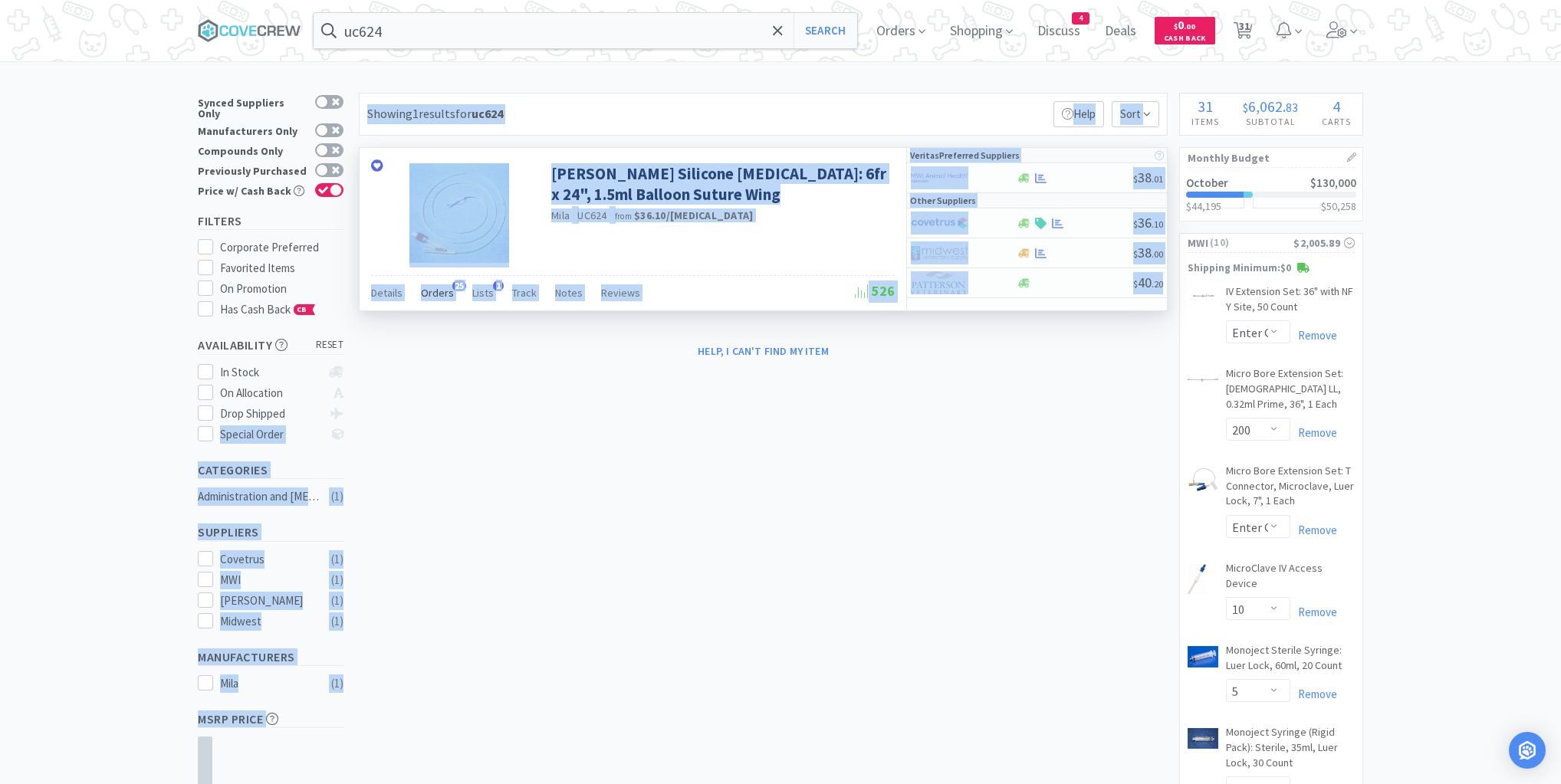
click at [438, 292] on span "Orders" at bounding box center [437, 293] width 33 height 14
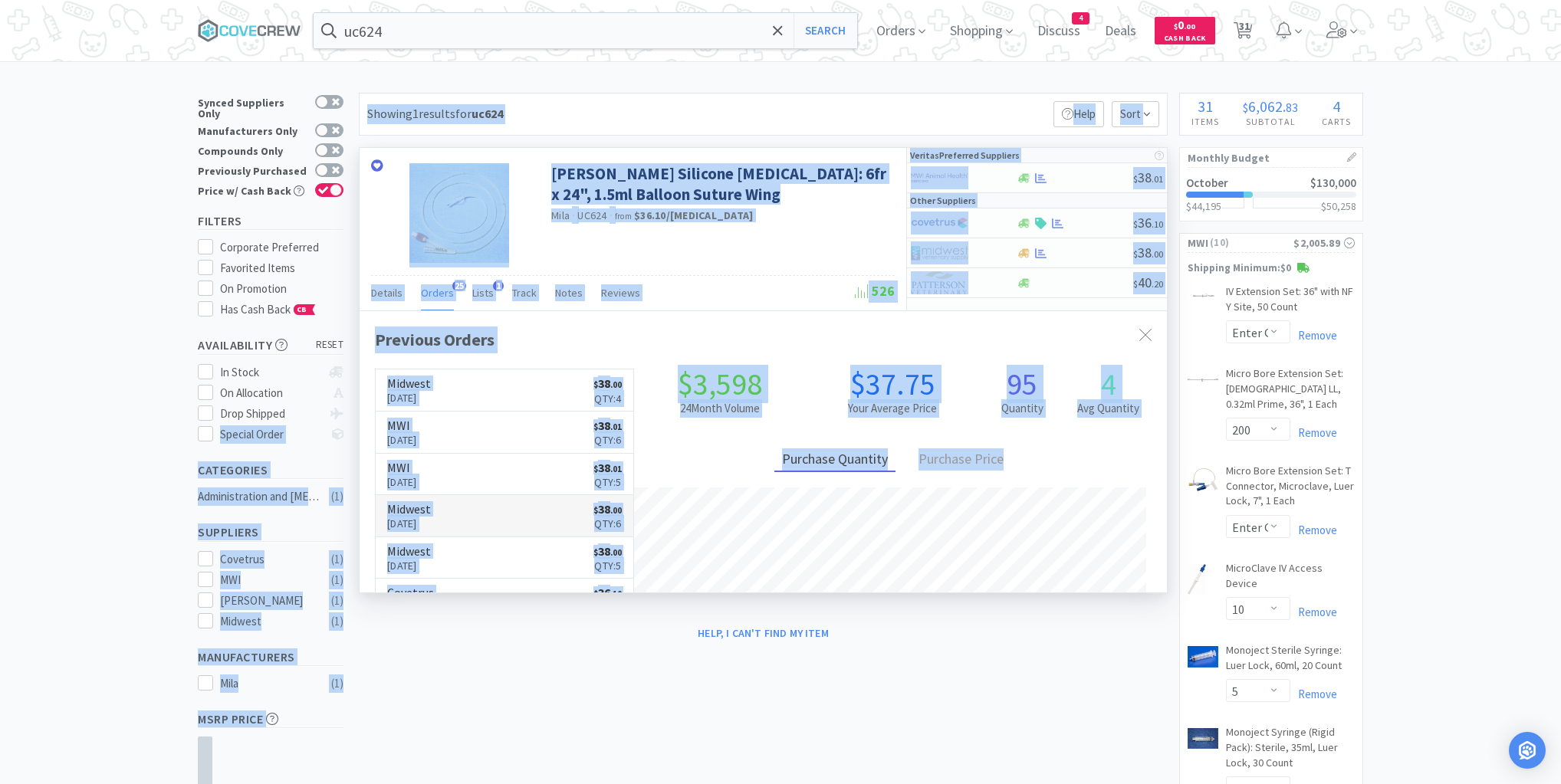
scroll to position [411, 807]
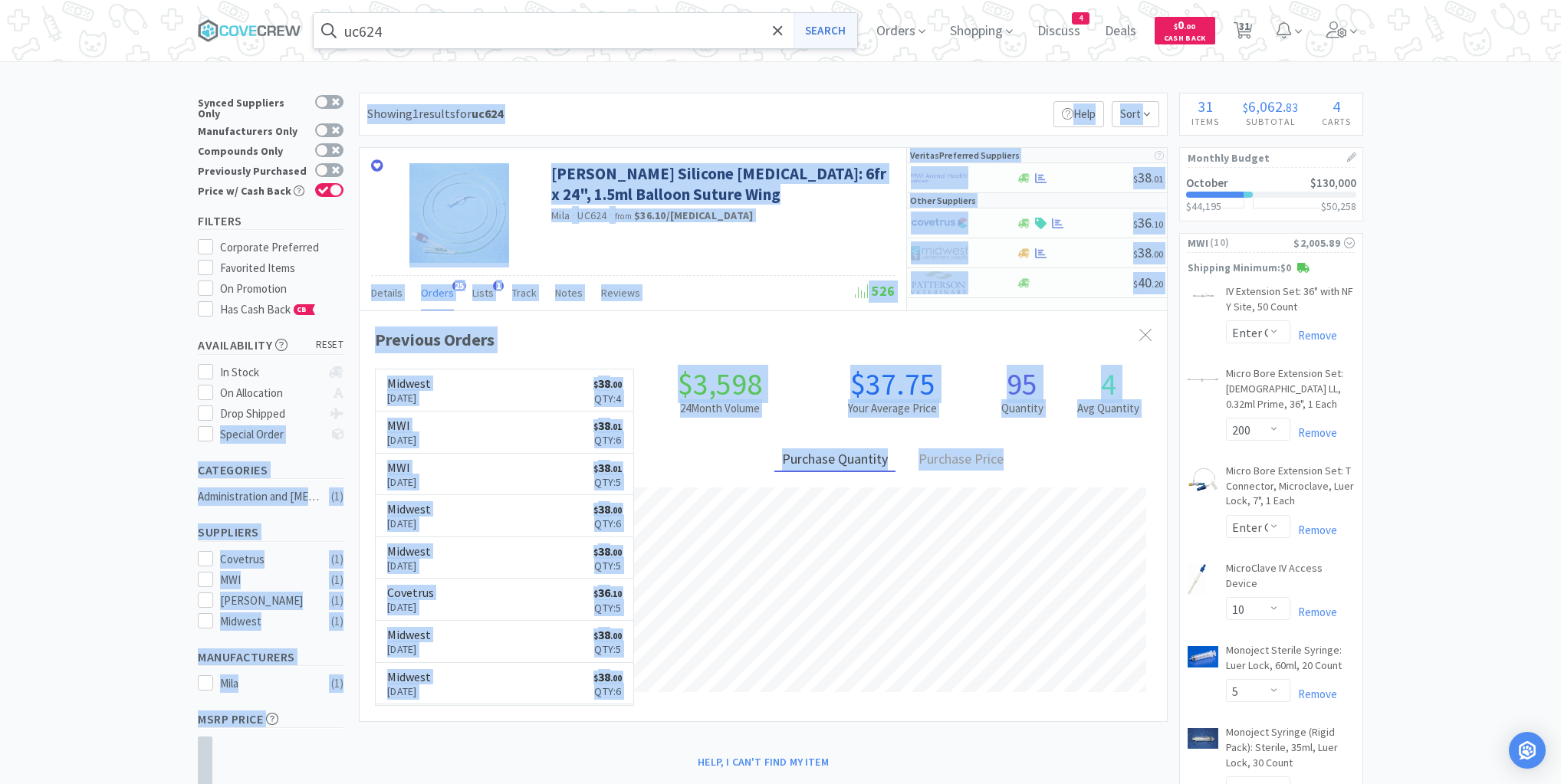
click at [827, 42] on button "Search" at bounding box center [825, 31] width 64 height 35
click at [828, 31] on button "Search" at bounding box center [825, 31] width 64 height 35
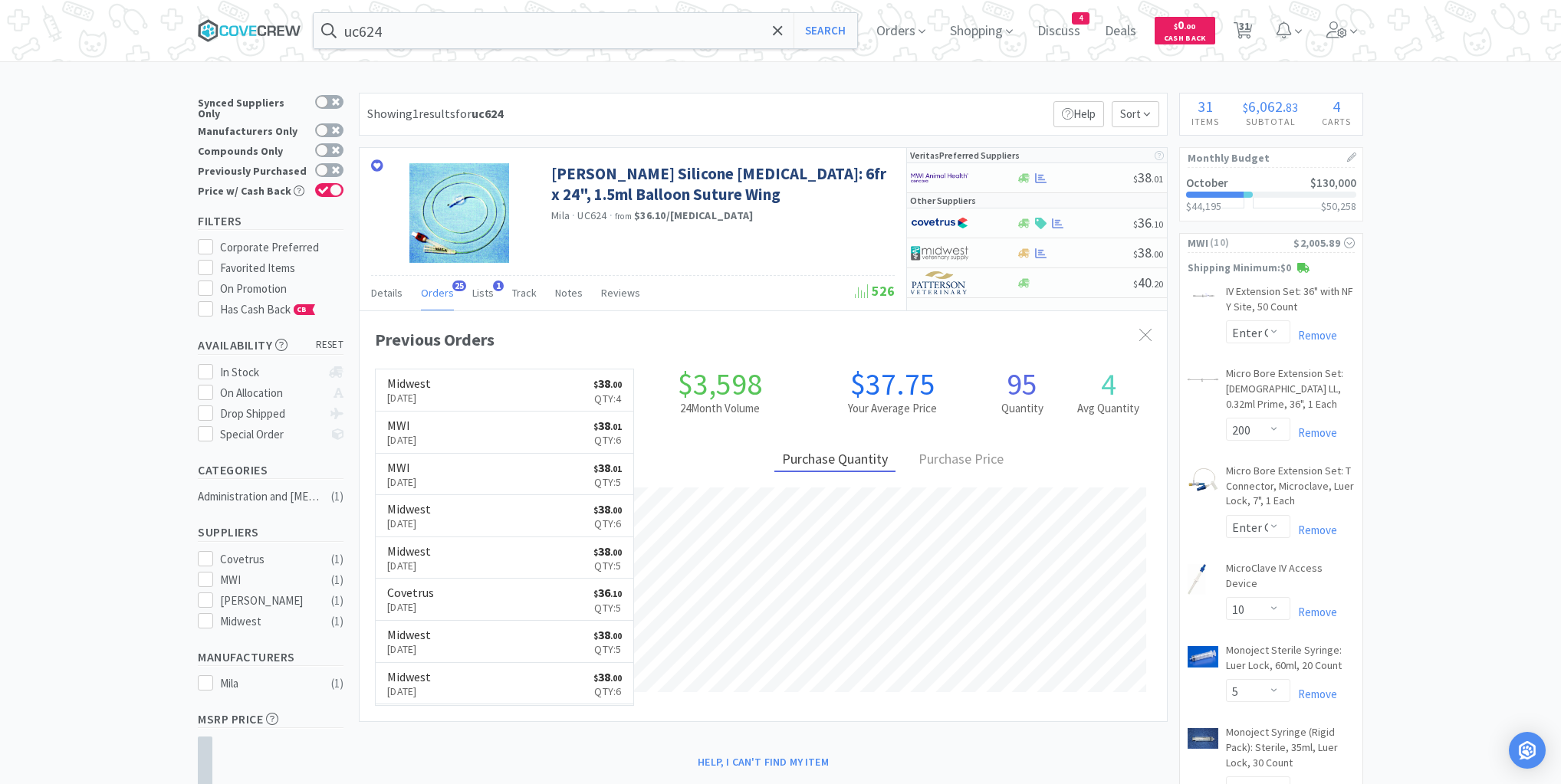
click at [245, 28] on icon at bounding box center [243, 30] width 9 height 10
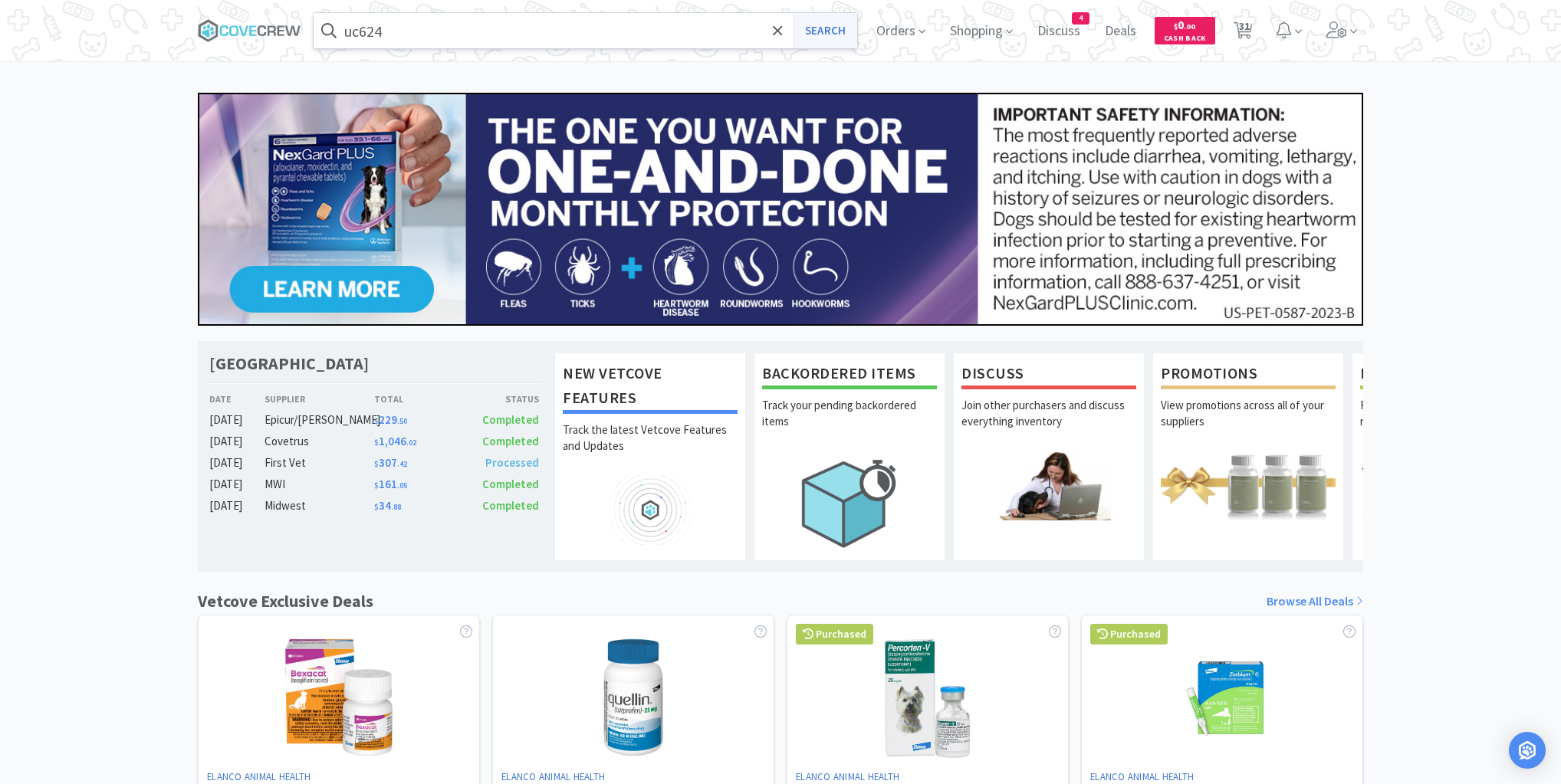
click at [819, 31] on button "Search" at bounding box center [825, 31] width 64 height 35
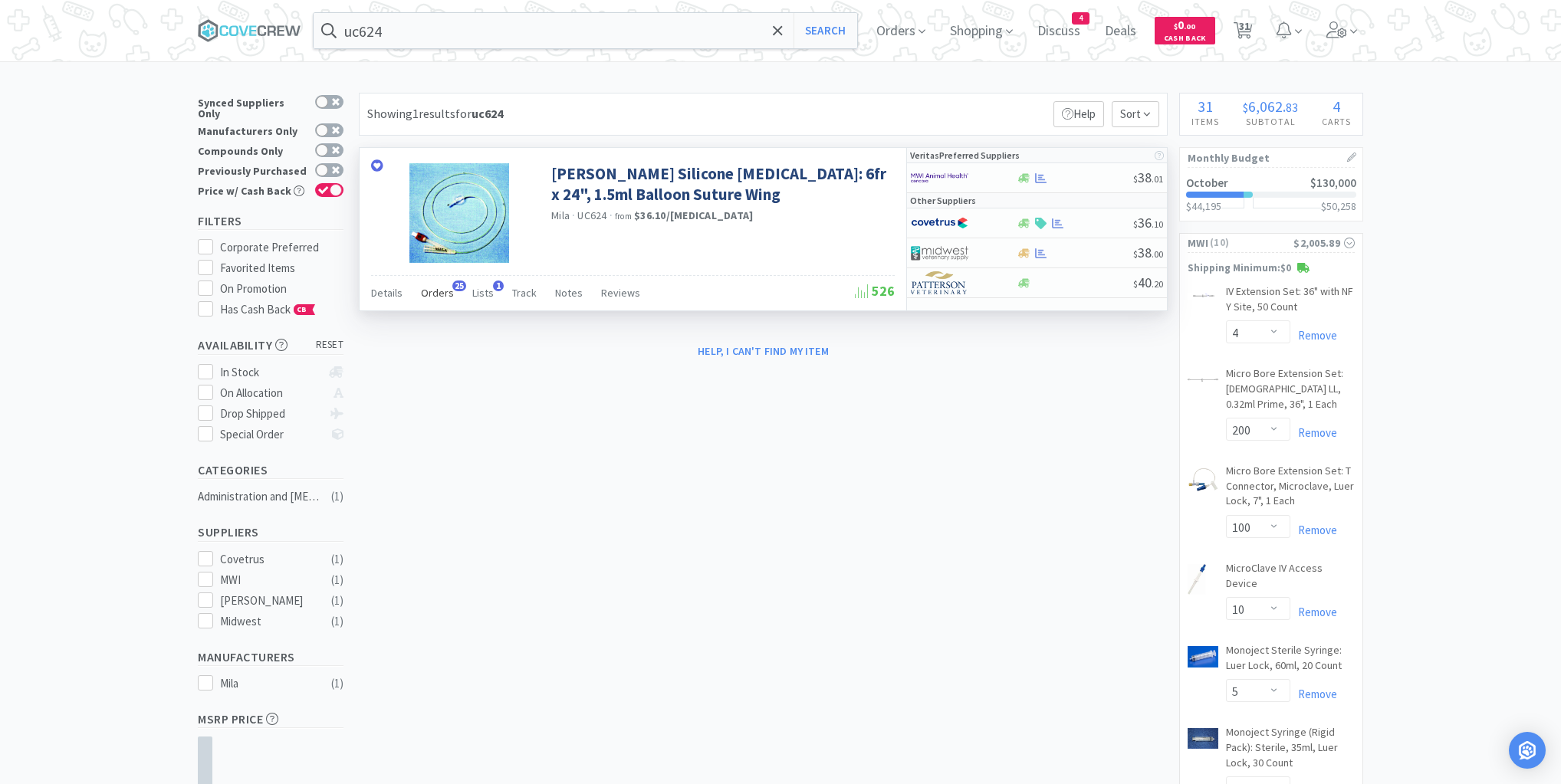
click at [434, 296] on span "Orders" at bounding box center [437, 293] width 33 height 14
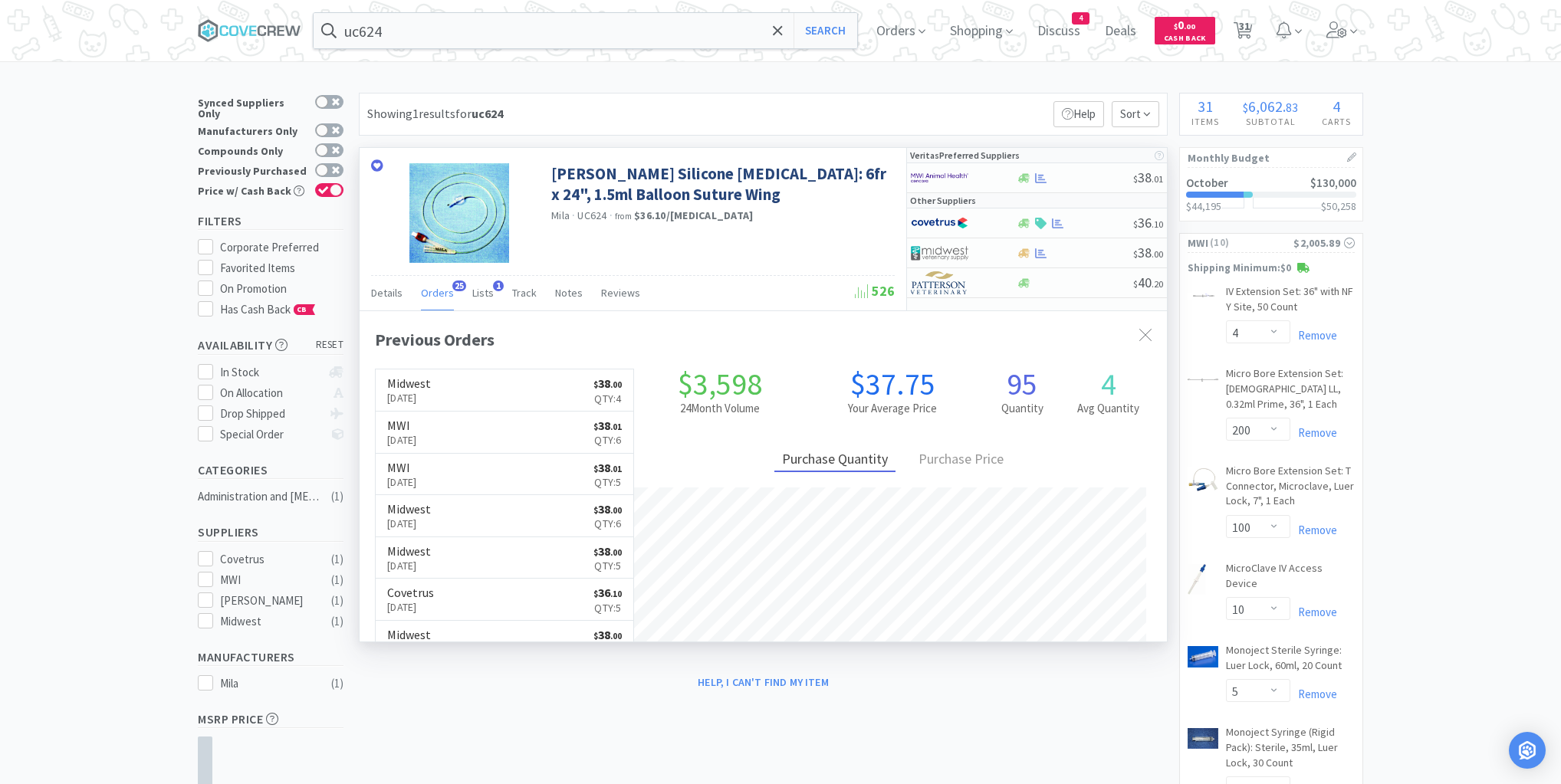
scroll to position [411, 807]
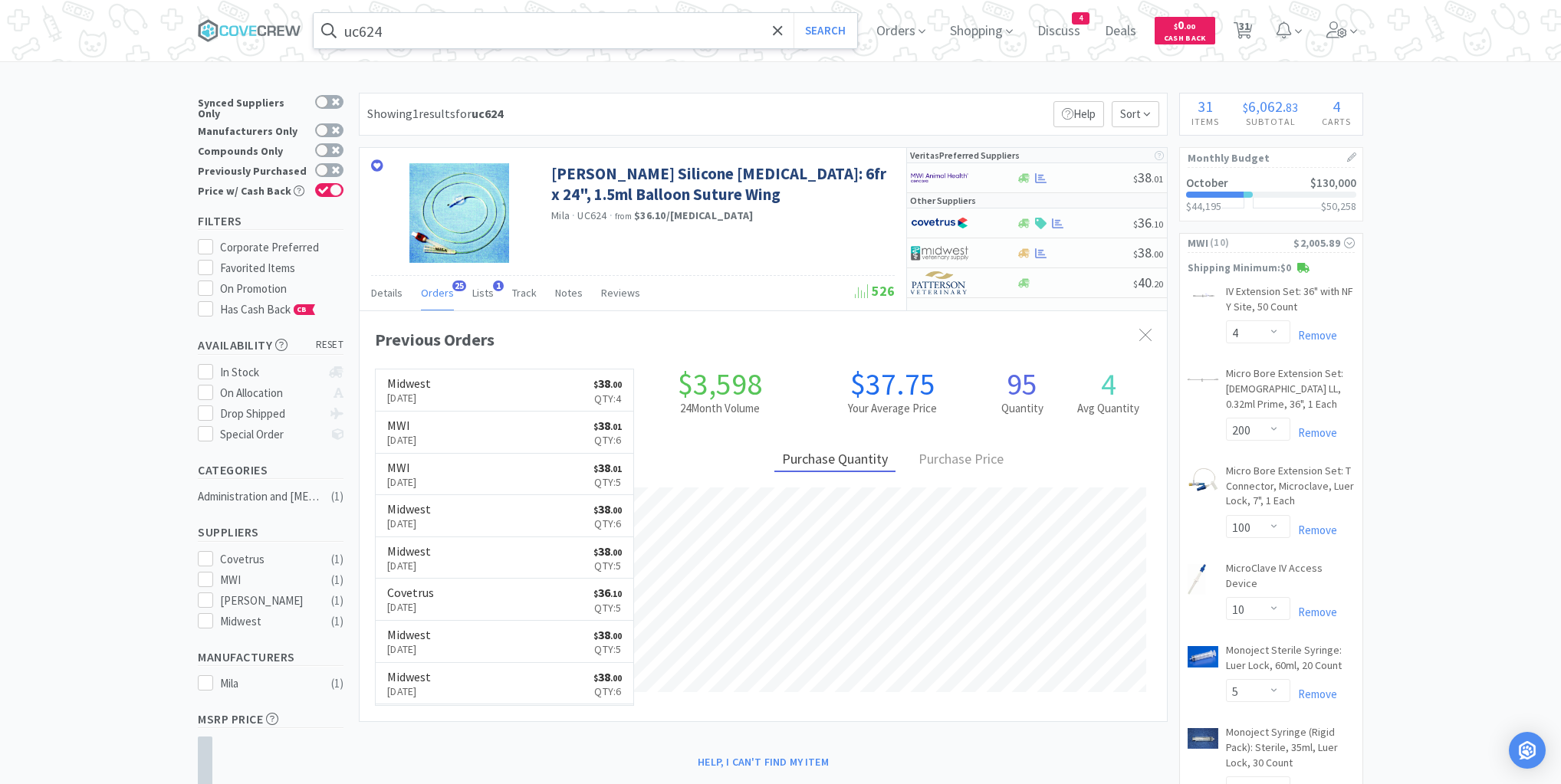
click at [499, 30] on input "uc624" at bounding box center [586, 31] width 543 height 35
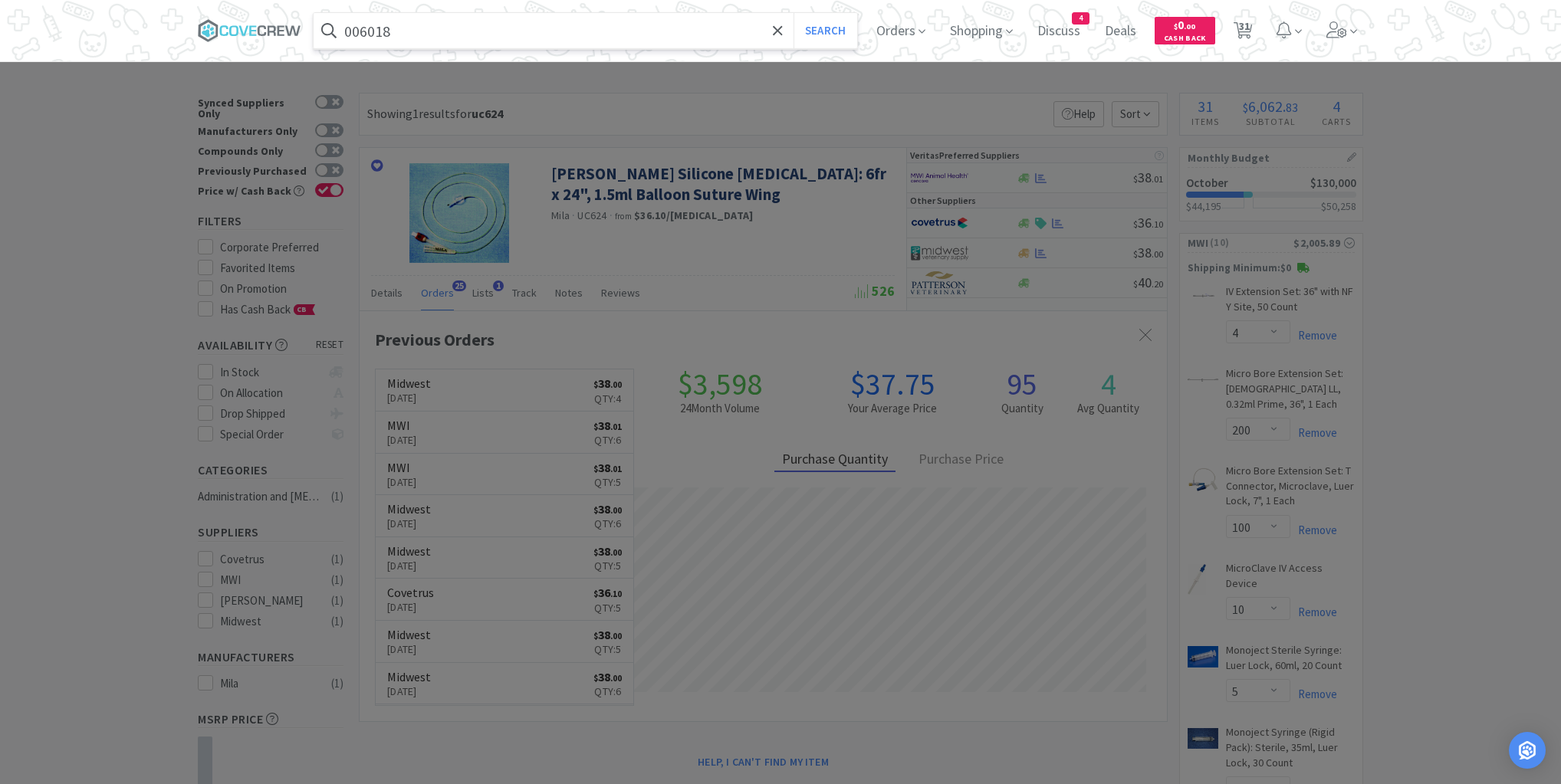
click at [794, 13] on button "Search" at bounding box center [825, 31] width 64 height 35
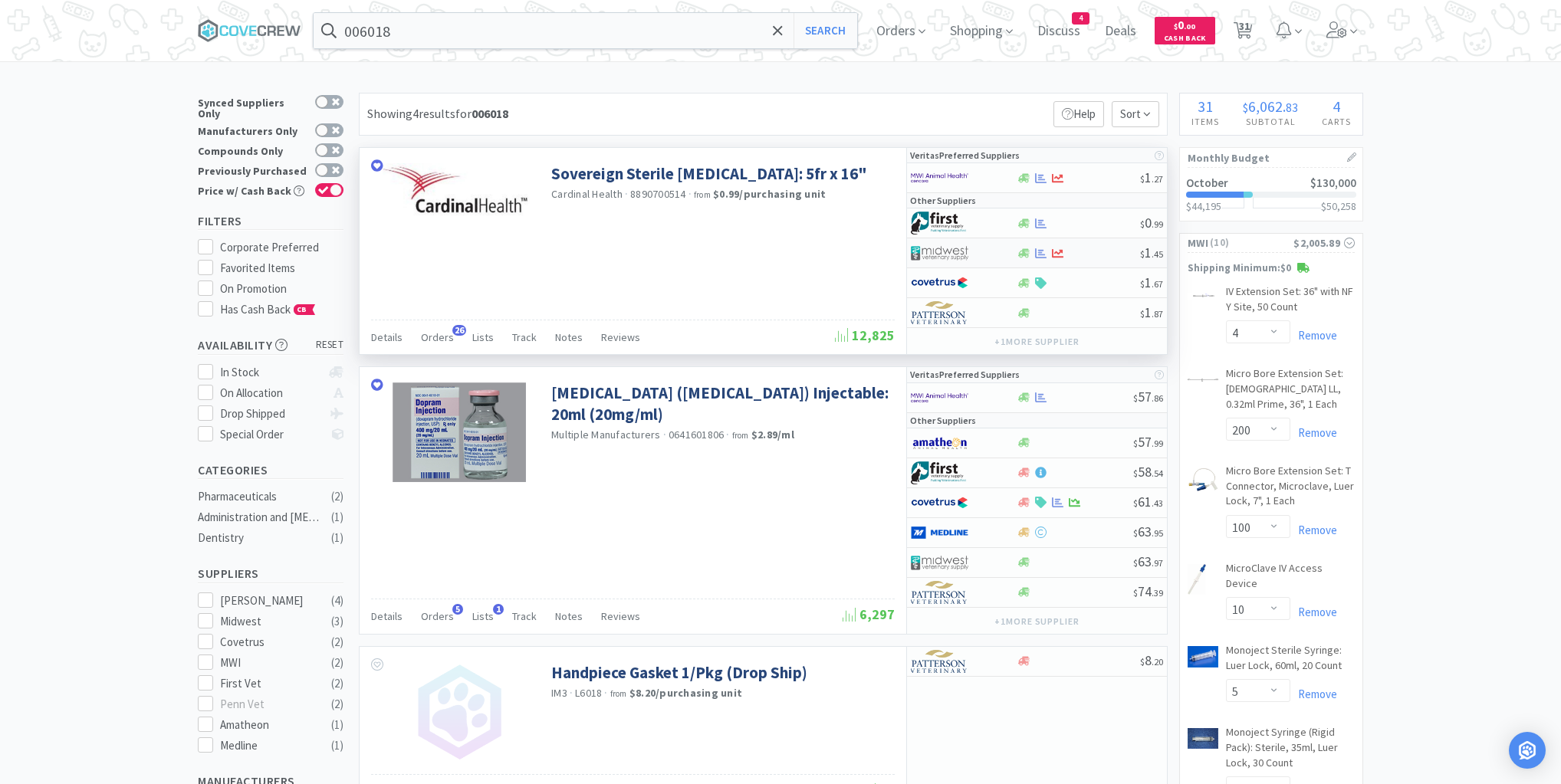
click at [1098, 255] on div at bounding box center [1078, 253] width 124 height 12
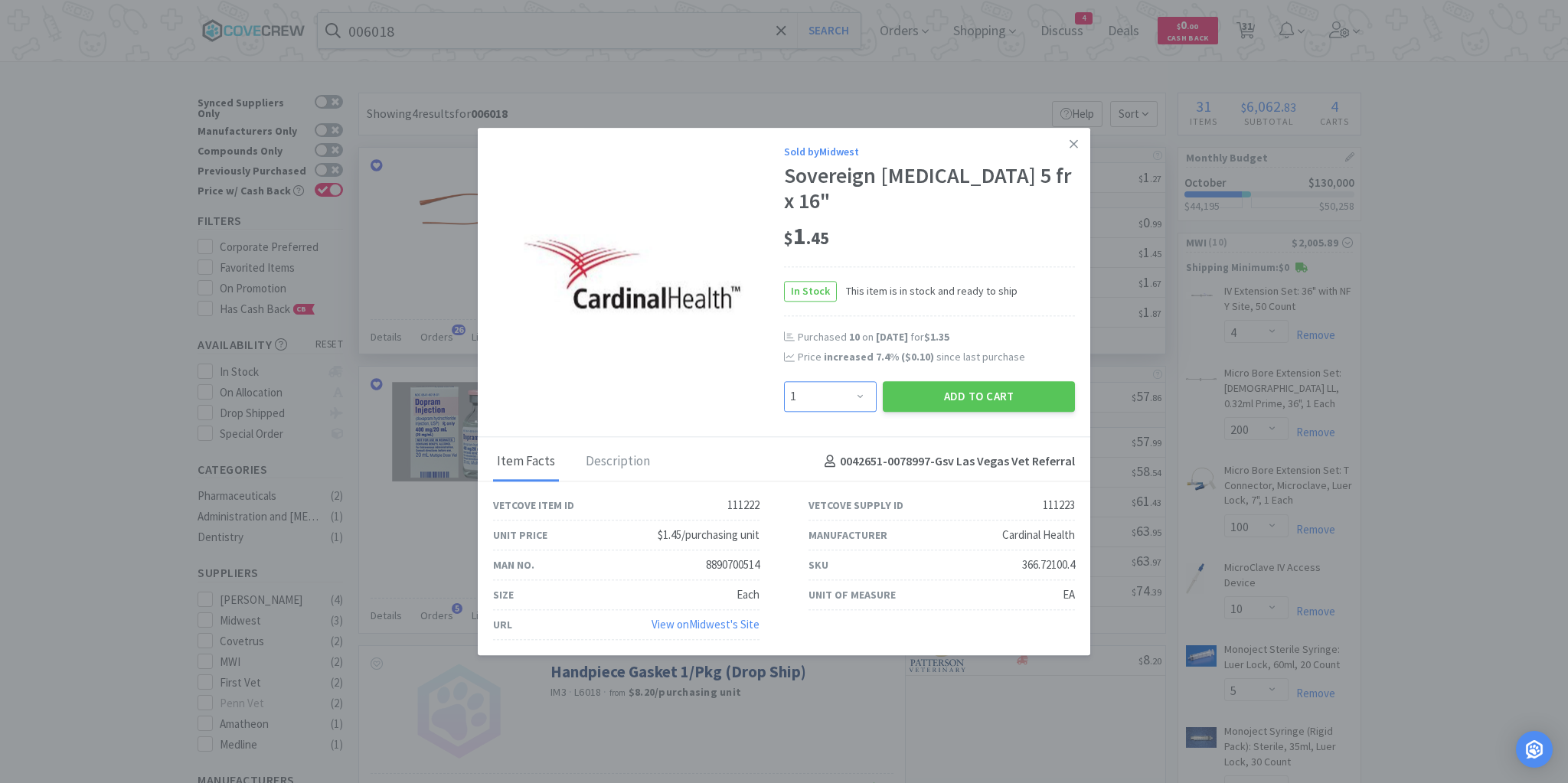
click at [863, 399] on select "Enter Quantity 1 2 3 4 5 6 7 8 9 10 11 12 13 14 15 16 17 18 19 20 Enter Quantity" at bounding box center [830, 397] width 93 height 31
click at [784, 382] on select "Enter Quantity 1 2 3 4 5 6 7 8 9 10 11 12 13 14 15 16 17 18 19 20 Enter Quantity" at bounding box center [830, 397] width 93 height 31
click at [982, 392] on button "Add to Cart" at bounding box center [979, 397] width 192 height 31
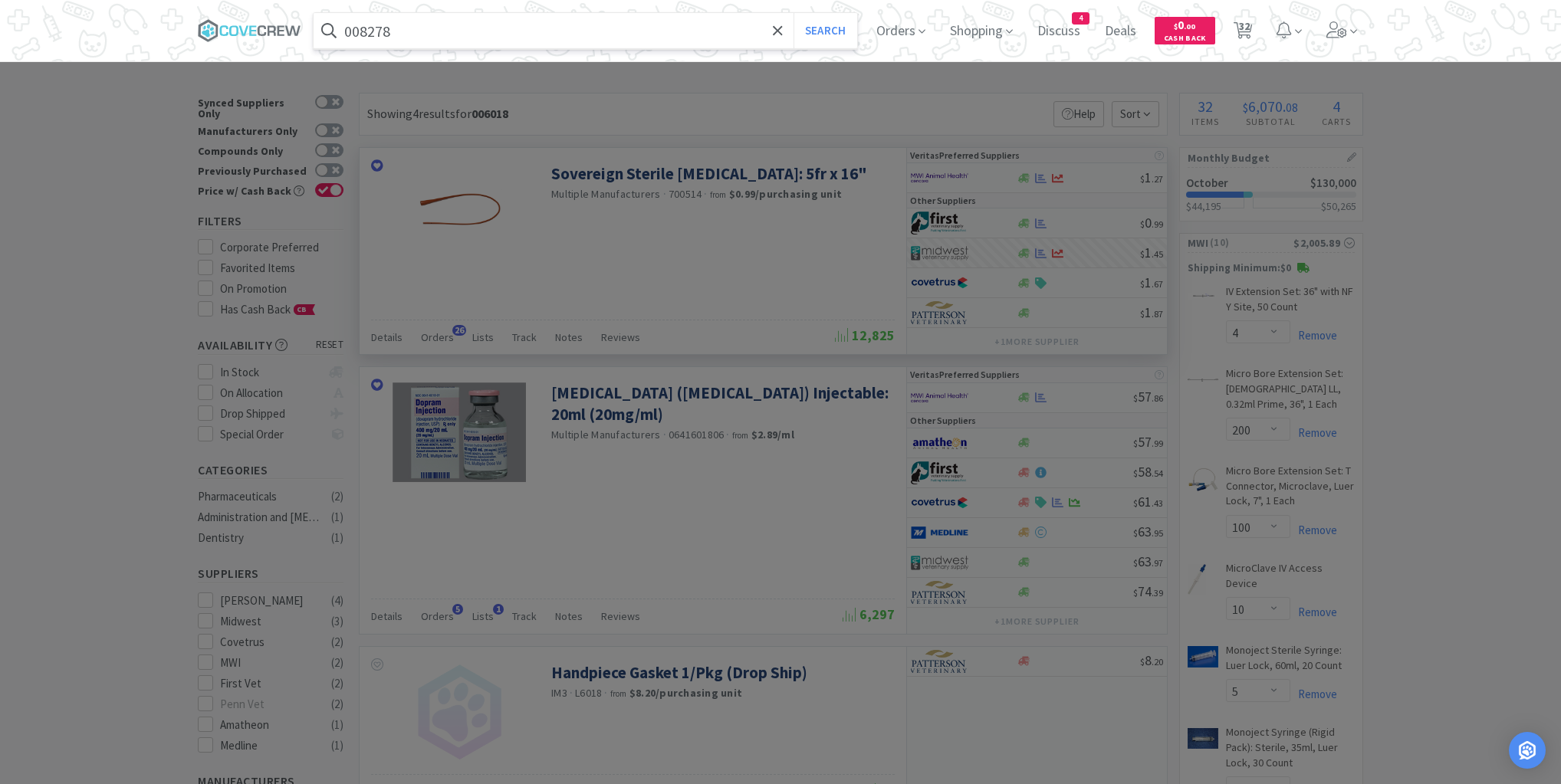
click at [794, 13] on button "Search" at bounding box center [825, 31] width 64 height 35
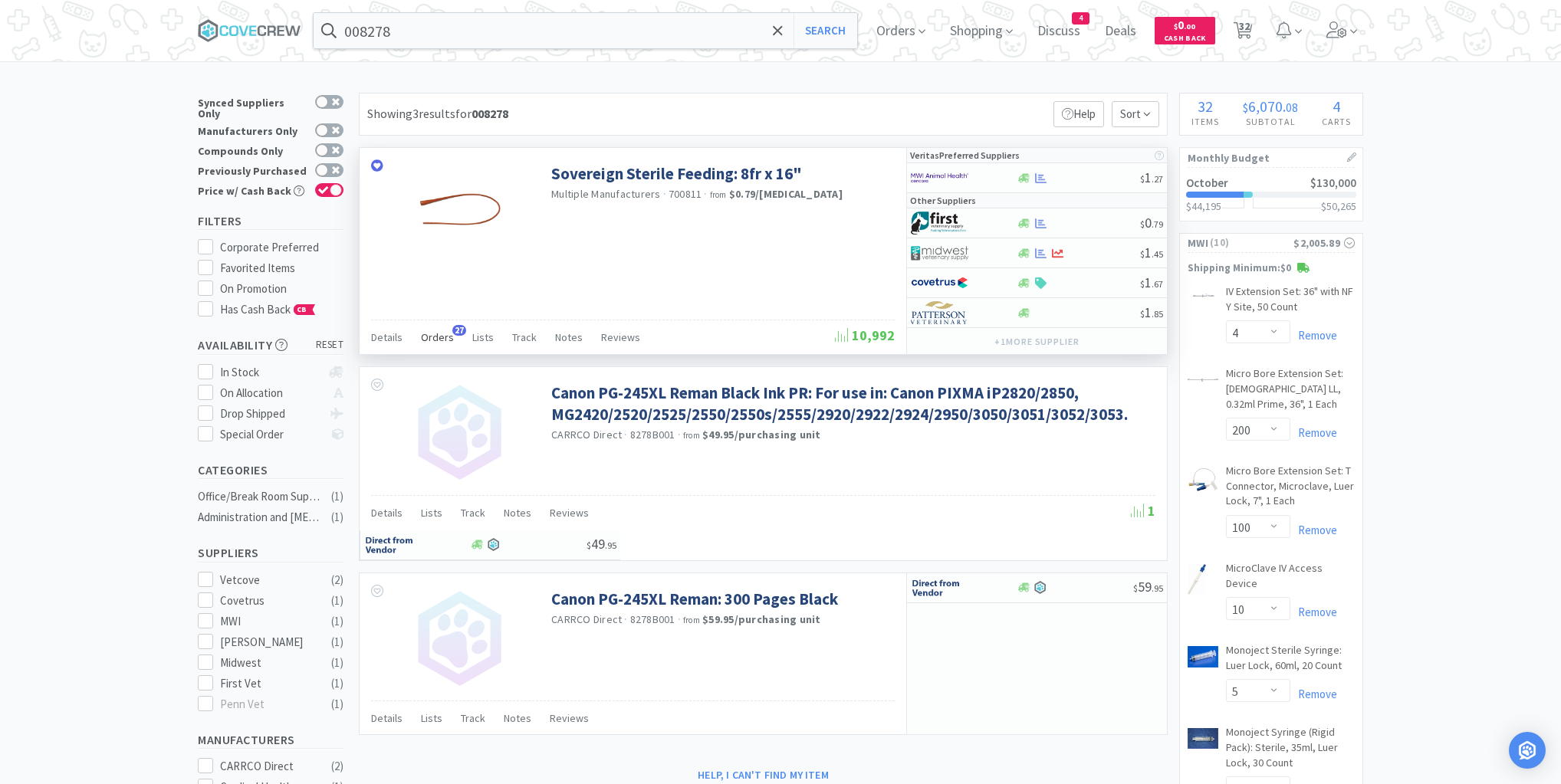
click at [438, 337] on span "Orders" at bounding box center [437, 338] width 33 height 14
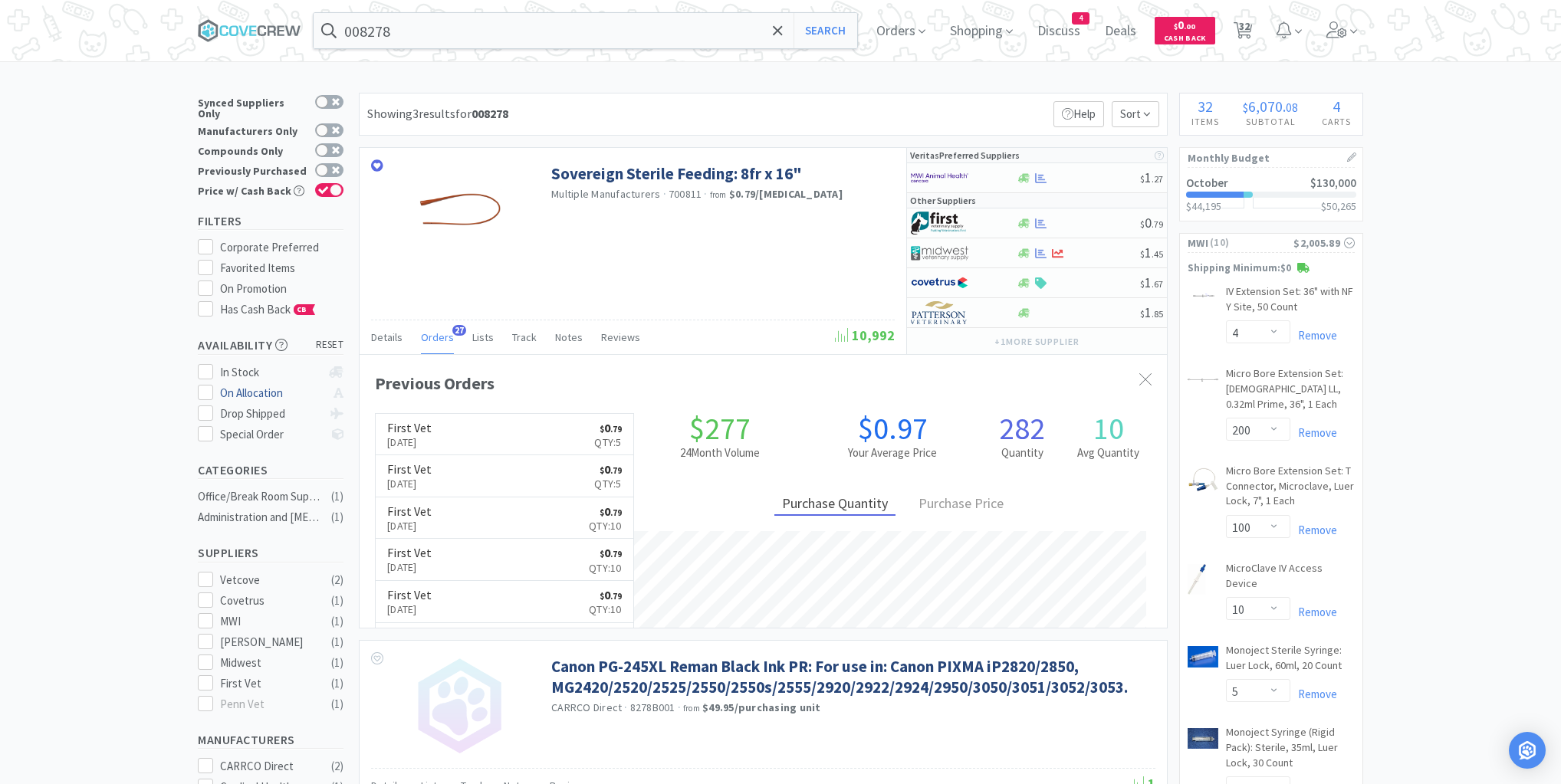
scroll to position [411, 807]
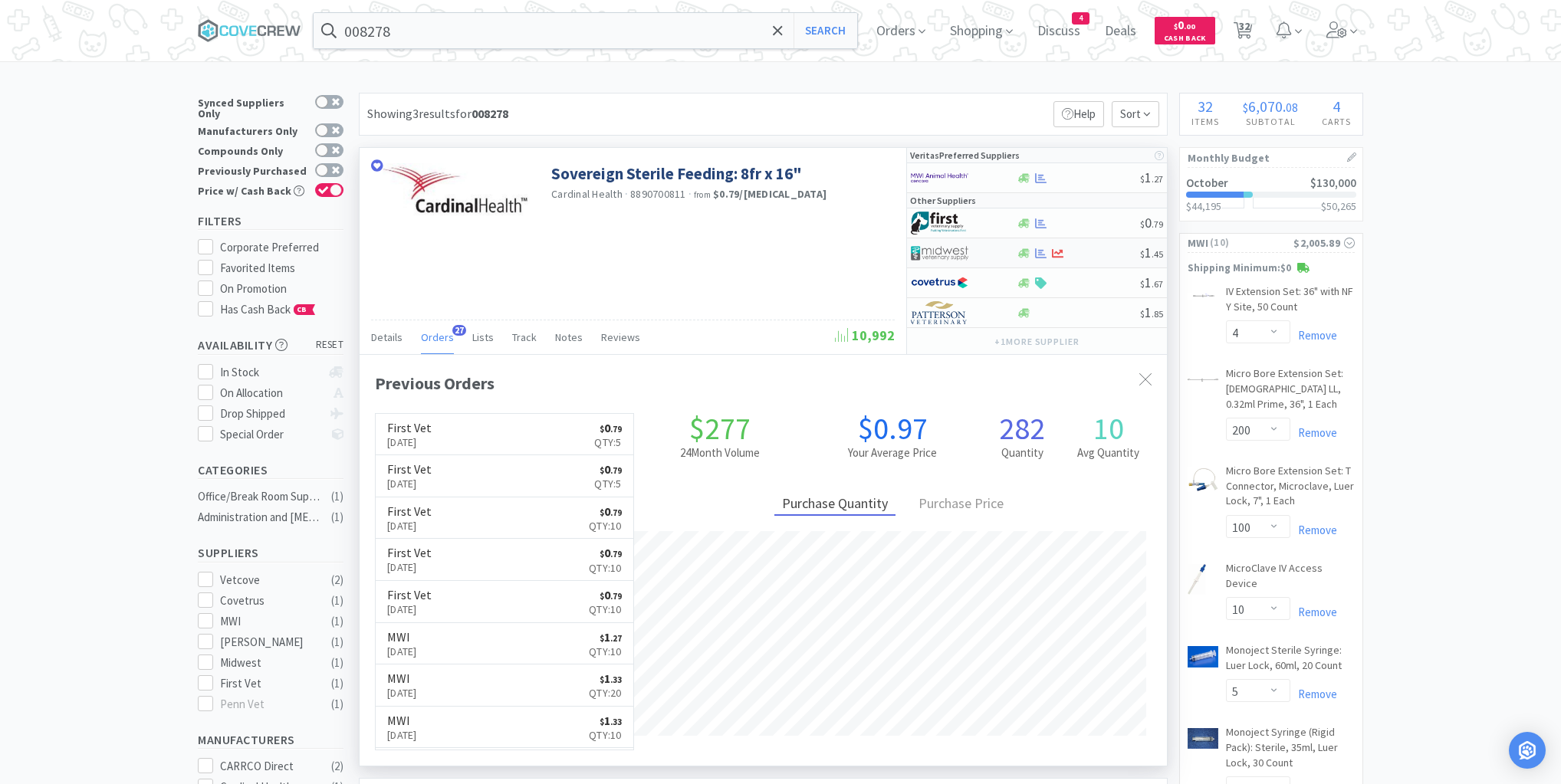
click at [1091, 252] on div at bounding box center [1078, 253] width 124 height 12
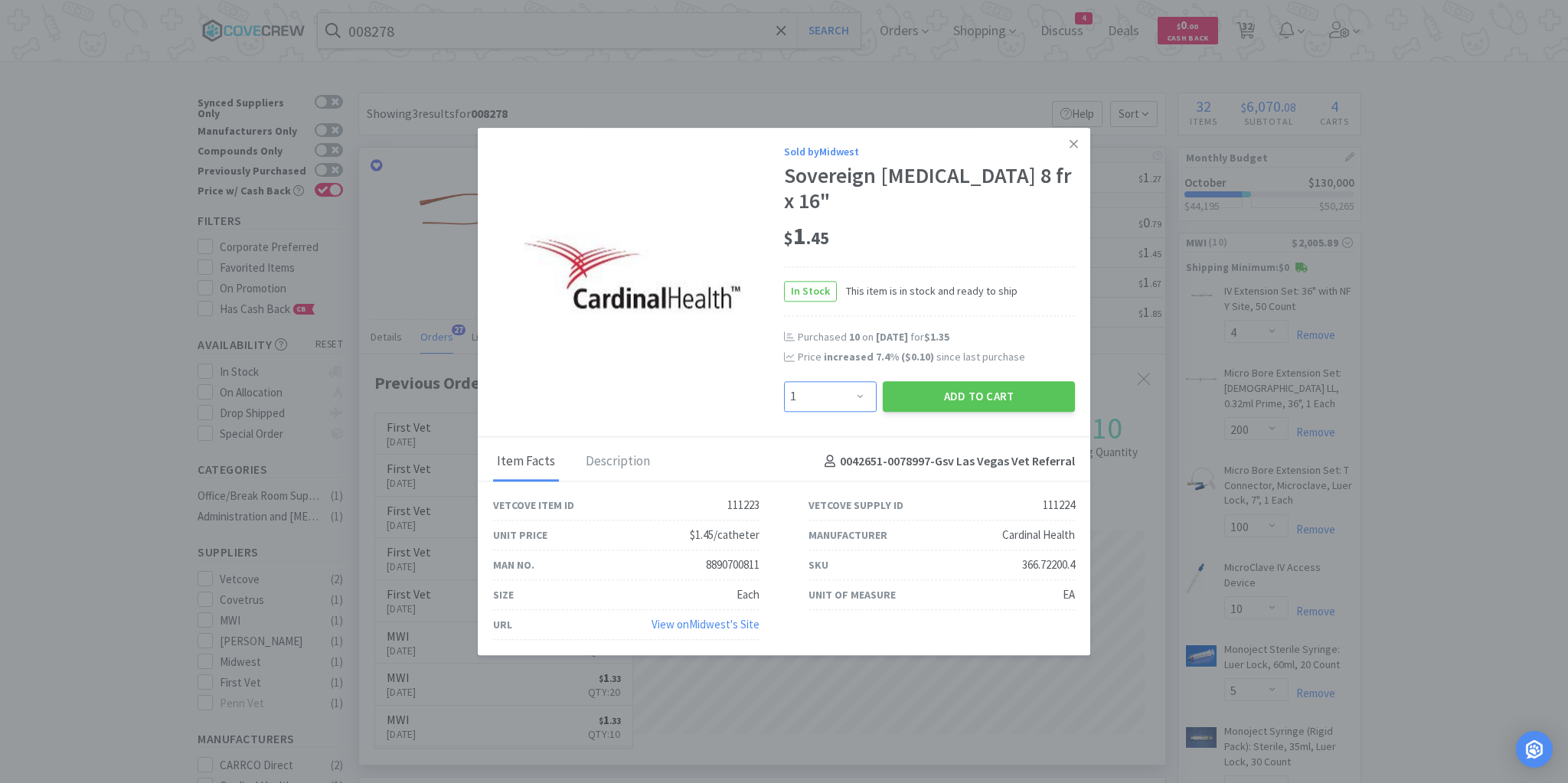
click at [860, 397] on select "Enter Quantity 1 2 3 4 5 6 7 8 9 10 11 12 13 14 15 16 17 18 19 20 Enter Quantity" at bounding box center [830, 397] width 93 height 31
click at [784, 382] on select "Enter Quantity 1 2 3 4 5 6 7 8 9 10 11 12 13 14 15 16 17 18 19 20 Enter Quantity" at bounding box center [830, 397] width 93 height 31
click at [986, 408] on button "Add to Cart" at bounding box center [979, 397] width 192 height 31
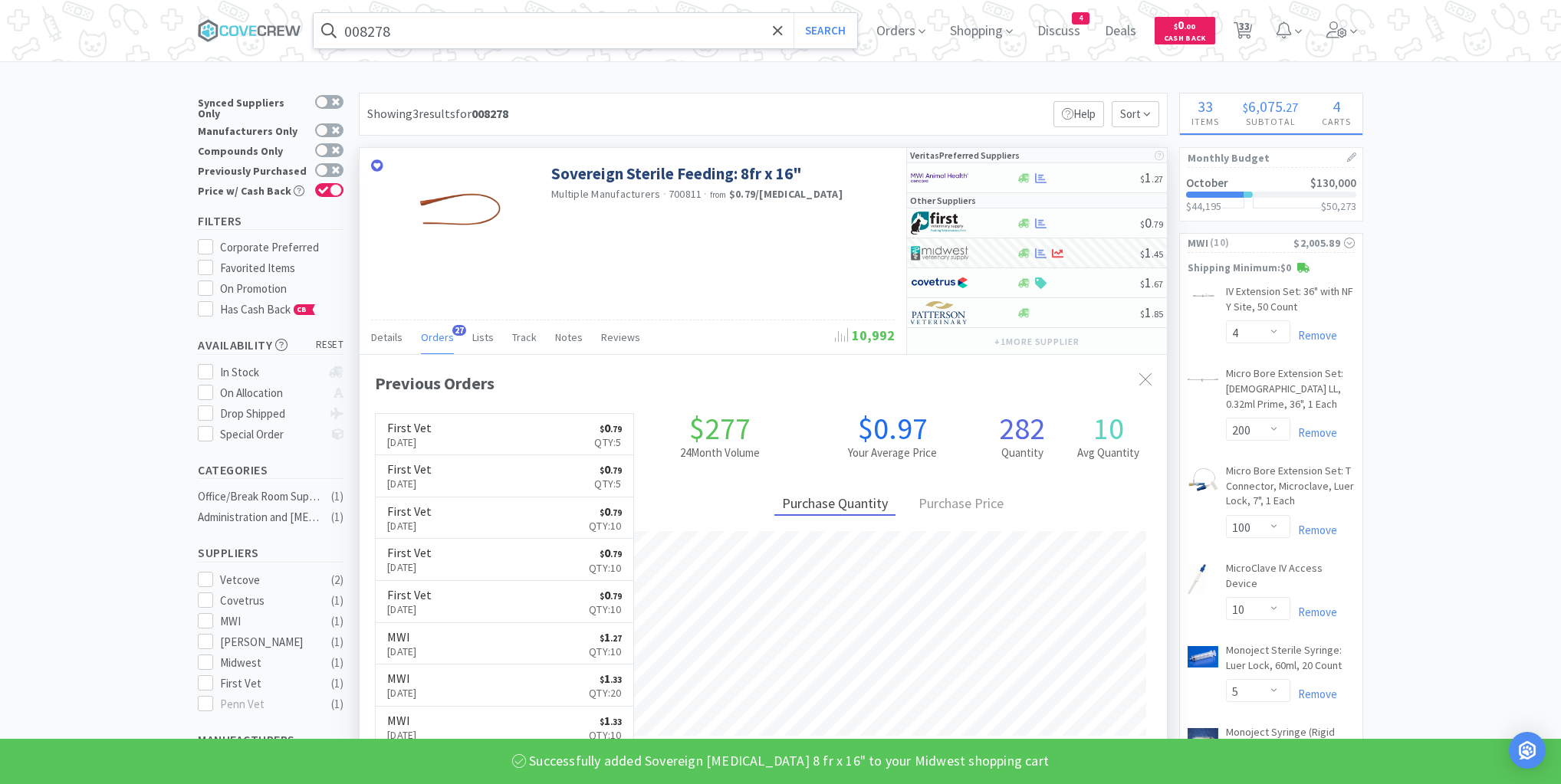
click at [598, 37] on input "008278" at bounding box center [586, 31] width 543 height 35
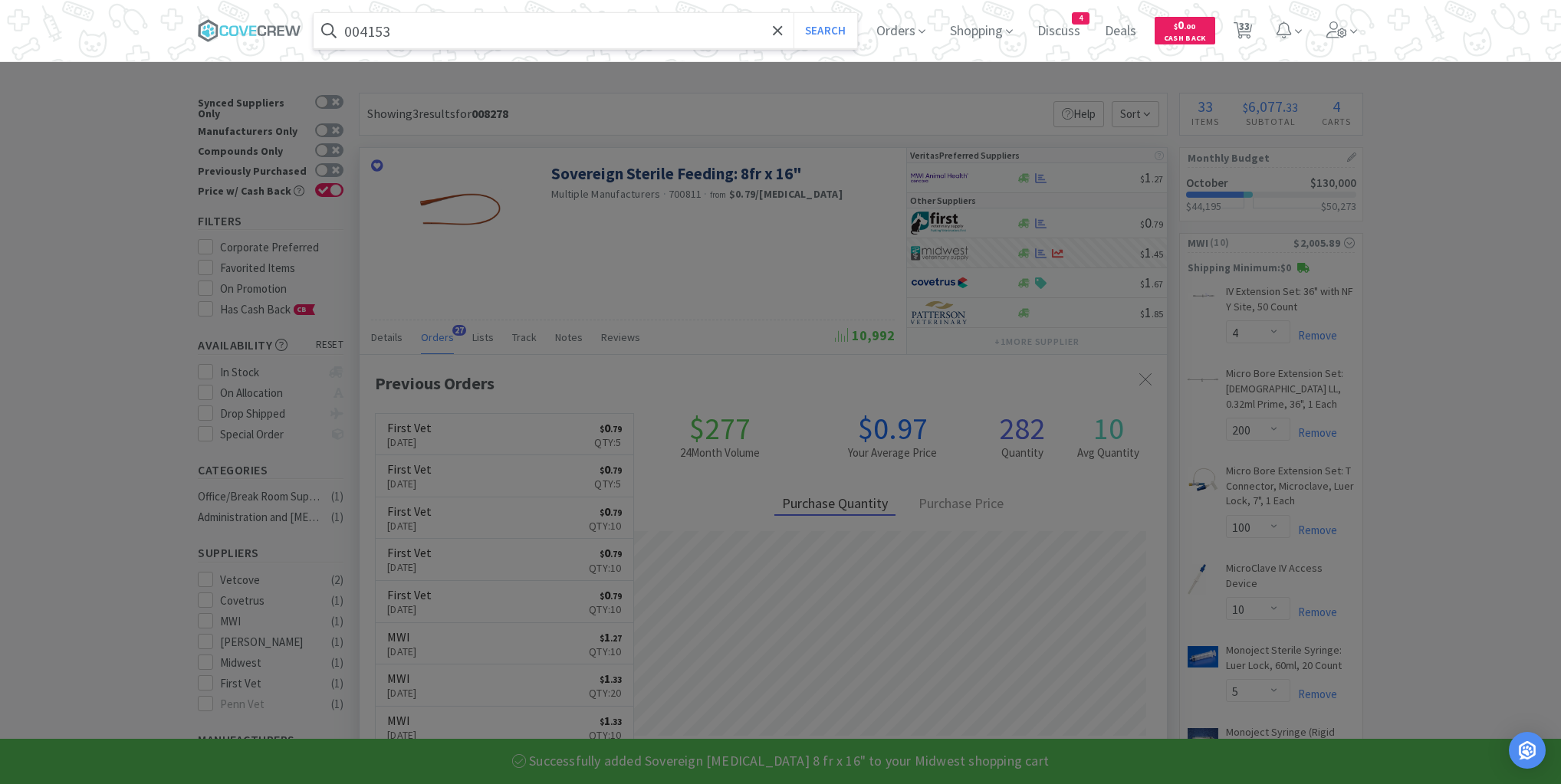
click at [794, 13] on button "Search" at bounding box center [825, 31] width 64 height 35
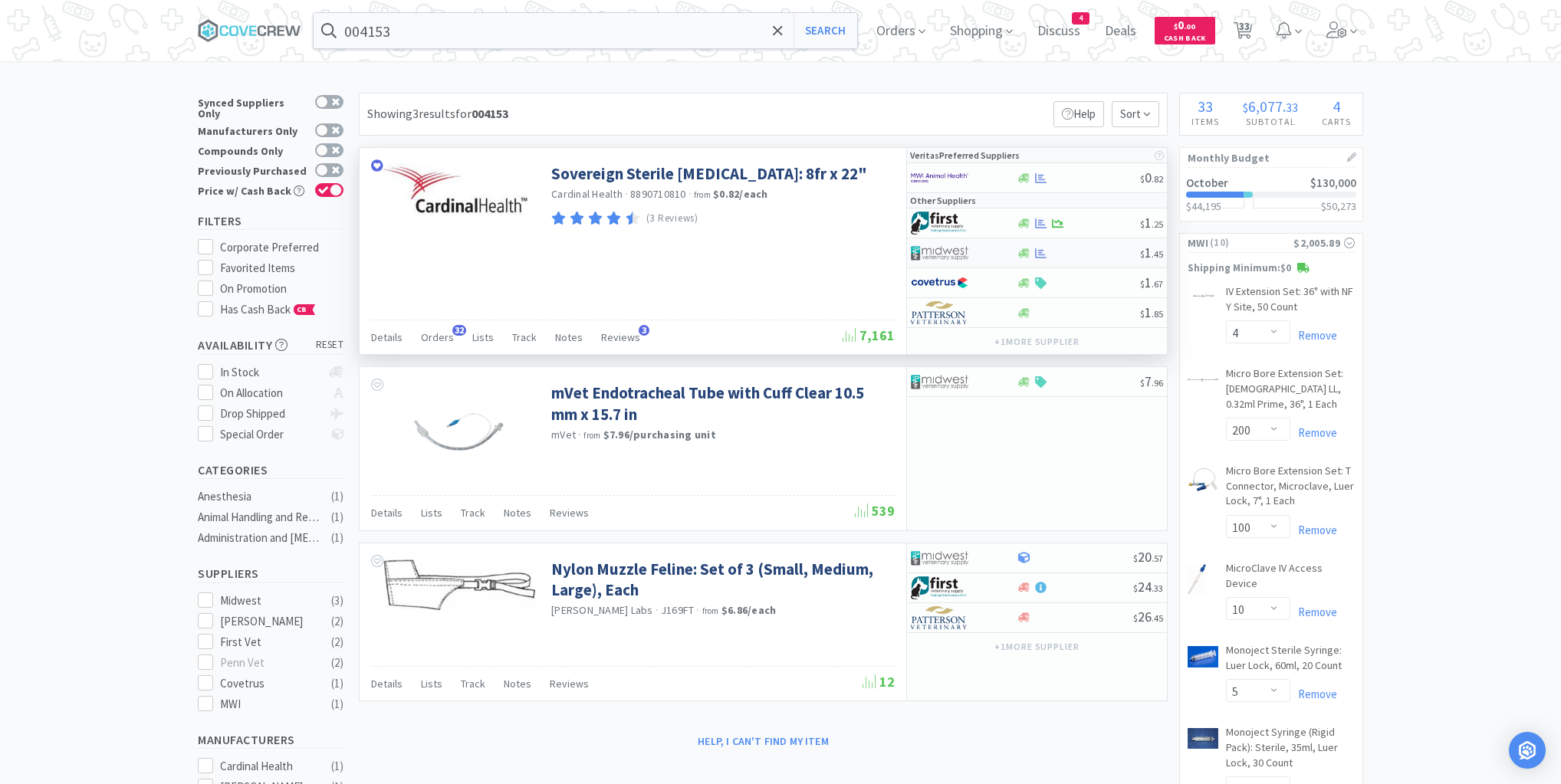
click at [1101, 249] on div at bounding box center [1078, 253] width 124 height 12
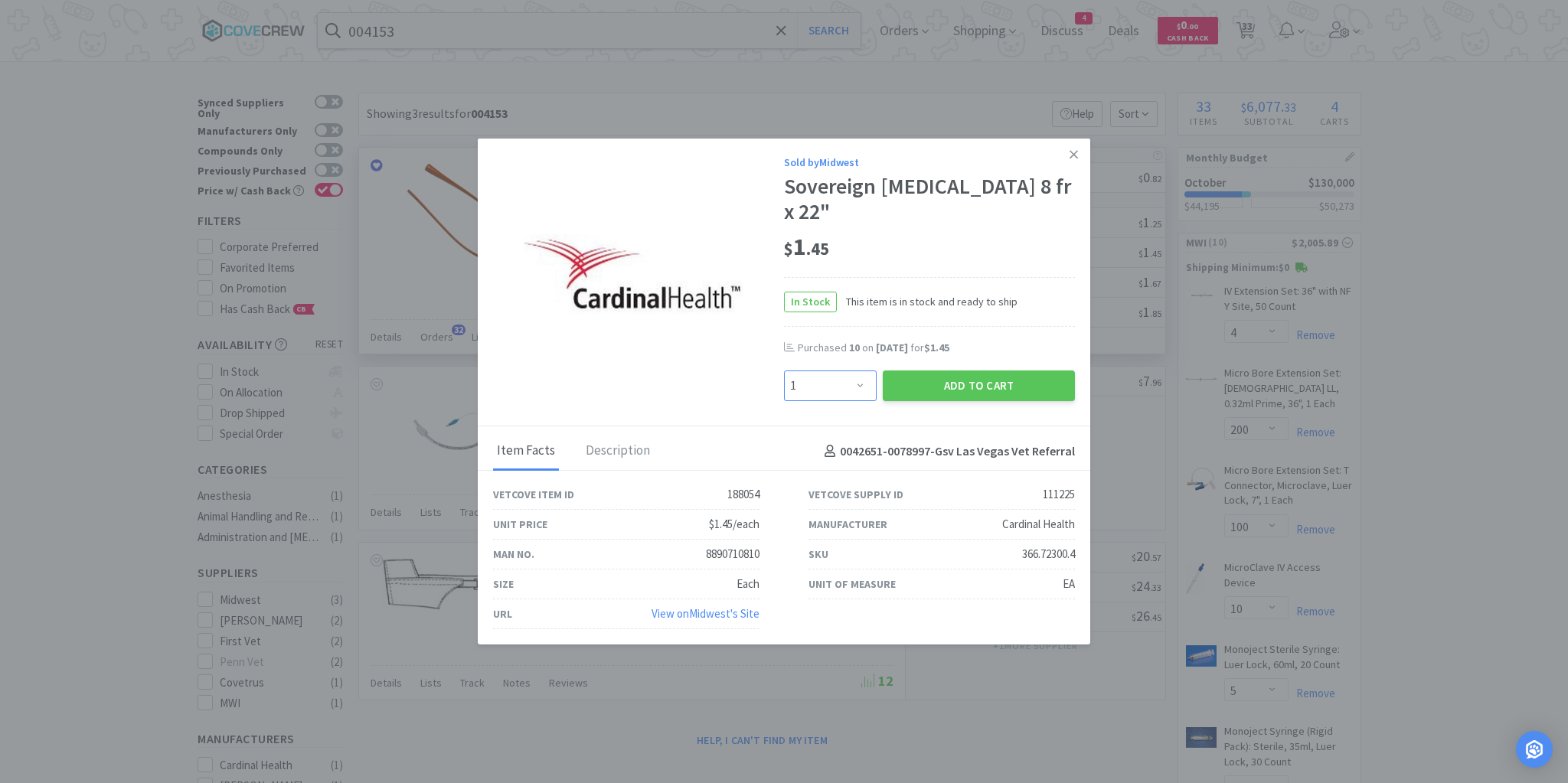
click at [858, 385] on select "Enter Quantity 1 2 3 4 5 6 7 8 9 10 11 12 13 14 15 16 17 18 19 20 Enter Quantity" at bounding box center [830, 386] width 93 height 31
click at [1074, 150] on icon at bounding box center [1074, 155] width 8 height 14
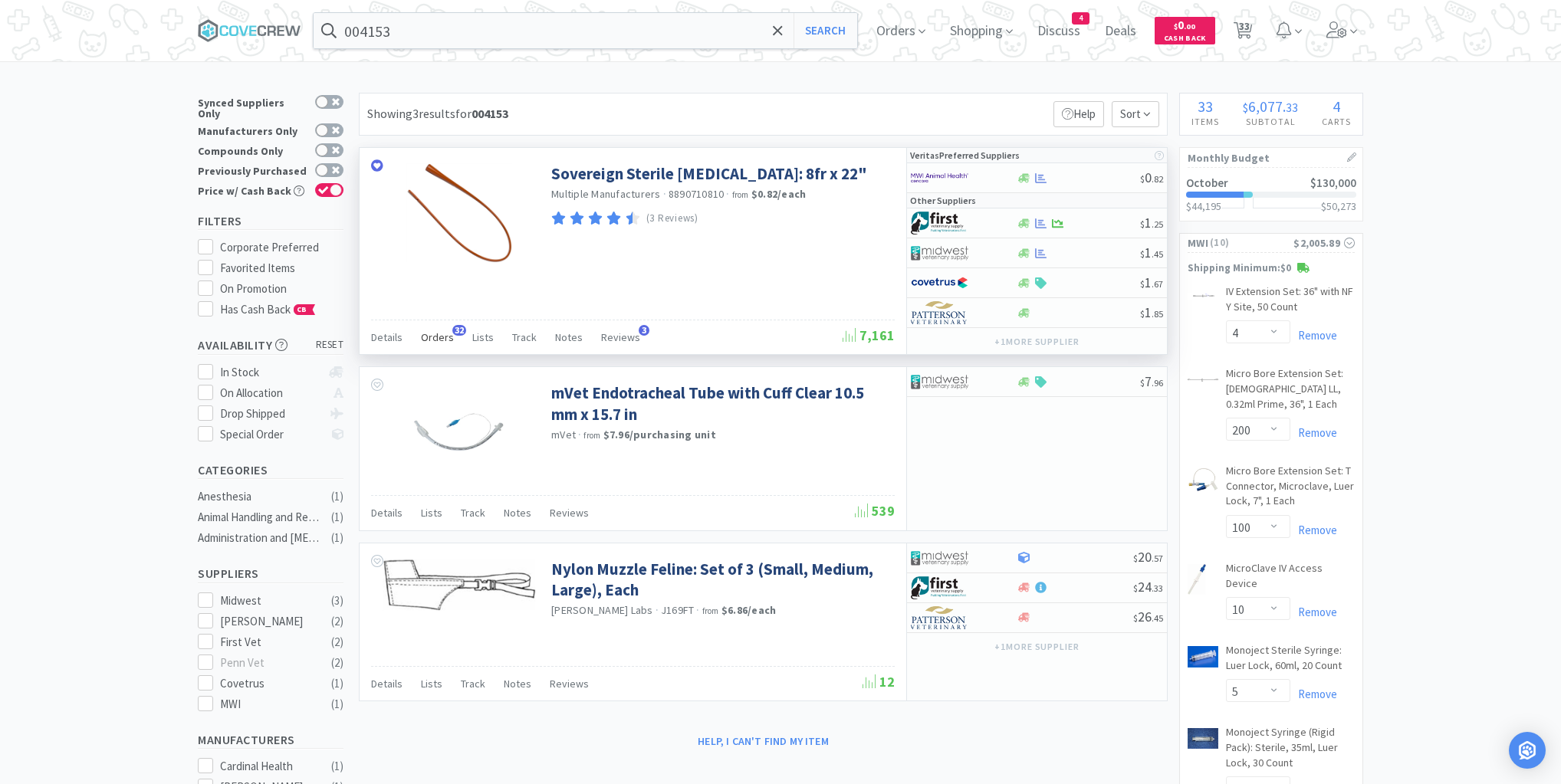
click at [434, 332] on span "Orders" at bounding box center [437, 338] width 33 height 14
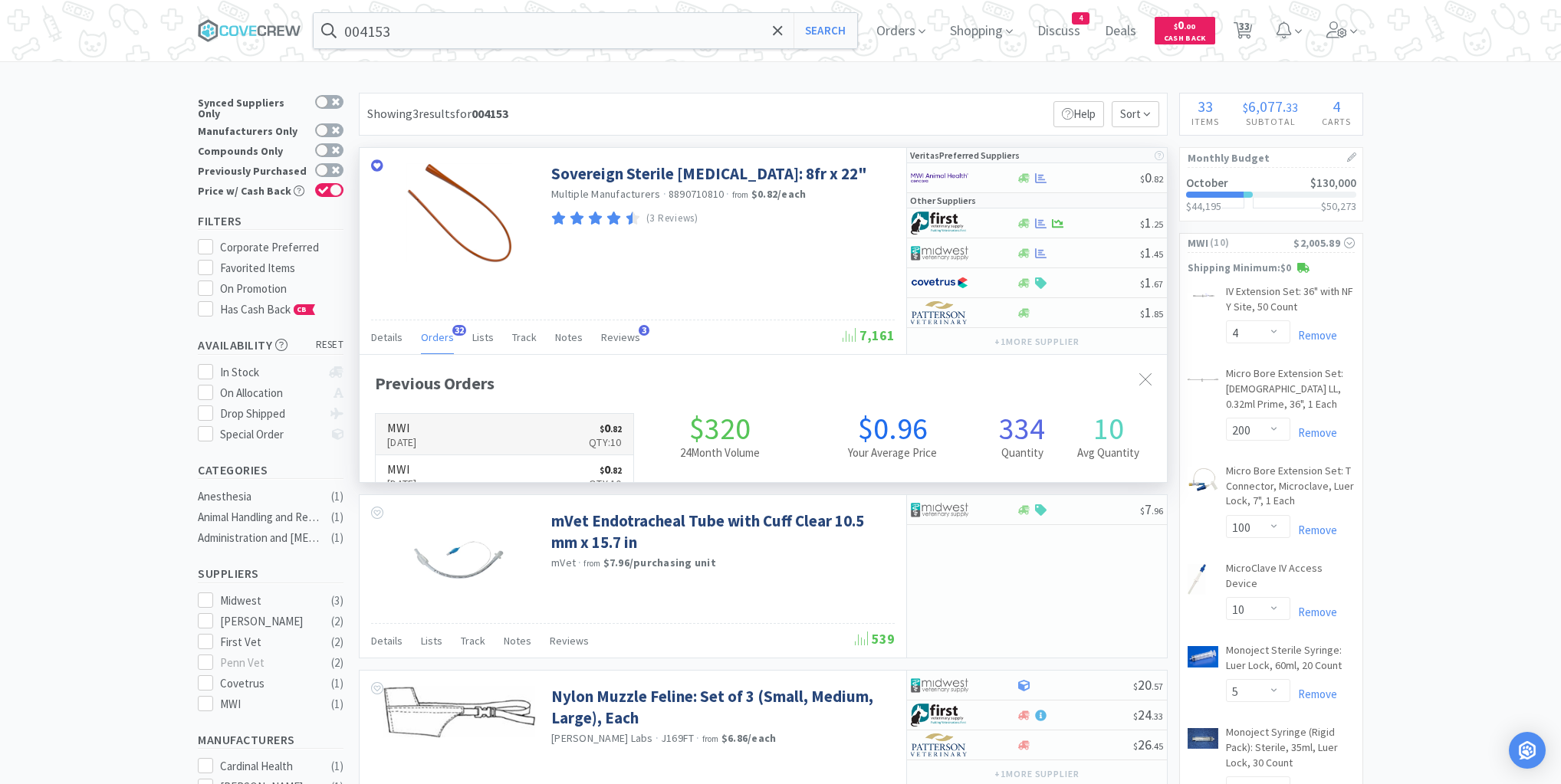
scroll to position [411, 807]
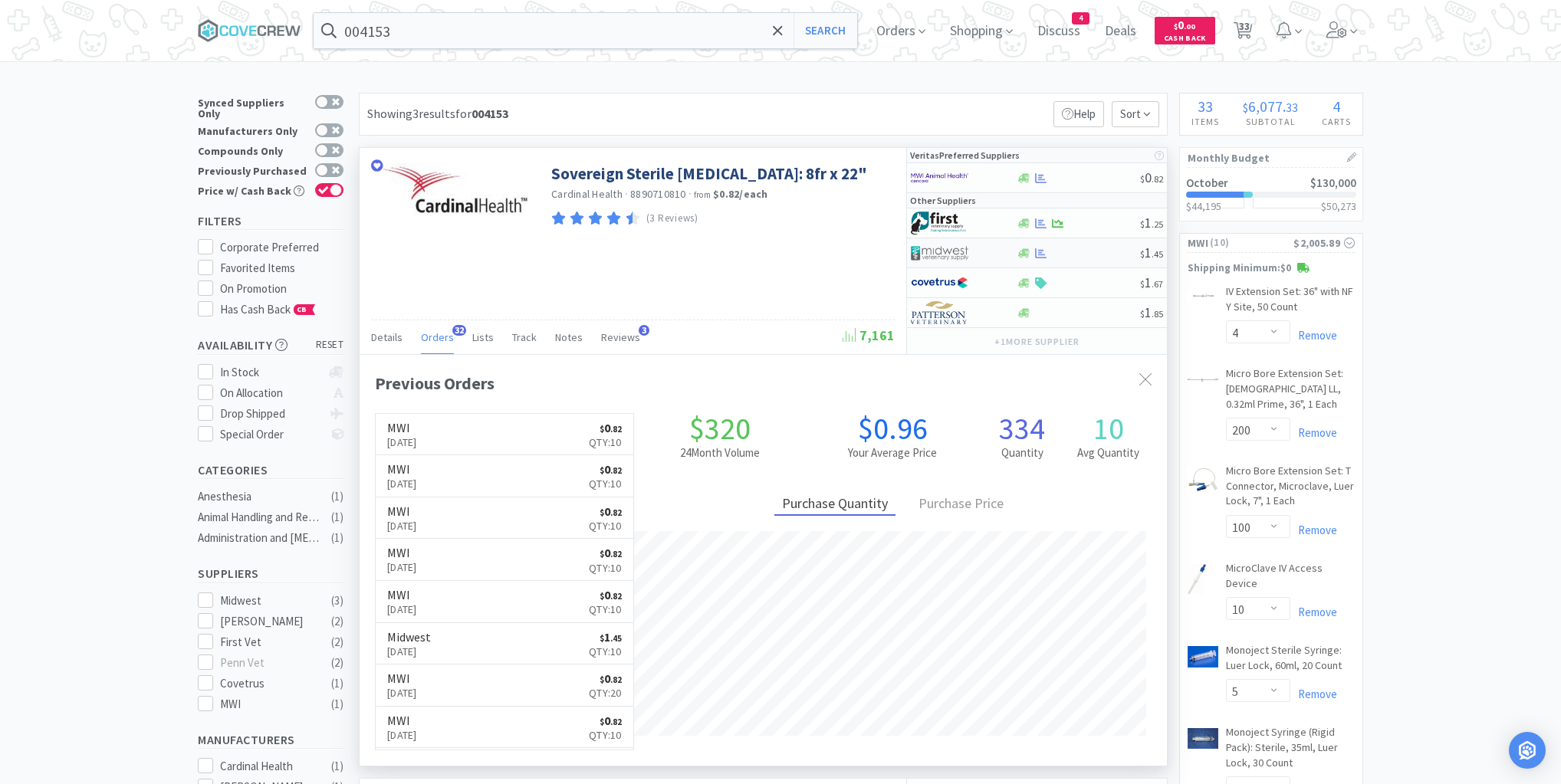
click at [1084, 254] on div at bounding box center [1078, 253] width 124 height 12
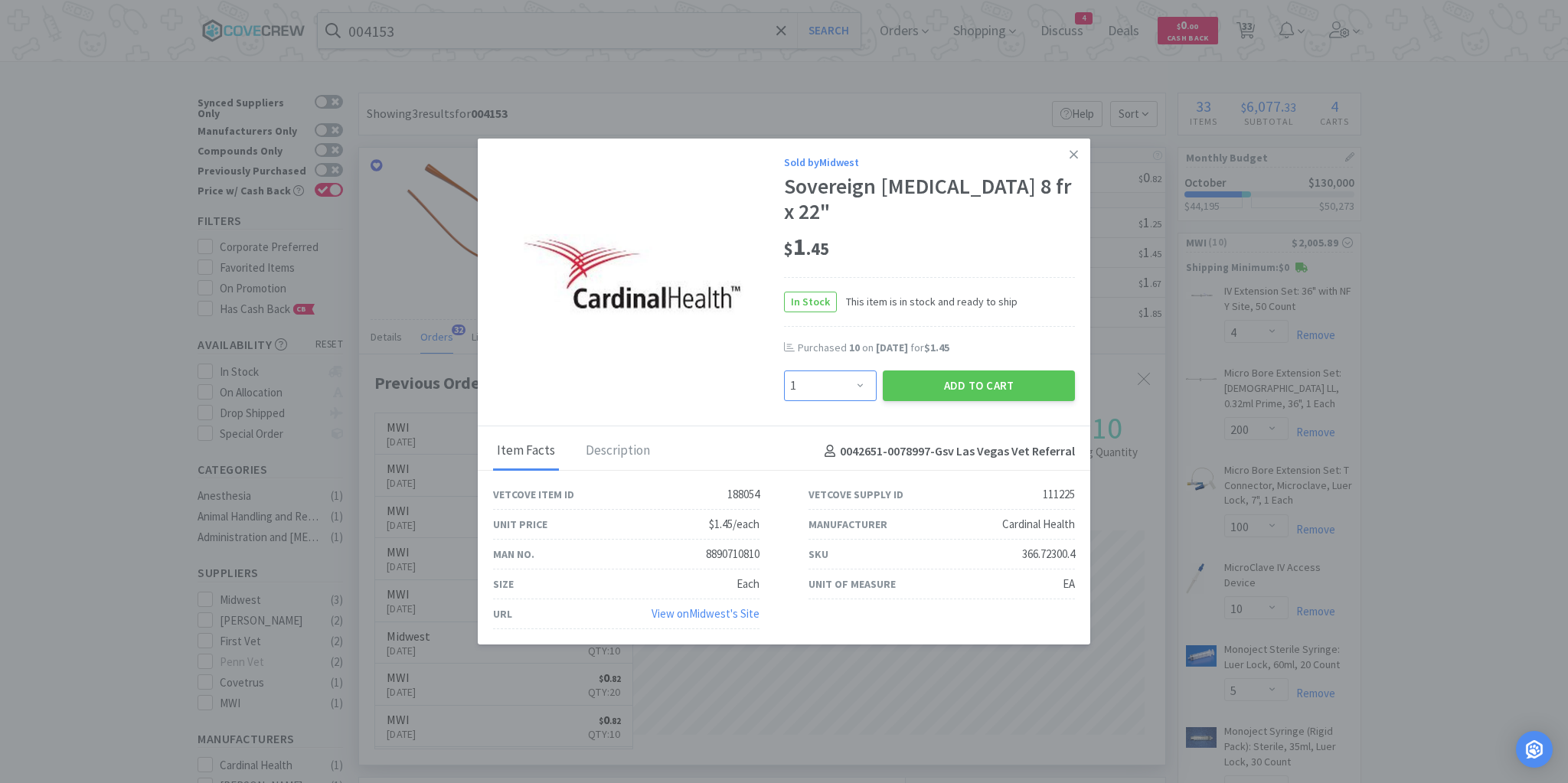
click at [862, 385] on select "Enter Quantity 1 2 3 4 5 6 7 8 9 10 11 12 13 14 15 16 17 18 19 20 Enter Quantity" at bounding box center [830, 386] width 93 height 31
click at [784, 372] on select "Enter Quantity 1 2 3 4 5 6 7 8 9 10 11 12 13 14 15 16 17 18 19 20 Enter Quantity" at bounding box center [830, 386] width 93 height 31
click at [963, 391] on button "Add to Cart" at bounding box center [979, 386] width 192 height 31
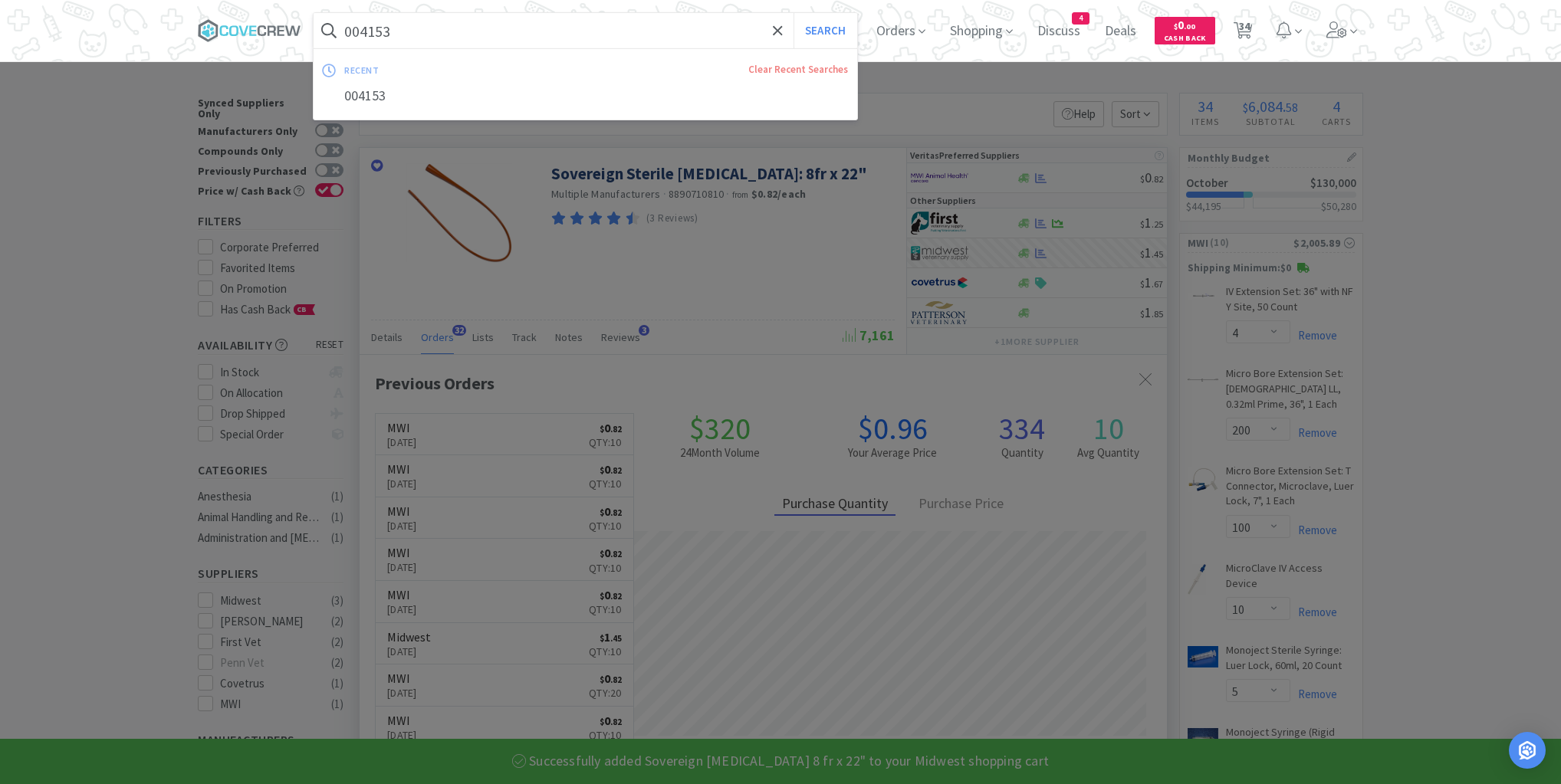
click at [690, 19] on input "004153" at bounding box center [586, 31] width 543 height 35
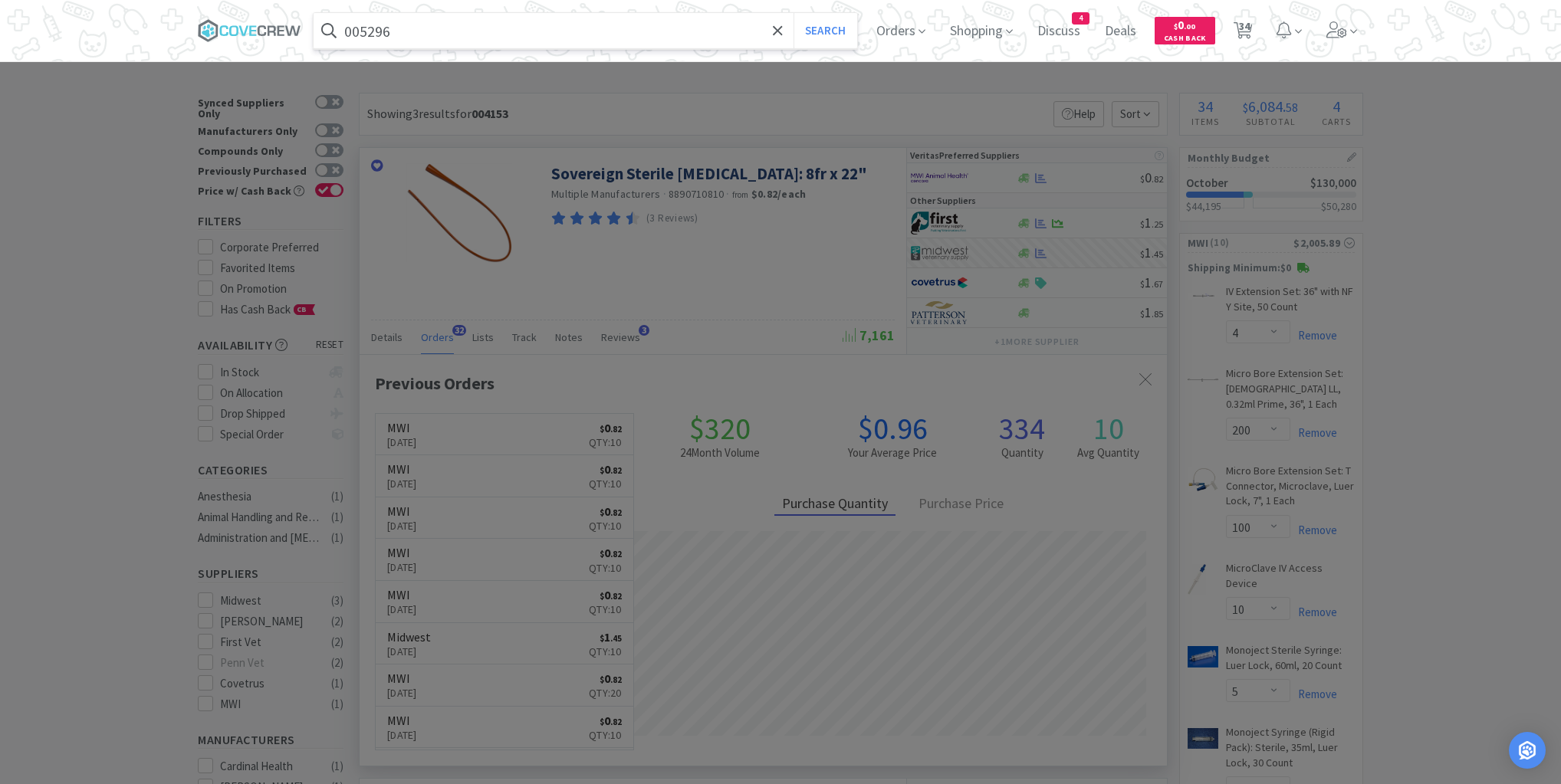
click at [794, 13] on button "Search" at bounding box center [825, 31] width 64 height 35
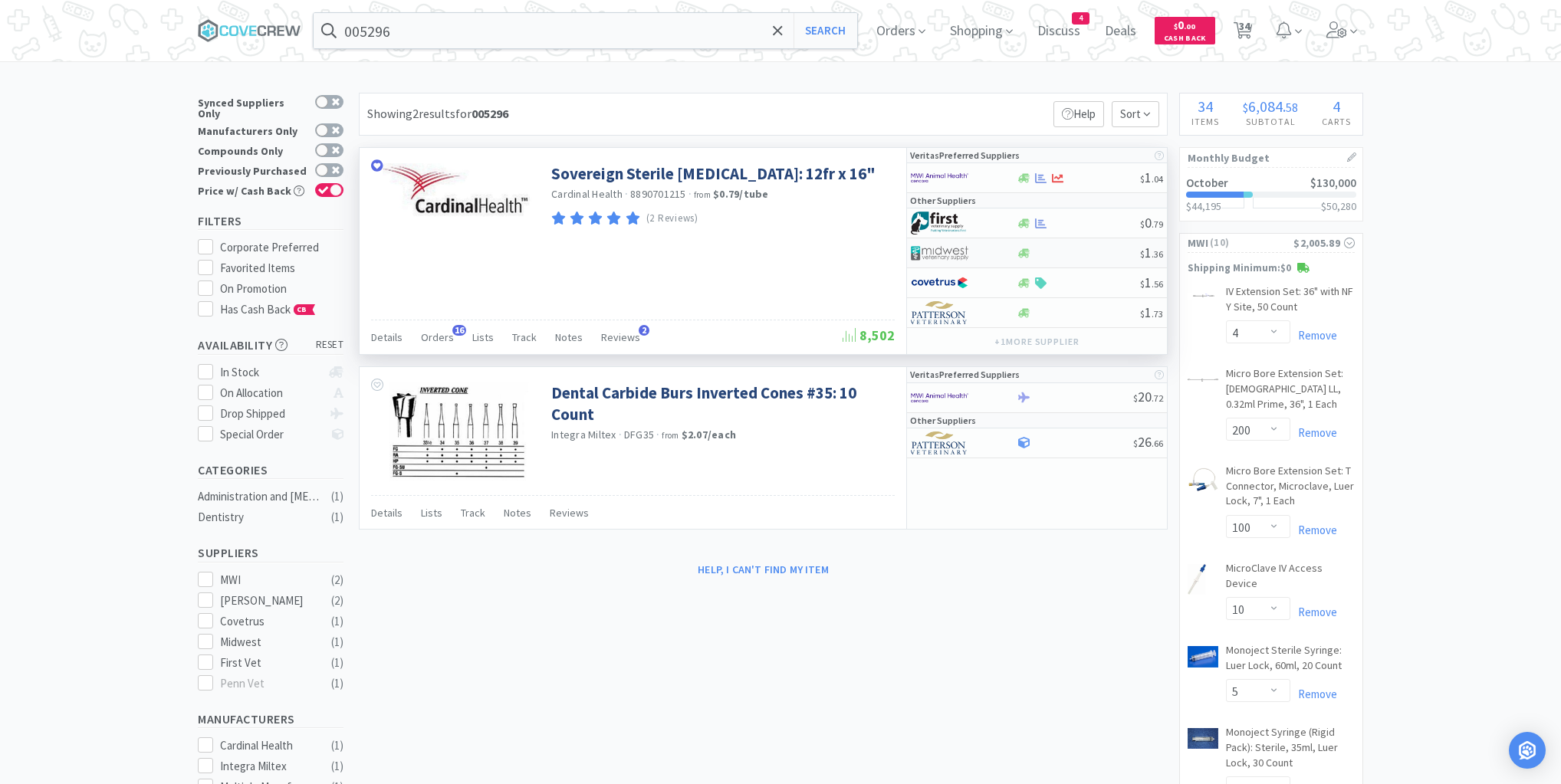
click at [1088, 252] on div at bounding box center [1078, 253] width 124 height 12
click at [431, 340] on span "Orders" at bounding box center [437, 338] width 33 height 14
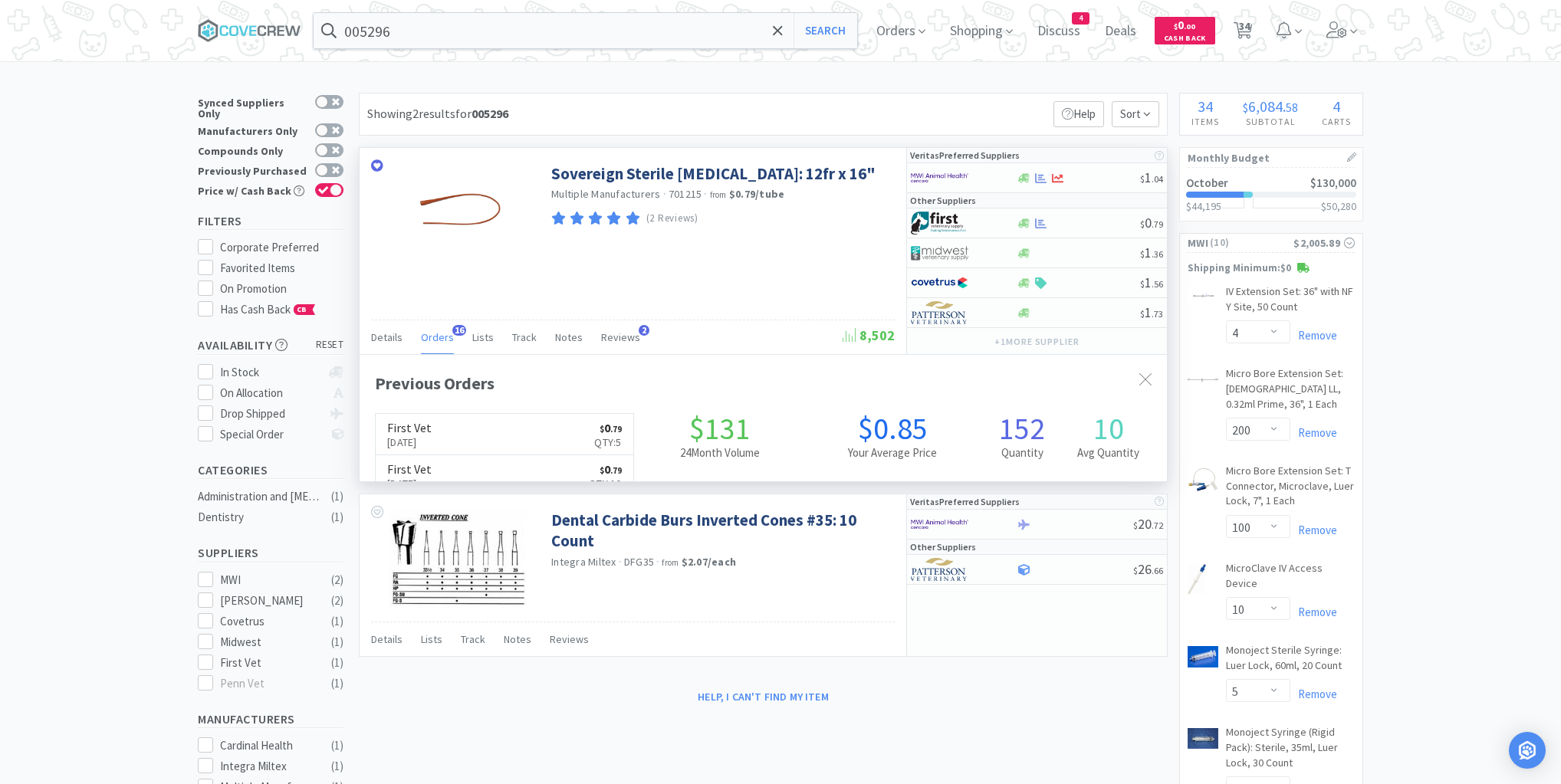
scroll to position [411, 807]
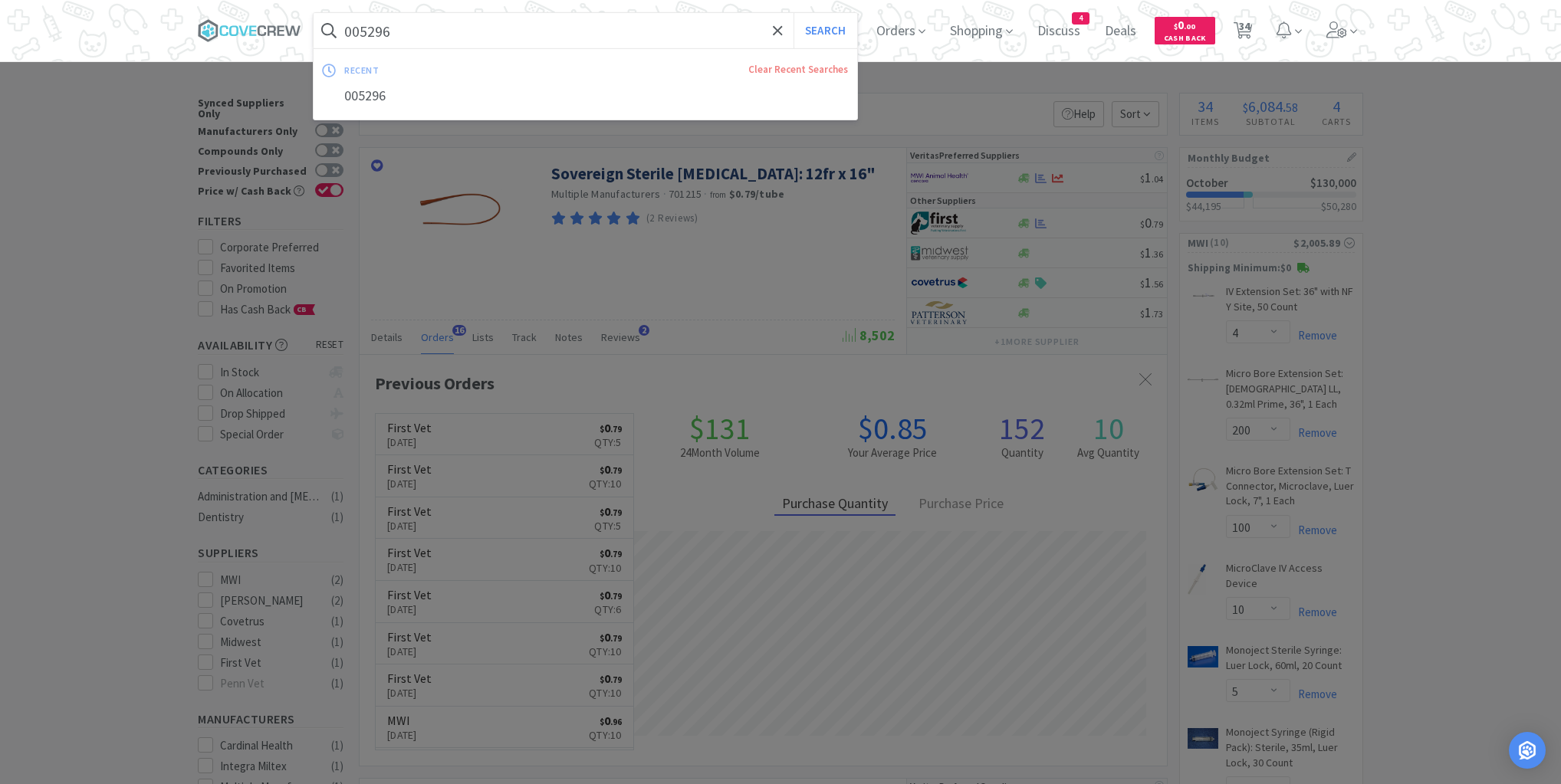
click at [490, 35] on input "005296" at bounding box center [586, 31] width 543 height 35
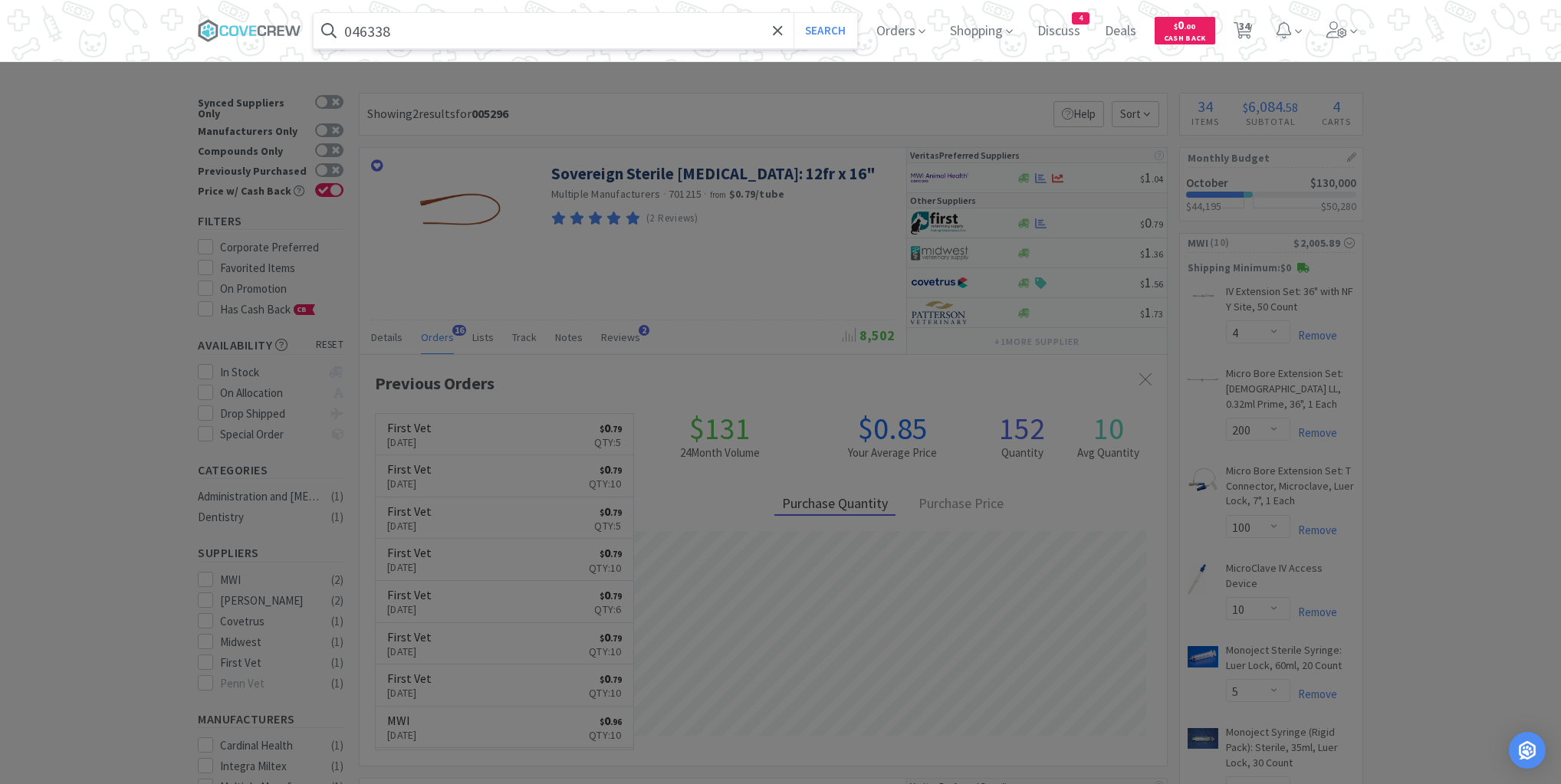
click at [794, 13] on button "Search" at bounding box center [825, 31] width 64 height 35
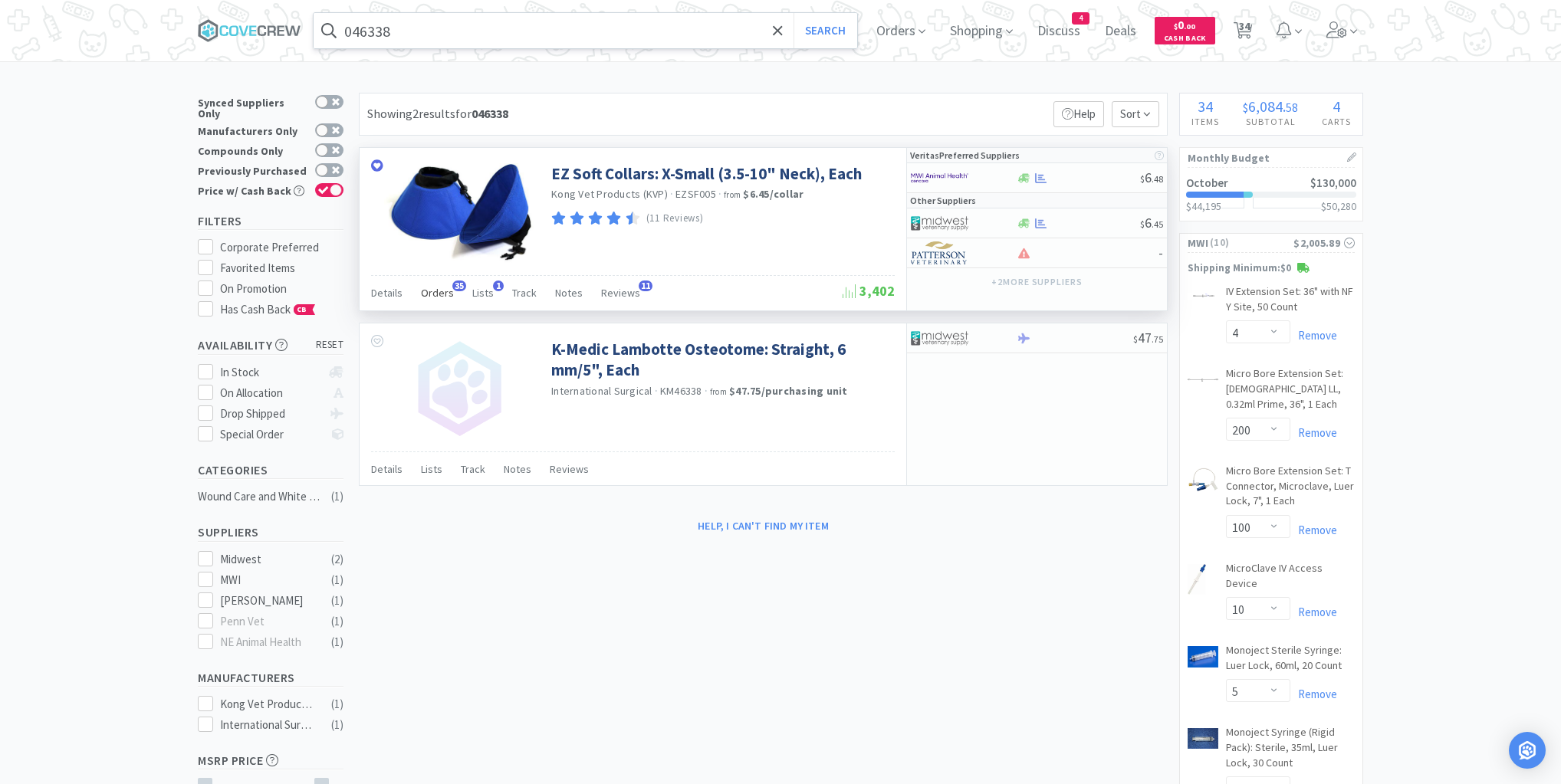
click at [433, 295] on span "Orders" at bounding box center [437, 293] width 33 height 14
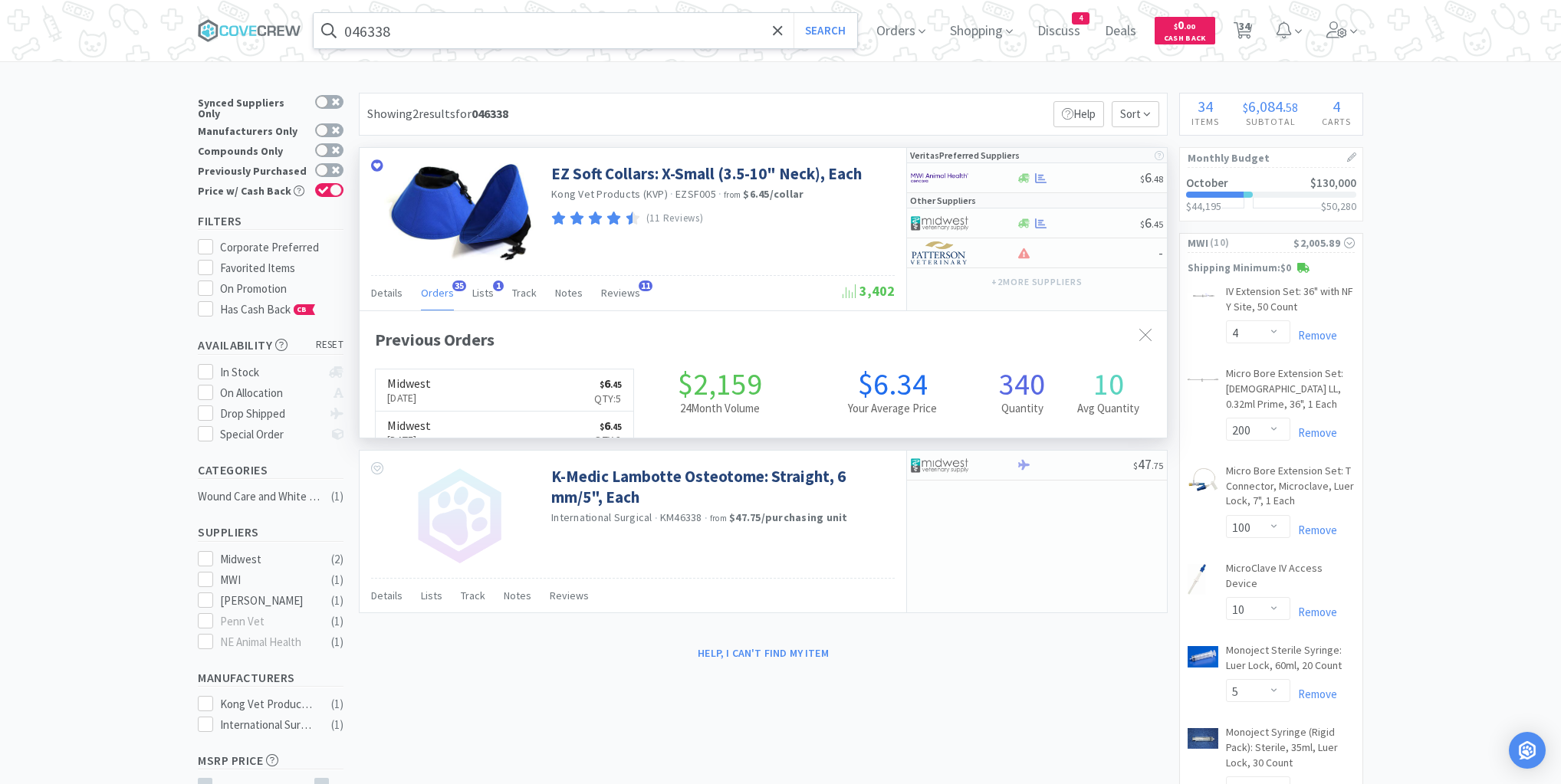
scroll to position [411, 807]
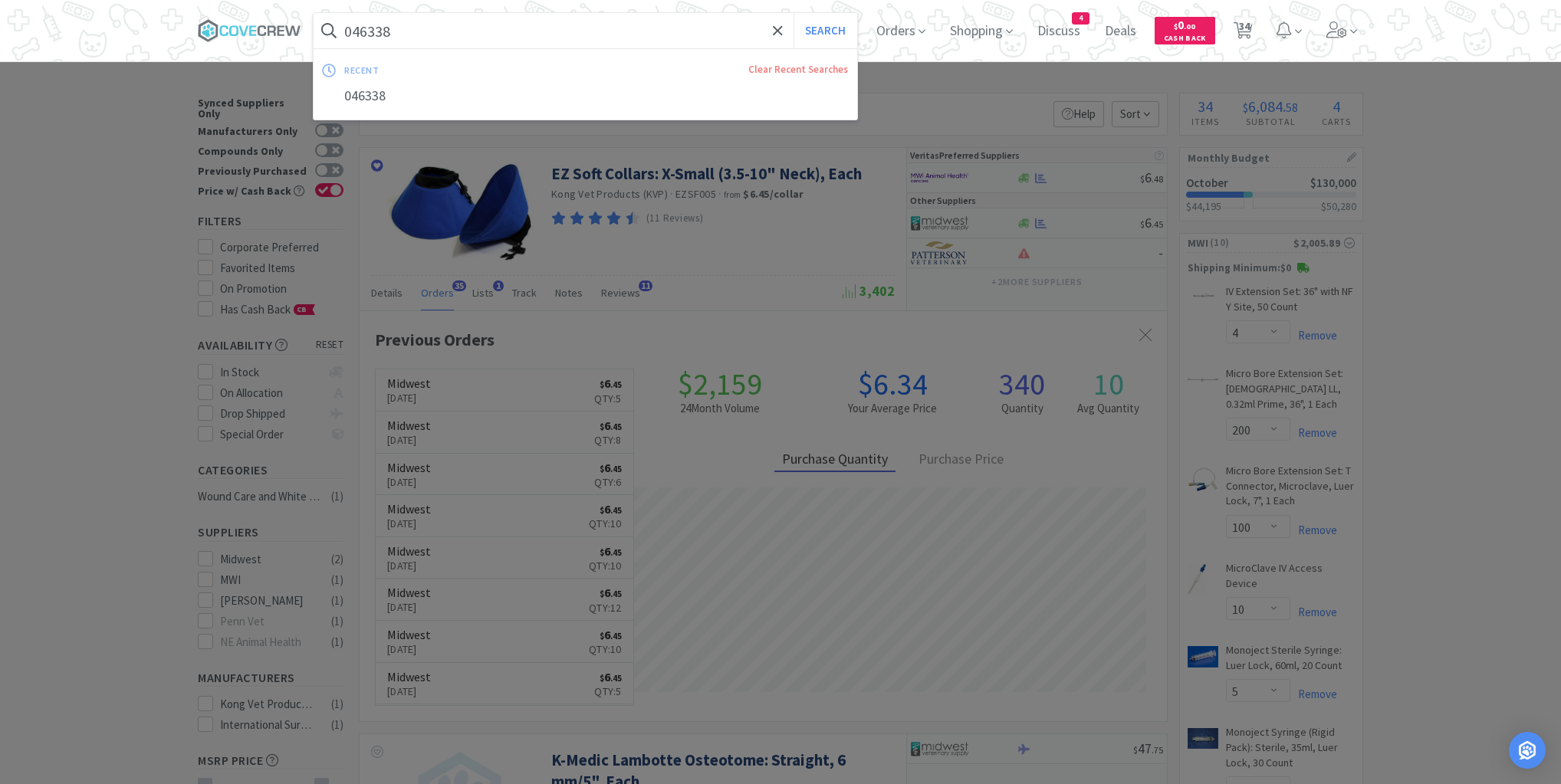
drag, startPoint x: 449, startPoint y: 26, endPoint x: 418, endPoint y: 112, distance: 91.4
click at [449, 27] on input "046338" at bounding box center [586, 31] width 543 height 35
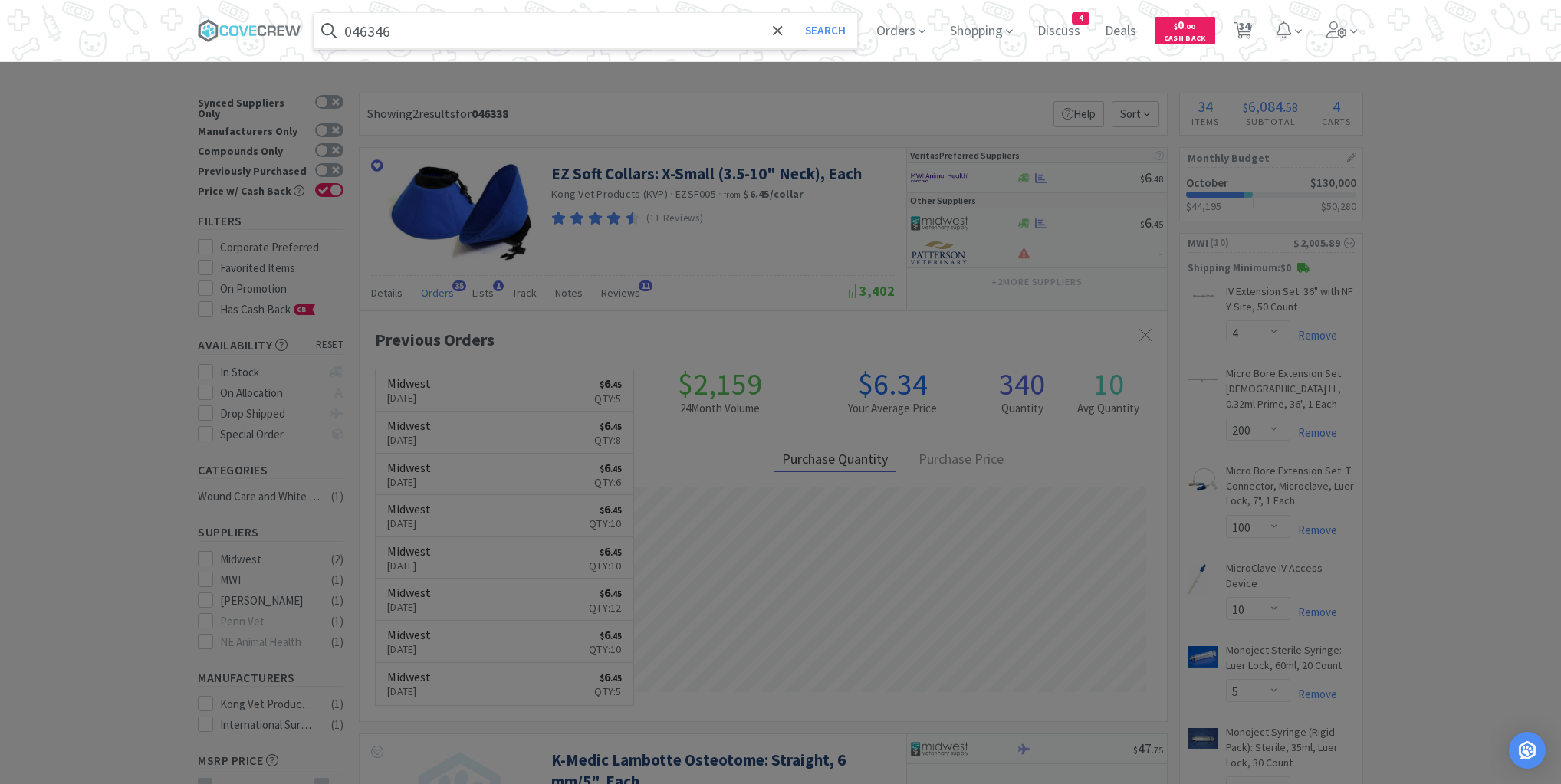
click at [794, 13] on button "Search" at bounding box center [825, 31] width 64 height 35
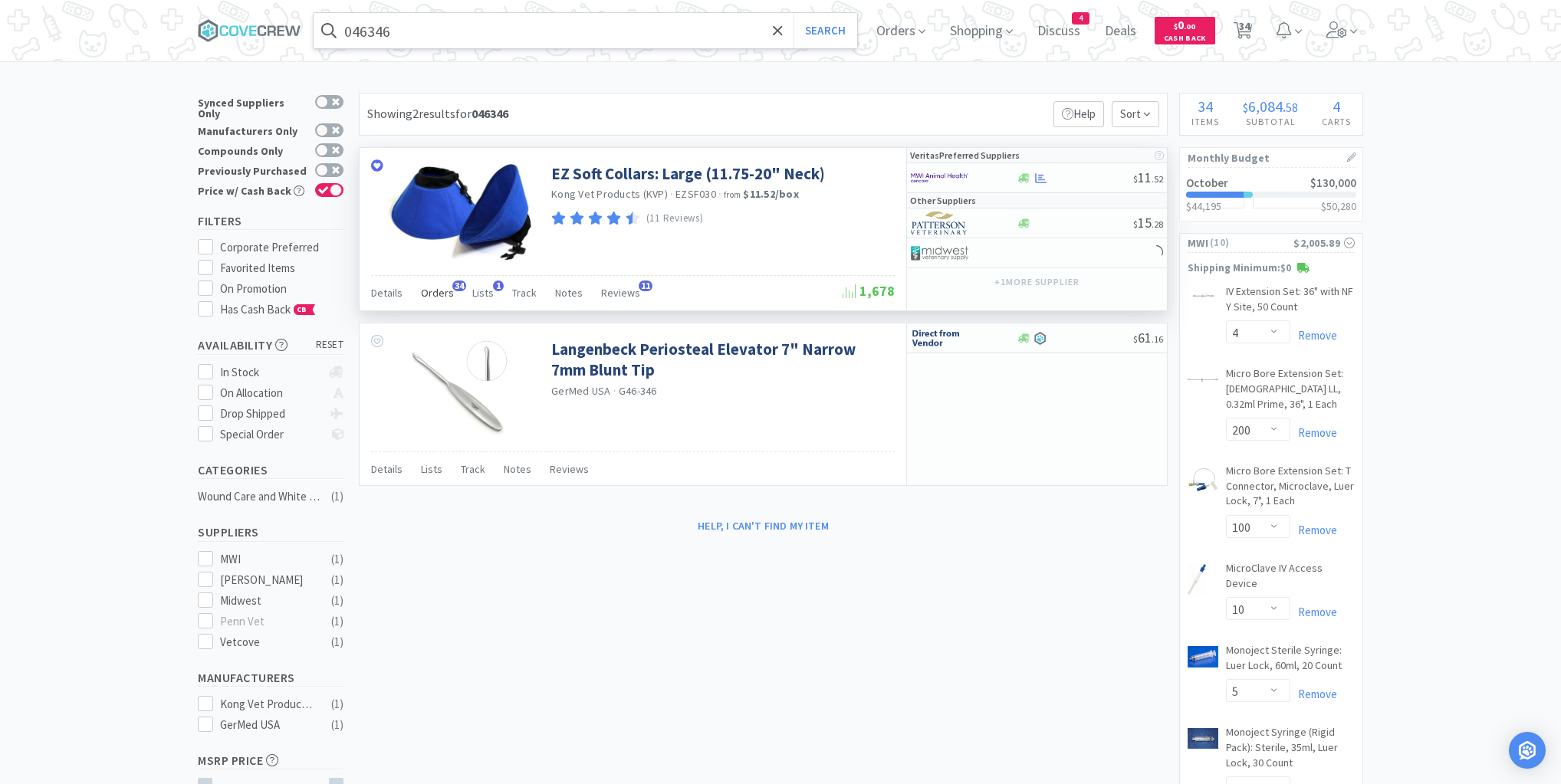
click at [433, 292] on span "Orders" at bounding box center [437, 293] width 33 height 14
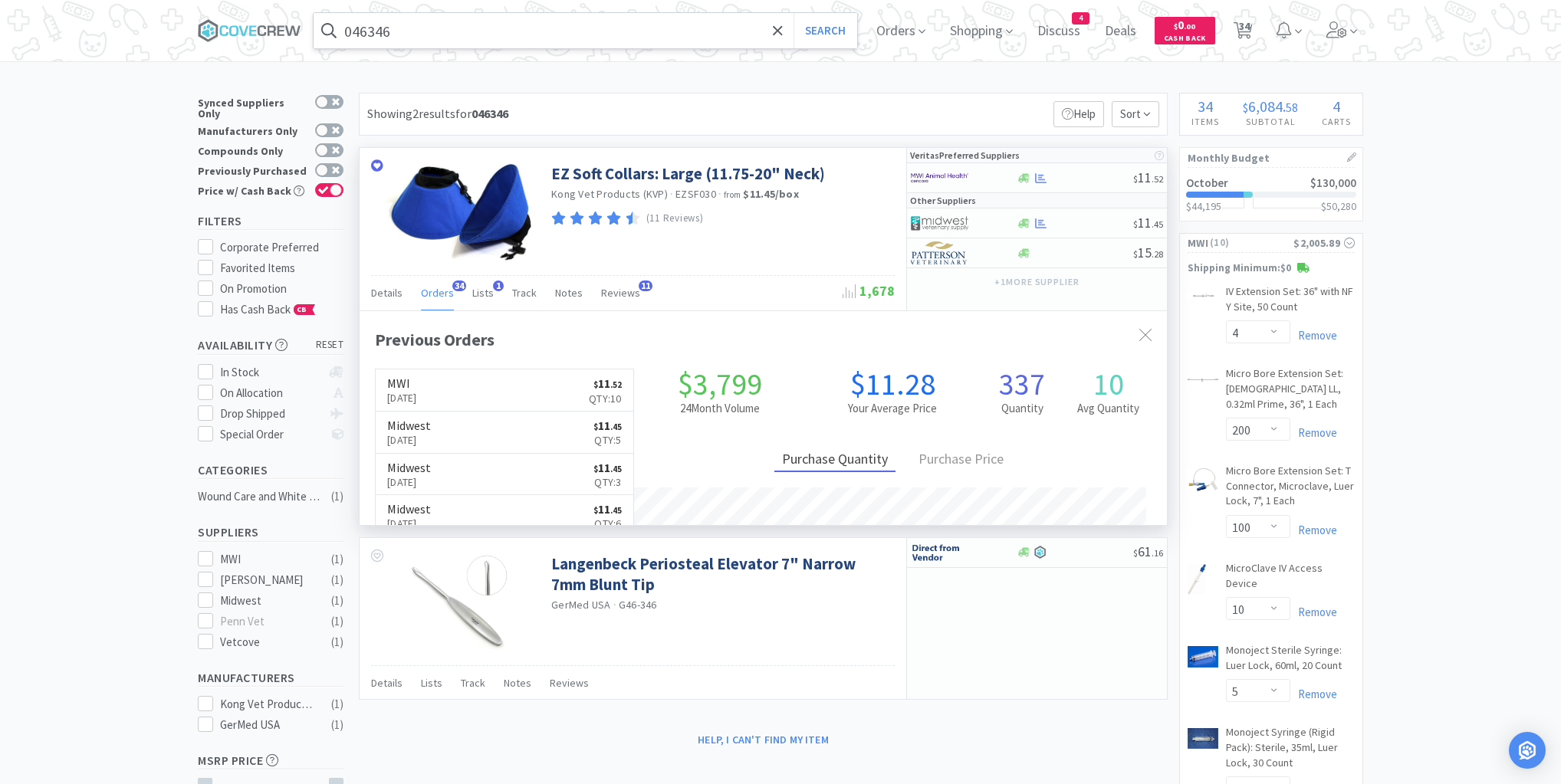
scroll to position [411, 807]
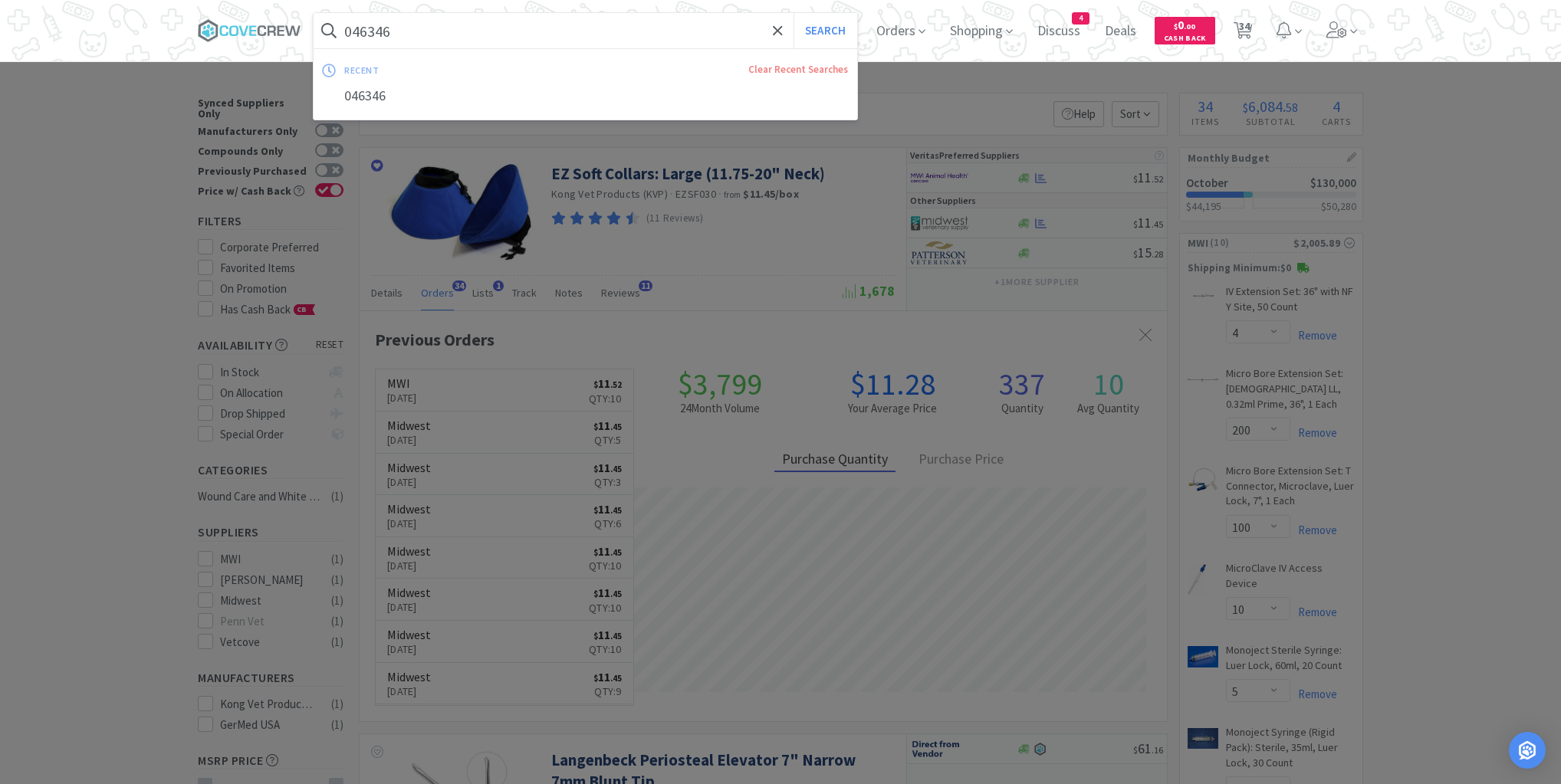
drag, startPoint x: 483, startPoint y: 34, endPoint x: 480, endPoint y: 43, distance: 9.5
click at [483, 34] on input "046346" at bounding box center [586, 31] width 543 height 35
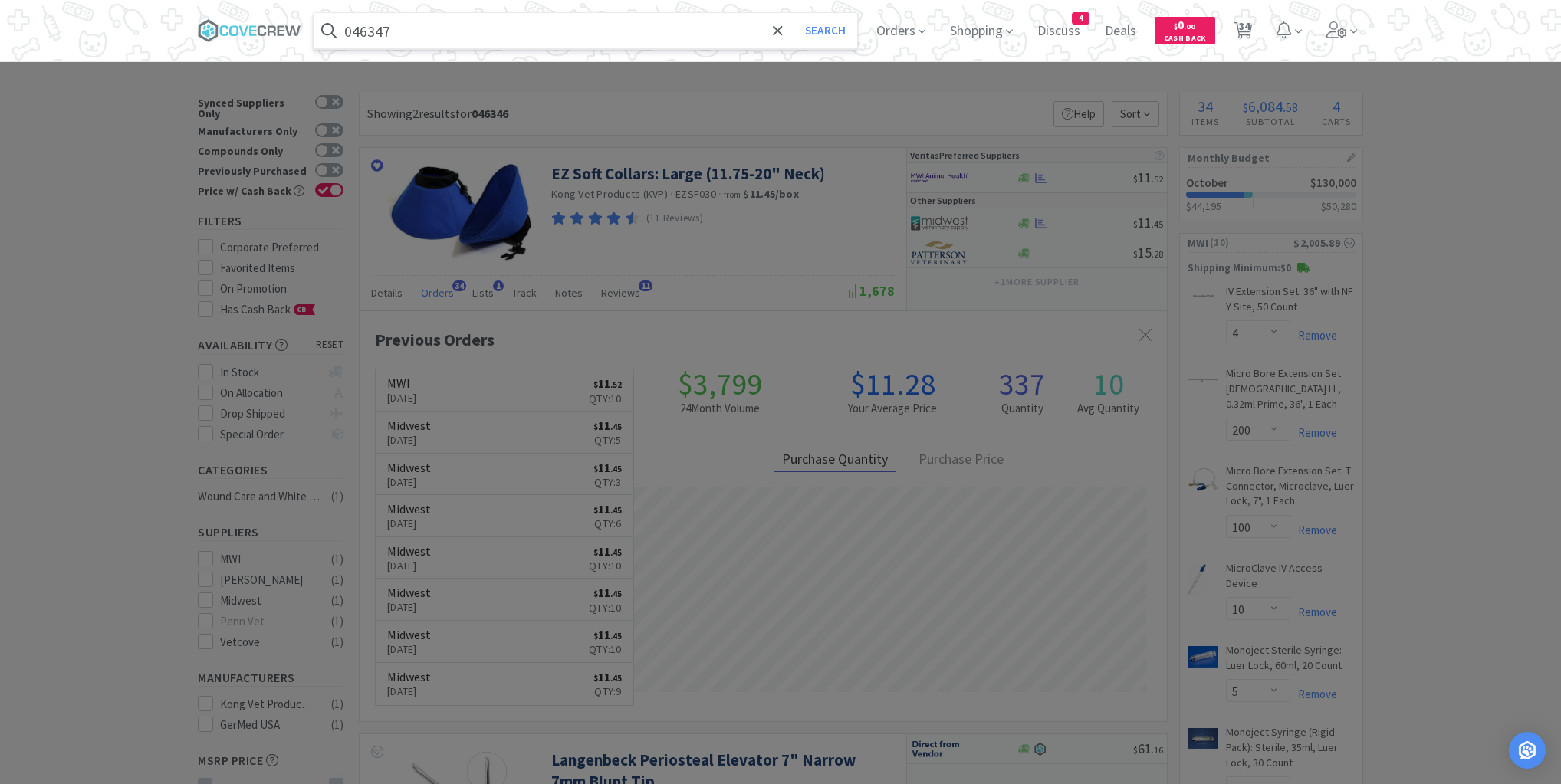
click at [794, 13] on button "Search" at bounding box center [825, 31] width 64 height 35
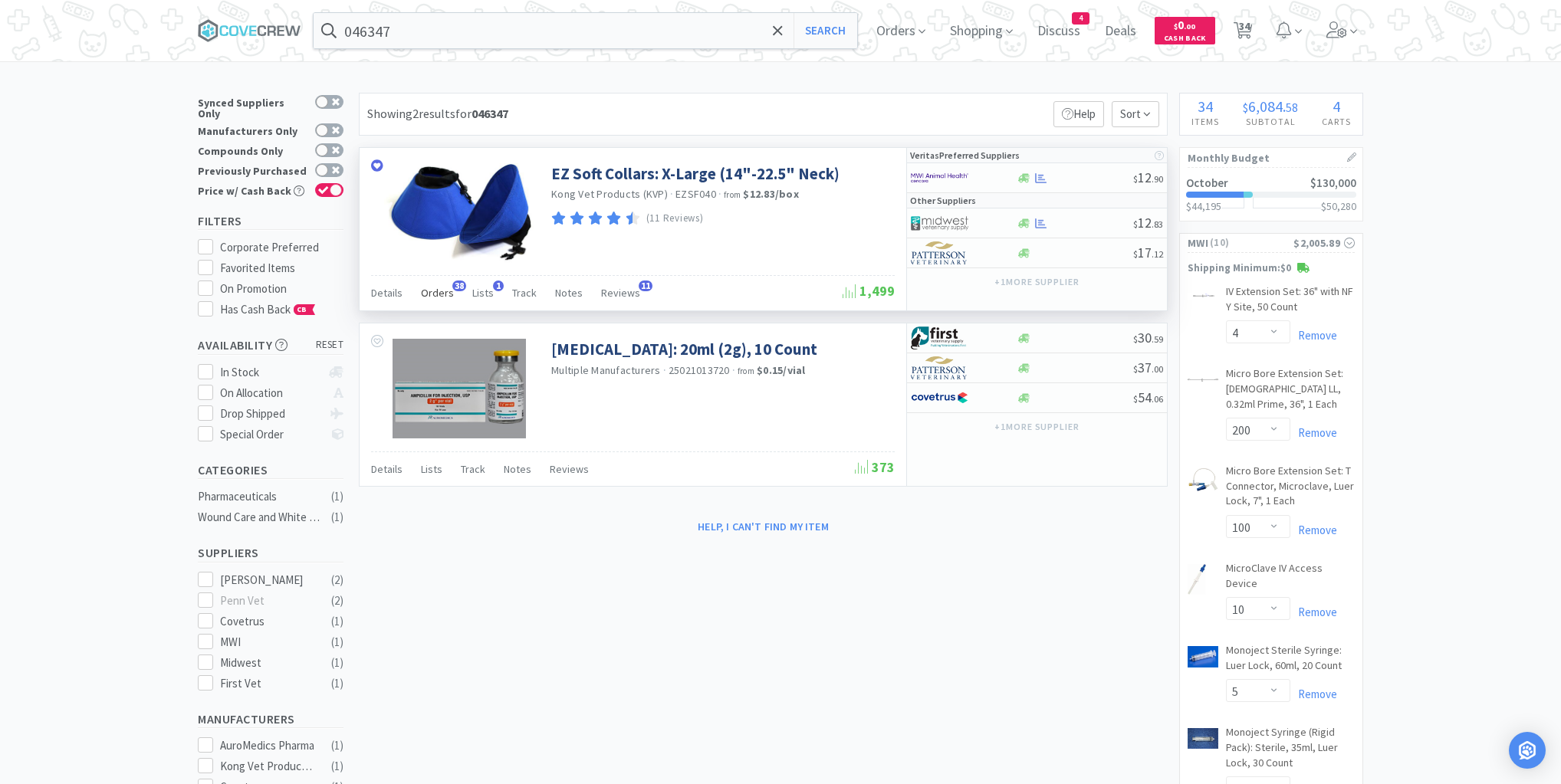
click at [444, 294] on span "Orders" at bounding box center [437, 293] width 33 height 14
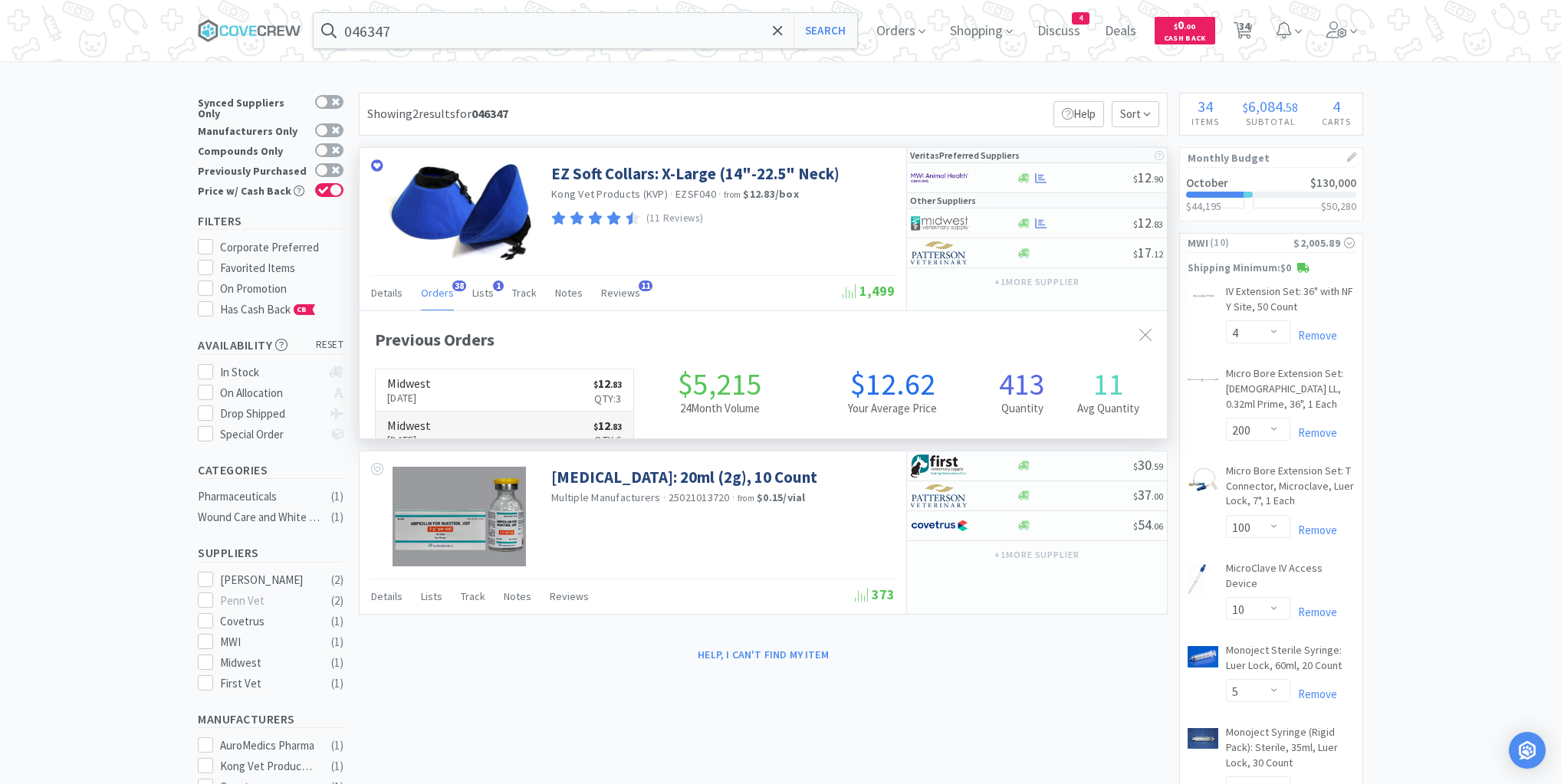
scroll to position [411, 807]
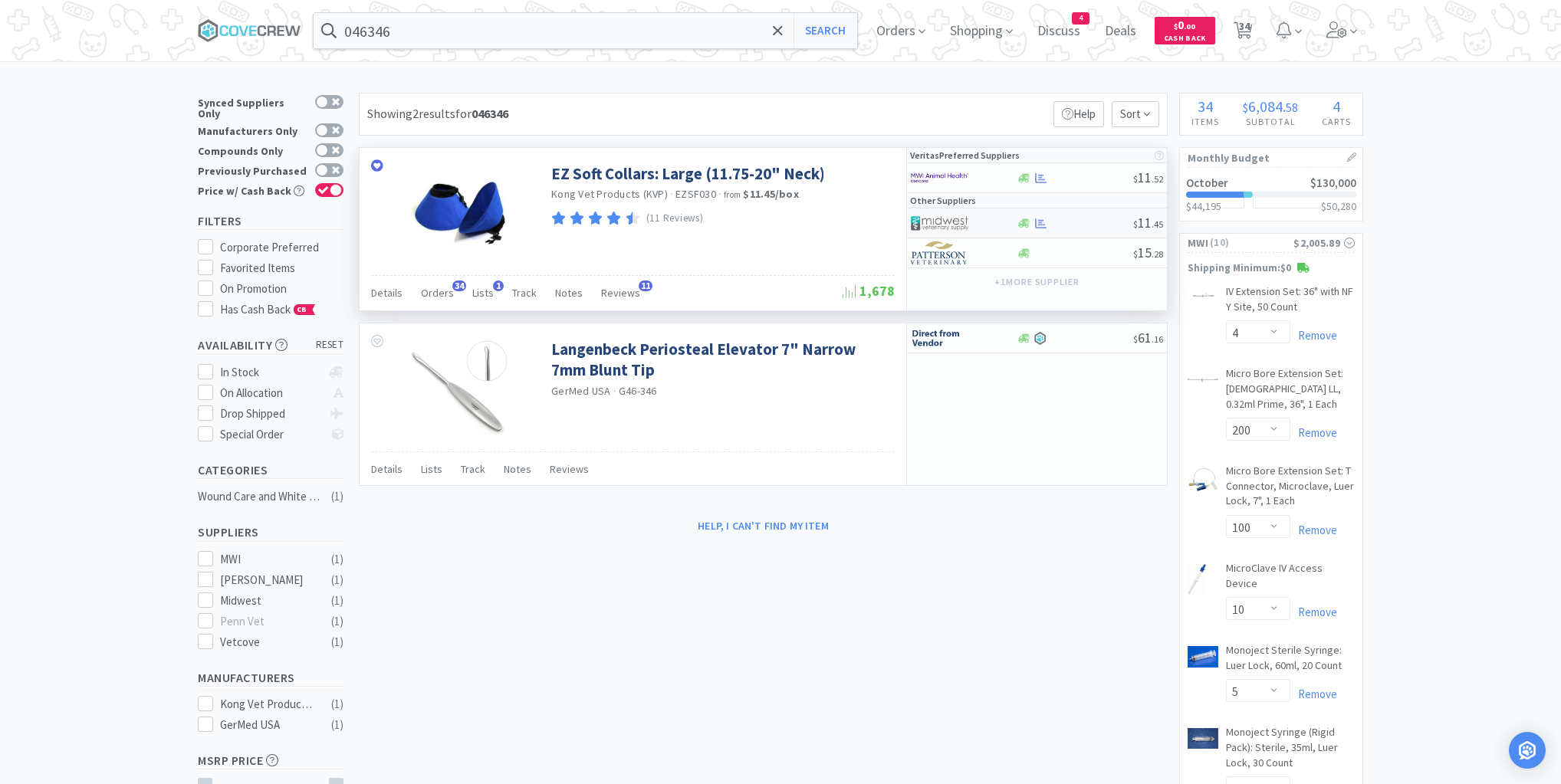
click at [1081, 230] on div "$ 11 . 45" at bounding box center [1037, 223] width 260 height 30
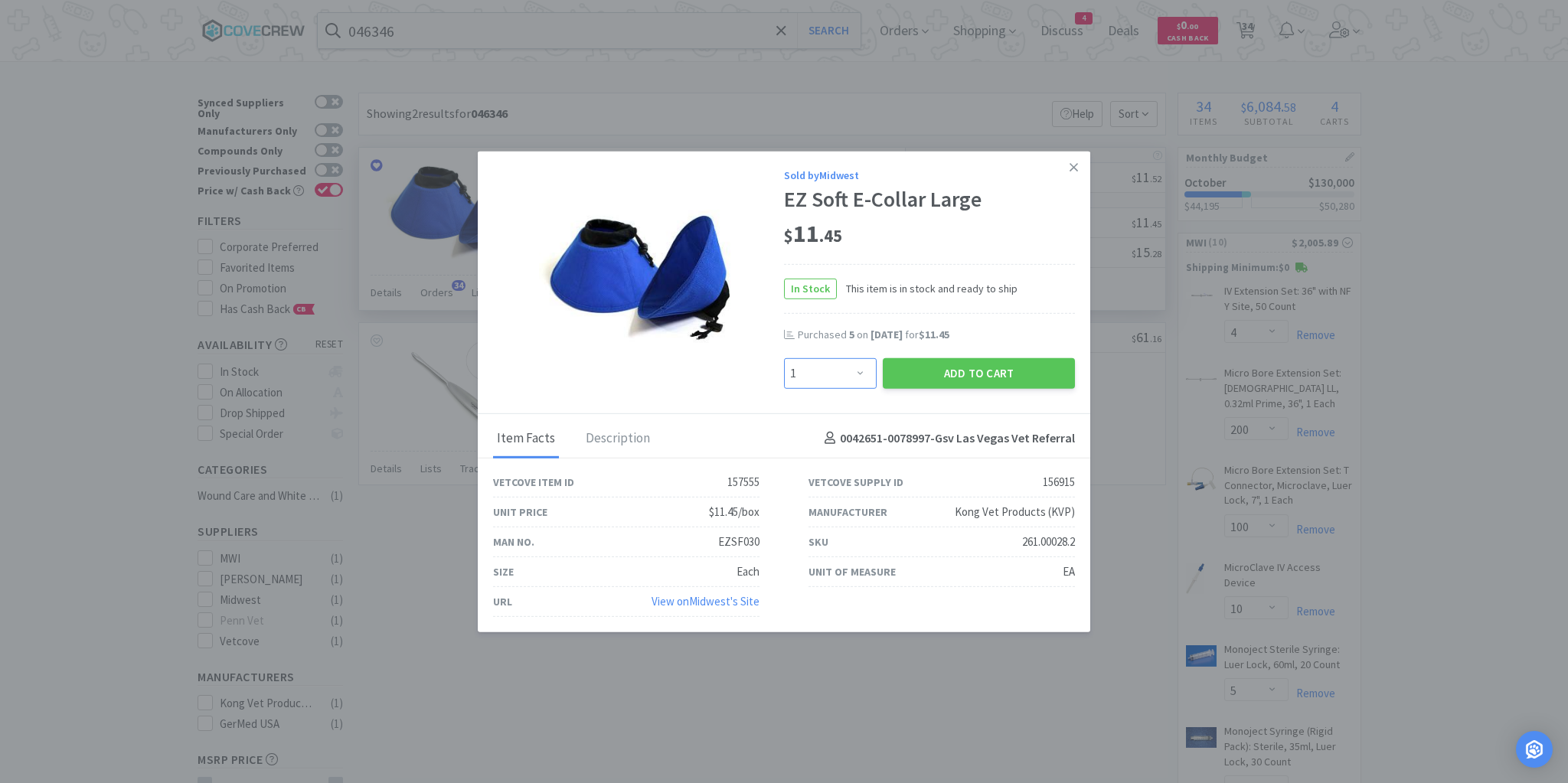
click at [859, 375] on select "Enter Quantity 1 2 3 4 5 6 7 8 9 10 11 12 13 14 15 16 17 18 19 20 Enter Quantity" at bounding box center [830, 373] width 93 height 31
click at [784, 359] on select "Enter Quantity 1 2 3 4 5 6 7 8 9 10 11 12 13 14 15 16 17 18 19 20 Enter Quantity" at bounding box center [830, 373] width 93 height 31
click at [986, 372] on button "Add to Cart" at bounding box center [979, 373] width 192 height 31
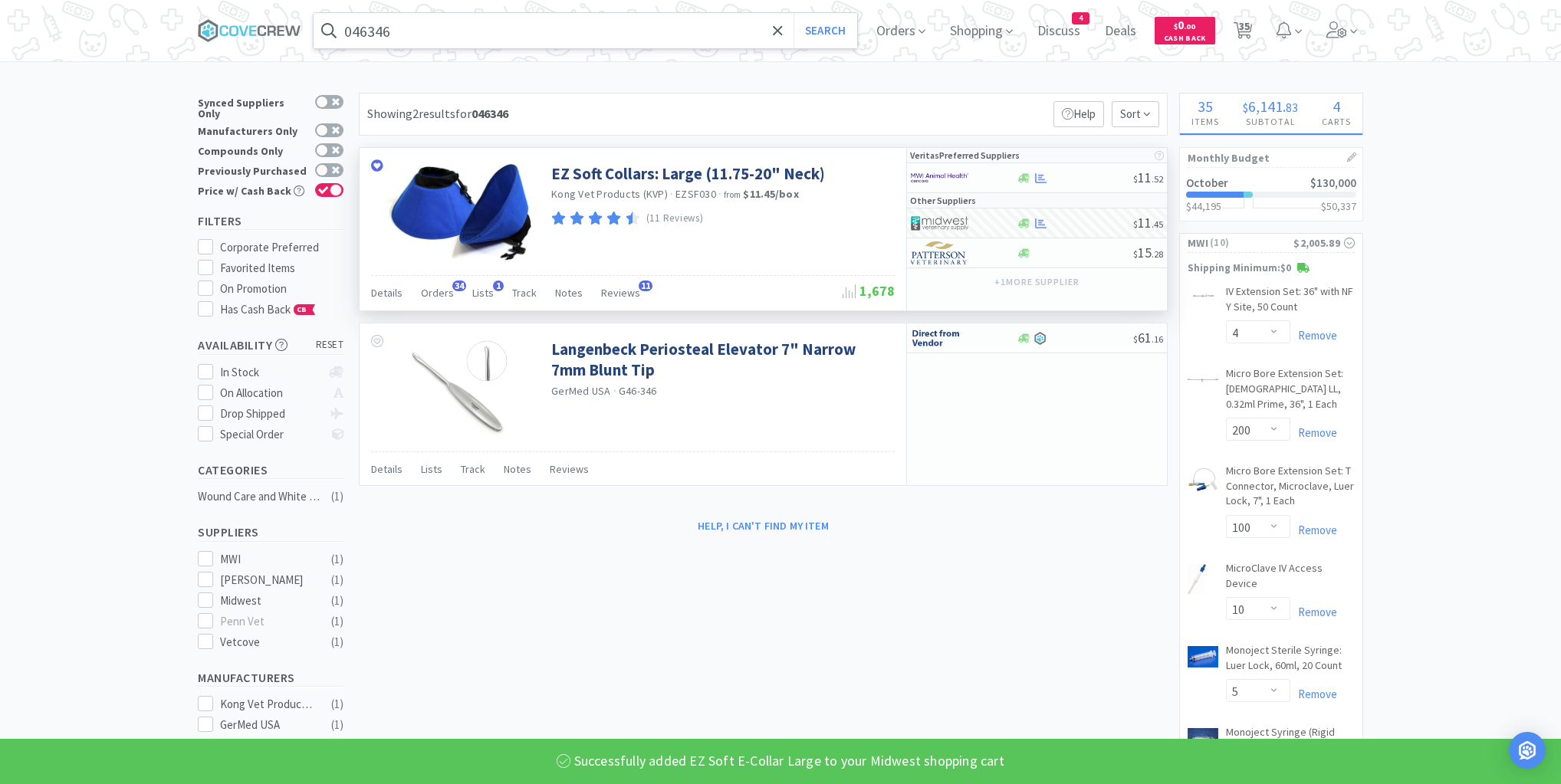
click at [564, 34] on input "046346" at bounding box center [586, 31] width 543 height 35
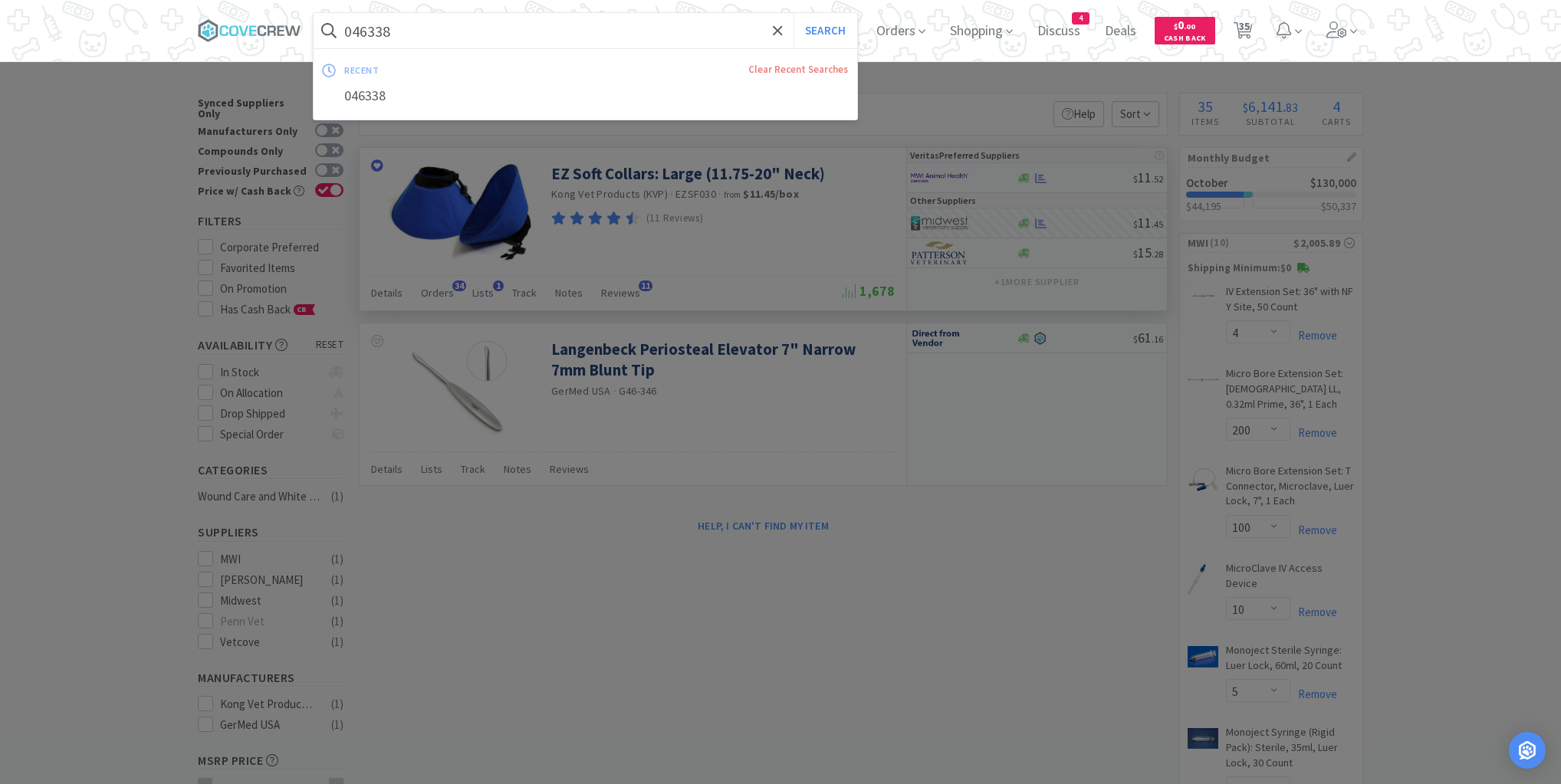
click at [794, 13] on button "Search" at bounding box center [825, 31] width 64 height 35
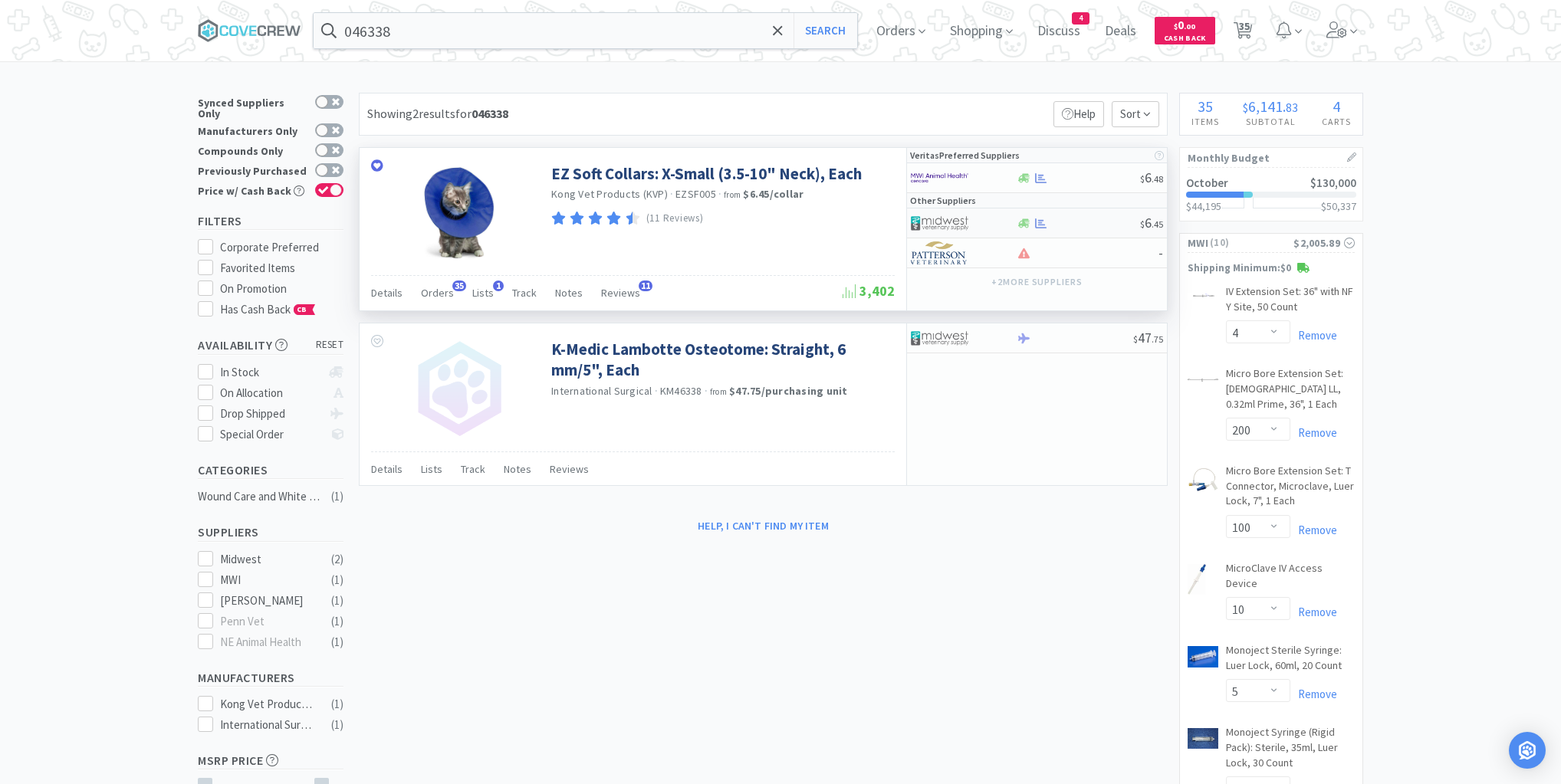
click at [1075, 222] on div at bounding box center [1078, 223] width 124 height 12
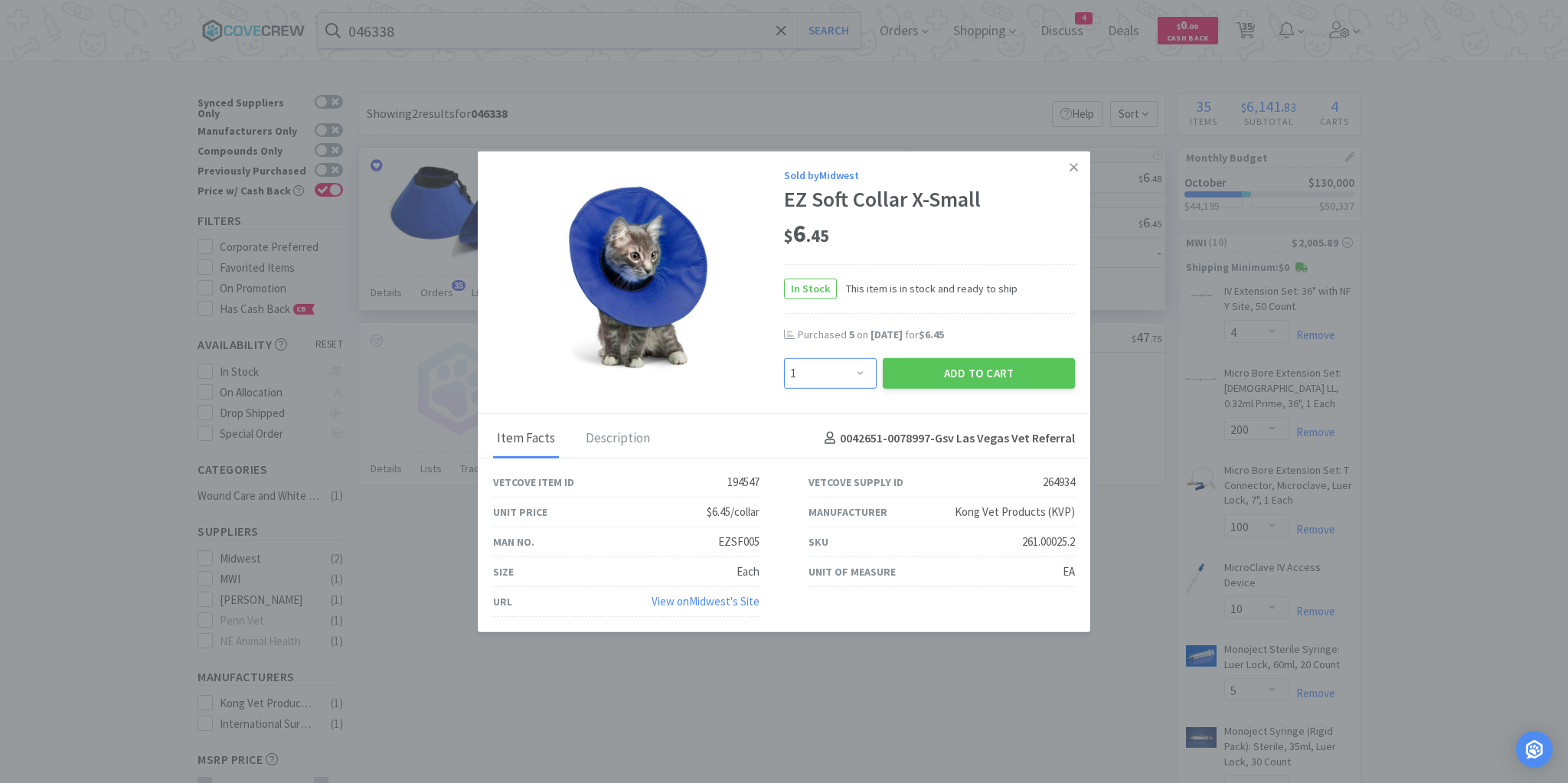
drag, startPoint x: 861, startPoint y: 374, endPoint x: 861, endPoint y: 359, distance: 15.0
click at [861, 373] on select "Enter Quantity 1 2 3 4 5 6 7 8 9 10 11 12 13 14 15 16 17 18 19 20 Enter Quantity" at bounding box center [830, 373] width 93 height 31
click at [784, 359] on select "Enter Quantity 1 2 3 4 5 6 7 8 9 10 11 12 13 14 15 16 17 18 19 20 Enter Quantity" at bounding box center [830, 373] width 93 height 31
click at [979, 375] on button "Add to Cart" at bounding box center [979, 373] width 192 height 31
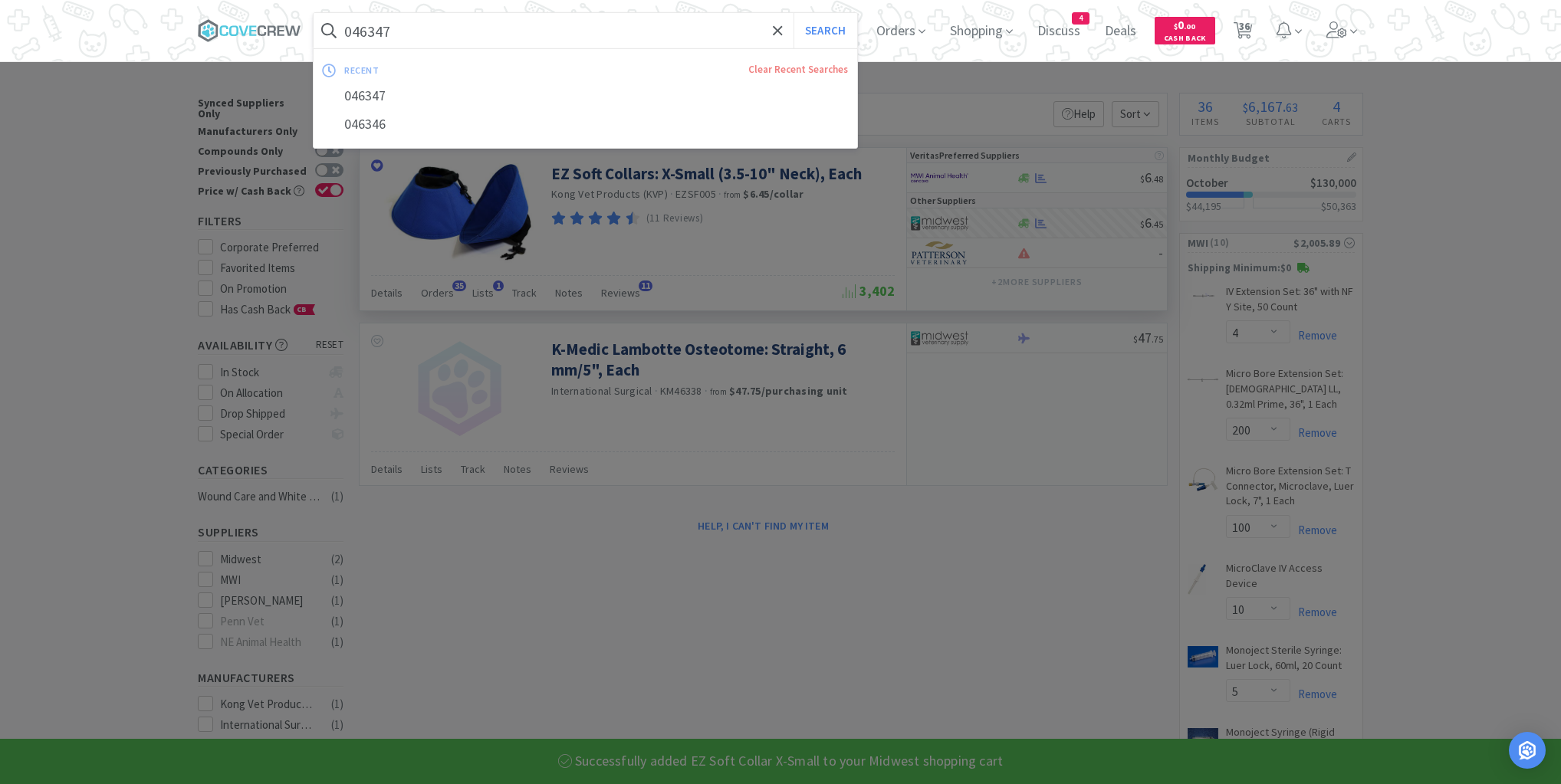
click at [794, 13] on button "Search" at bounding box center [825, 31] width 64 height 35
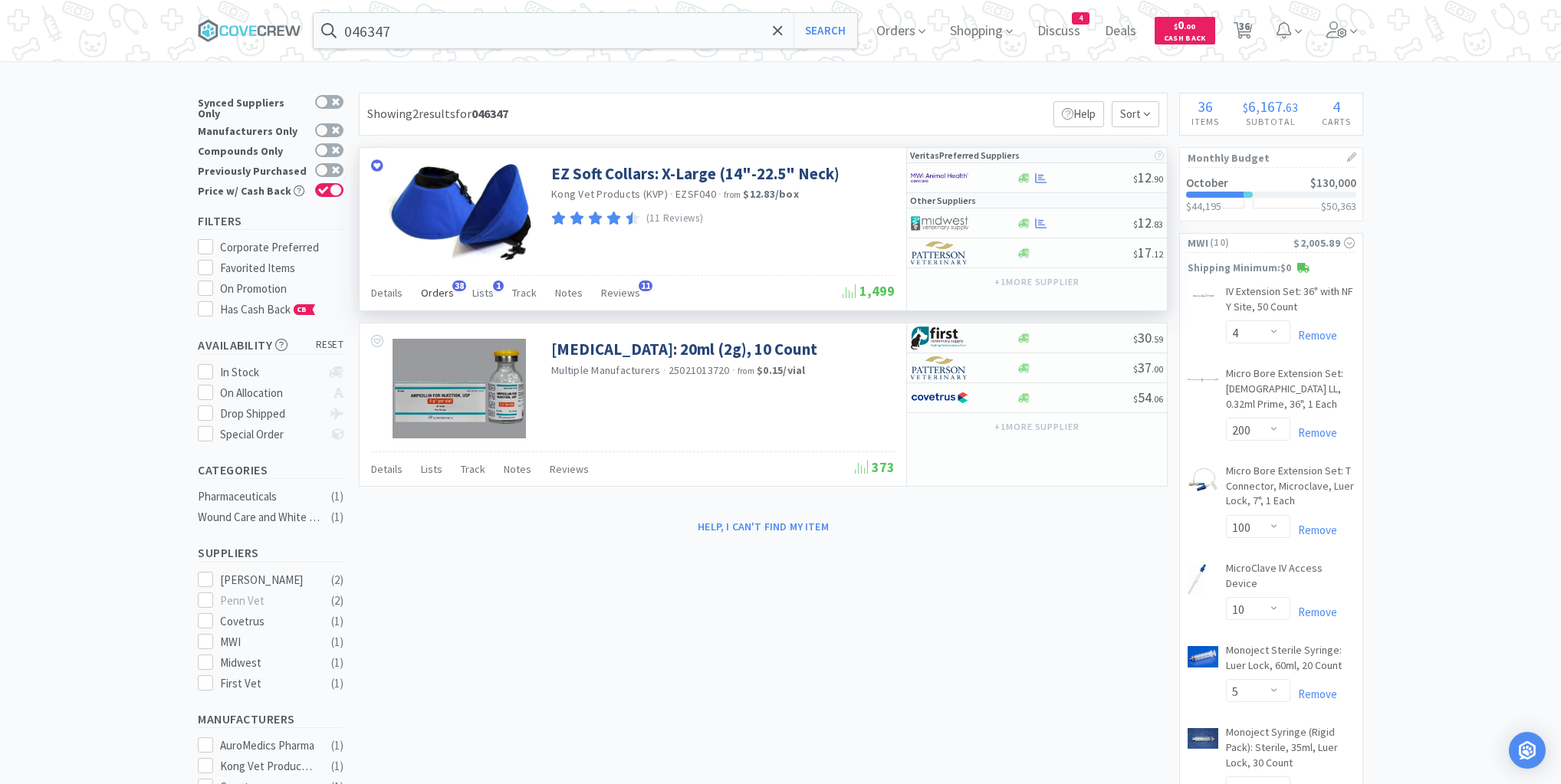
click at [433, 295] on span "Orders" at bounding box center [437, 293] width 33 height 14
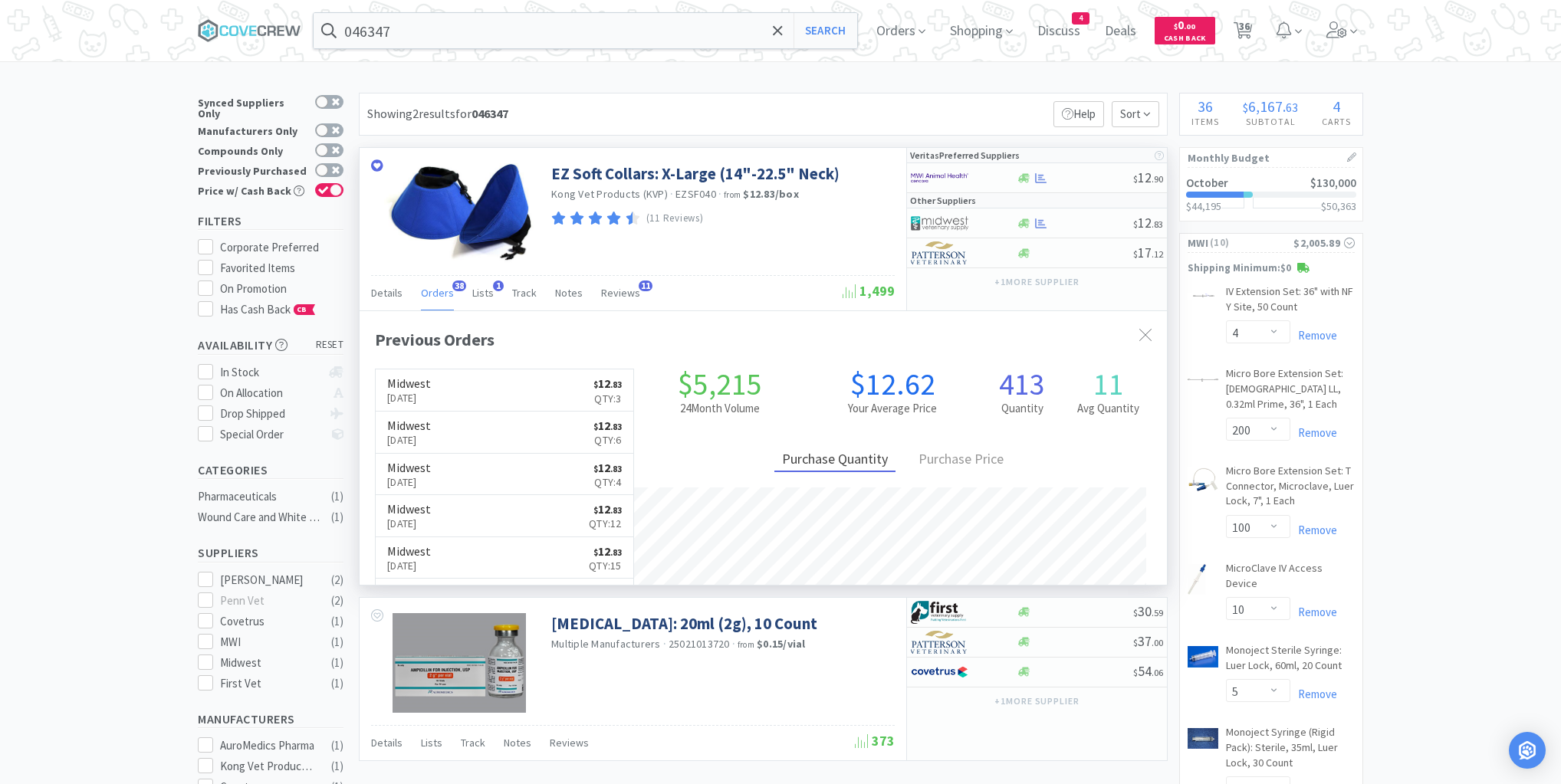
scroll to position [411, 807]
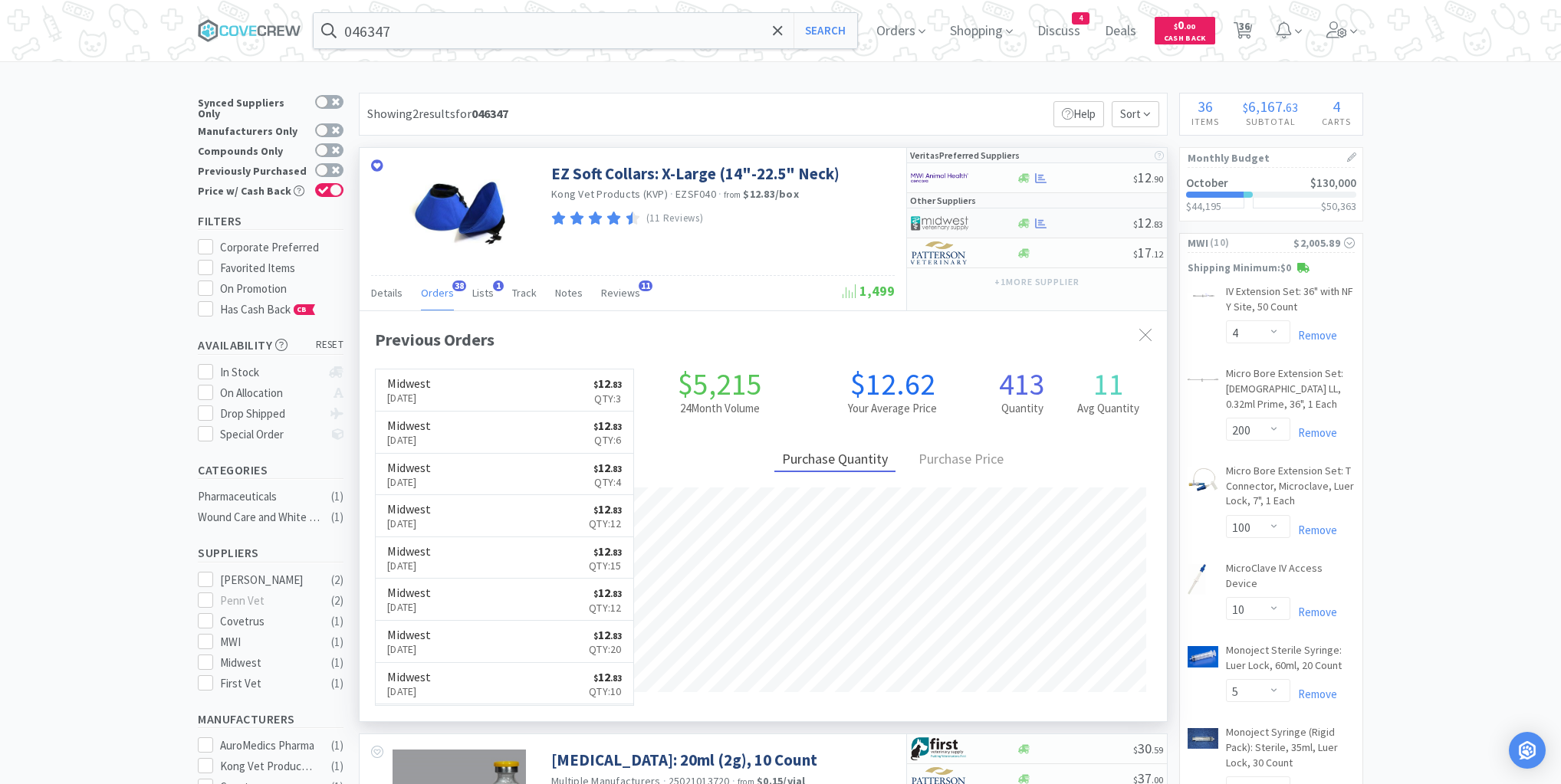
click at [1084, 215] on div "$ 12 . 83" at bounding box center [1037, 223] width 260 height 30
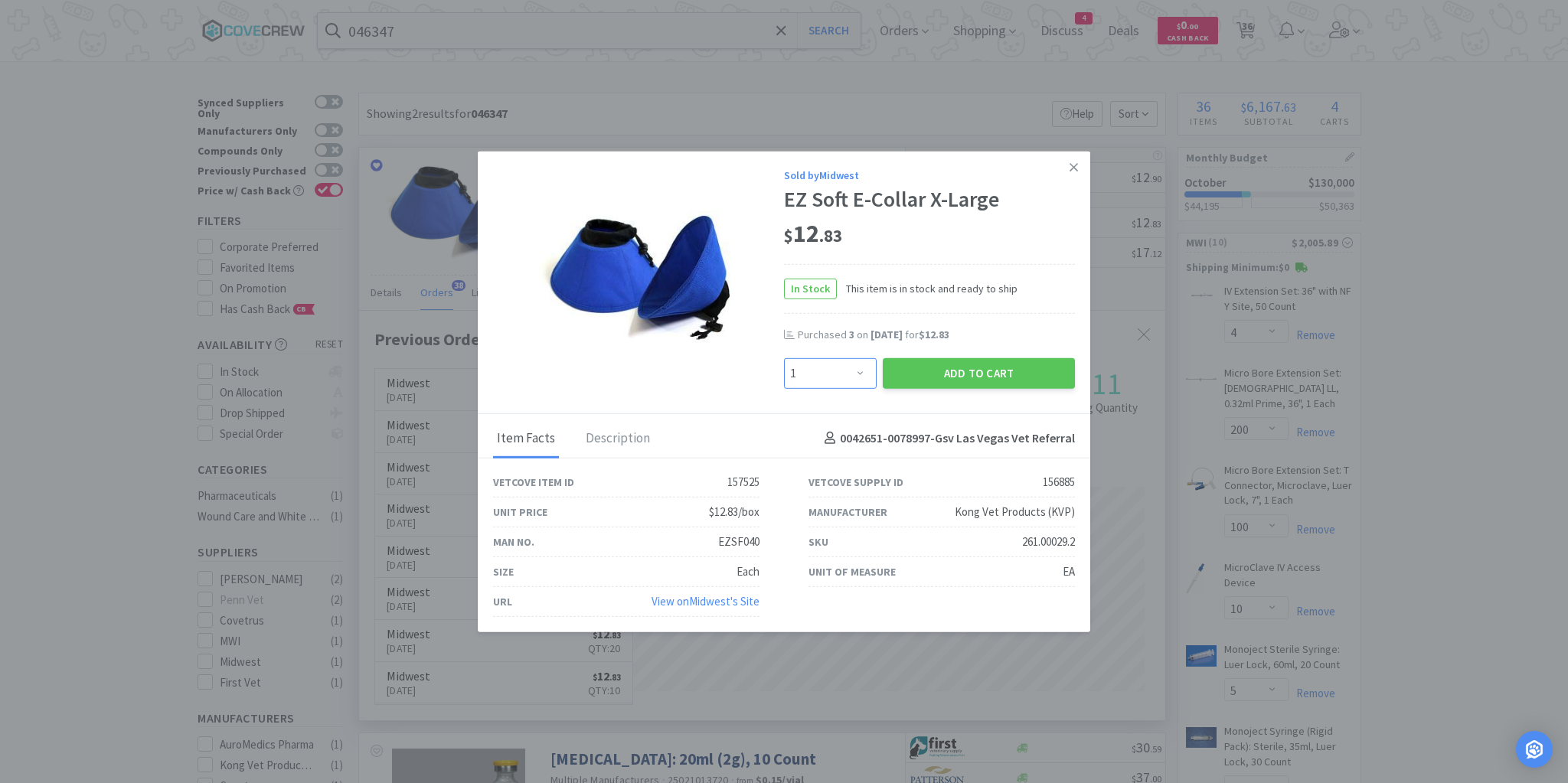
drag, startPoint x: 866, startPoint y: 372, endPoint x: 861, endPoint y: 359, distance: 13.9
click at [866, 372] on select "Enter Quantity 1 2 3 4 5 6 7 8 9 10 11 12 13 14 15 16 17 18 19 20 Enter Quantity" at bounding box center [830, 373] width 93 height 31
click at [784, 359] on select "Enter Quantity 1 2 3 4 5 6 7 8 9 10 11 12 13 14 15 16 17 18 19 20 Enter Quantity" at bounding box center [830, 373] width 93 height 31
click at [990, 375] on button "Add to Cart" at bounding box center [979, 373] width 192 height 31
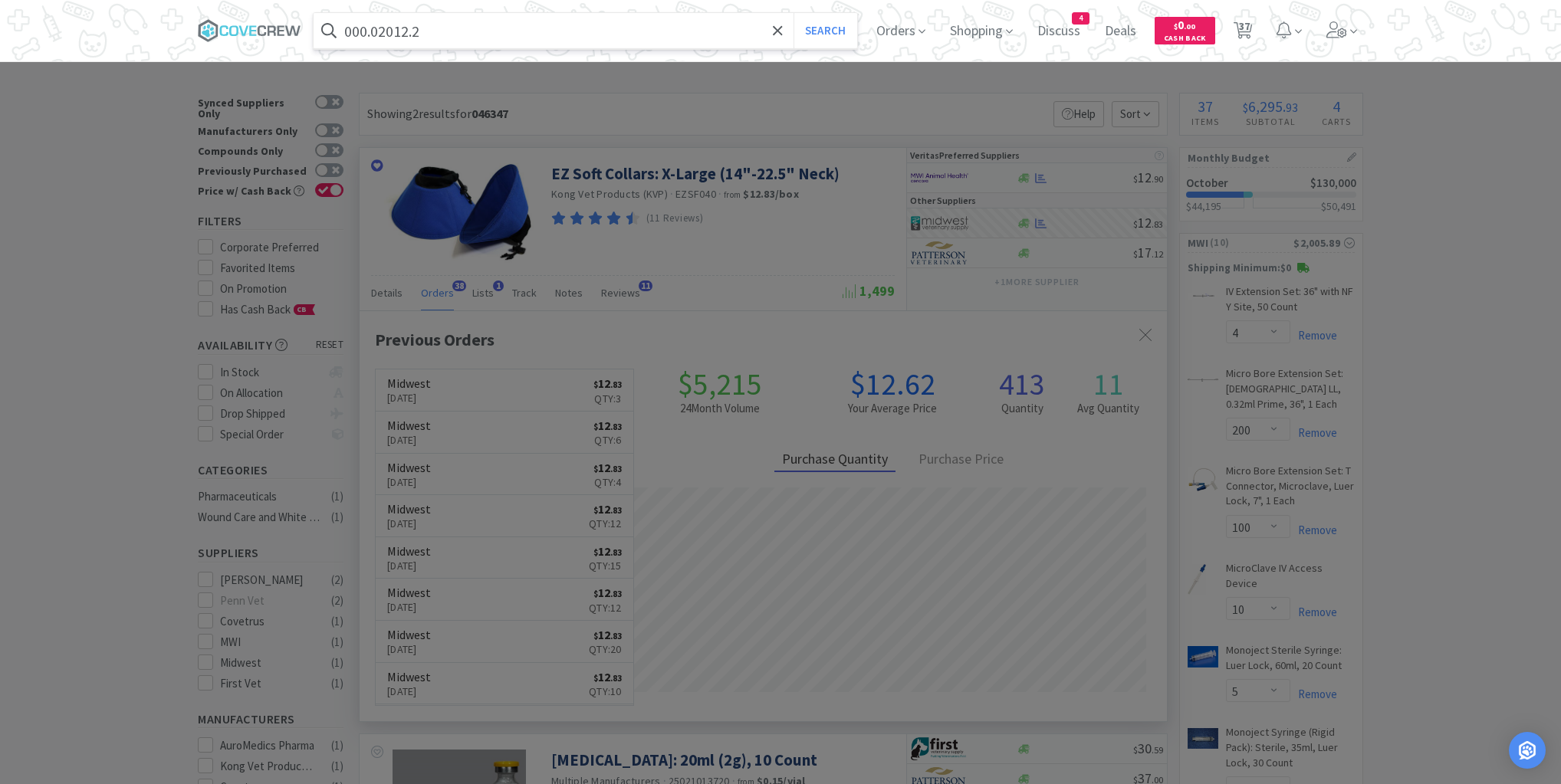
click at [794, 13] on button "Search" at bounding box center [825, 31] width 64 height 35
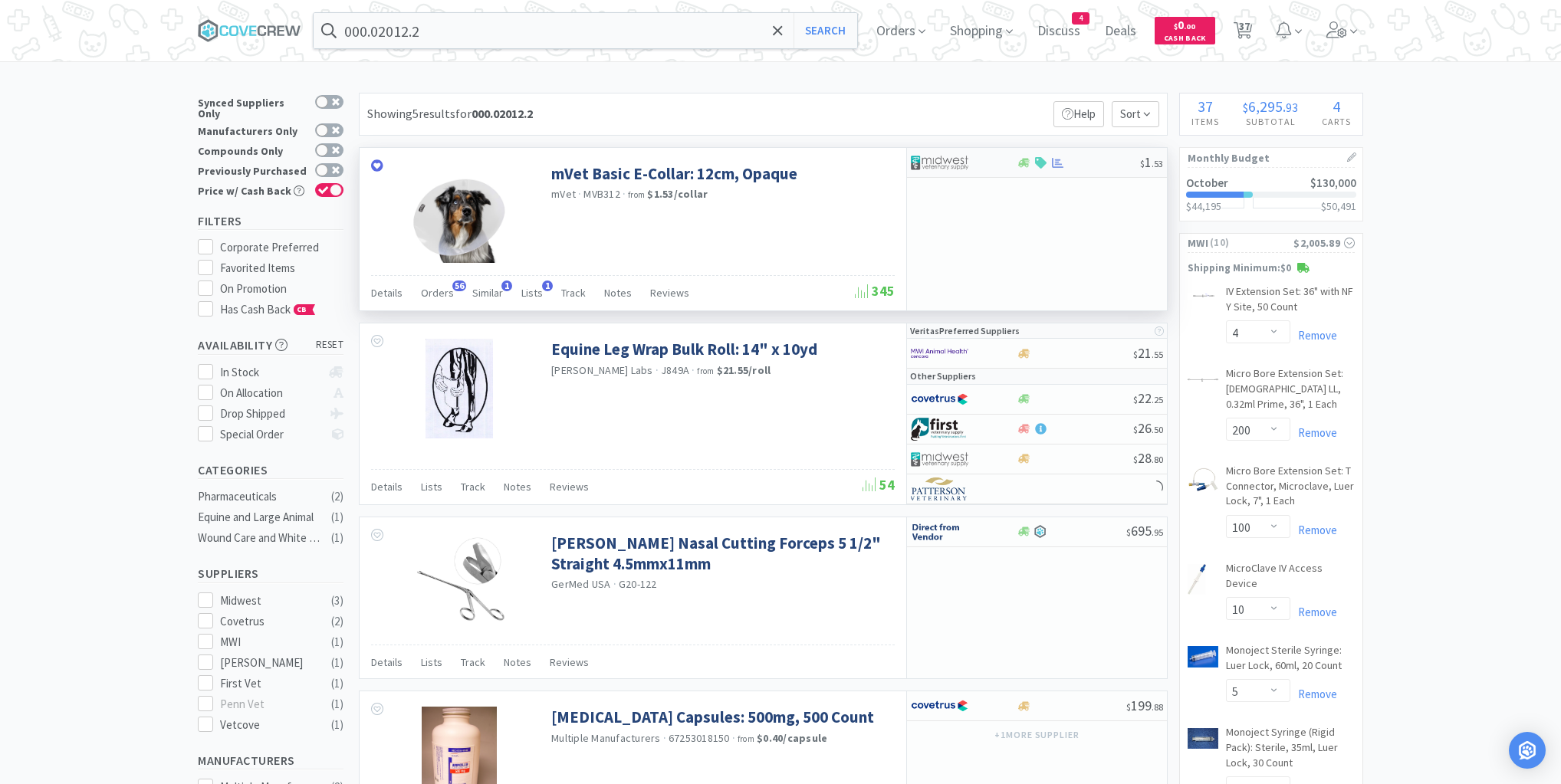
click at [1089, 161] on div at bounding box center [1078, 163] width 124 height 12
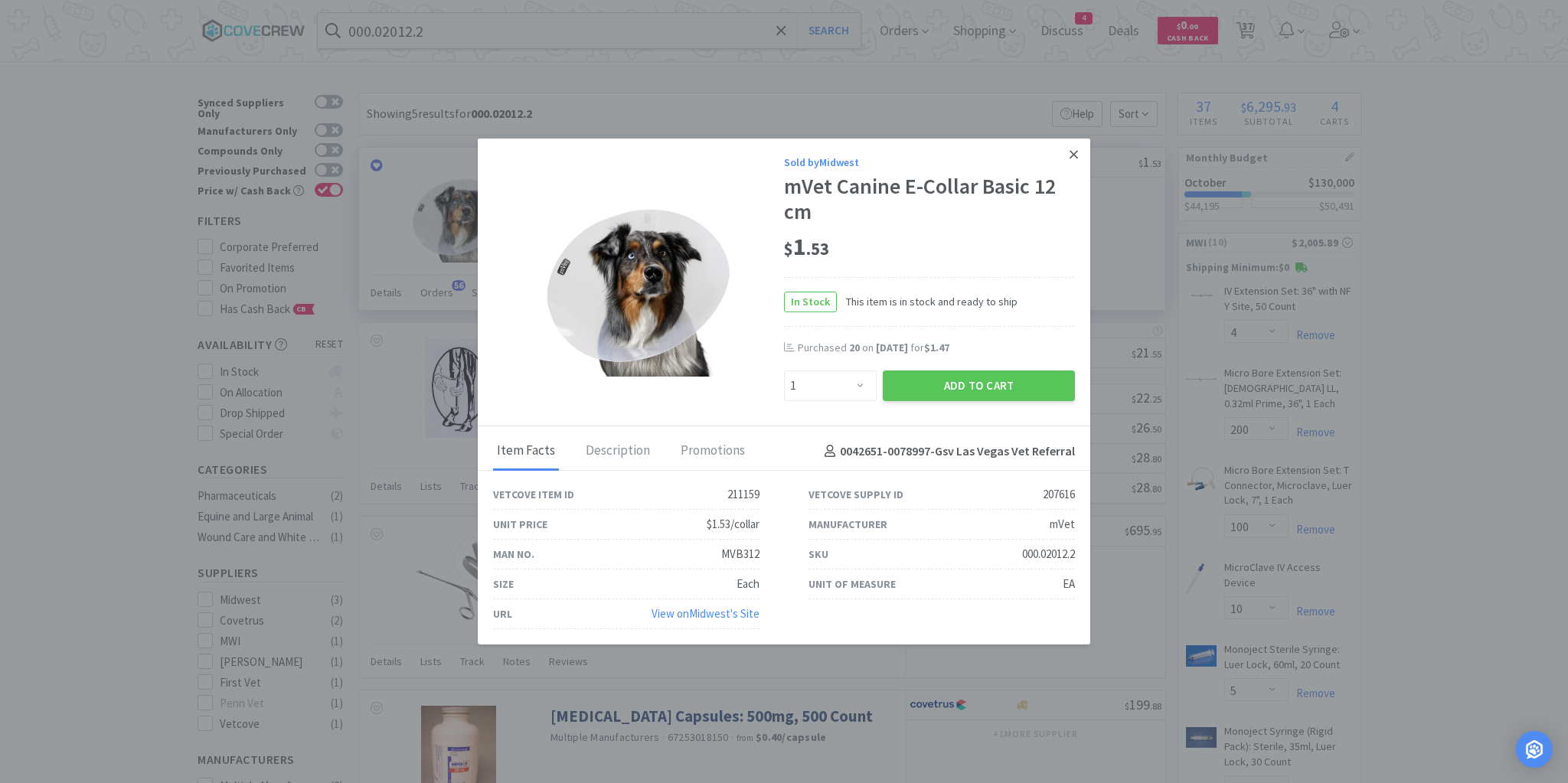
click at [1075, 153] on icon at bounding box center [1074, 155] width 8 height 14
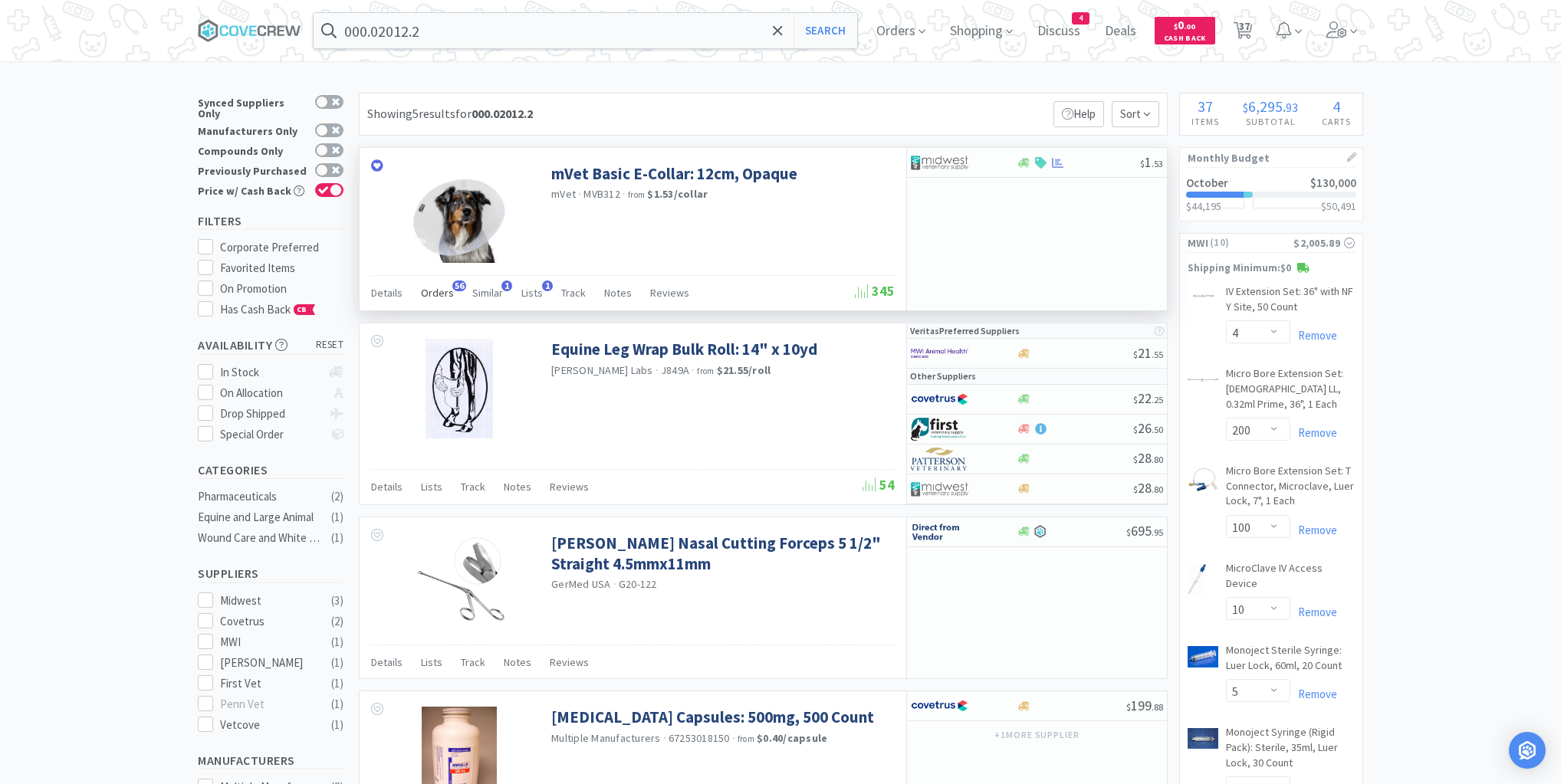
click at [438, 292] on span "Orders" at bounding box center [437, 293] width 33 height 14
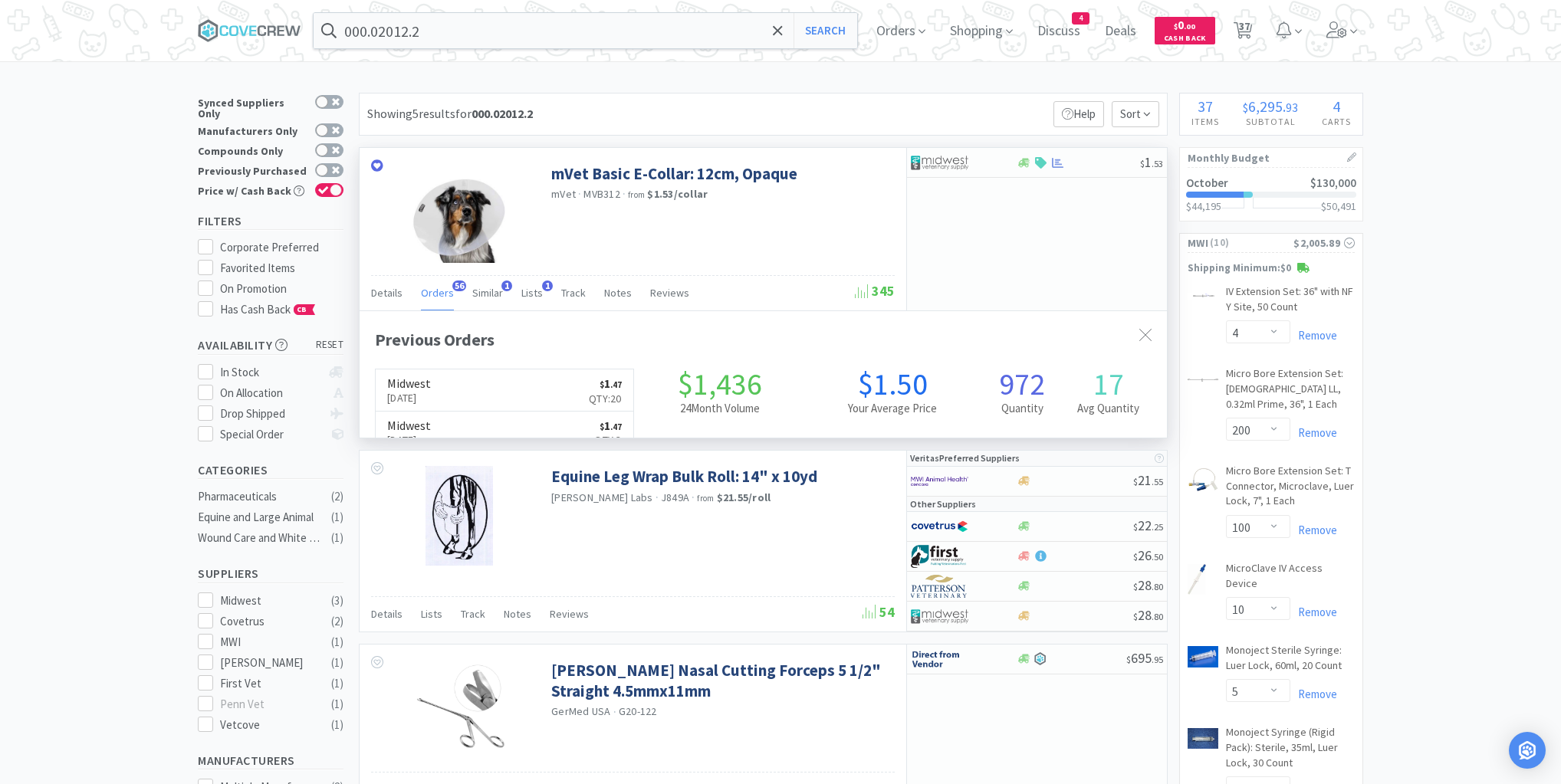
scroll to position [411, 807]
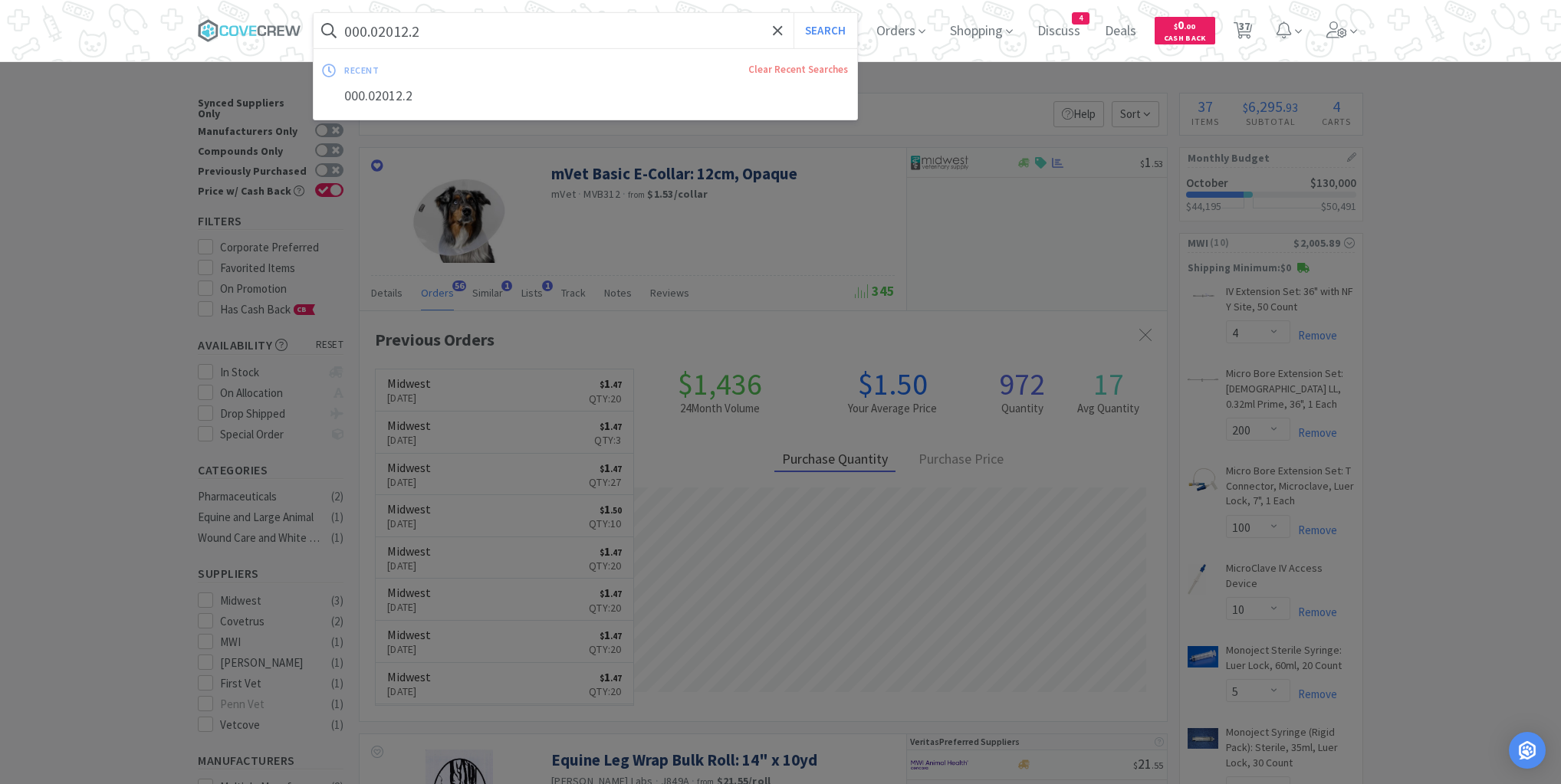
drag, startPoint x: 500, startPoint y: 29, endPoint x: 484, endPoint y: 41, distance: 20.0
click at [500, 28] on input "000.02012.2" at bounding box center [586, 31] width 543 height 35
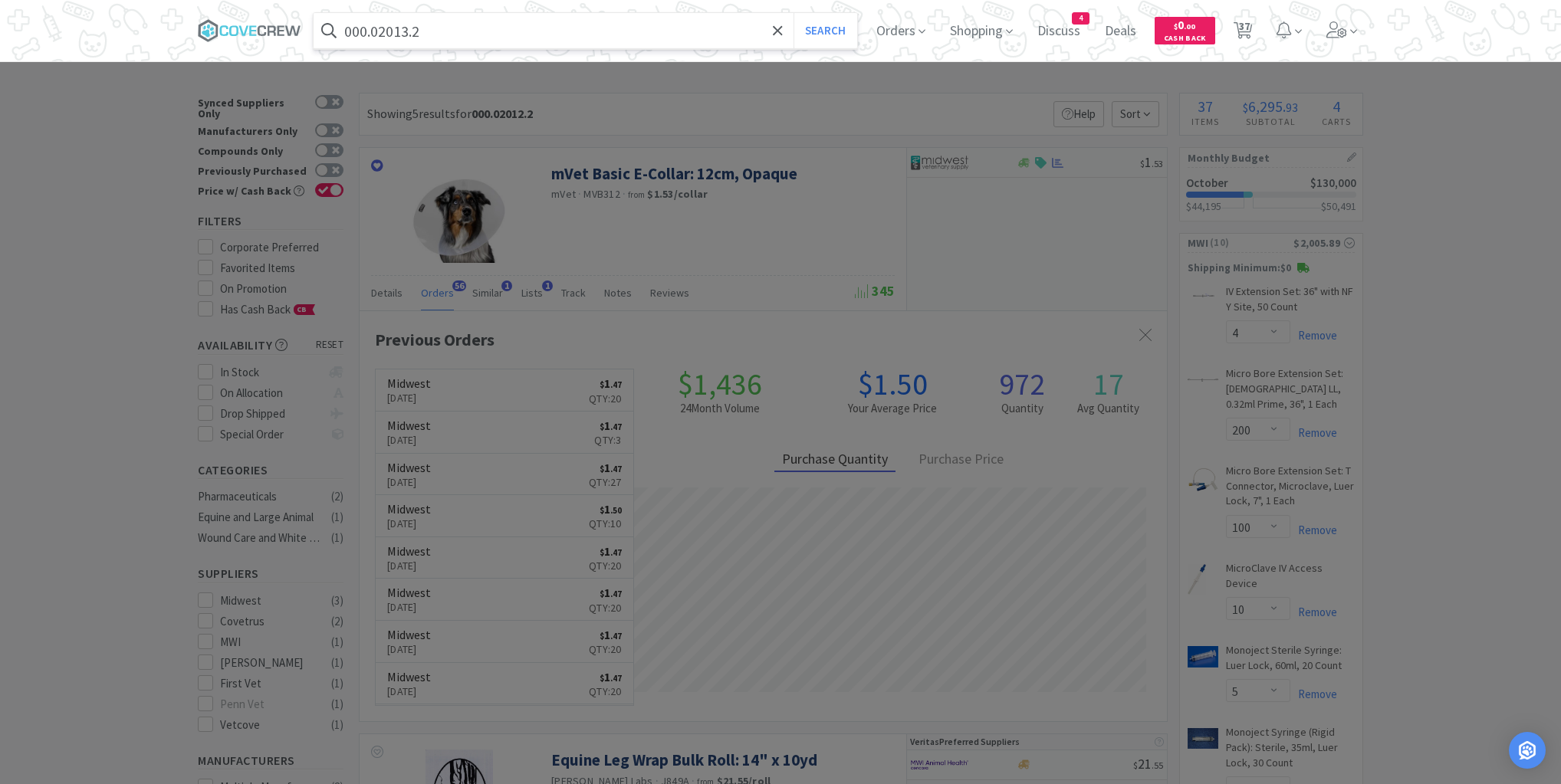
click at [794, 13] on button "Search" at bounding box center [825, 31] width 64 height 35
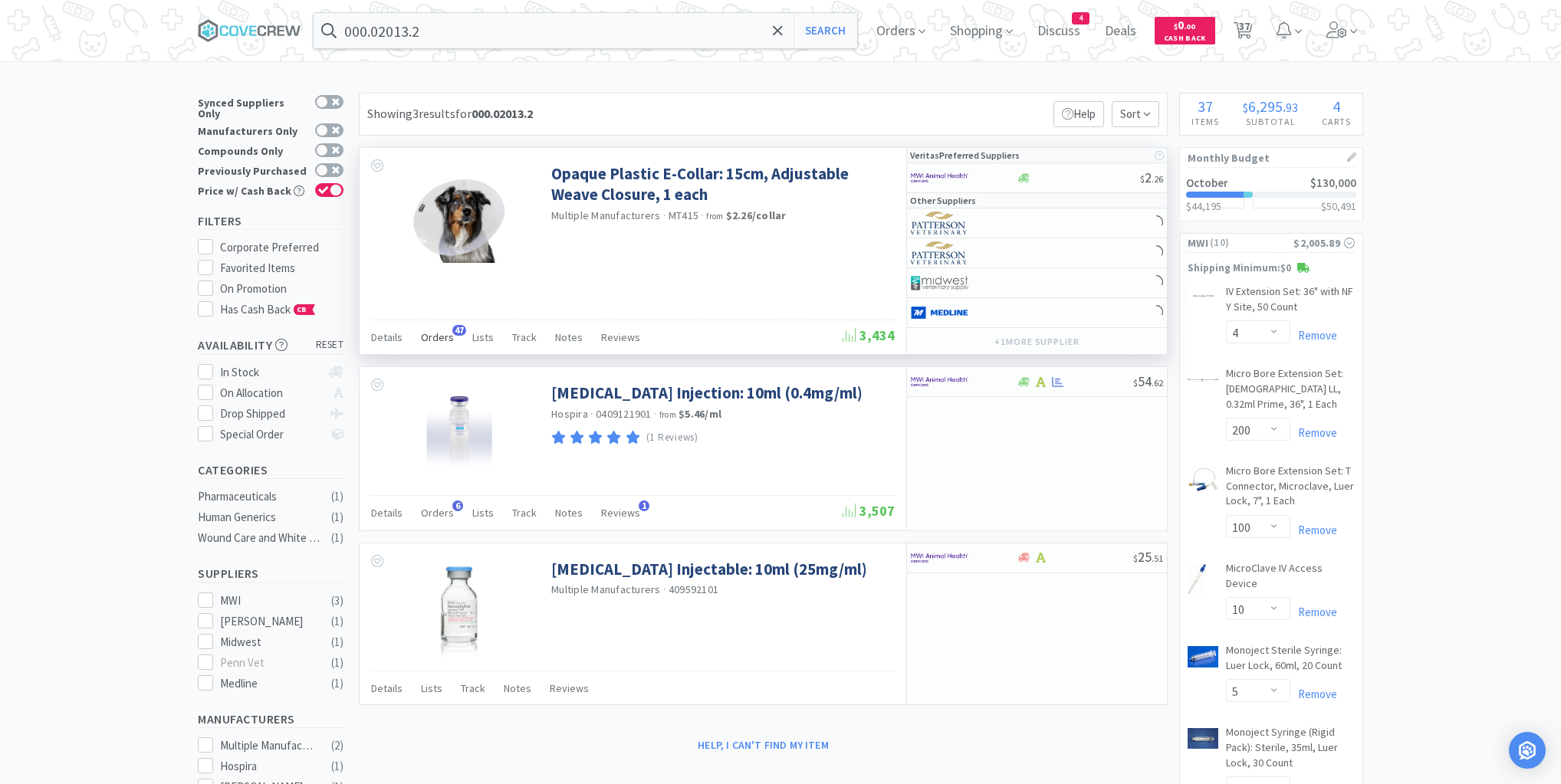
click at [434, 338] on span "Orders" at bounding box center [437, 338] width 33 height 14
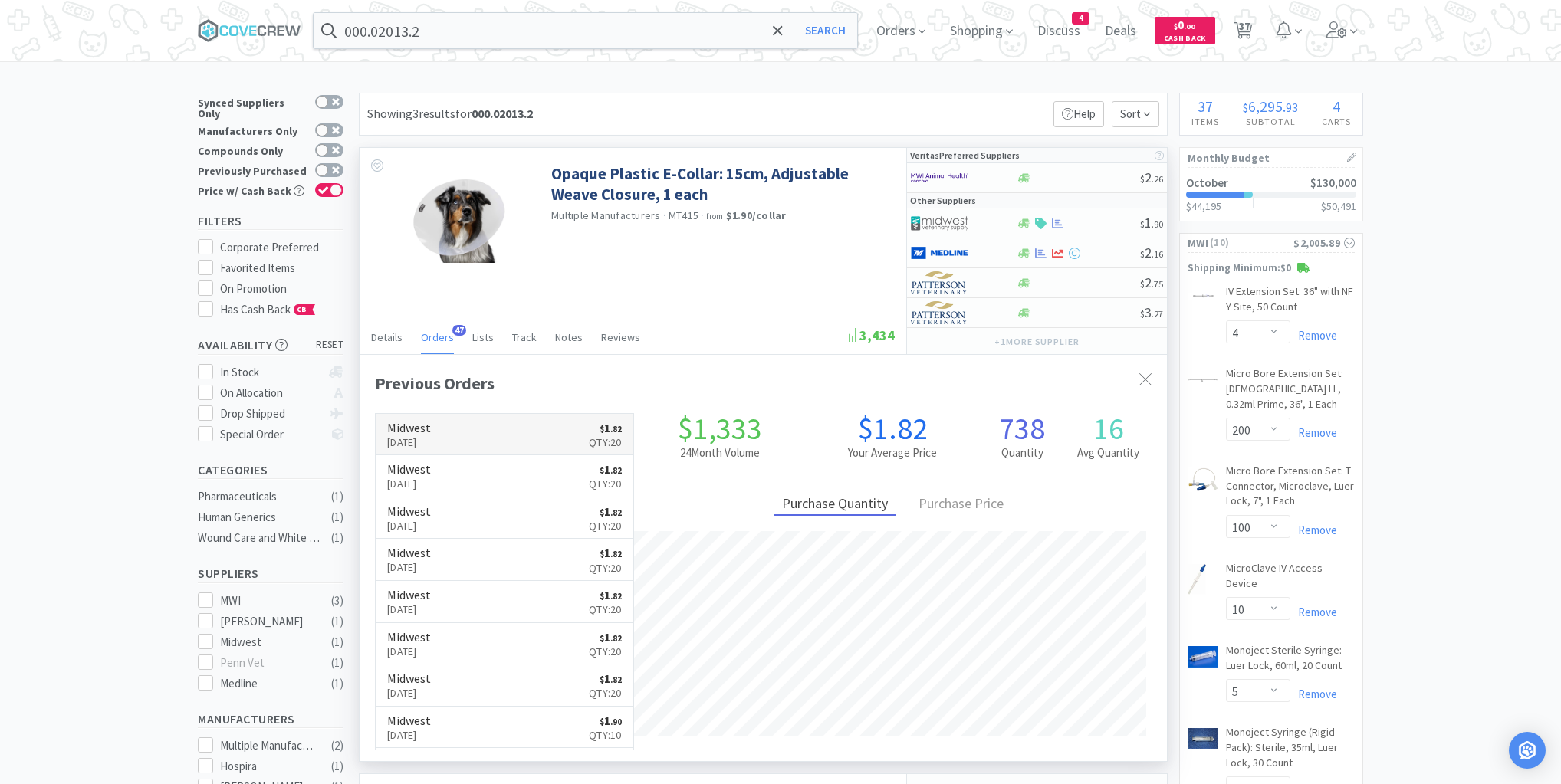
scroll to position [411, 807]
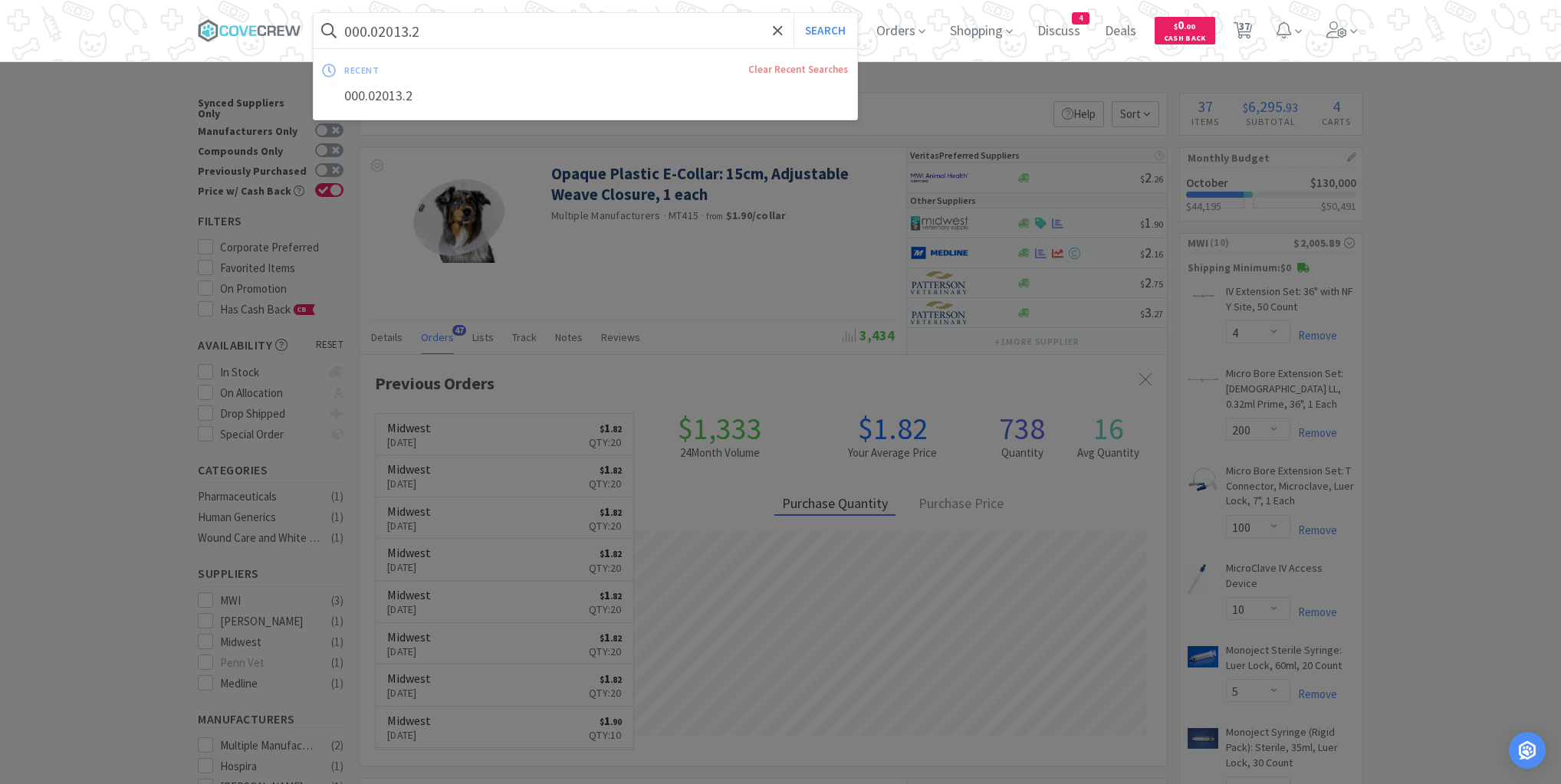
drag, startPoint x: 507, startPoint y: 31, endPoint x: 499, endPoint y: 41, distance: 12.8
click at [508, 31] on input "000.02013.2" at bounding box center [586, 31] width 543 height 35
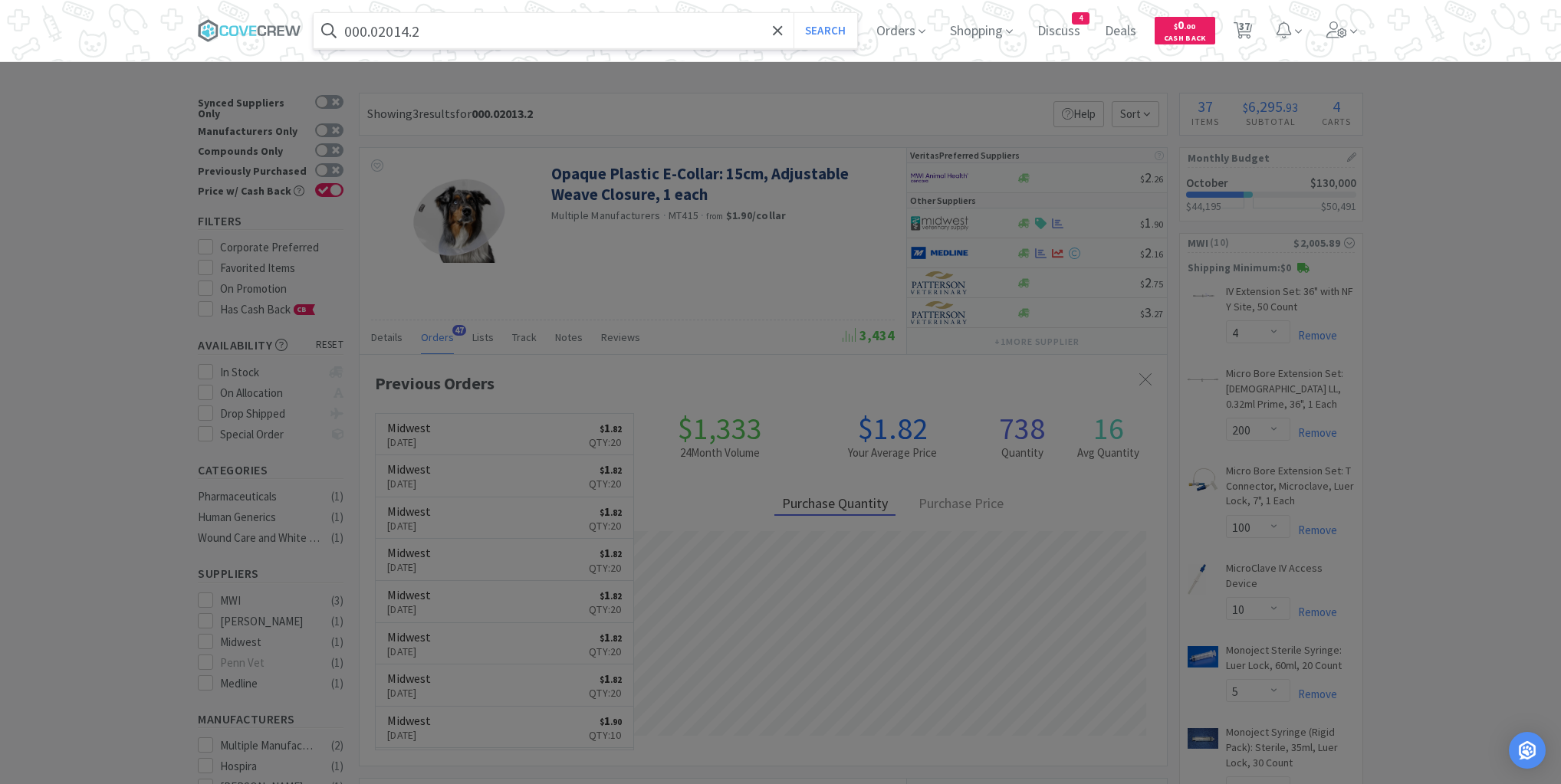
click at [794, 13] on button "Search" at bounding box center [825, 31] width 64 height 35
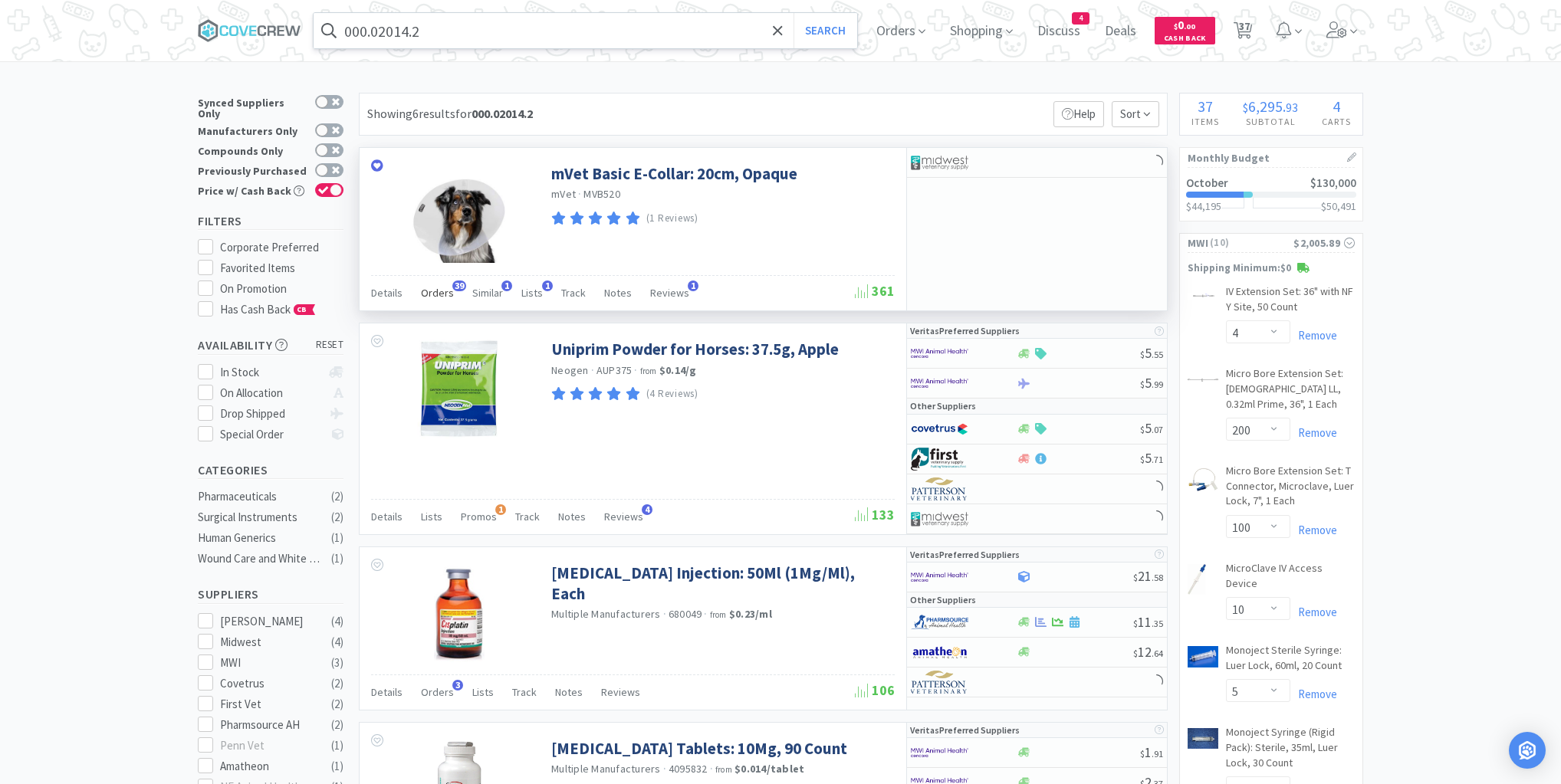
click at [440, 292] on span "Orders" at bounding box center [437, 293] width 33 height 14
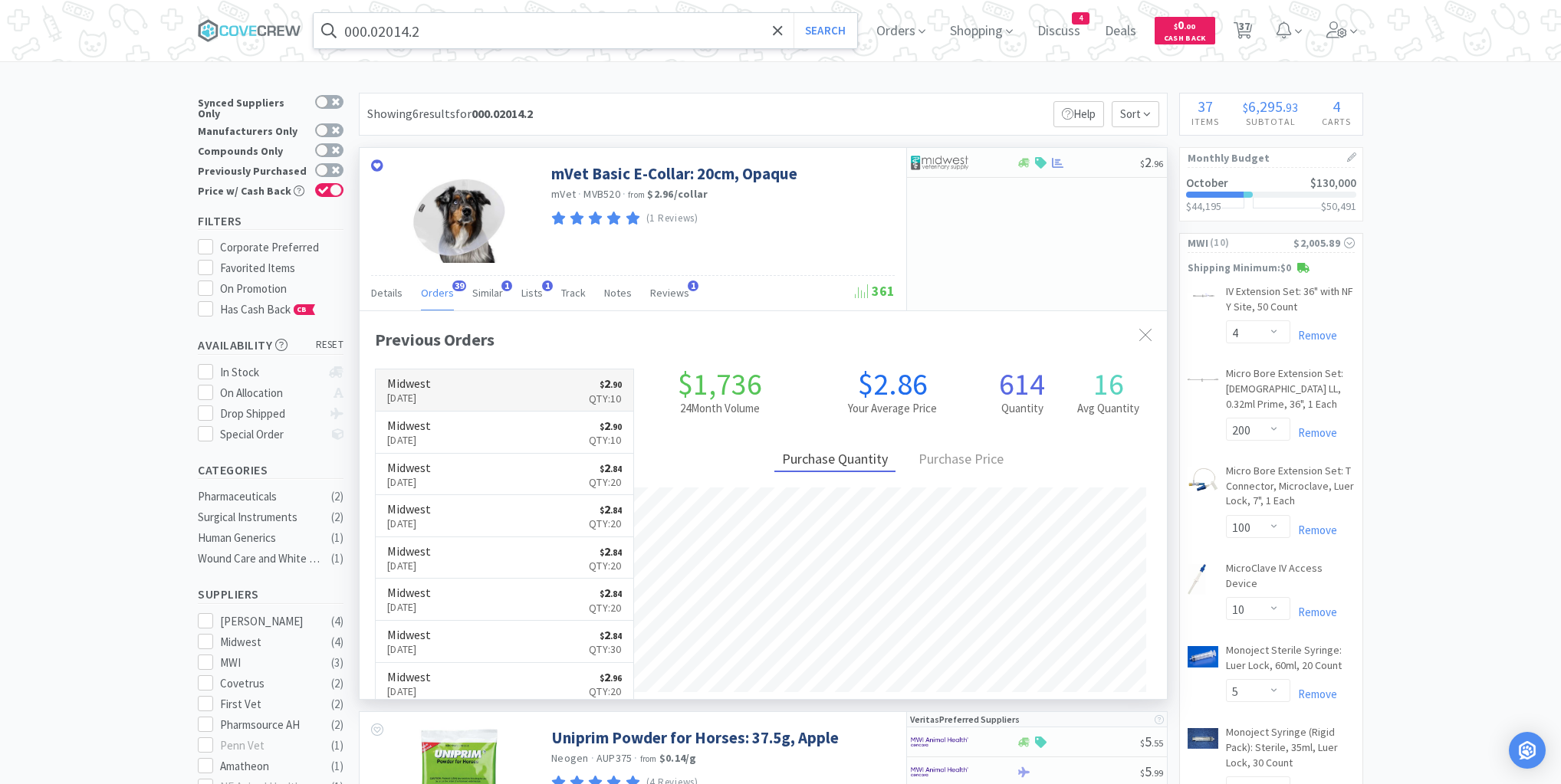
scroll to position [411, 807]
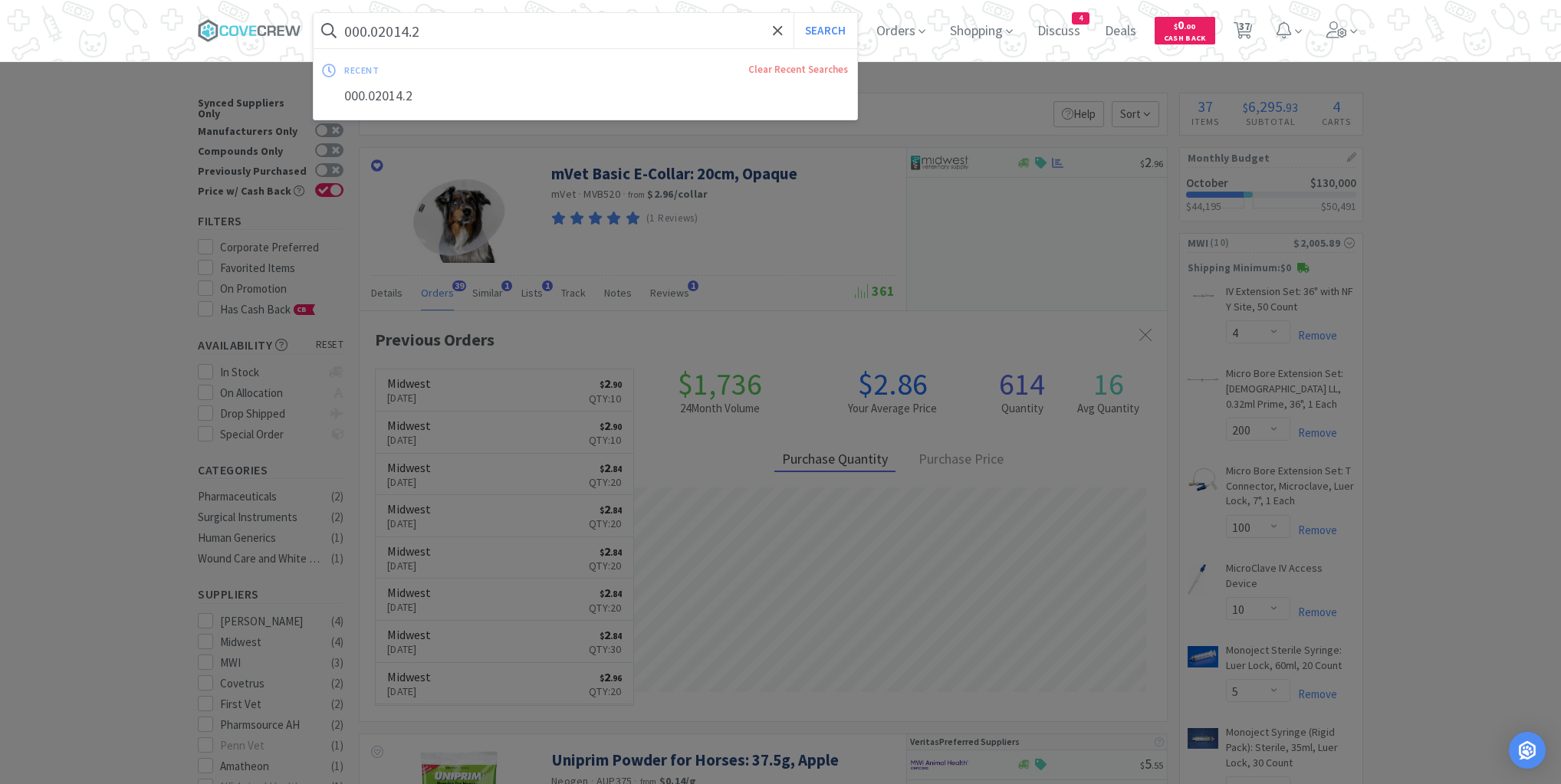
drag, startPoint x: 536, startPoint y: 30, endPoint x: 533, endPoint y: 40, distance: 10.4
click at [536, 28] on input "000.02014.2" at bounding box center [586, 31] width 543 height 35
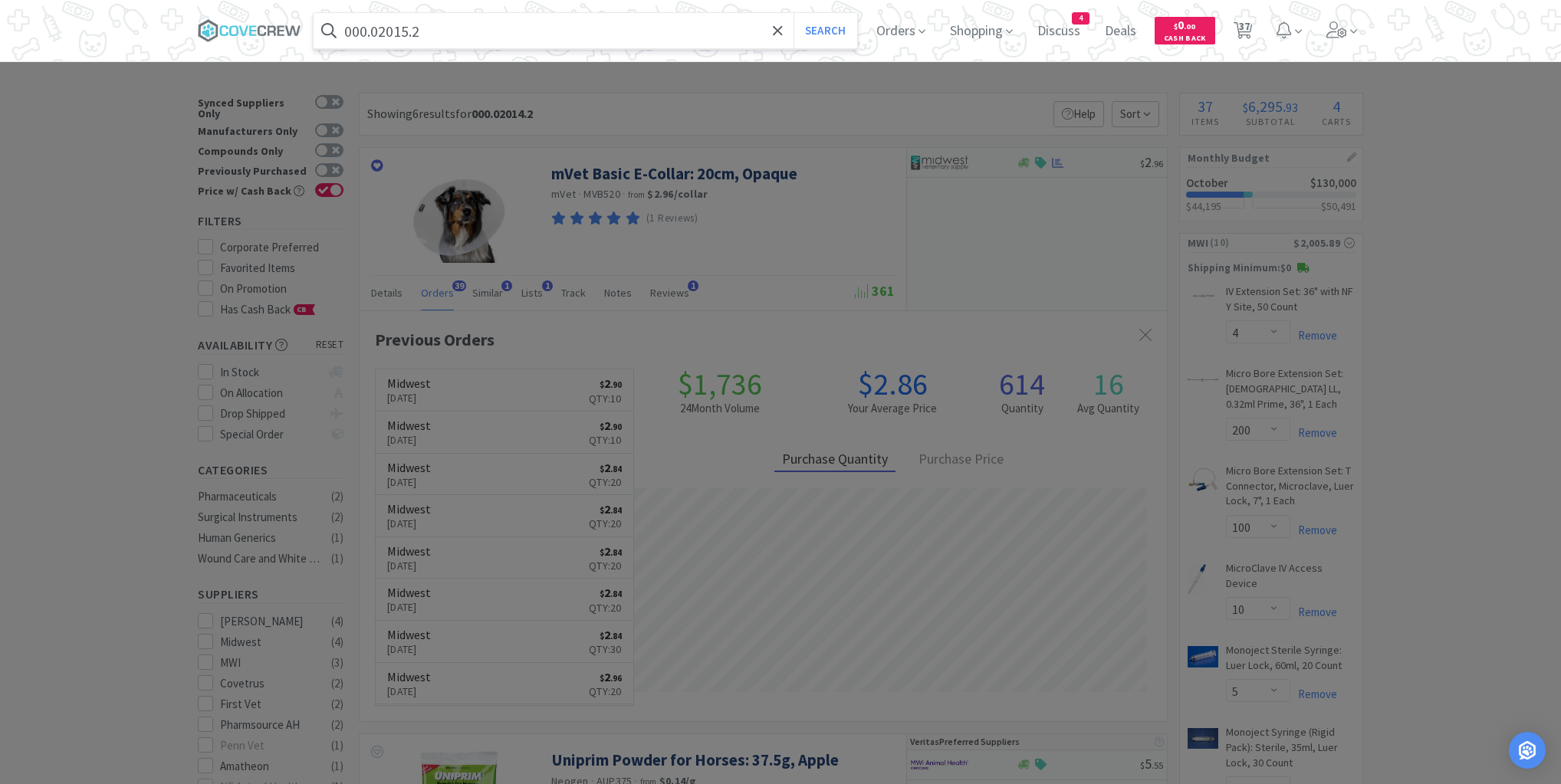
click at [794, 13] on button "Search" at bounding box center [825, 31] width 64 height 35
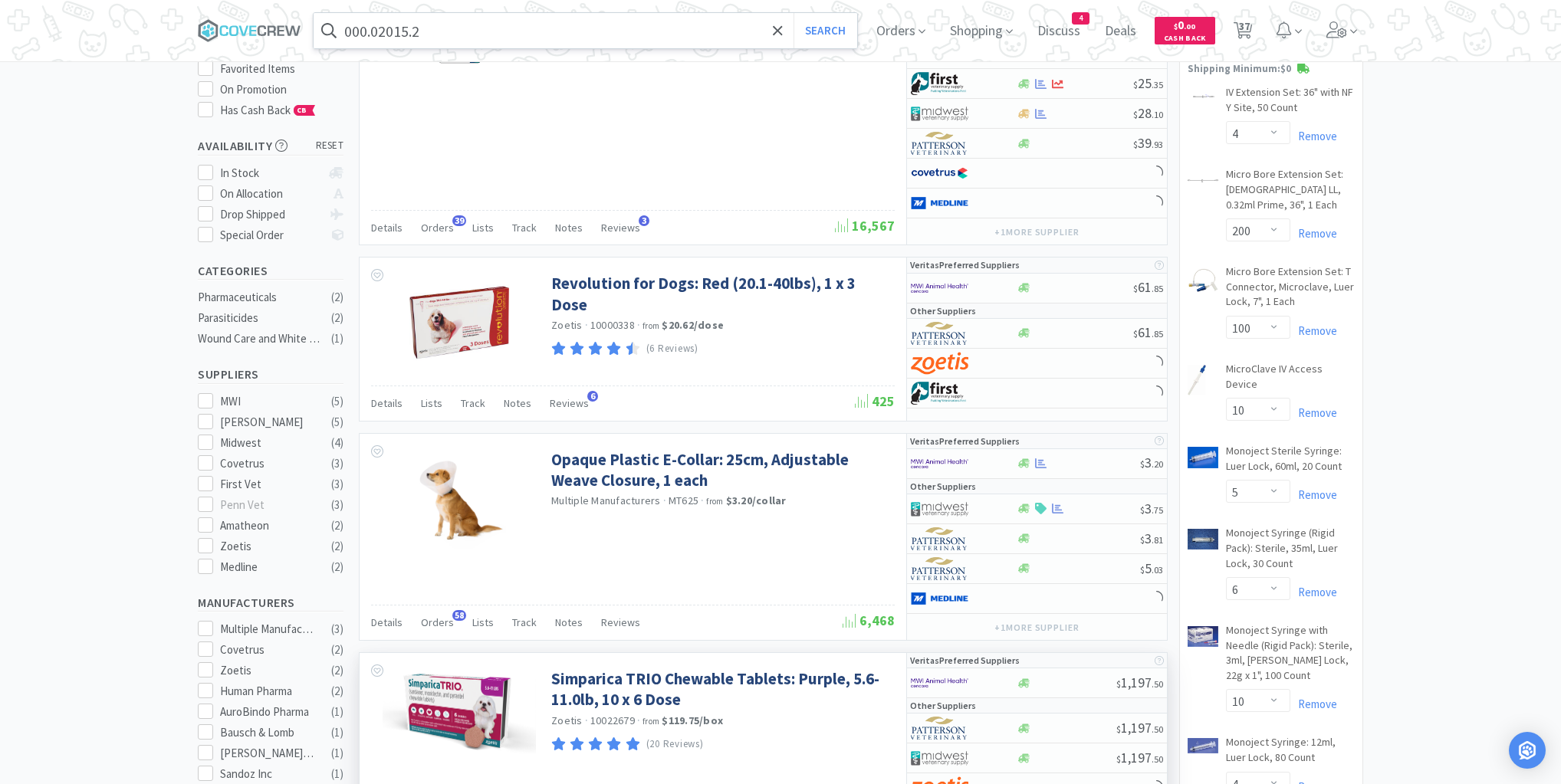
scroll to position [368, 0]
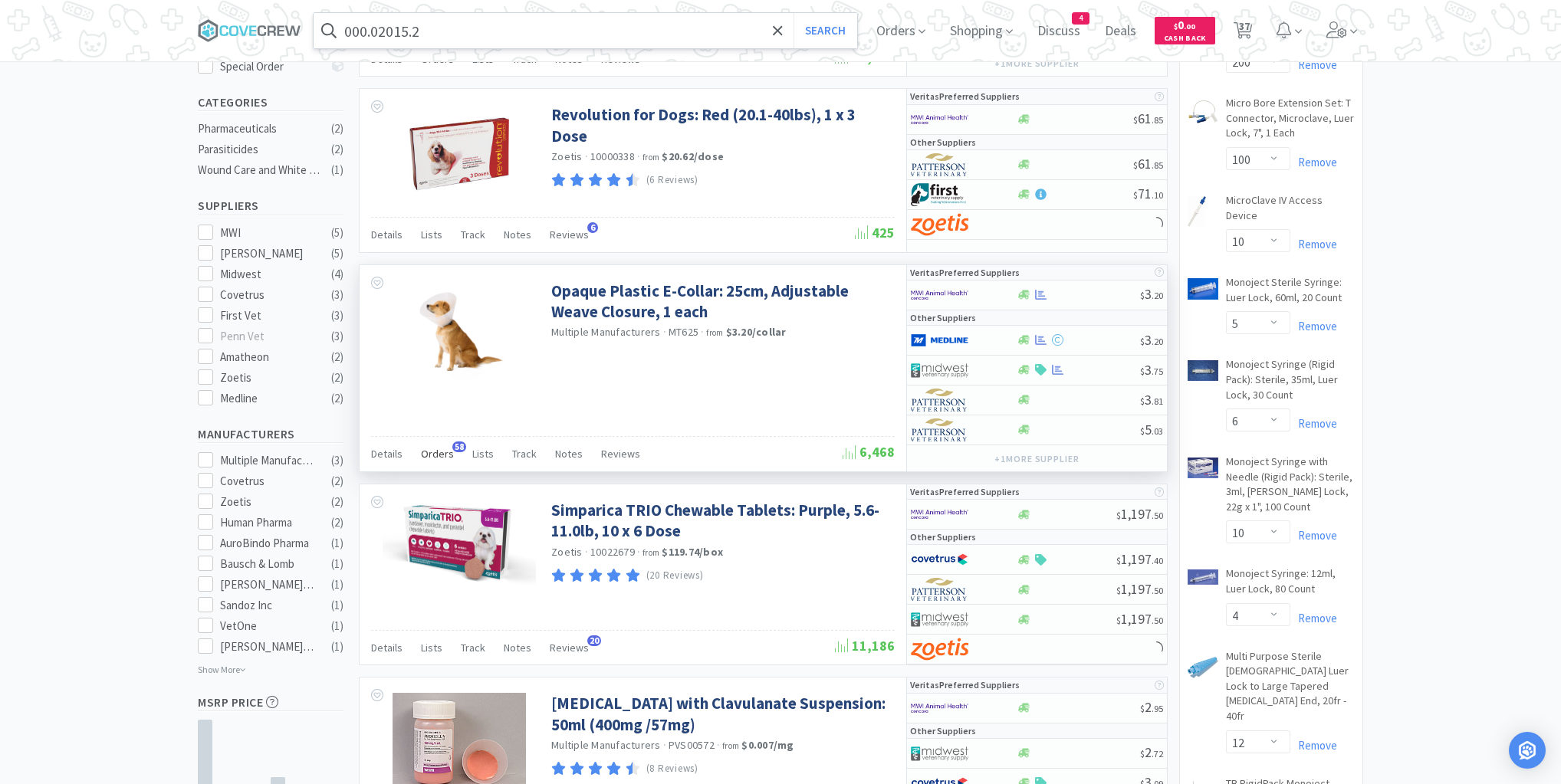
click at [440, 450] on span "Orders" at bounding box center [437, 453] width 33 height 14
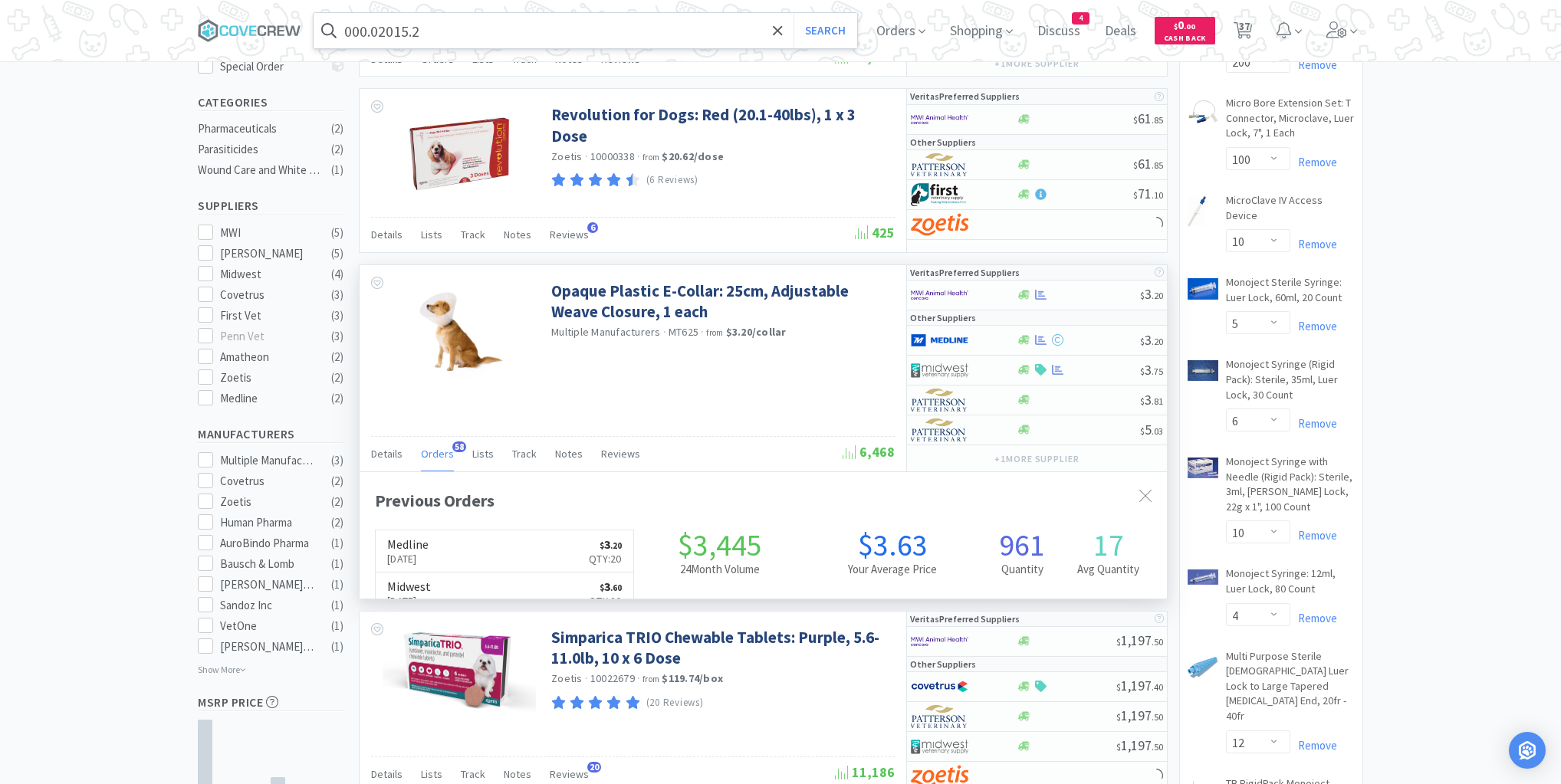
scroll to position [411, 807]
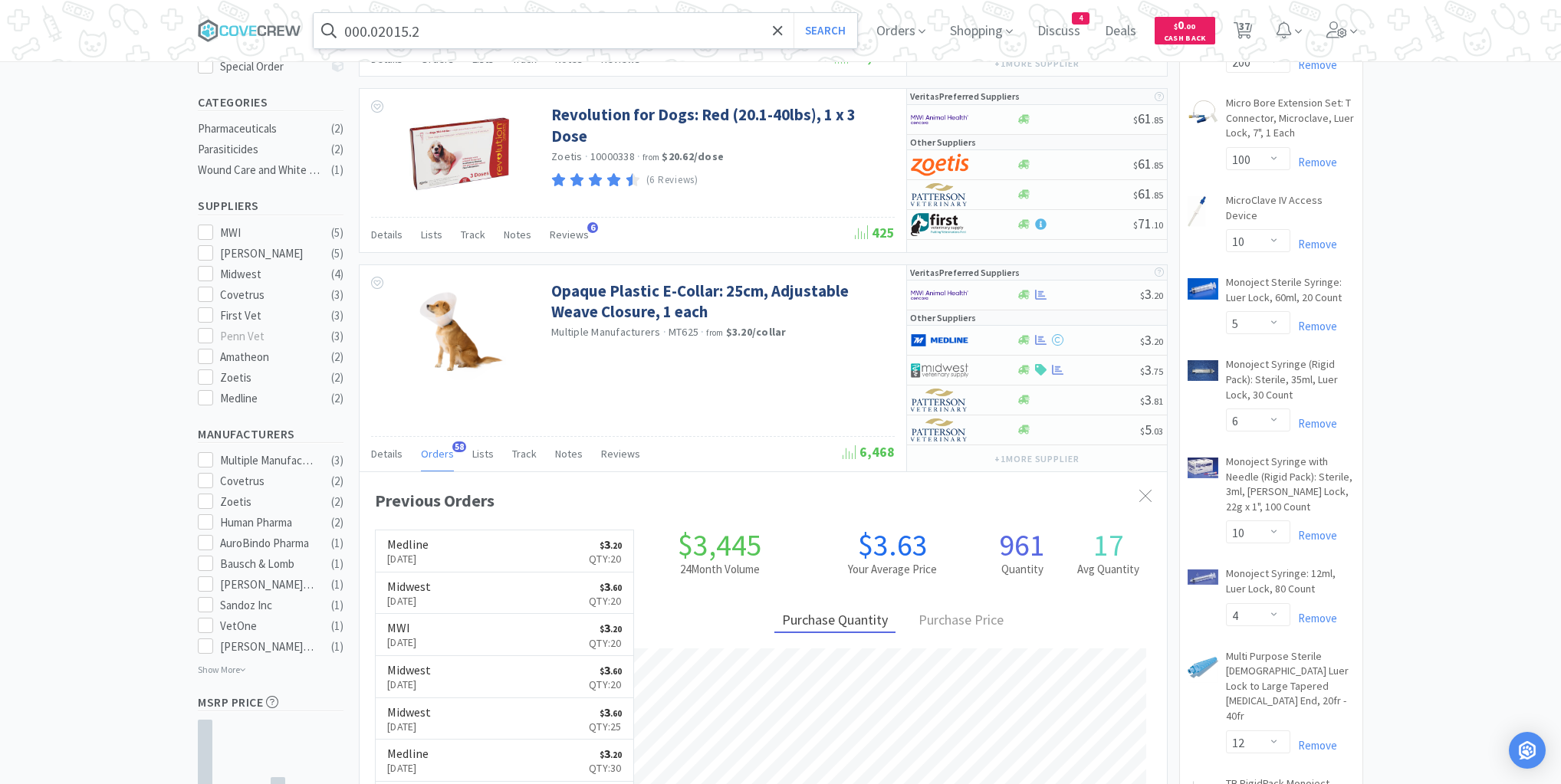
drag, startPoint x: 625, startPoint y: 26, endPoint x: 624, endPoint y: 46, distance: 20.0
click at [625, 28] on input "000.02015.2" at bounding box center [586, 31] width 543 height 35
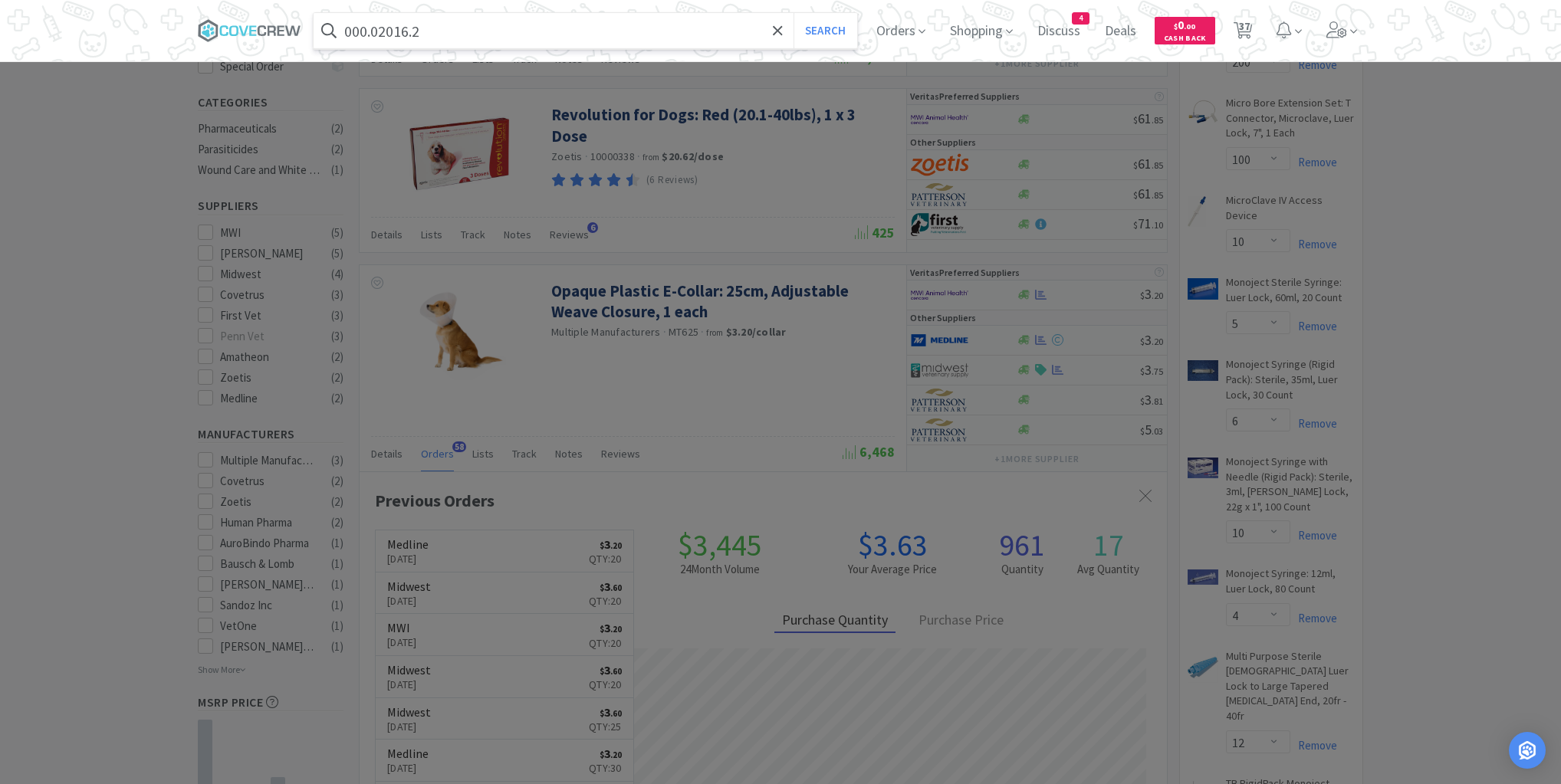
click at [794, 13] on button "Search" at bounding box center [825, 31] width 64 height 35
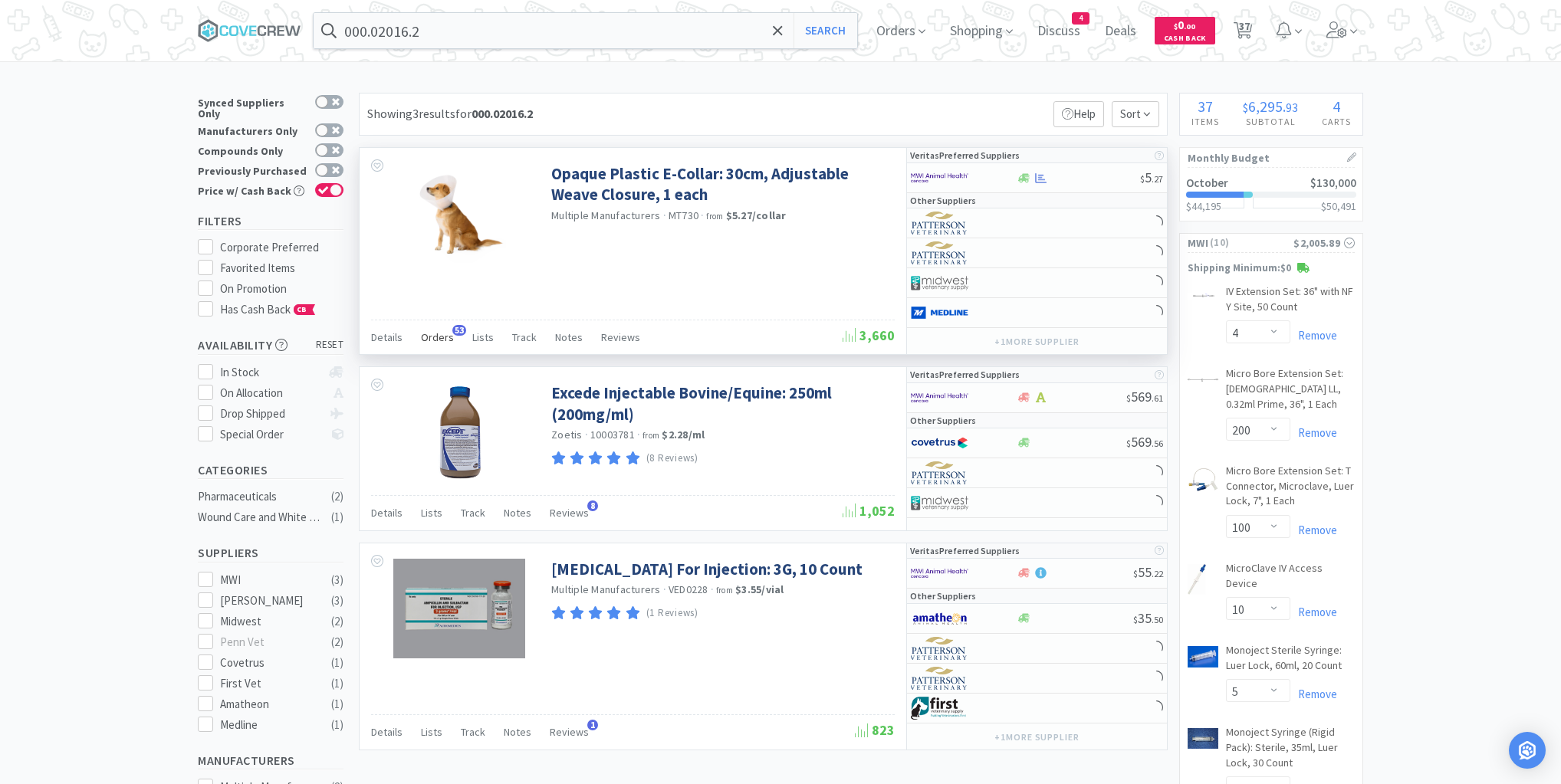
click at [447, 336] on span "Orders" at bounding box center [437, 338] width 33 height 14
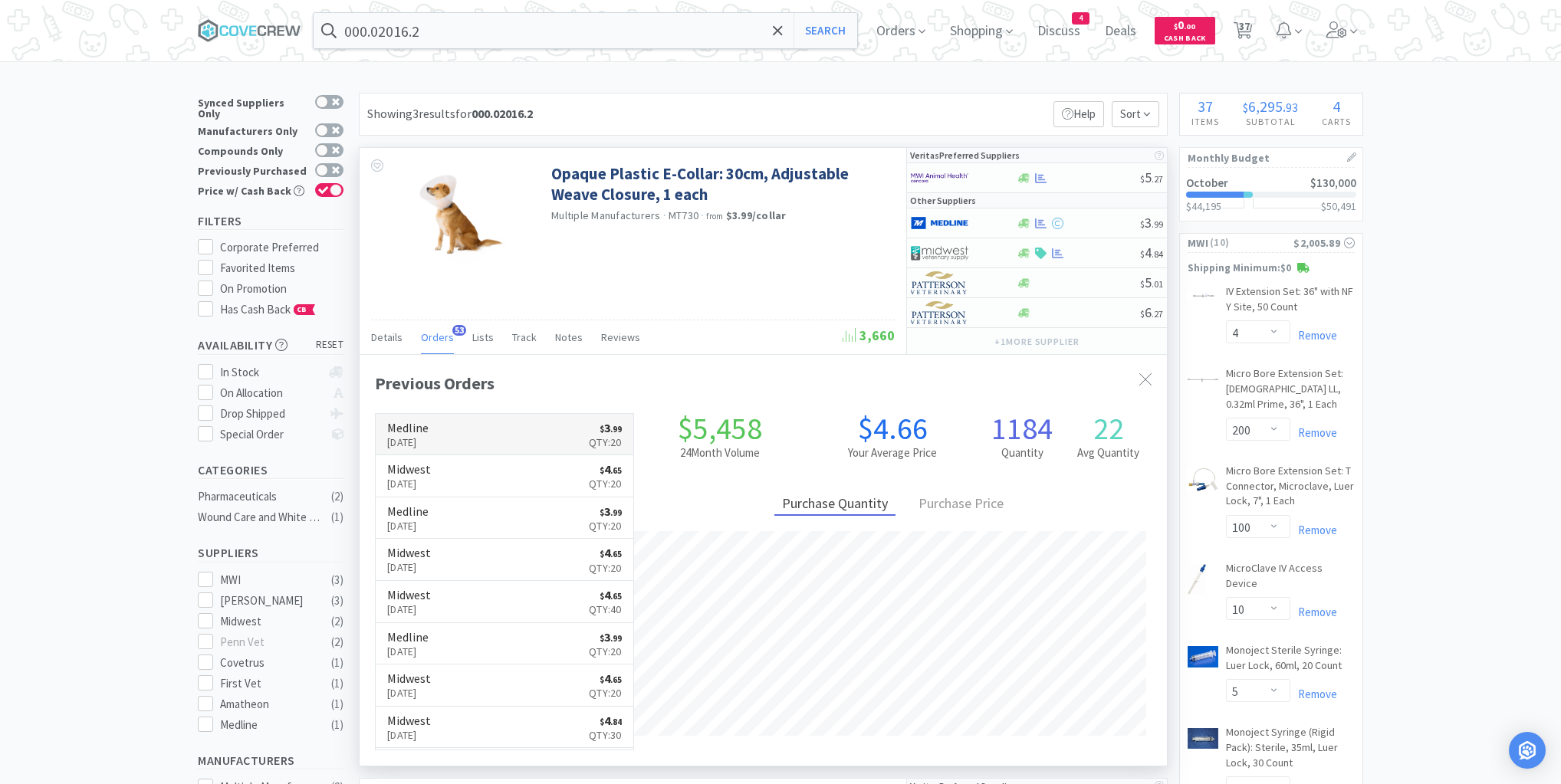
scroll to position [411, 807]
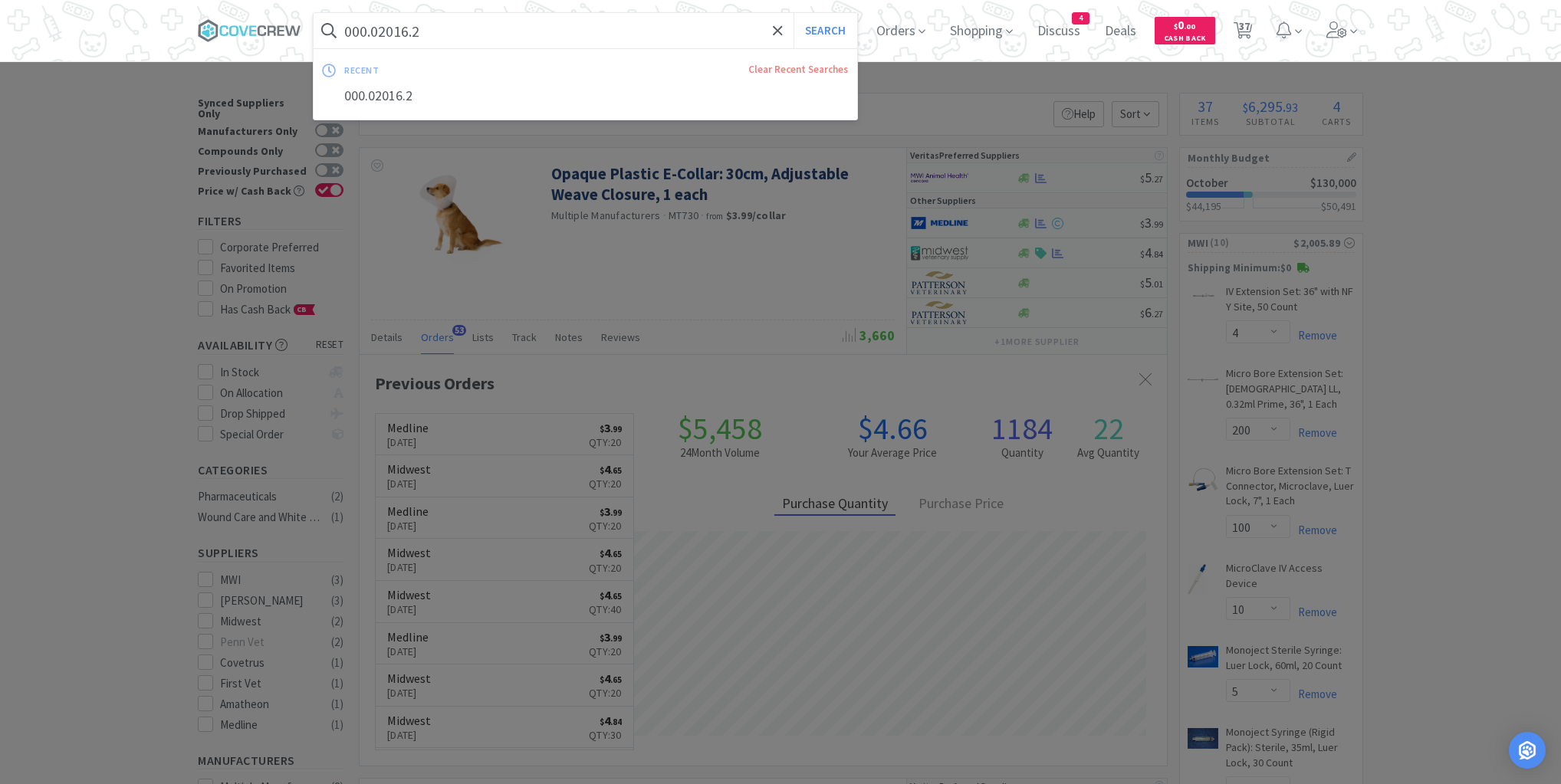
click at [500, 37] on input "000.02016.2" at bounding box center [586, 31] width 543 height 35
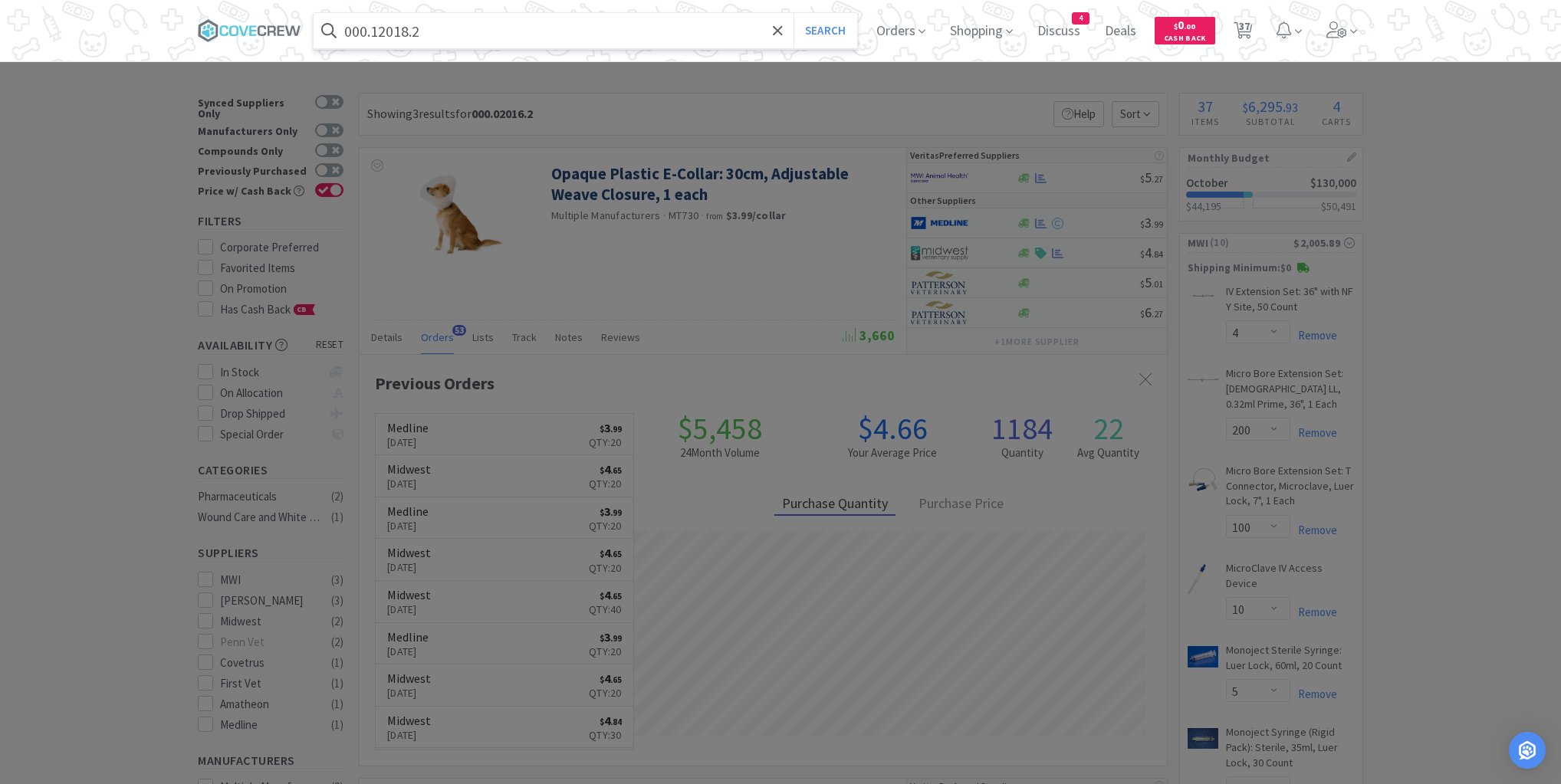
click at [794, 13] on button "Search" at bounding box center [825, 31] width 64 height 35
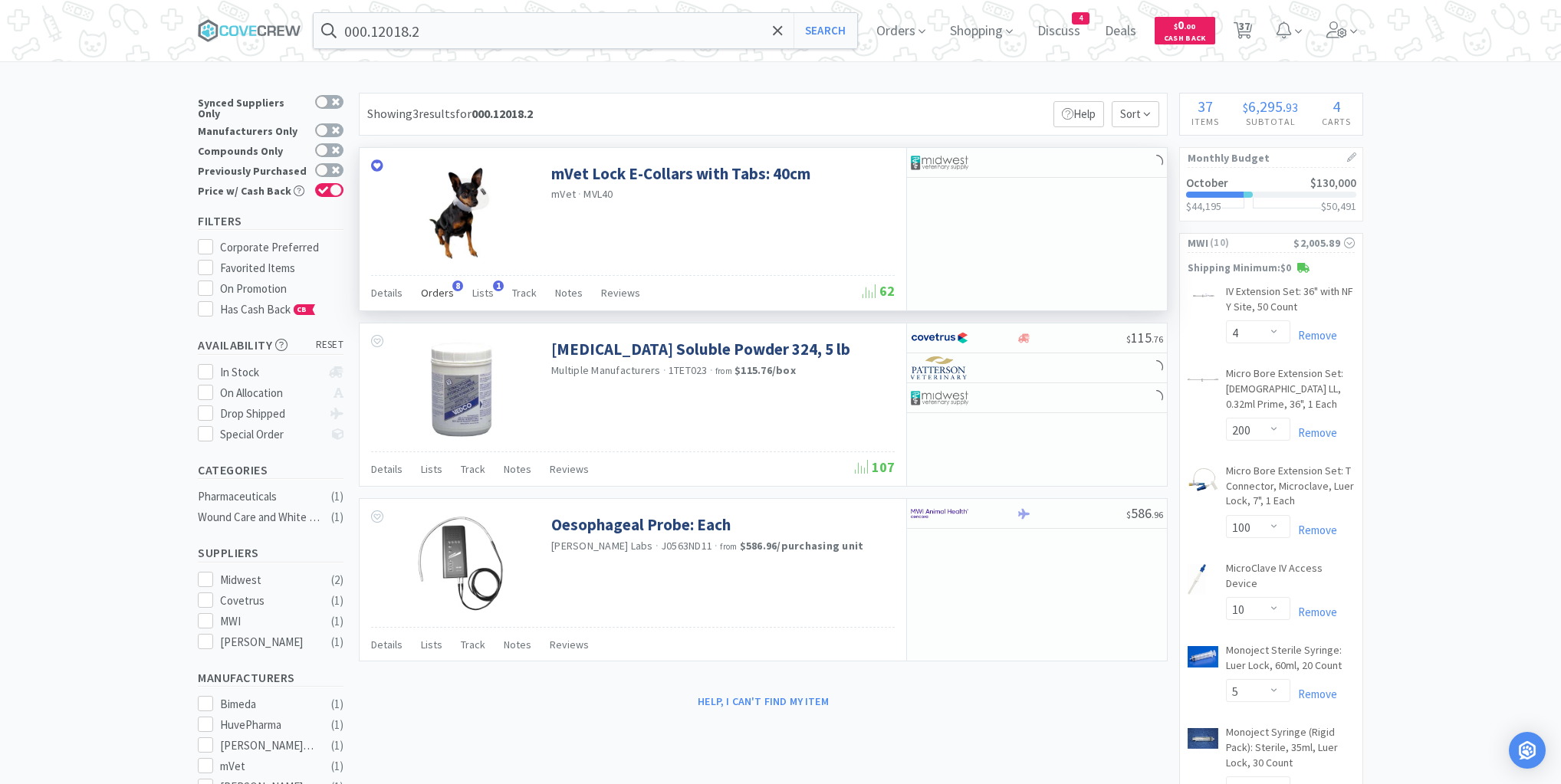
click at [439, 294] on span "Orders" at bounding box center [437, 293] width 33 height 14
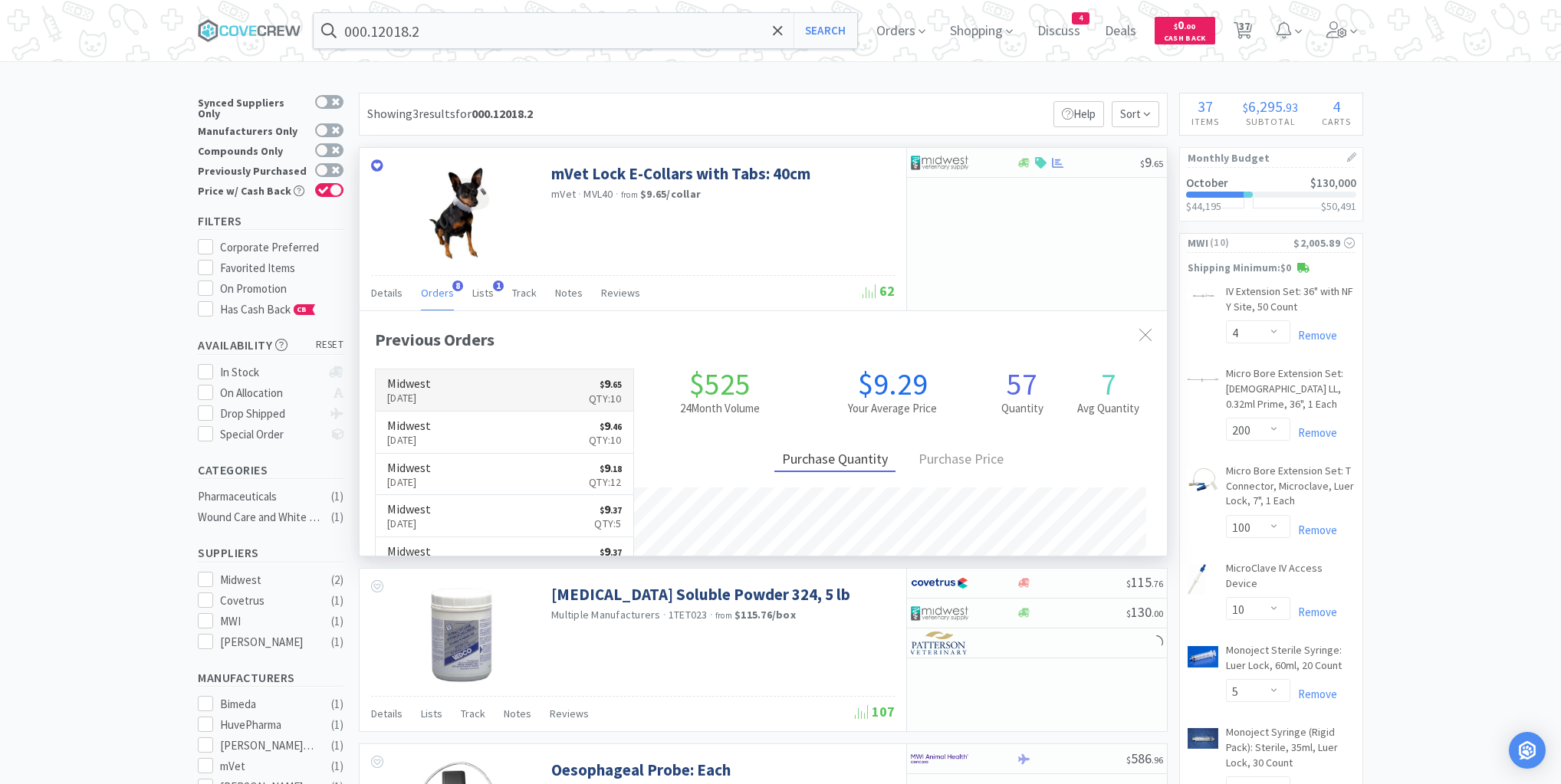
scroll to position [407, 807]
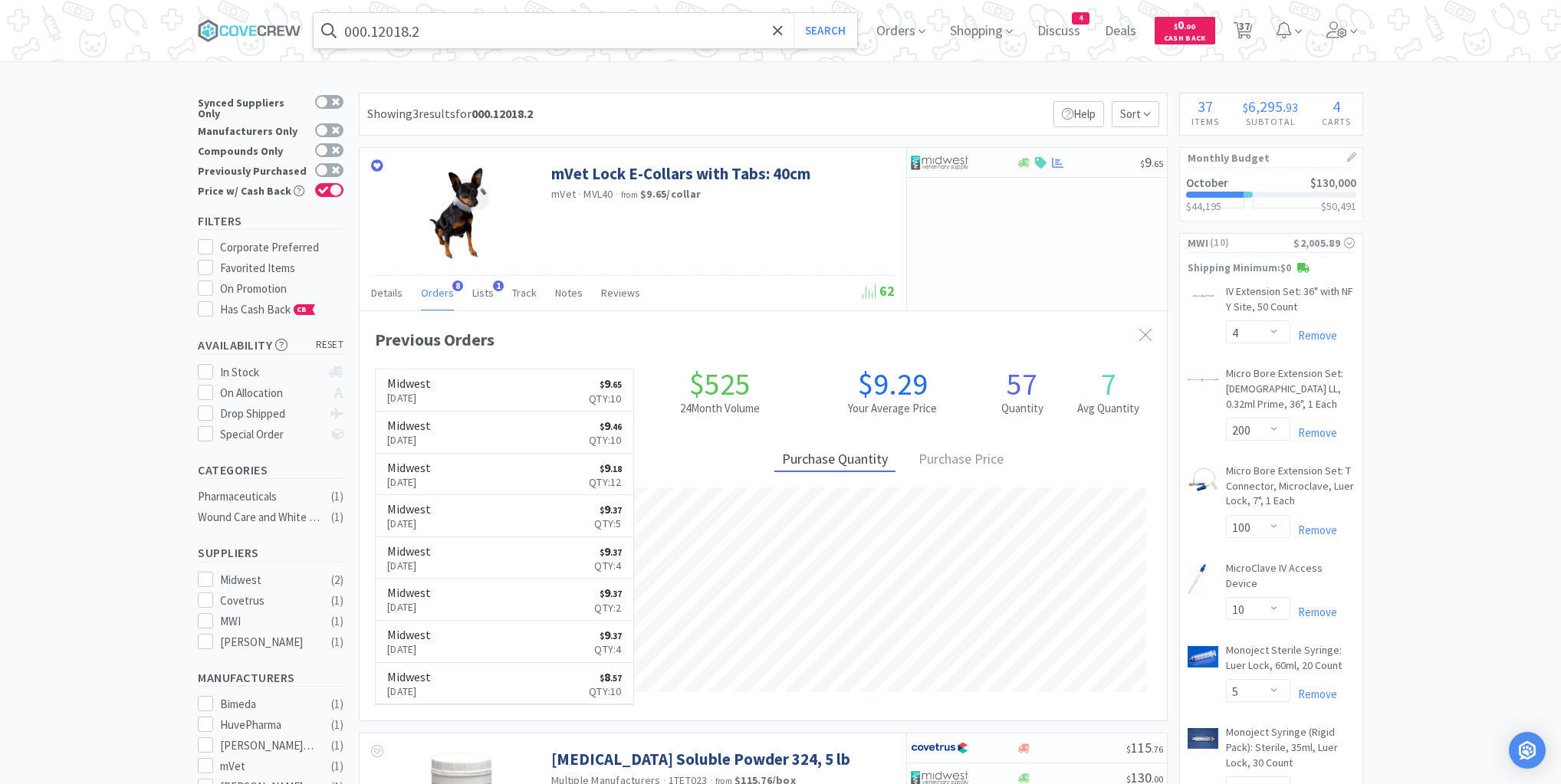
click at [450, 40] on input "000.12018.2" at bounding box center [586, 31] width 543 height 35
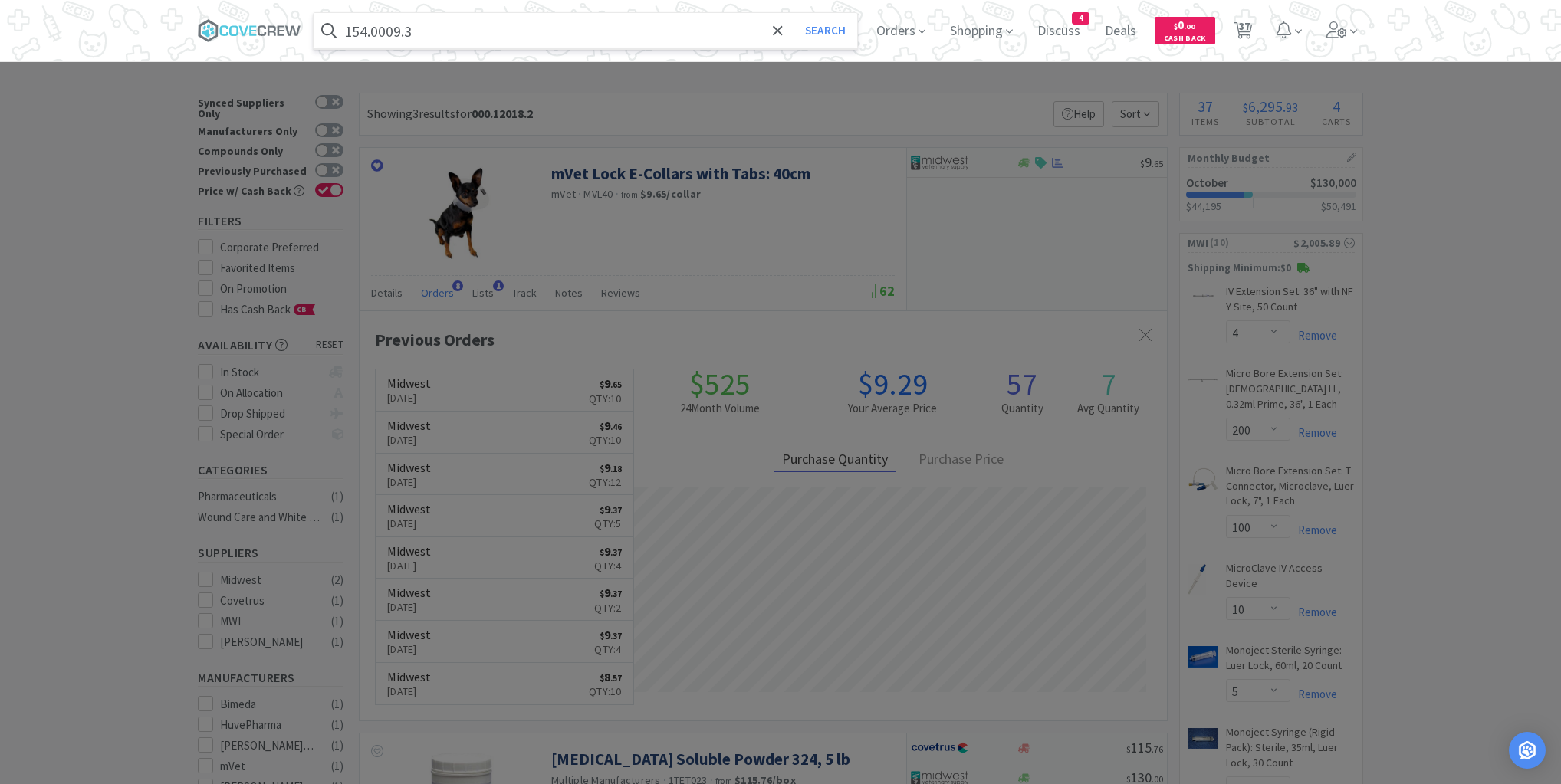
click at [794, 13] on button "Search" at bounding box center [825, 31] width 64 height 35
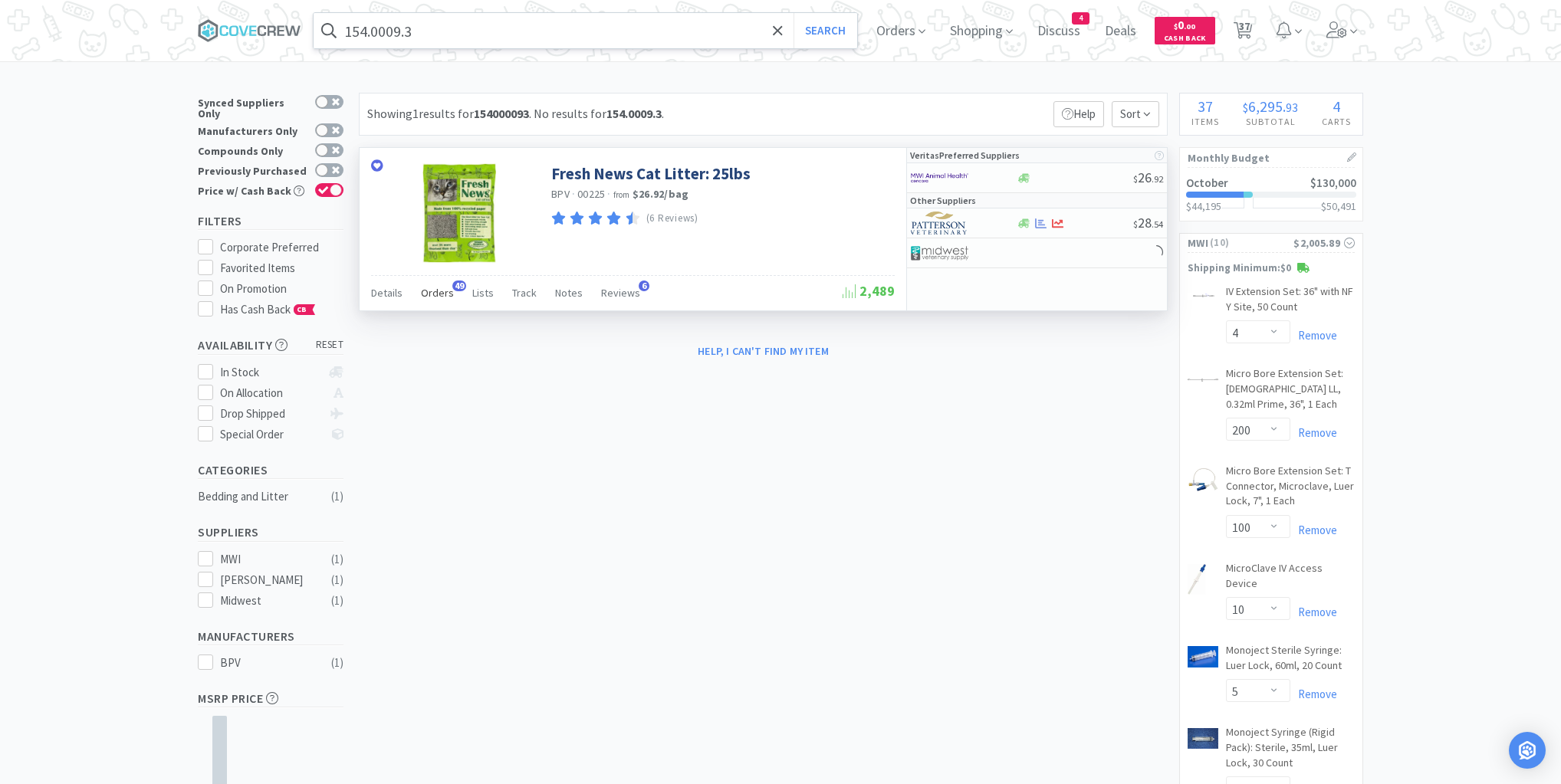
click at [436, 291] on span "Orders" at bounding box center [437, 293] width 33 height 14
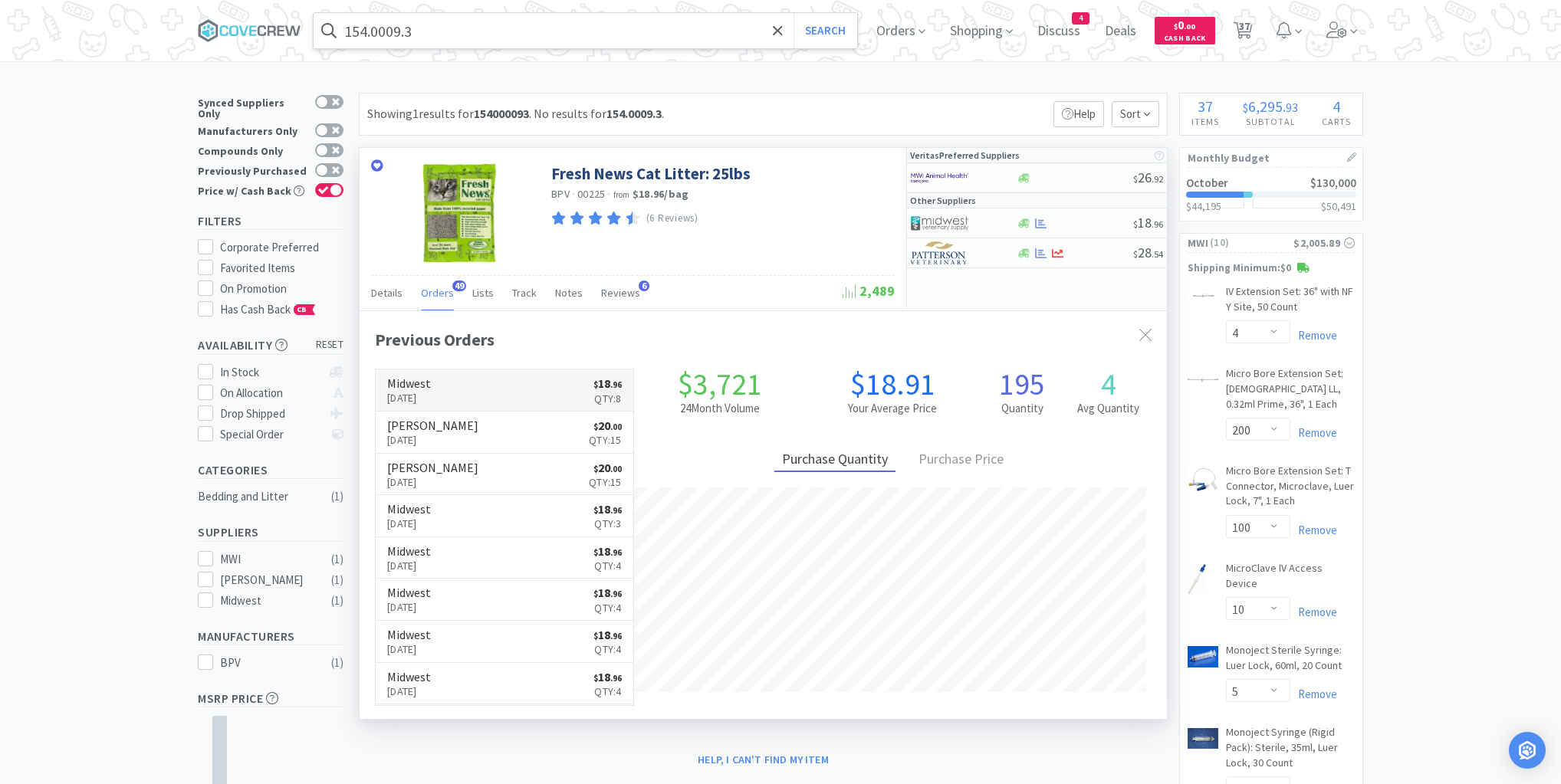
scroll to position [411, 807]
click at [1088, 227] on div at bounding box center [1074, 223] width 117 height 12
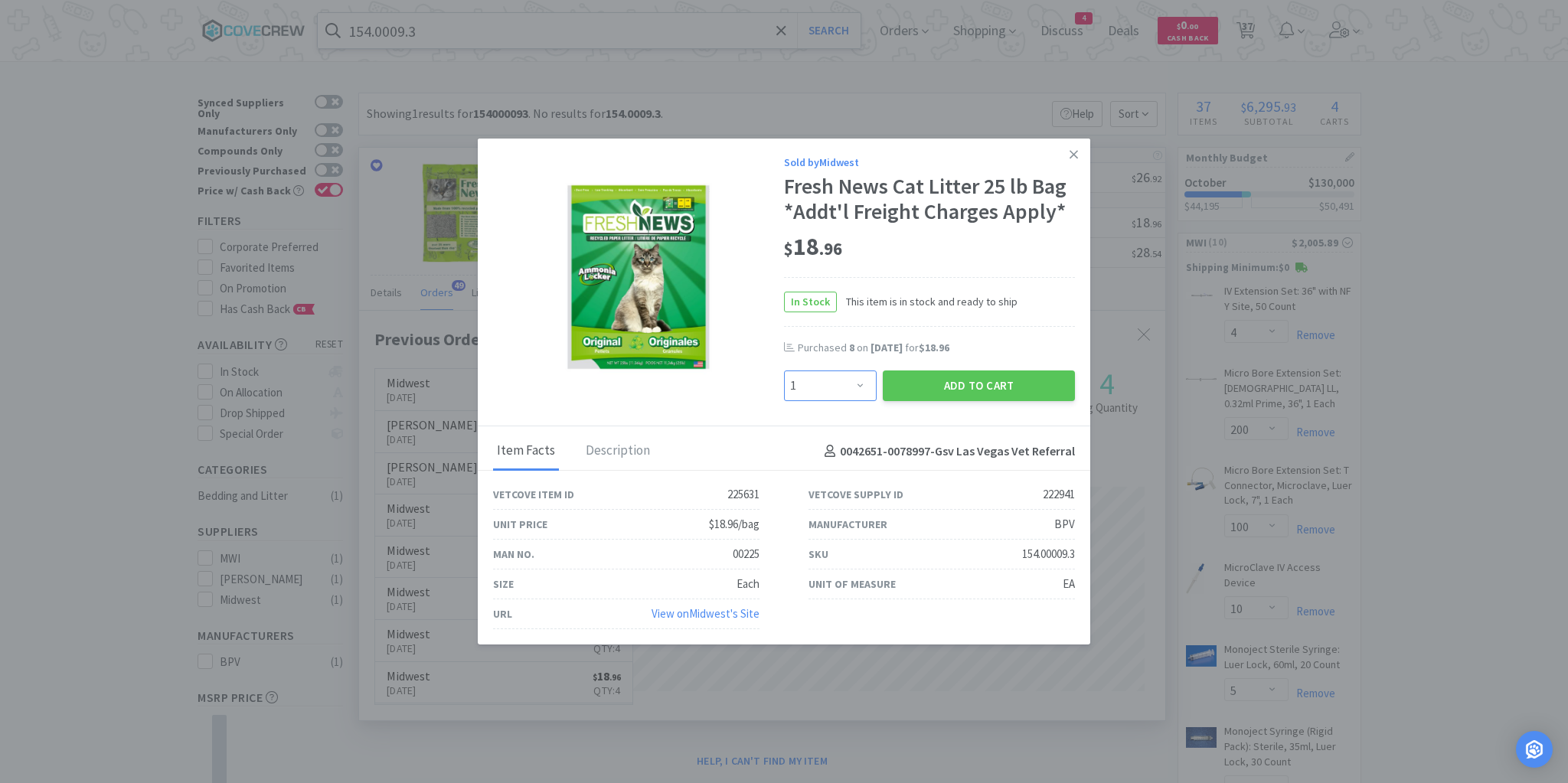
click at [861, 388] on select "Enter Quantity 1 2 3 4 5 6 7 8 9 10 11 12 13 14 15 16 17 18 19 20 Enter Quantity" at bounding box center [830, 386] width 93 height 31
click at [784, 372] on select "Enter Quantity 1 2 3 4 5 6 7 8 9 10 11 12 13 14 15 16 17 18 19 20 Enter Quantity" at bounding box center [830, 386] width 93 height 31
click at [979, 387] on button "Add to Cart" at bounding box center [979, 386] width 192 height 31
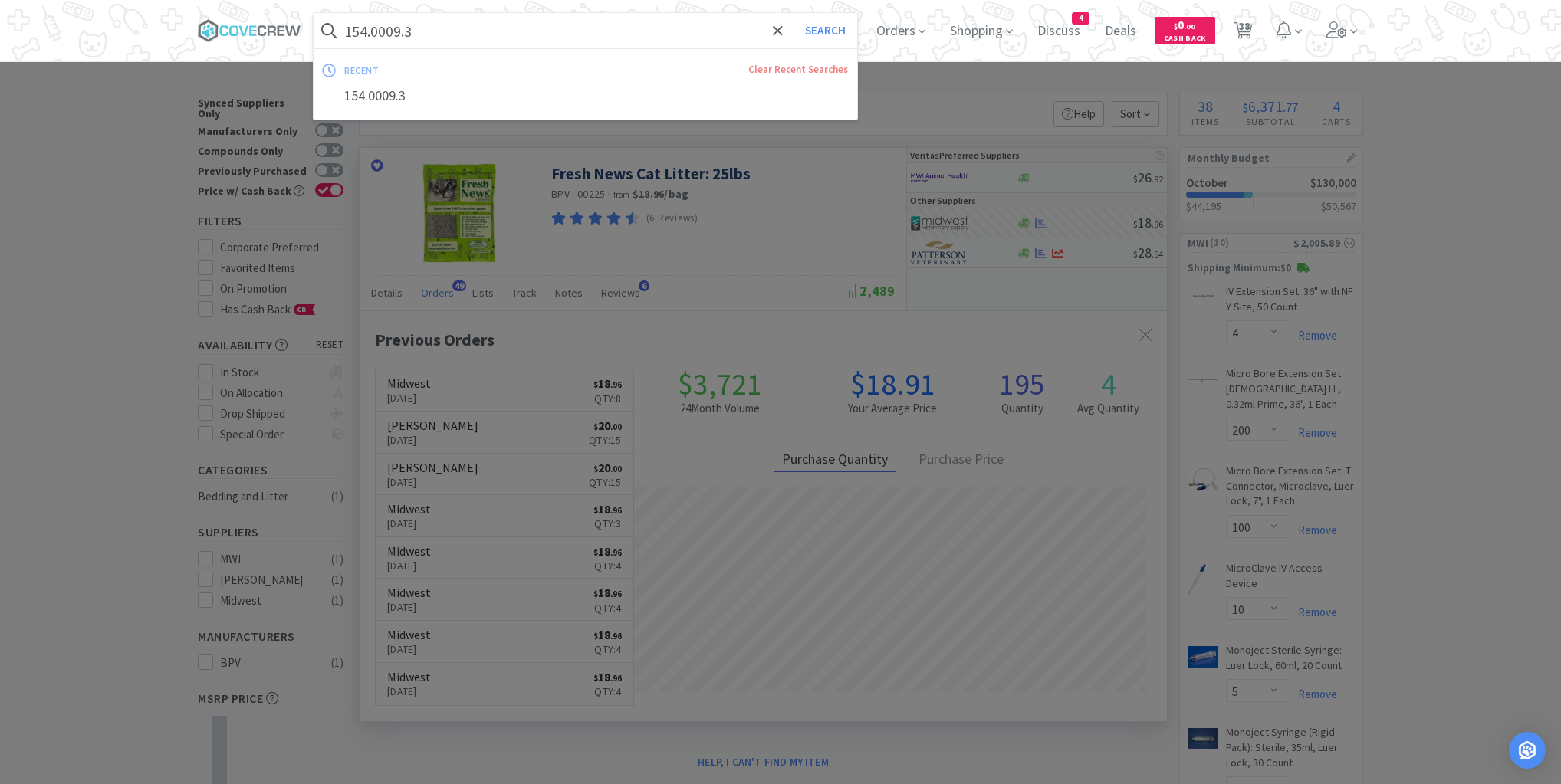
click at [619, 24] on input "154.0009.3" at bounding box center [586, 31] width 543 height 35
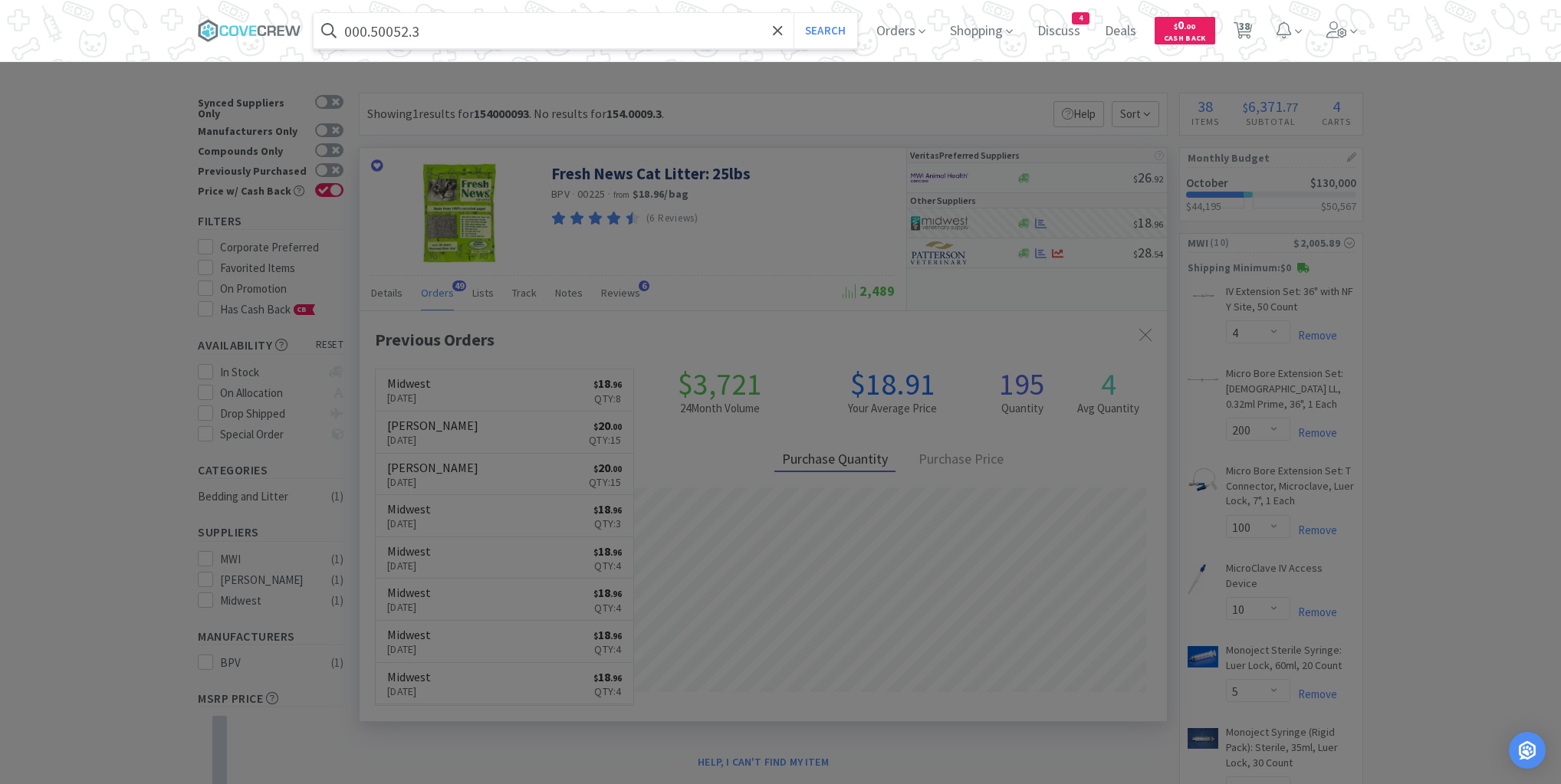
click at [794, 13] on button "Search" at bounding box center [825, 31] width 64 height 35
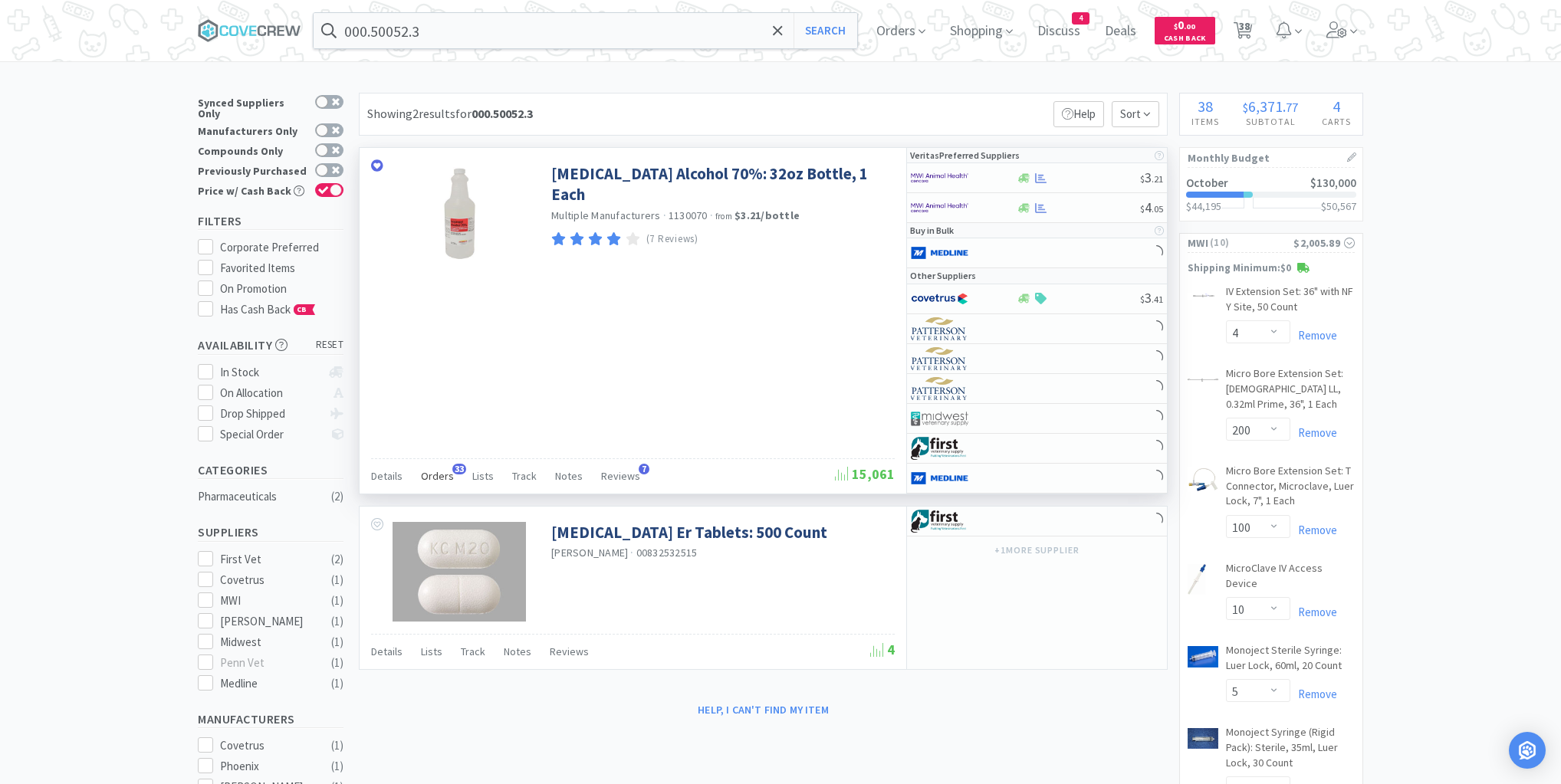
click at [445, 475] on span "Orders" at bounding box center [437, 476] width 33 height 14
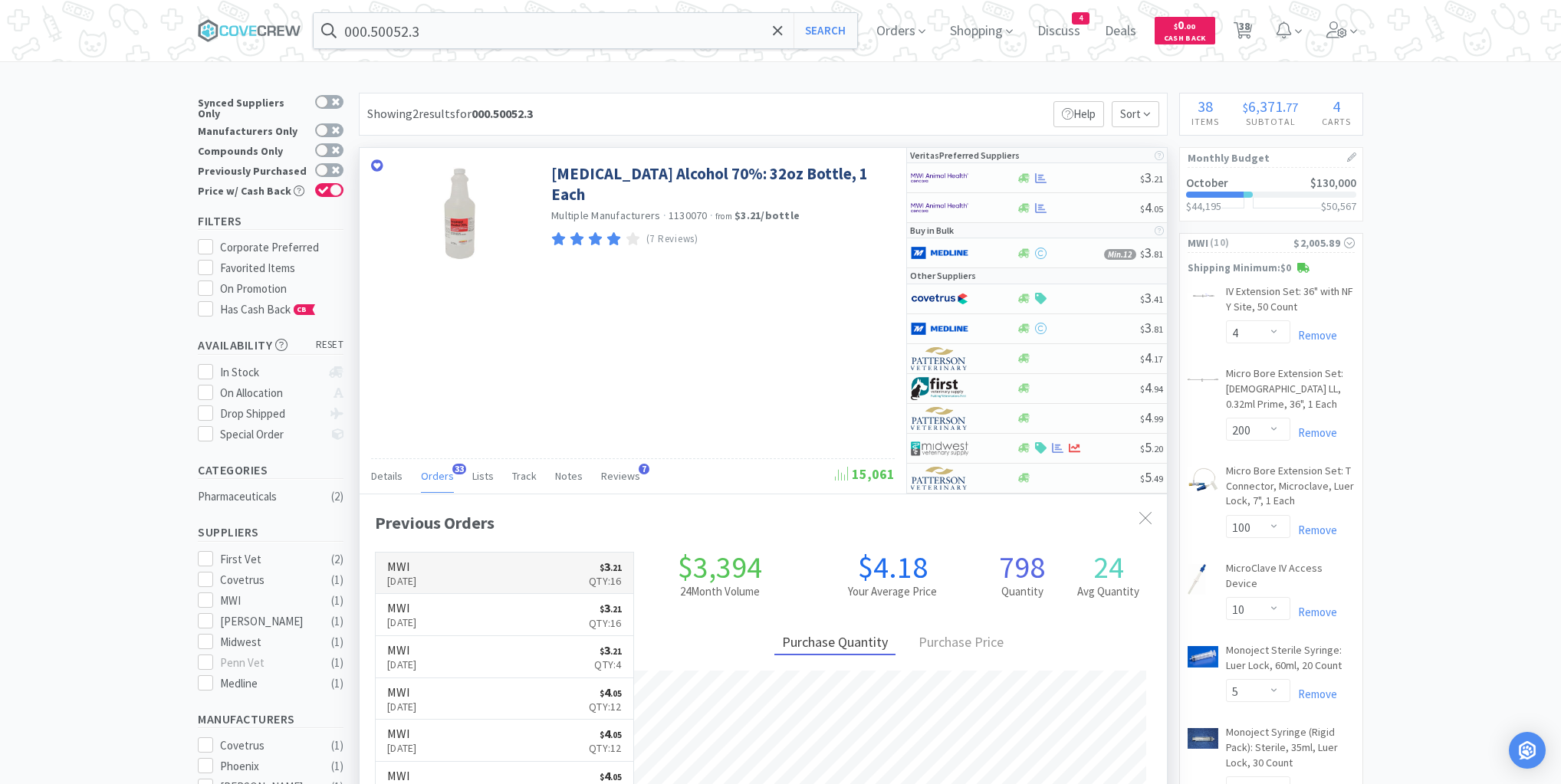
scroll to position [411, 807]
click at [1077, 180] on div at bounding box center [1078, 178] width 124 height 12
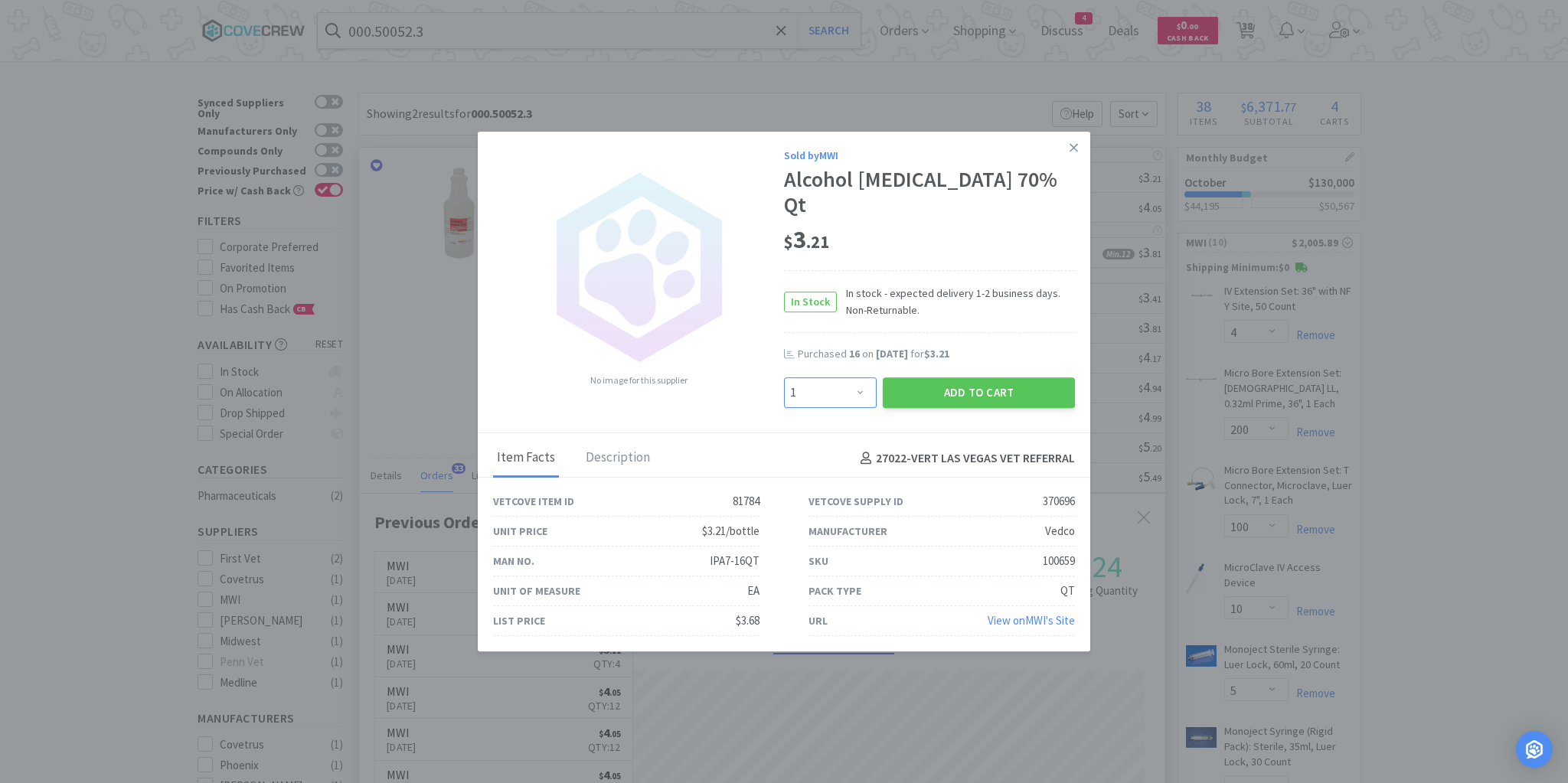
click at [858, 378] on select "Enter Quantity 1 2 3 4 5 6 7 8 9 10 11 12 13 14 15 16 17 18 19 20 Enter Quantity" at bounding box center [830, 393] width 93 height 31
click at [784, 378] on select "Enter Quantity 1 2 3 4 5 6 7 8 9 10 11 12 13 14 15 16 17 18 19 20 Enter Quantity" at bounding box center [830, 393] width 93 height 31
click at [971, 378] on button "Add to Cart" at bounding box center [979, 393] width 192 height 31
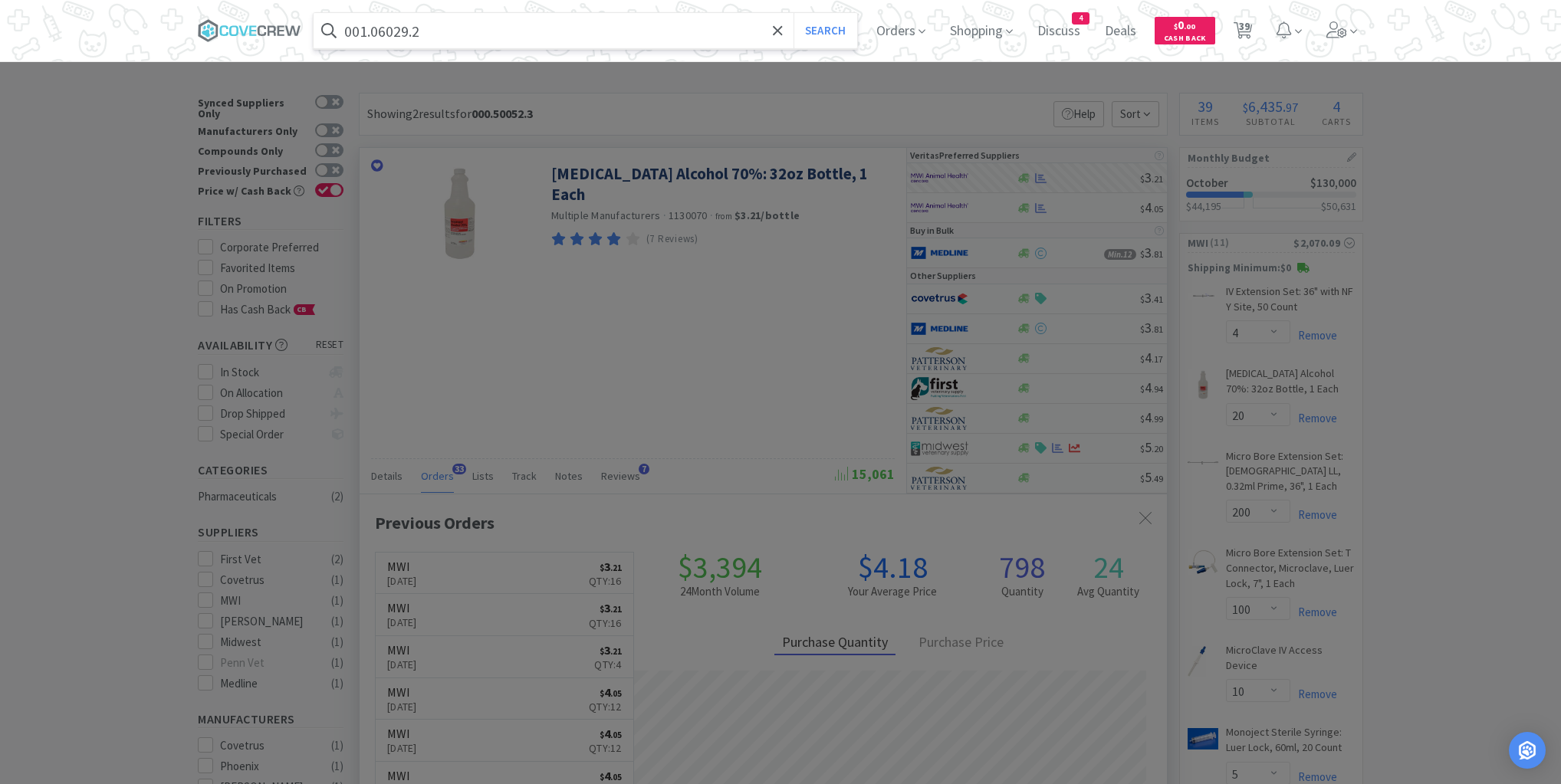
click at [794, 13] on button "Search" at bounding box center [825, 31] width 64 height 35
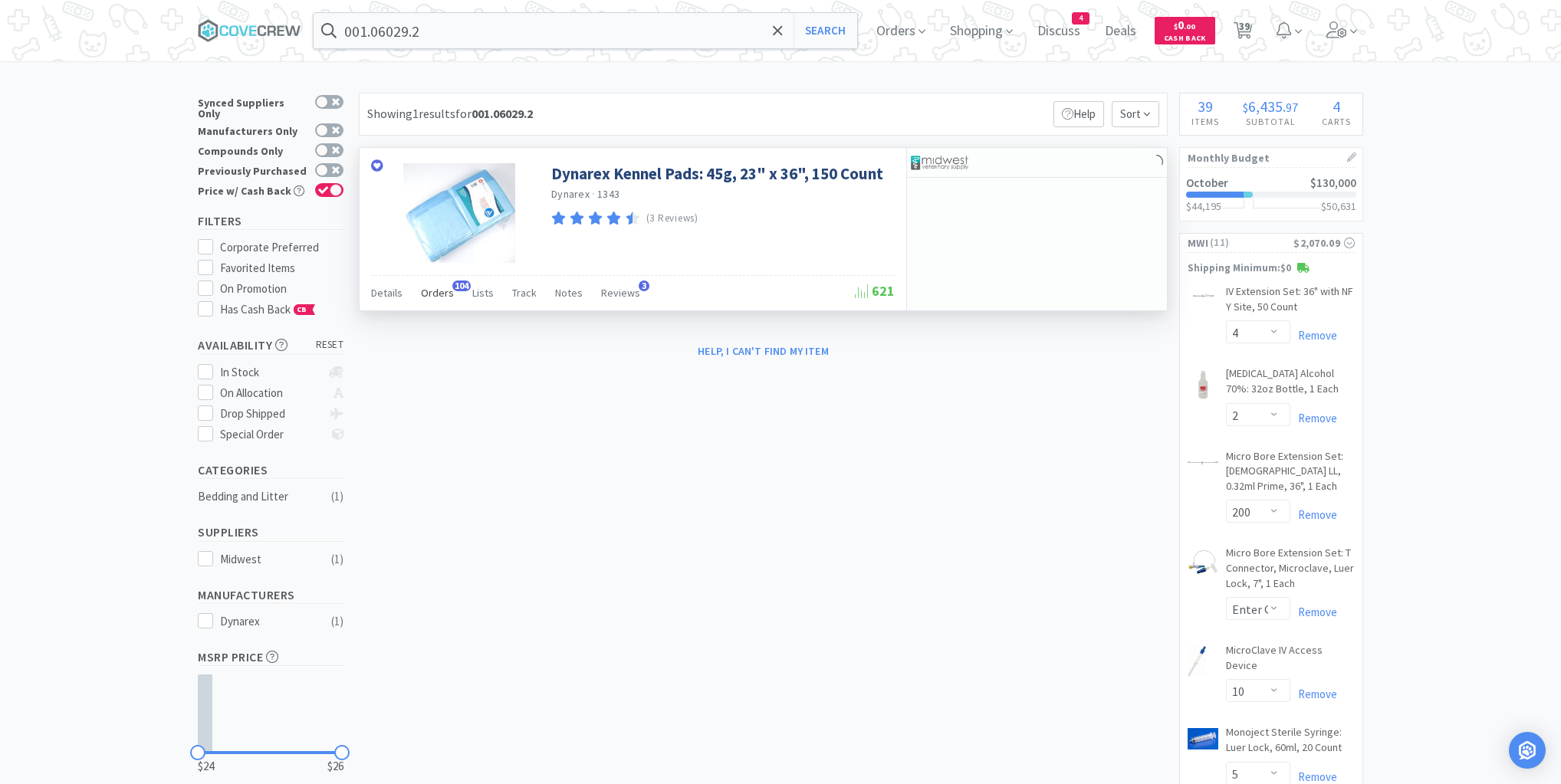
click at [430, 290] on span "Orders" at bounding box center [437, 293] width 33 height 14
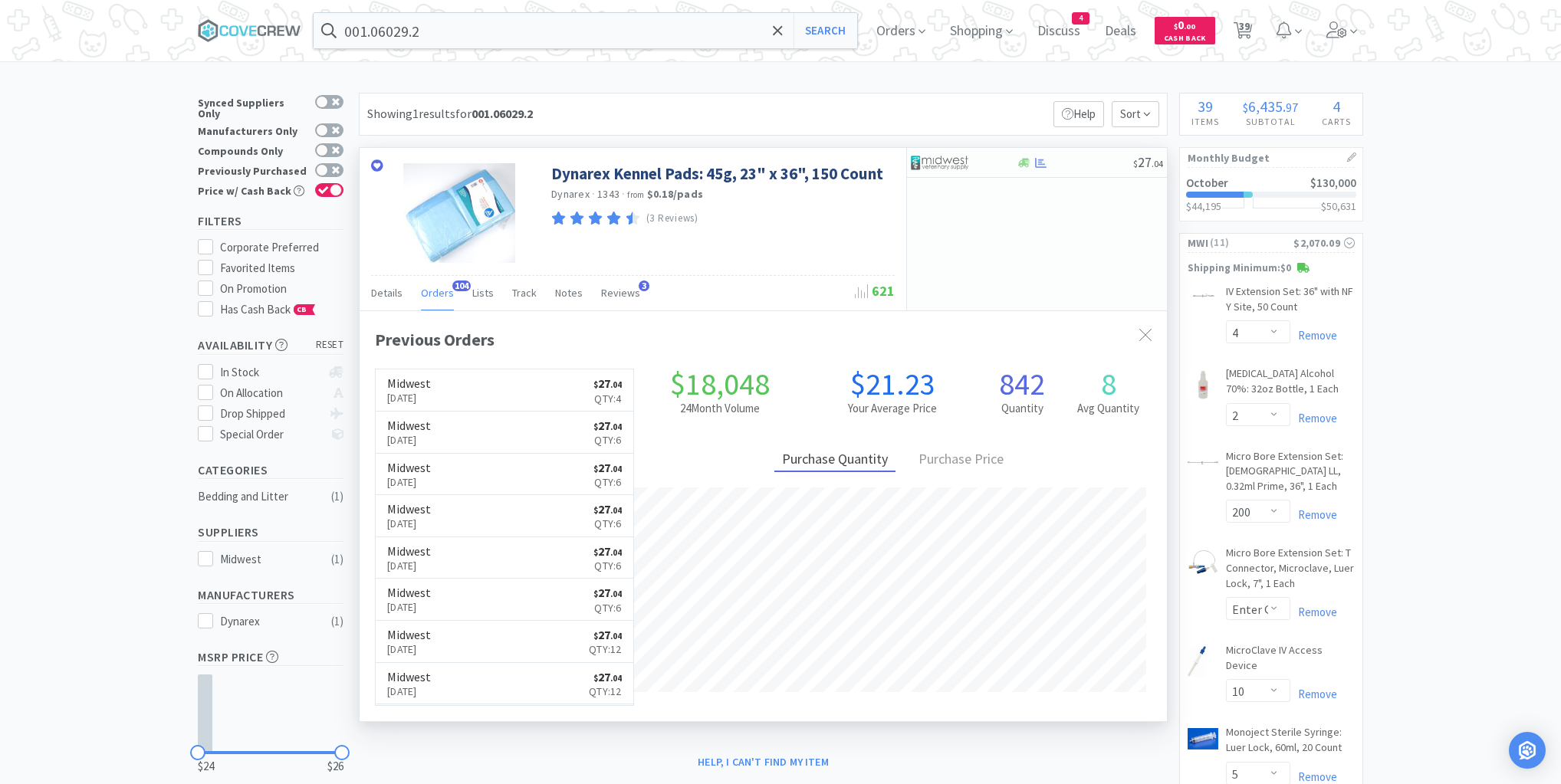
scroll to position [411, 807]
click at [1084, 169] on div "$ 27 . 04" at bounding box center [1037, 163] width 260 height 30
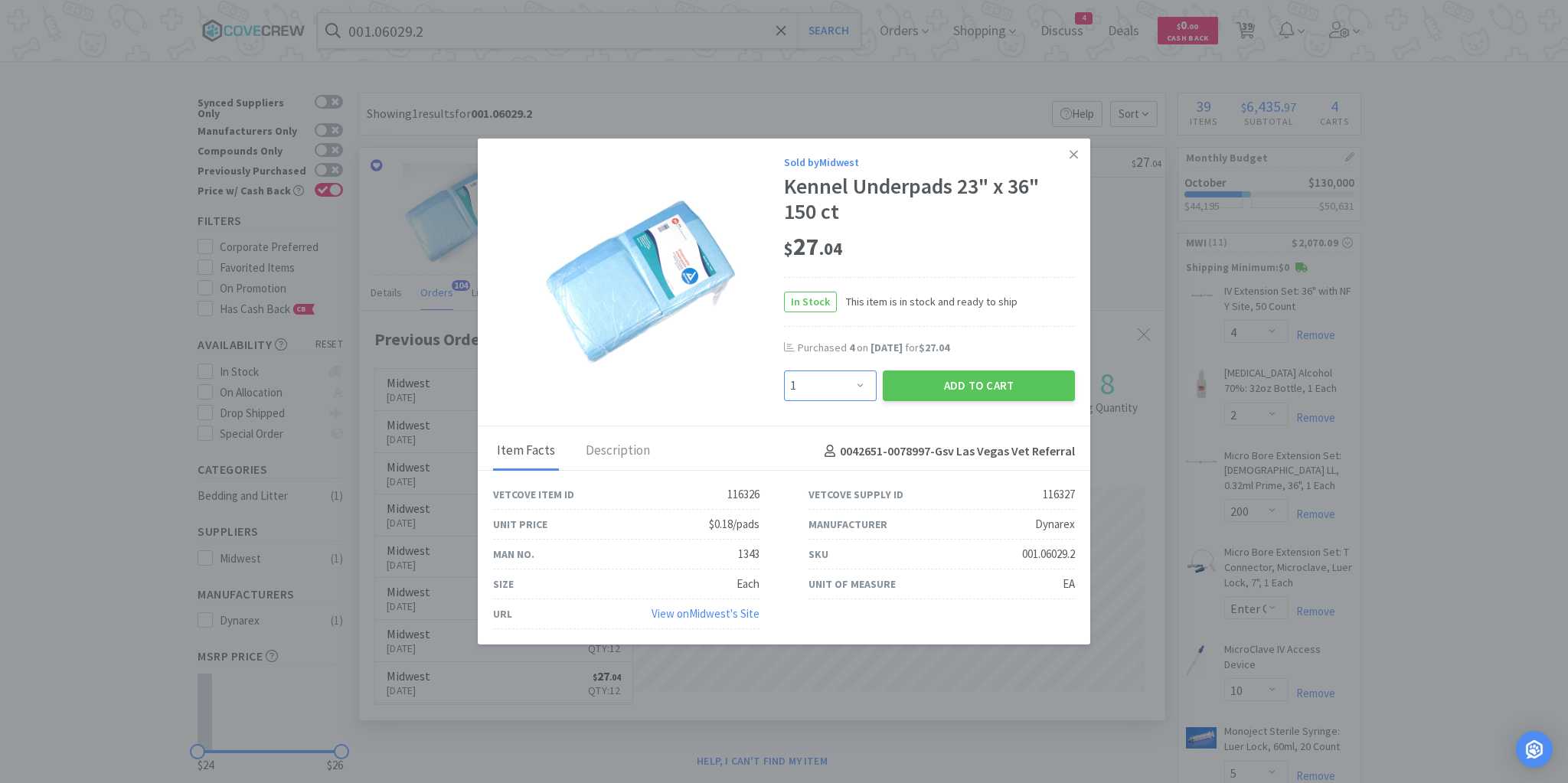
click at [860, 387] on select "Enter Quantity 1 2 3 4 5 6 7 8 9 10 11 12 13 14 15 16 17 18 19 20 Enter Quantity" at bounding box center [830, 386] width 93 height 31
click at [784, 372] on select "Enter Quantity 1 2 3 4 5 6 7 8 9 10 11 12 13 14 15 16 17 18 19 20 Enter Quantity" at bounding box center [830, 386] width 93 height 31
click at [947, 386] on button "Add to Cart" at bounding box center [979, 386] width 192 height 31
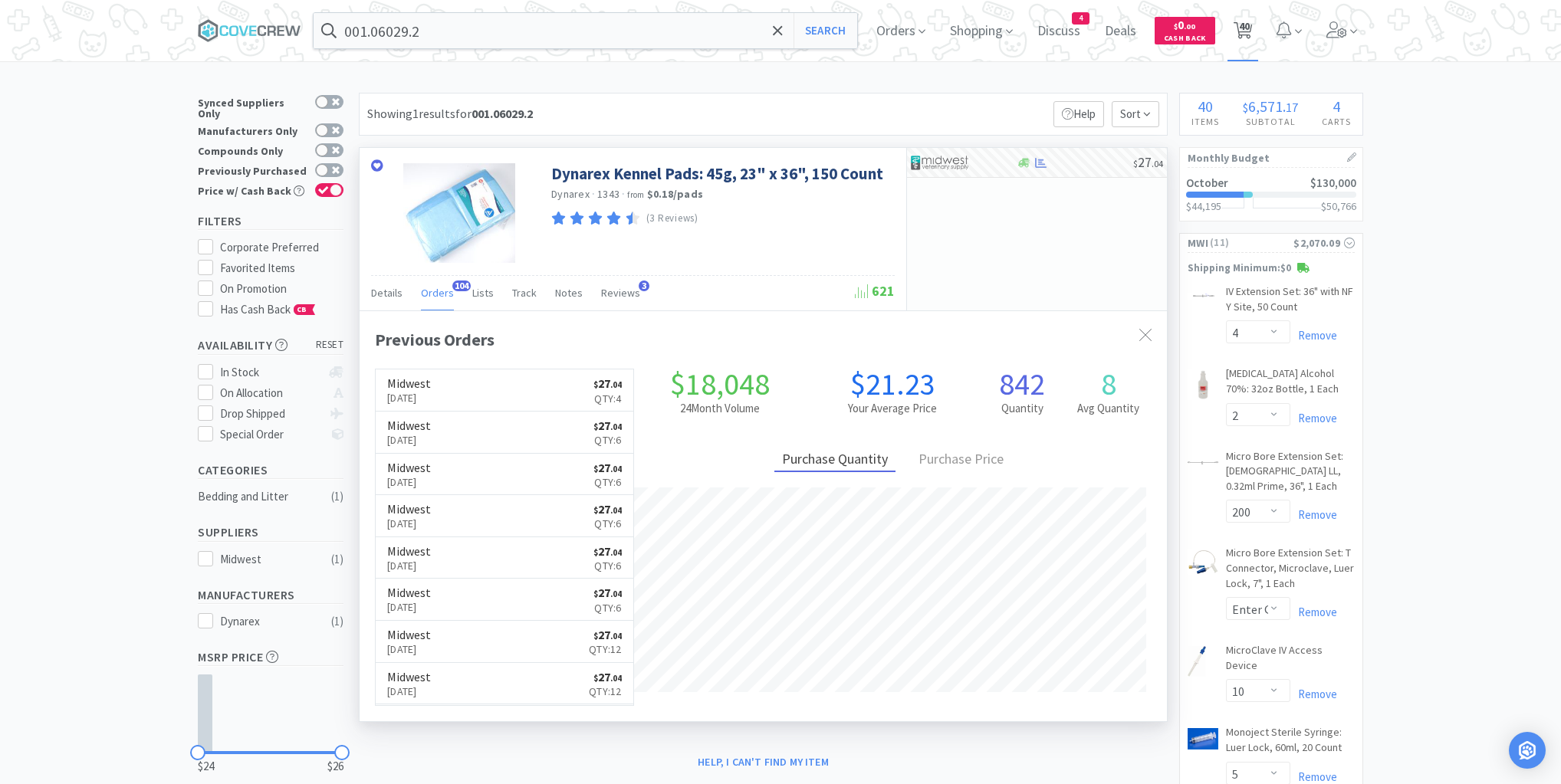
click at [1248, 23] on span "40" at bounding box center [1245, 26] width 11 height 61
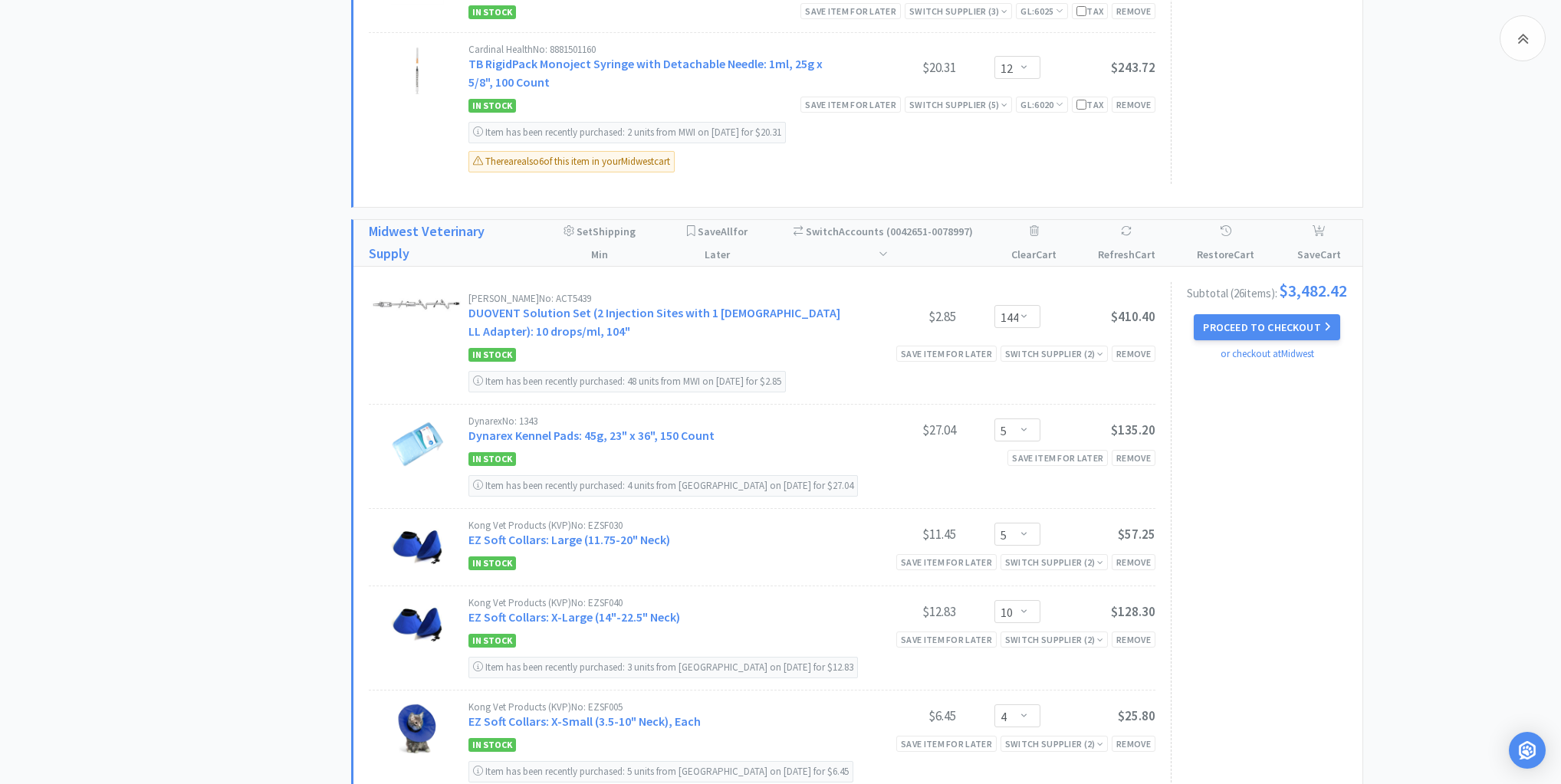
scroll to position [1227, 0]
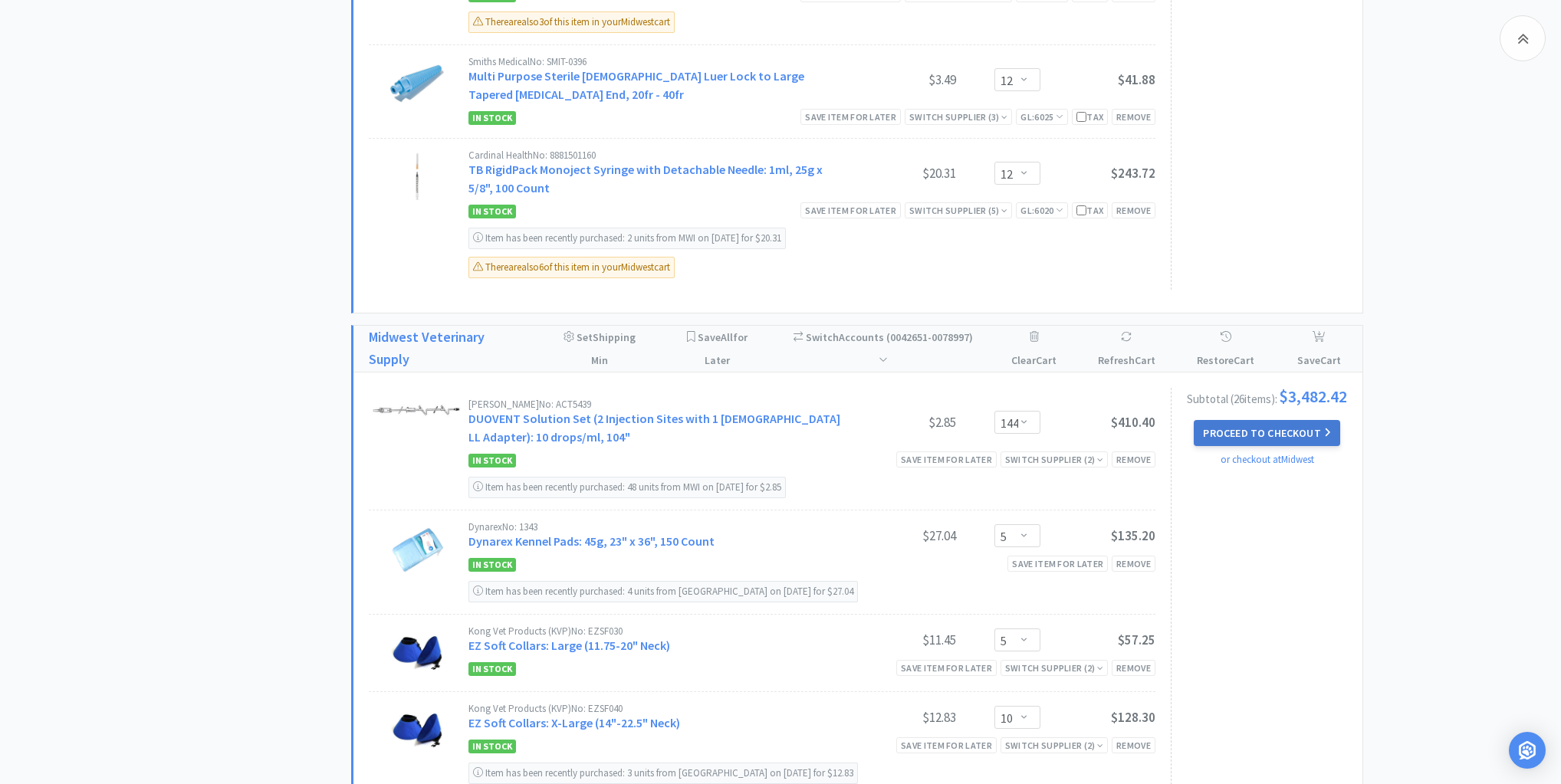
click at [1279, 420] on button "Proceed to Checkout" at bounding box center [1267, 433] width 146 height 26
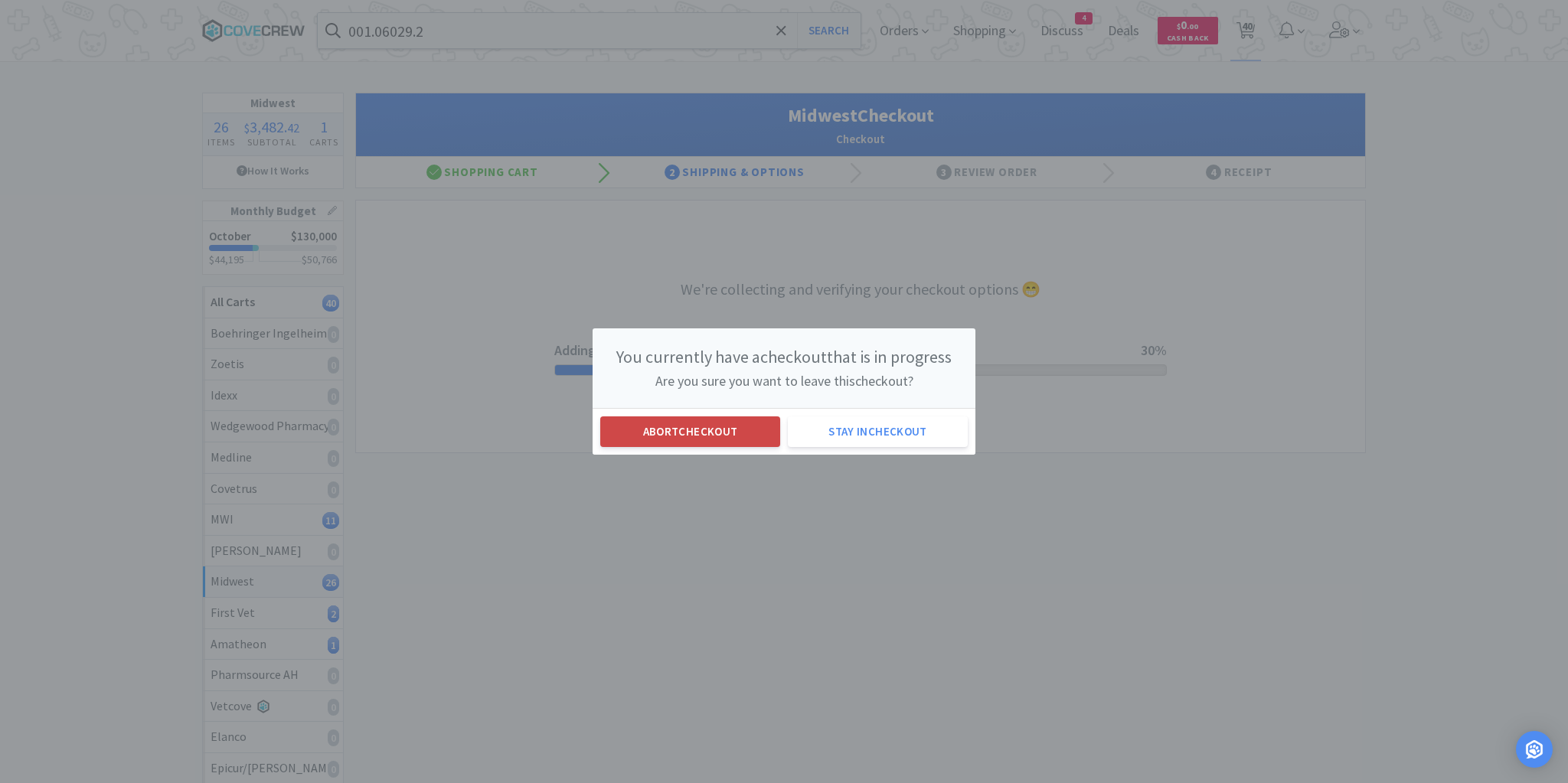
click at [652, 424] on button "Abort checkout" at bounding box center [690, 432] width 180 height 31
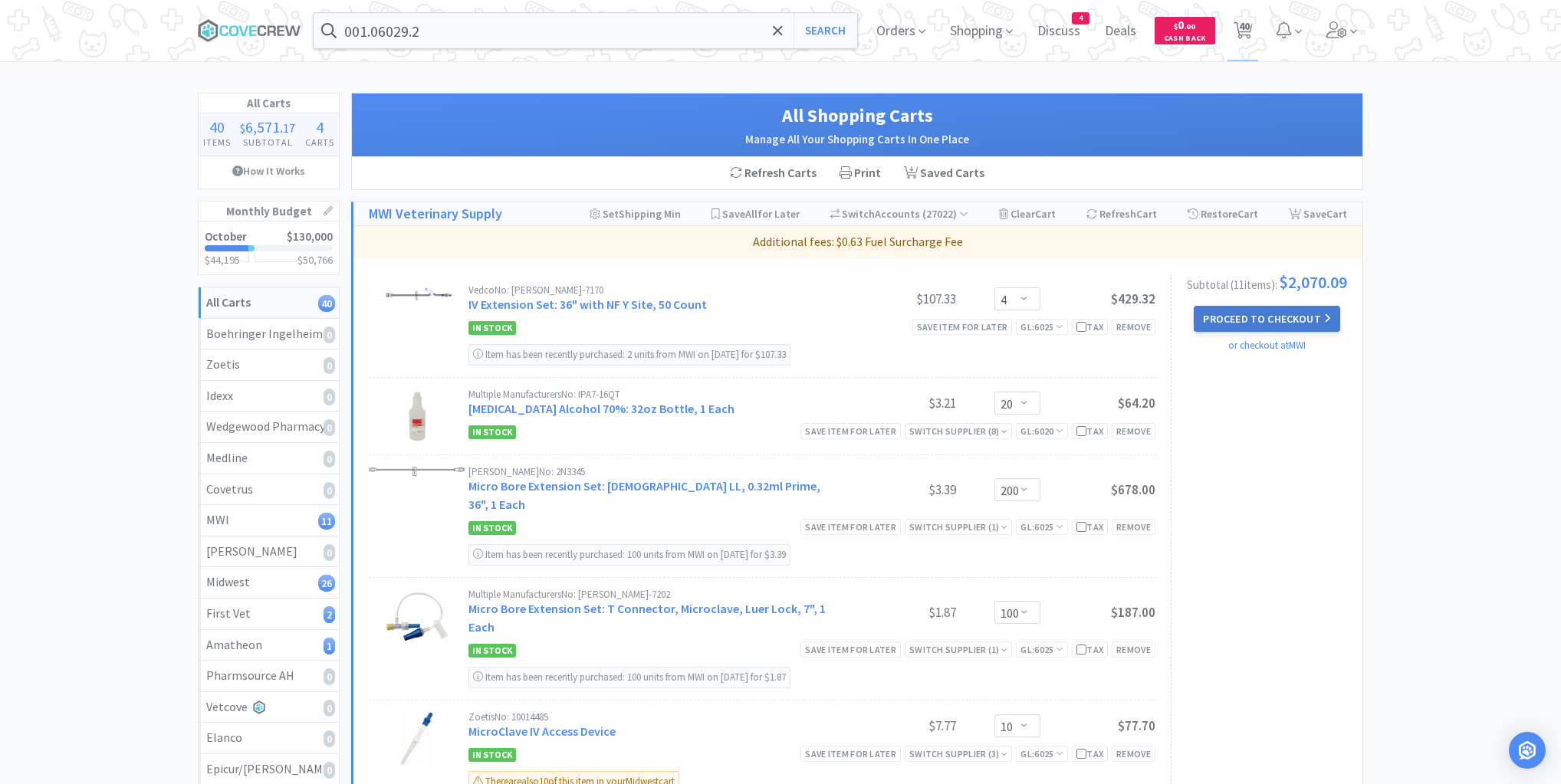
click at [1263, 325] on button "Proceed to Checkout" at bounding box center [1267, 319] width 146 height 26
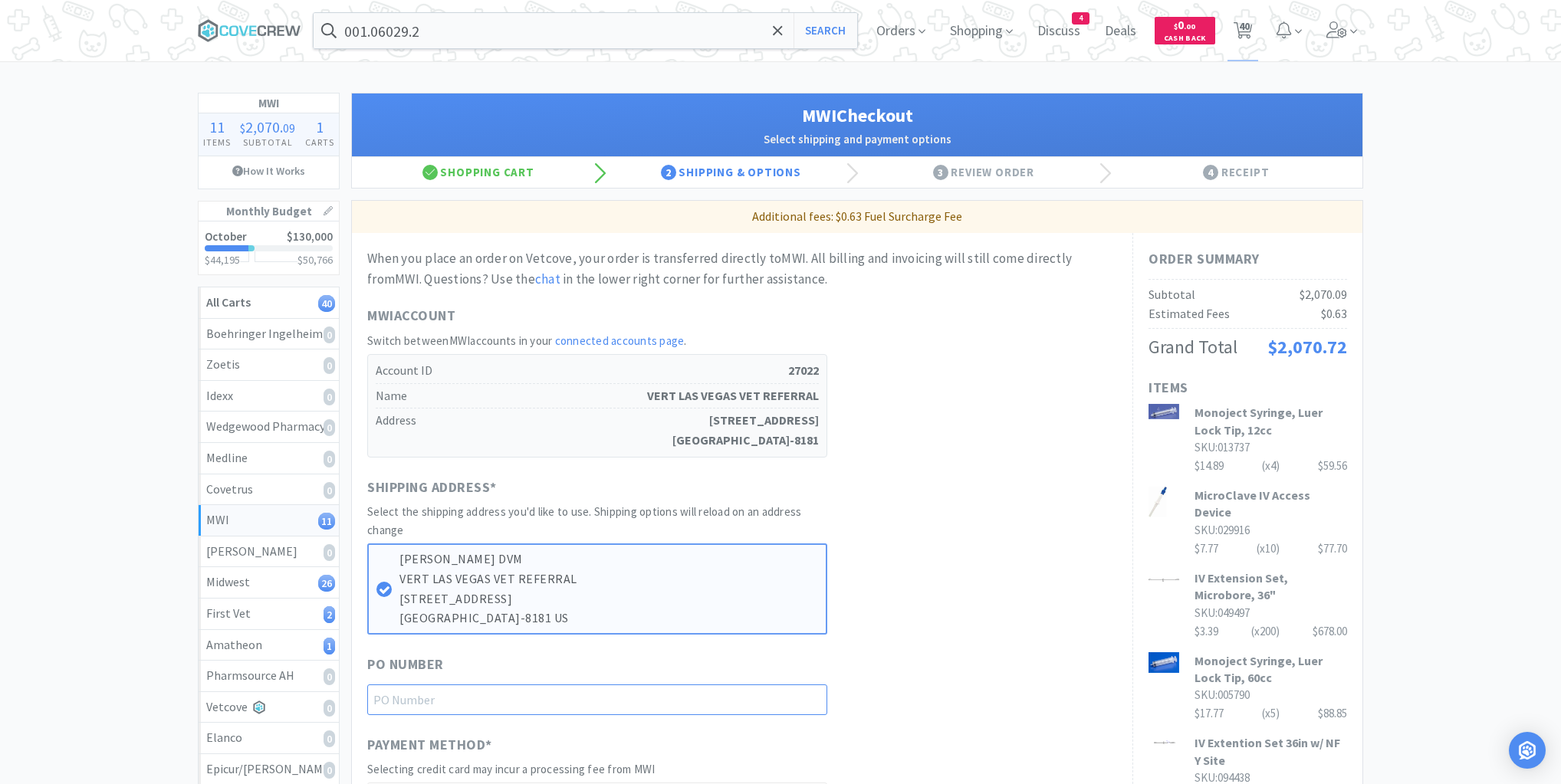
click at [732, 706] on input "text" at bounding box center [597, 700] width 460 height 31
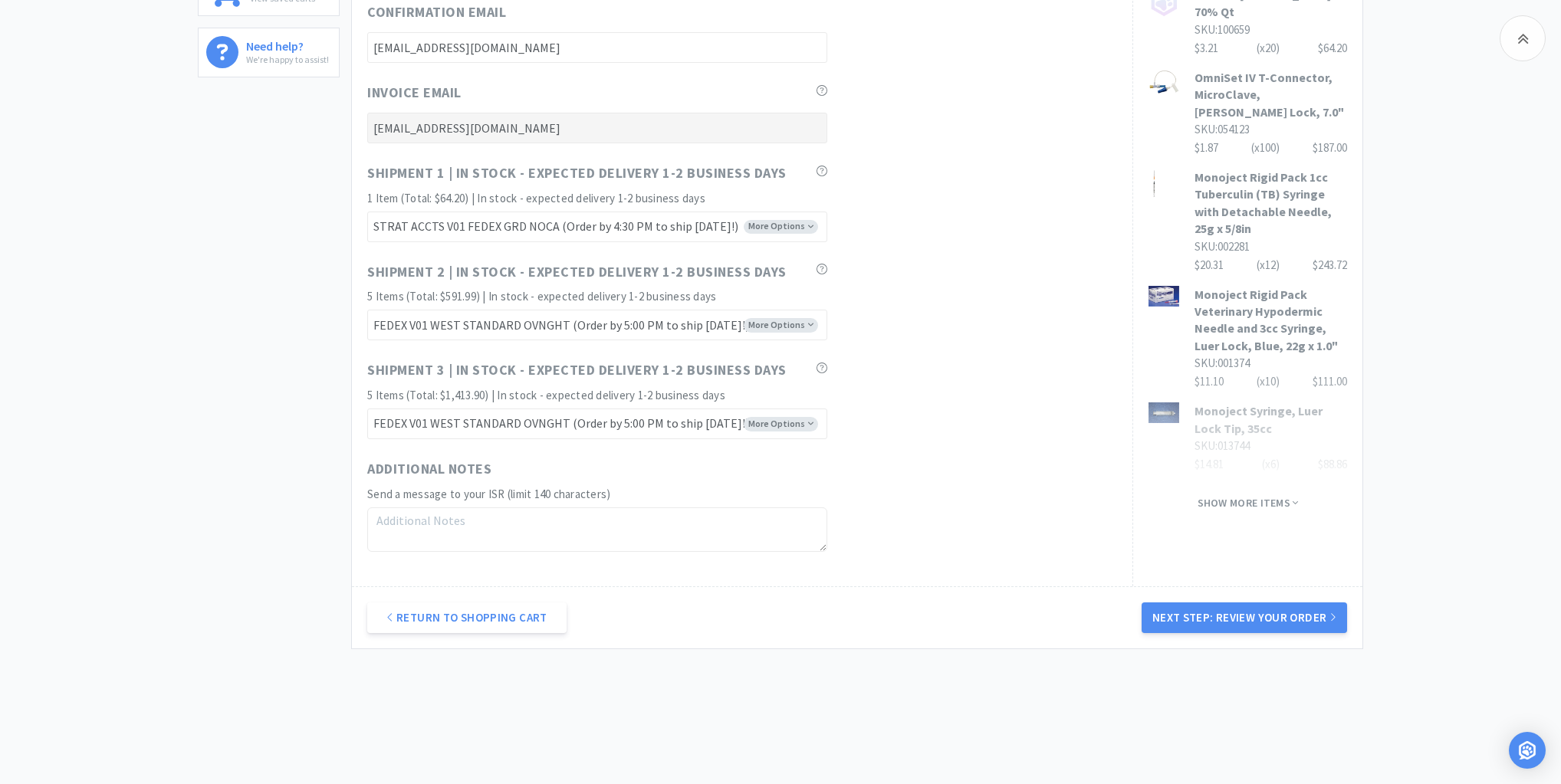
scroll to position [850, 0]
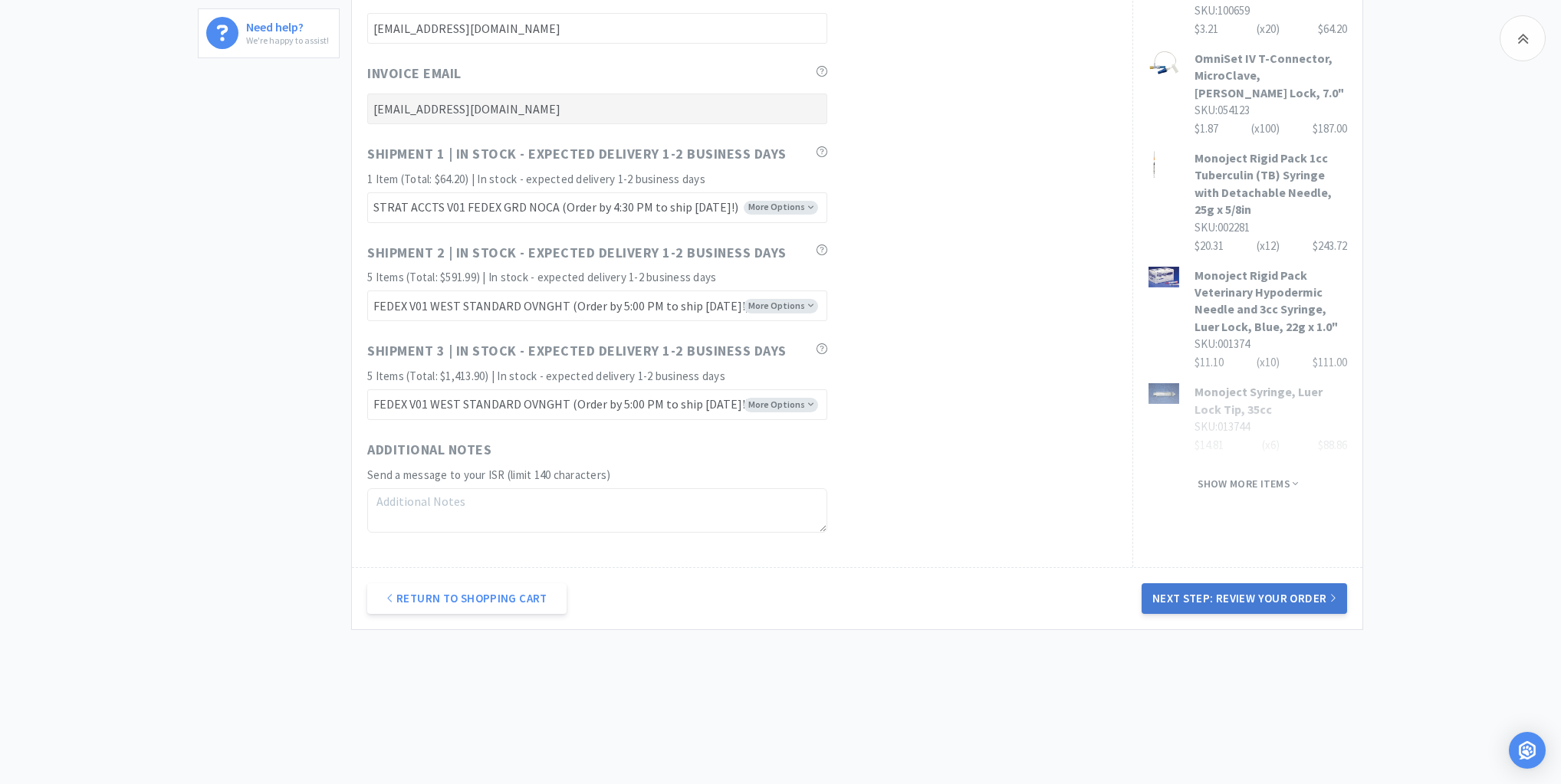
click at [1239, 585] on button "Next Step: Review Your Order" at bounding box center [1245, 598] width 206 height 31
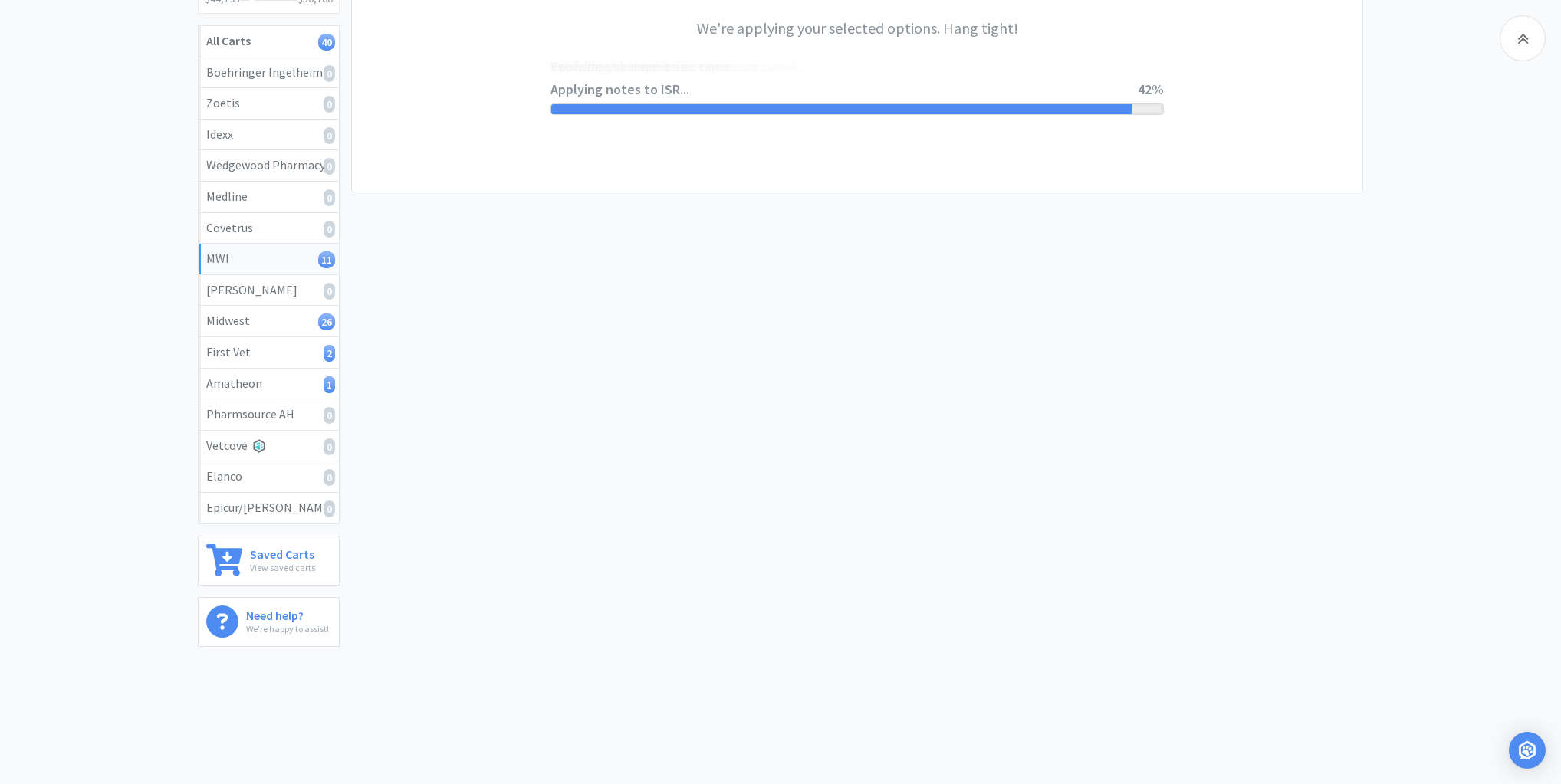
scroll to position [0, 0]
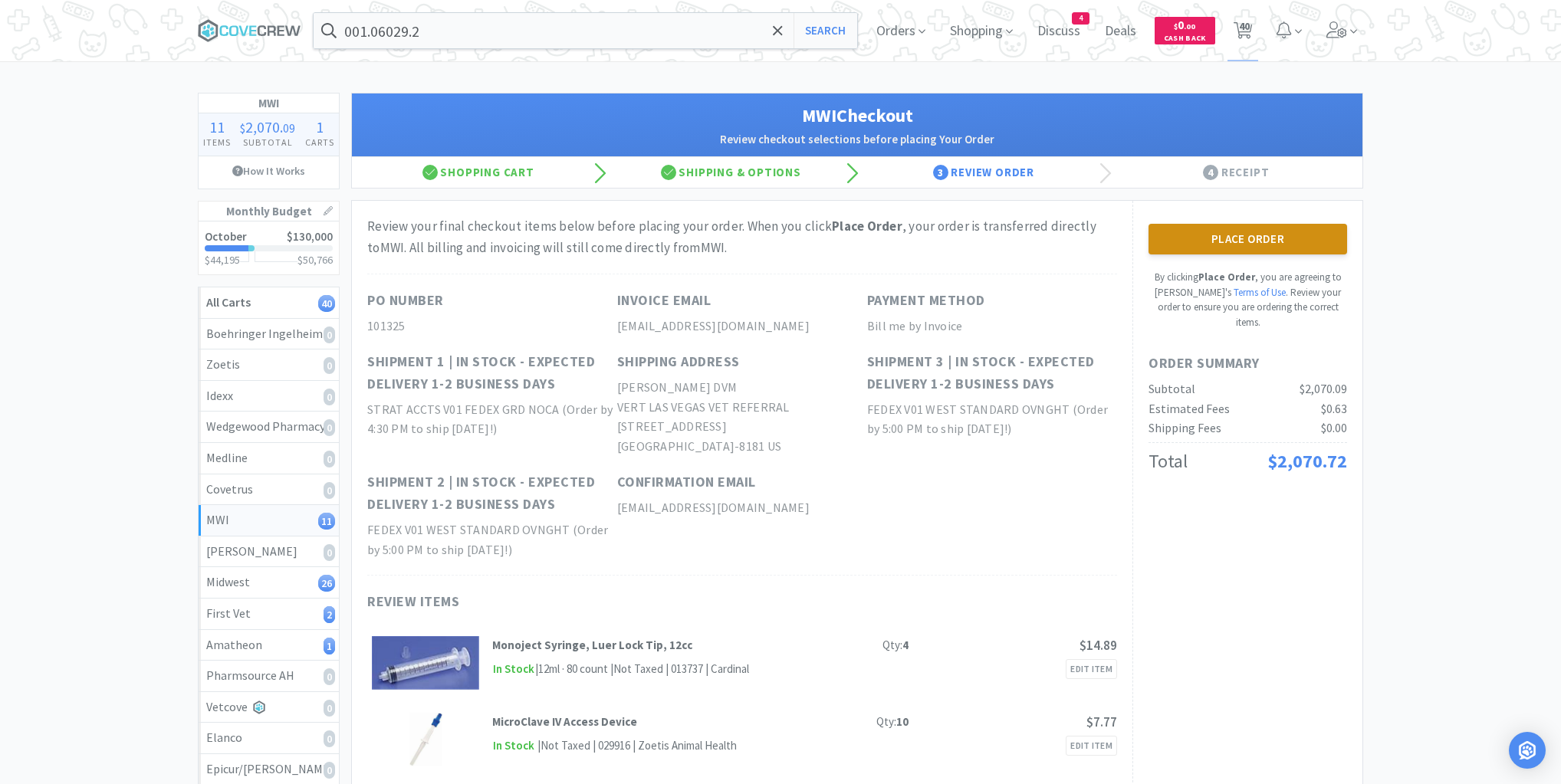
click at [1276, 228] on button "Place Order" at bounding box center [1248, 239] width 199 height 31
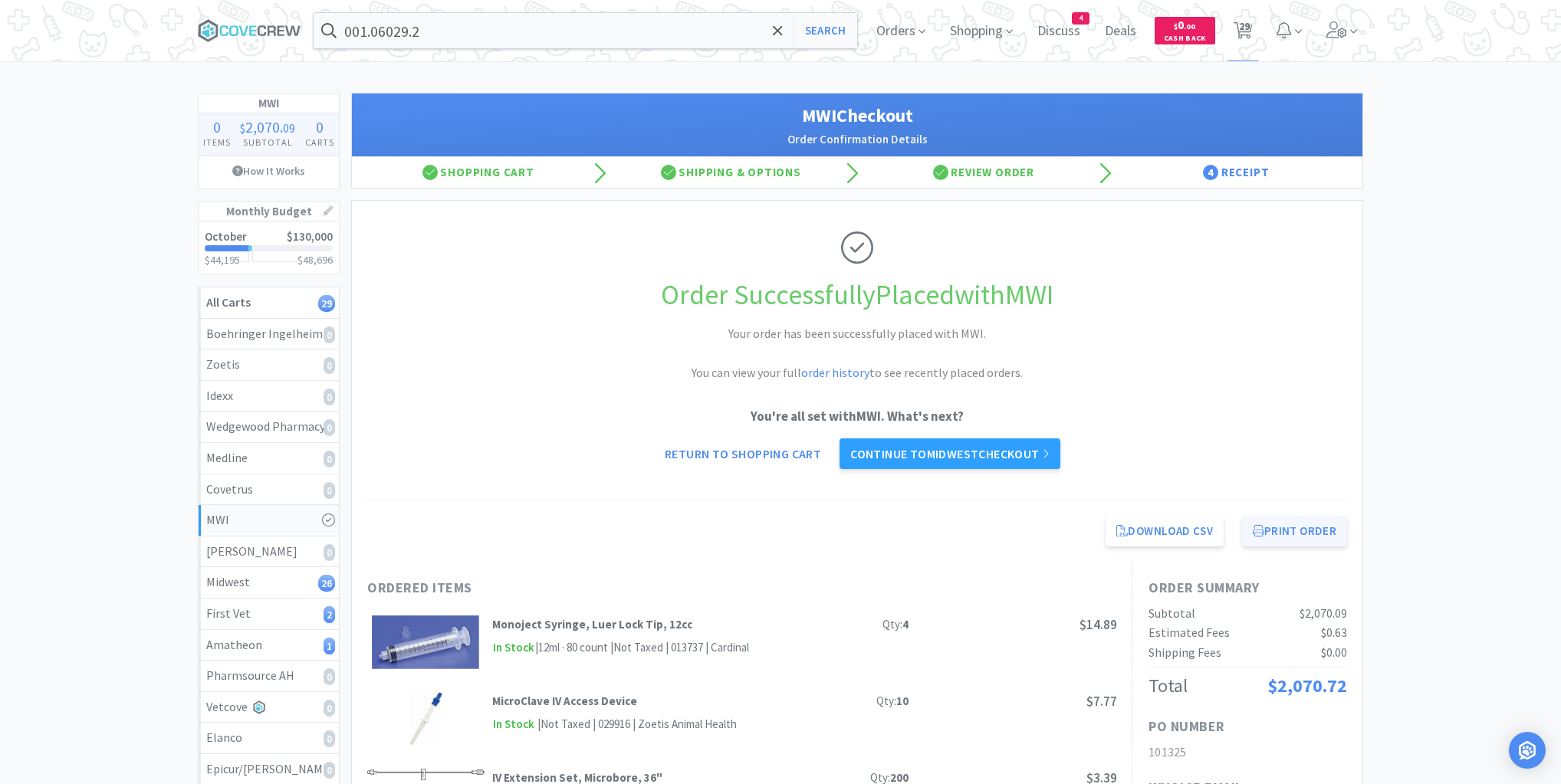
click at [1304, 519] on button "Print Order" at bounding box center [1295, 531] width 105 height 31
click at [269, 579] on div "Midwest 26" at bounding box center [269, 582] width 125 height 20
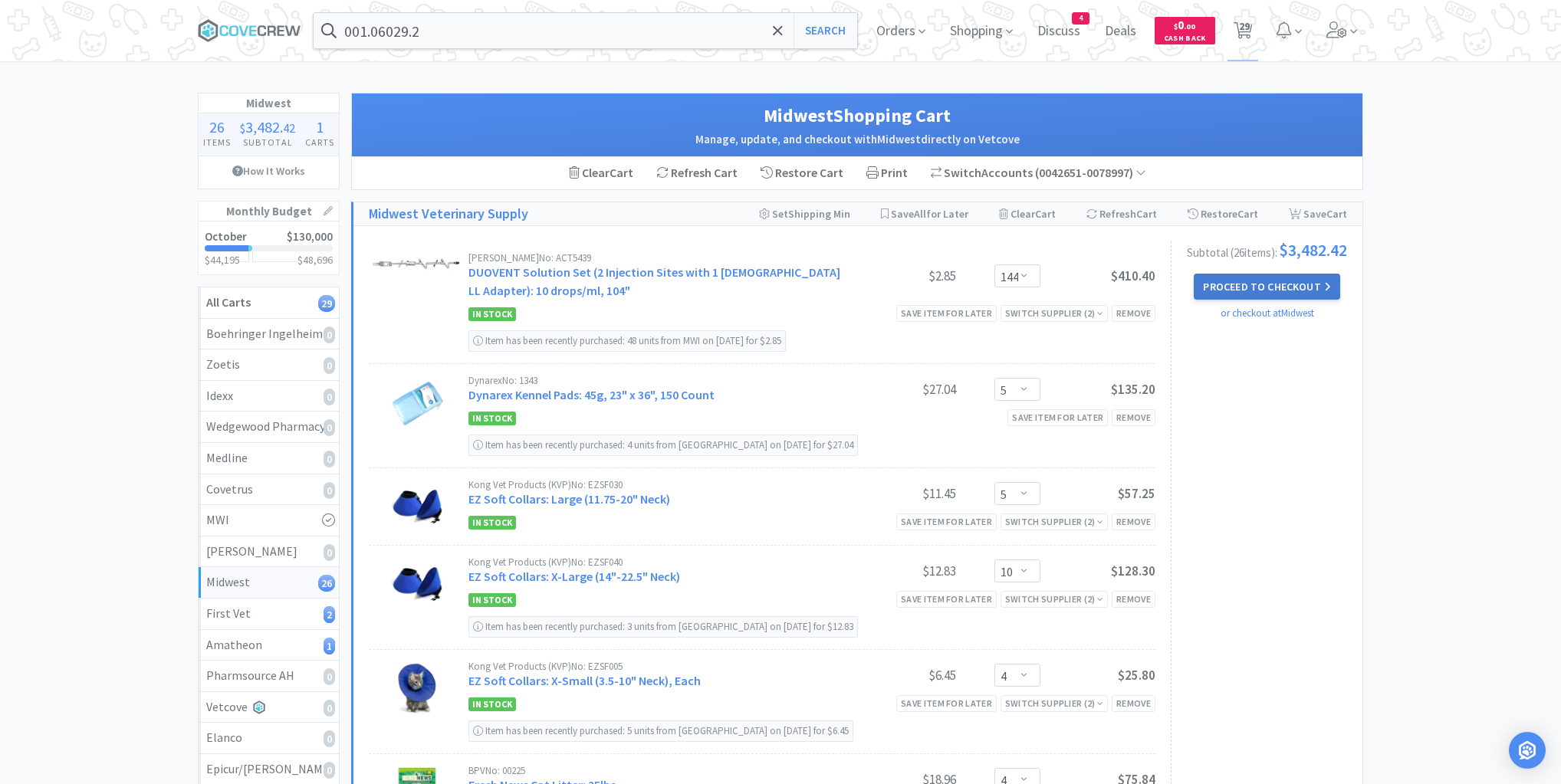
click at [1269, 288] on button "Proceed to Checkout" at bounding box center [1267, 287] width 146 height 26
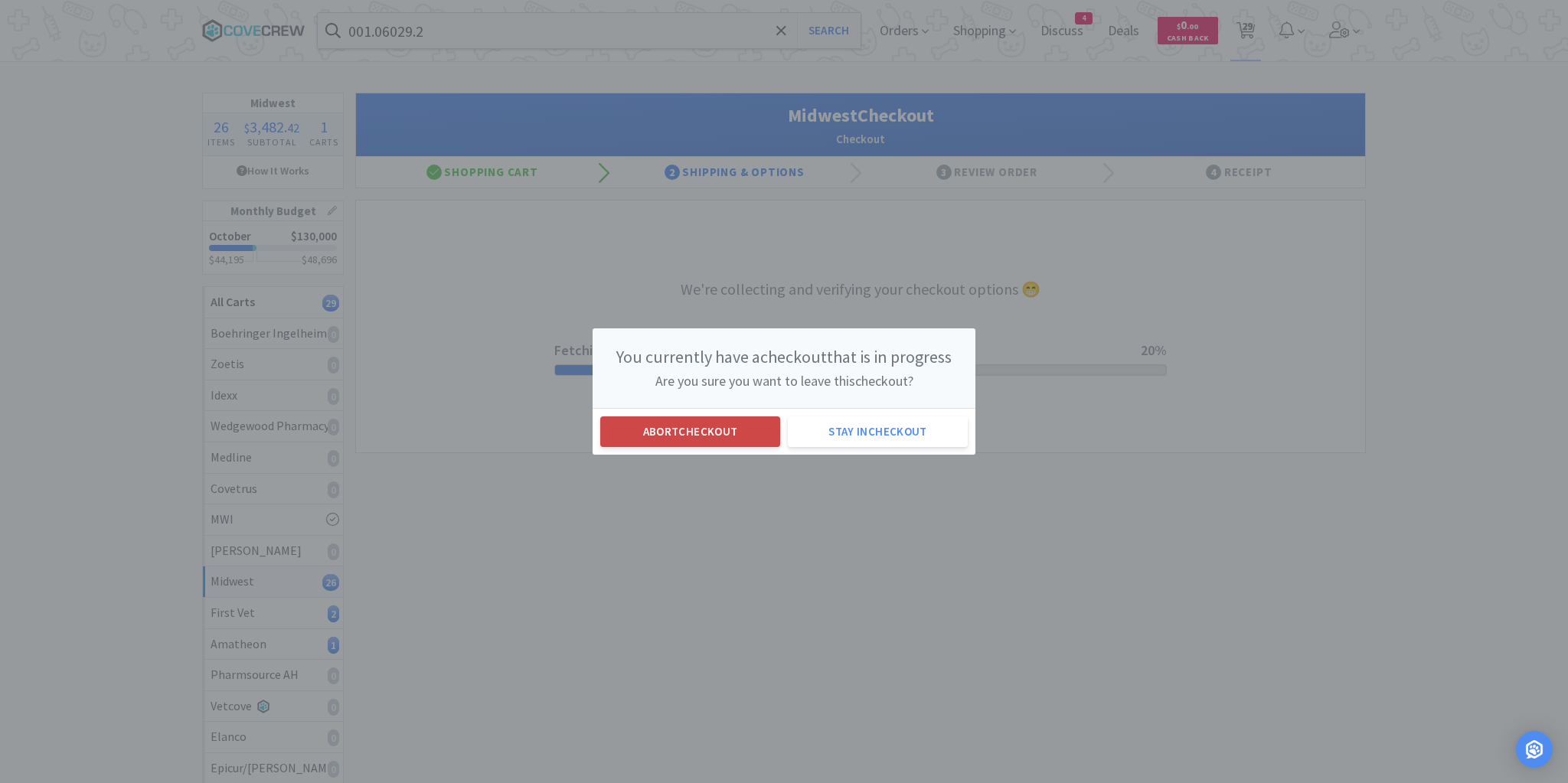
click at [746, 426] on button "Abort checkout" at bounding box center [690, 432] width 180 height 31
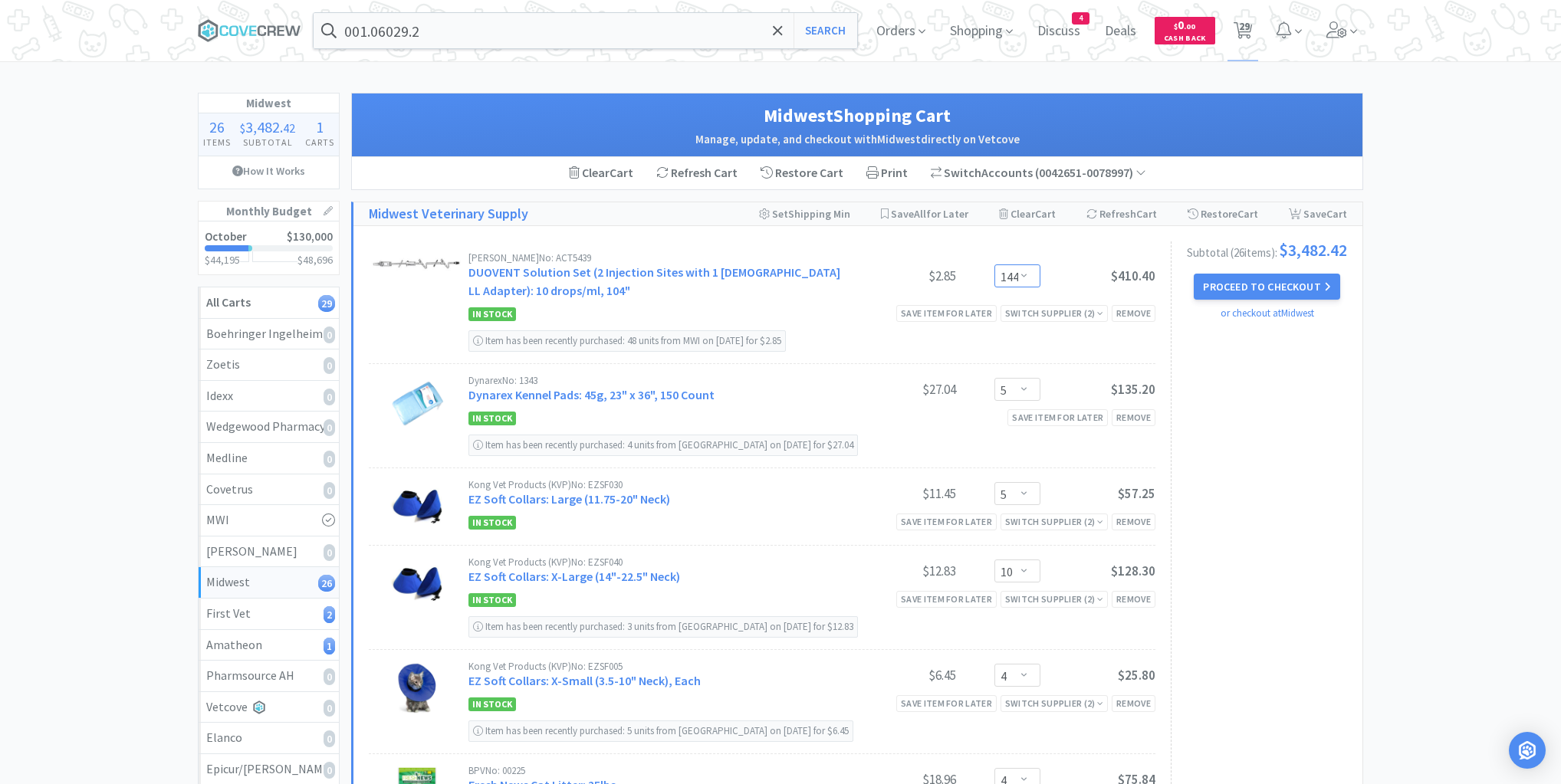
click at [1028, 275] on select "Enter Quantity 1 2 3 4 5 6 7 8 9 10 11 12 13 14 15 16 17 18 19 20 144 Enter Qua…" at bounding box center [1018, 276] width 46 height 23
click at [1028, 274] on select "Enter Quantity 1 2 3 4 5 6 7 8 9 10 11 12 13 14 15 16 17 18 19 20 144 Enter Qua…" at bounding box center [1018, 276] width 46 height 23
click at [1027, 280] on select "Enter Quantity 1 2 3 4 5 6 7 8 9 10 11 12 13 14 15 16 17 18 19 20 144 Enter Qua…" at bounding box center [1018, 276] width 46 height 23
click at [1055, 272] on button "Update" at bounding box center [1064, 275] width 51 height 23
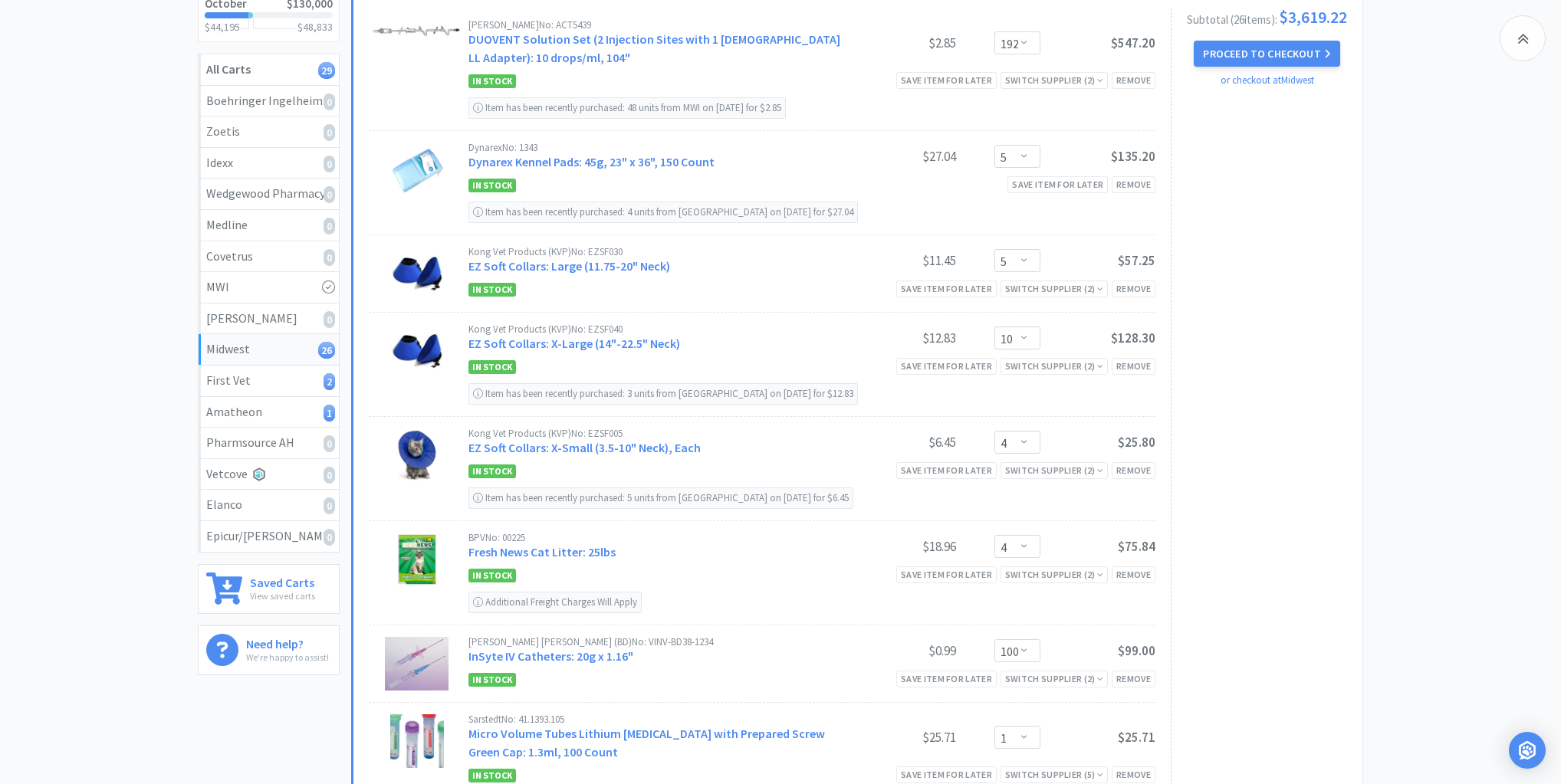
scroll to position [184, 0]
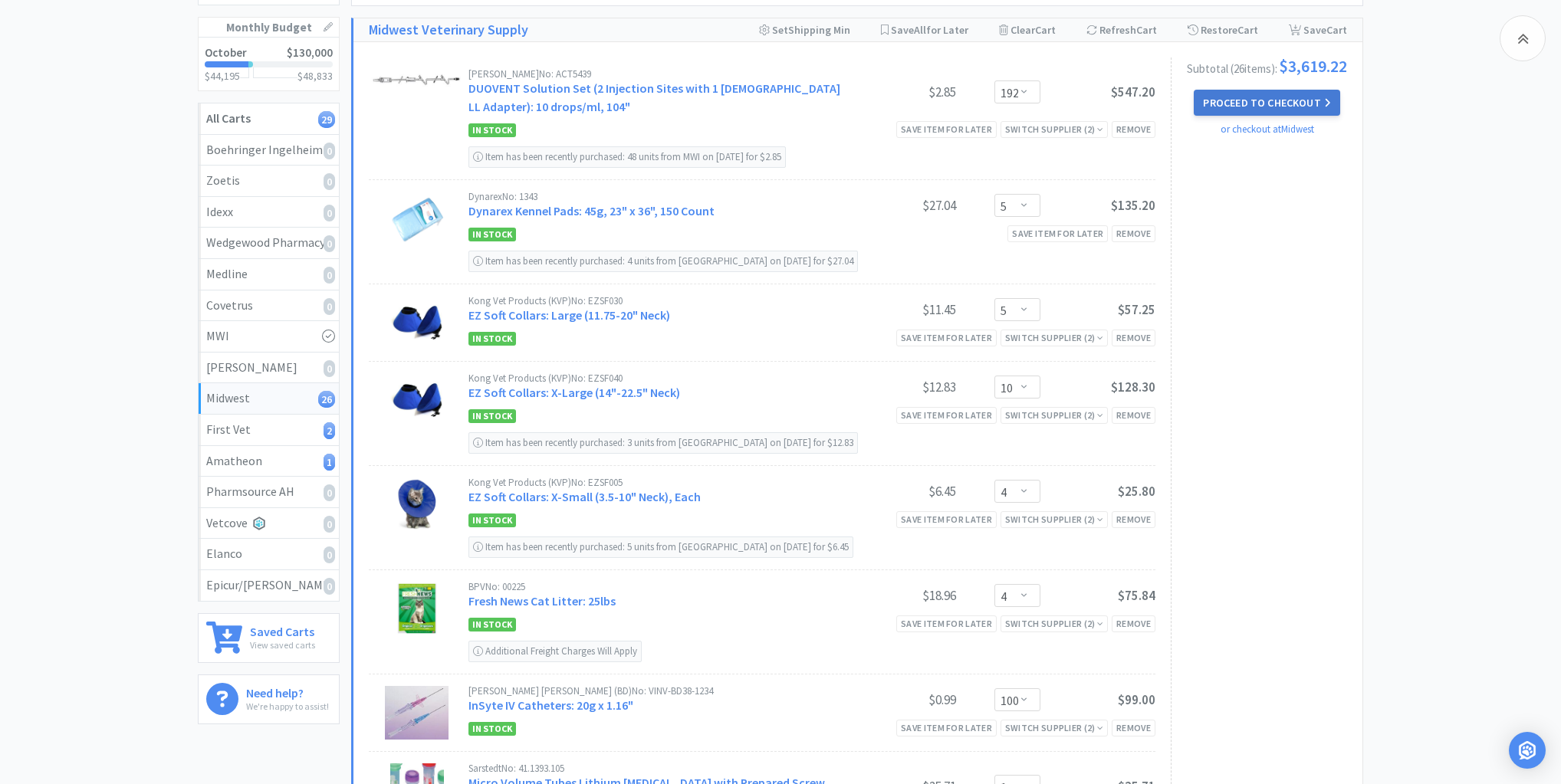
click at [1260, 108] on button "Proceed to Checkout" at bounding box center [1267, 103] width 146 height 26
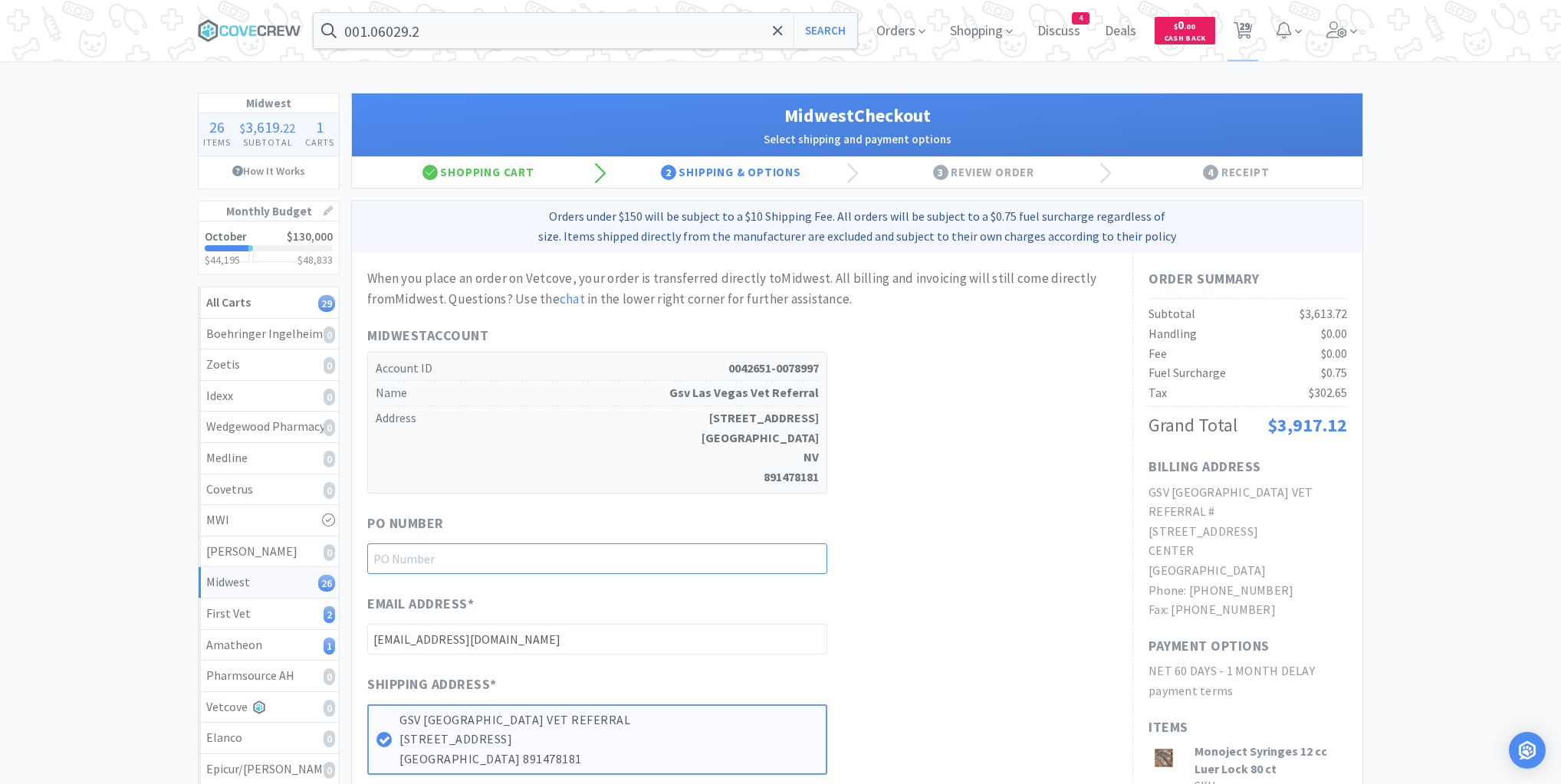
click at [814, 555] on input "text" at bounding box center [597, 558] width 460 height 31
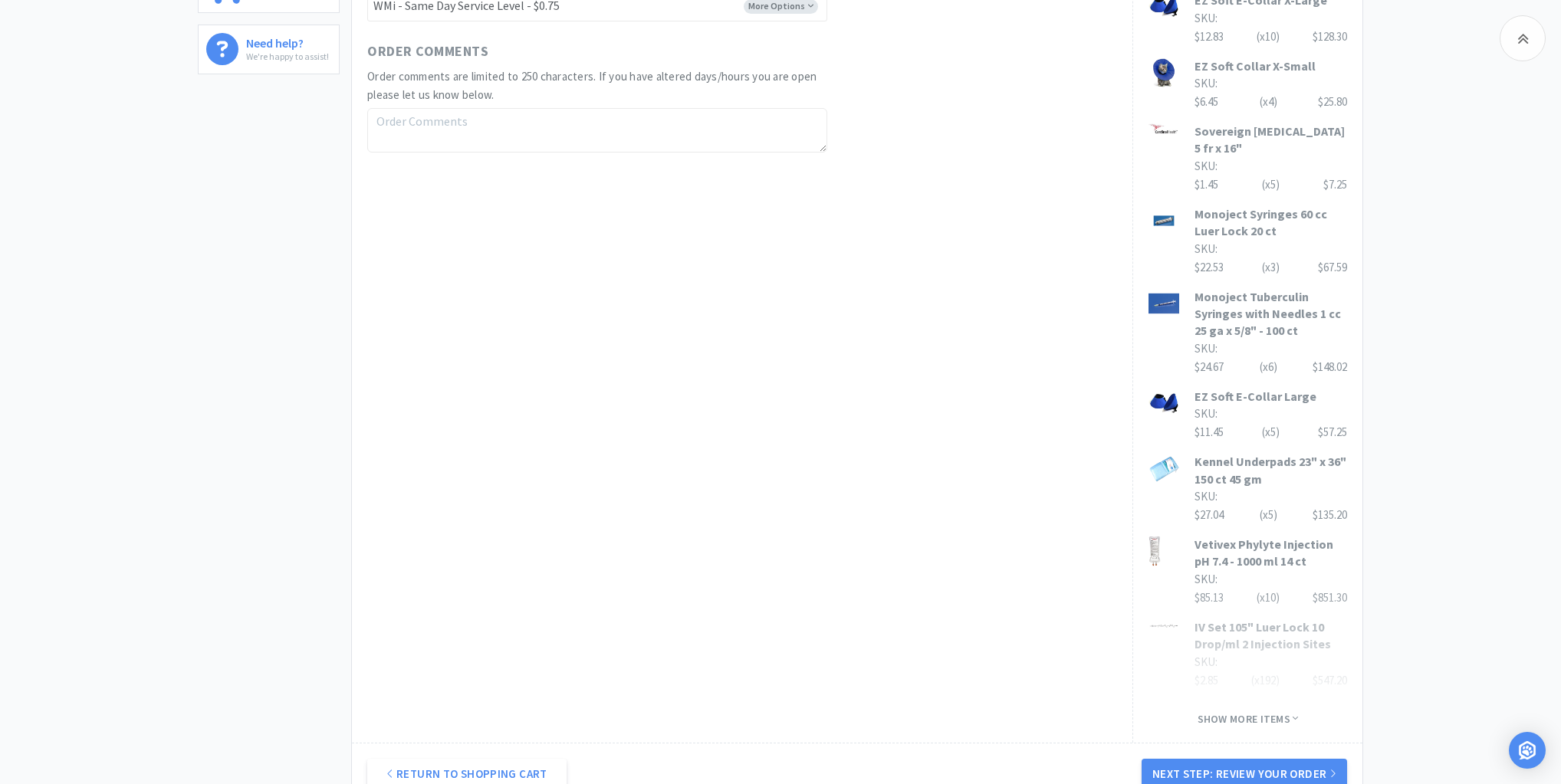
scroll to position [991, 0]
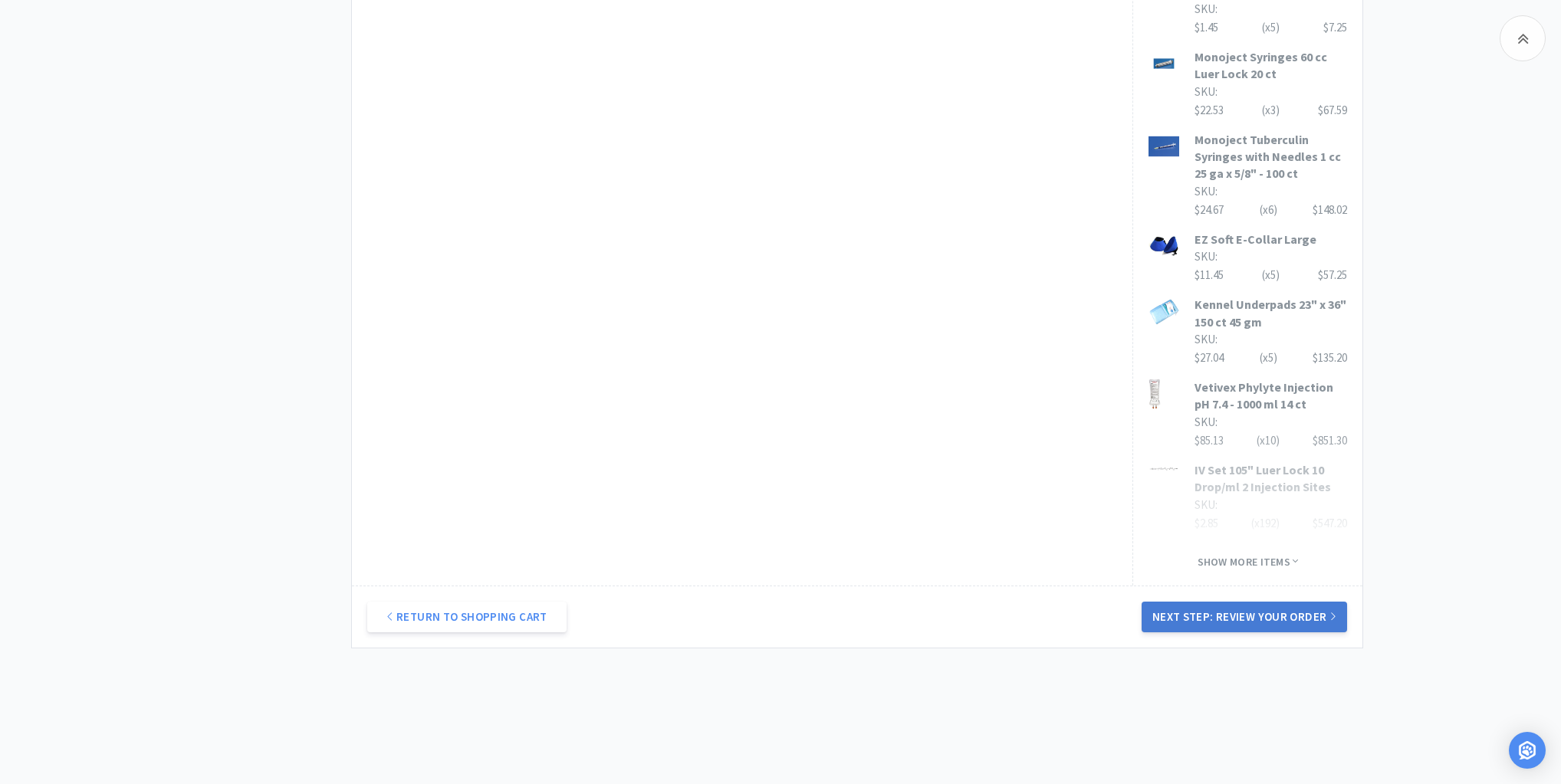
click at [1250, 601] on button "Next Step: Review Your Order" at bounding box center [1245, 617] width 206 height 31
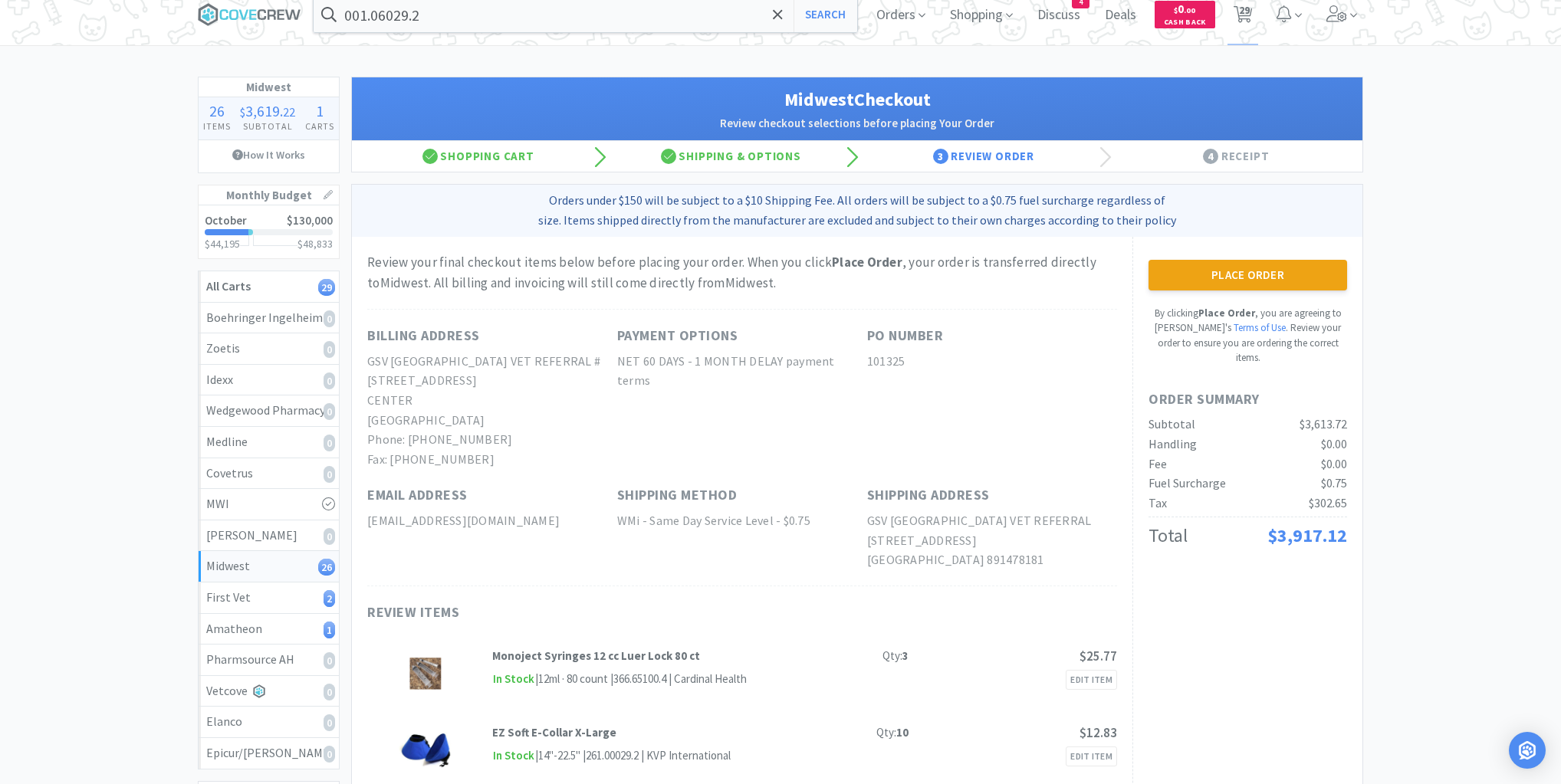
scroll to position [0, 0]
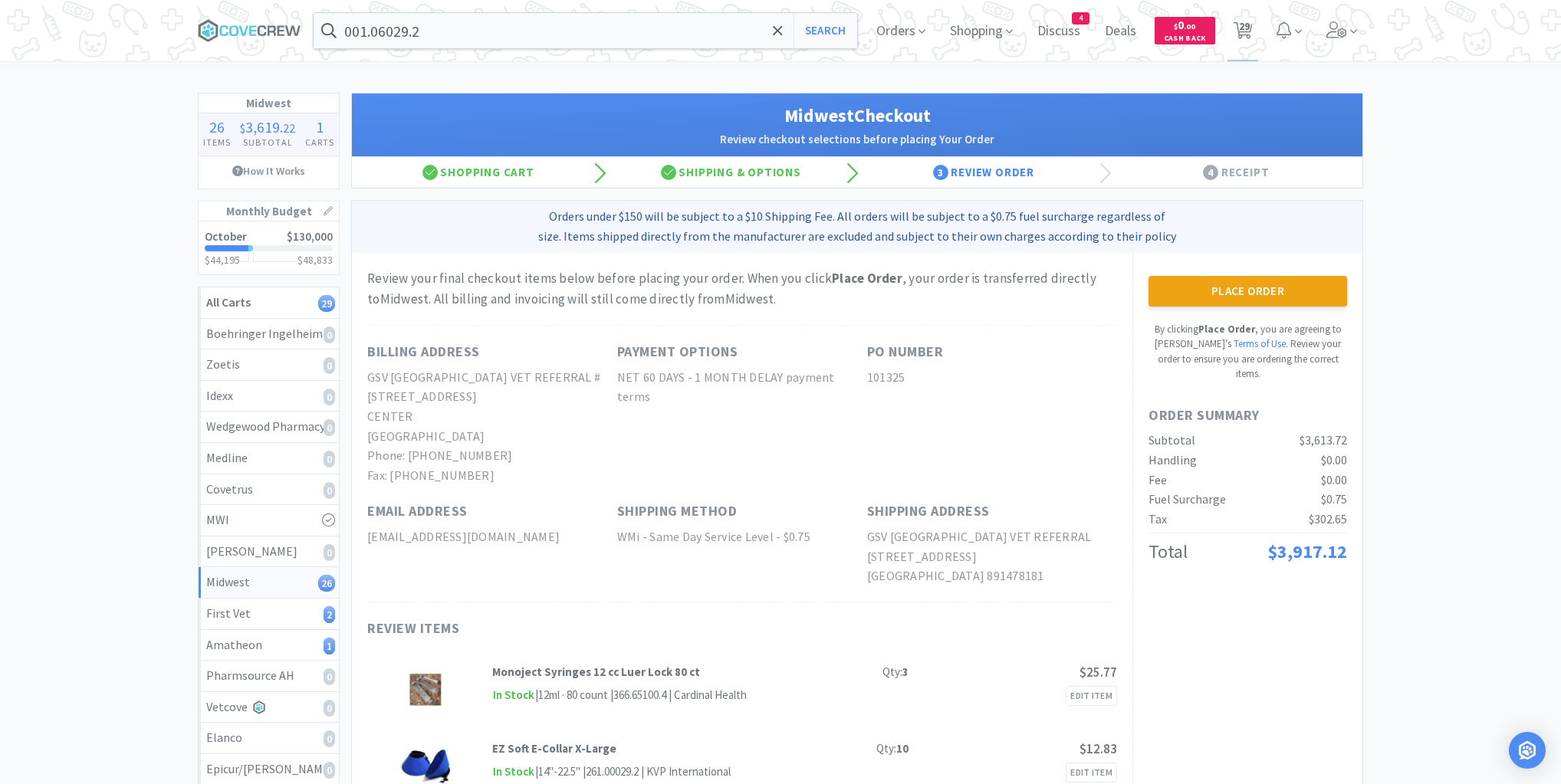
click at [1235, 291] on button "Place Order" at bounding box center [1248, 292] width 199 height 31
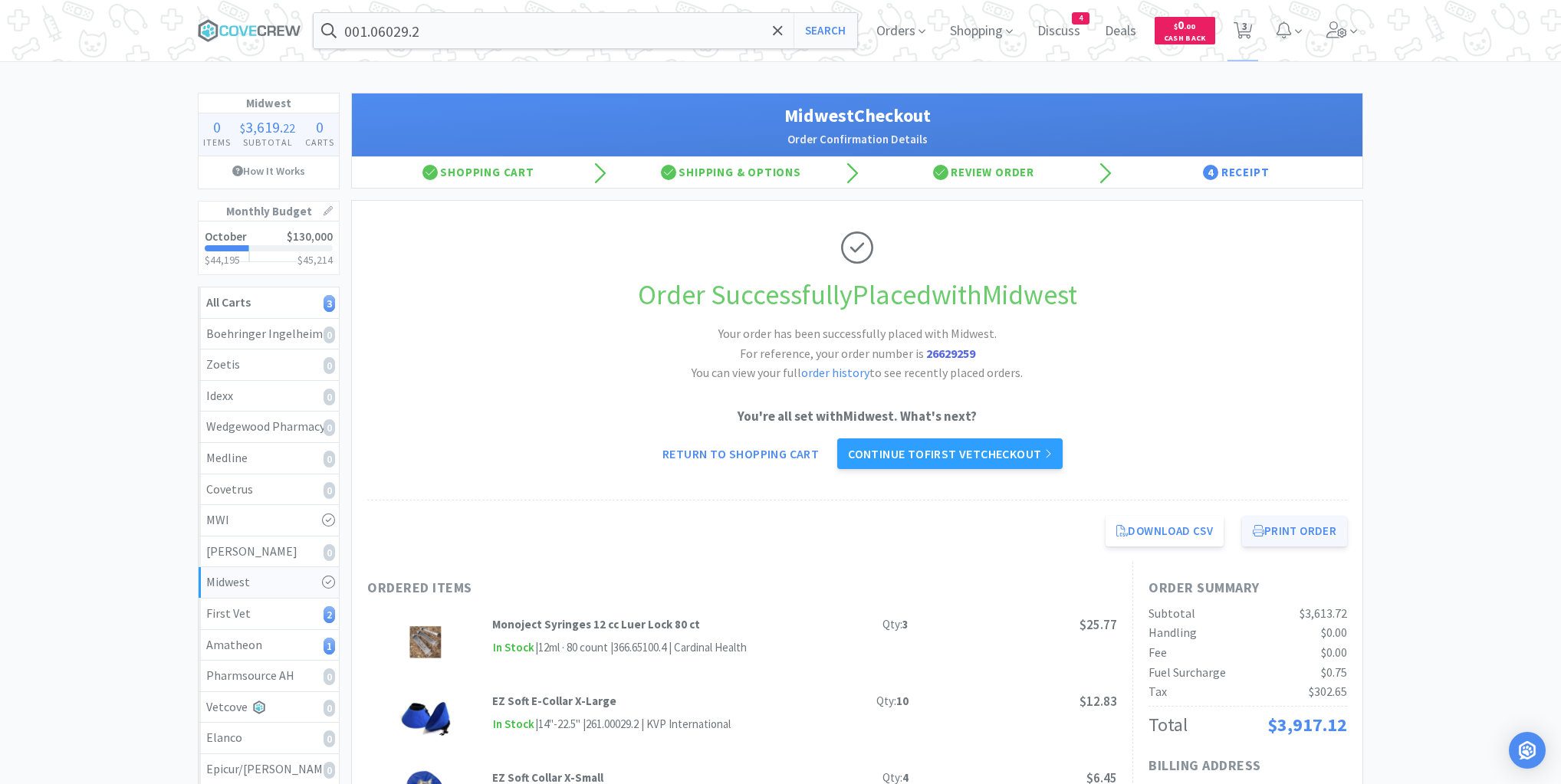
click at [1275, 535] on button "Print Order" at bounding box center [1295, 531] width 105 height 31
click at [302, 609] on div "First Vet 2" at bounding box center [269, 614] width 125 height 20
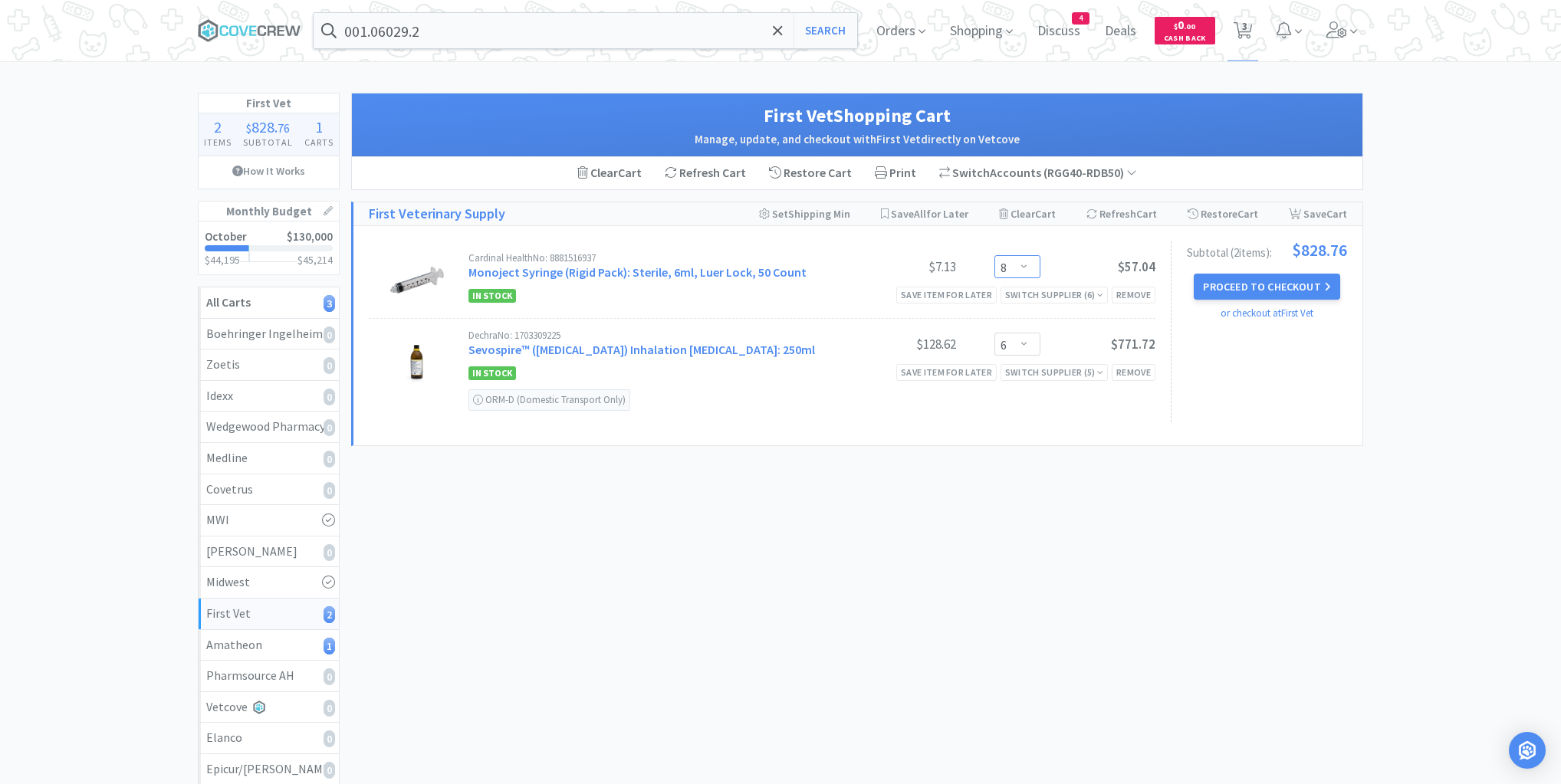
click at [1022, 264] on select "Enter Quantity 1 2 3 4 5 6 7 8 9 10 11 12 13 14 15 16 17 18 19 20 Enter Quantity" at bounding box center [1018, 267] width 46 height 23
click at [1021, 264] on select "Enter Quantity 1 2 3 4 5 6 7 8 9 10 11 12 13 14 15 16 17 18 19 20 Enter Quantity" at bounding box center [1018, 267] width 46 height 23
click at [1252, 282] on button "Proceed to Checkout" at bounding box center [1267, 287] width 146 height 26
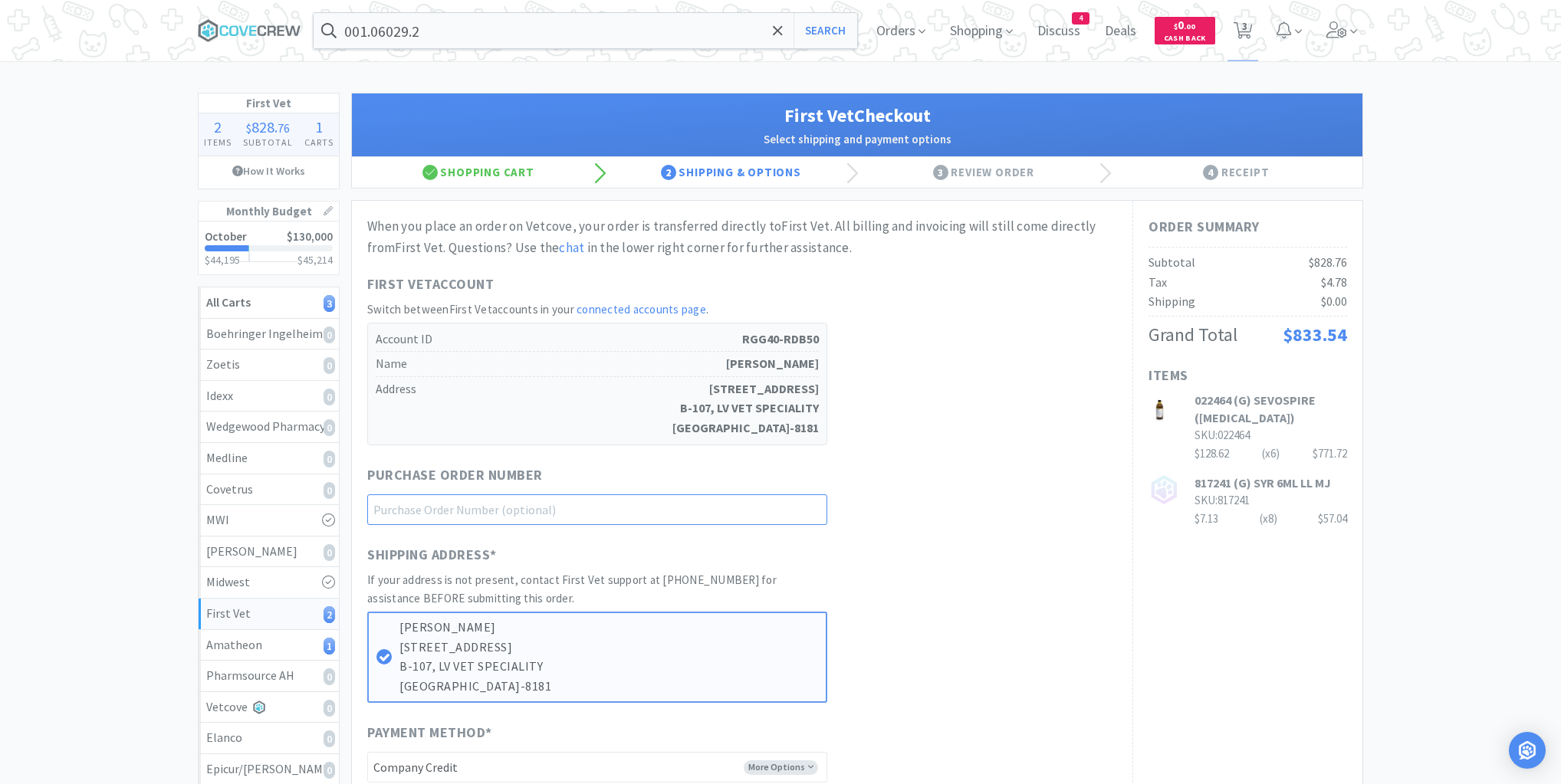
click at [788, 509] on input "text" at bounding box center [597, 509] width 460 height 31
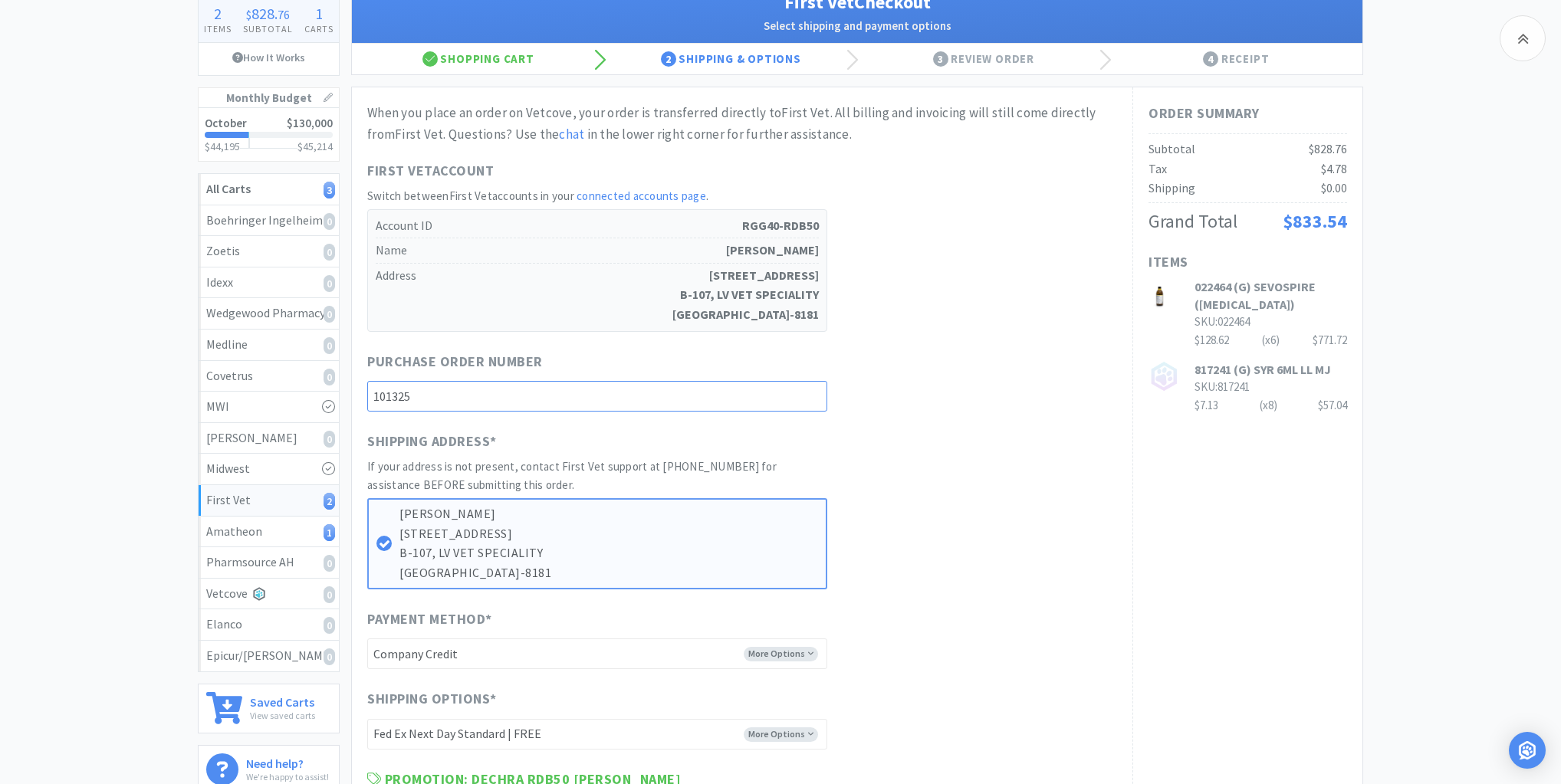
scroll to position [368, 0]
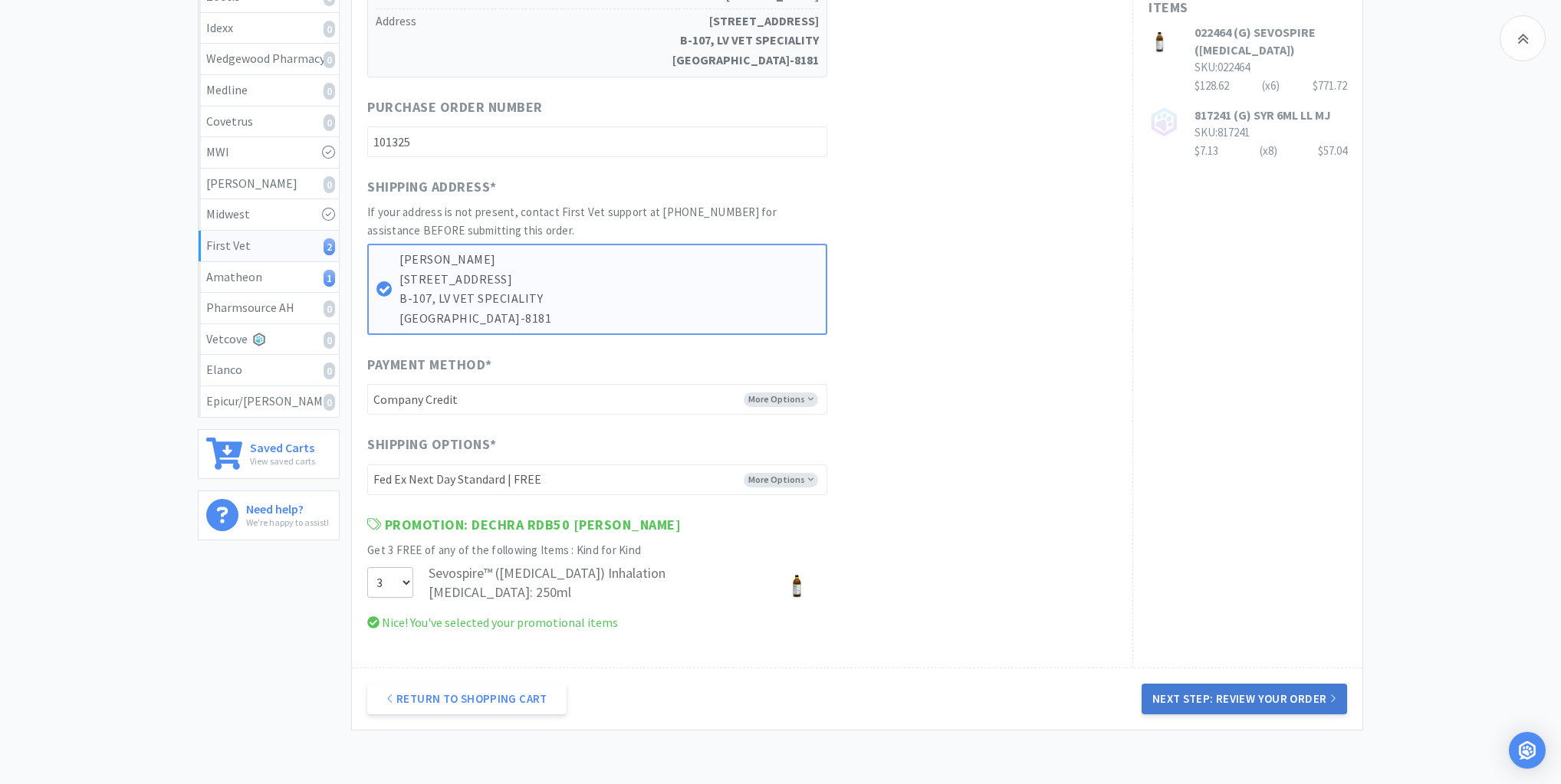
click at [1231, 693] on button "Next Step: Review Your Order" at bounding box center [1245, 699] width 206 height 31
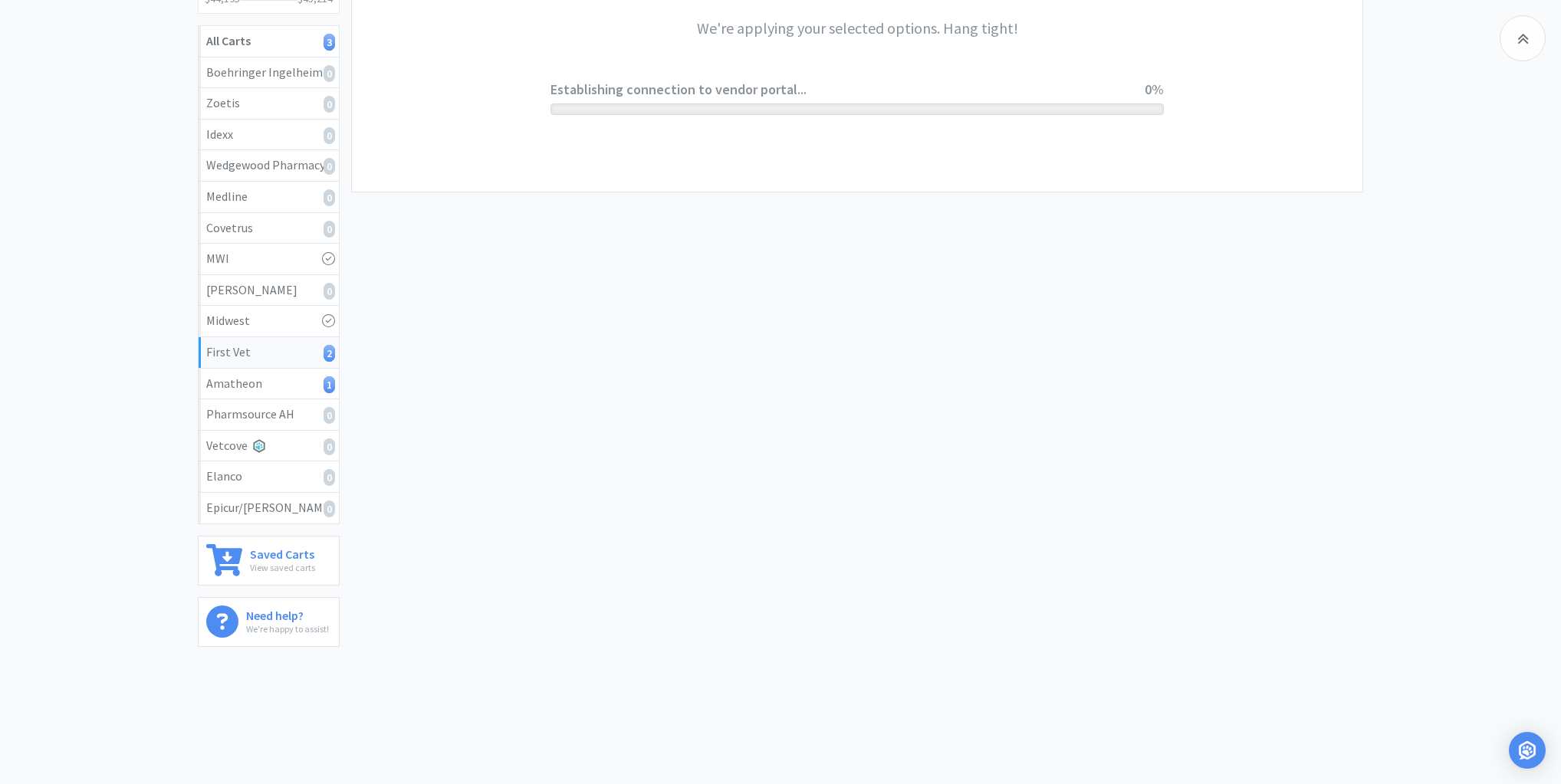
scroll to position [0, 0]
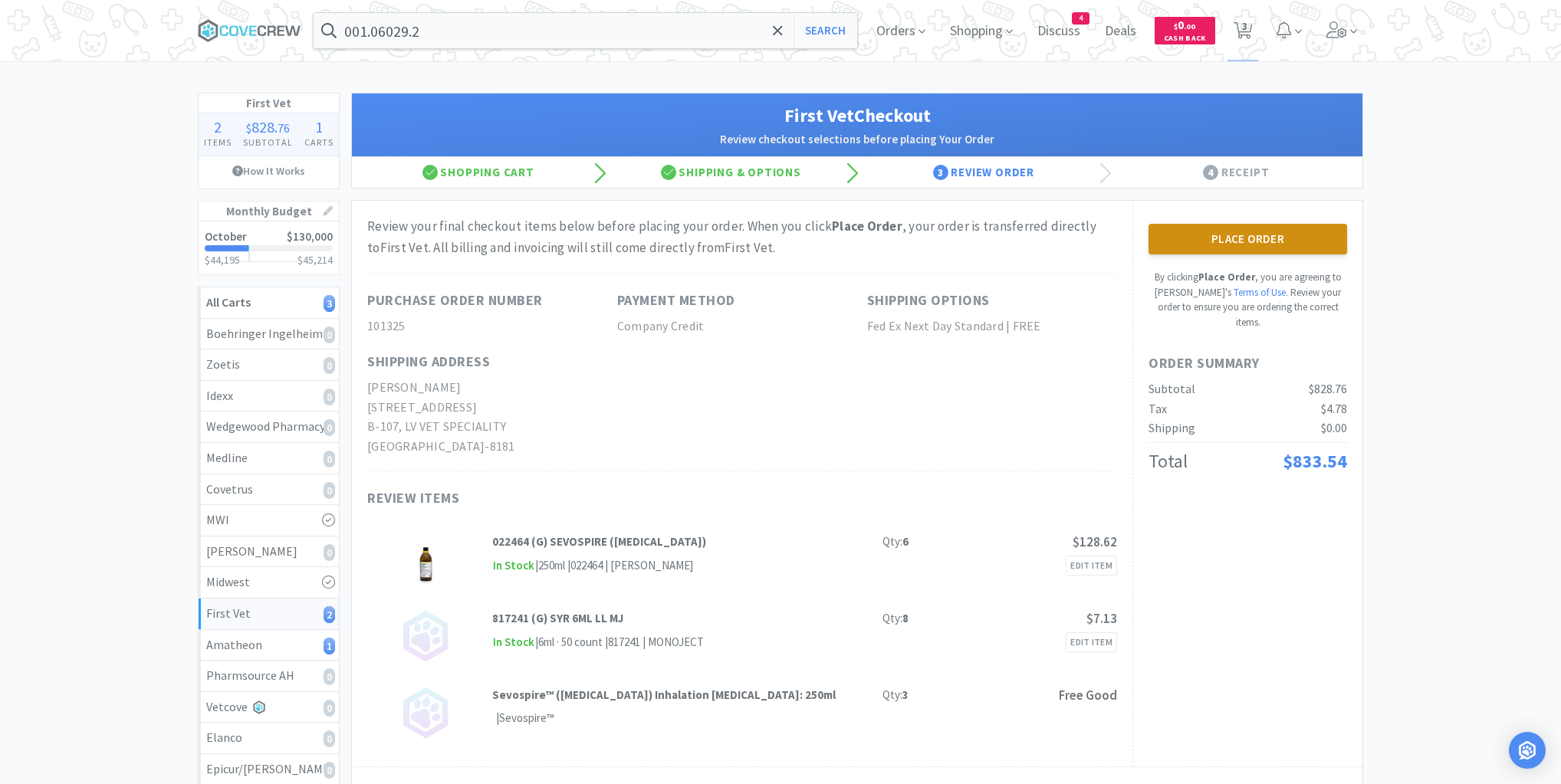
click at [1239, 238] on button "Place Order" at bounding box center [1248, 239] width 199 height 31
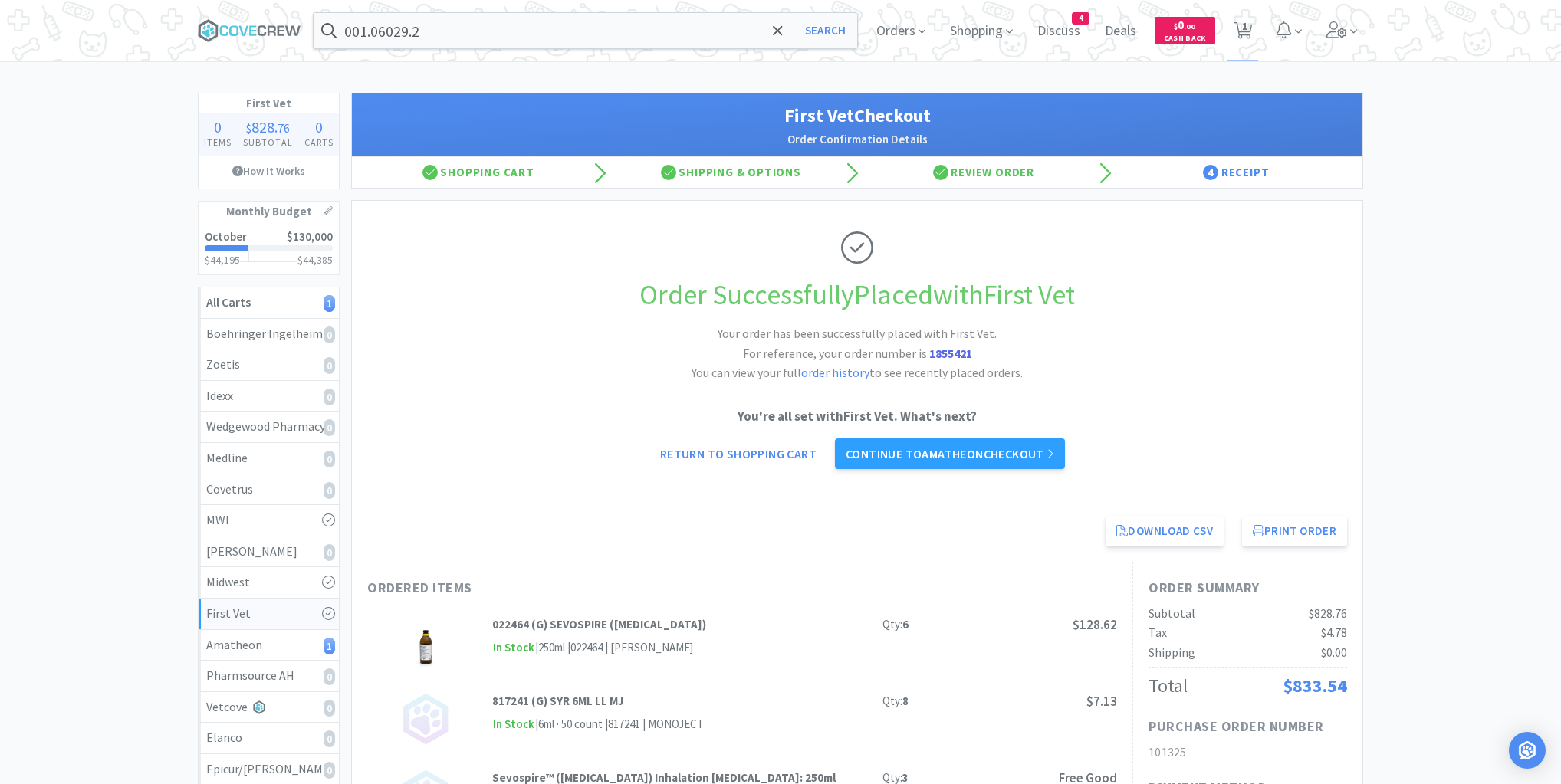
click at [1319, 346] on div "Order Successfully Placed with First Vet Your order has been successfully place…" at bounding box center [857, 351] width 980 height 300
click at [1307, 534] on button "Print Order" at bounding box center [1295, 531] width 105 height 31
drag, startPoint x: 252, startPoint y: 21, endPoint x: 396, endPoint y: 18, distance: 144.0
click at [254, 20] on icon at bounding box center [249, 31] width 104 height 23
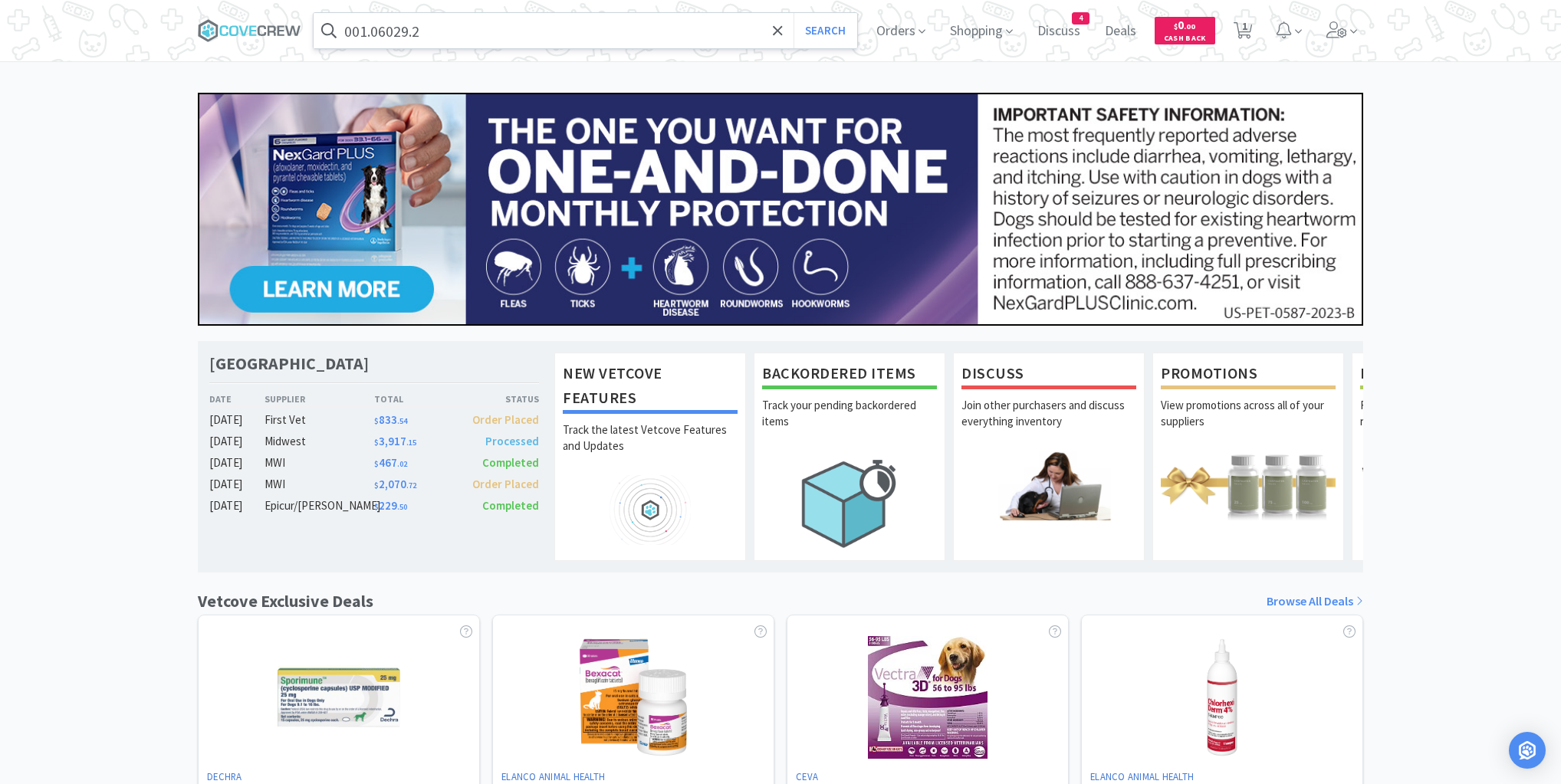
click at [450, 33] on input "001.06029.2" at bounding box center [586, 31] width 543 height 35
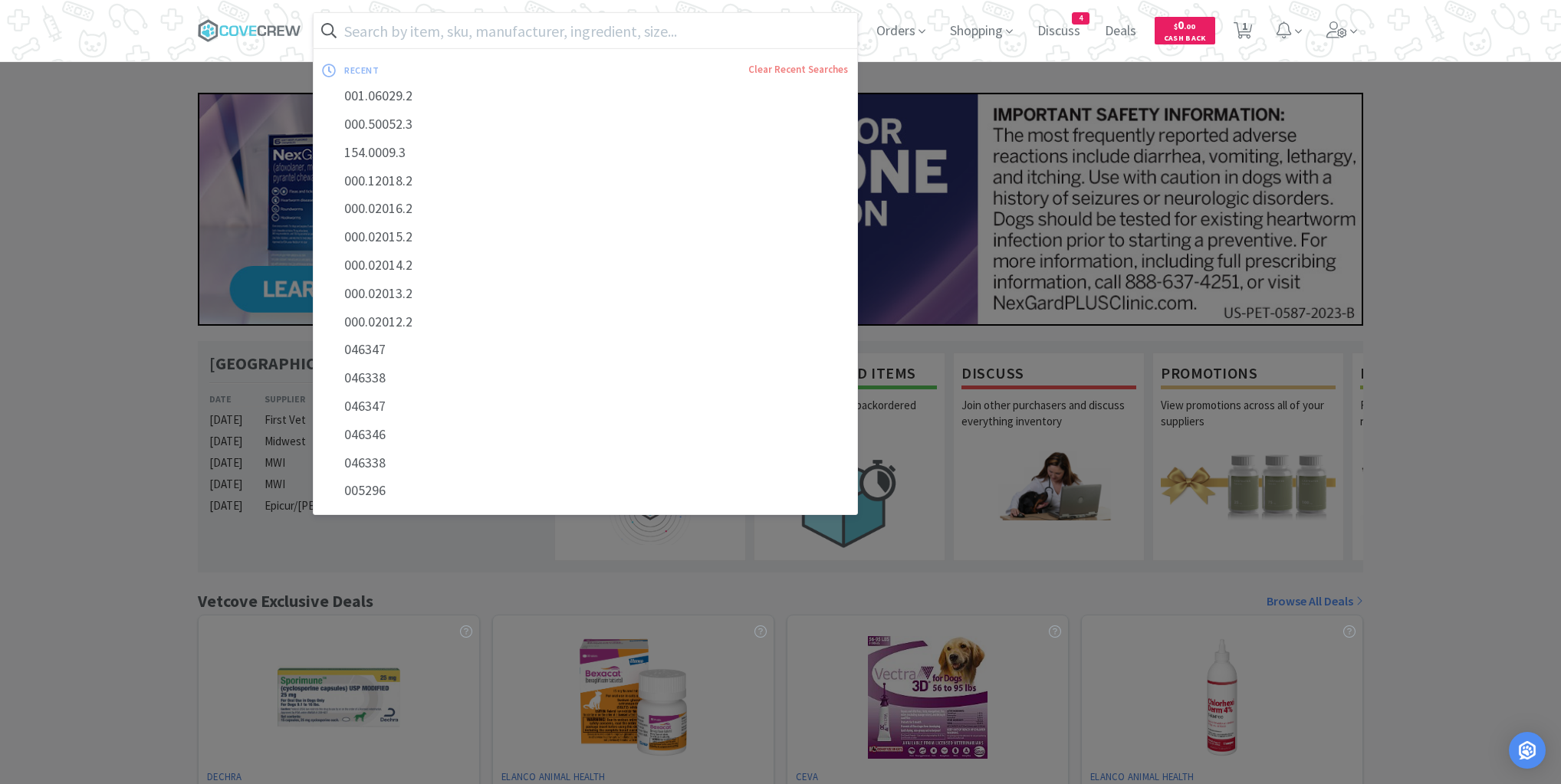
drag, startPoint x: 253, startPoint y: 22, endPoint x: 255, endPoint y: 12, distance: 10.2
click at [253, 21] on icon at bounding box center [249, 31] width 104 height 23
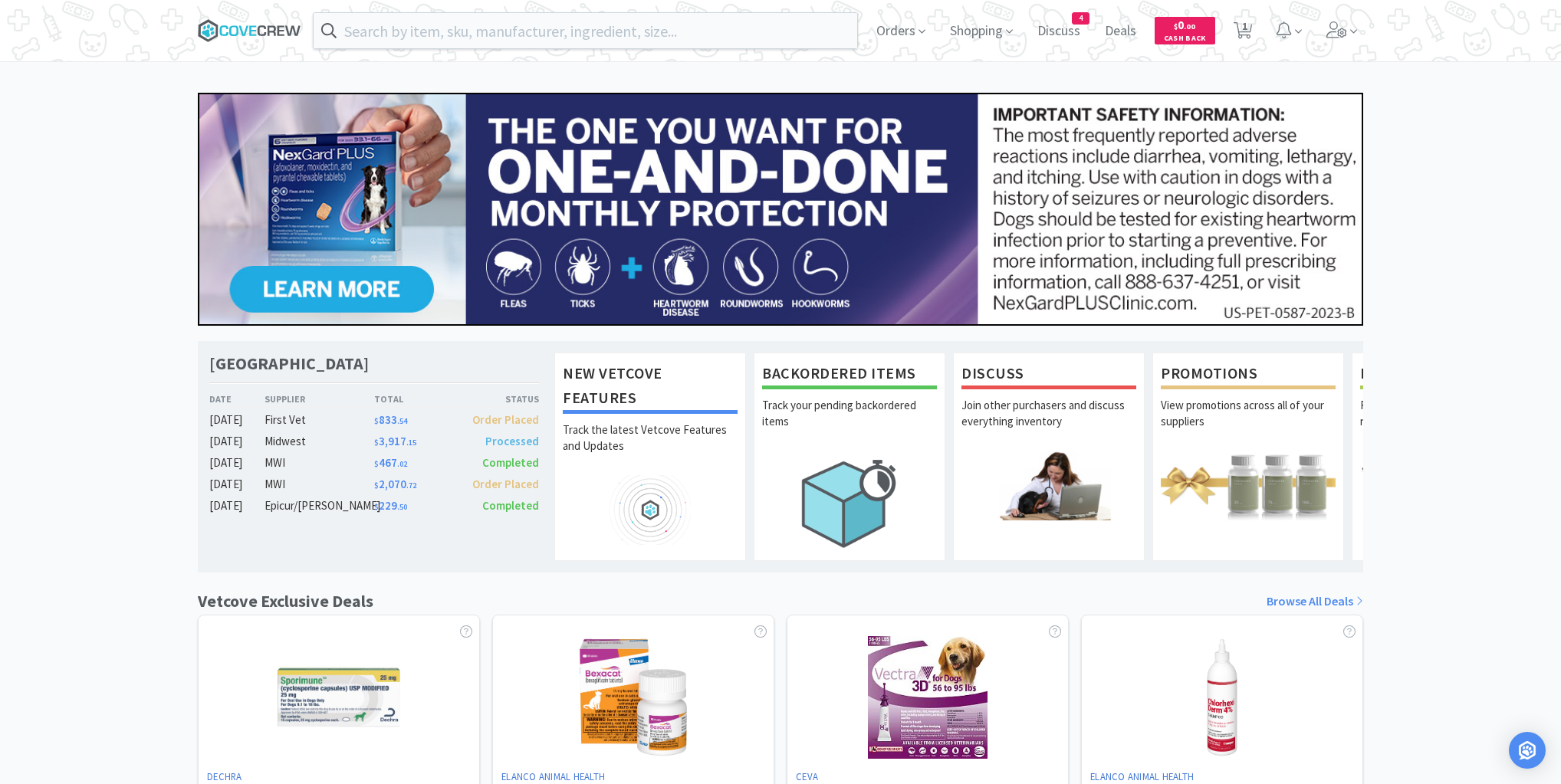
drag, startPoint x: 258, startPoint y: 24, endPoint x: 265, endPoint y: 30, distance: 9.2
click at [260, 25] on icon at bounding box center [249, 31] width 104 height 23
drag, startPoint x: 1503, startPoint y: 193, endPoint x: 1304, endPoint y: 98, distance: 220.5
click at [1493, 188] on div "[GEOGRAPHIC_DATA] Veterinary Specialty Center Date Supplier Total Status [DATE]…" at bounding box center [780, 676] width 1561 height 1167
click at [1240, 22] on icon at bounding box center [1243, 31] width 19 height 17
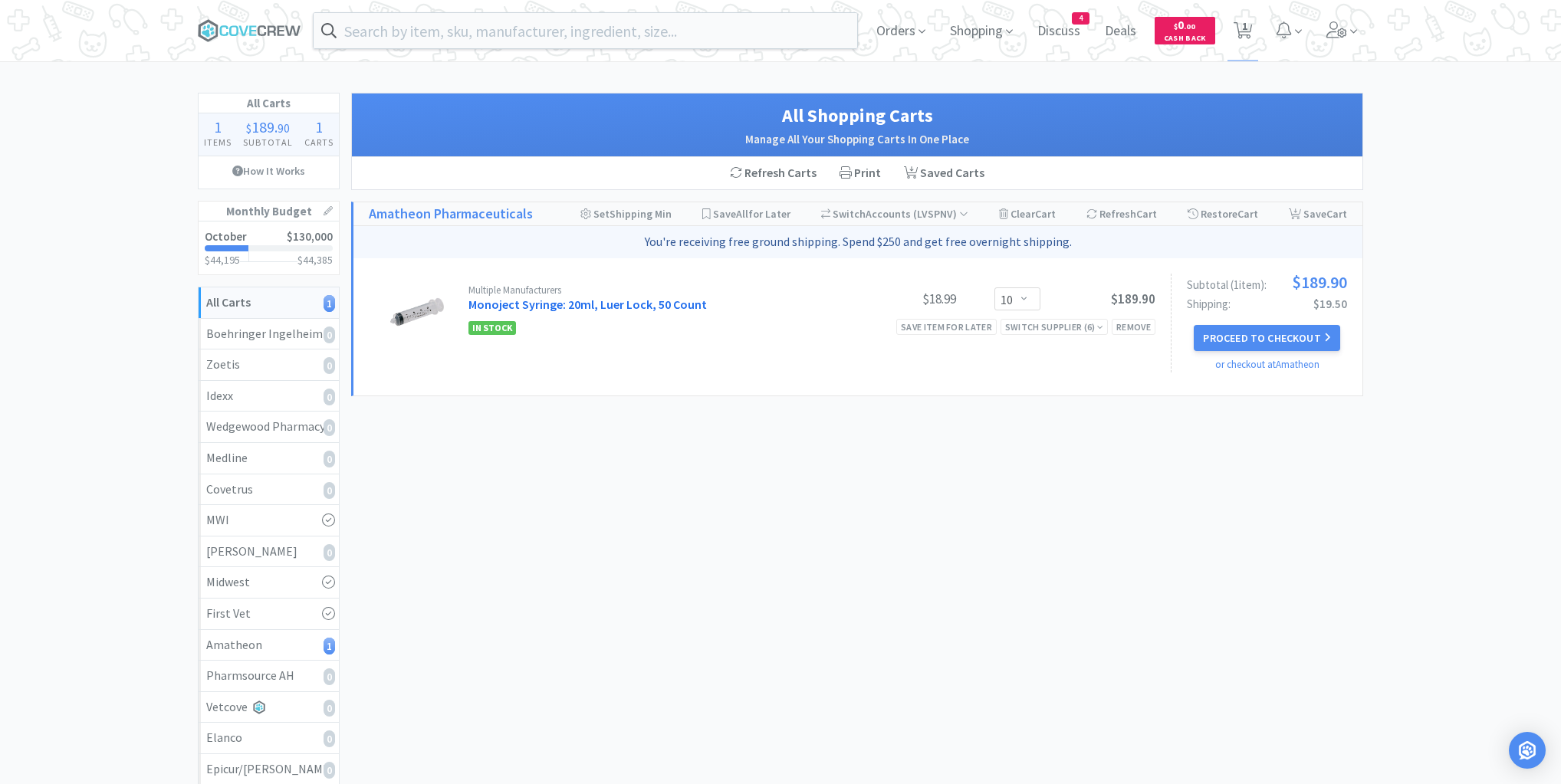
click at [619, 308] on link "Monoject Syringe: 20ml, Luer Lock, 50 Count" at bounding box center [587, 305] width 239 height 15
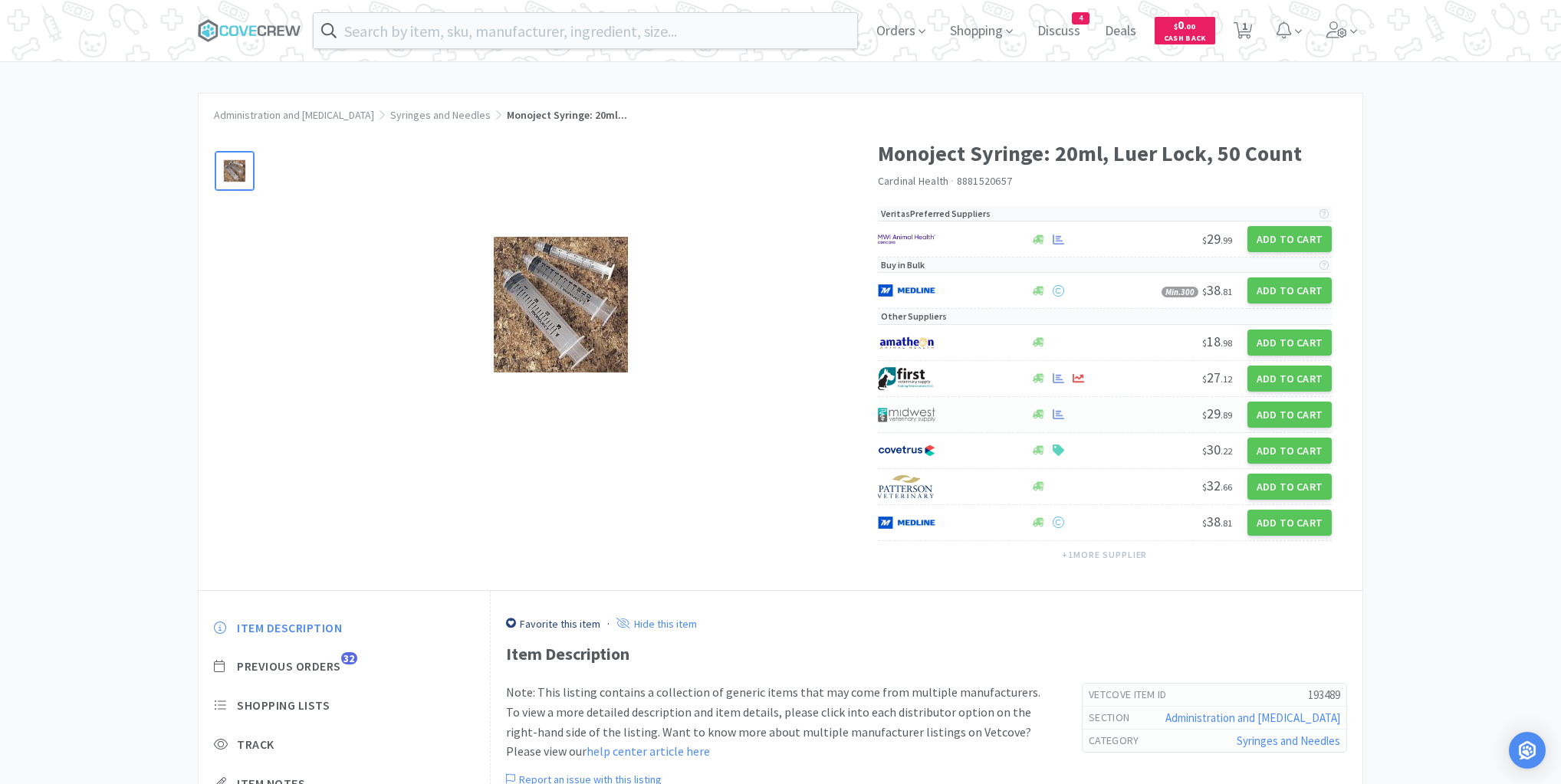
click at [1115, 410] on div at bounding box center [1092, 414] width 127 height 12
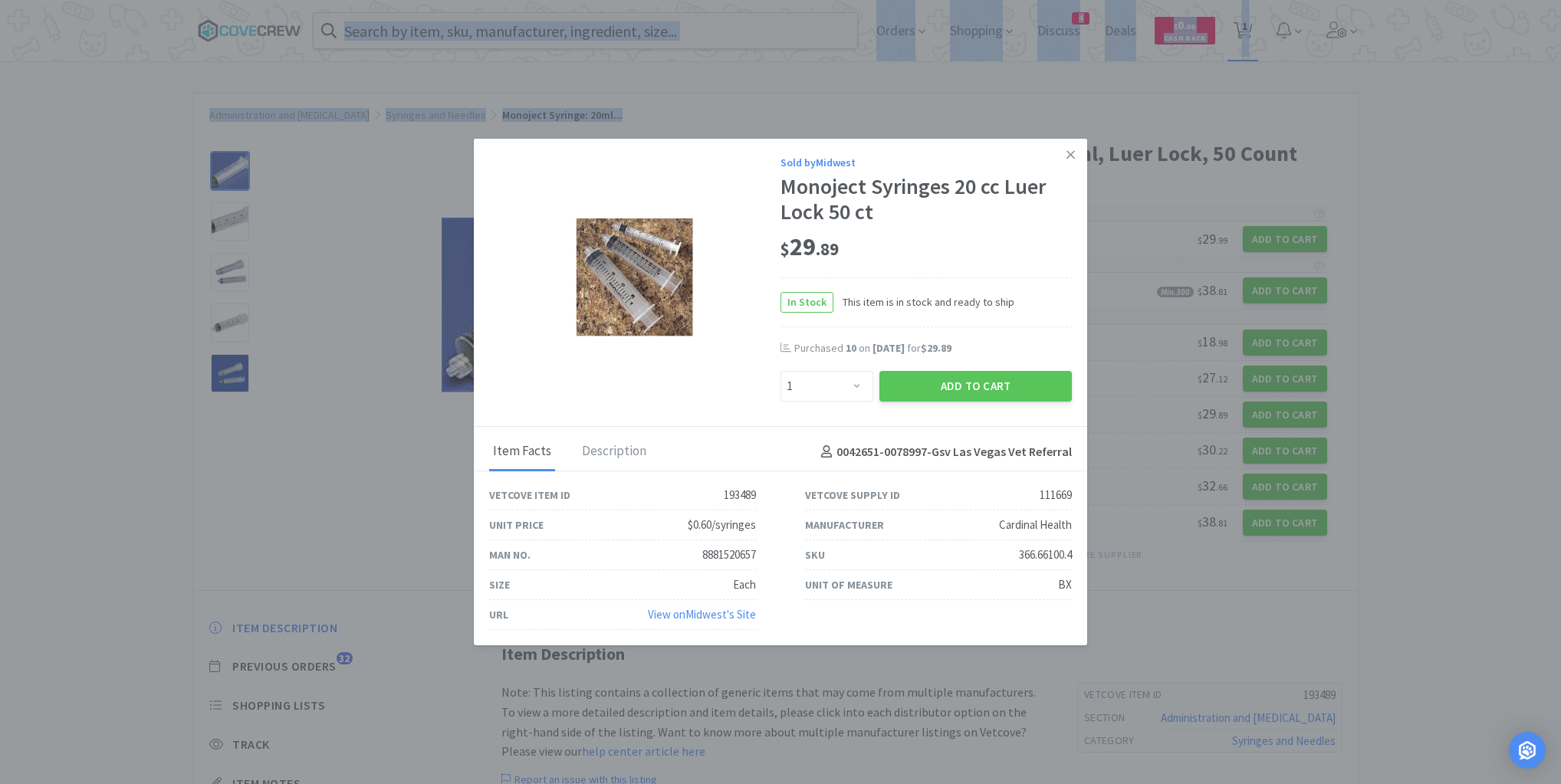
drag, startPoint x: 1276, startPoint y: 68, endPoint x: 1262, endPoint y: 51, distance: 22.0
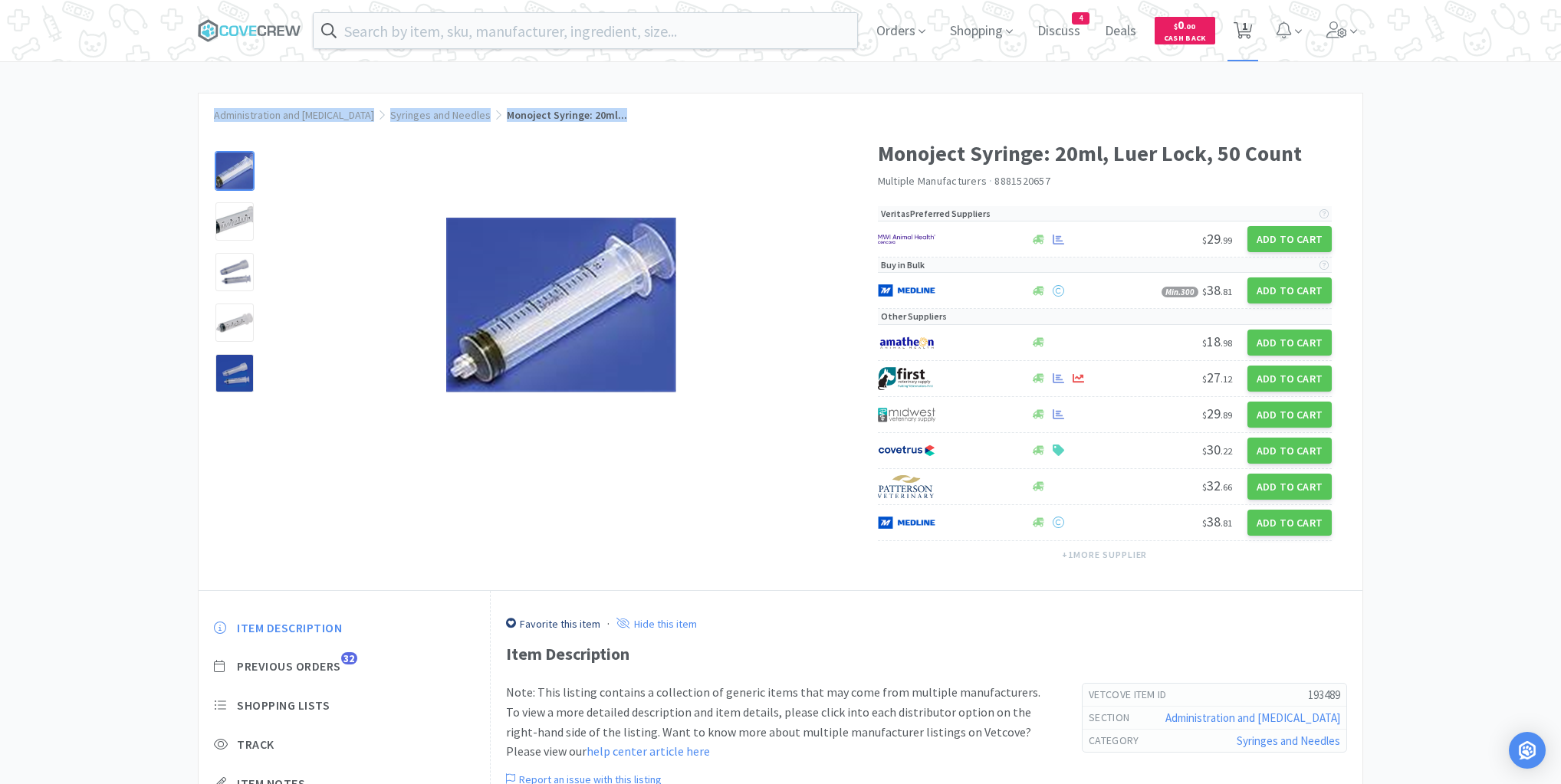
click at [1247, 20] on span "1" at bounding box center [1245, 26] width 5 height 61
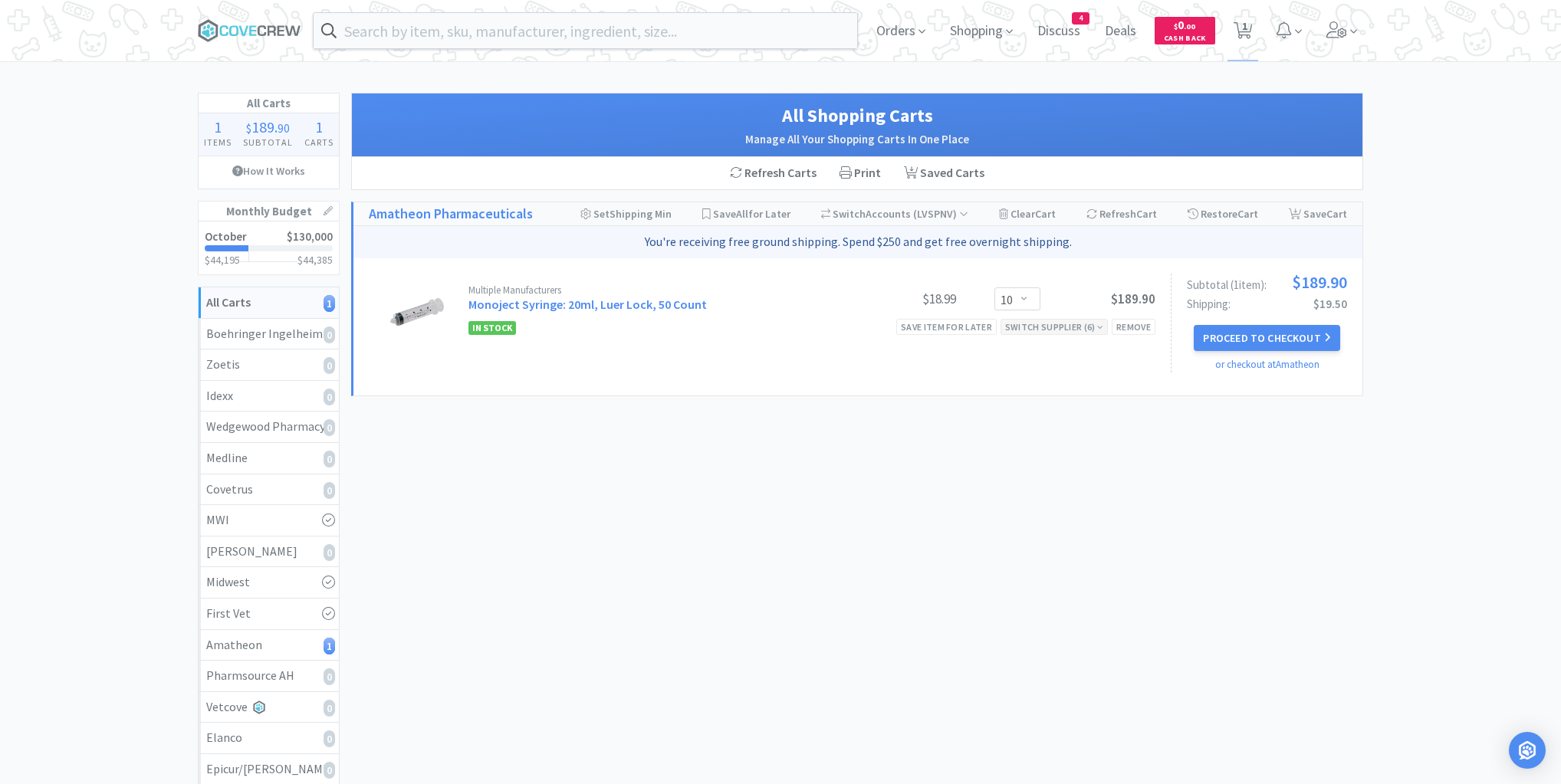
click at [1045, 328] on div "Switch Supplier ( 6 )" at bounding box center [1054, 327] width 98 height 15
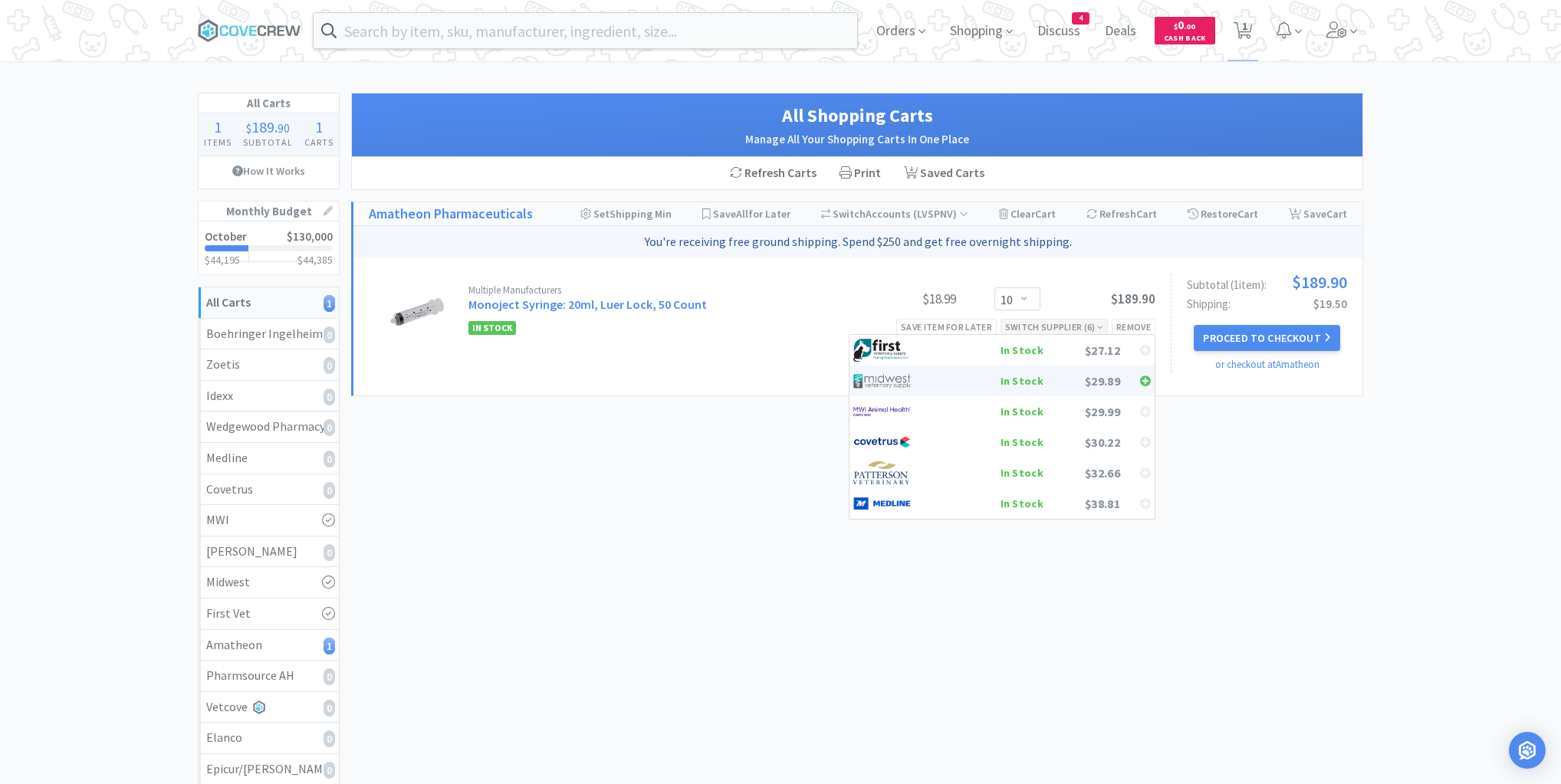
click at [1034, 377] on div "In Stock" at bounding box center [987, 381] width 114 height 23
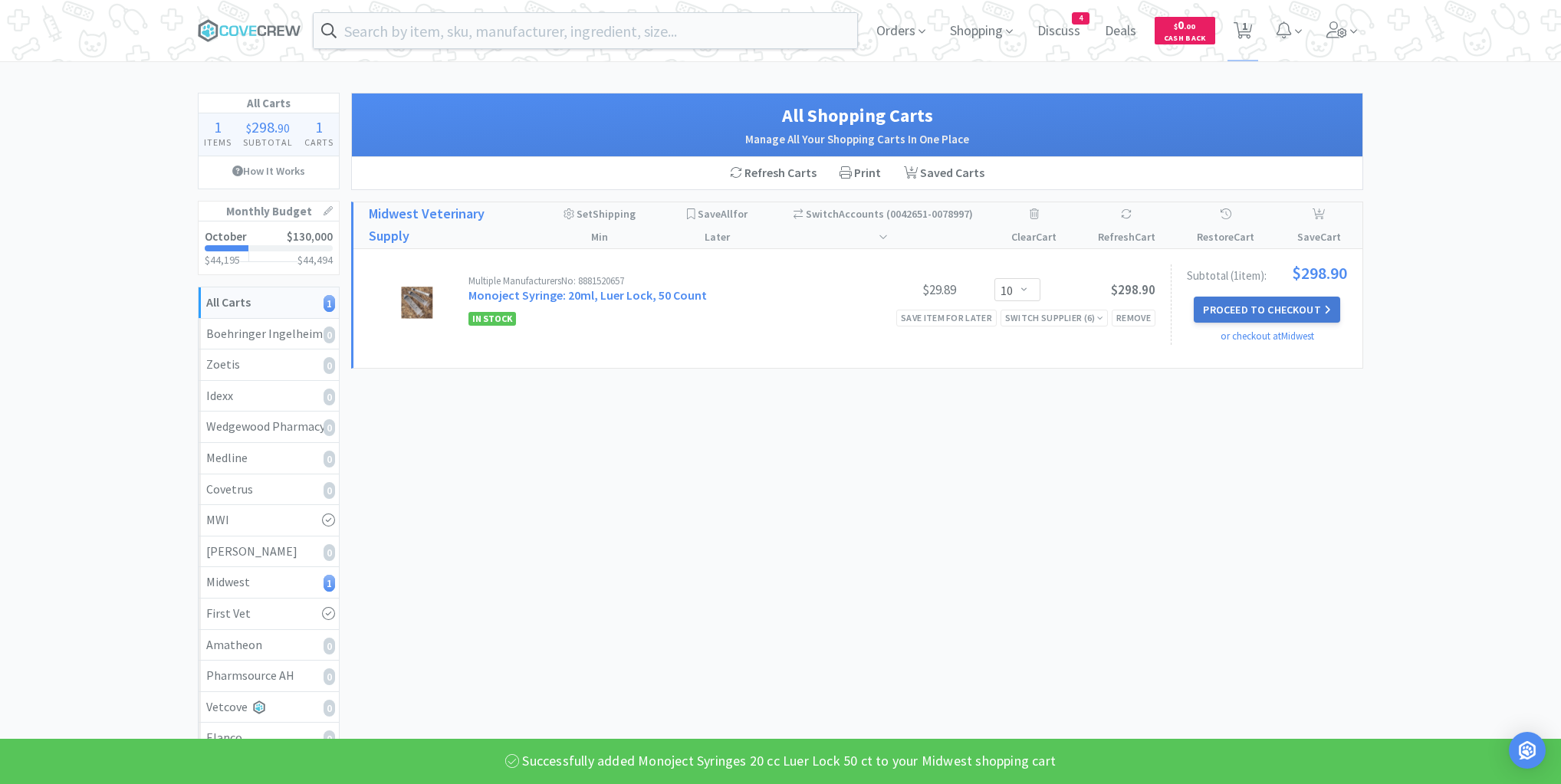
click at [1273, 303] on button "Proceed to Checkout" at bounding box center [1267, 310] width 146 height 26
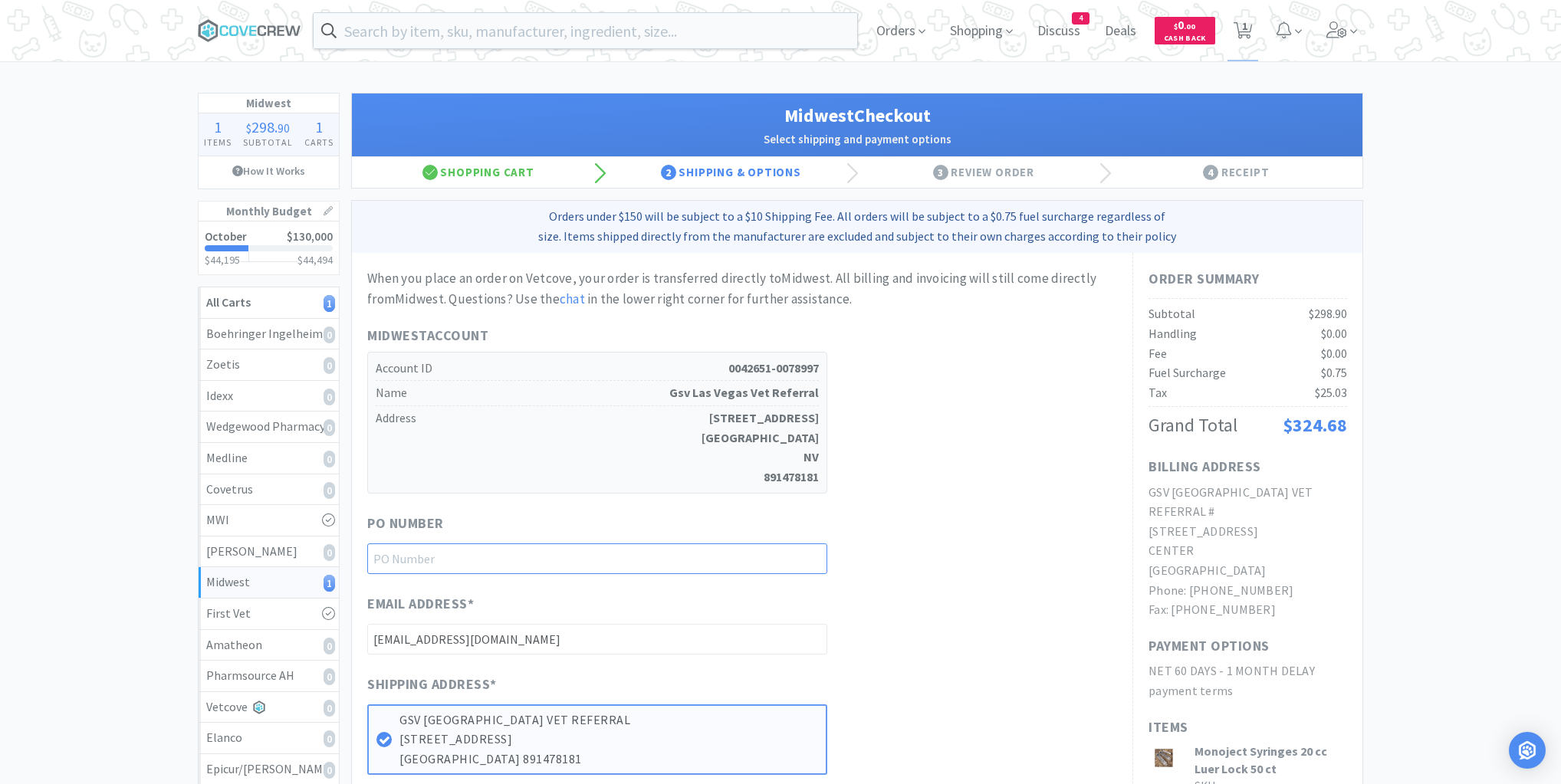
click at [804, 561] on input "text" at bounding box center [597, 558] width 460 height 31
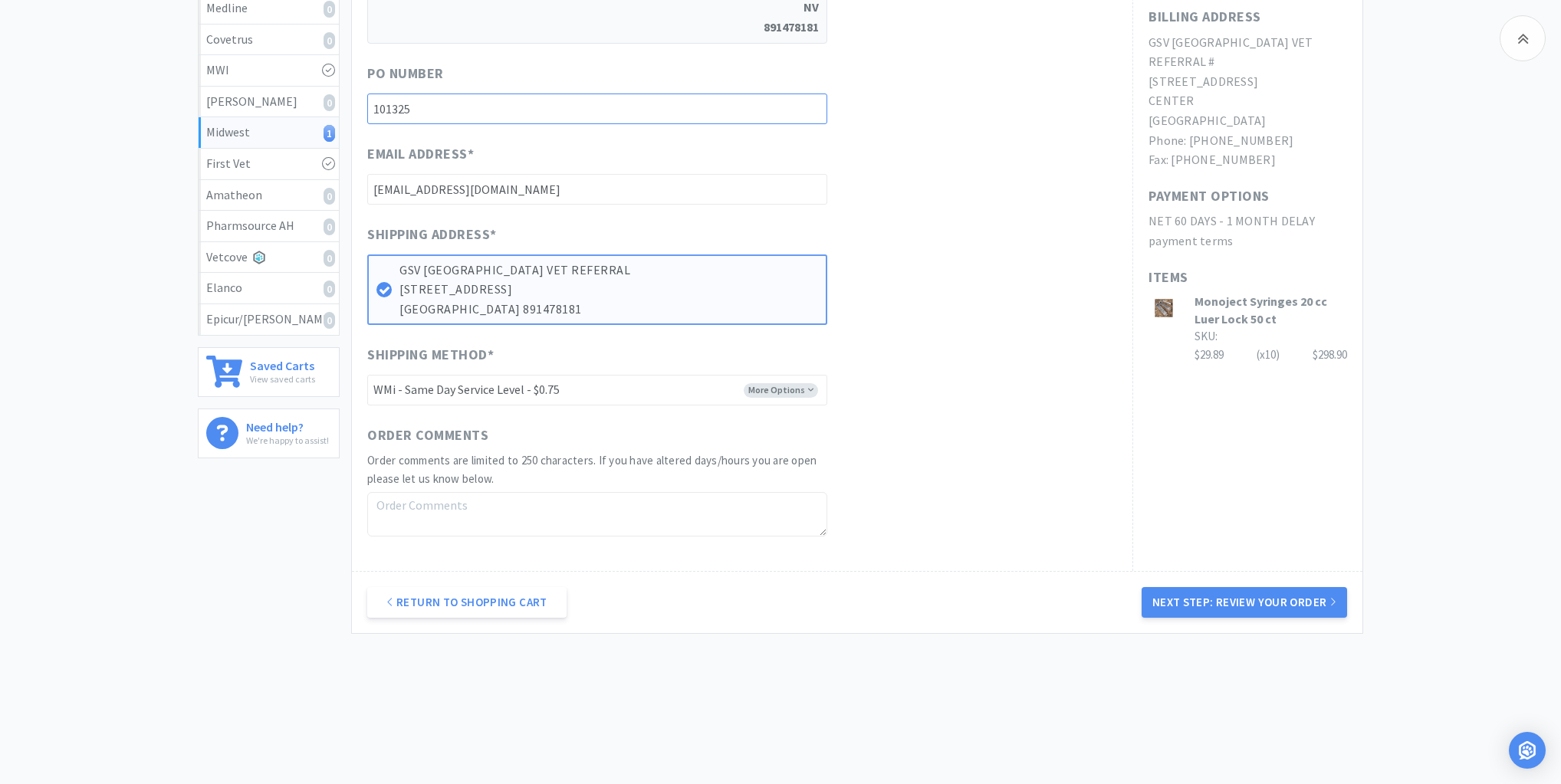
scroll to position [453, 0]
click at [1213, 595] on button "Next Step: Review Your Order" at bounding box center [1245, 598] width 206 height 31
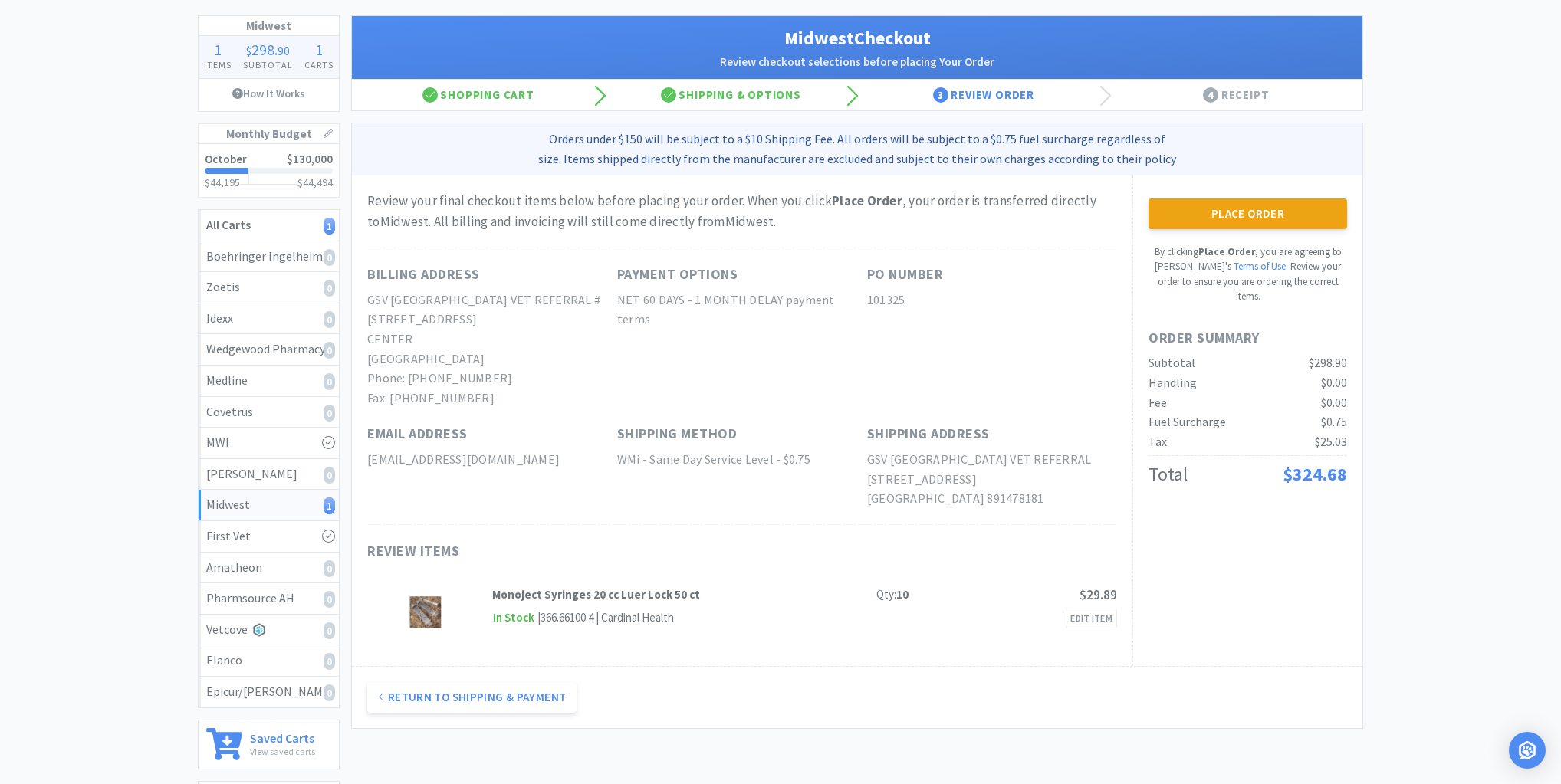
scroll to position [0, 0]
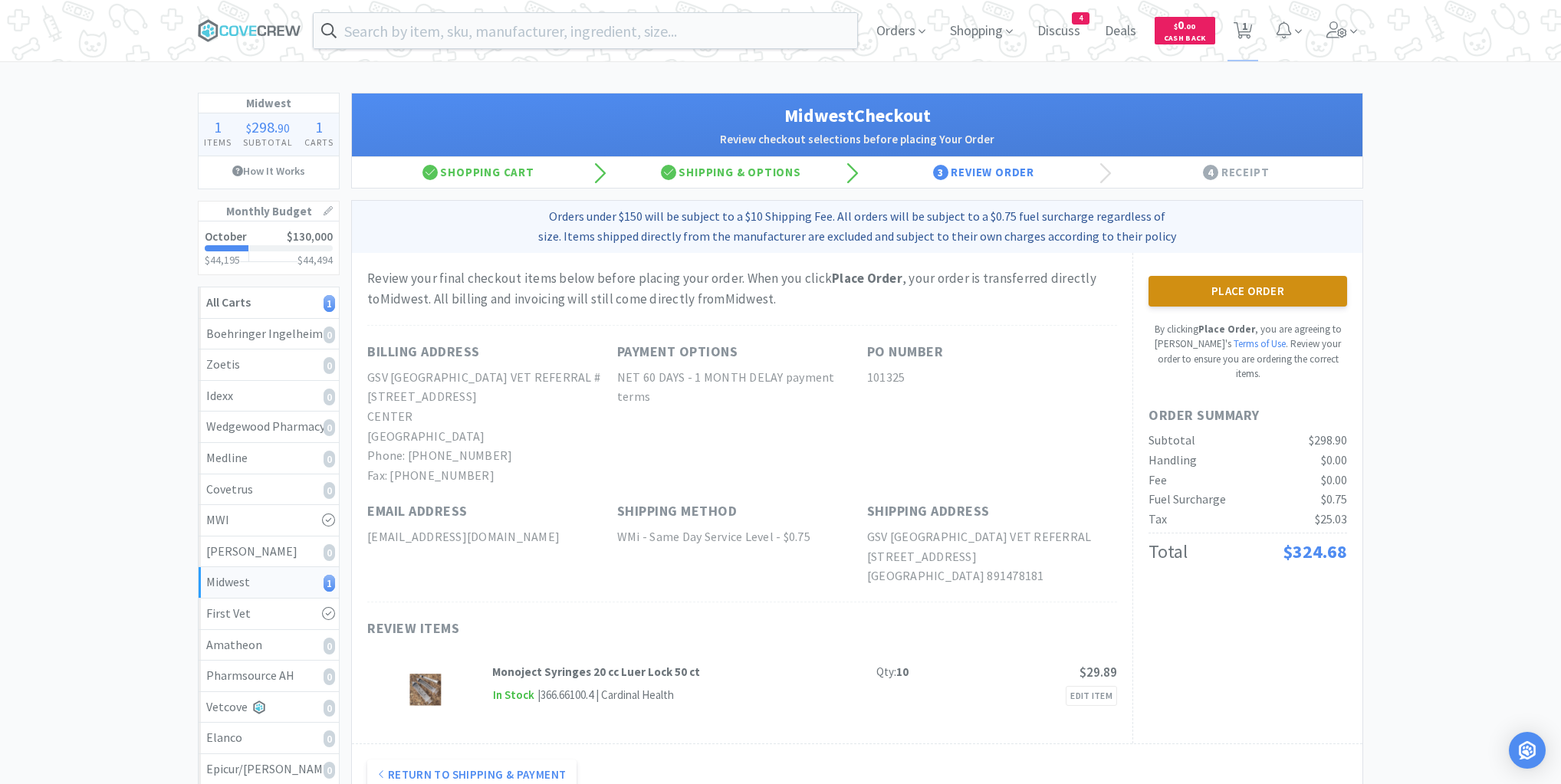
click at [1255, 288] on button "Place Order" at bounding box center [1248, 292] width 199 height 31
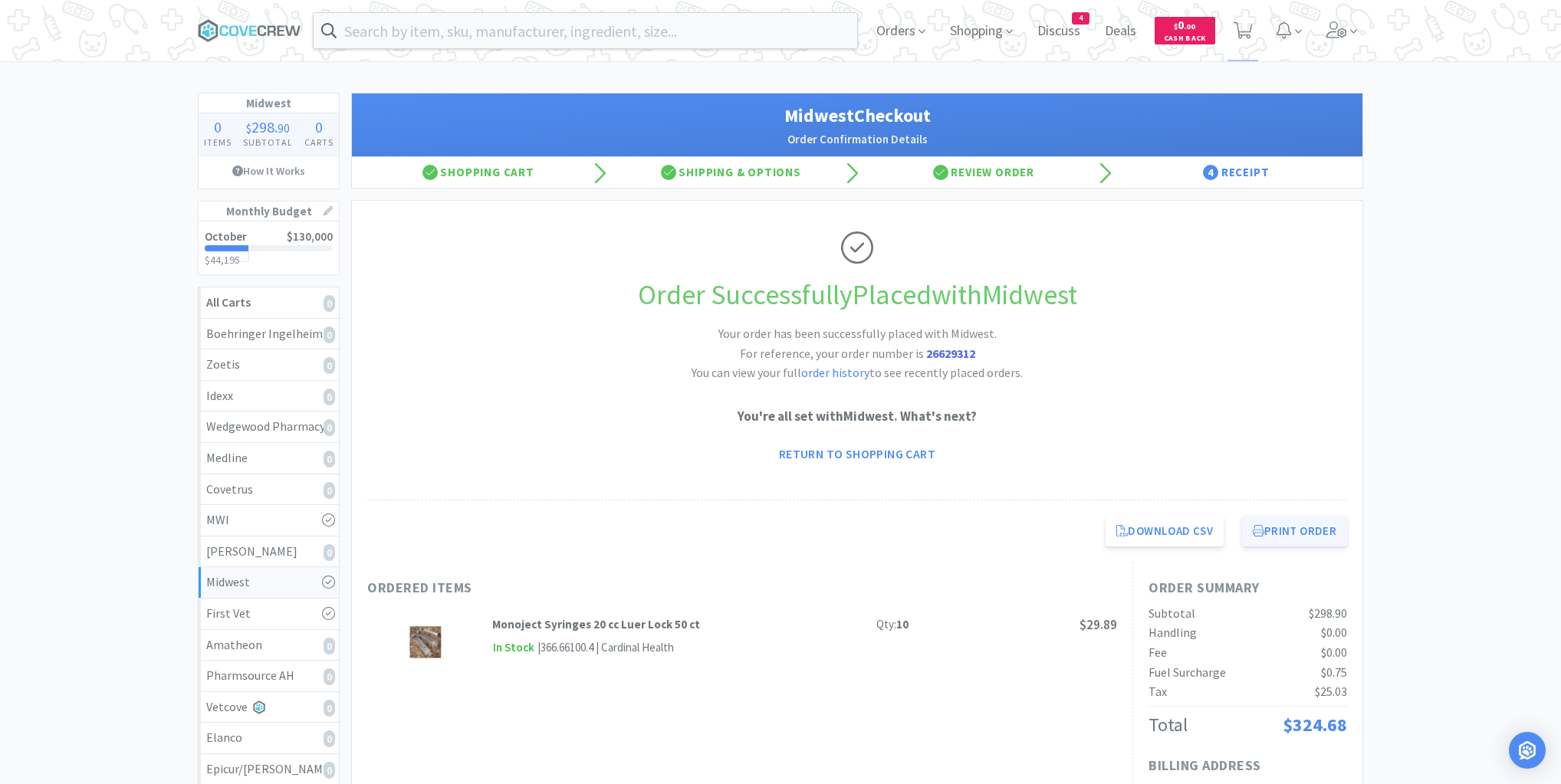
click at [1273, 533] on button "Print Order" at bounding box center [1295, 531] width 105 height 31
click at [246, 32] on icon at bounding box center [249, 31] width 104 height 23
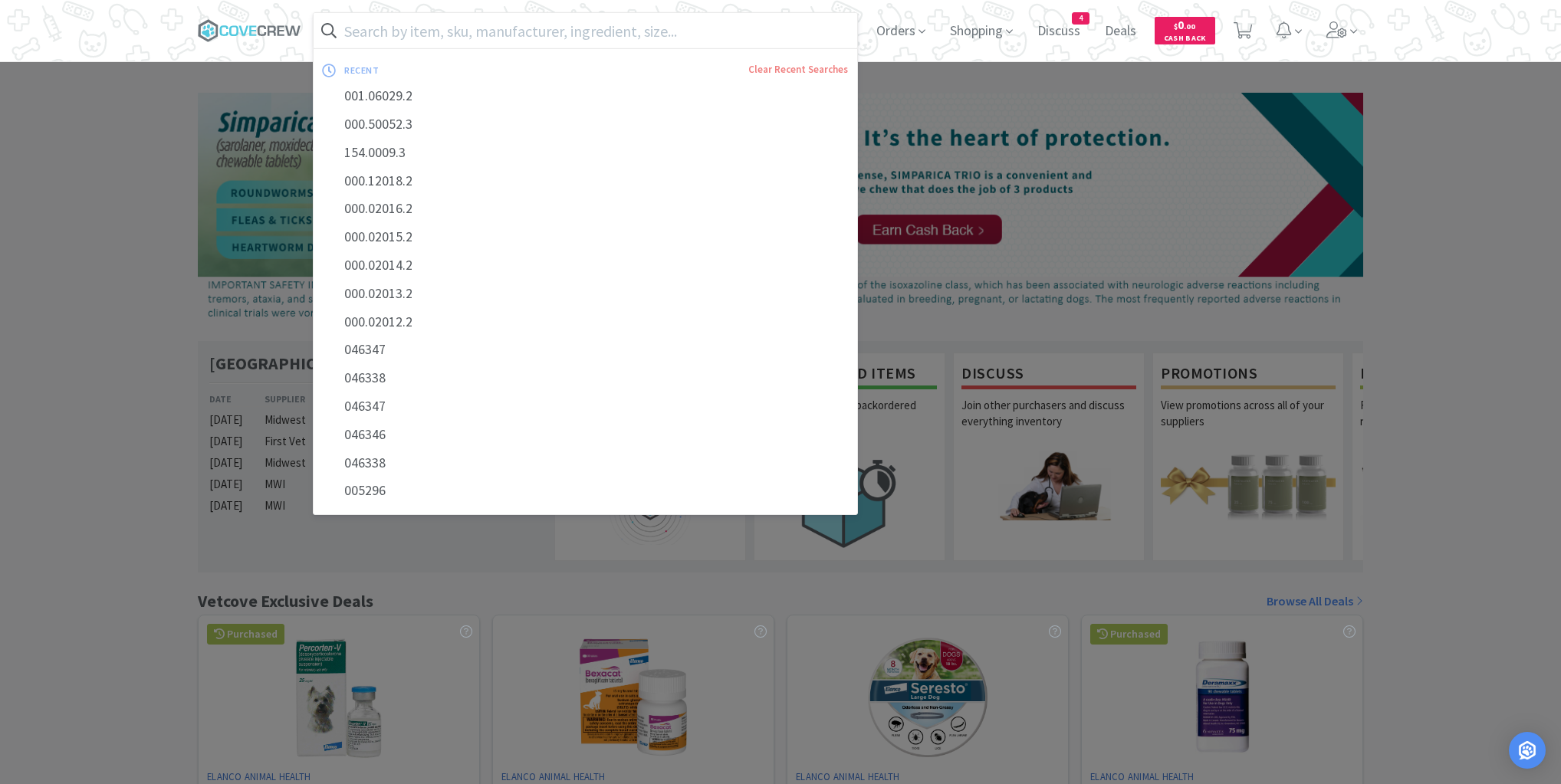
click at [611, 31] on input "text" at bounding box center [586, 31] width 543 height 35
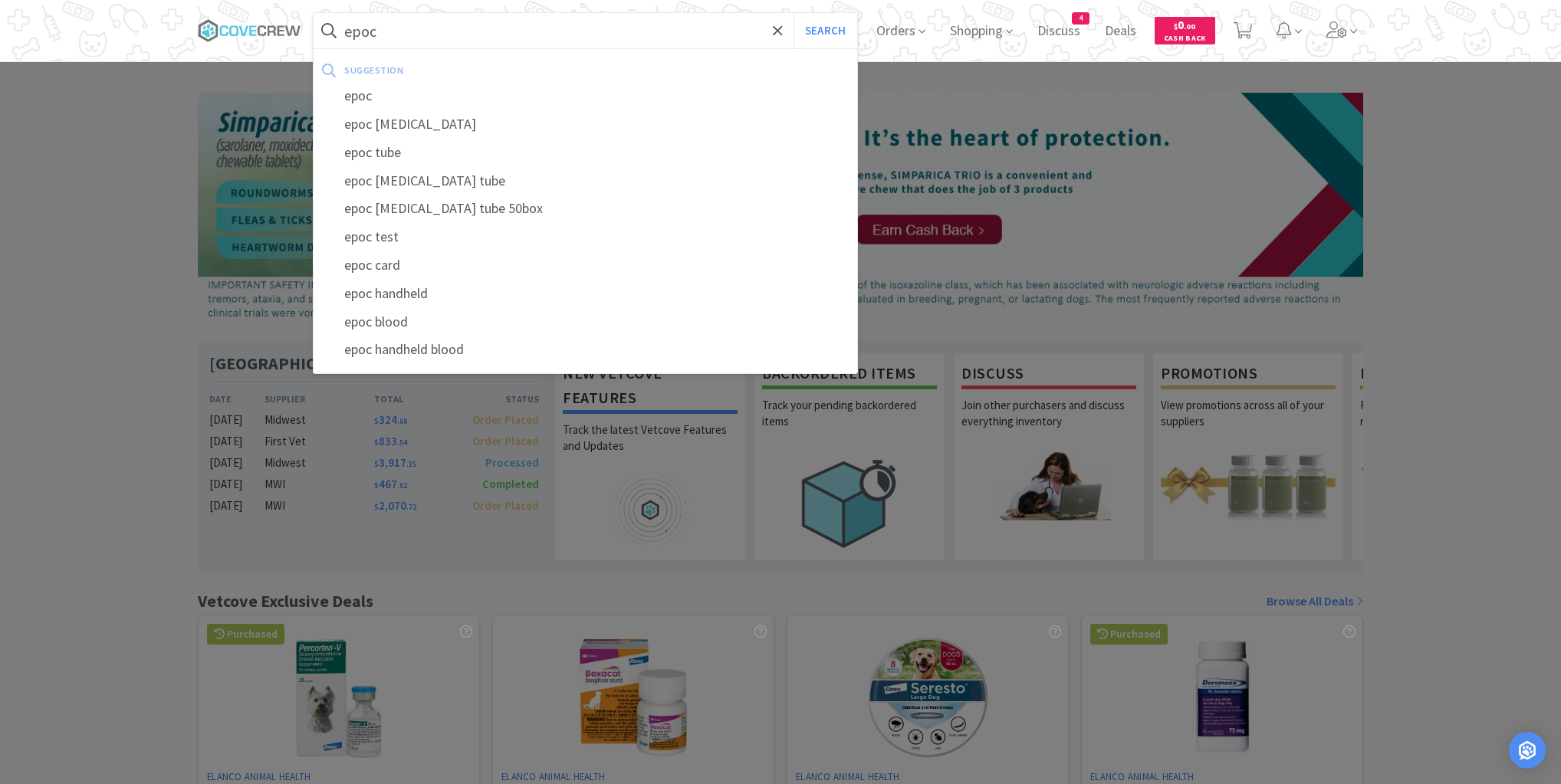
click at [794, 13] on button "Search" at bounding box center [825, 31] width 64 height 35
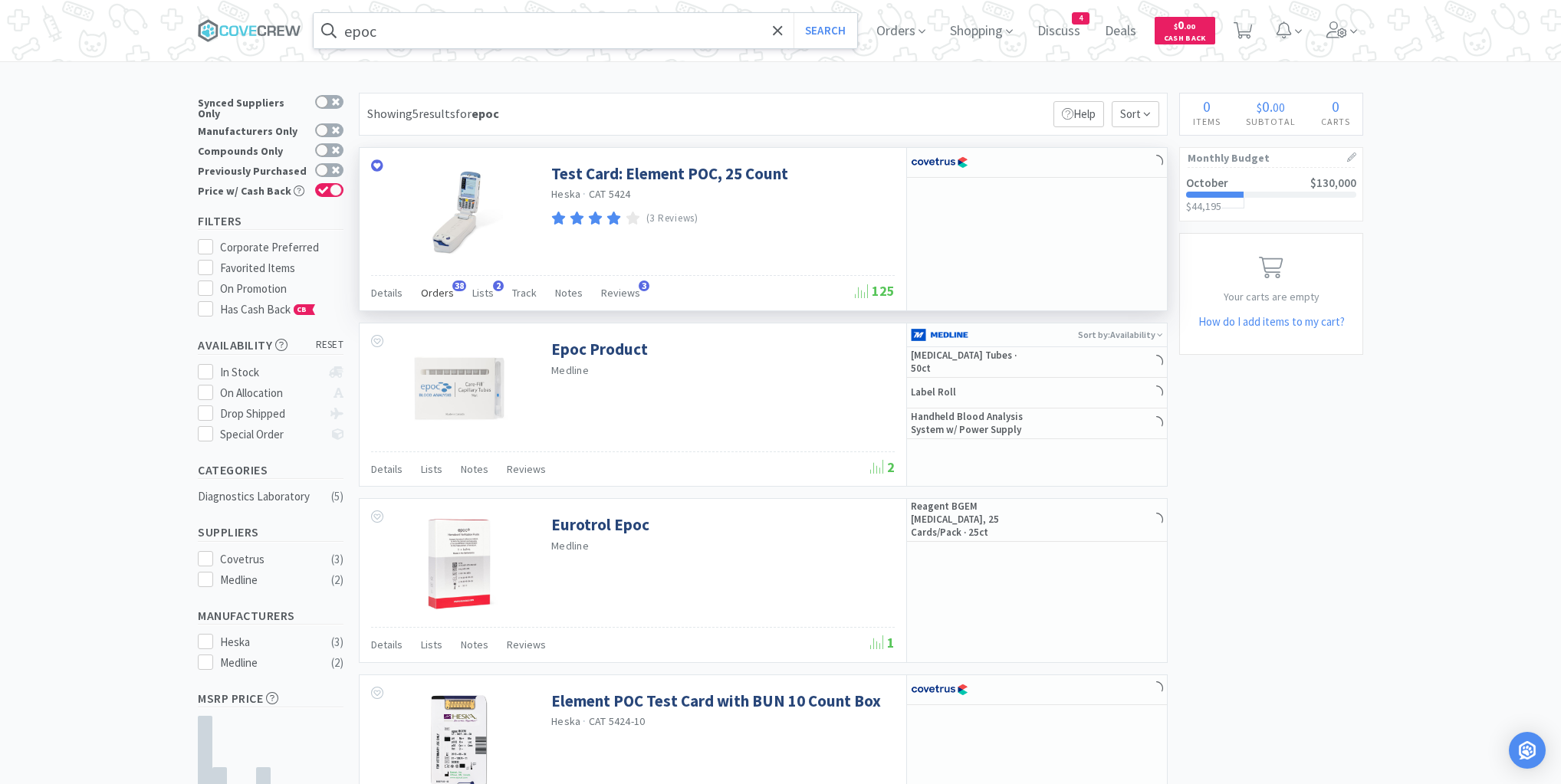
click at [438, 293] on span "Orders" at bounding box center [437, 293] width 33 height 14
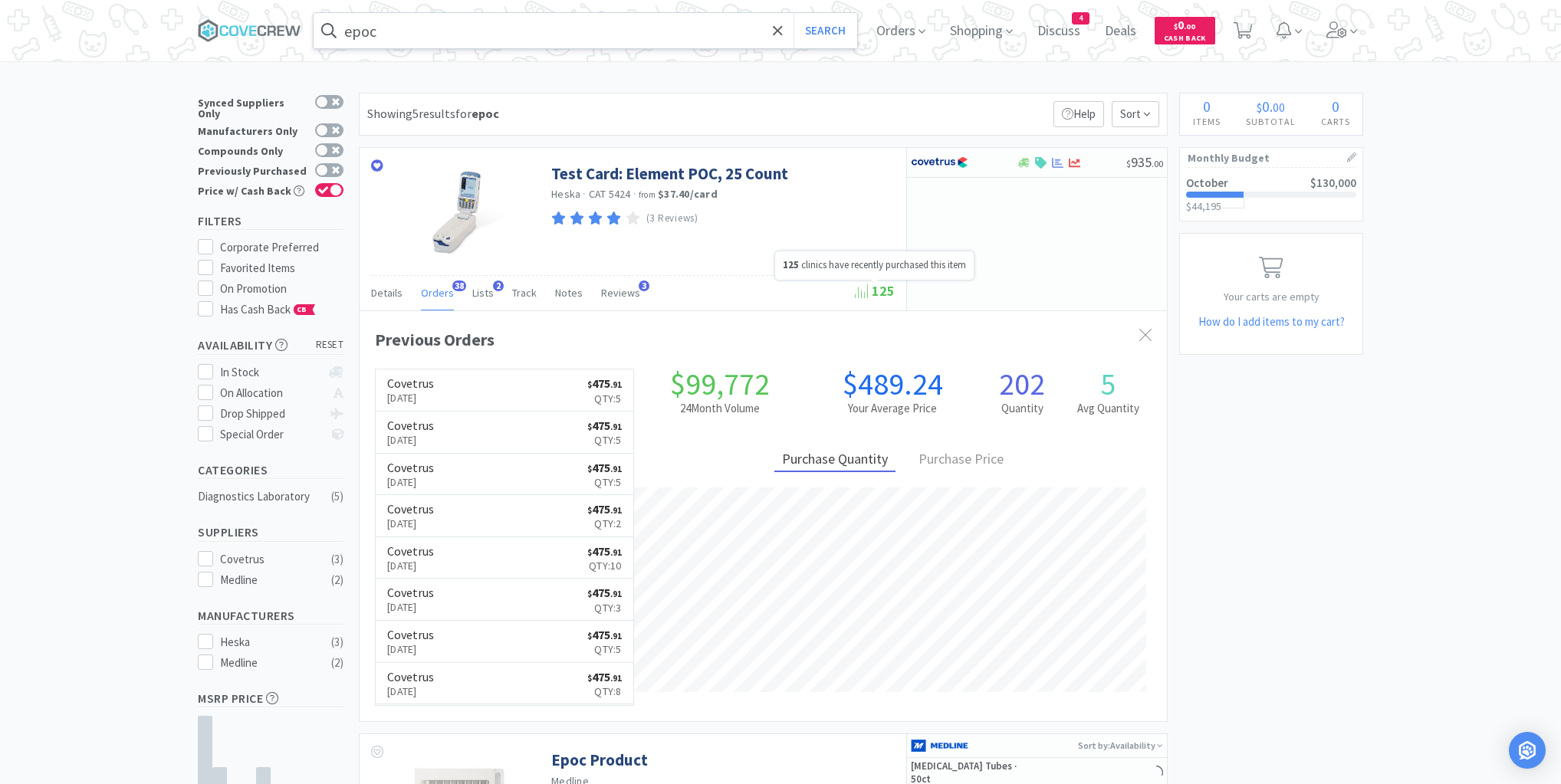
scroll to position [411, 807]
click at [384, 32] on input "epoc" at bounding box center [586, 31] width 543 height 35
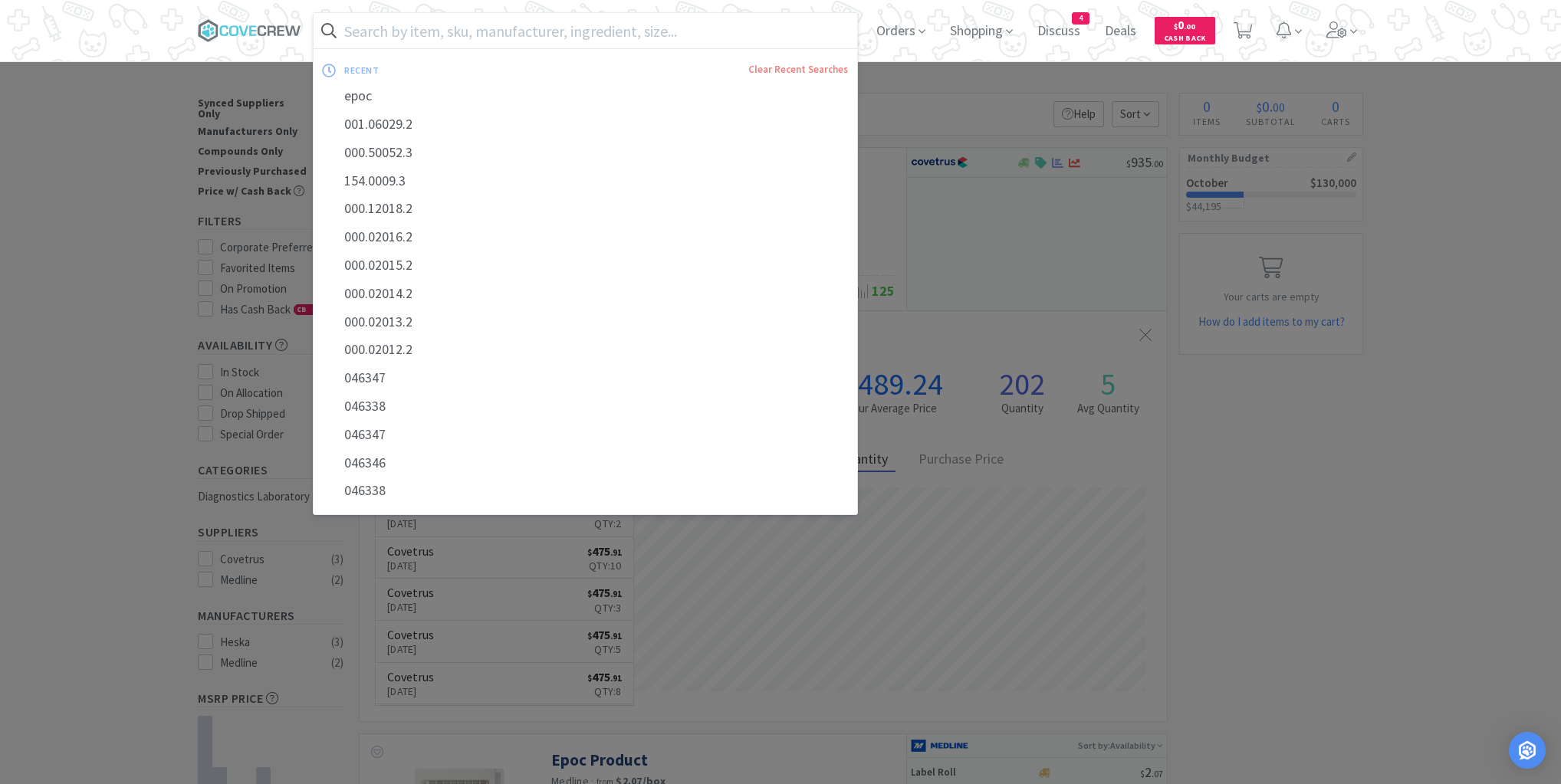
drag, startPoint x: 249, startPoint y: 31, endPoint x: 274, endPoint y: 117, distance: 89.6
click at [251, 34] on icon at bounding box center [249, 31] width 104 height 23
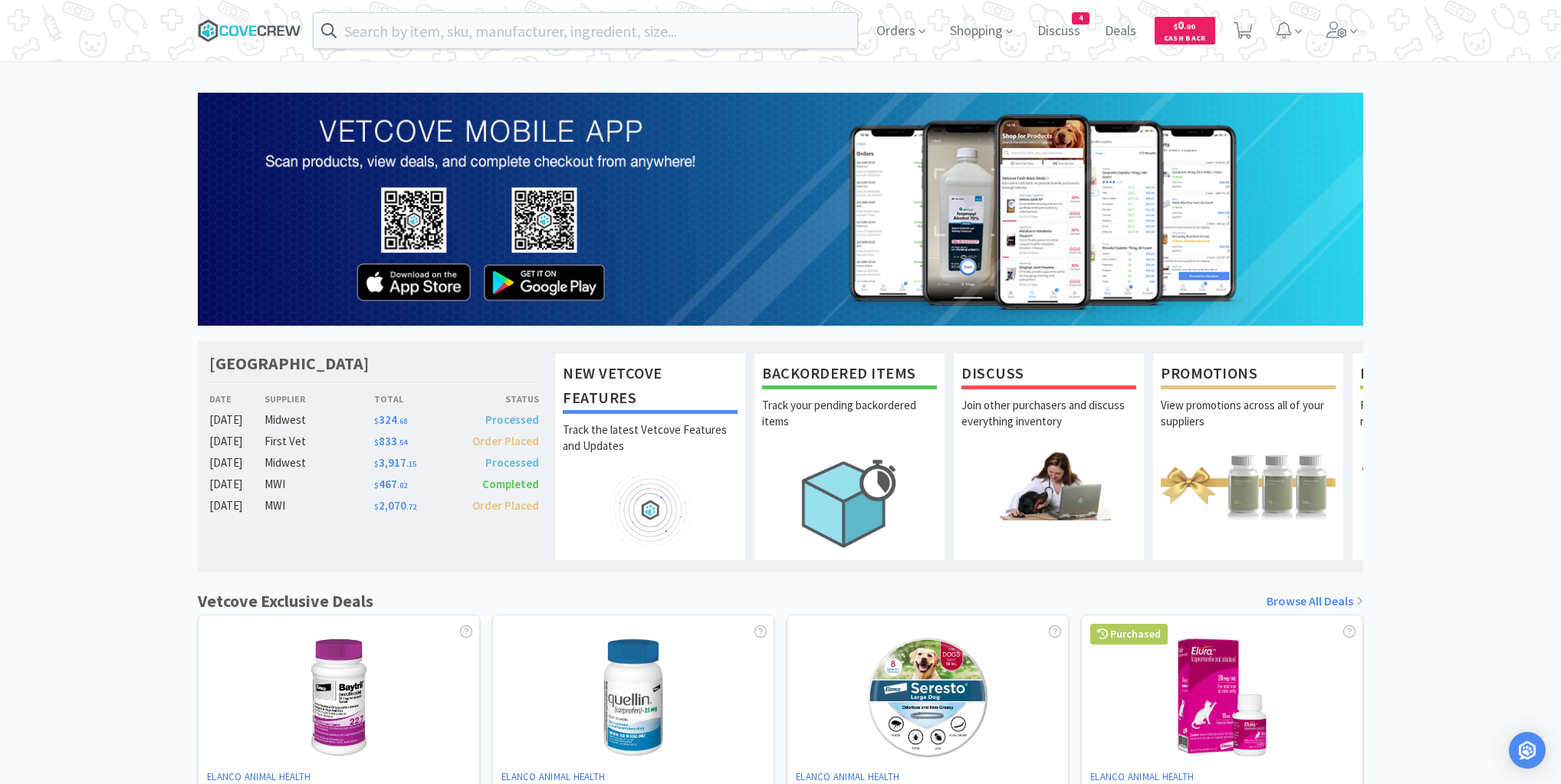
click at [281, 29] on icon at bounding box center [249, 31] width 104 height 23
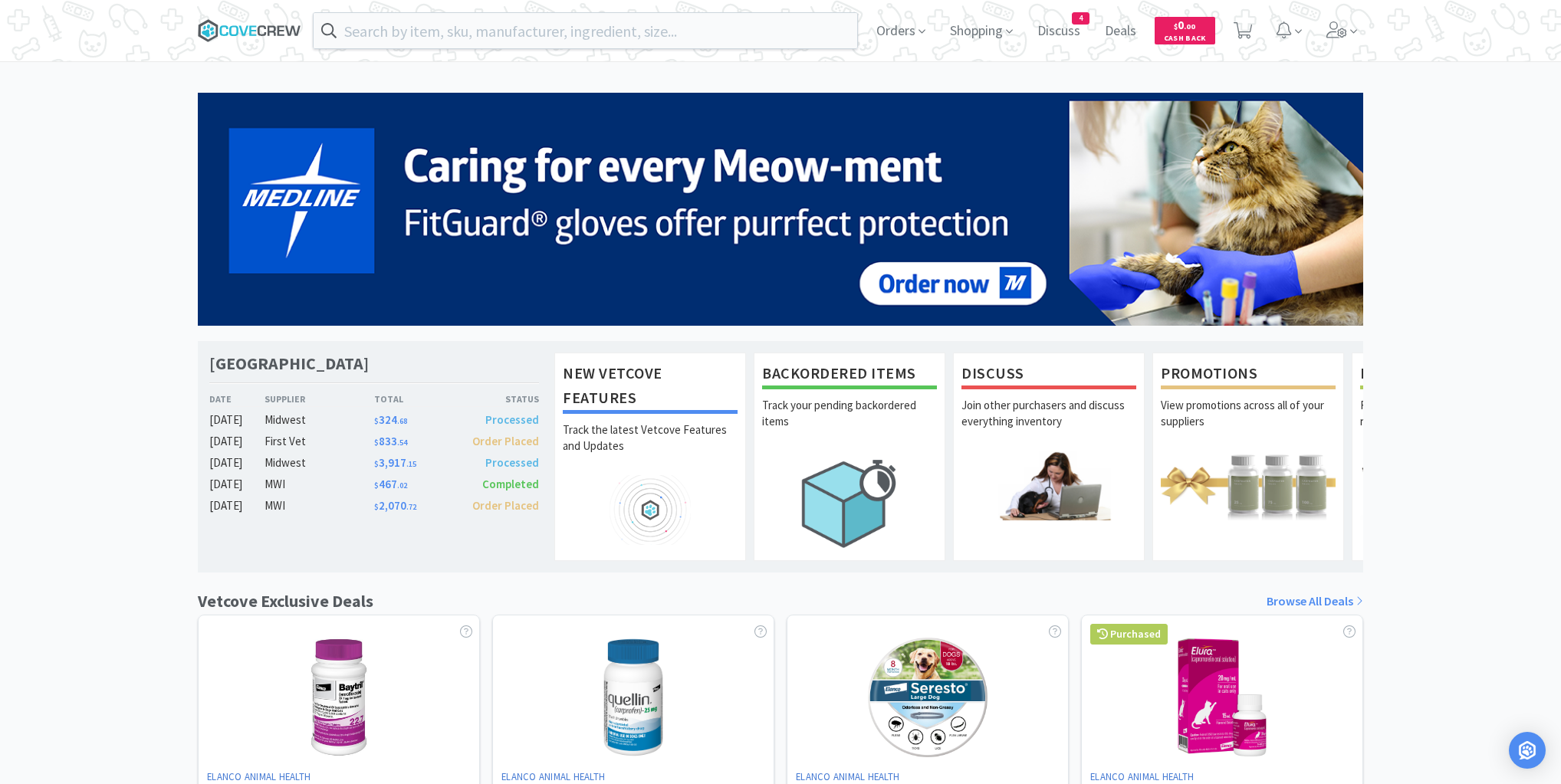
click at [244, 25] on icon at bounding box center [249, 31] width 104 height 23
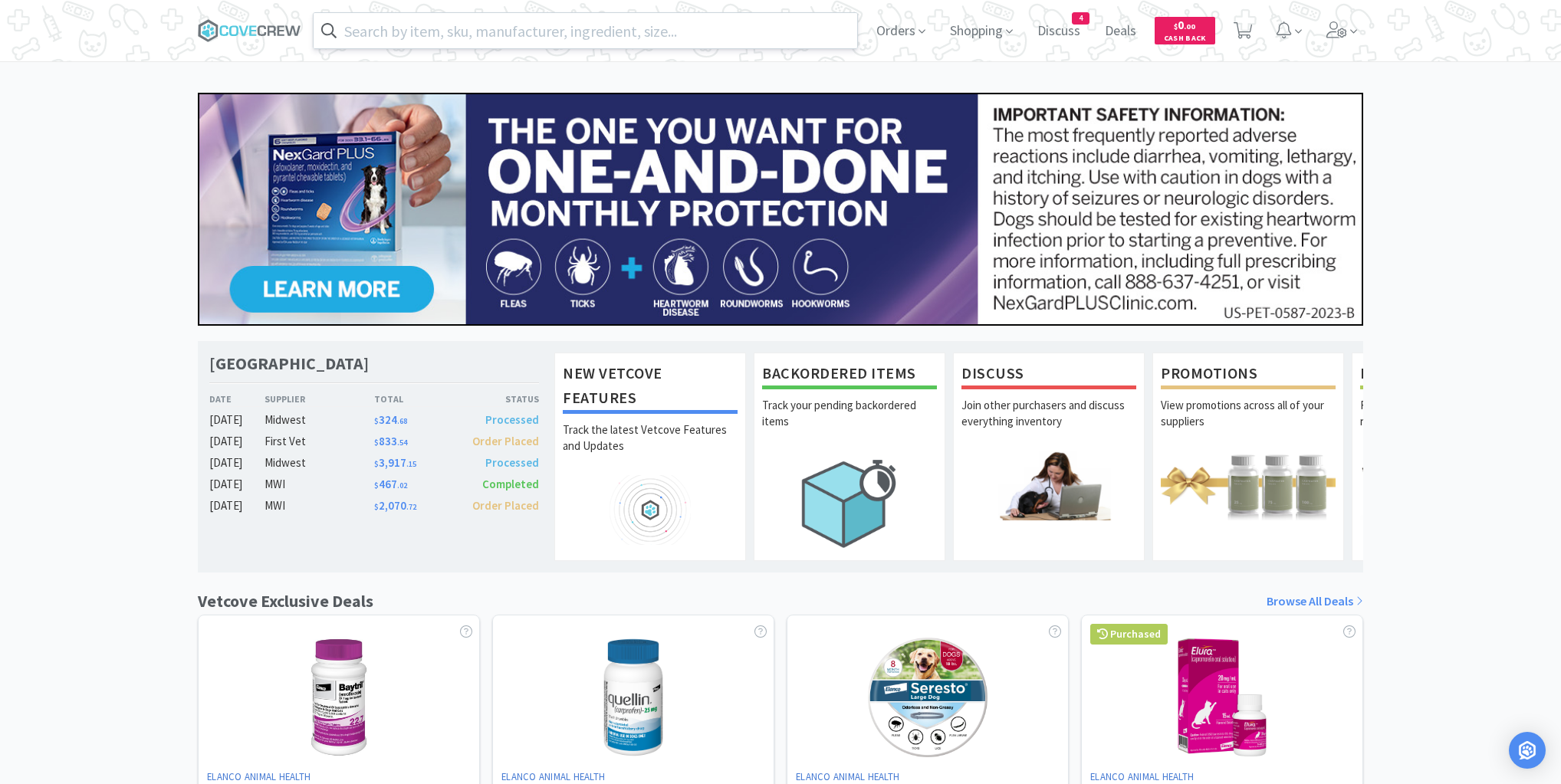
click at [391, 24] on input "text" at bounding box center [586, 31] width 543 height 35
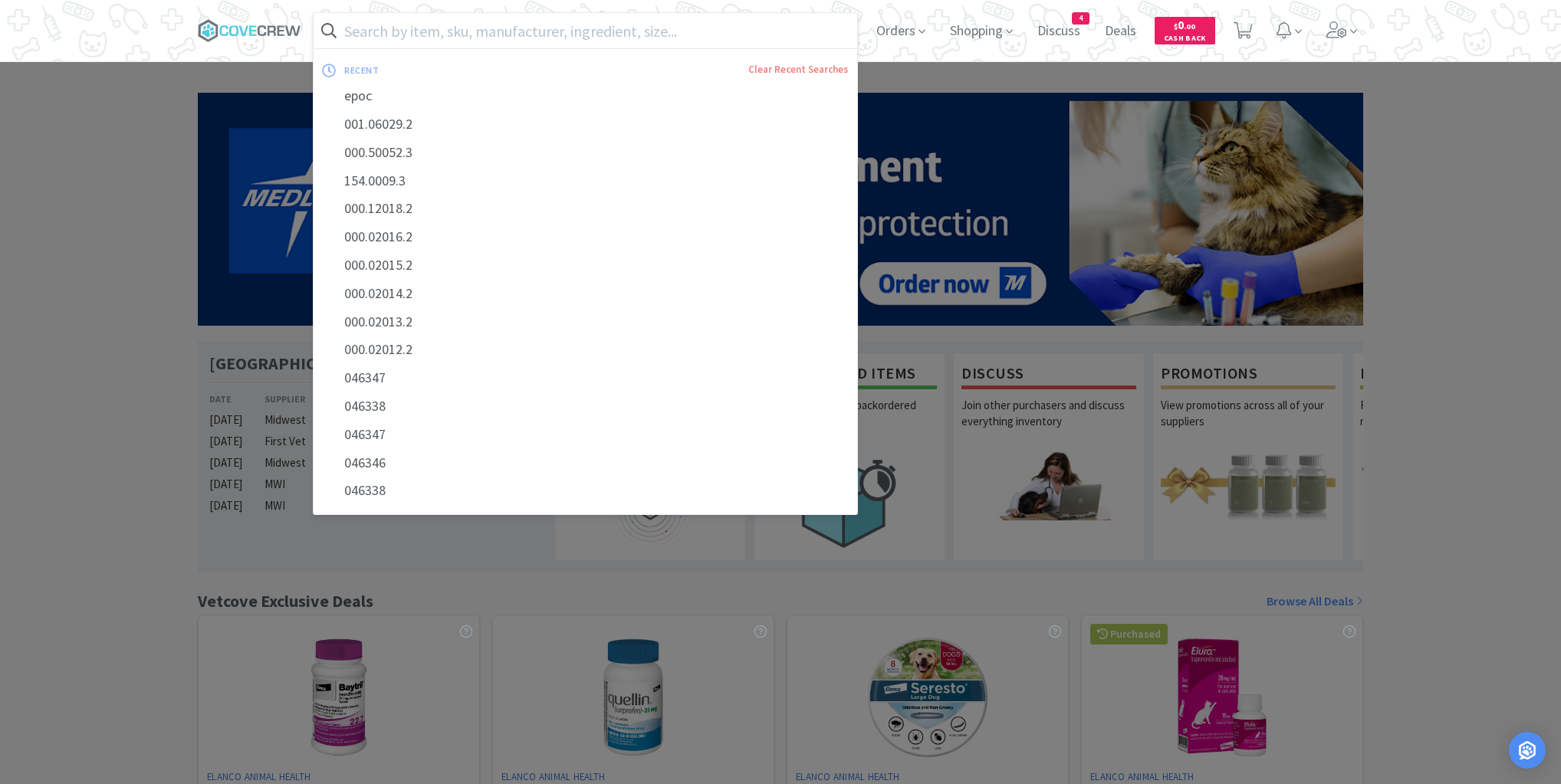
paste input "J0762Y"
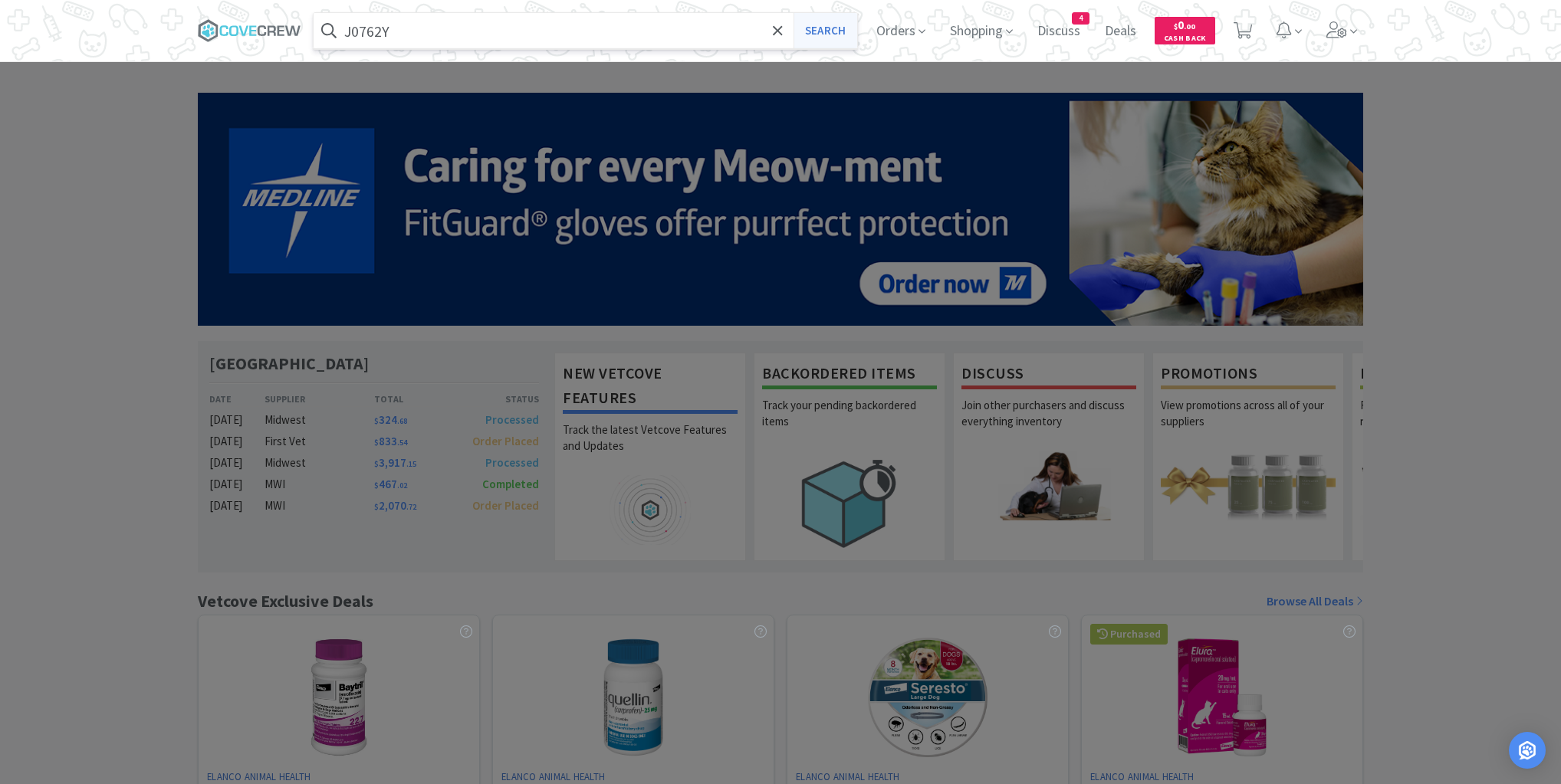
click at [820, 37] on button "Search" at bounding box center [825, 31] width 64 height 35
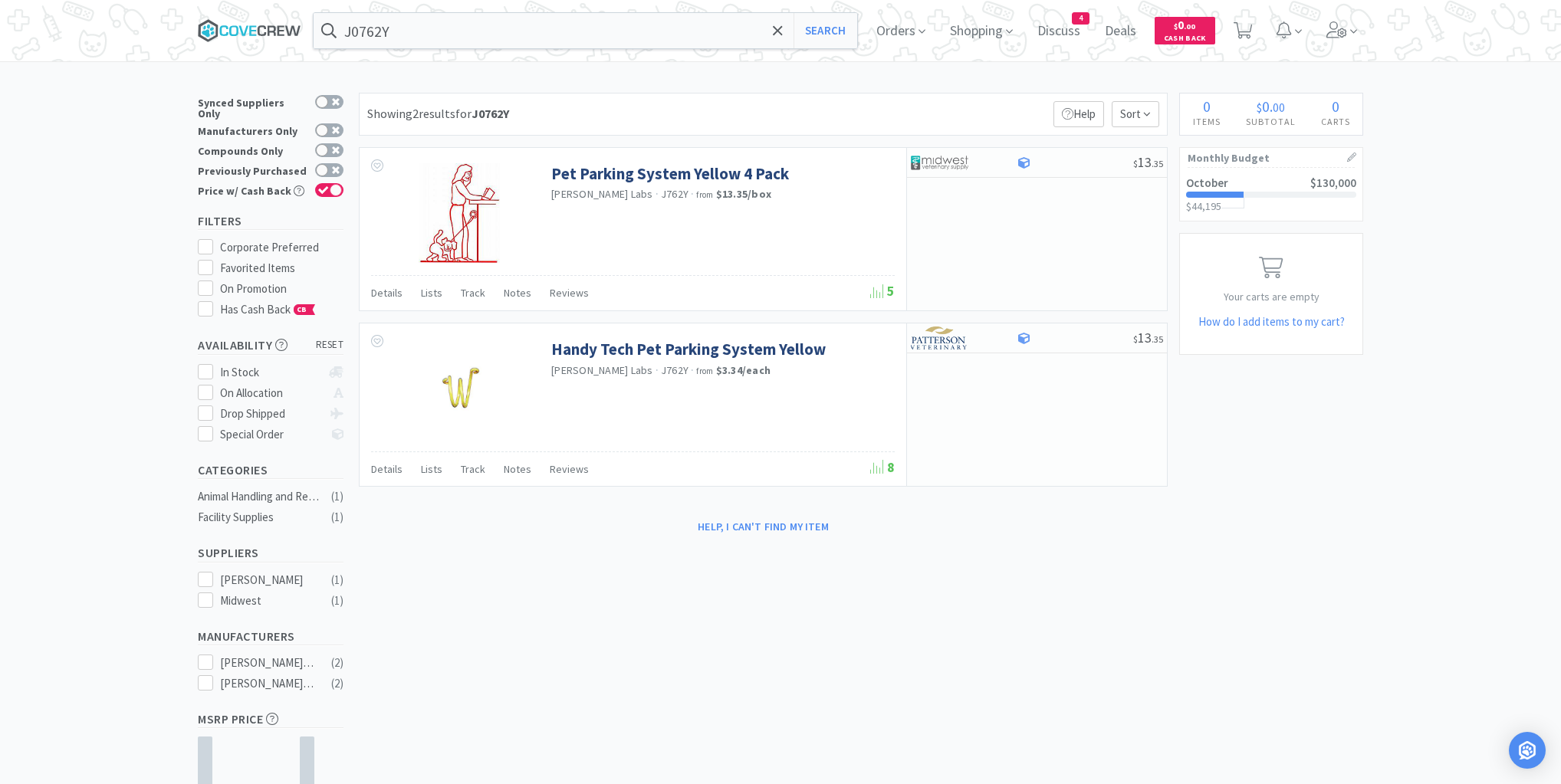
click at [267, 28] on icon at bounding box center [249, 31] width 104 height 23
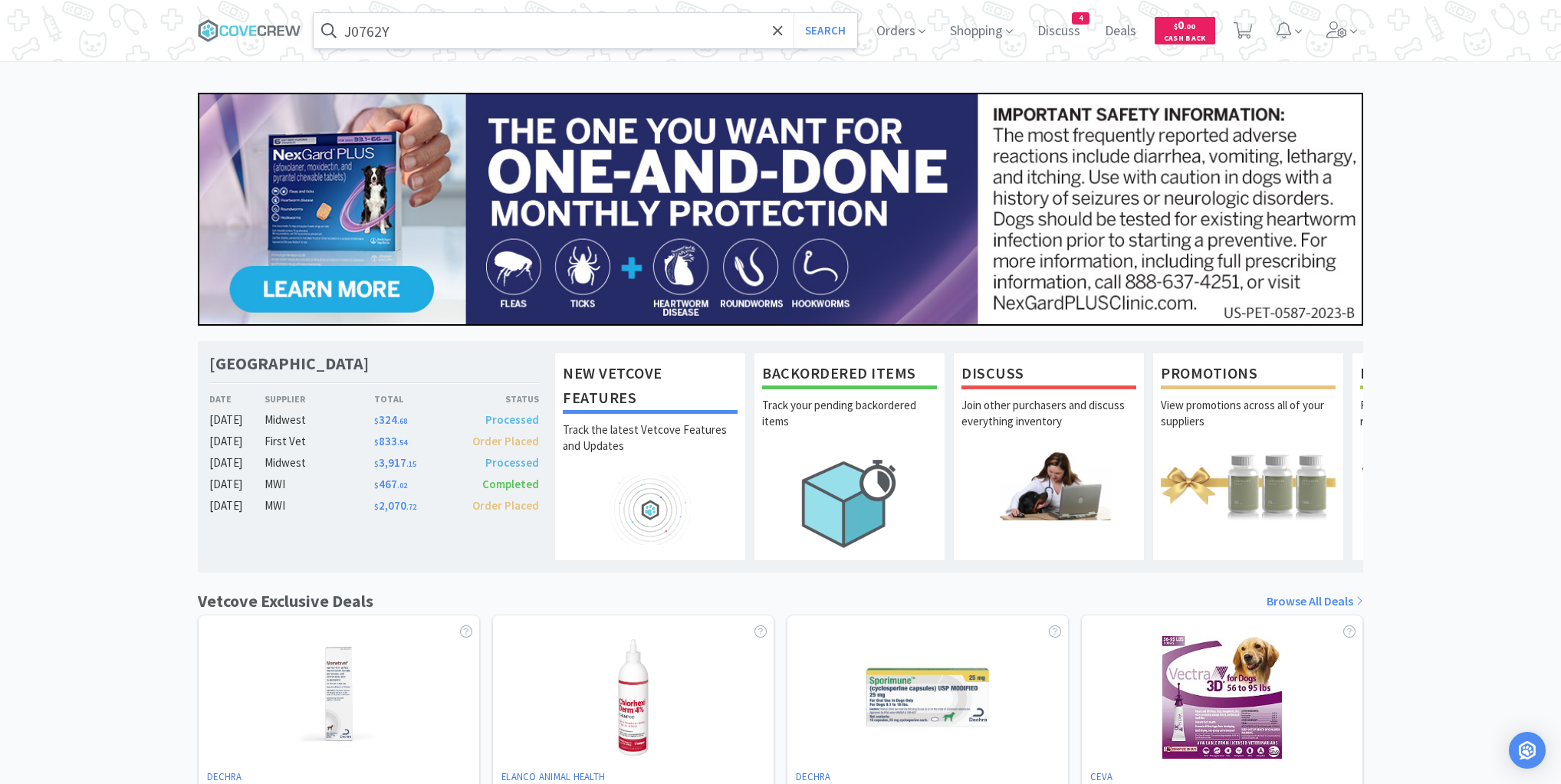
click at [389, 37] on input "J0762Y" at bounding box center [586, 31] width 543 height 35
click at [269, 28] on icon at bounding box center [272, 30] width 8 height 10
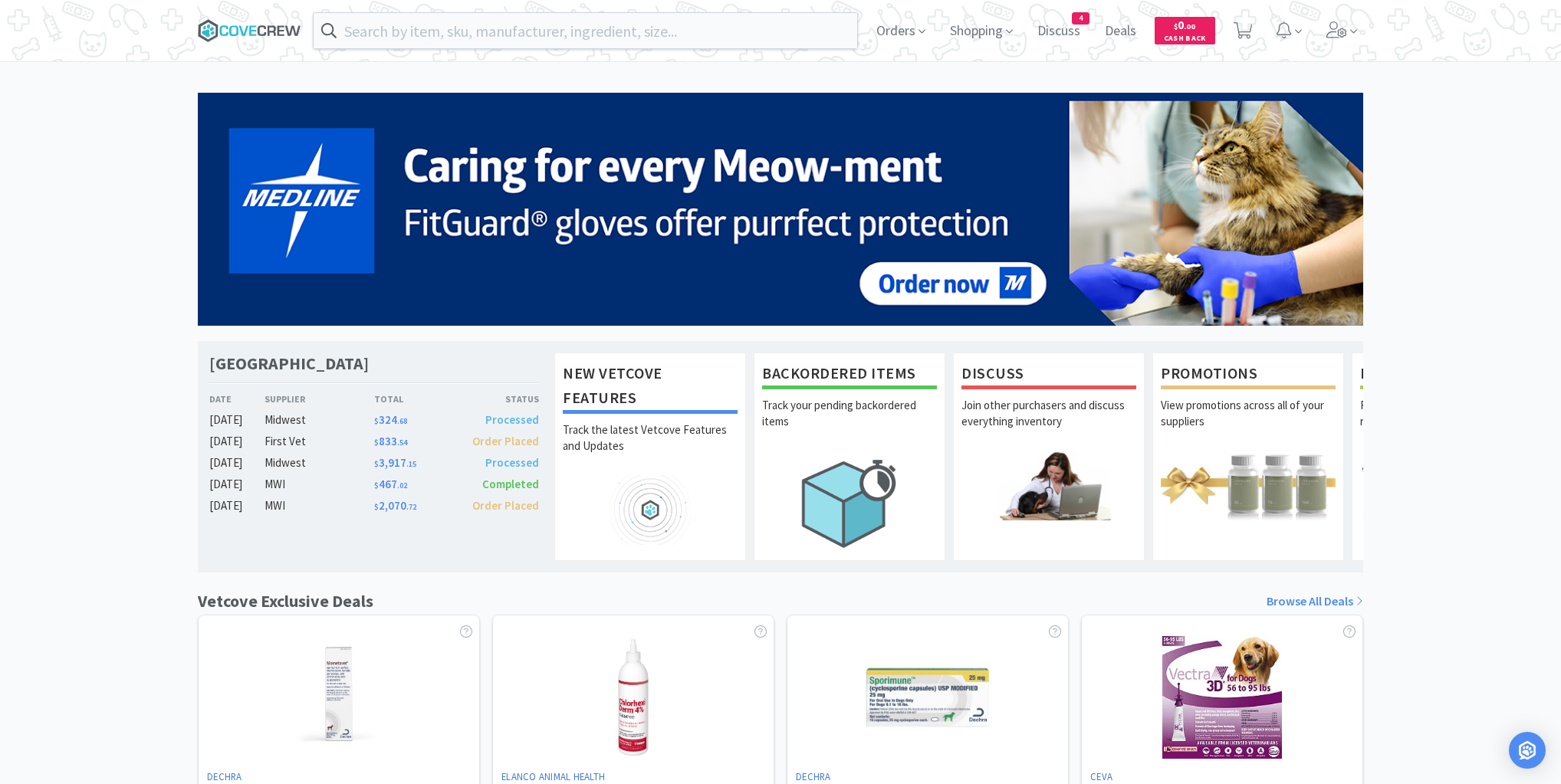
click at [249, 28] on icon at bounding box center [249, 31] width 104 height 23
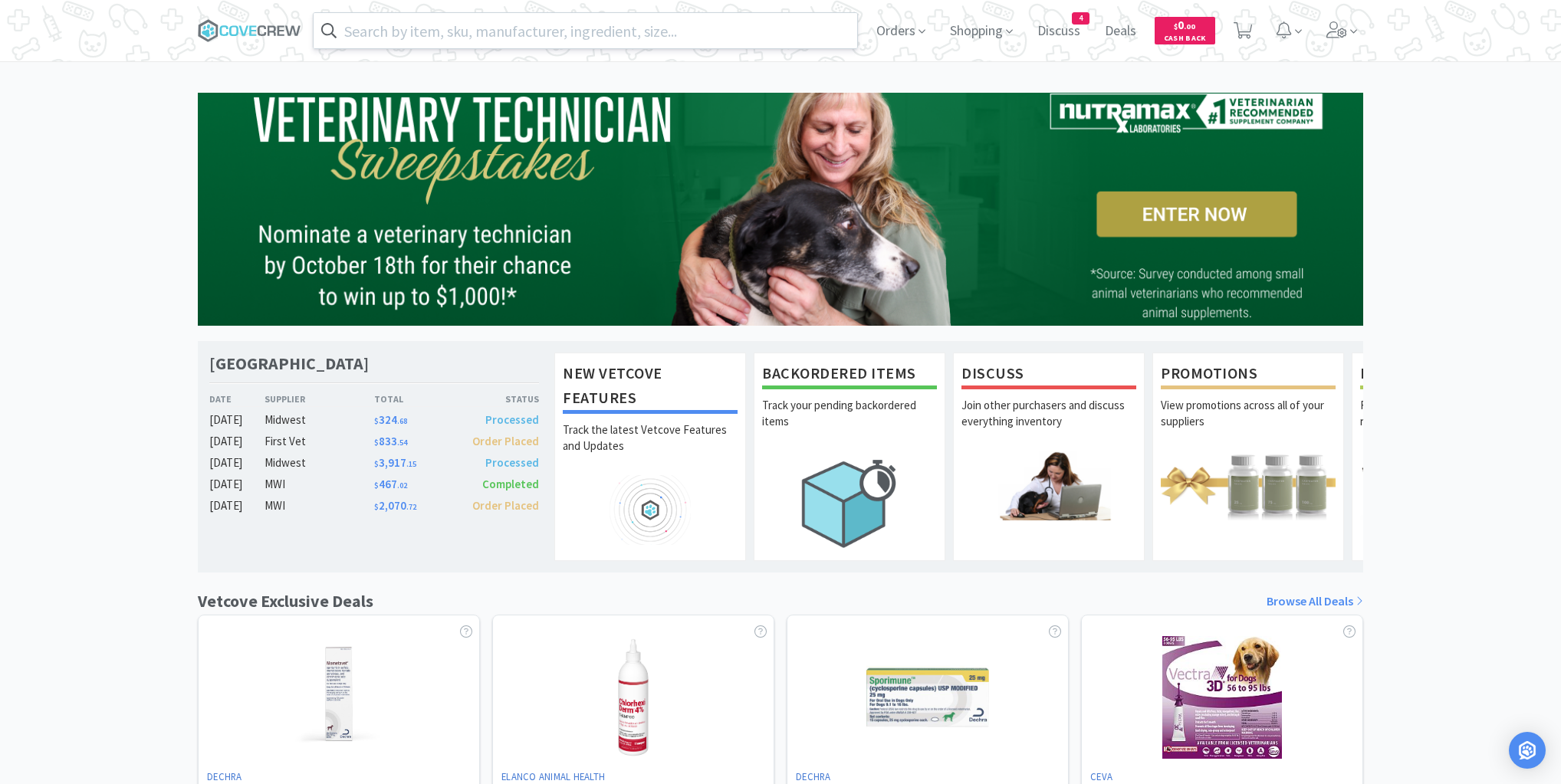
click at [570, 35] on input "text" at bounding box center [586, 31] width 543 height 35
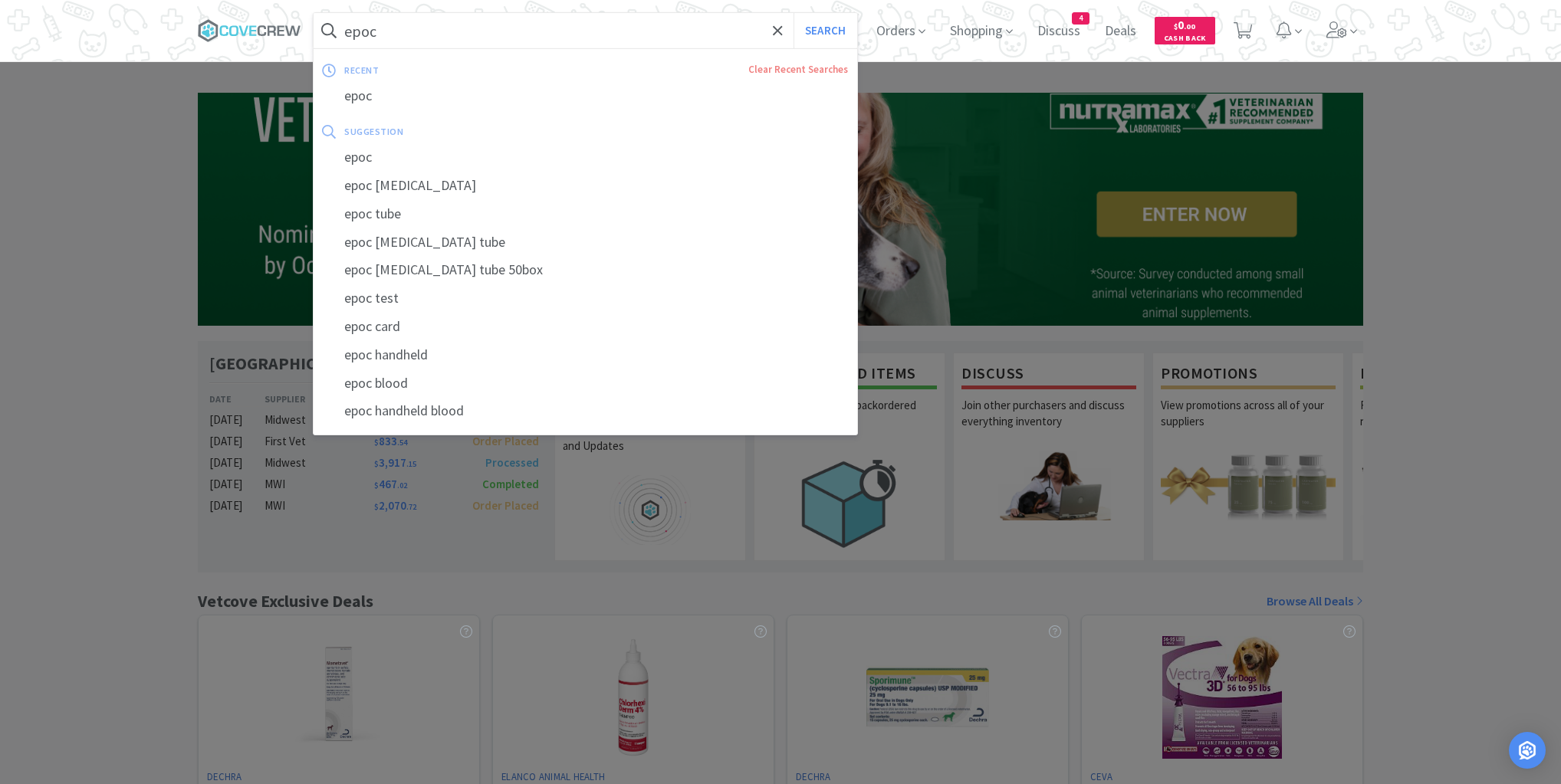
click at [794, 13] on button "Search" at bounding box center [825, 31] width 64 height 35
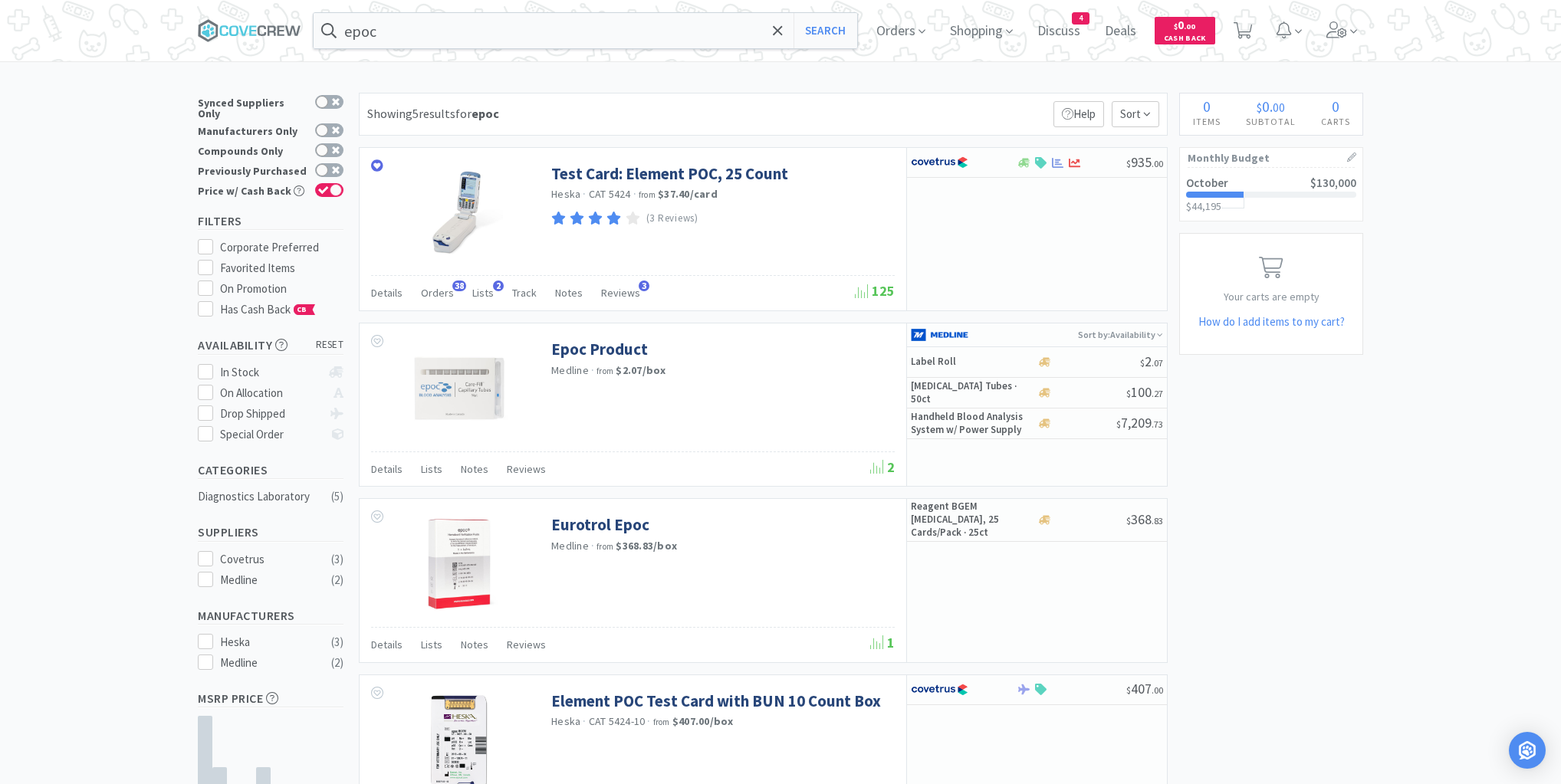
click at [87, 222] on div "× Filter Results Synced Suppliers Only Manufacturers Only Compounds Only Previo…" at bounding box center [780, 580] width 1561 height 974
click at [252, 27] on icon at bounding box center [249, 31] width 104 height 23
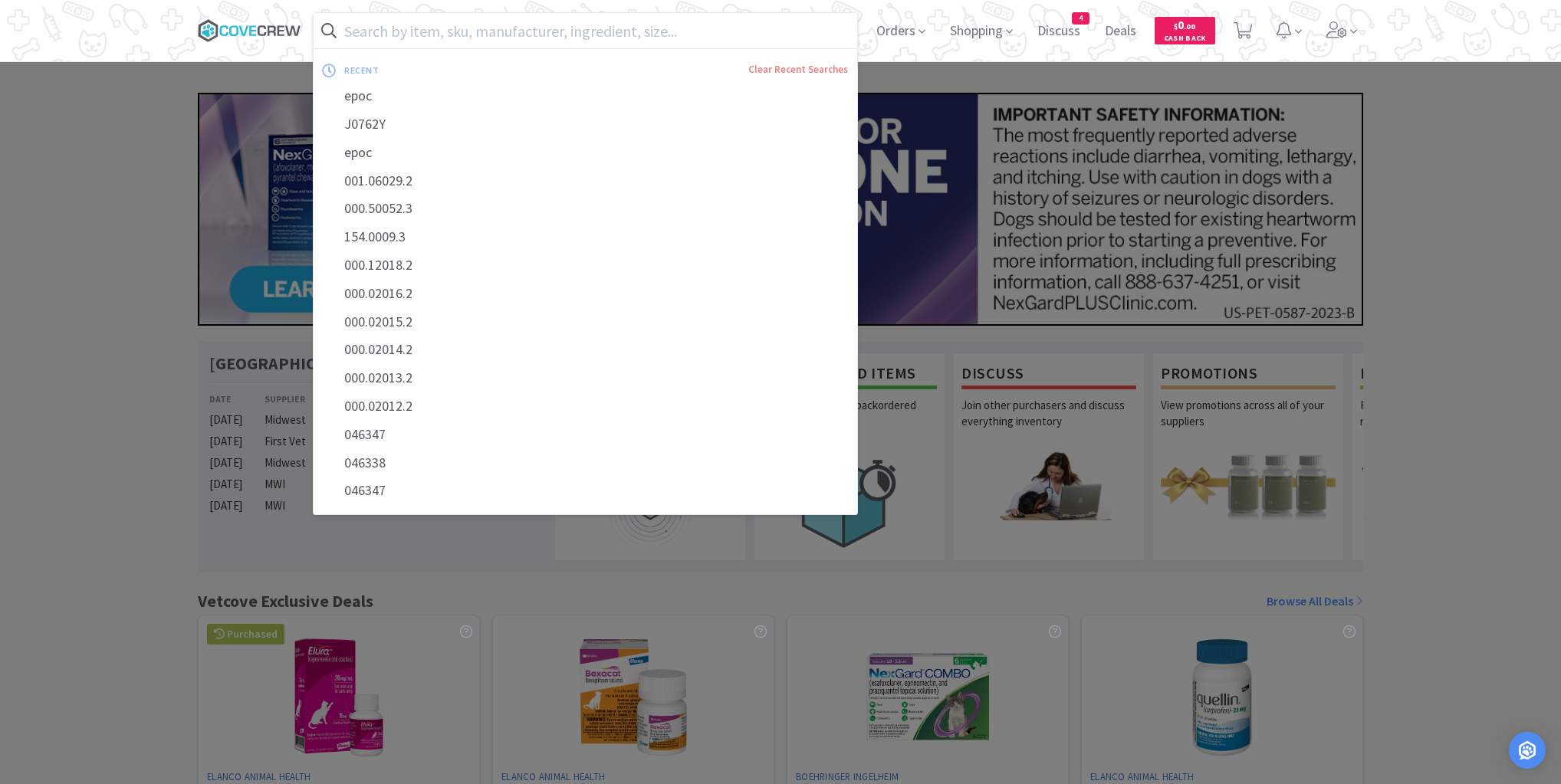
click at [255, 23] on icon at bounding box center [249, 31] width 104 height 23
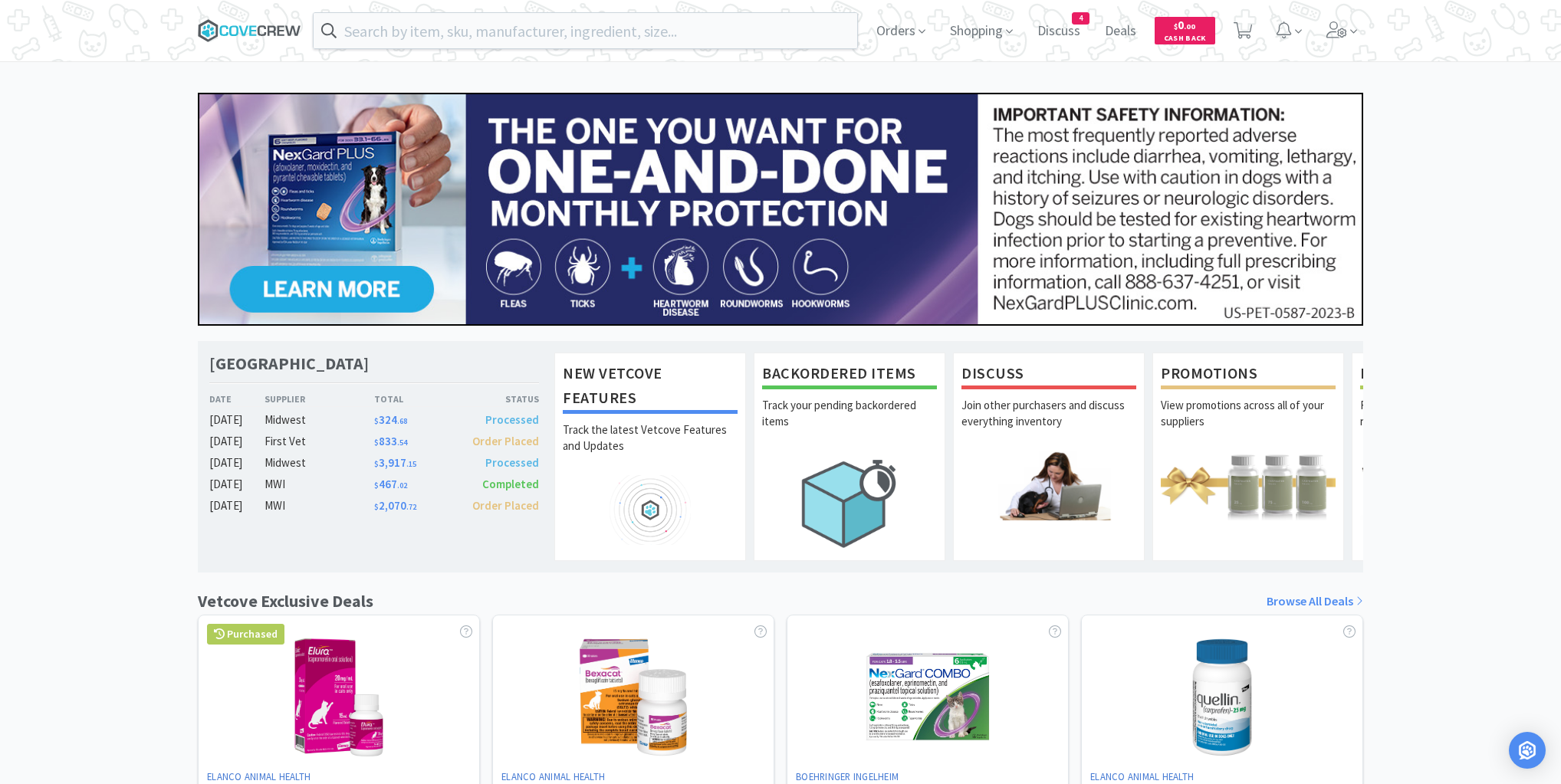
click at [276, 25] on icon at bounding box center [249, 31] width 104 height 23
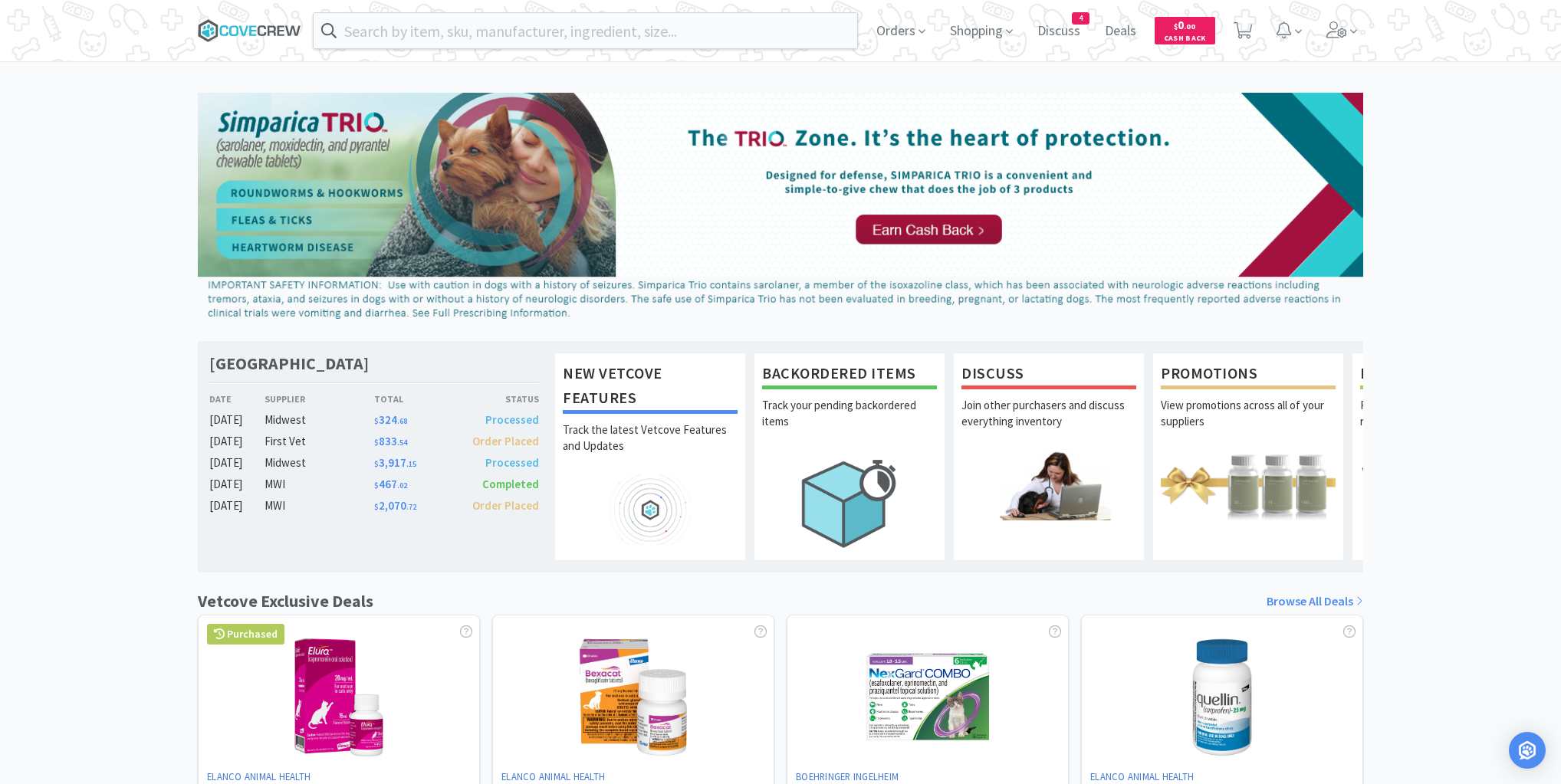
drag, startPoint x: 230, startPoint y: 31, endPoint x: 254, endPoint y: 87, distance: 60.9
click at [231, 31] on icon at bounding box center [234, 31] width 9 height 11
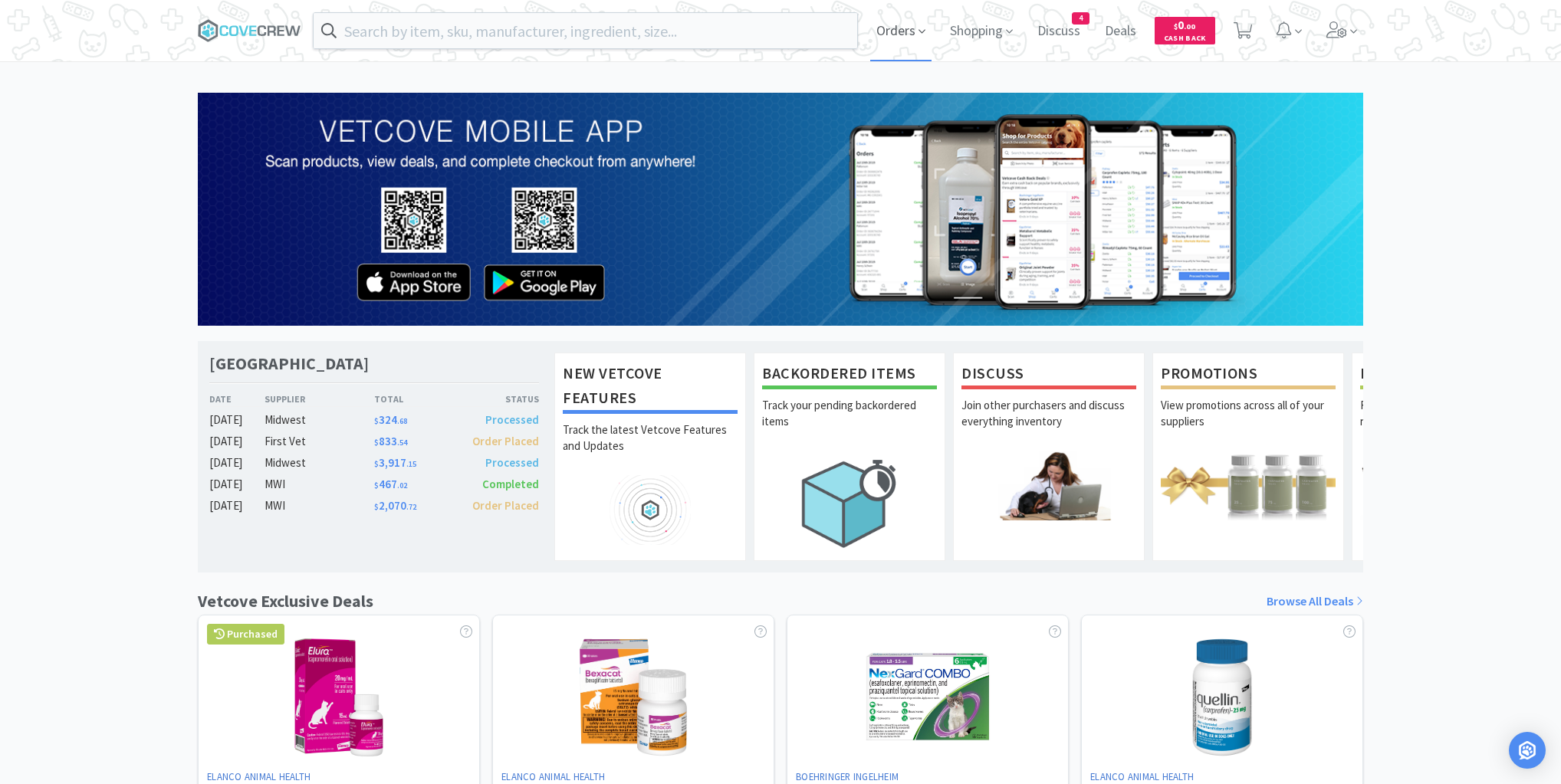
click at [897, 31] on span "Orders" at bounding box center [901, 31] width 61 height 61
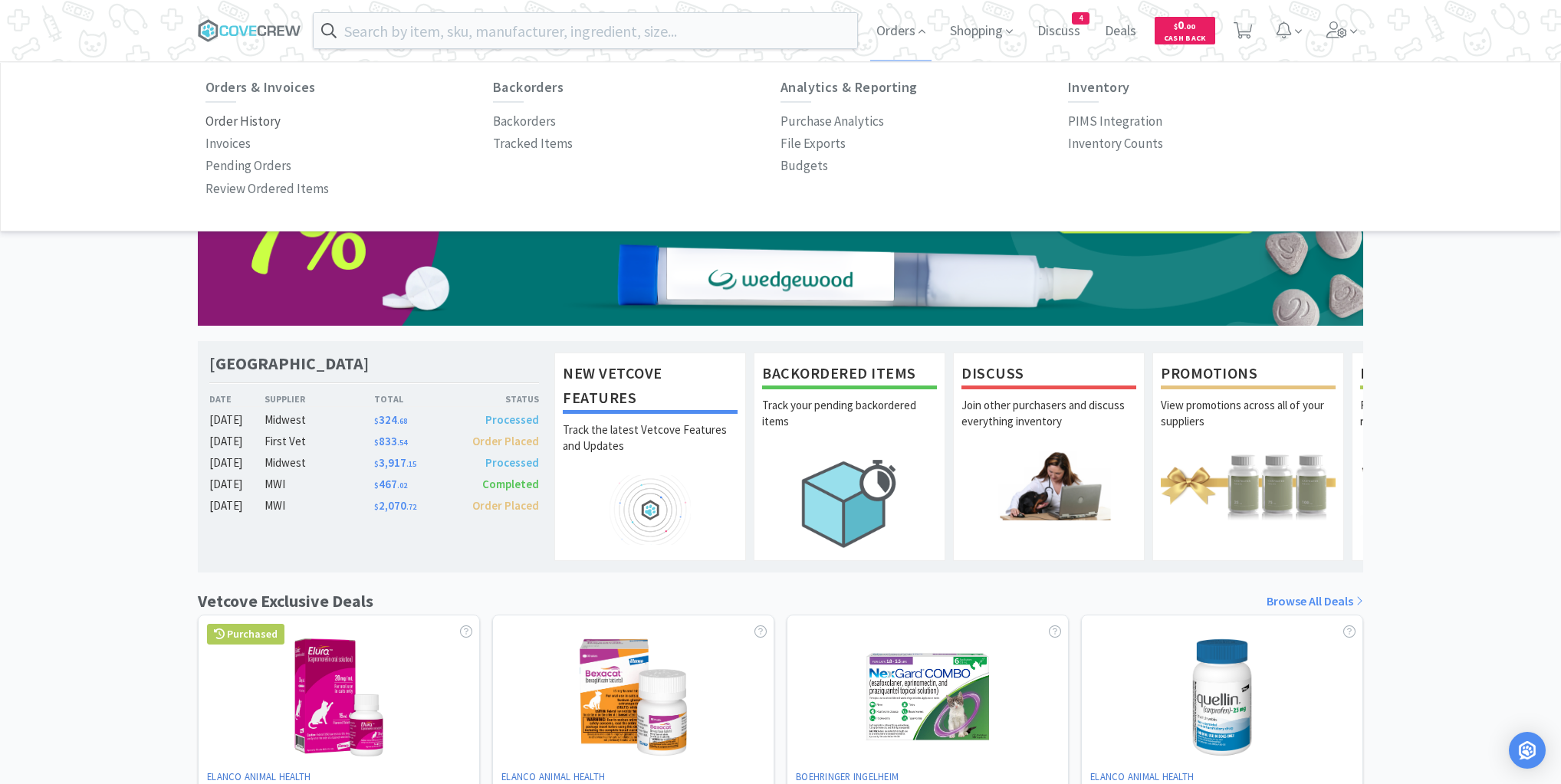
click at [253, 121] on p "Order History" at bounding box center [243, 121] width 75 height 21
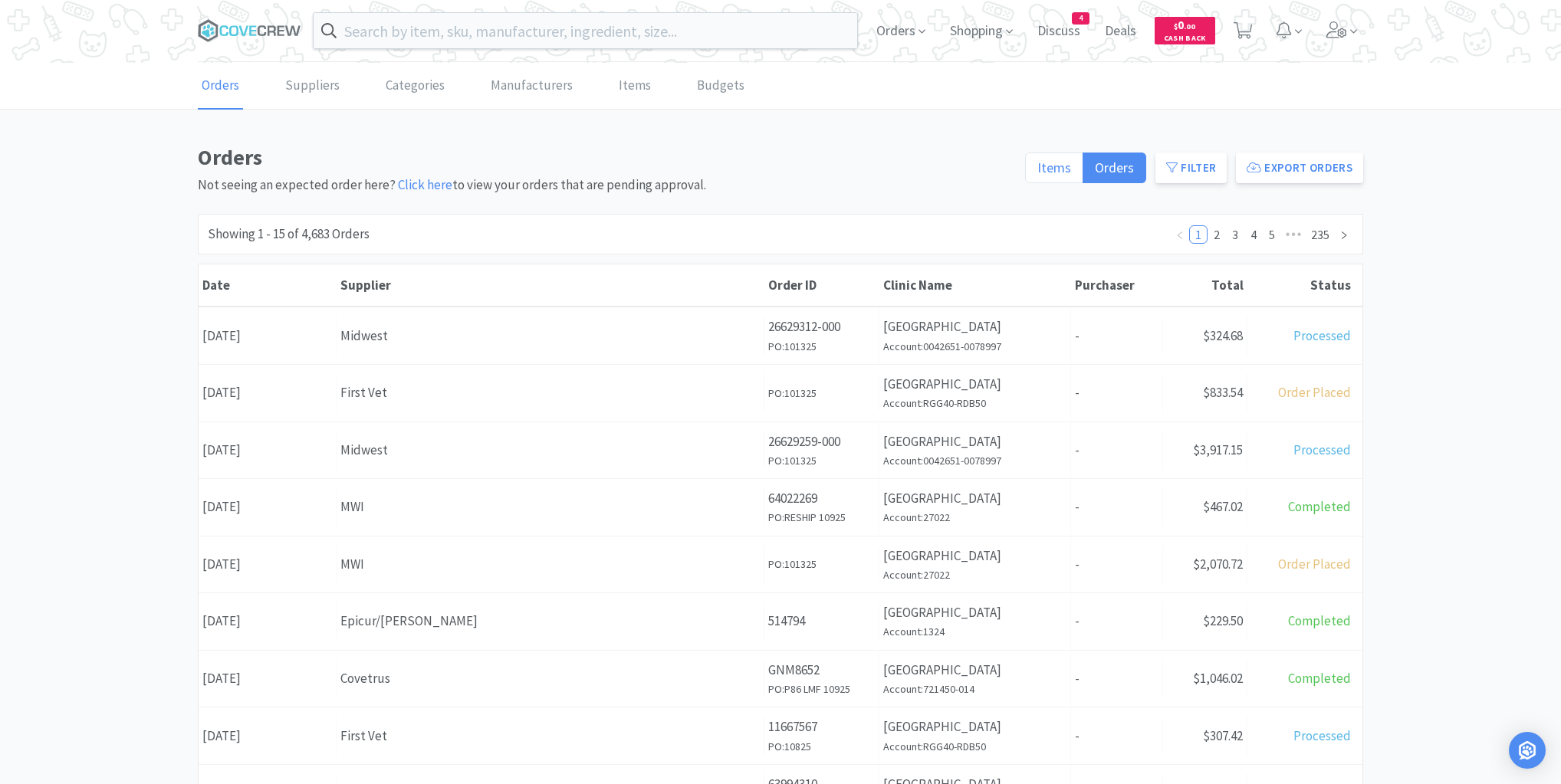
click at [1061, 169] on span "Items" at bounding box center [1054, 167] width 34 height 18
click at [1038, 173] on input "Items" at bounding box center [1038, 173] width 0 height 0
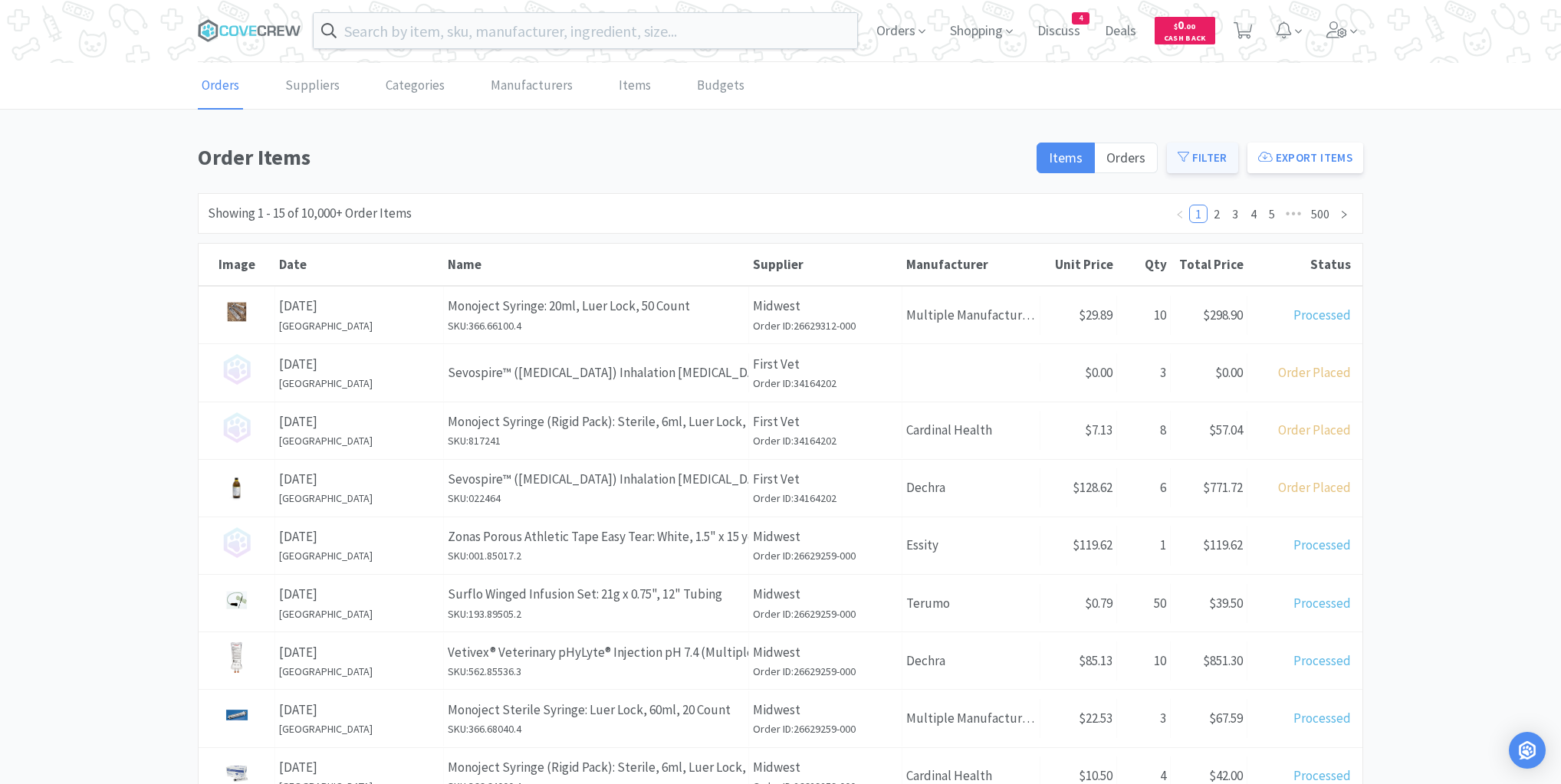
click at [1221, 150] on button "Filter" at bounding box center [1203, 158] width 71 height 31
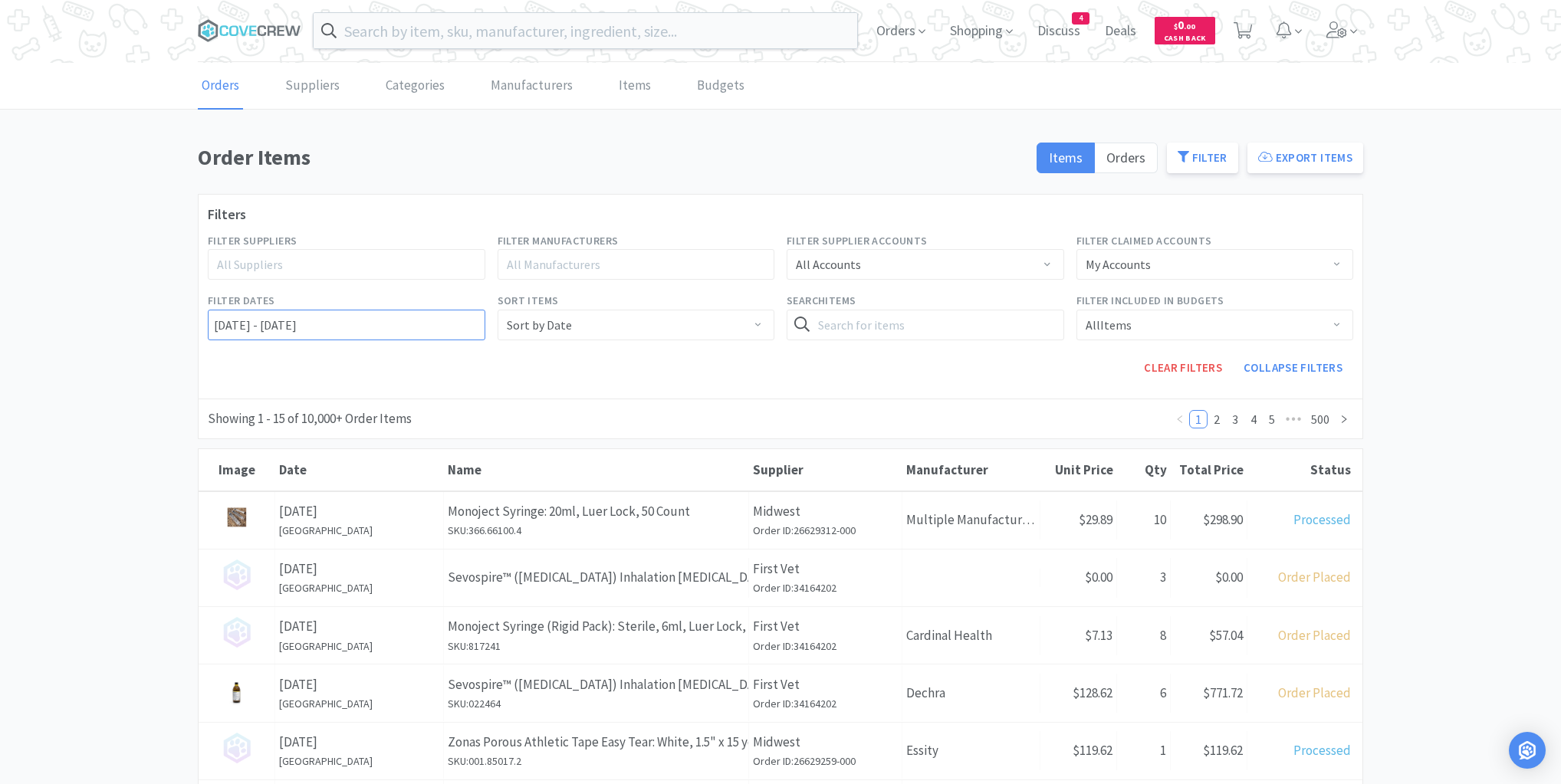
click at [212, 325] on input "[DATE] - [DATE]" at bounding box center [347, 325] width 278 height 31
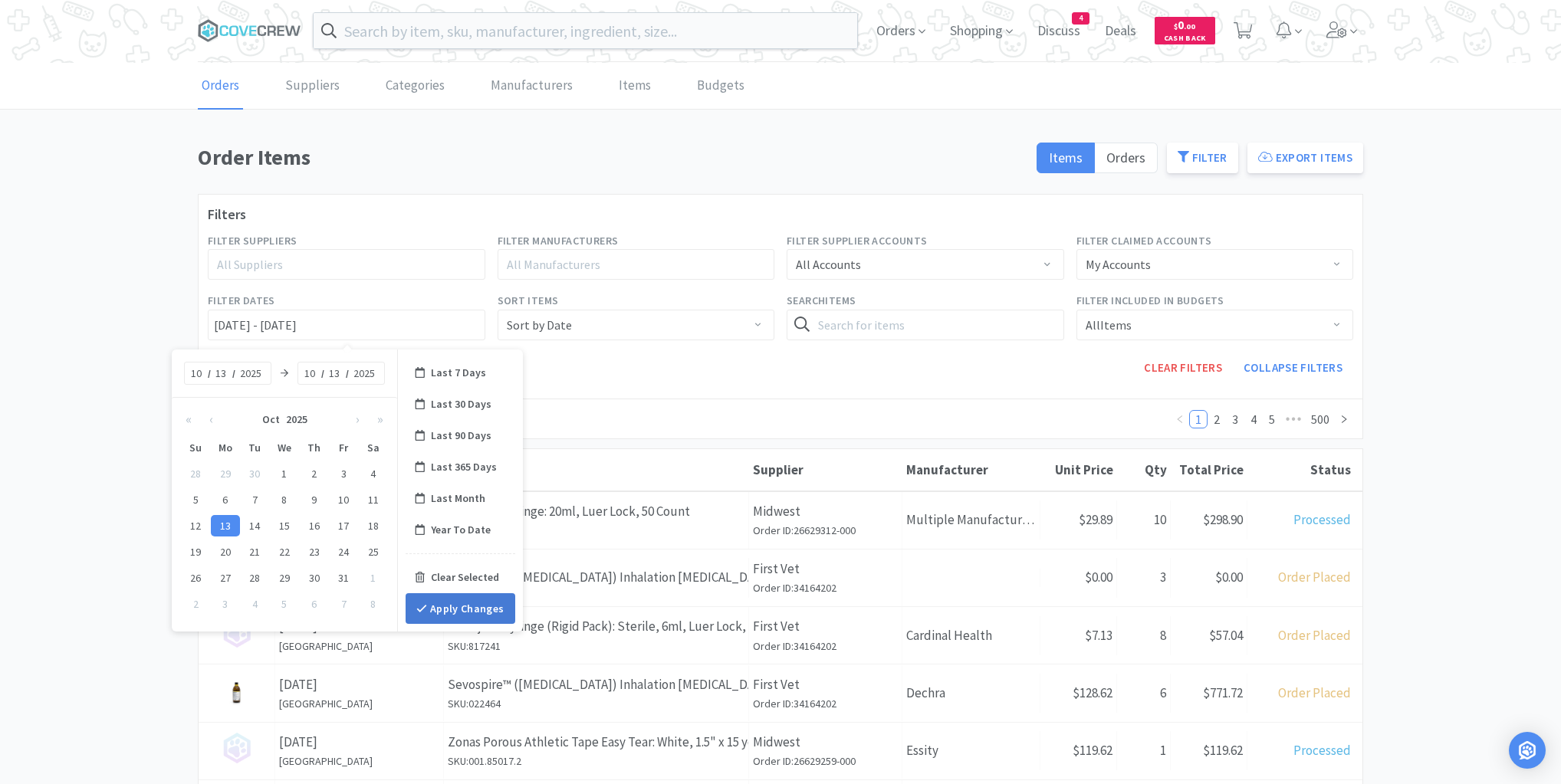
click at [466, 607] on button "Apply Changes" at bounding box center [460, 608] width 110 height 31
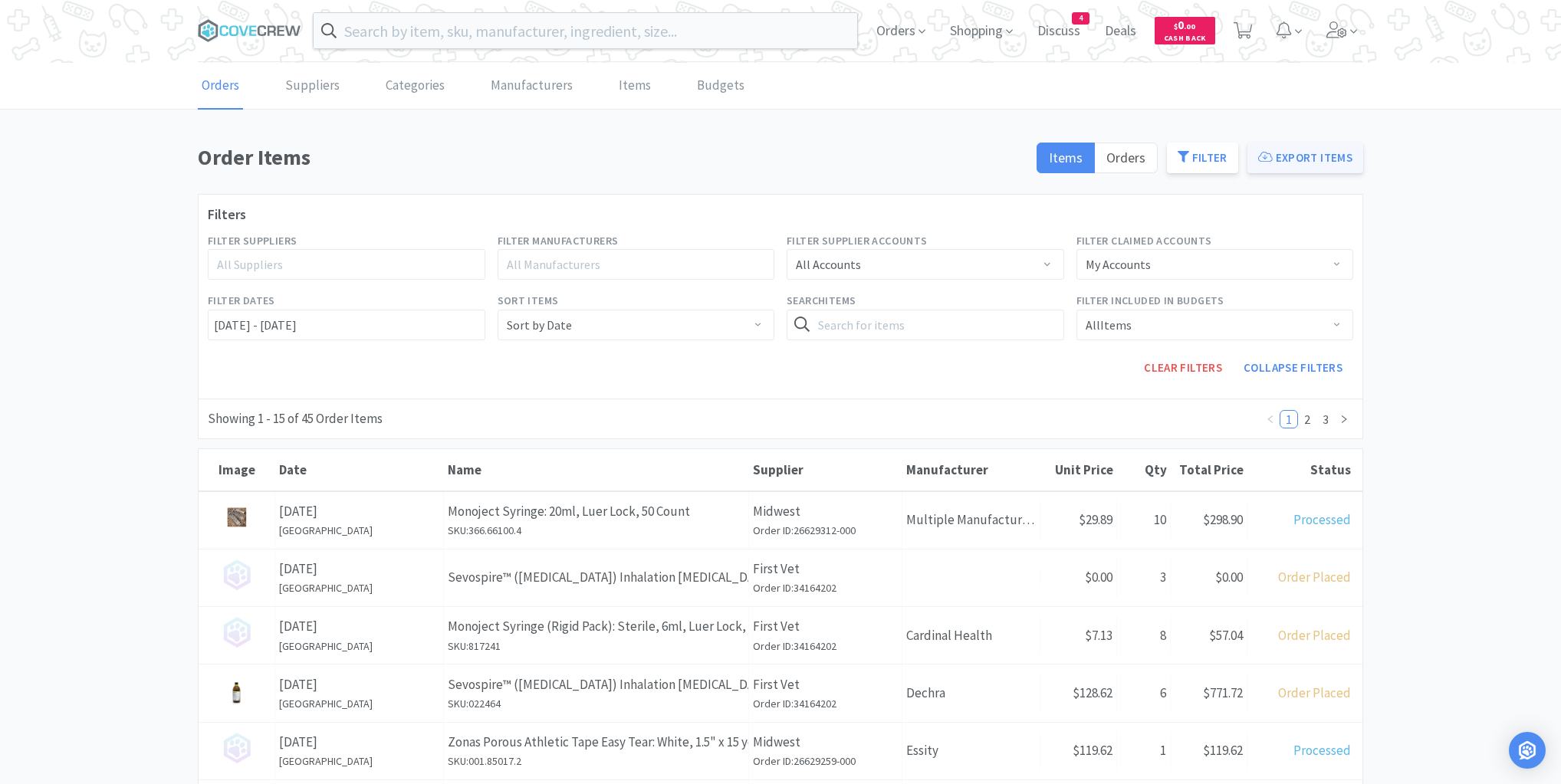
click at [1301, 156] on button "Export Items" at bounding box center [1305, 158] width 116 height 31
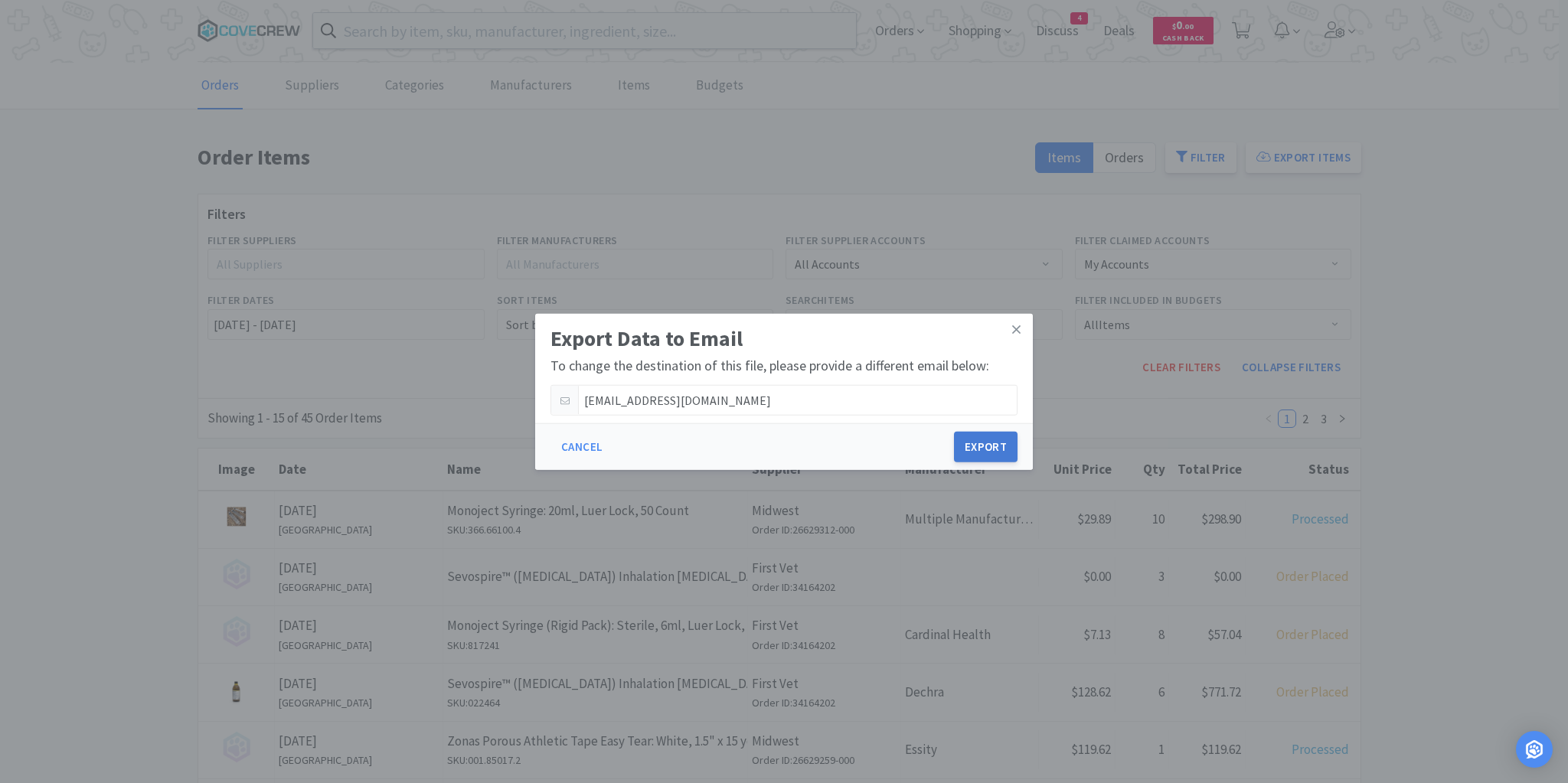
click at [992, 442] on button "Export" at bounding box center [986, 447] width 64 height 31
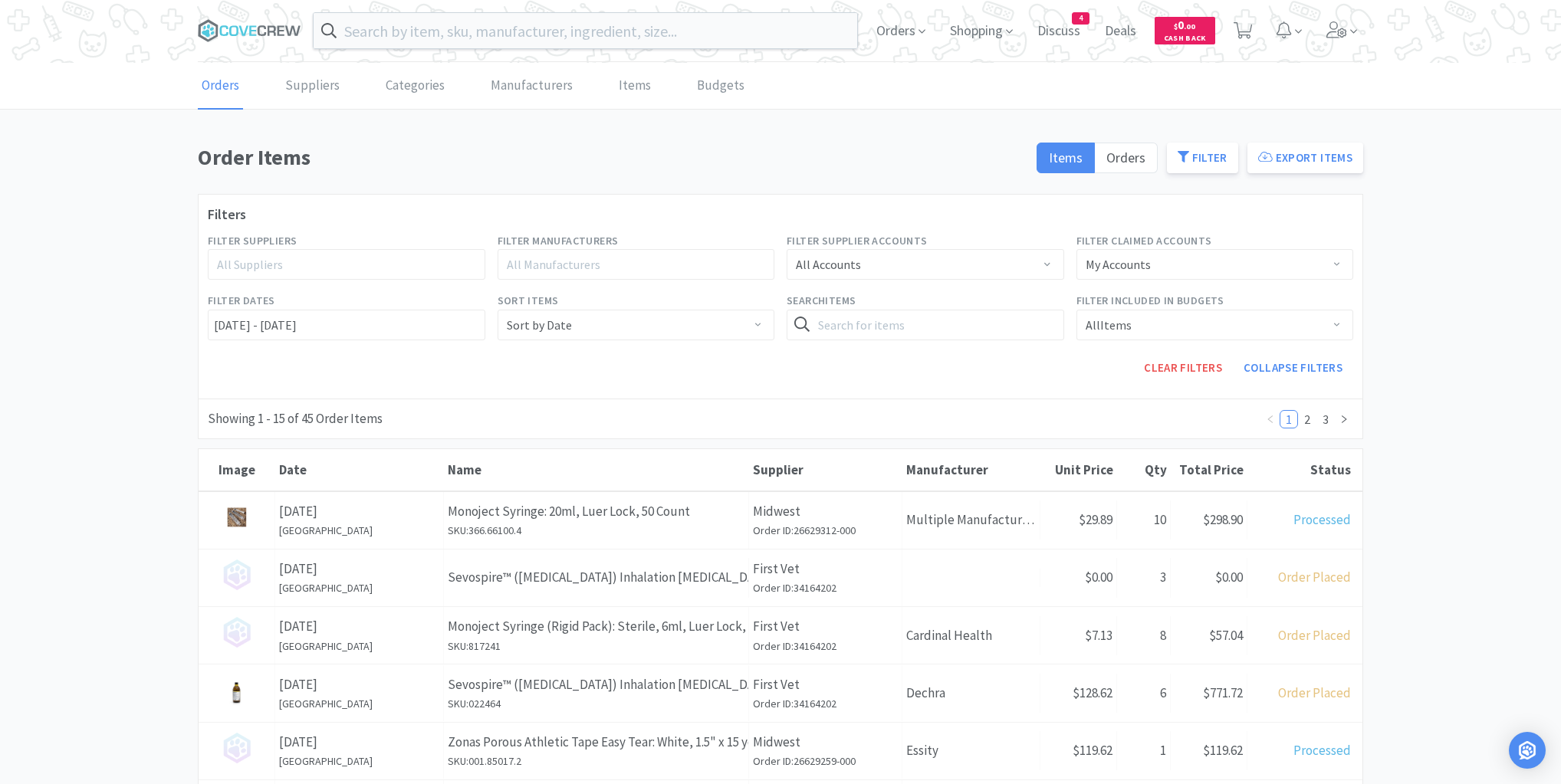
click at [130, 232] on div "Order Items Items Orders Filter Export Items Filters Filter Suppliers All Suppl…" at bounding box center [780, 775] width 1561 height 1270
click at [230, 31] on icon at bounding box center [234, 31] width 9 height 11
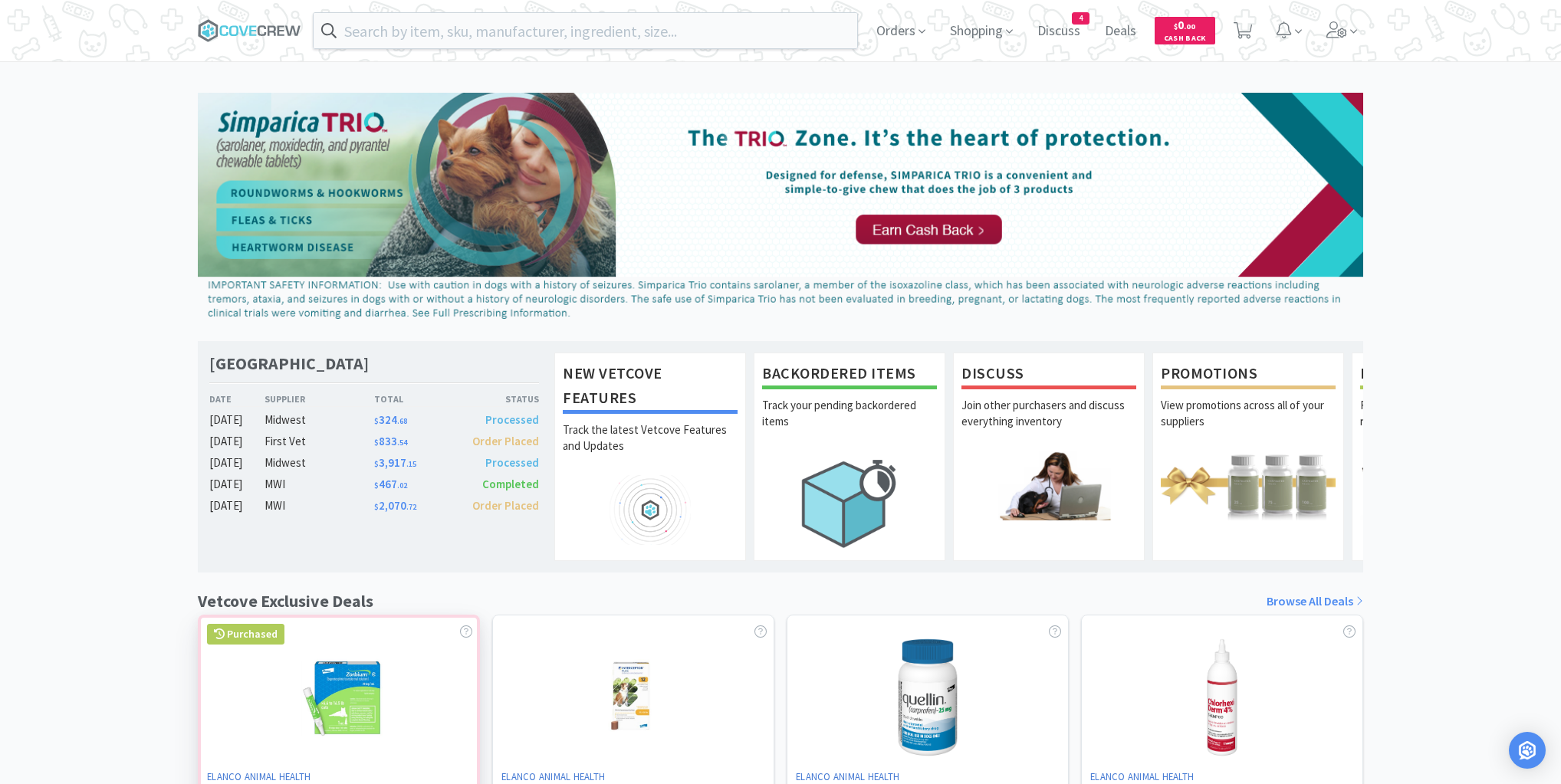
click at [344, 749] on div at bounding box center [339, 792] width 282 height 354
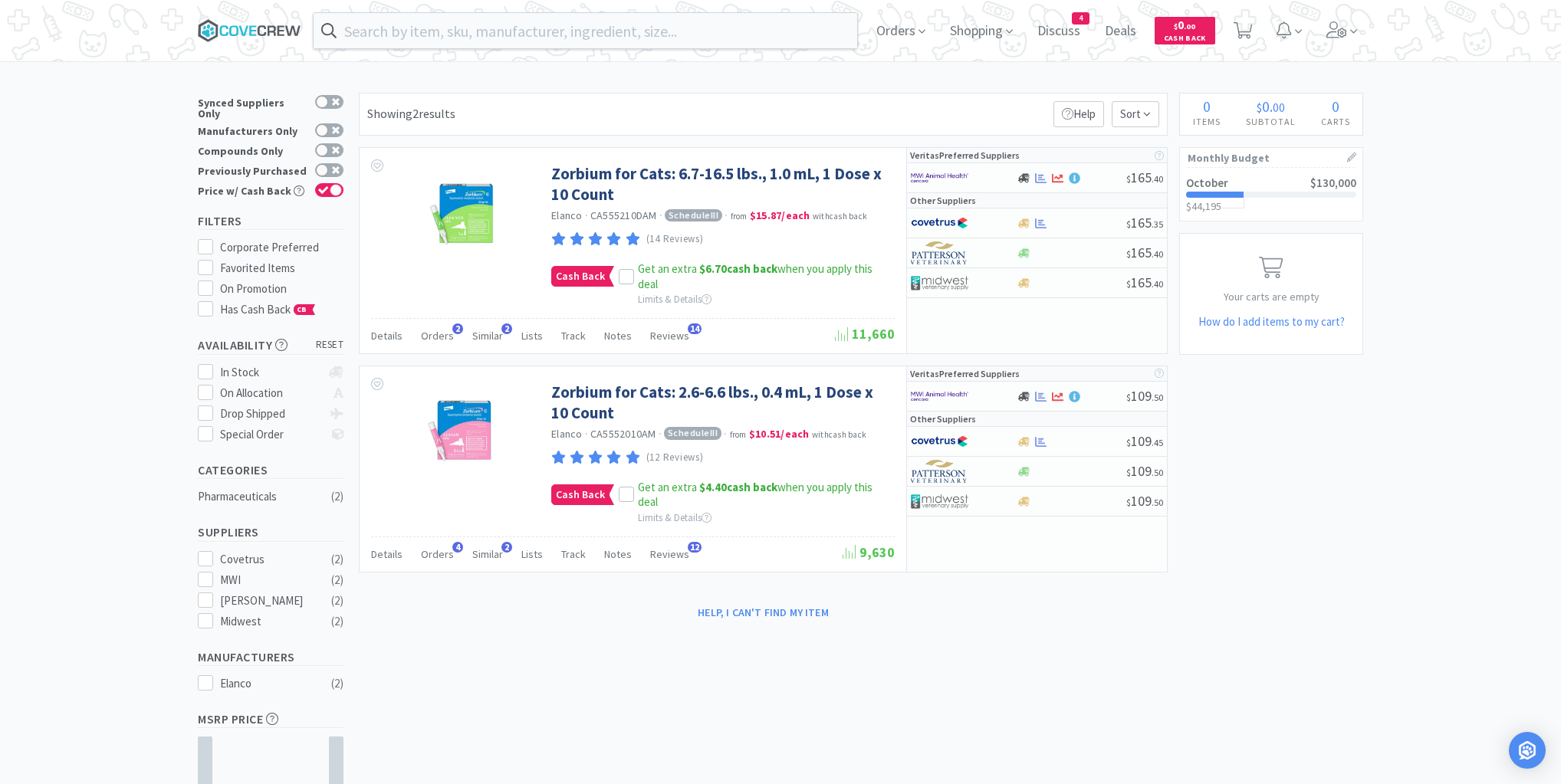
click at [286, 32] on icon at bounding box center [249, 31] width 104 height 23
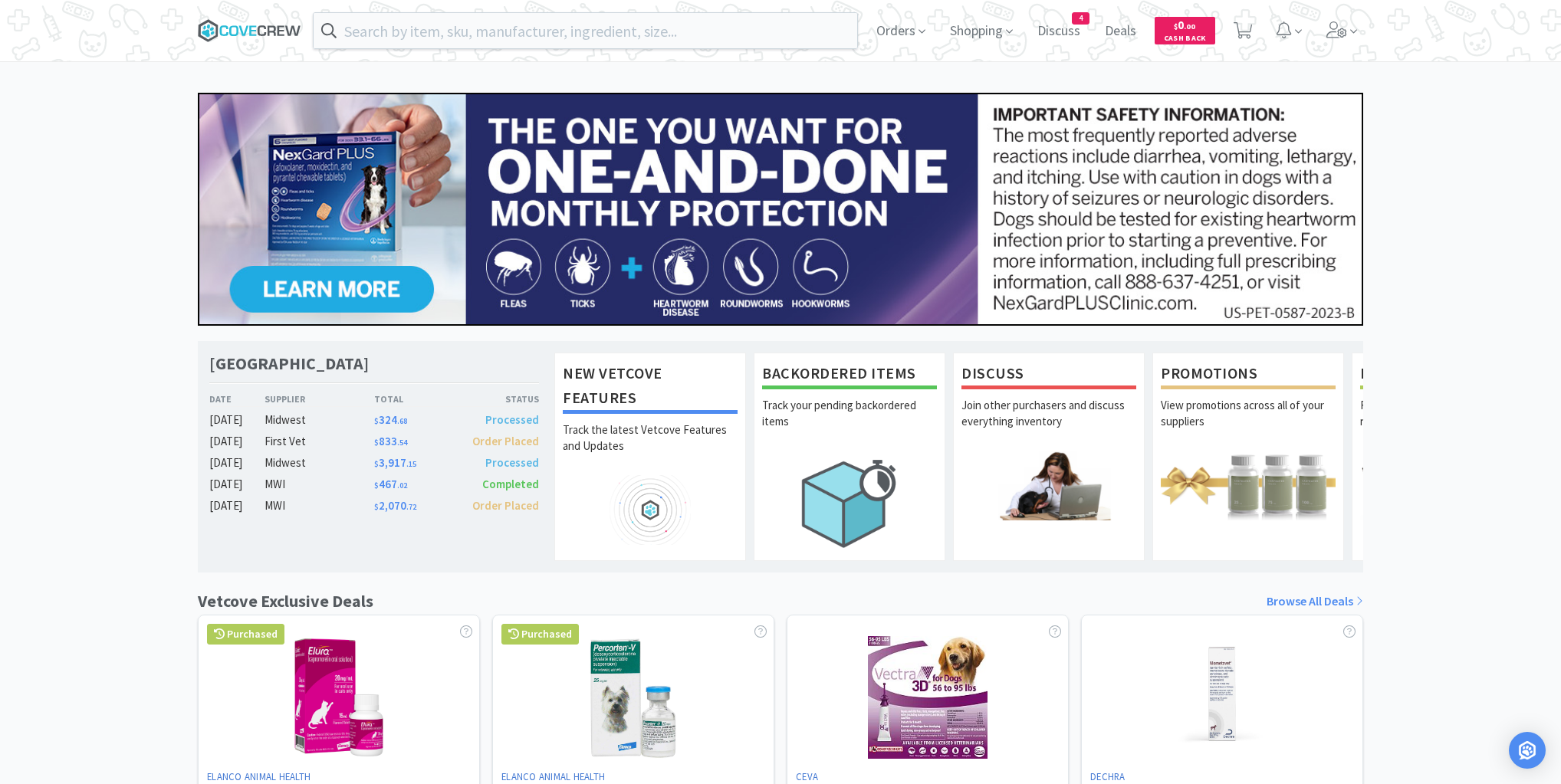
click at [267, 27] on icon at bounding box center [249, 31] width 104 height 23
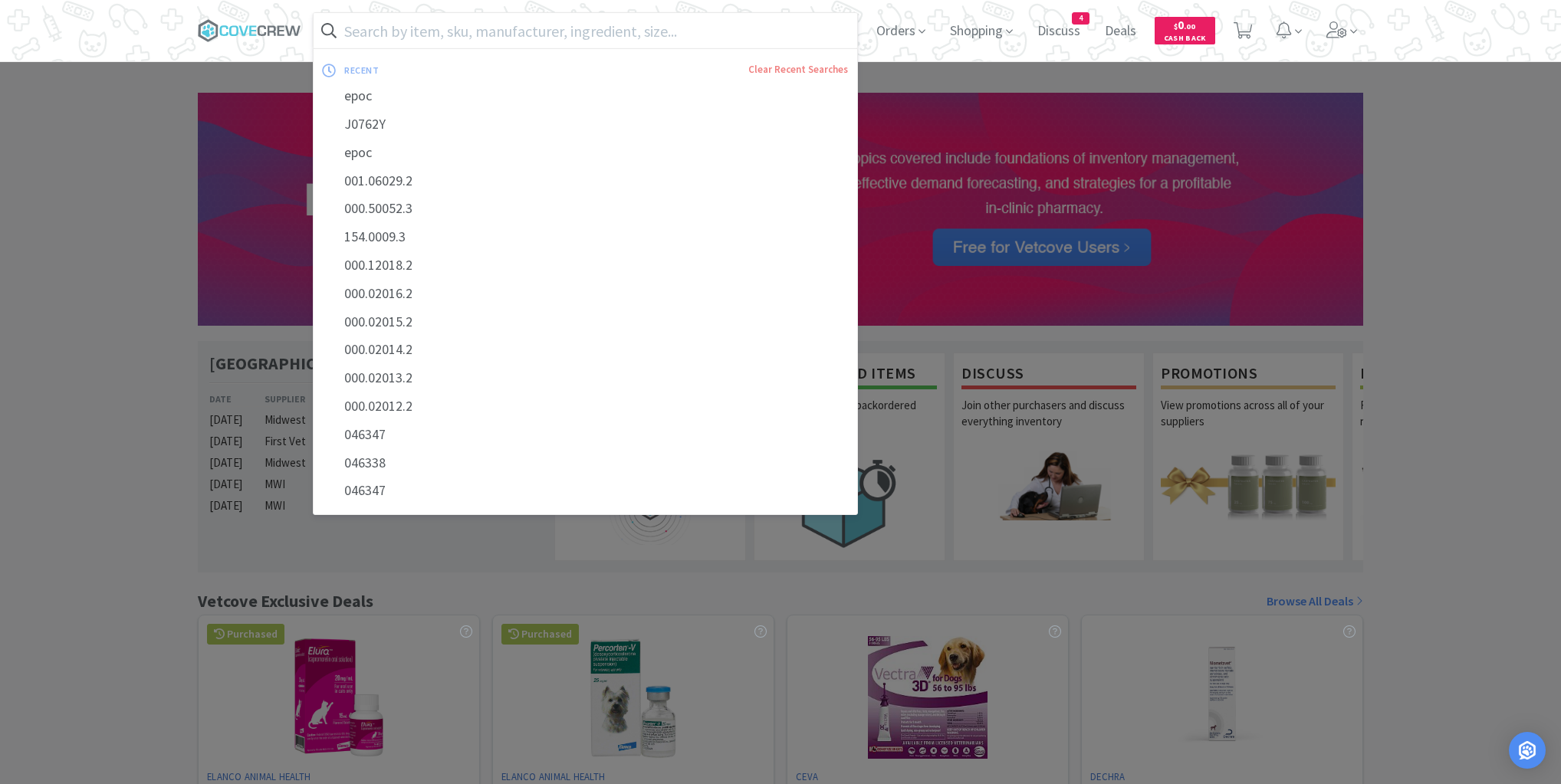
click at [609, 28] on input "text" at bounding box center [586, 31] width 543 height 35
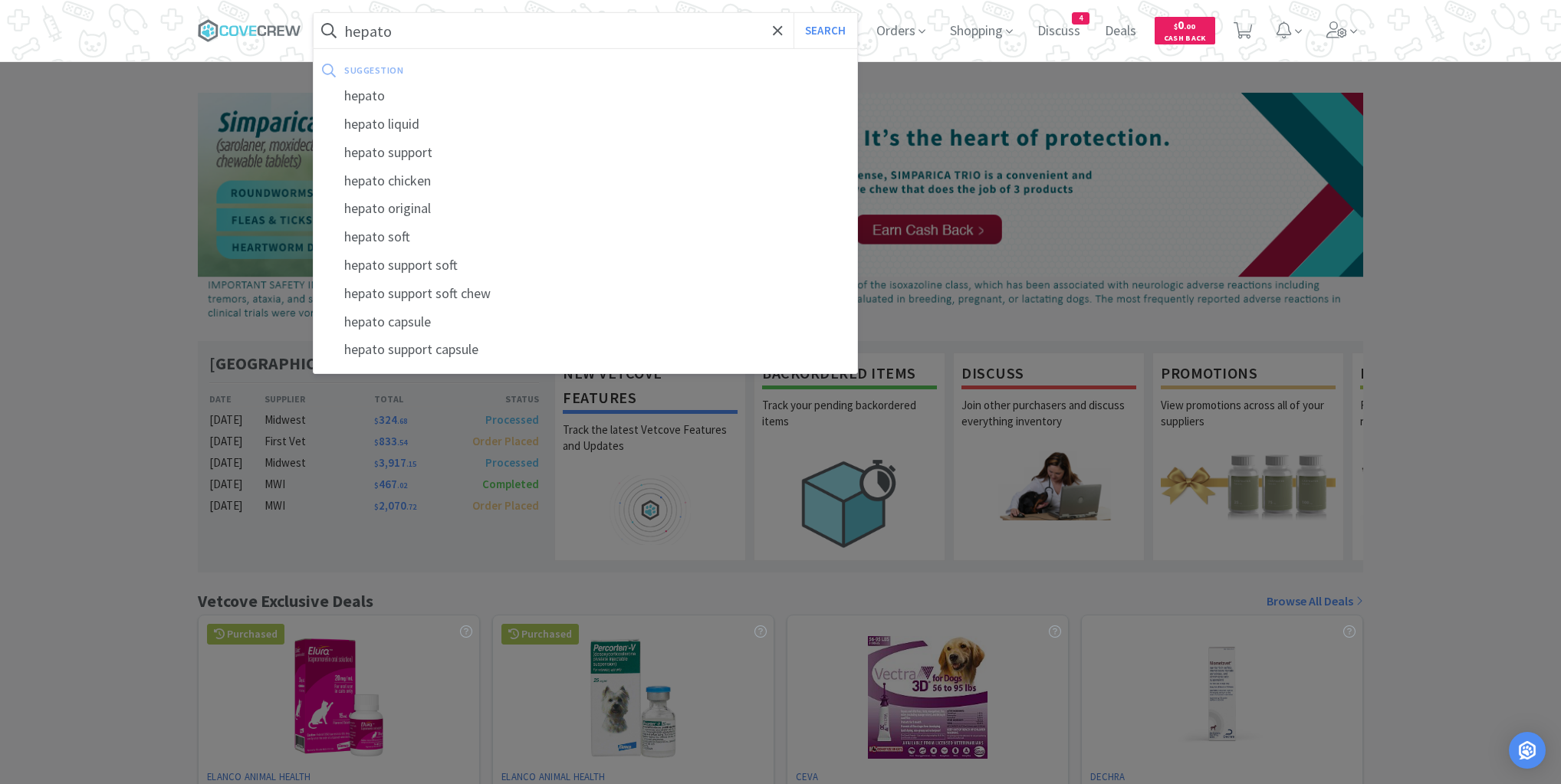
click at [794, 13] on button "Search" at bounding box center [825, 31] width 64 height 35
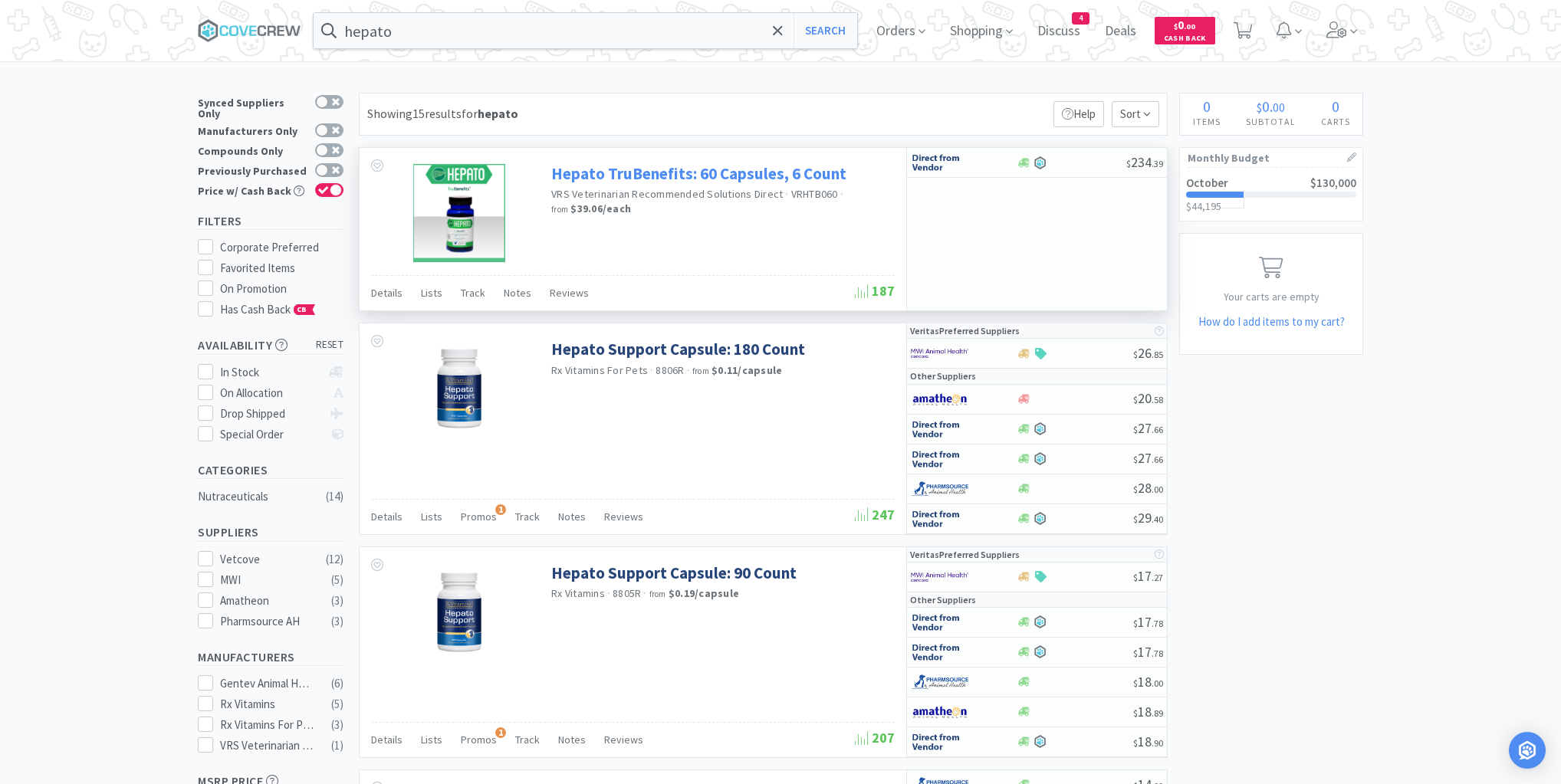
click at [655, 172] on link "Hepato TruBenefits: 60 Capsules, 6 Count" at bounding box center [698, 173] width 295 height 21
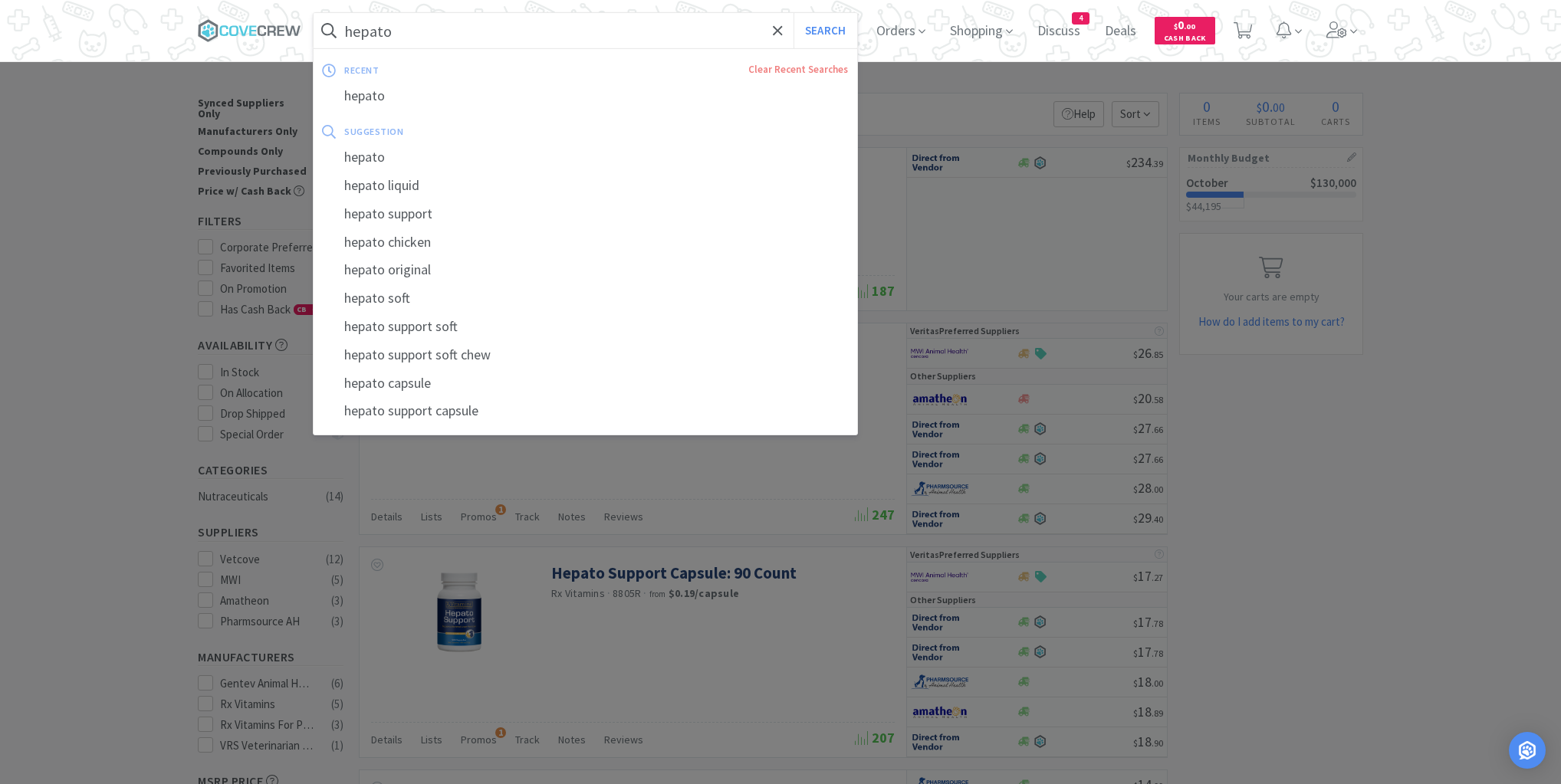
click at [498, 31] on input "hepato" at bounding box center [586, 31] width 543 height 35
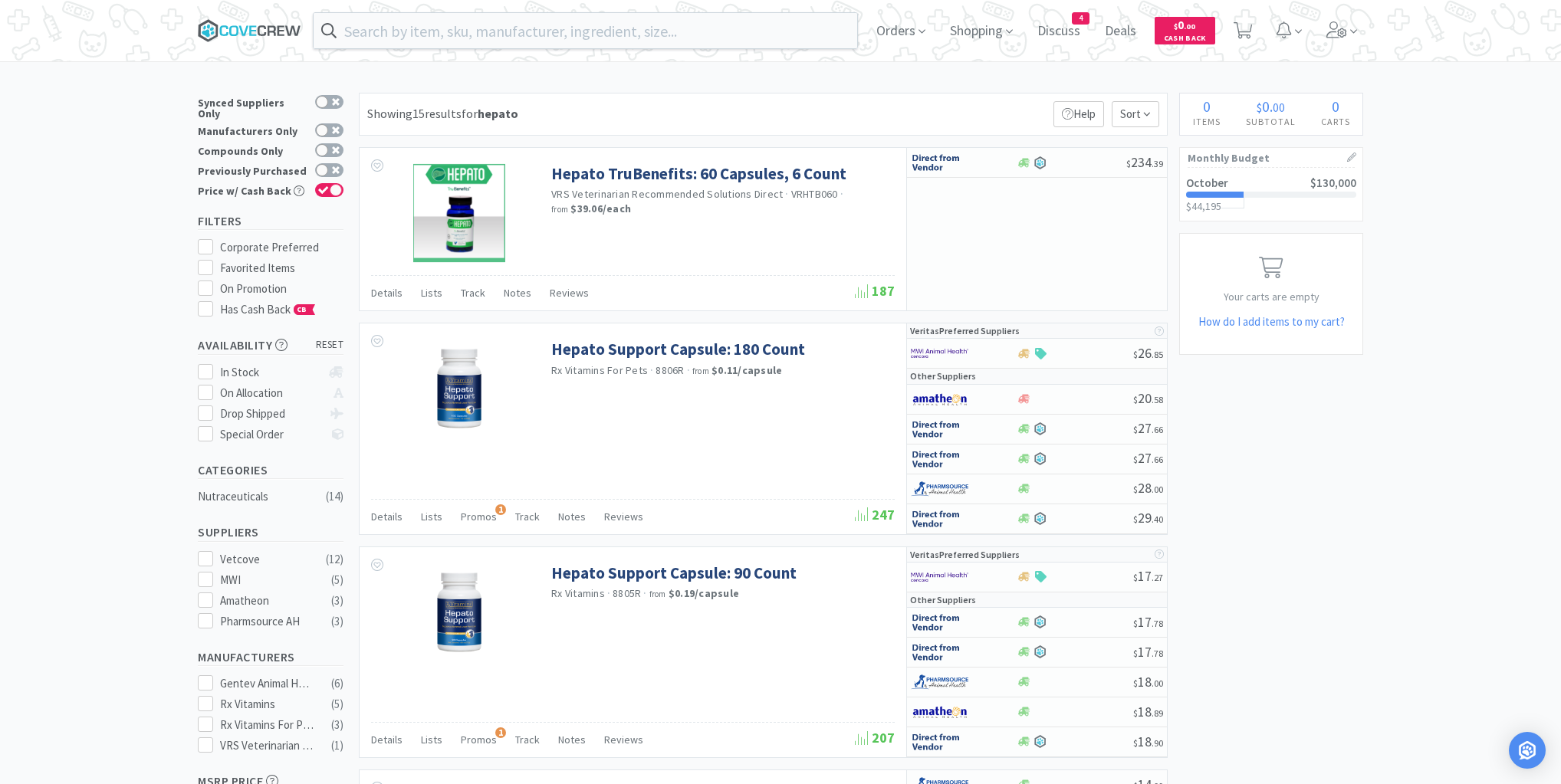
click at [270, 25] on icon at bounding box center [249, 31] width 104 height 23
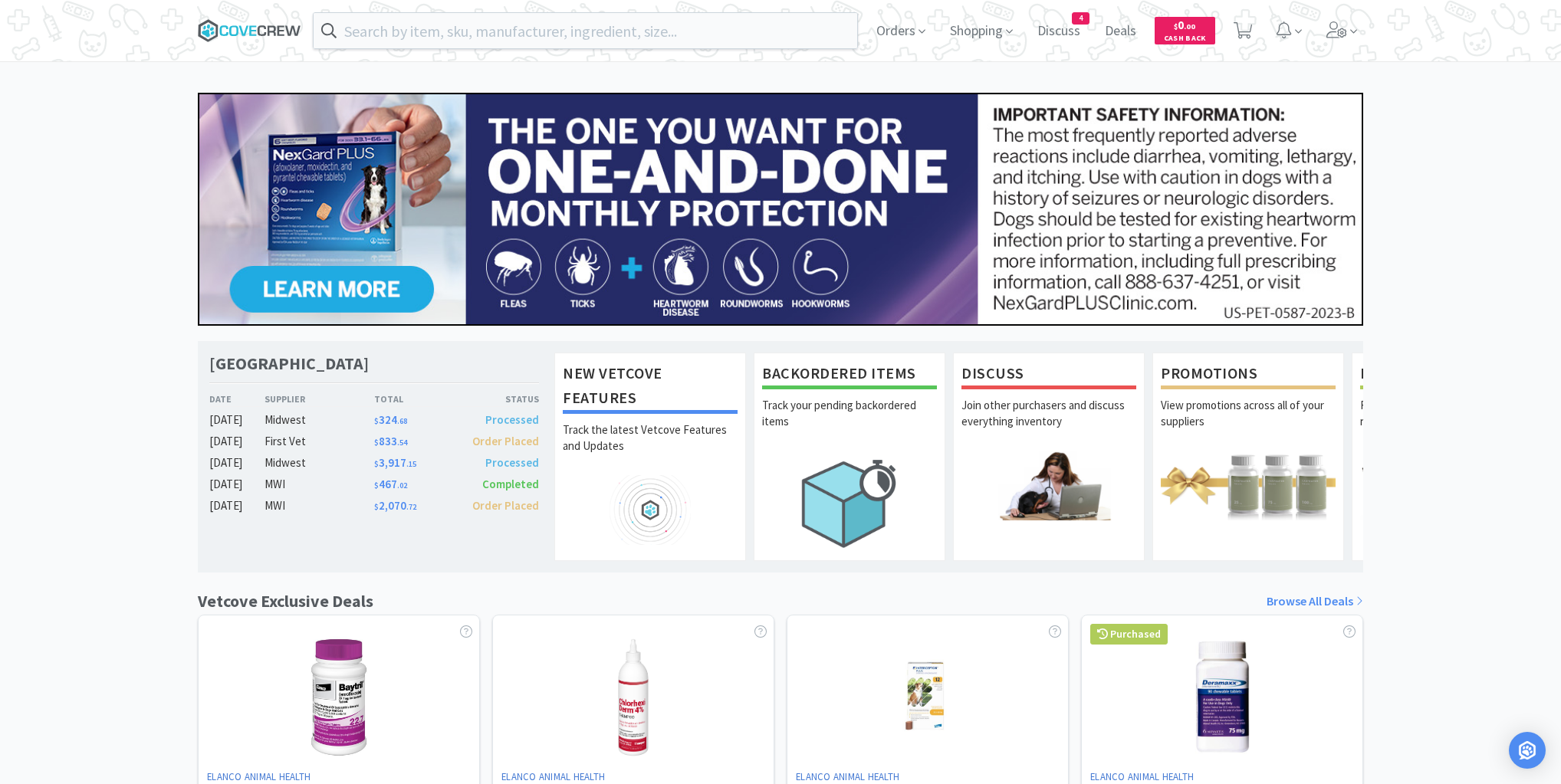
click at [264, 25] on icon at bounding box center [262, 31] width 8 height 11
click at [250, 28] on icon at bounding box center [252, 30] width 7 height 10
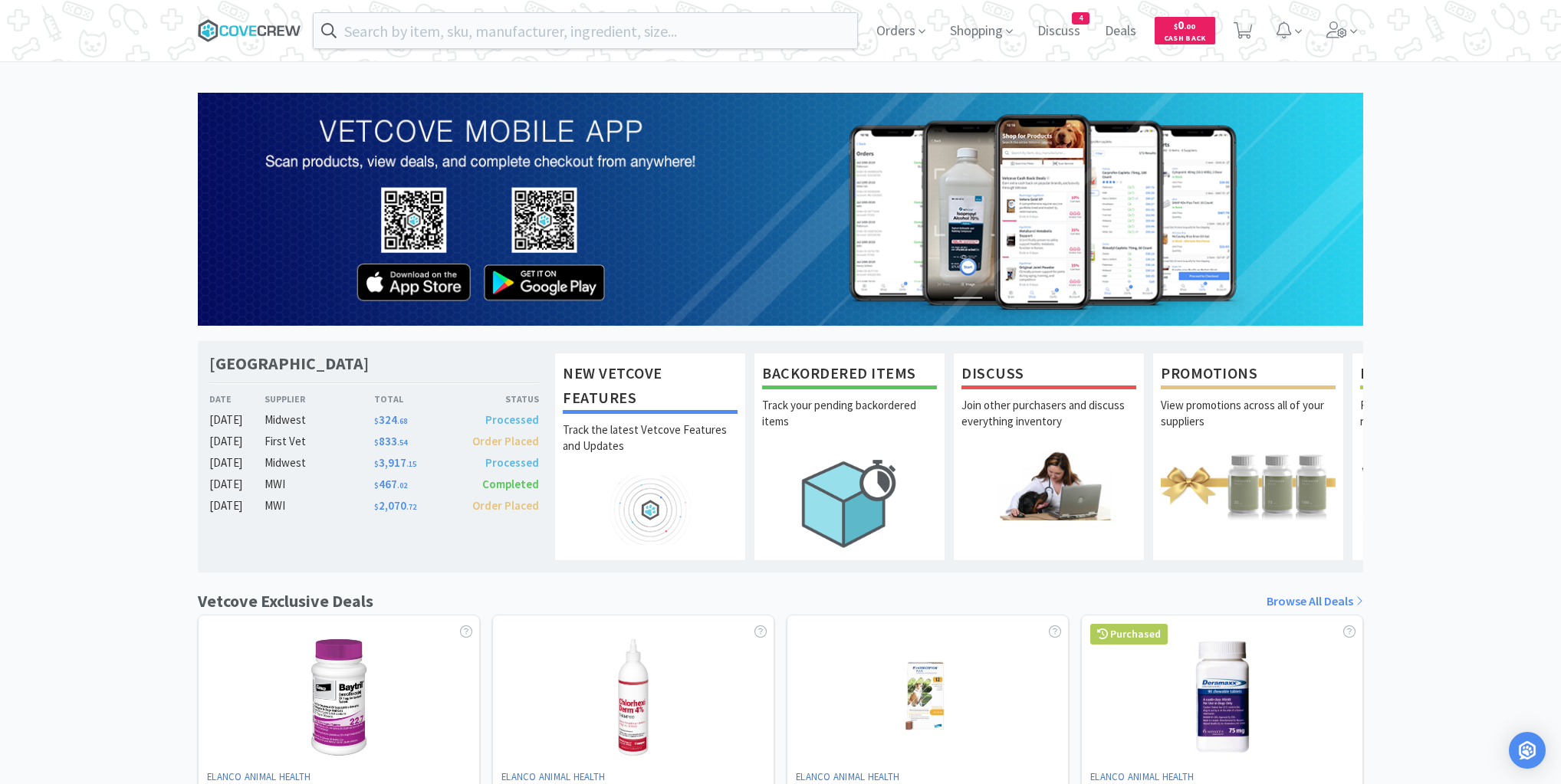
click at [210, 34] on icon at bounding box center [206, 33] width 8 height 8
drag, startPoint x: 241, startPoint y: 31, endPoint x: 230, endPoint y: 48, distance: 20.2
click at [241, 31] on icon at bounding box center [249, 31] width 104 height 23
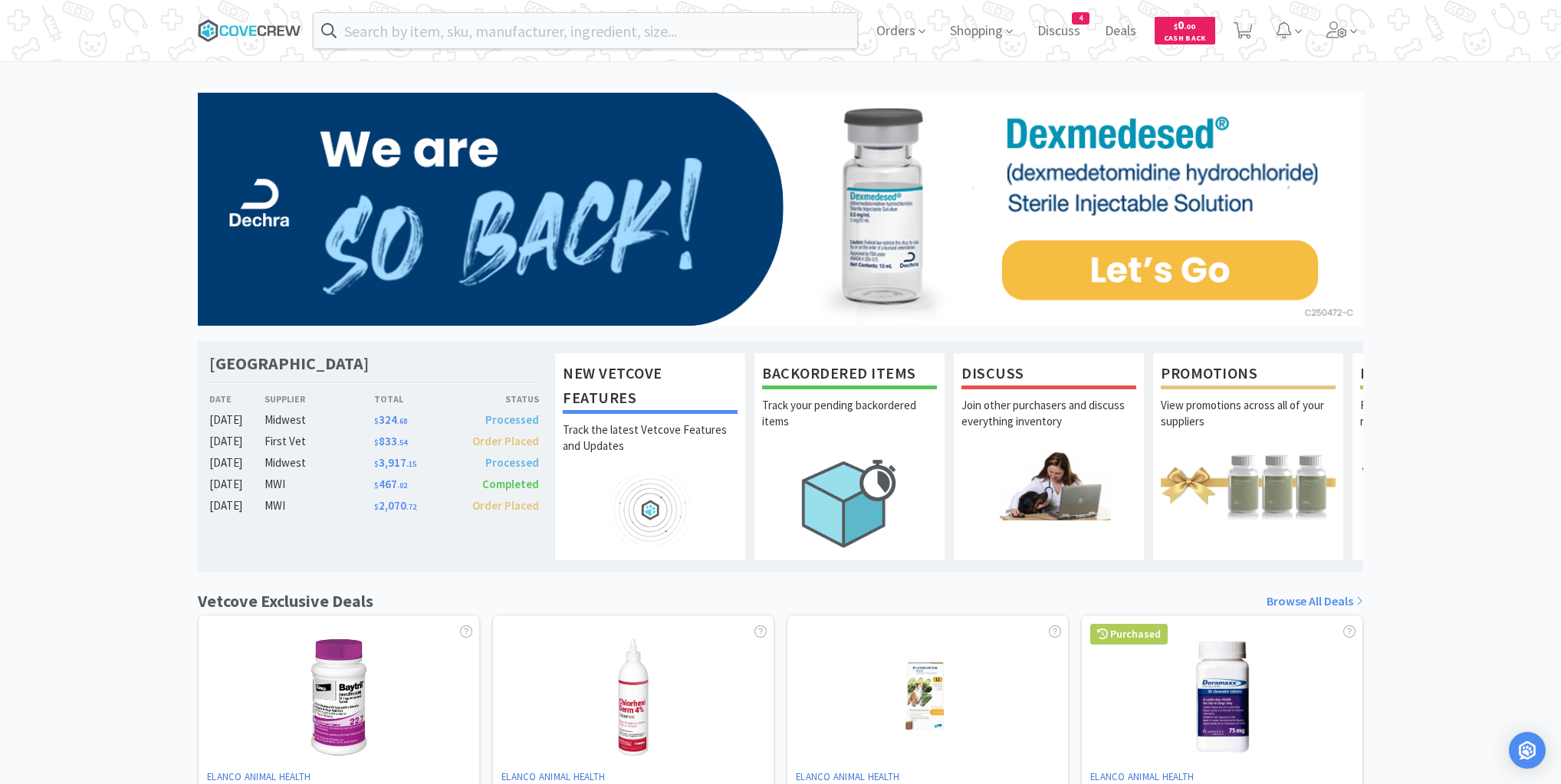
click at [278, 28] on icon at bounding box center [281, 30] width 7 height 10
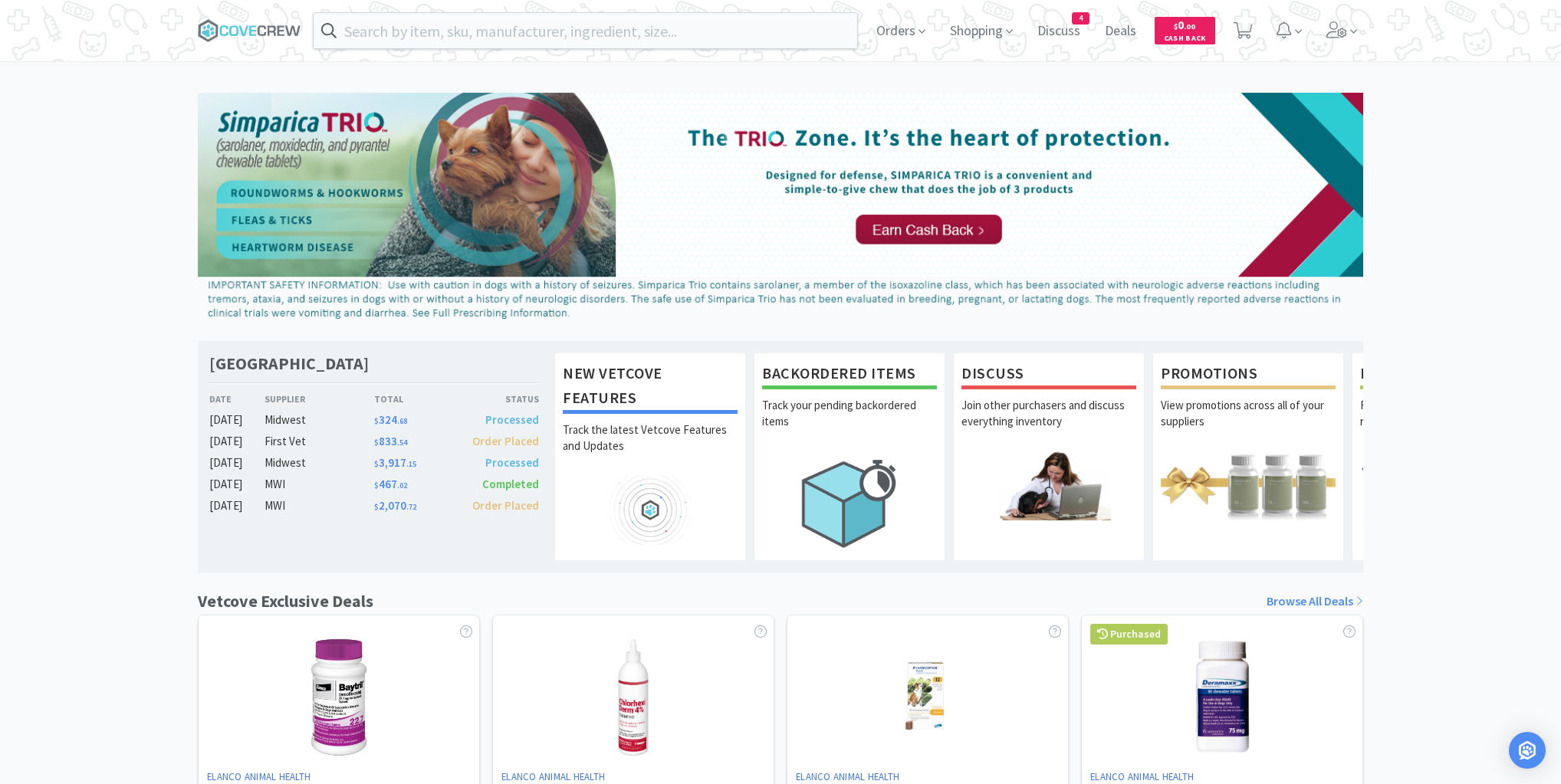
drag, startPoint x: 127, startPoint y: 144, endPoint x: 161, endPoint y: 21, distance: 127.6
click at [127, 141] on div "[GEOGRAPHIC_DATA] Veterinary Specialty Center Date Supplier Total Status [DATE]…" at bounding box center [780, 676] width 1561 height 1167
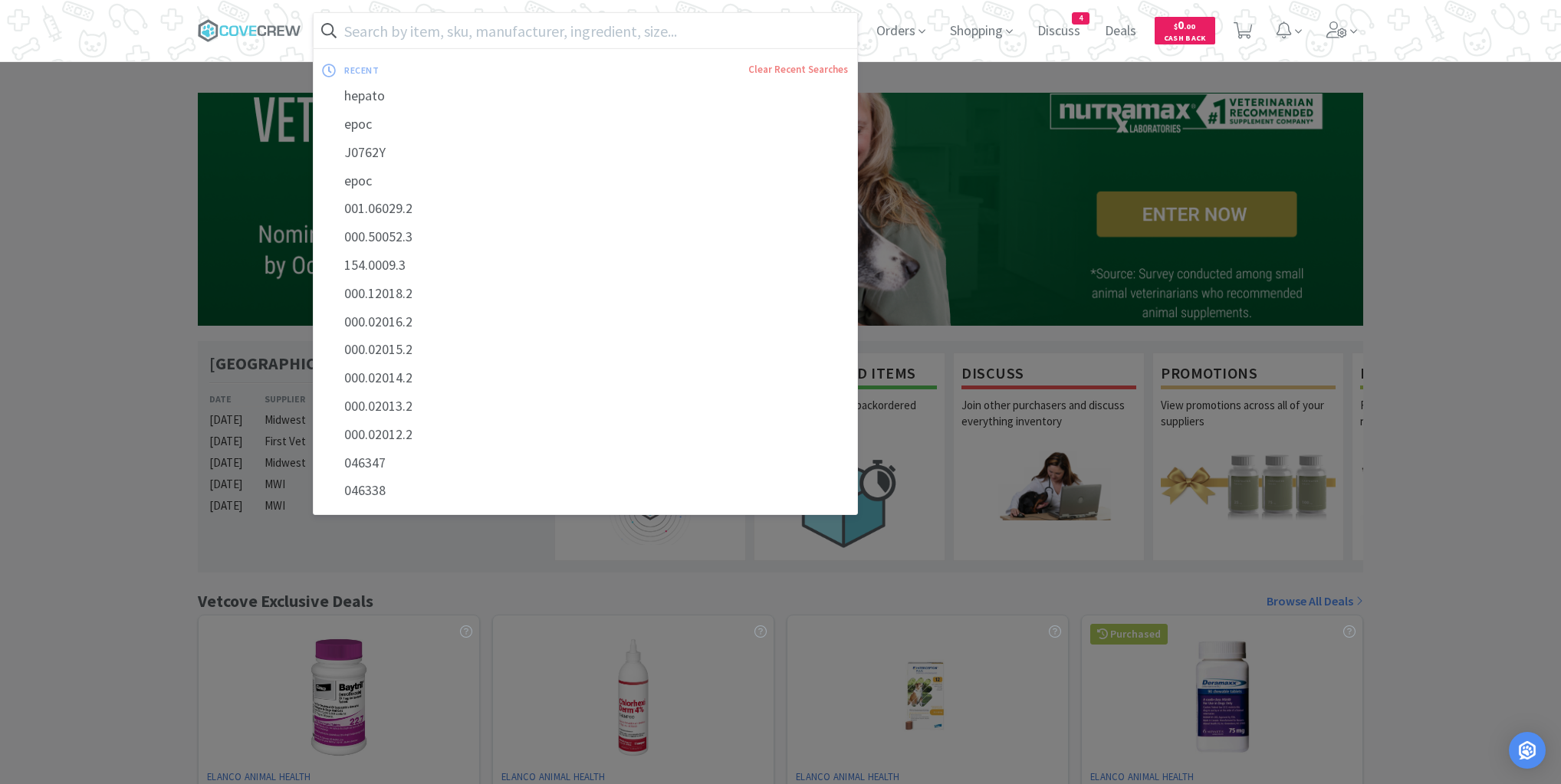
click at [408, 45] on input "text" at bounding box center [586, 31] width 543 height 35
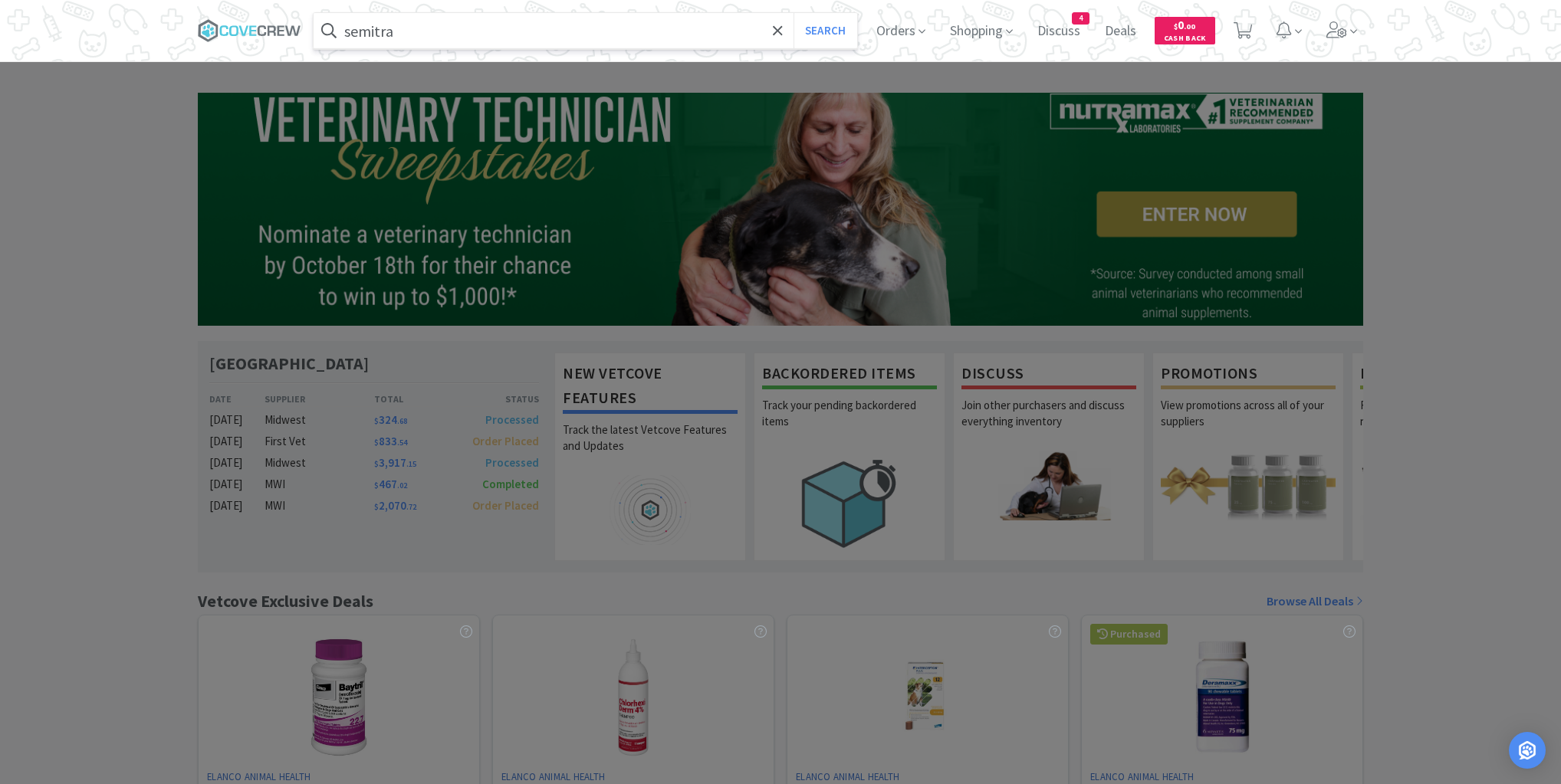
click at [794, 13] on button "Search" at bounding box center [825, 31] width 64 height 35
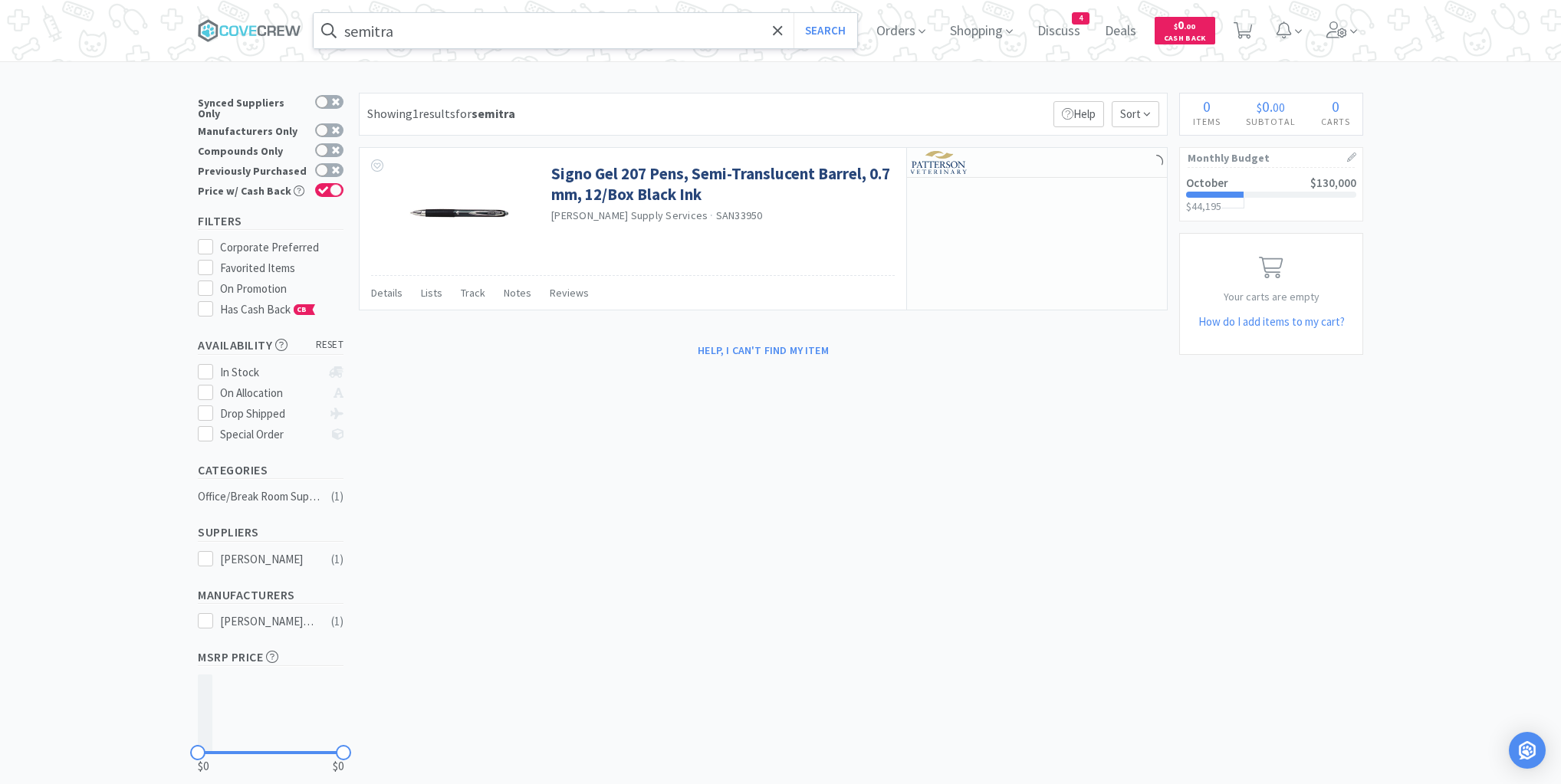
click at [516, 30] on input "semitra" at bounding box center [586, 31] width 543 height 35
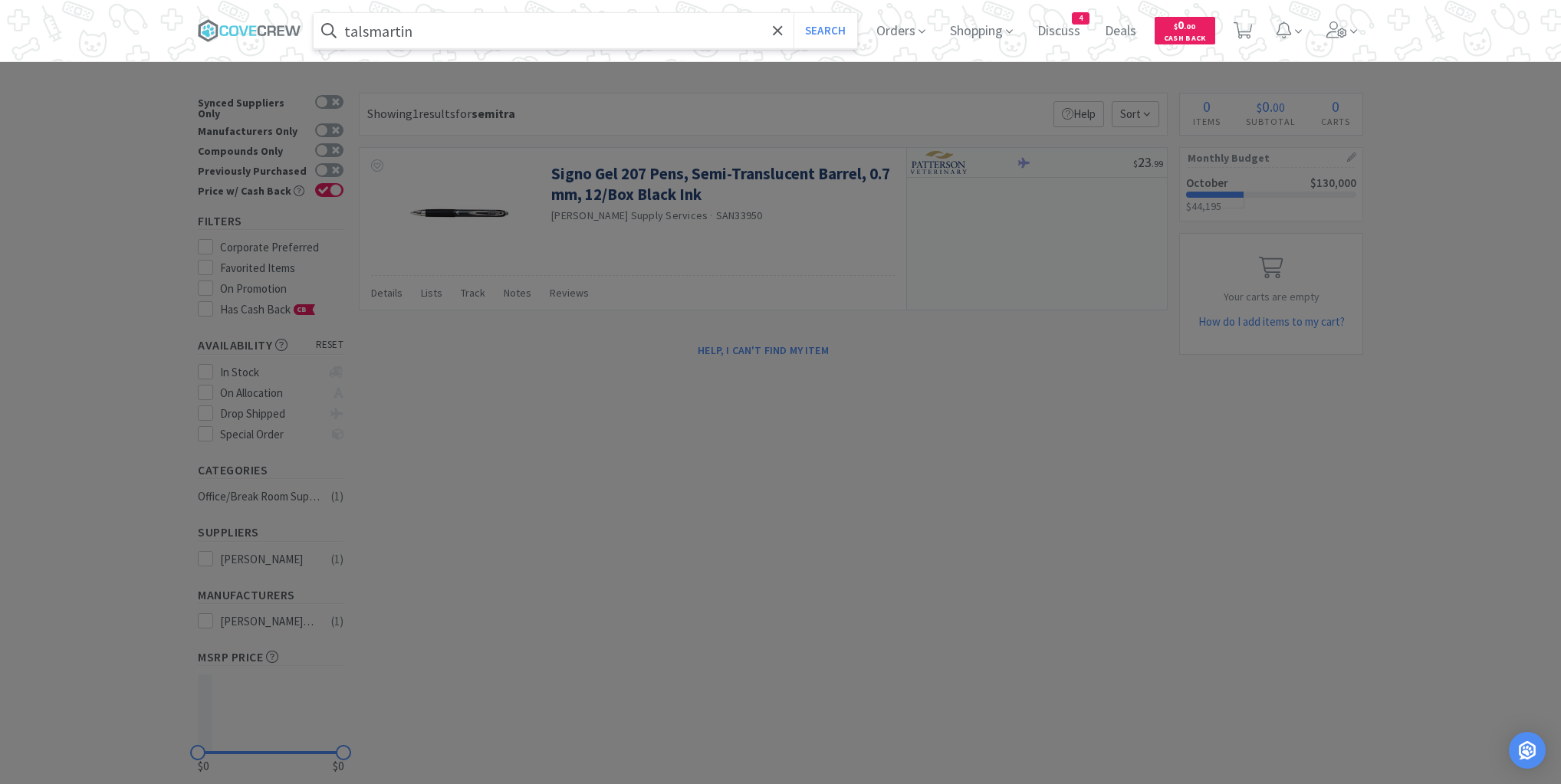
click at [794, 13] on button "Search" at bounding box center [825, 31] width 64 height 35
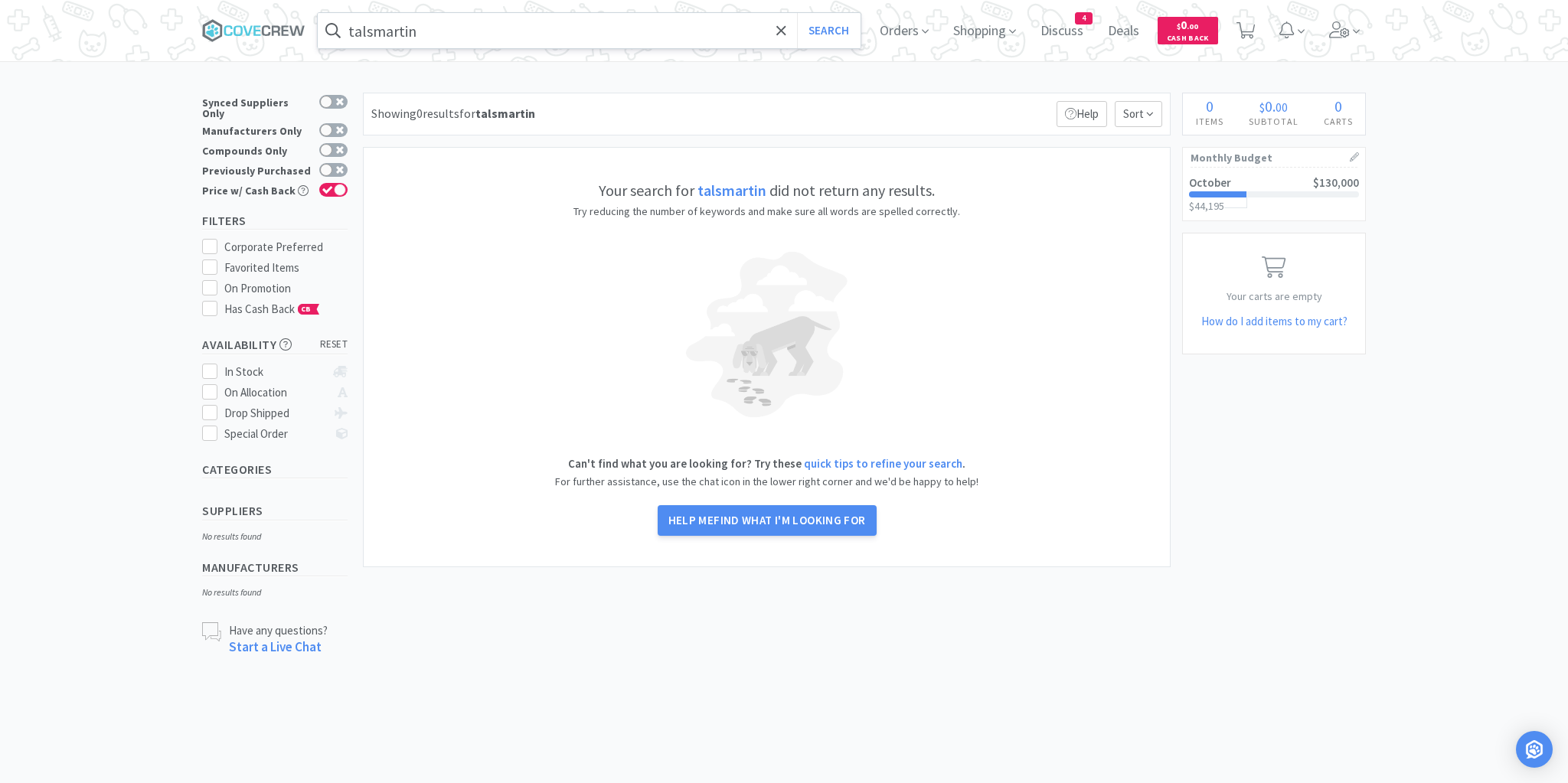
click at [504, 31] on input "talsmartin" at bounding box center [589, 31] width 543 height 35
